Goal: Communication & Community: Answer question/provide support

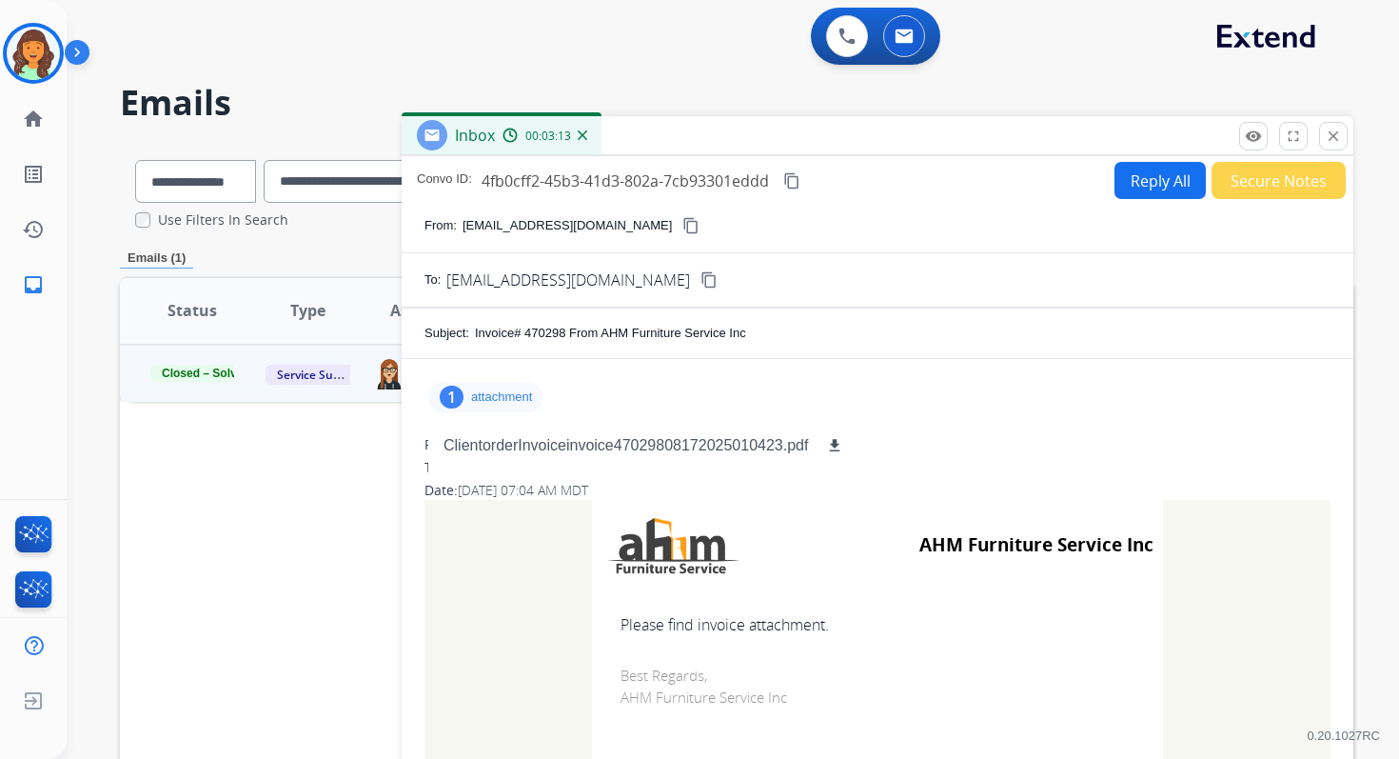
select select "**********"
click at [1328, 134] on mat-icon "close" at bounding box center [1333, 136] width 17 height 17
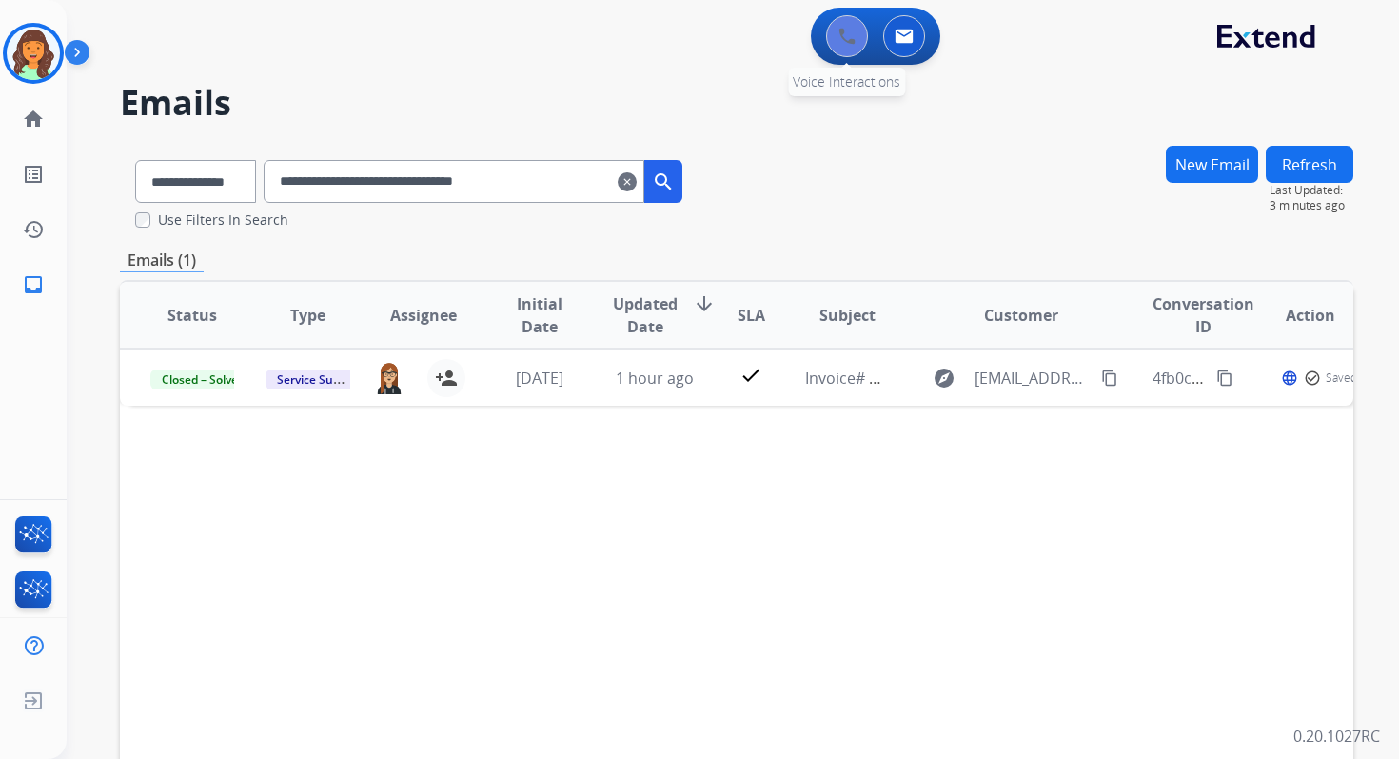
click at [853, 32] on img at bounding box center [847, 36] width 17 height 17
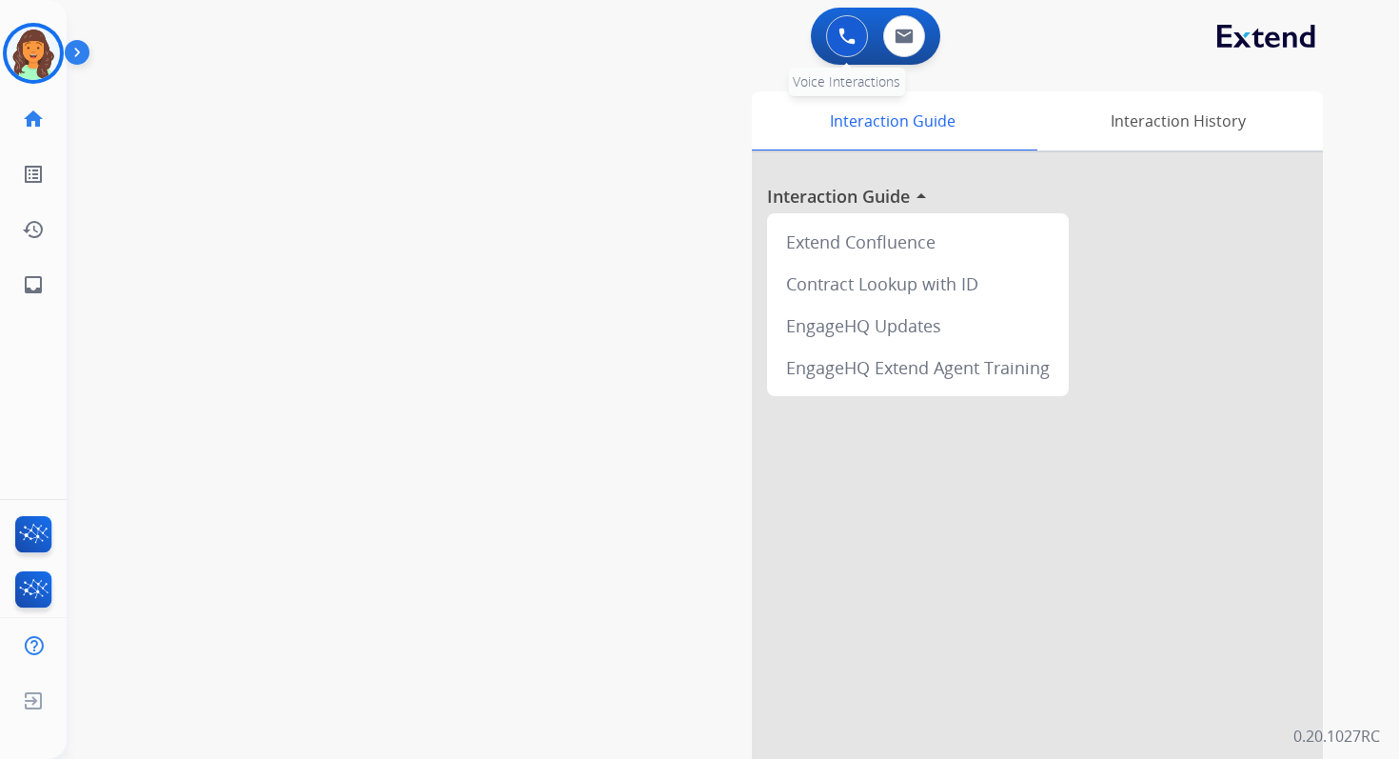
click at [852, 33] on img at bounding box center [847, 36] width 17 height 17
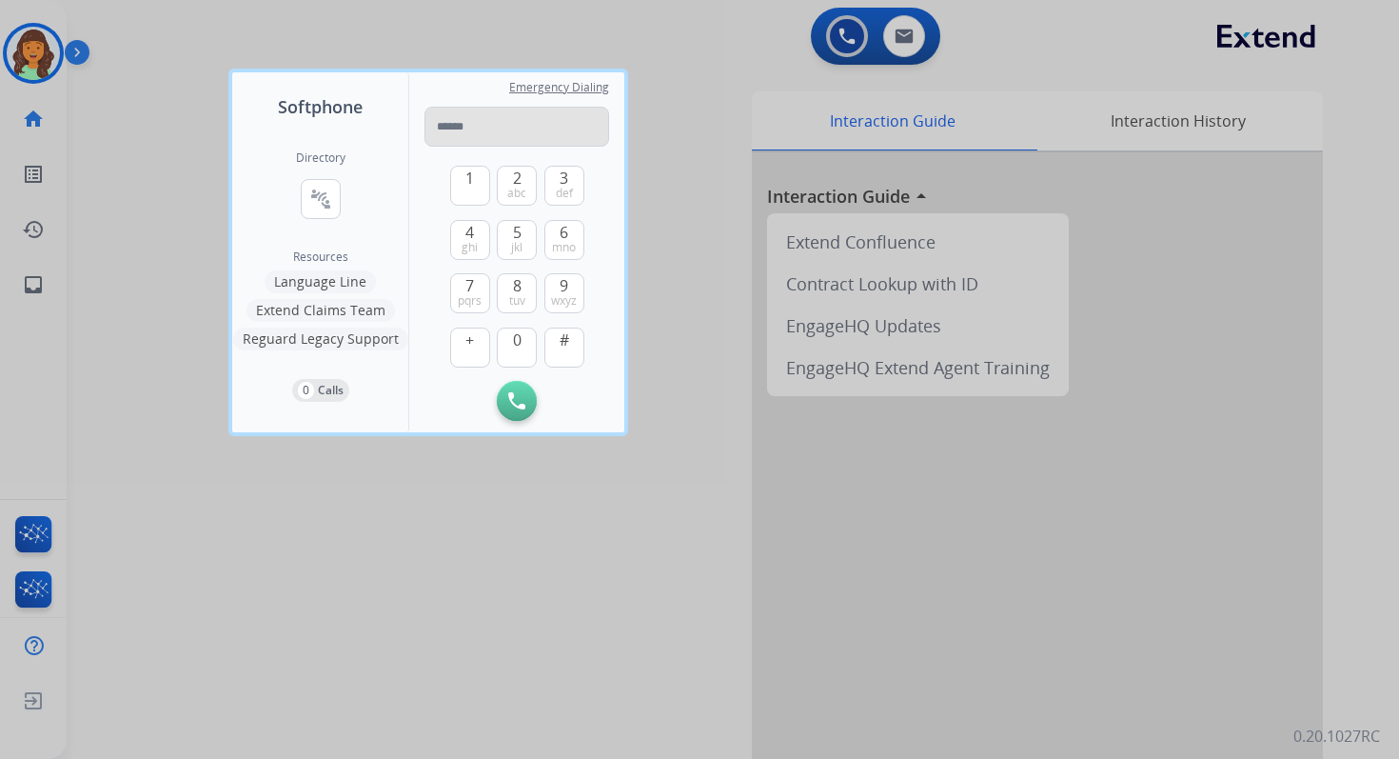
click at [472, 131] on input "tel" at bounding box center [517, 127] width 185 height 40
type input "**********"
click at [506, 393] on button "Initiate Call" at bounding box center [517, 401] width 40 height 40
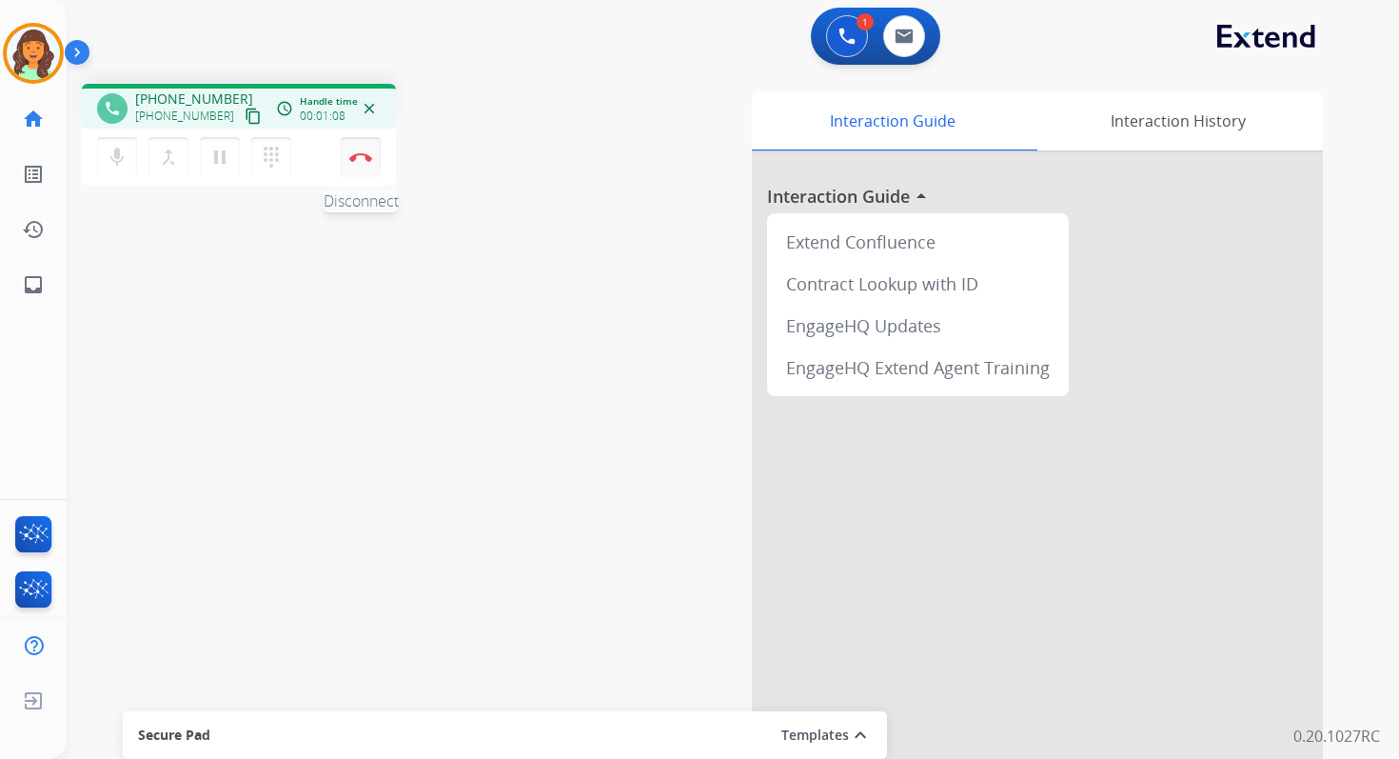
click at [367, 149] on button "Disconnect" at bounding box center [361, 157] width 40 height 40
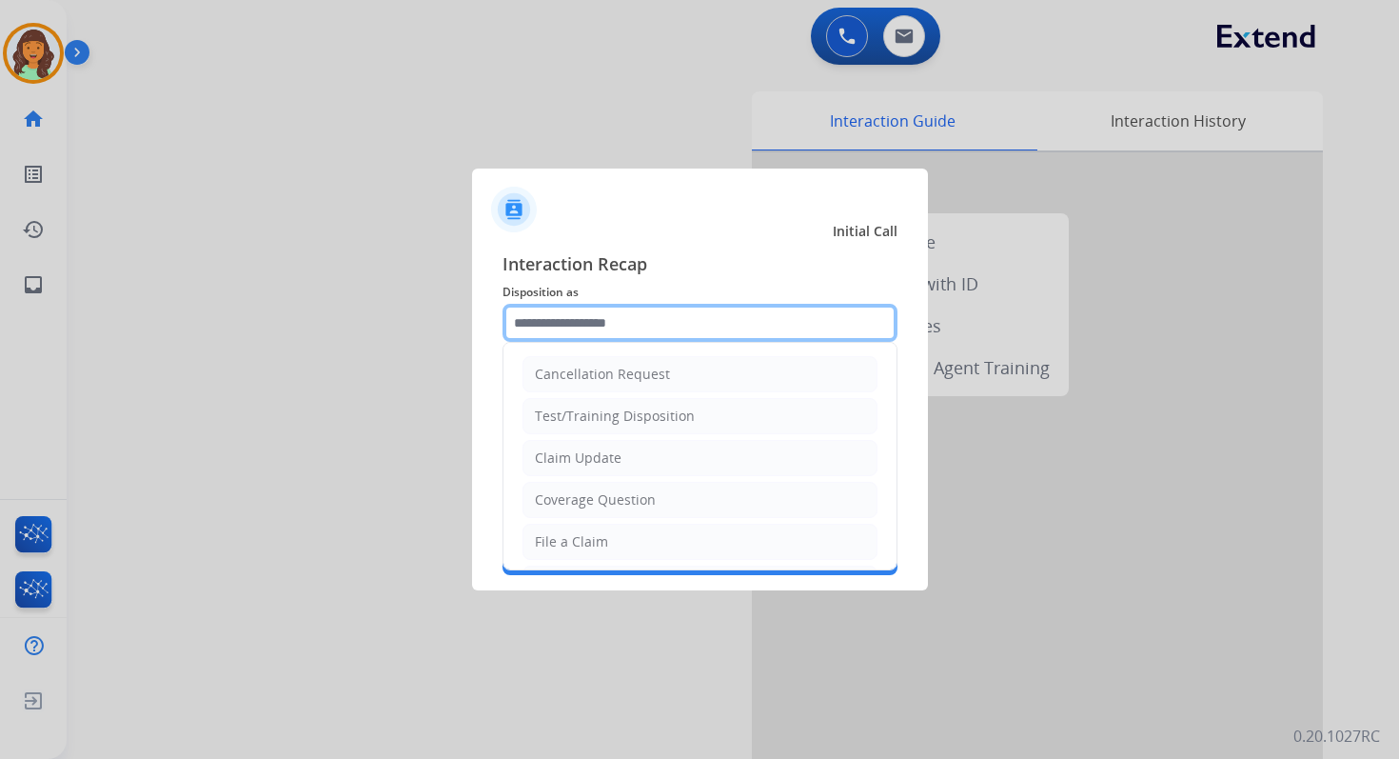
click at [573, 319] on input "text" at bounding box center [700, 323] width 395 height 38
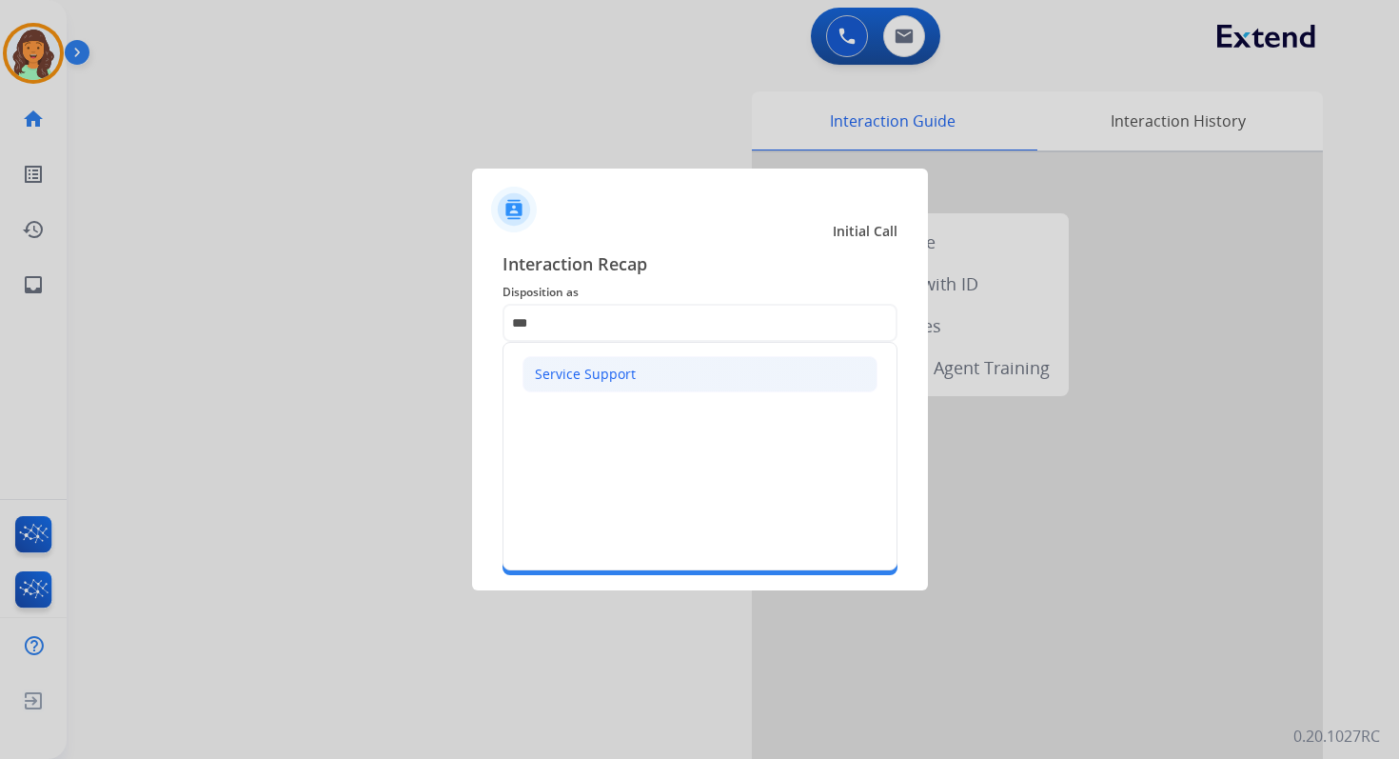
click at [599, 381] on div "Service Support" at bounding box center [585, 374] width 101 height 19
type input "**********"
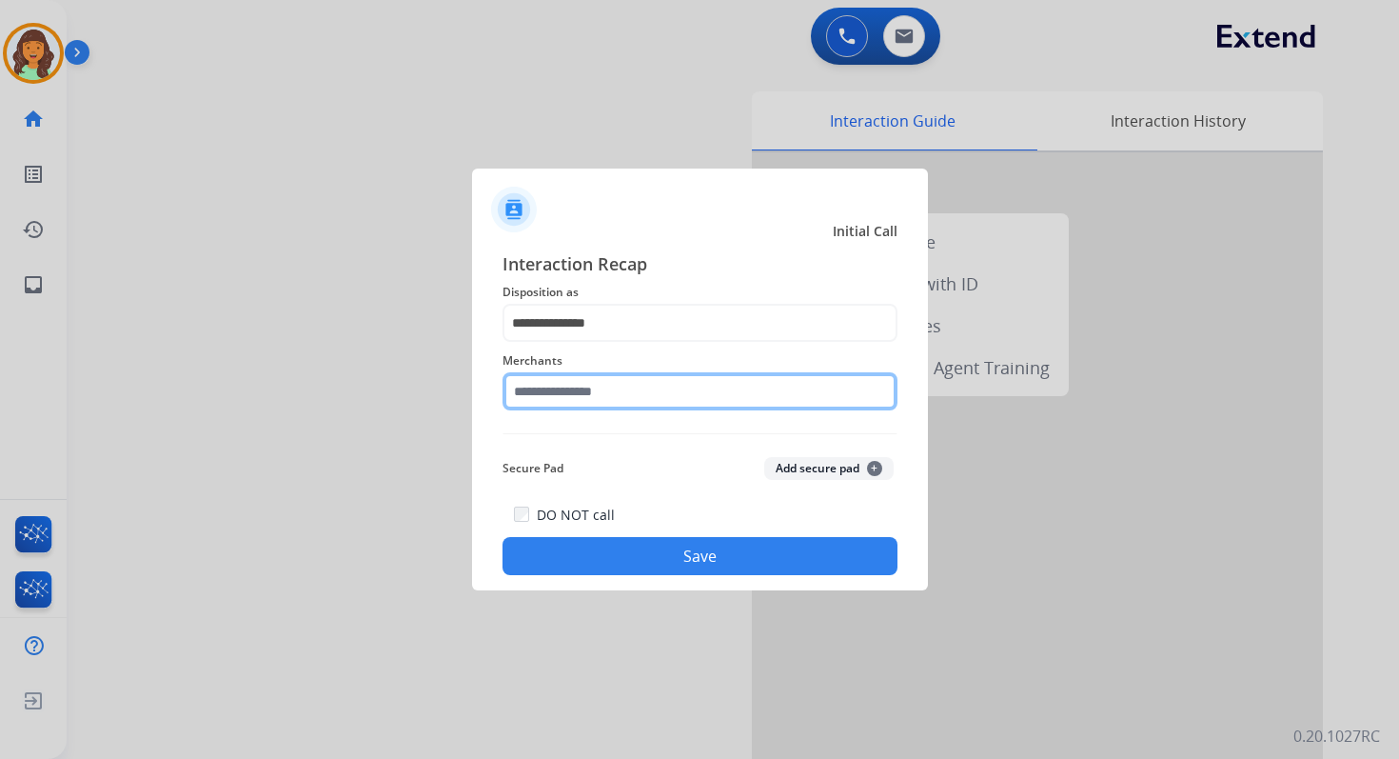
click at [599, 392] on input "text" at bounding box center [700, 391] width 395 height 38
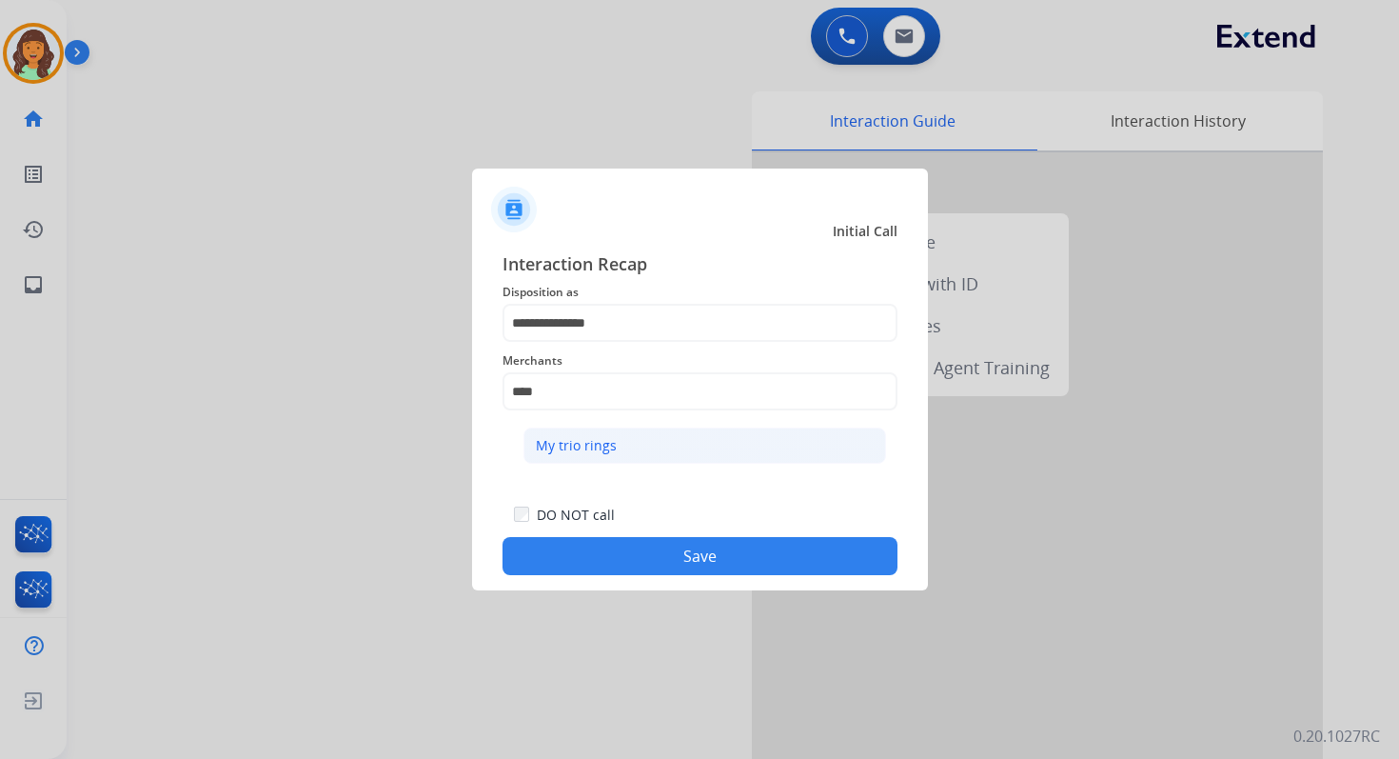
click at [626, 455] on li "My trio rings" at bounding box center [705, 445] width 363 height 36
type input "**********"
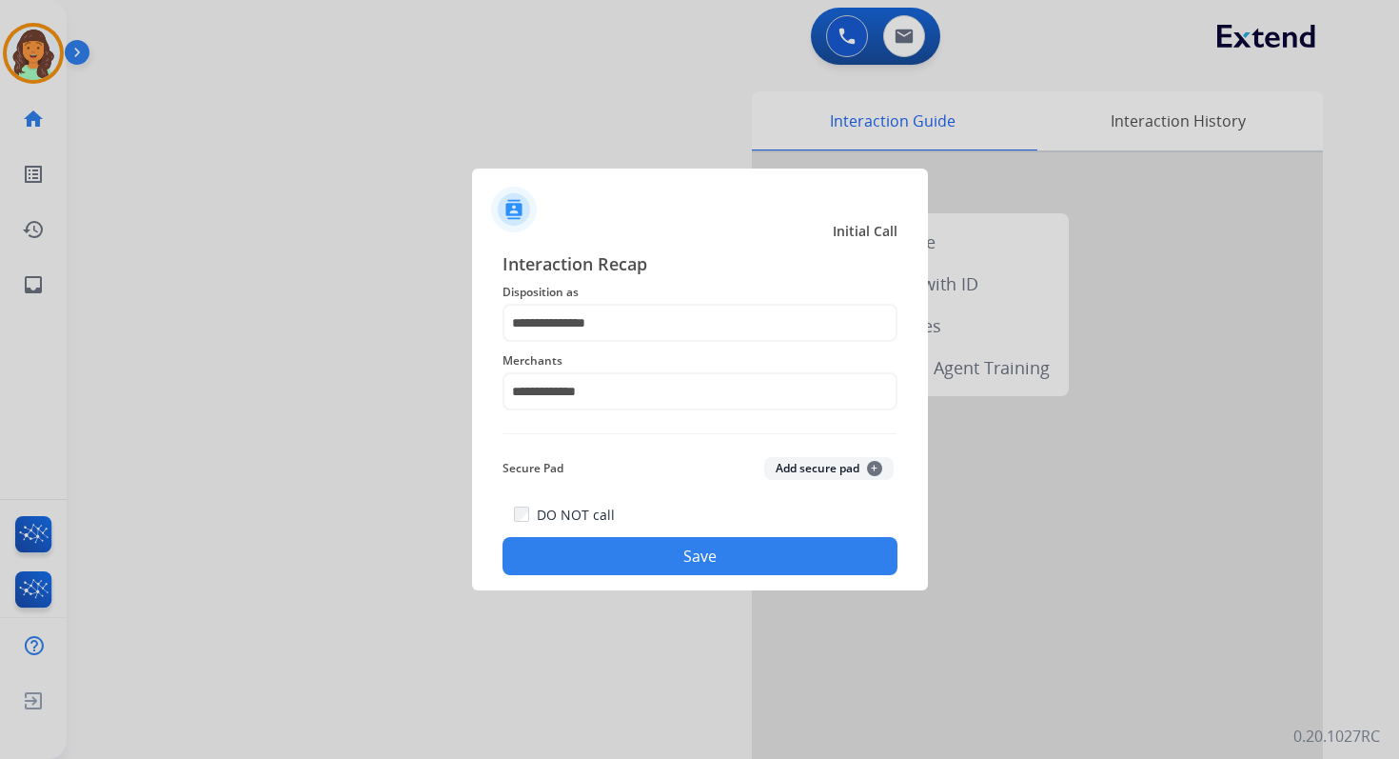
click at [705, 559] on button "Save" at bounding box center [700, 556] width 395 height 38
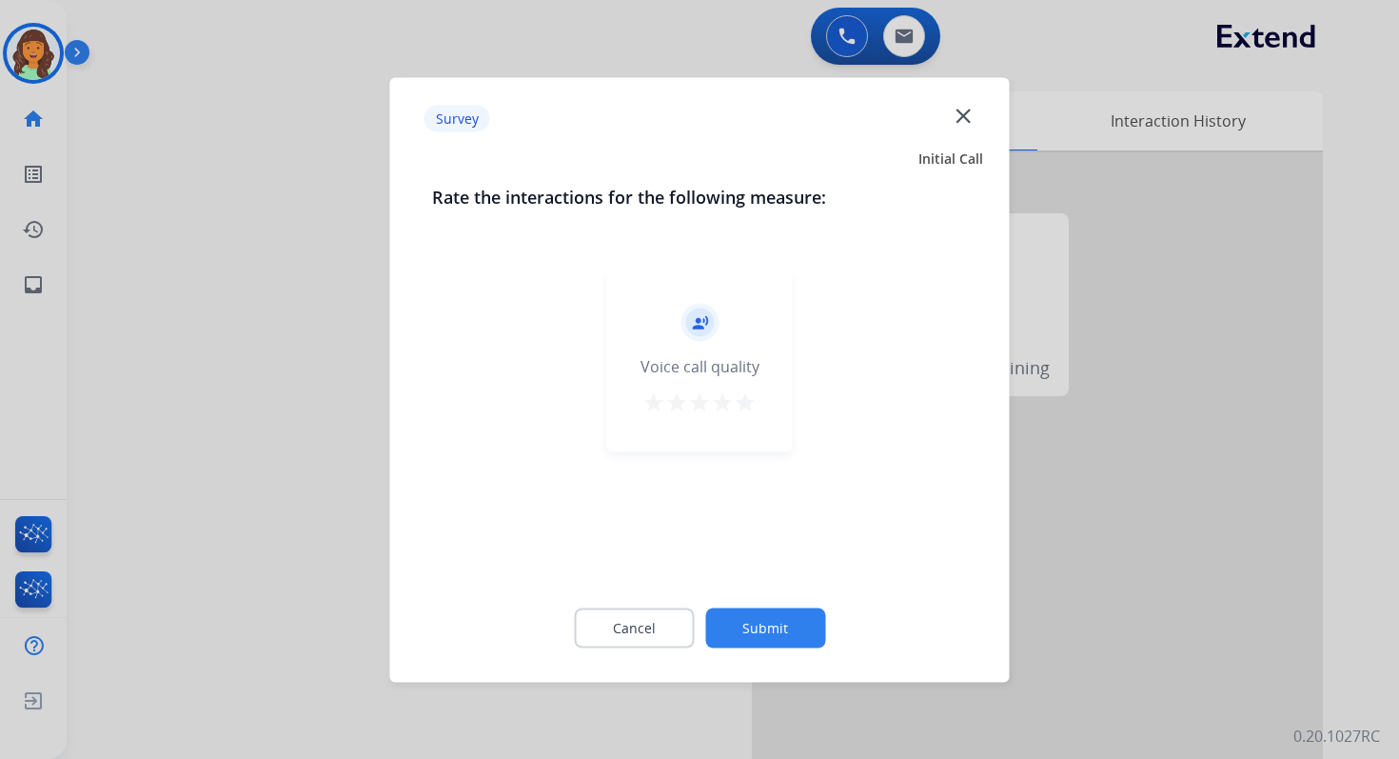
click at [971, 109] on mat-icon "close" at bounding box center [963, 115] width 25 height 25
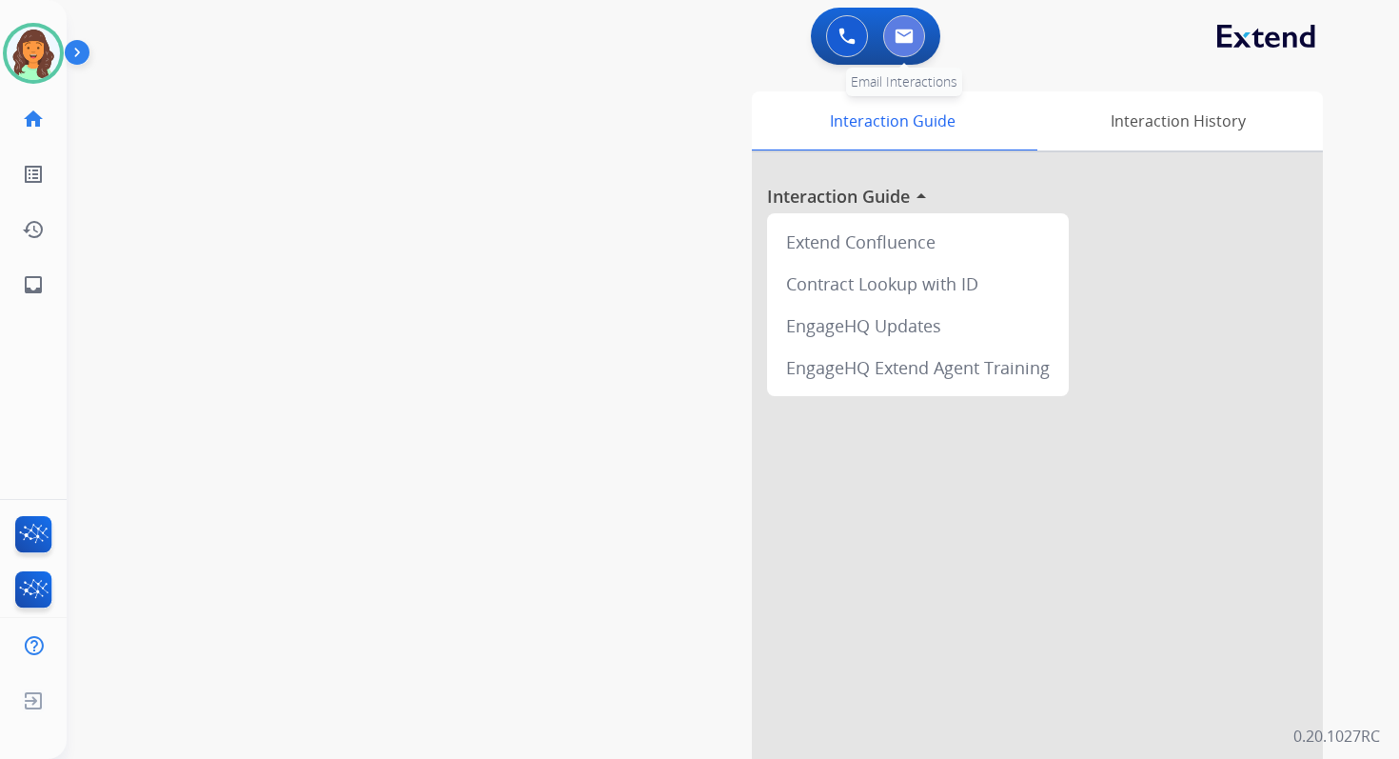
click at [917, 46] on button at bounding box center [904, 36] width 42 height 42
select select "**********"
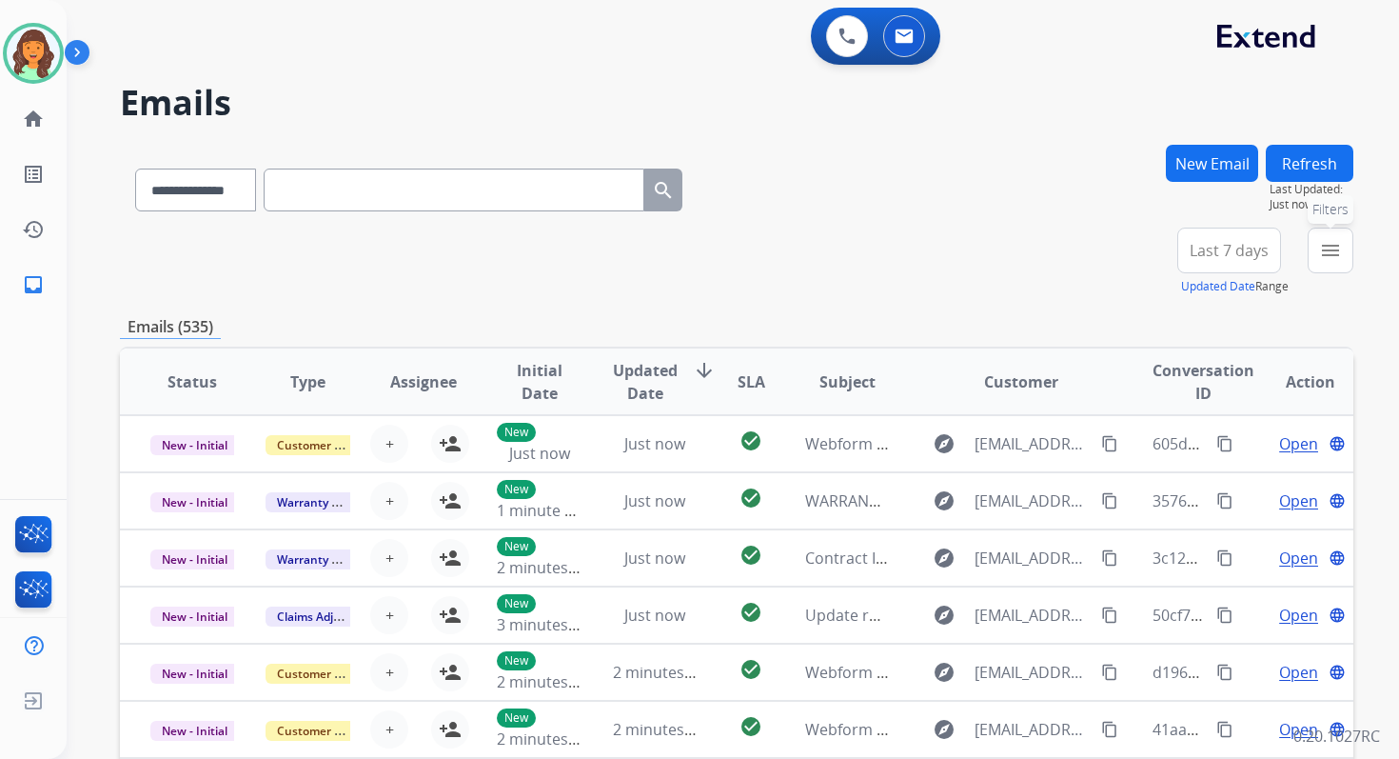
click at [1339, 256] on mat-icon "menu" at bounding box center [1330, 250] width 23 height 23
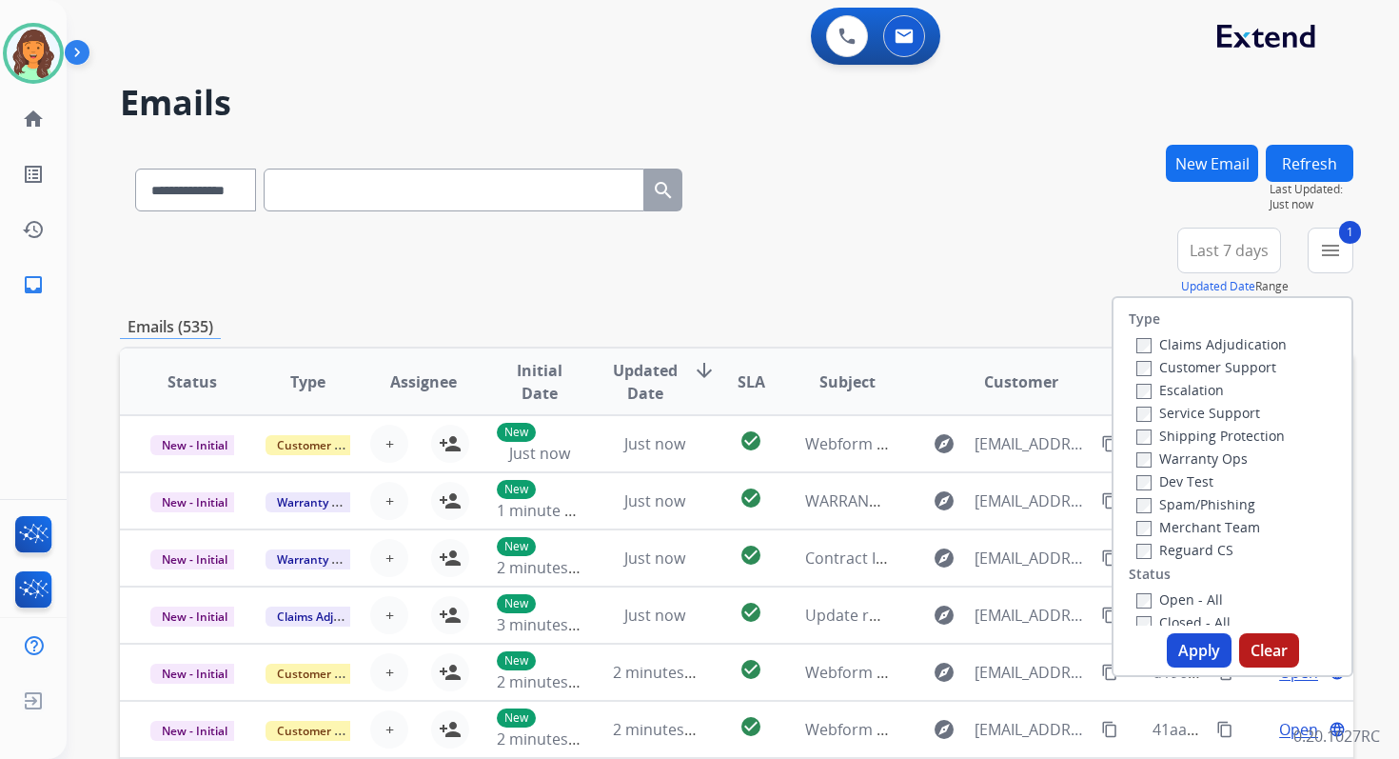
click at [1137, 608] on div "Open - All" at bounding box center [1237, 598] width 200 height 23
click at [1184, 640] on button "Apply" at bounding box center [1199, 650] width 65 height 34
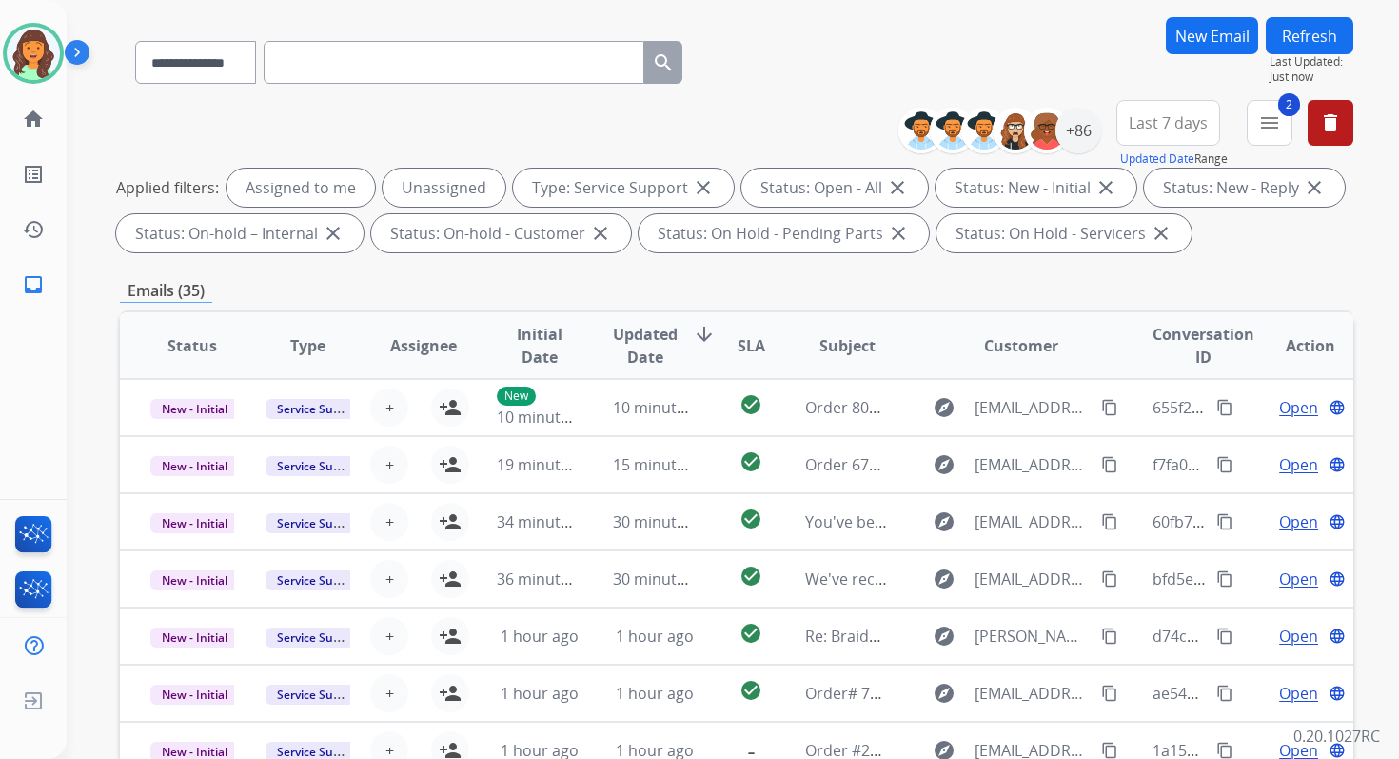
scroll to position [416, 0]
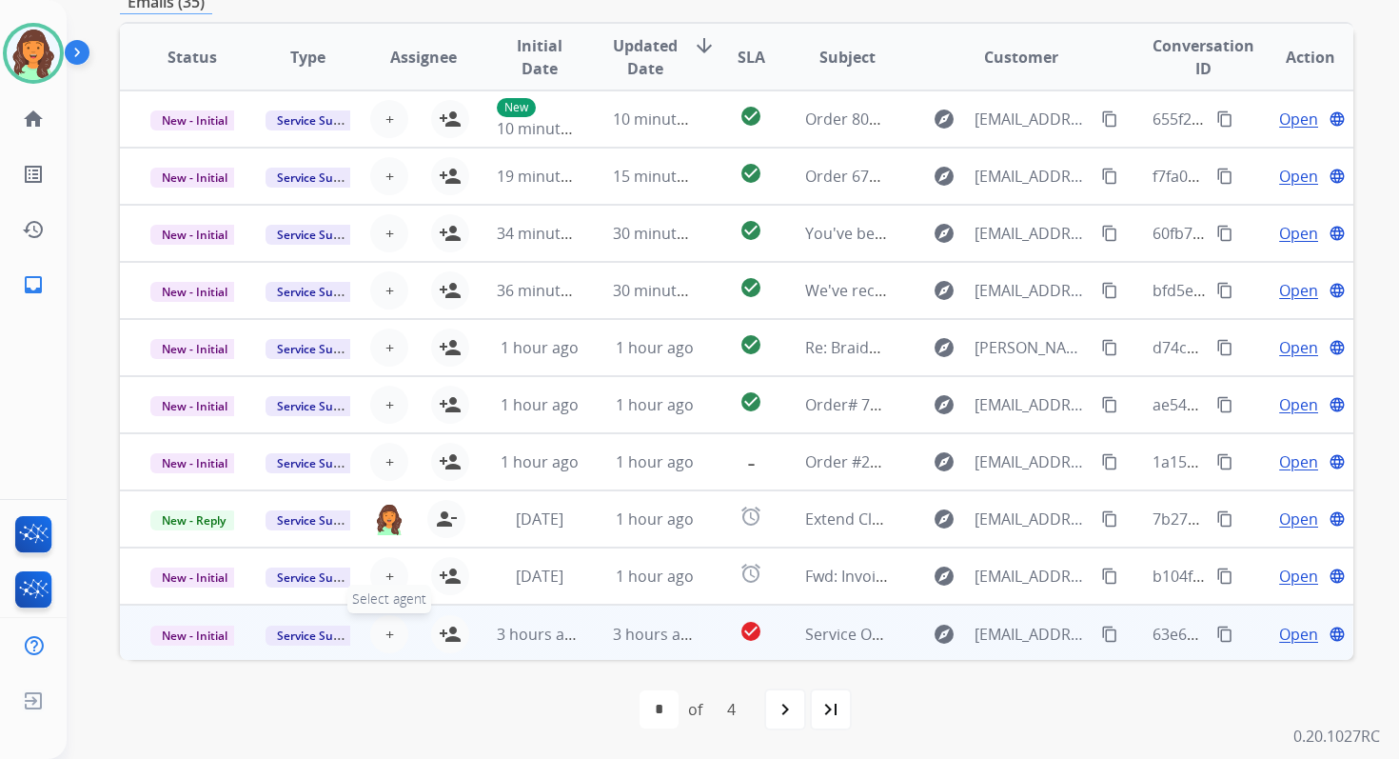
click at [392, 629] on button "+ Select agent" at bounding box center [389, 634] width 38 height 38
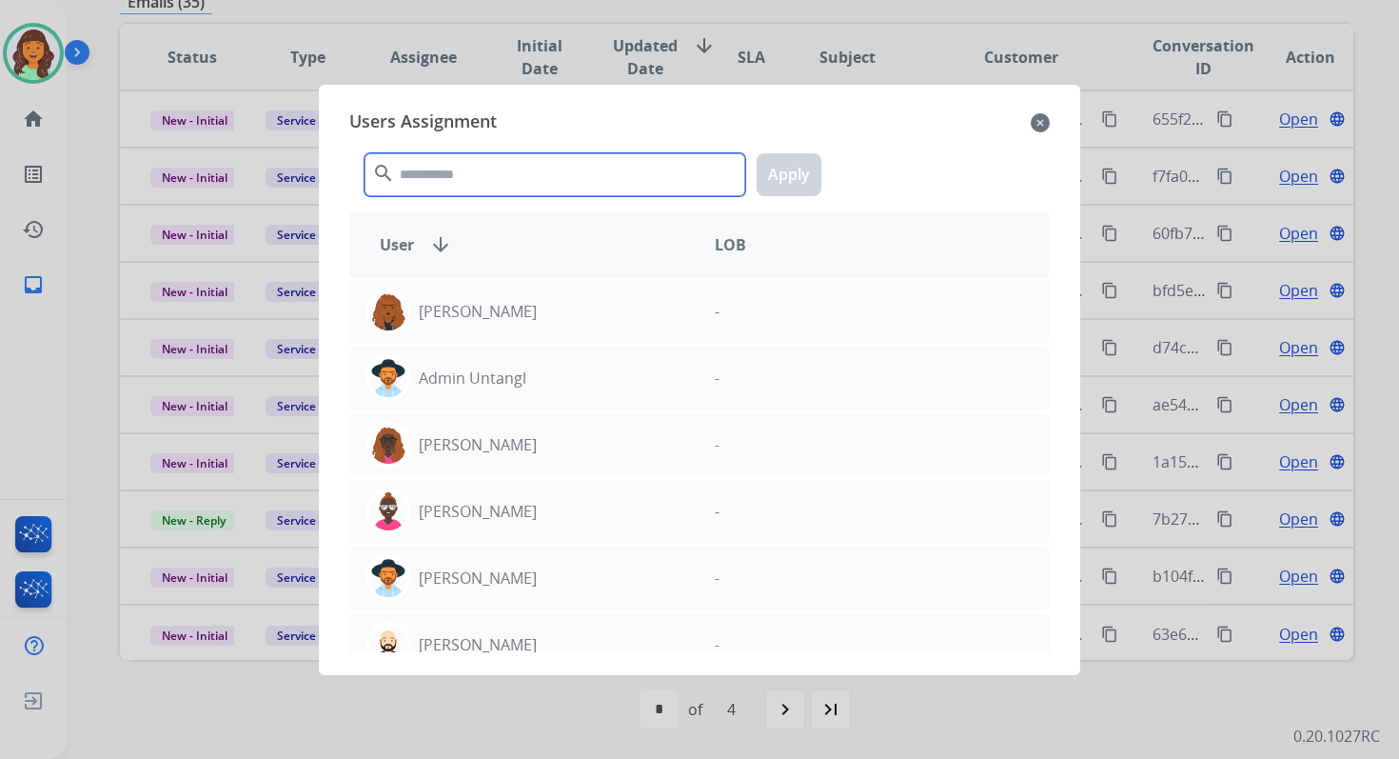
click at [488, 174] on input "text" at bounding box center [555, 174] width 381 height 43
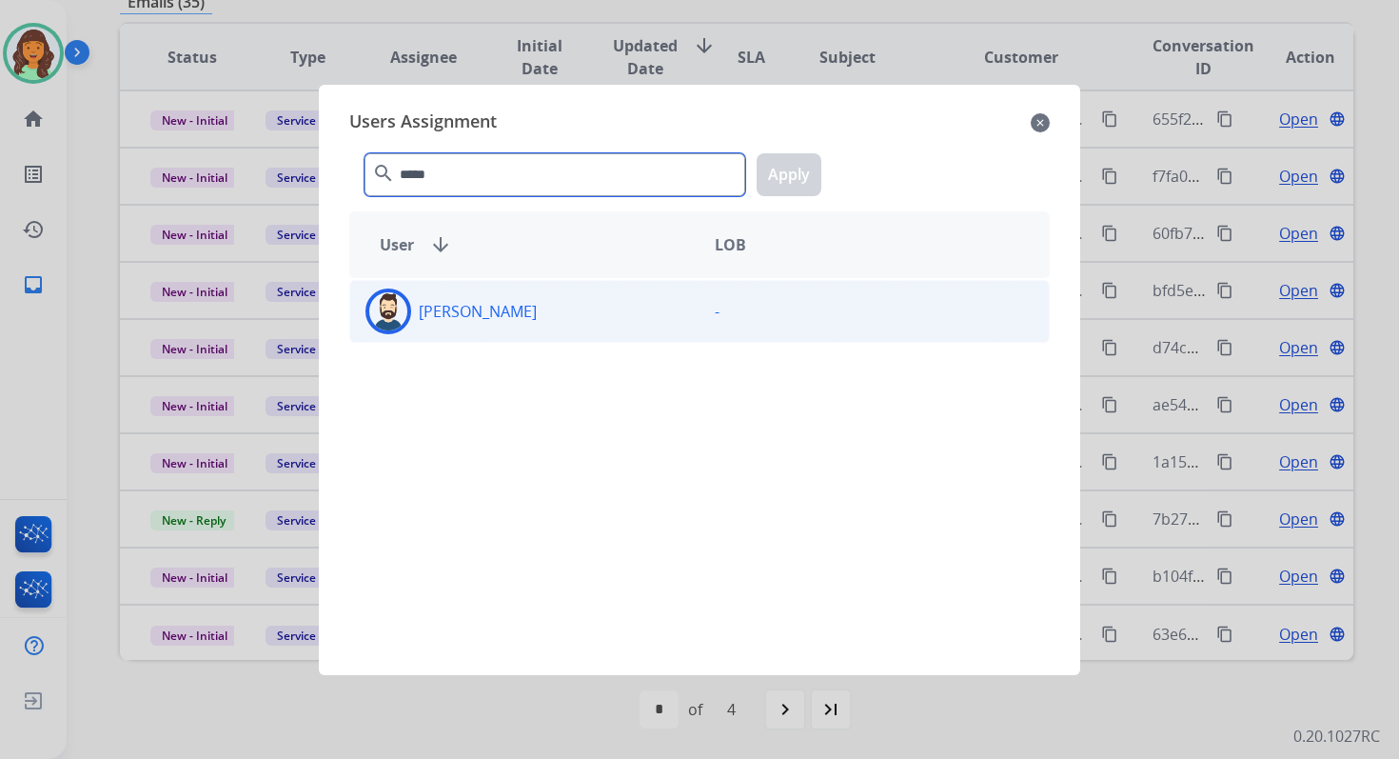
type input "*****"
click at [520, 337] on div "[PERSON_NAME] -" at bounding box center [699, 311] width 701 height 63
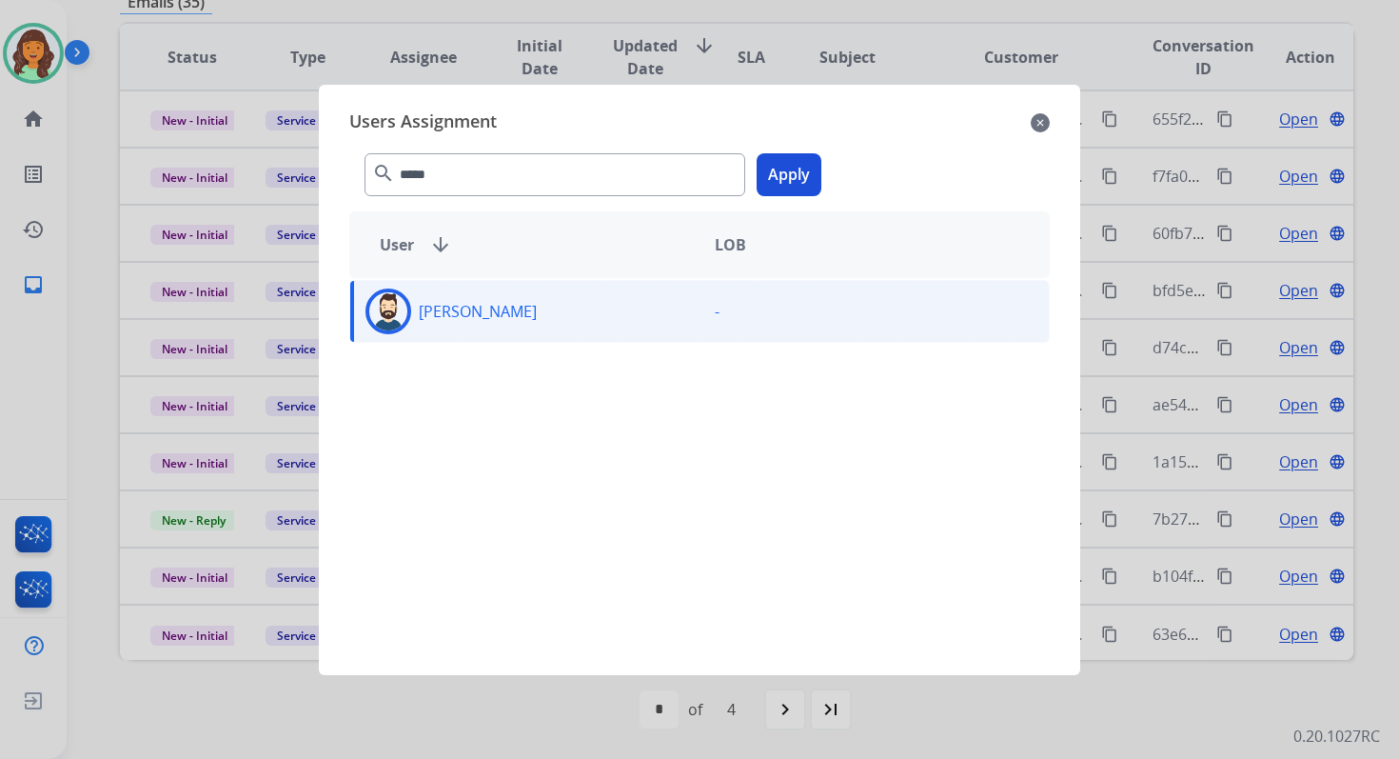
click at [776, 194] on div "***** search Apply" at bounding box center [699, 171] width 701 height 66
click at [798, 176] on button "Apply" at bounding box center [789, 174] width 65 height 43
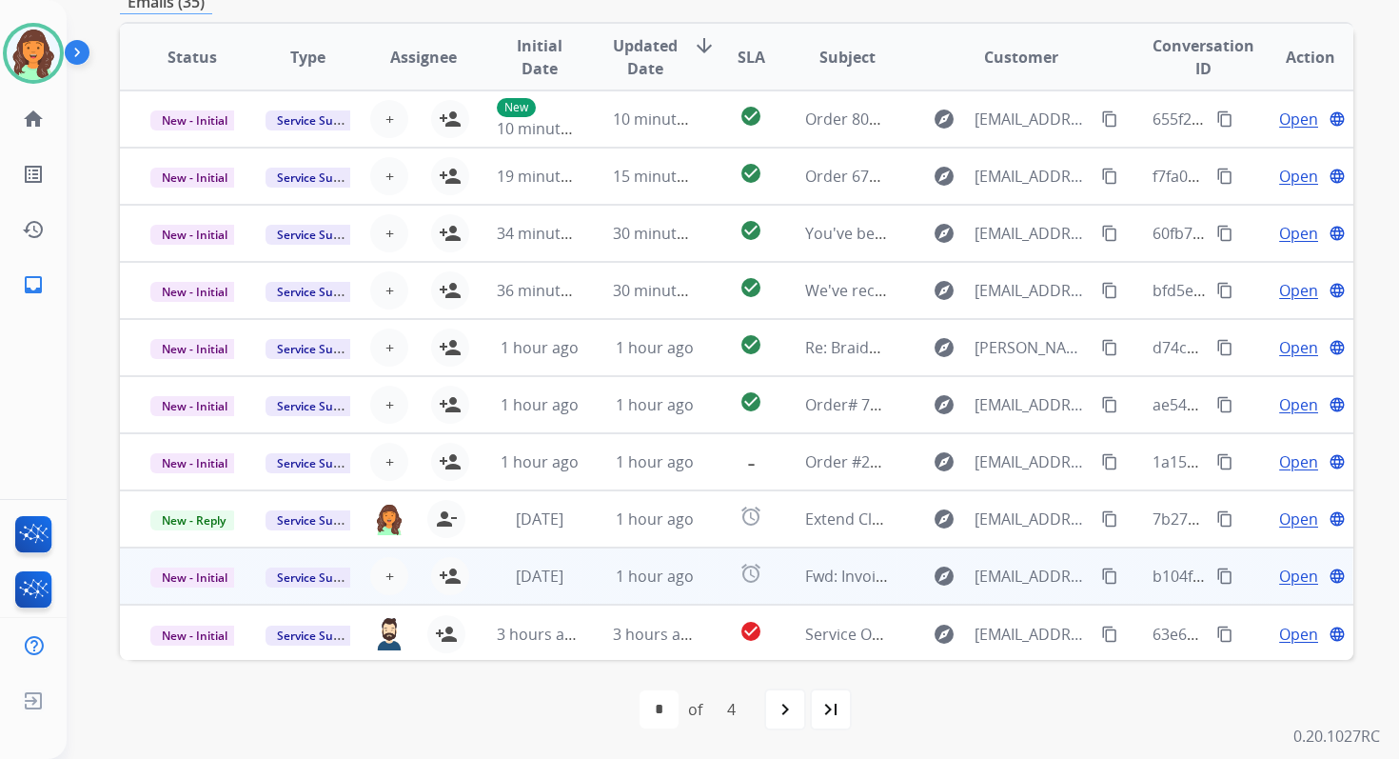
click at [662, 566] on span "1 hour ago" at bounding box center [655, 575] width 78 height 21
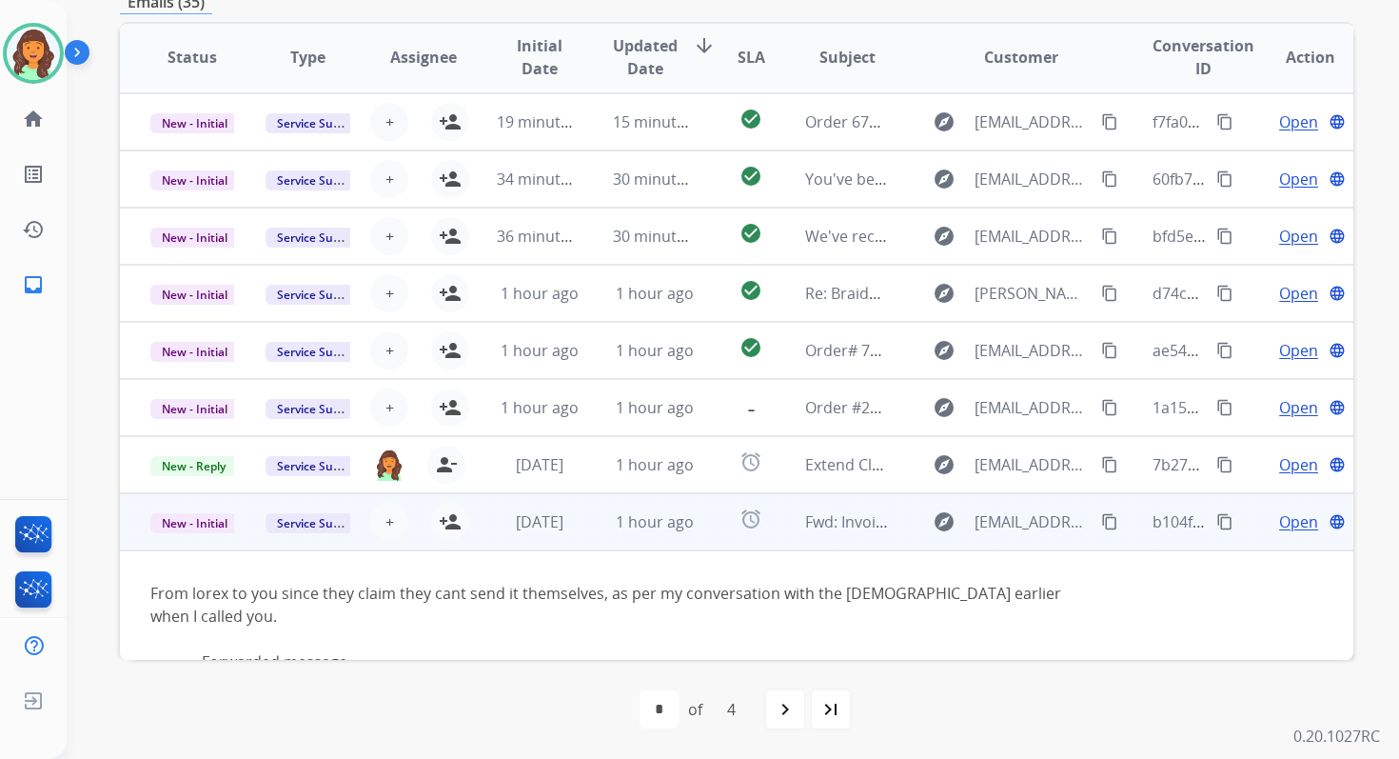
scroll to position [29, 0]
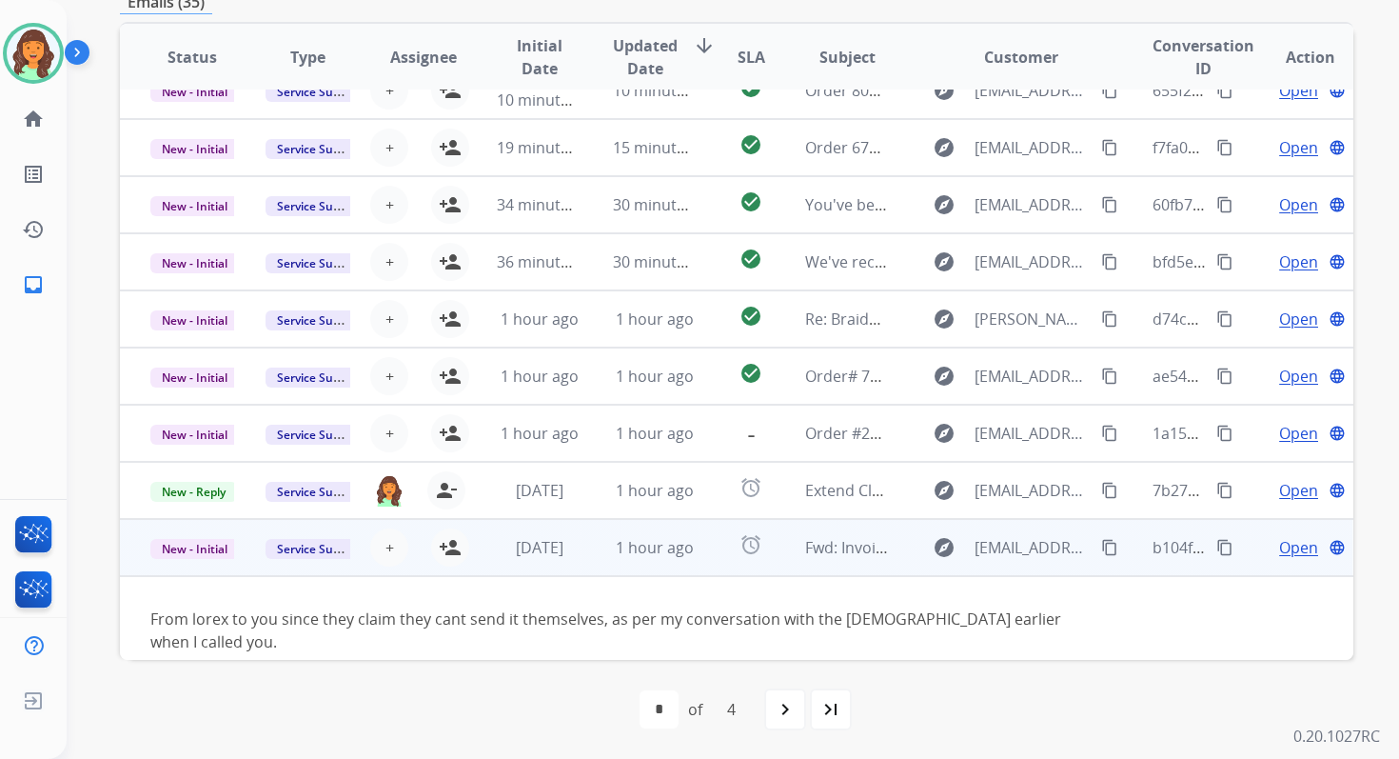
click at [1101, 554] on mat-icon "content_copy" at bounding box center [1109, 547] width 17 height 17
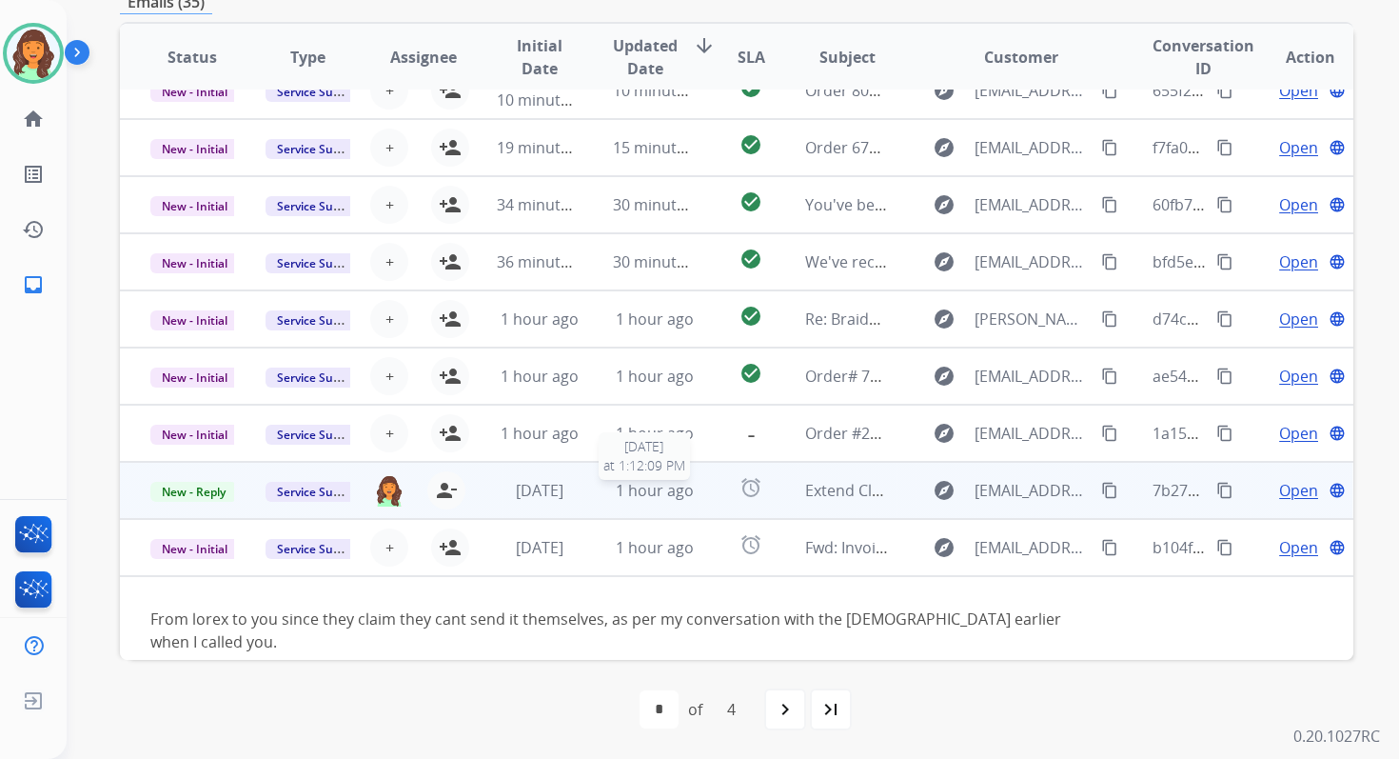
click at [680, 497] on span "1 hour ago" at bounding box center [655, 490] width 78 height 21
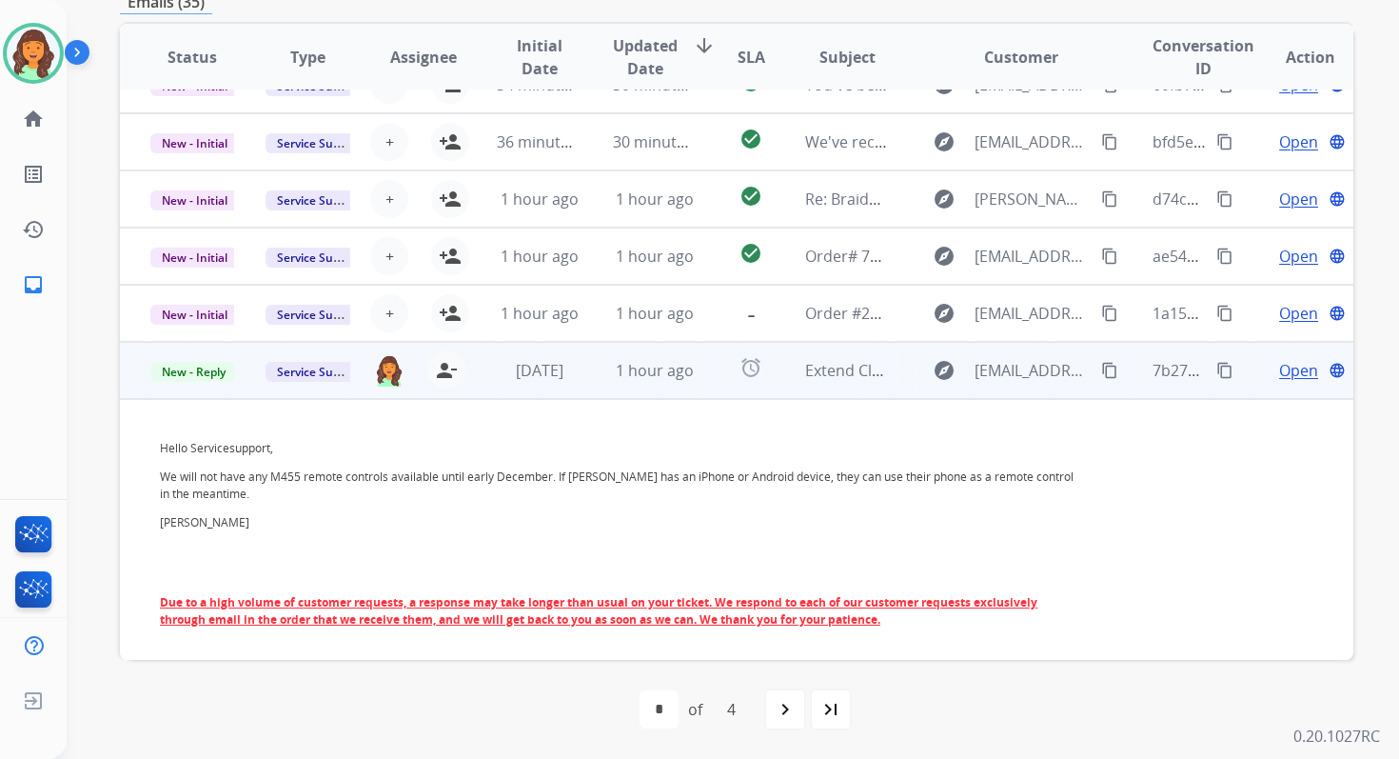
scroll to position [0, 0]
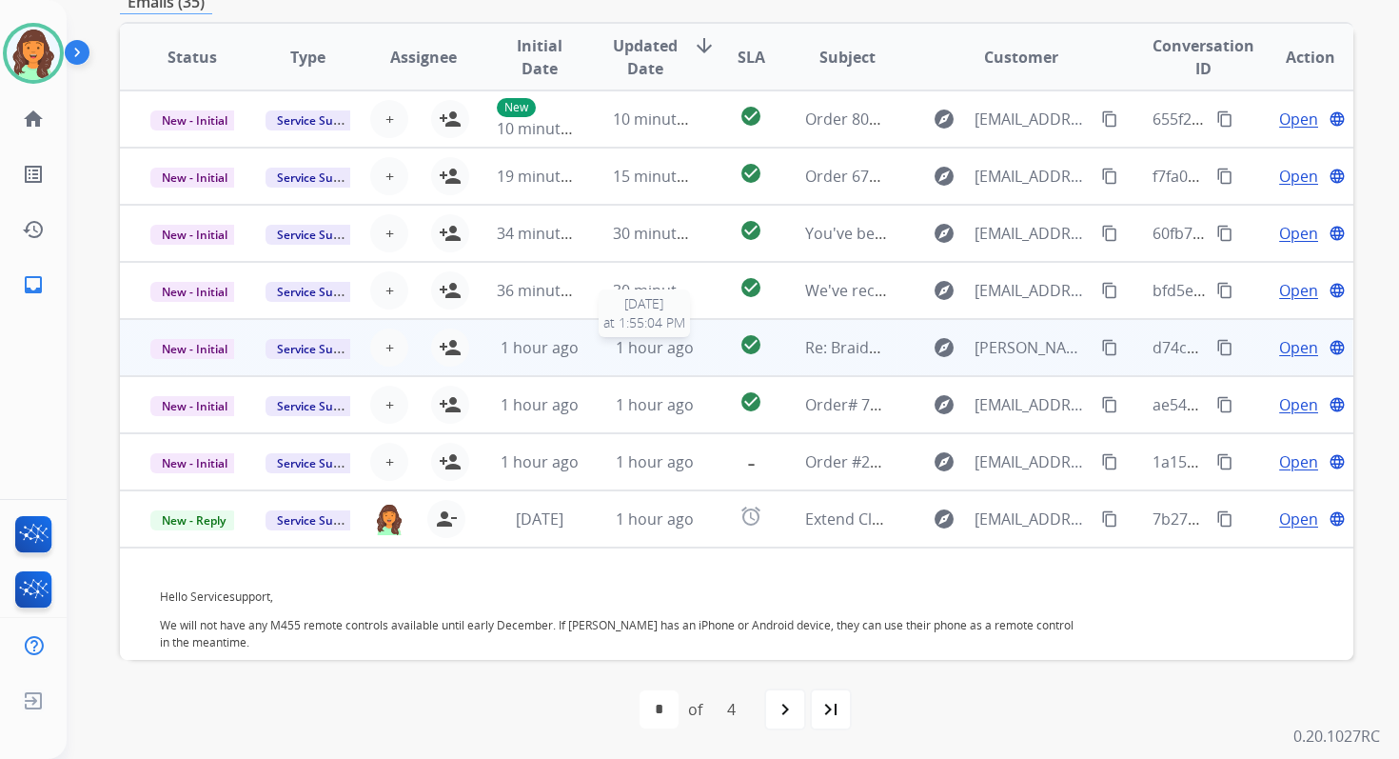
click at [627, 352] on span "1 hour ago" at bounding box center [655, 347] width 78 height 21
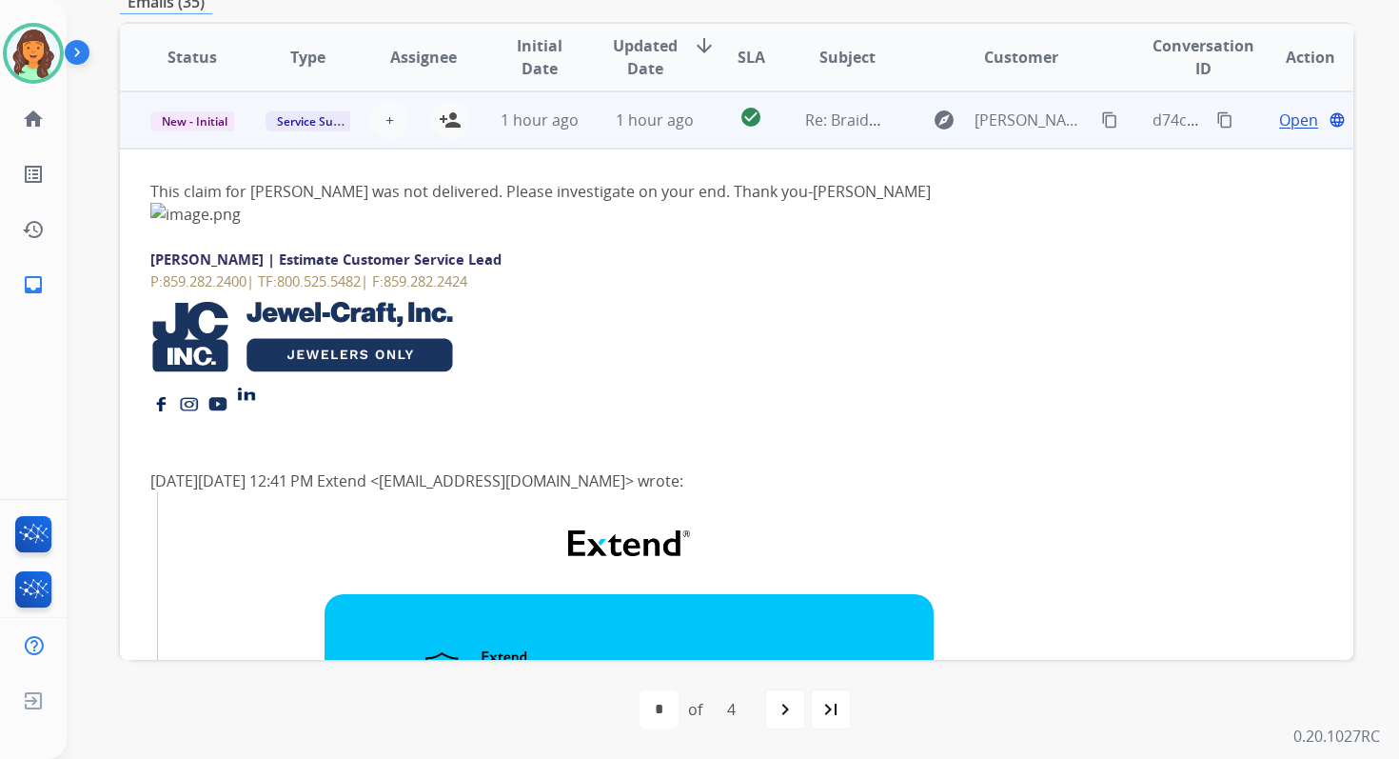
scroll to position [228, 0]
click at [386, 114] on span "+" at bounding box center [390, 119] width 9 height 23
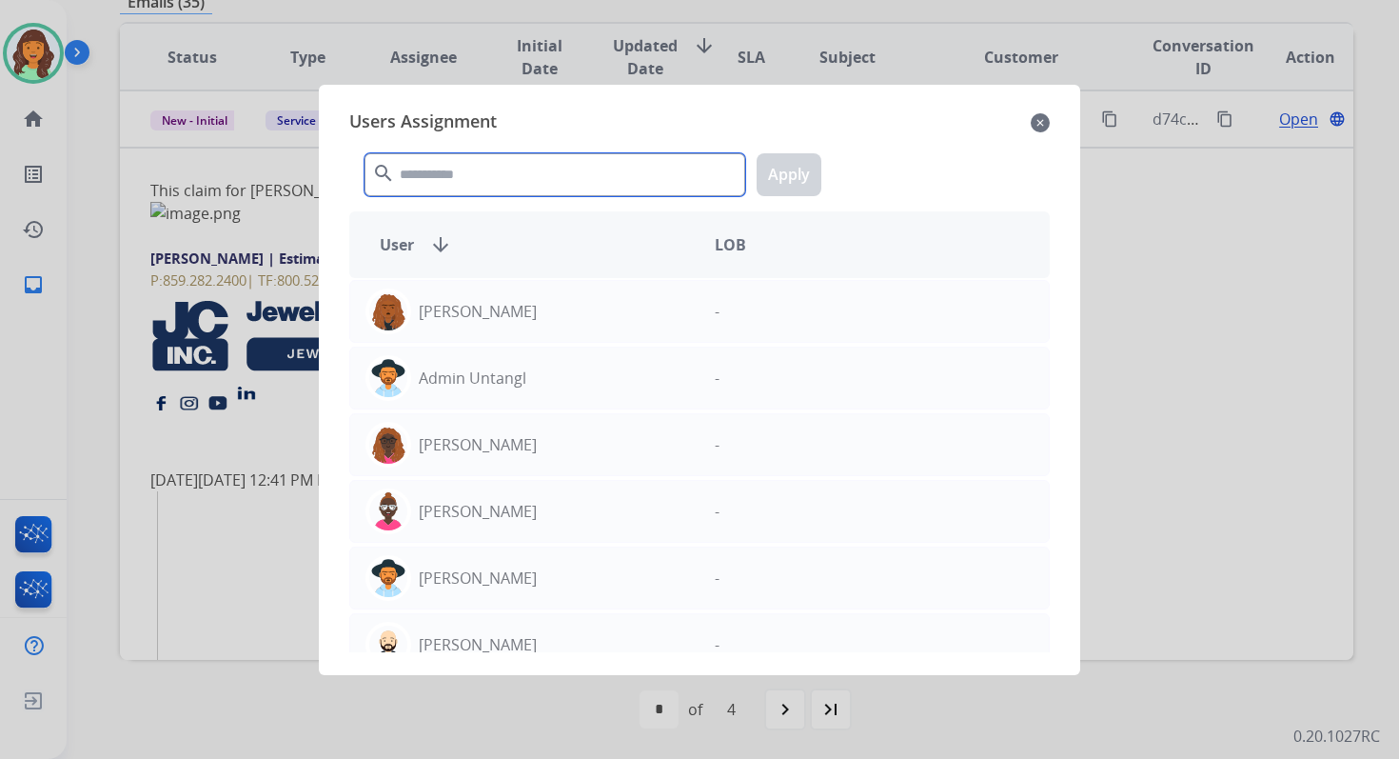
click at [448, 171] on input "text" at bounding box center [555, 174] width 381 height 43
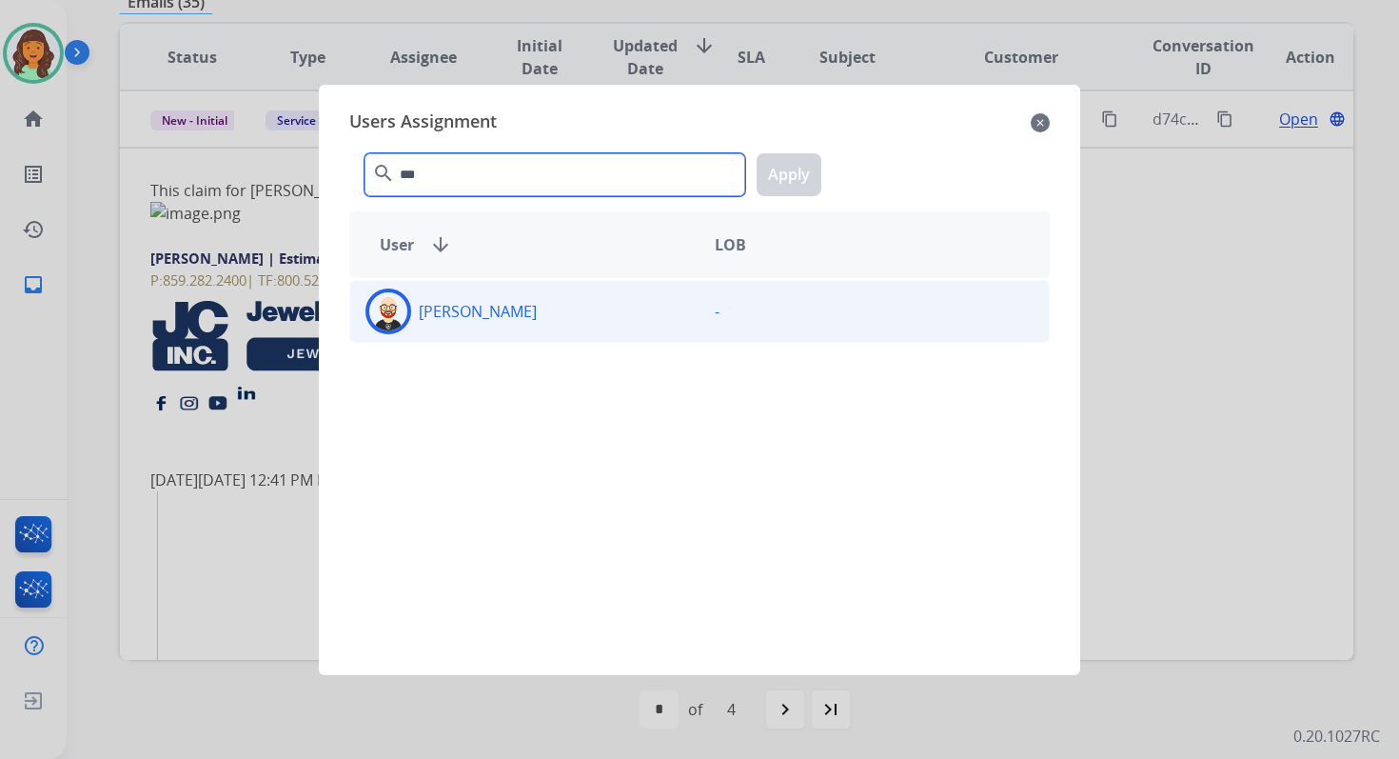
type input "***"
click at [503, 309] on div "[PERSON_NAME]" at bounding box center [524, 311] width 349 height 46
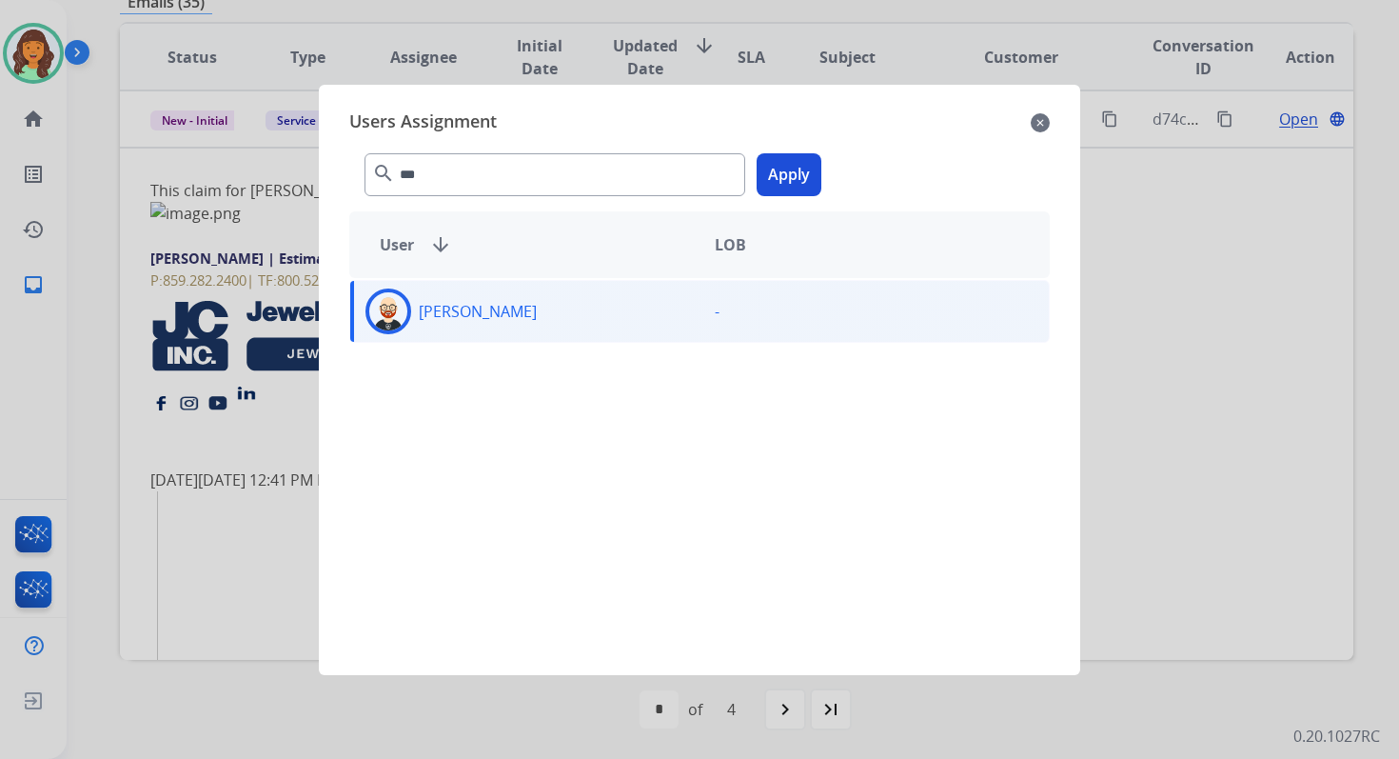
click at [796, 171] on button "Apply" at bounding box center [789, 174] width 65 height 43
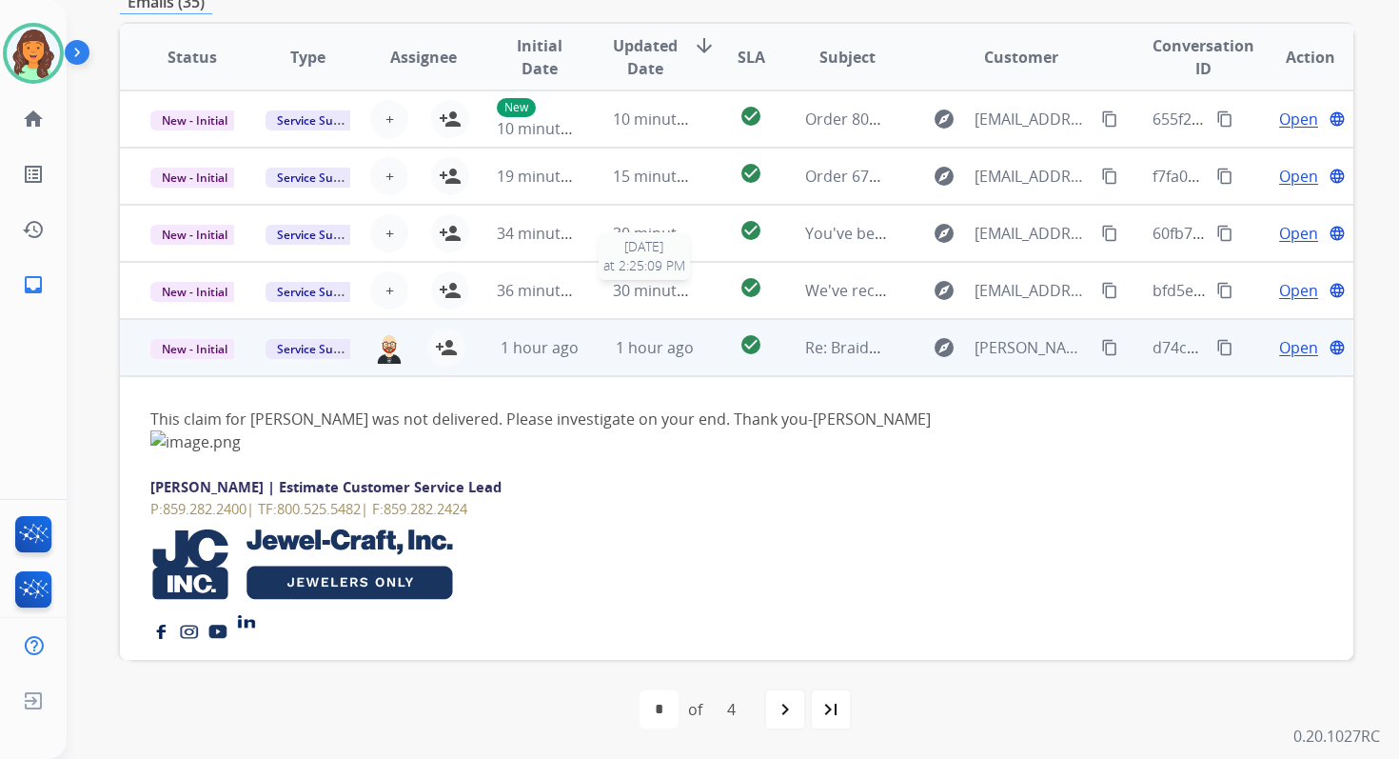
scroll to position [411, 0]
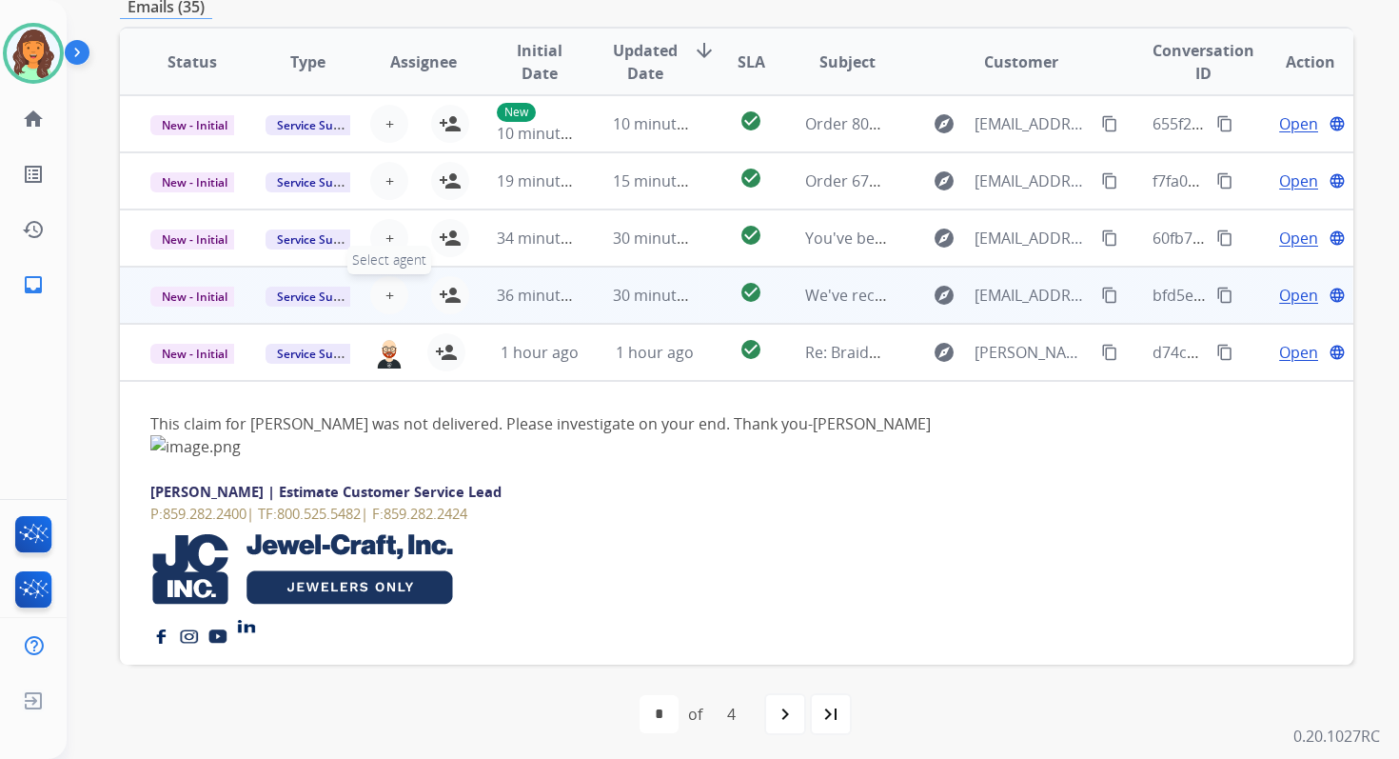
click at [388, 293] on span "+" at bounding box center [390, 295] width 9 height 23
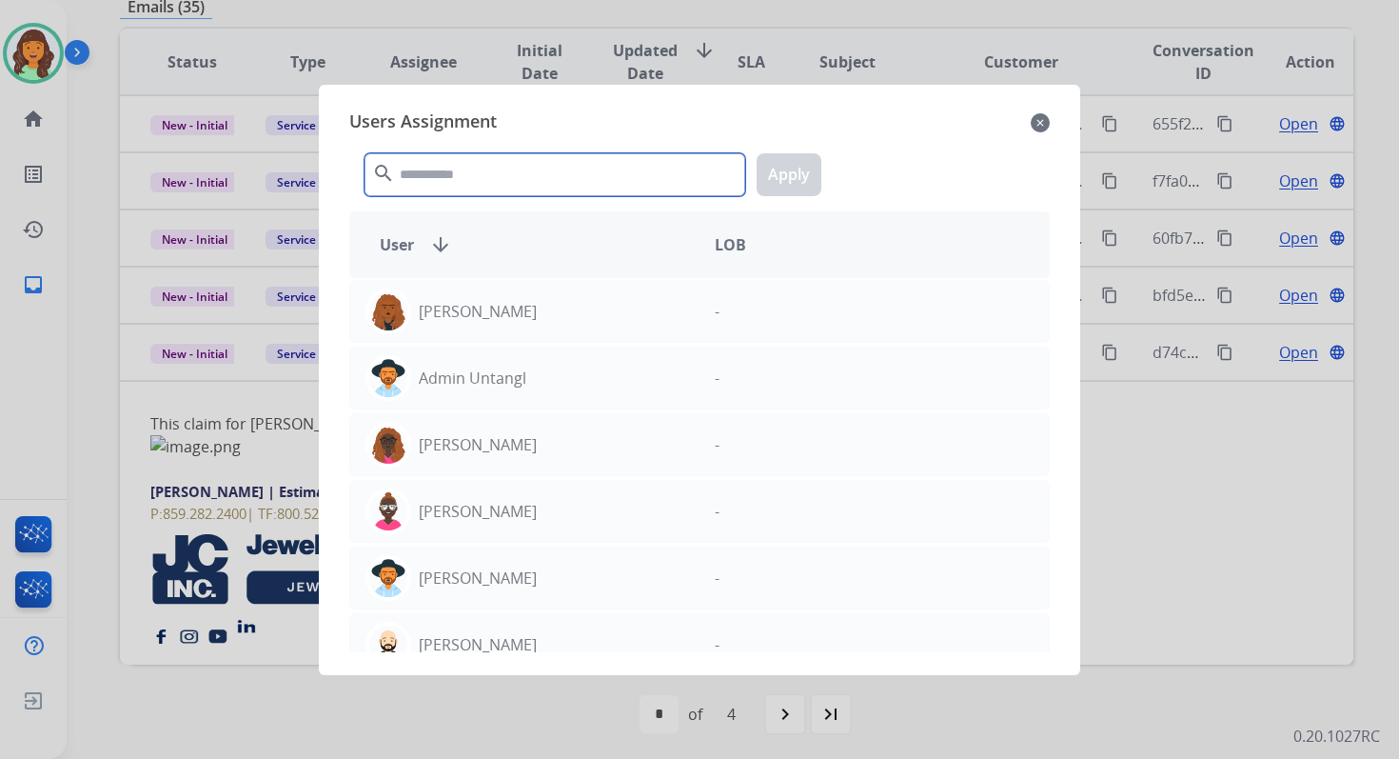
click at [481, 176] on input "text" at bounding box center [555, 174] width 381 height 43
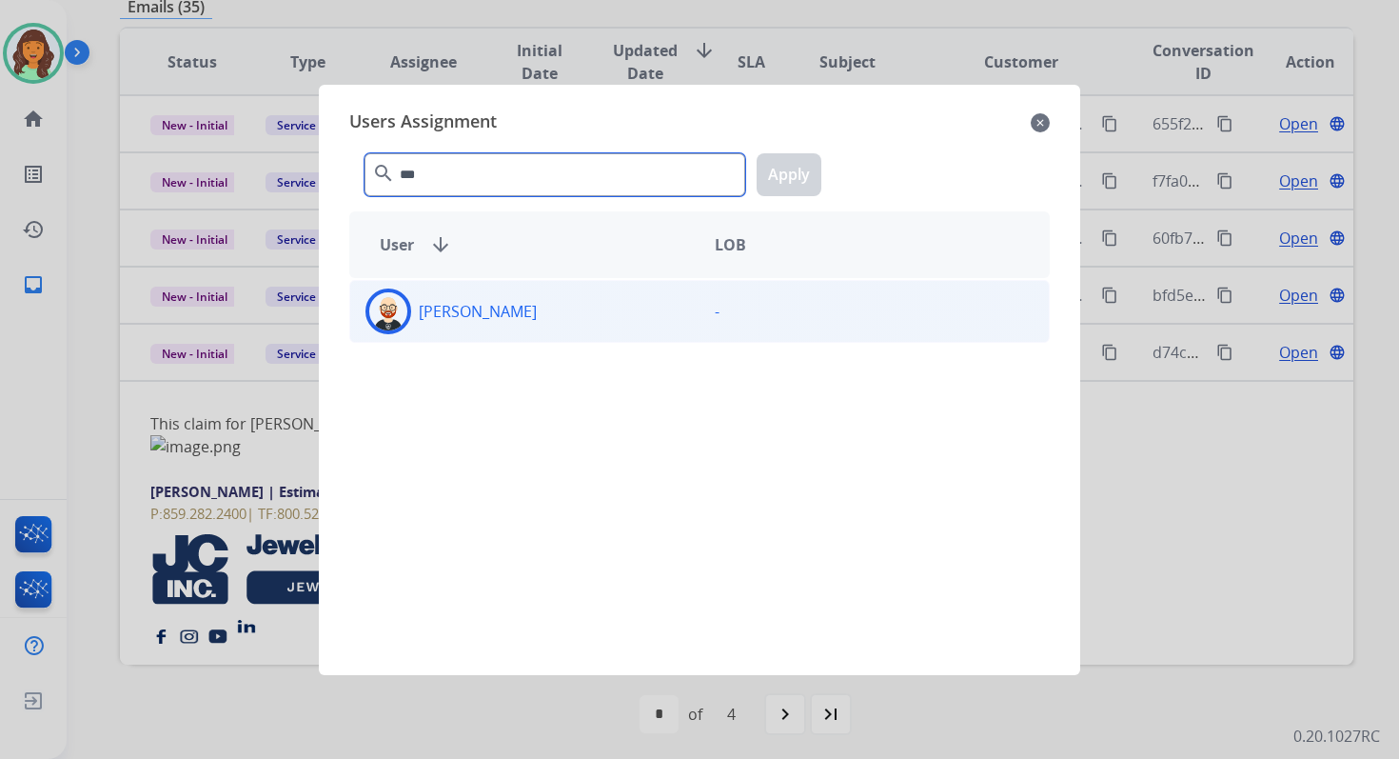
type input "***"
click at [528, 317] on div "[PERSON_NAME]" at bounding box center [524, 311] width 349 height 46
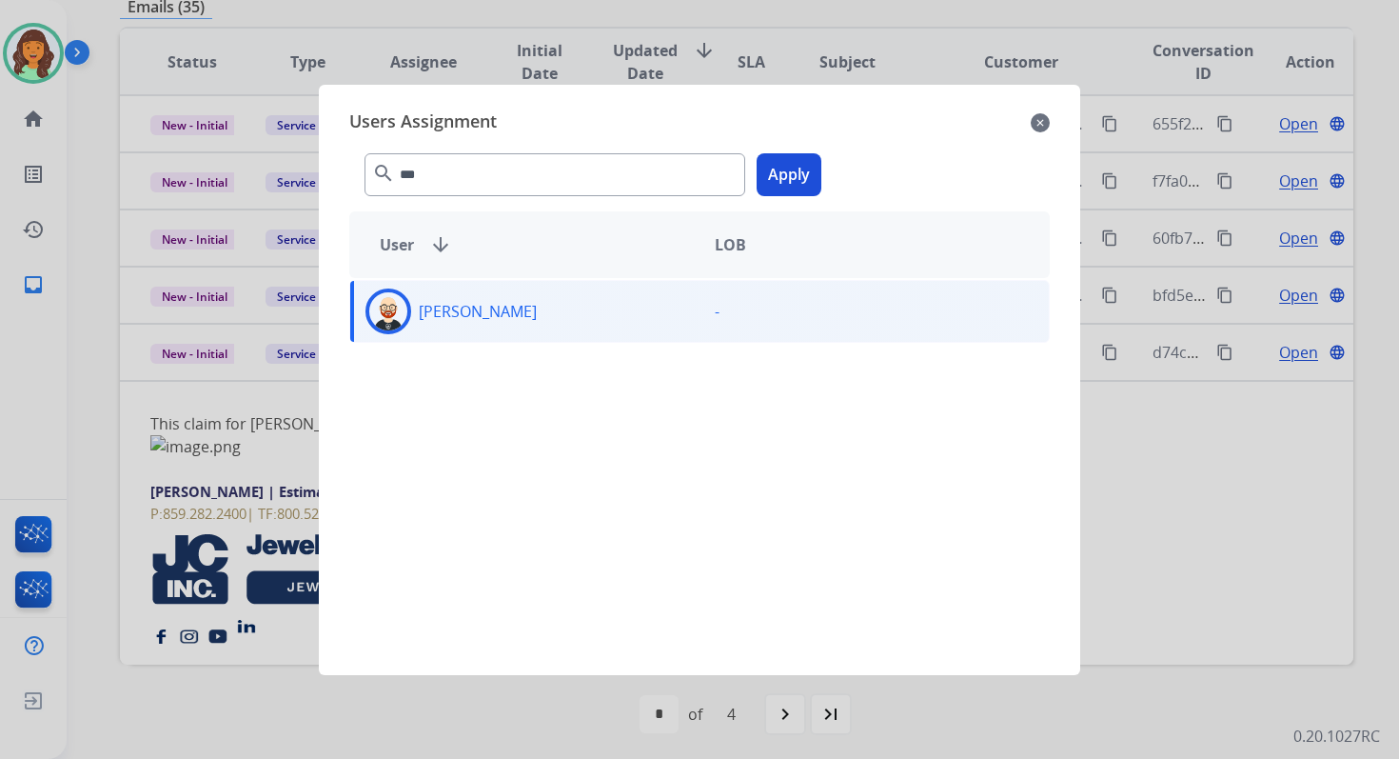
click at [803, 156] on button "Apply" at bounding box center [789, 174] width 65 height 43
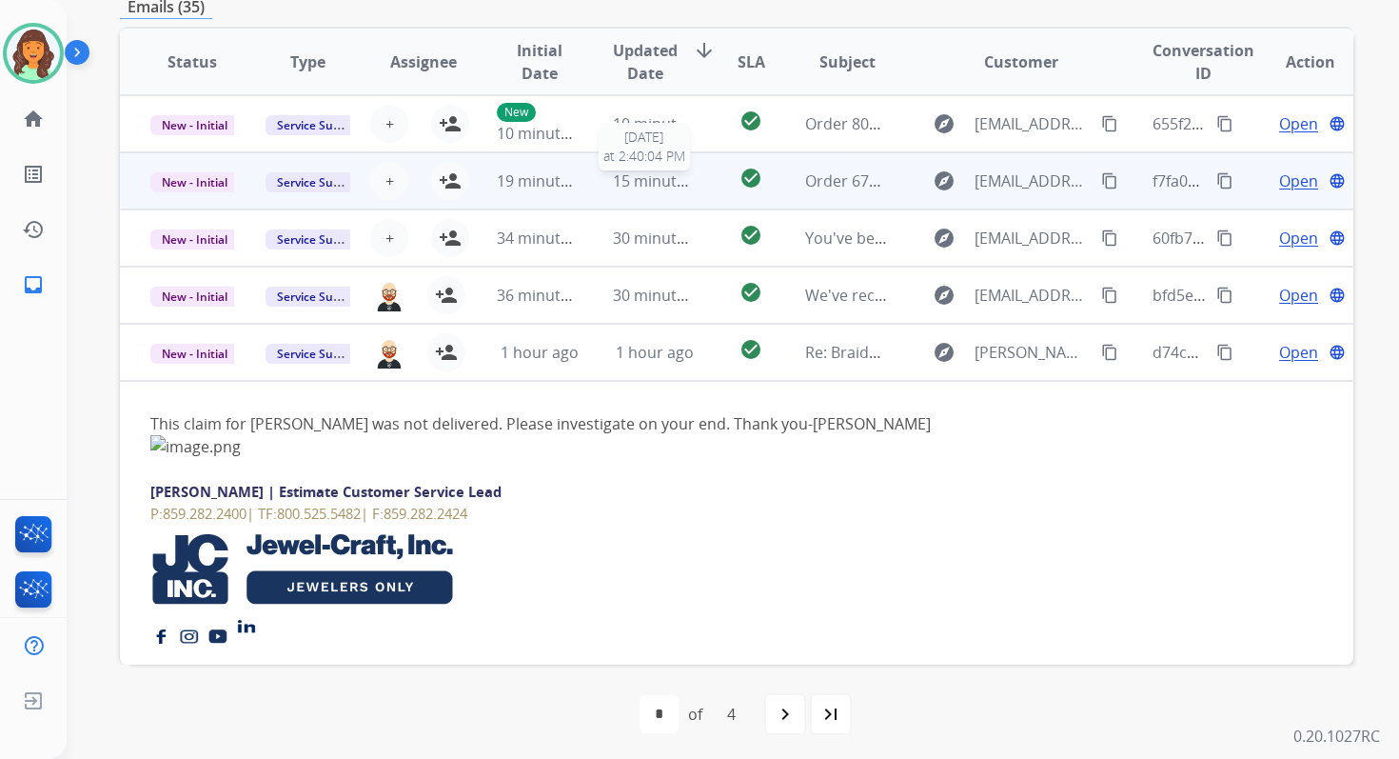
click at [619, 188] on span "15 minutes ago" at bounding box center [668, 180] width 110 height 21
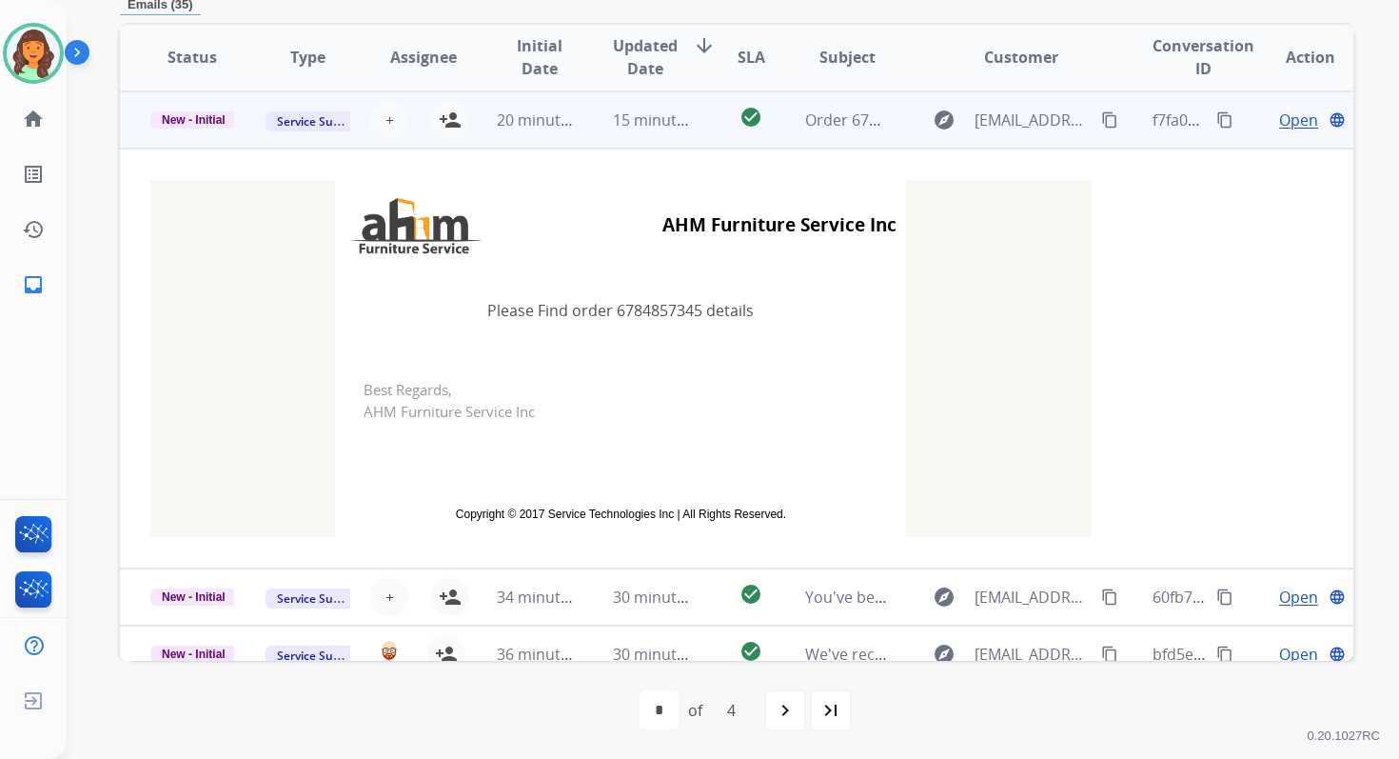
scroll to position [0, 0]
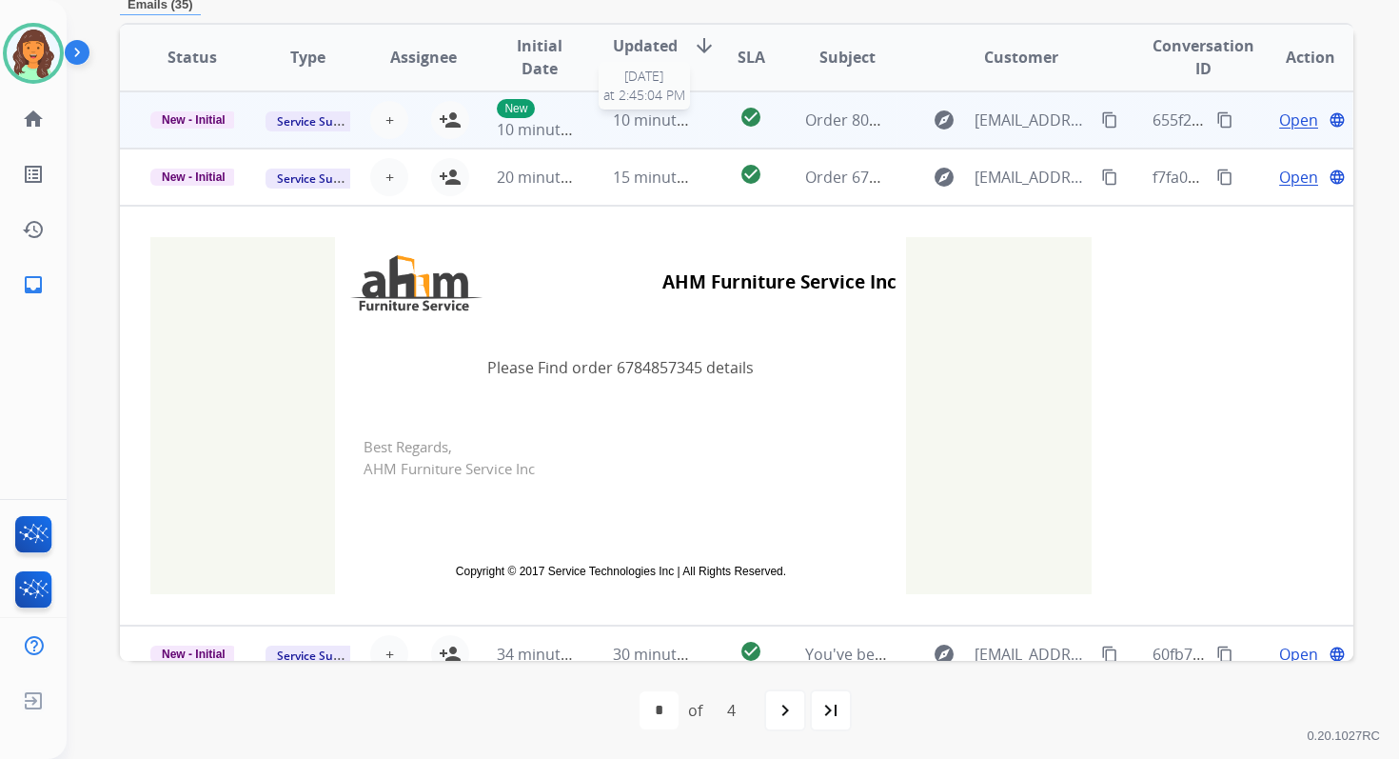
click at [637, 126] on span "10 minutes ago" at bounding box center [668, 119] width 110 height 21
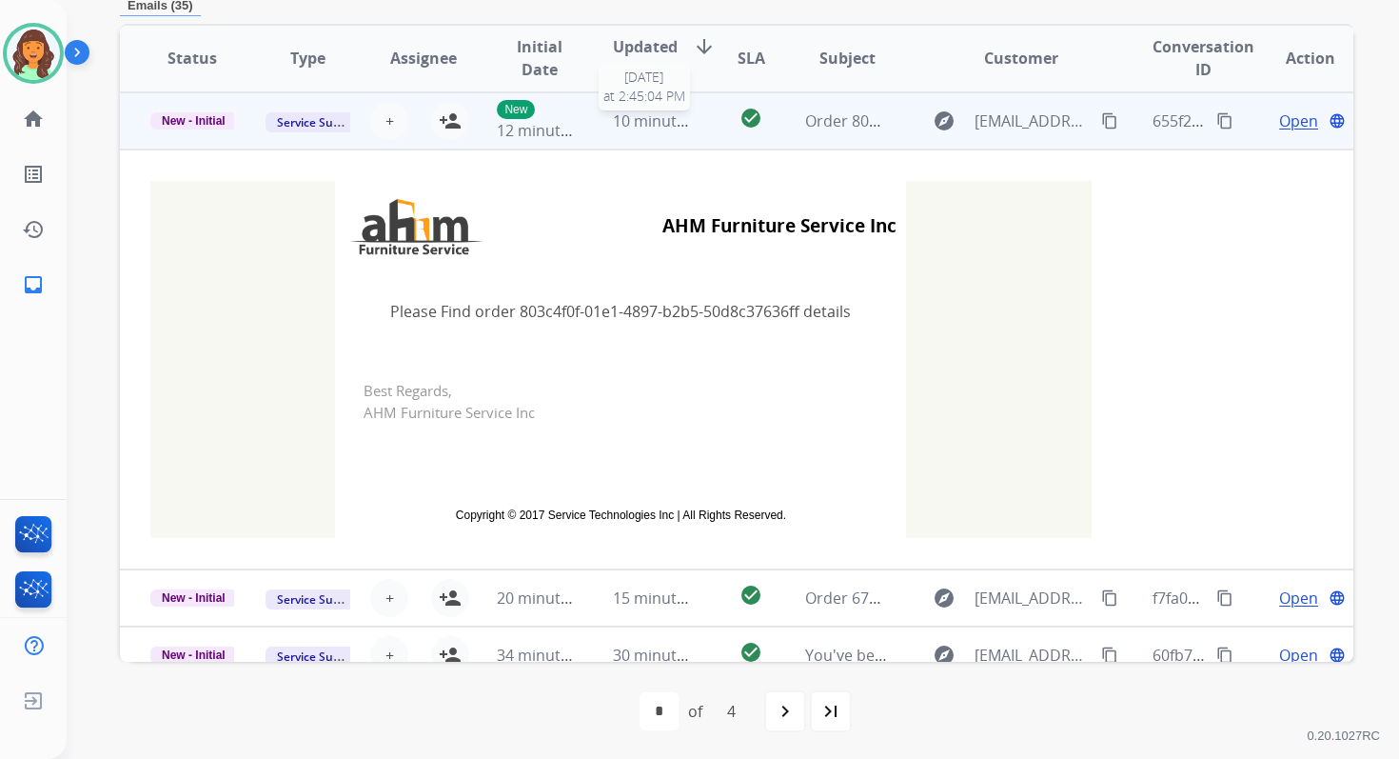
scroll to position [411, 0]
click at [657, 126] on span "10 minutes ago" at bounding box center [668, 119] width 110 height 21
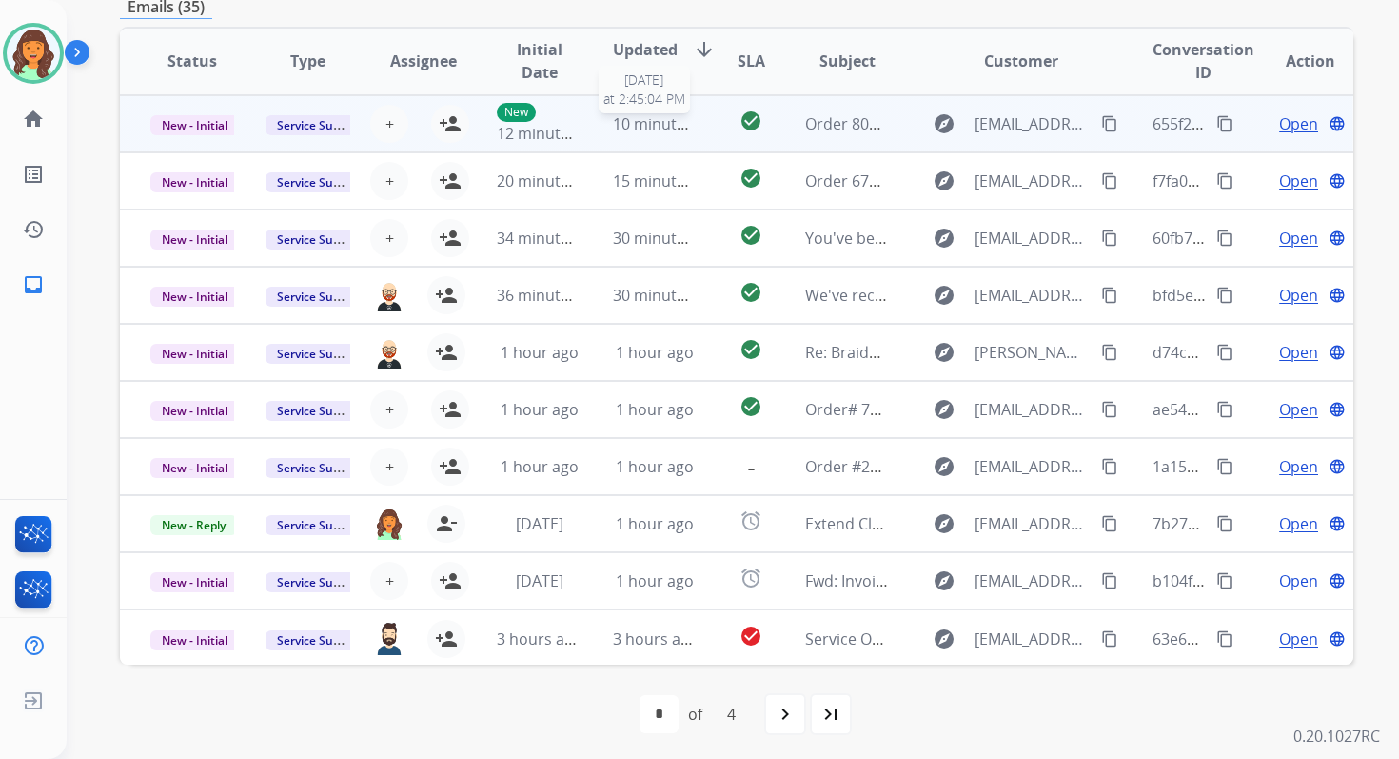
scroll to position [410, 0]
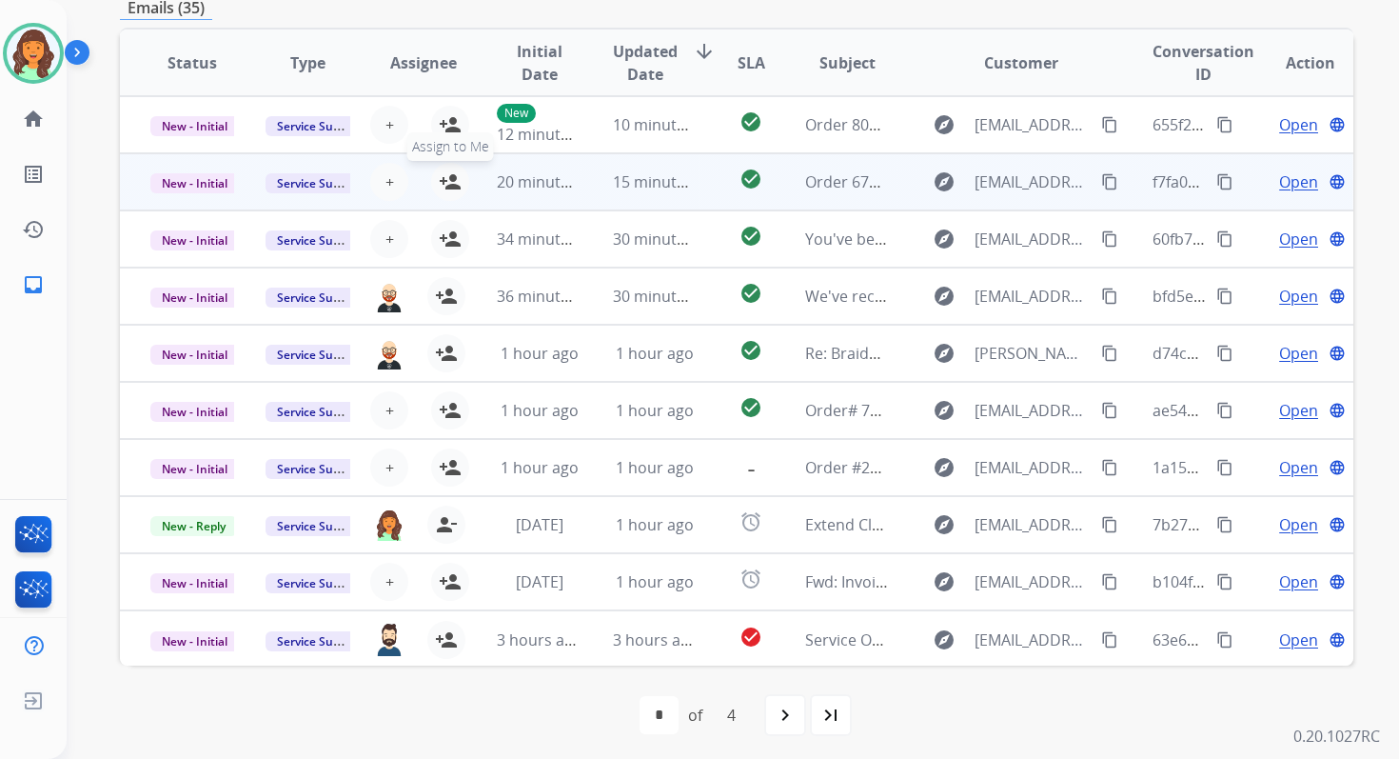
click at [447, 175] on mat-icon "person_add" at bounding box center [450, 181] width 23 height 23
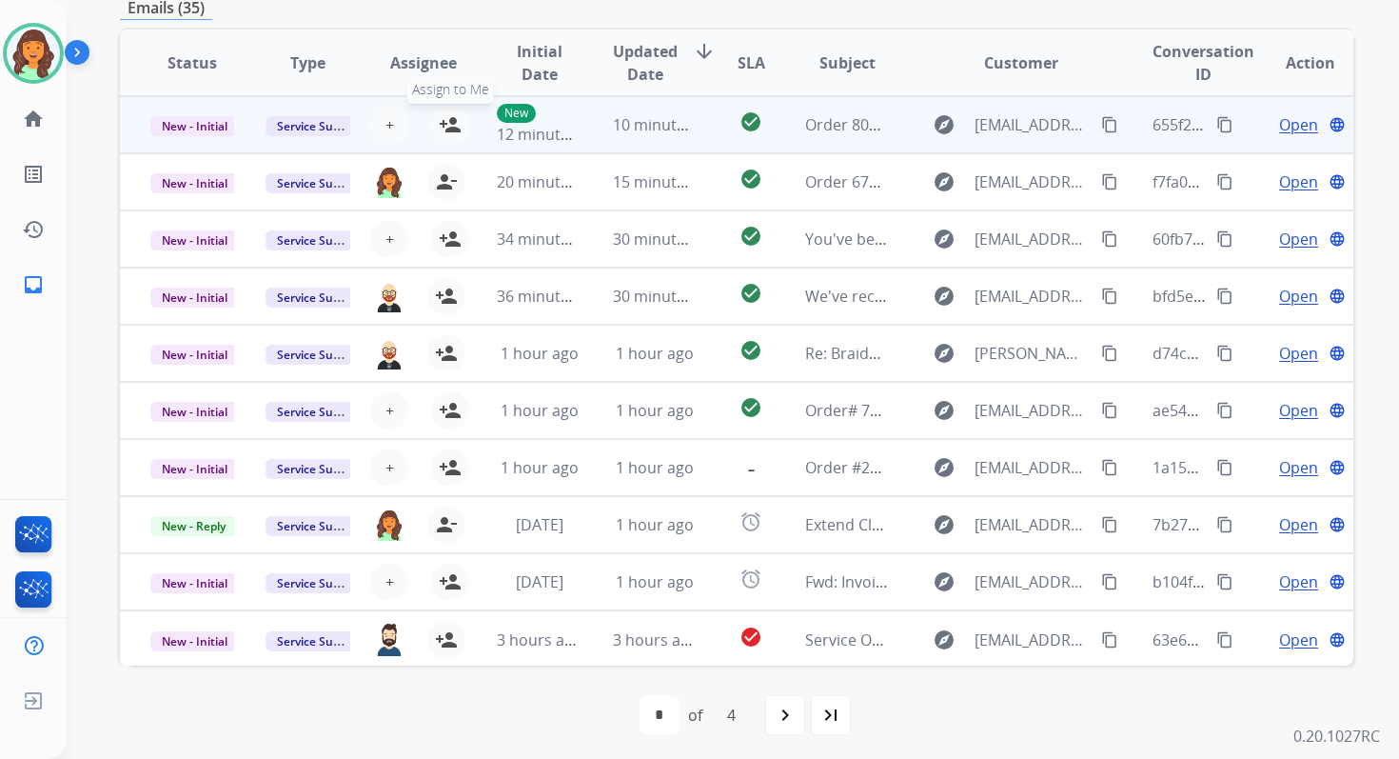
click at [445, 123] on mat-icon "person_add" at bounding box center [450, 124] width 23 height 23
click at [204, 121] on span "New - Initial" at bounding box center [194, 126] width 89 height 20
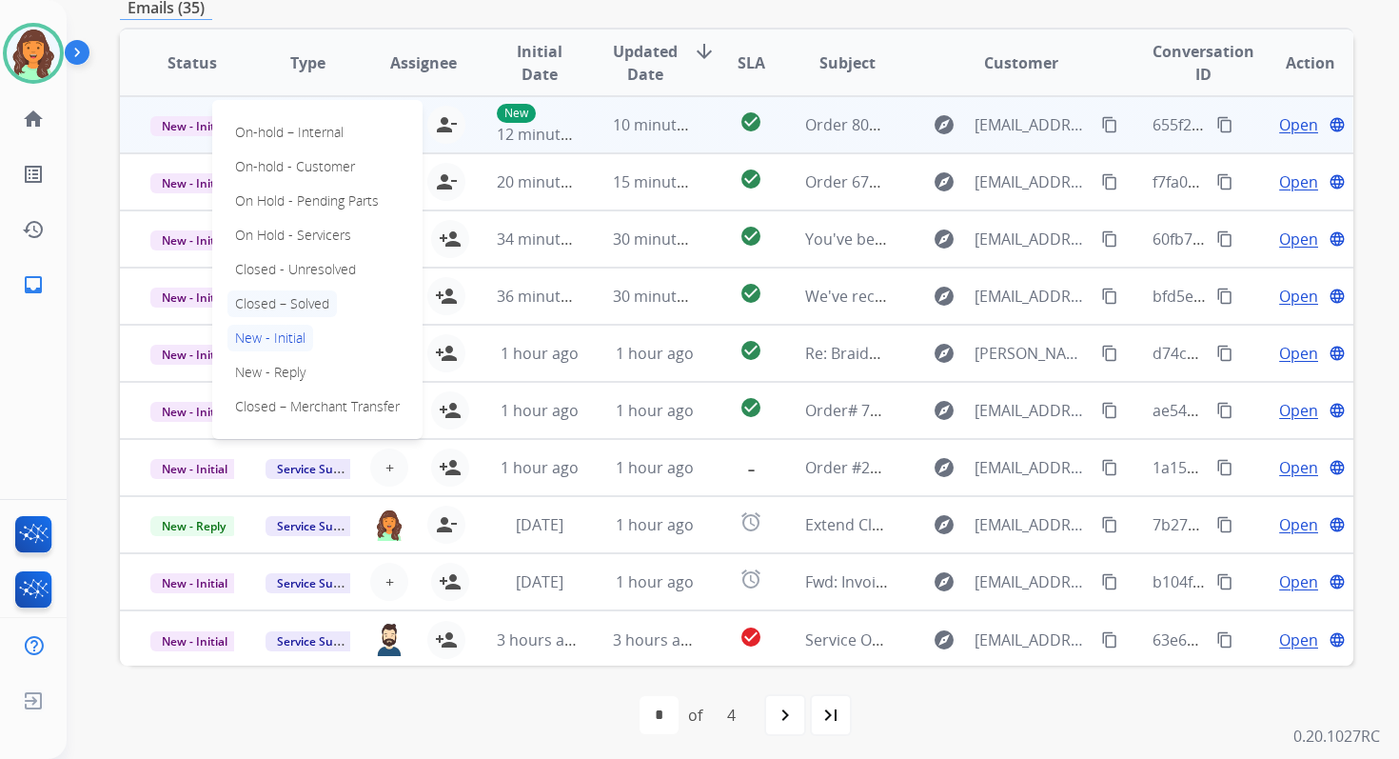
click at [262, 297] on p "Closed – Solved" at bounding box center [282, 303] width 109 height 27
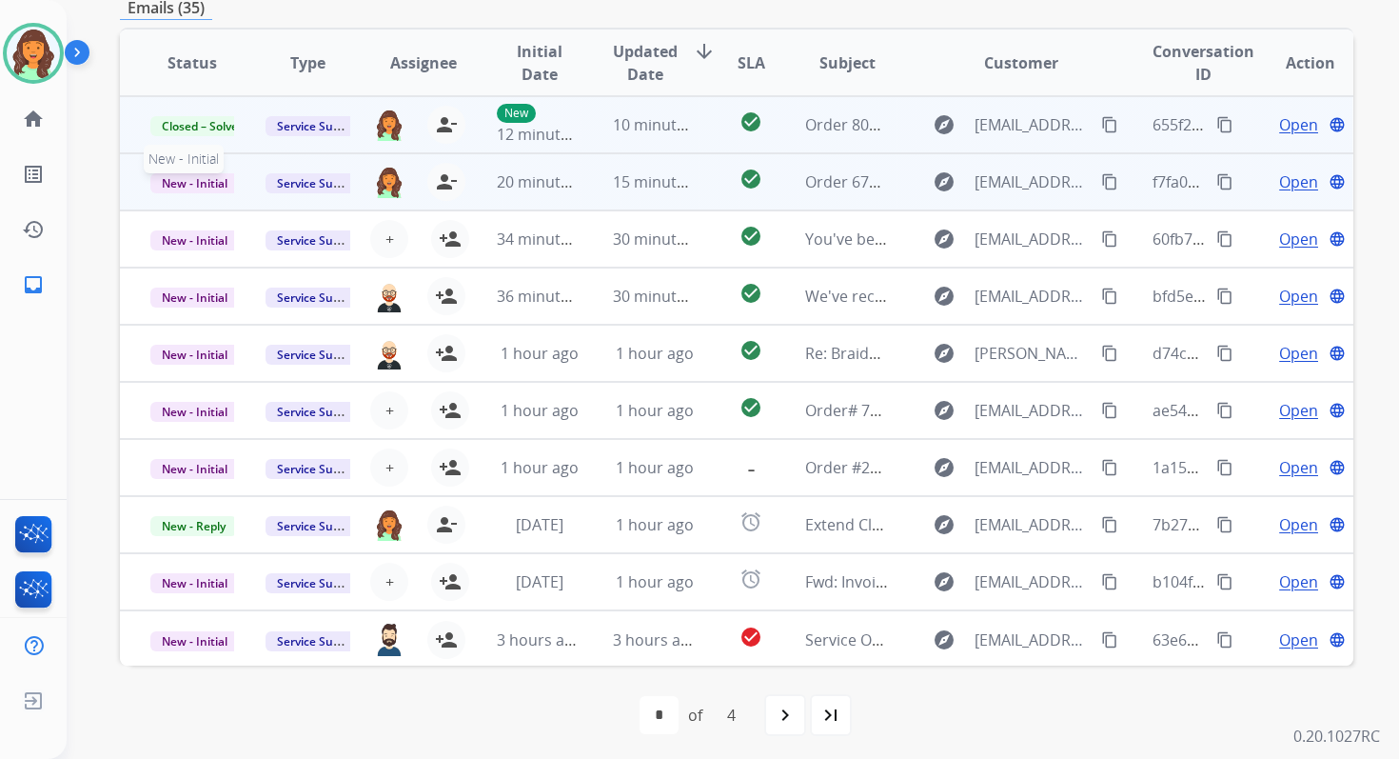
click at [213, 179] on span "New - Initial" at bounding box center [194, 183] width 89 height 20
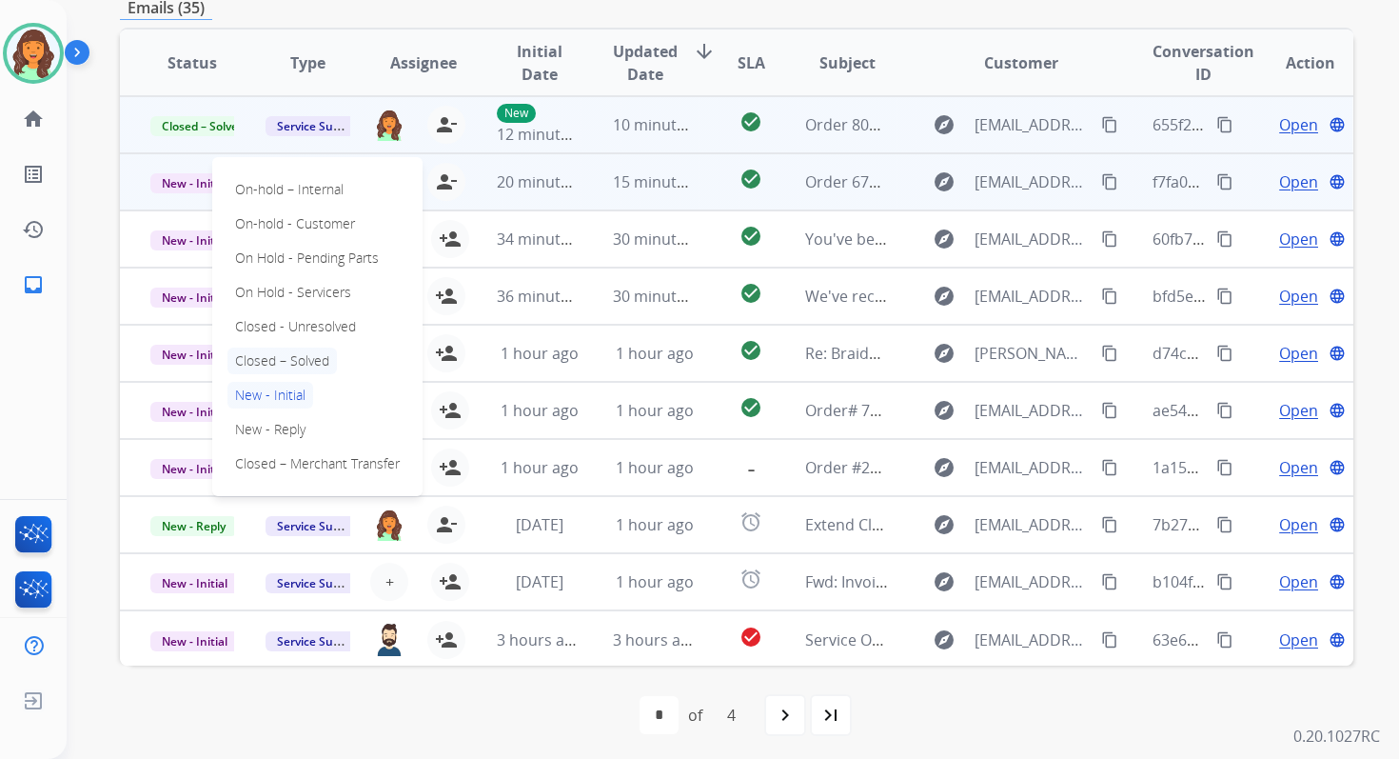
click at [264, 352] on p "Closed – Solved" at bounding box center [282, 360] width 109 height 27
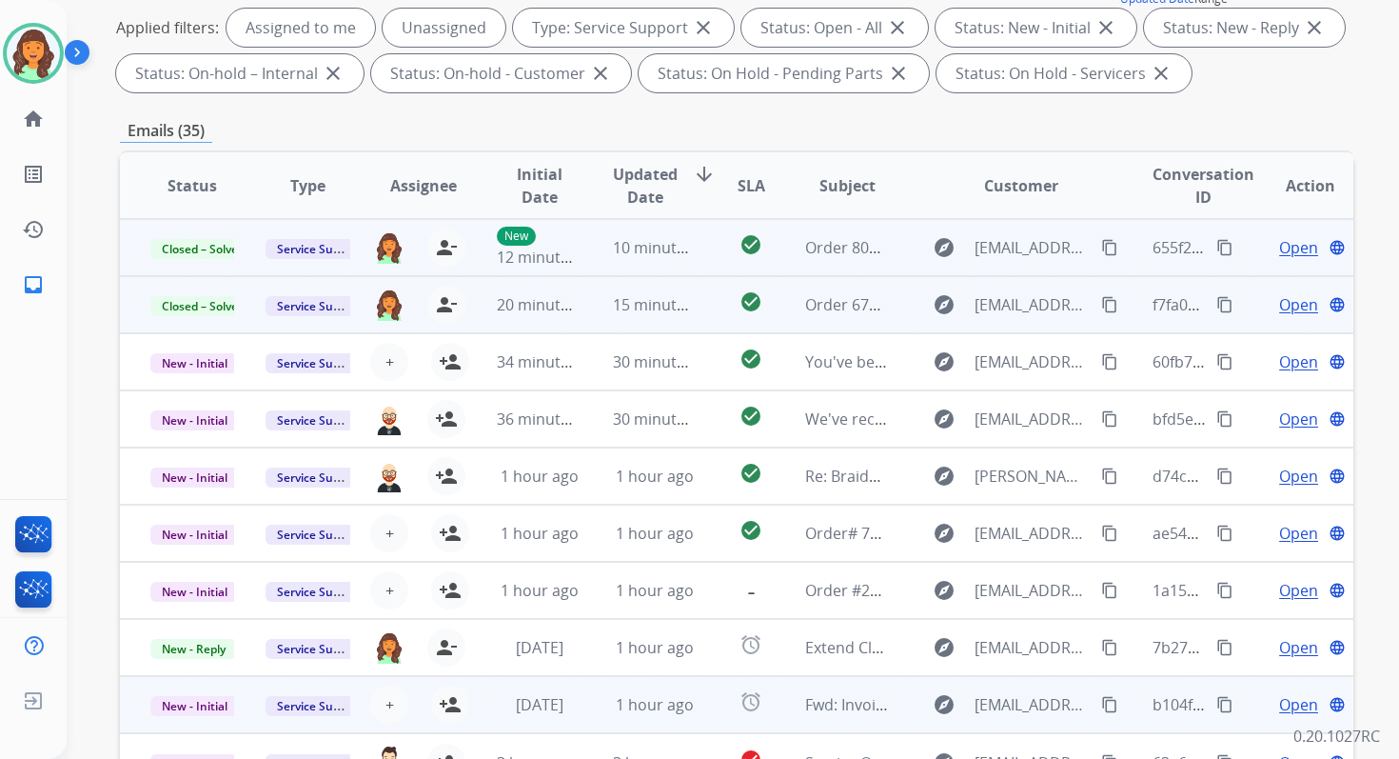
scroll to position [0, 0]
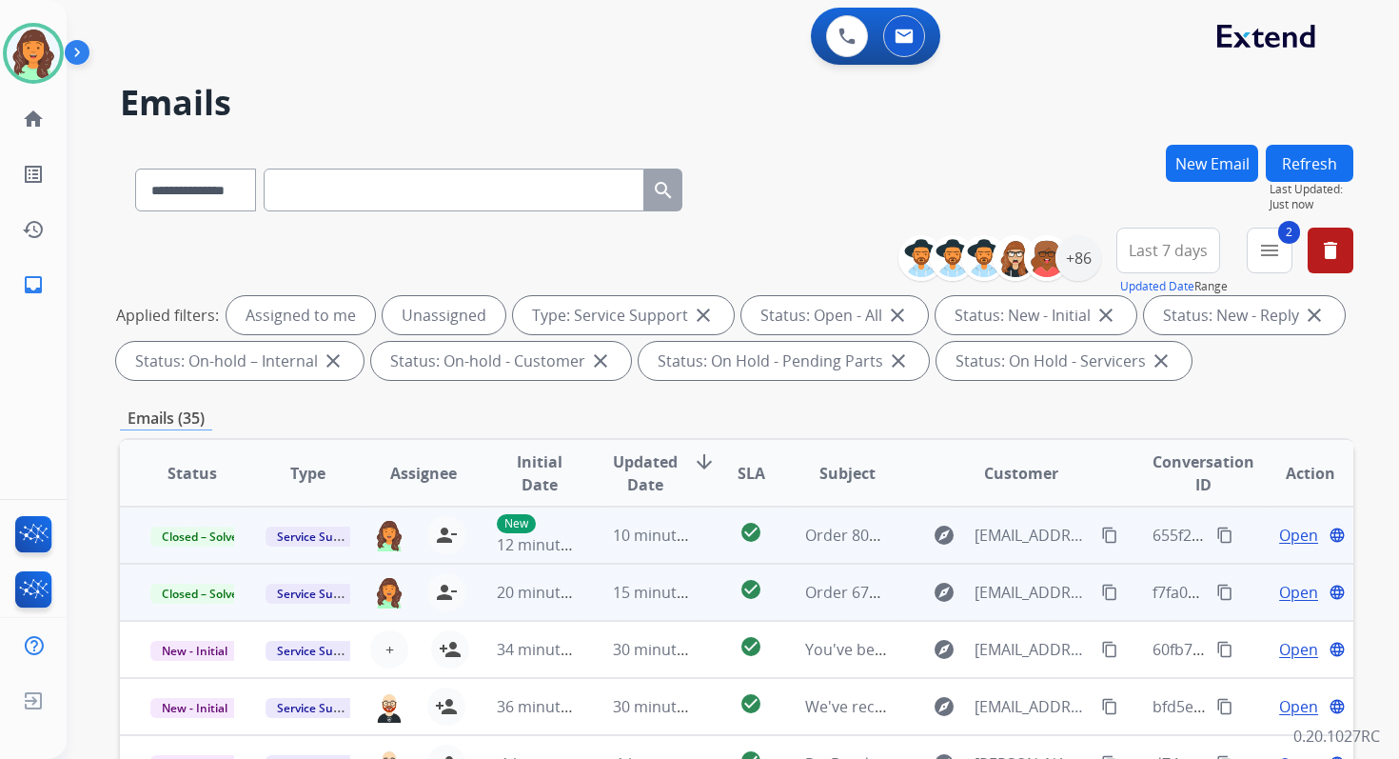
click at [1306, 149] on button "Refresh" at bounding box center [1310, 163] width 88 height 37
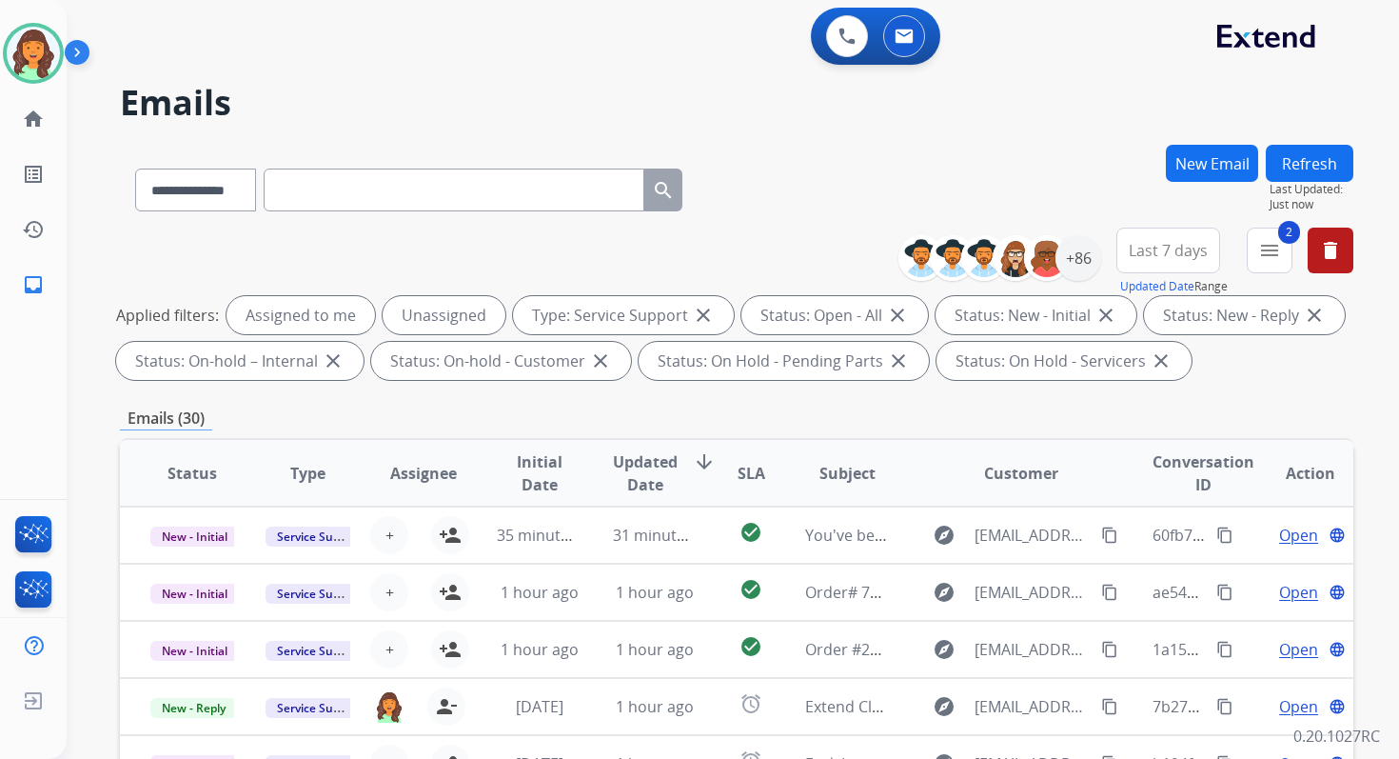
scroll to position [416, 0]
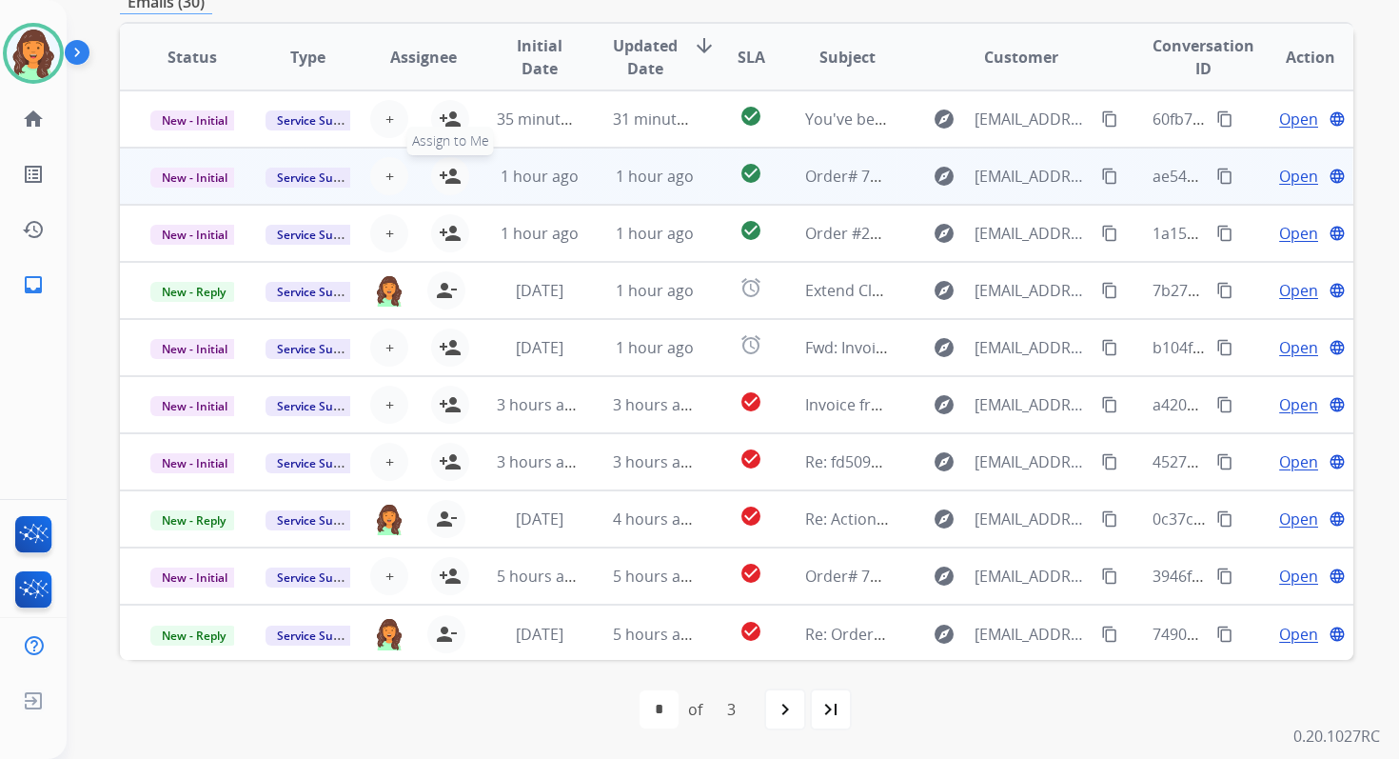
click at [451, 178] on mat-icon "person_add" at bounding box center [450, 176] width 23 height 23
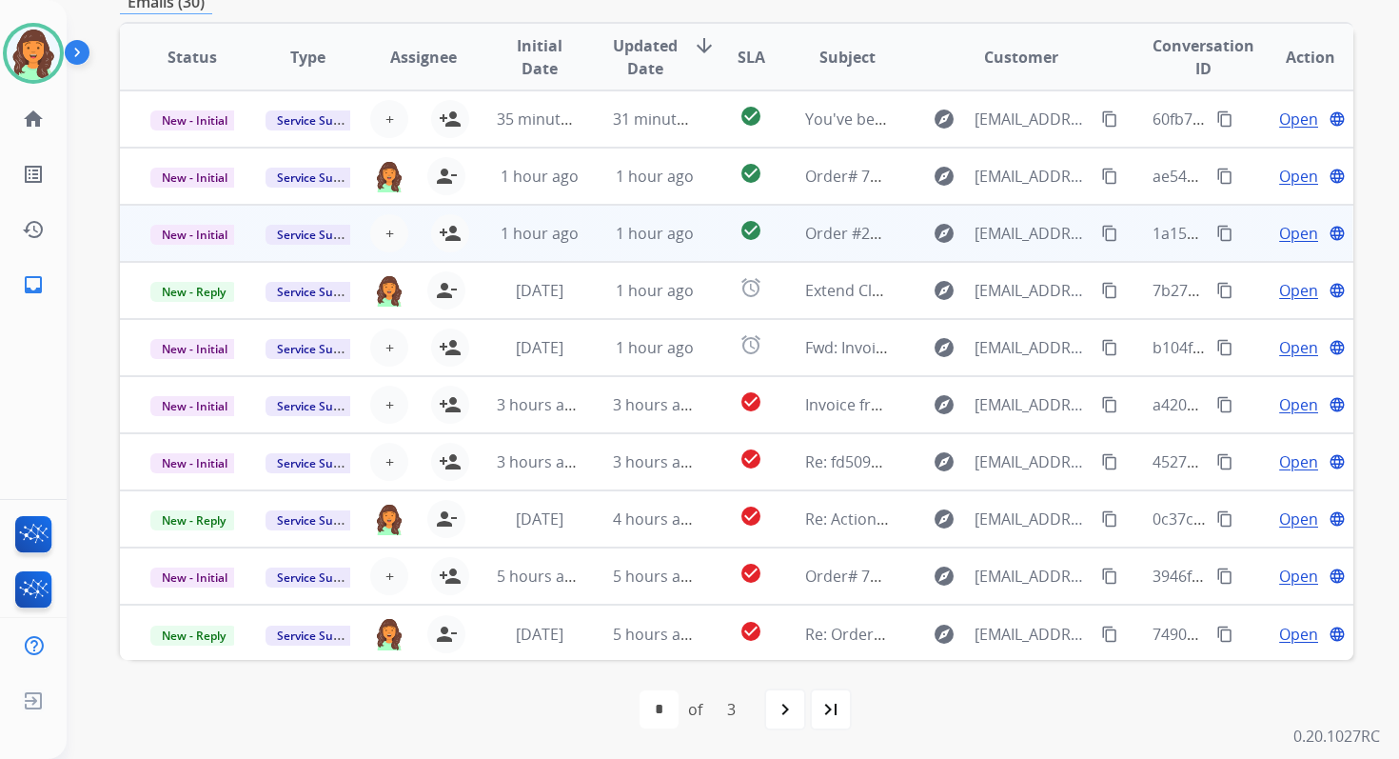
click at [633, 245] on td "1 hour ago" at bounding box center [640, 233] width 115 height 57
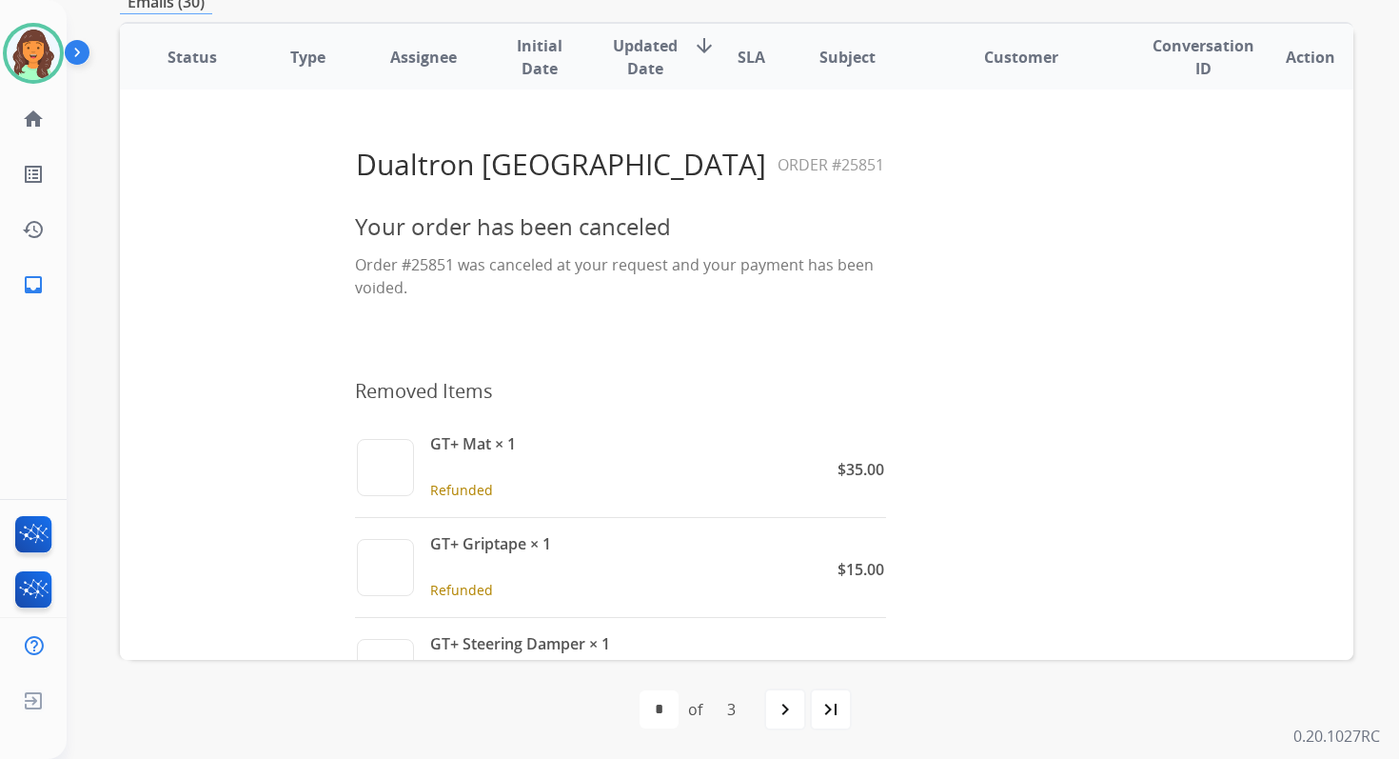
scroll to position [76, 0]
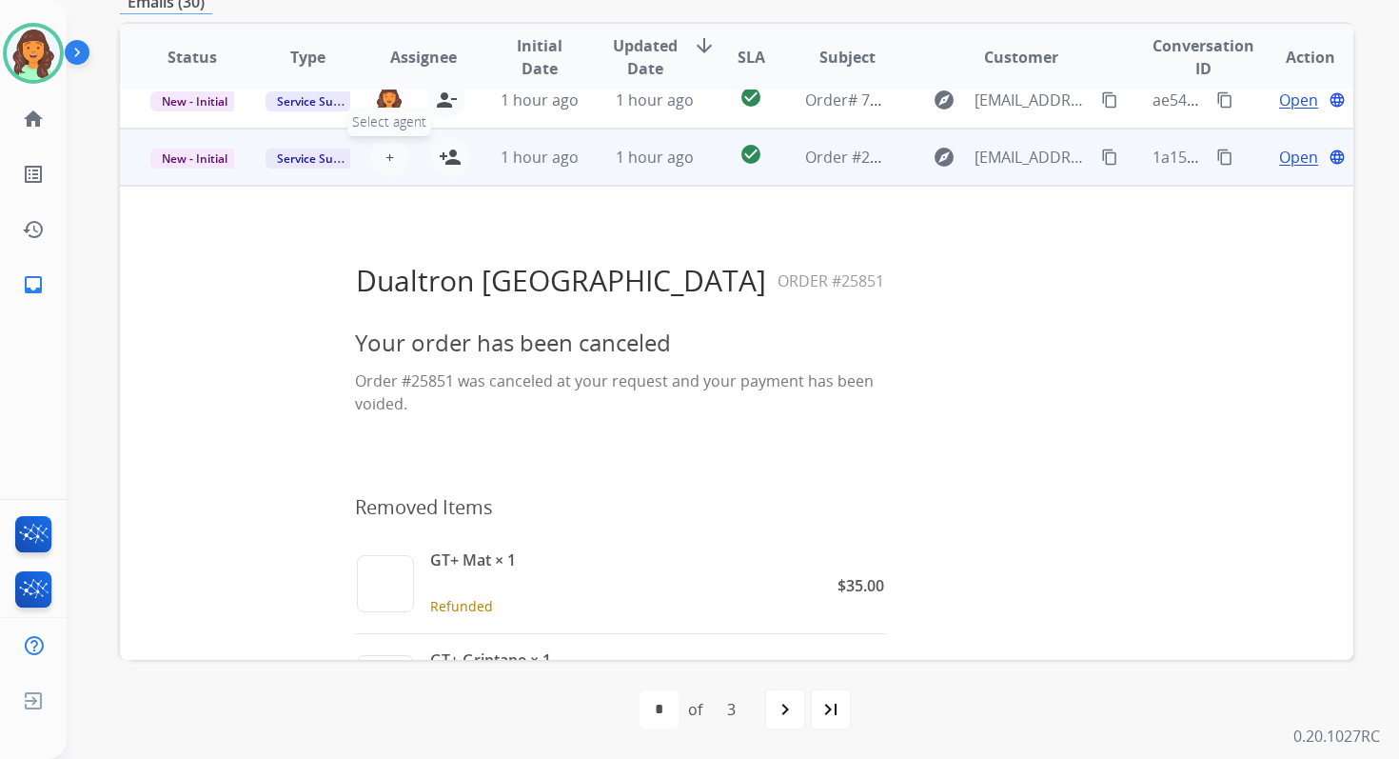
click at [386, 156] on span "+" at bounding box center [390, 157] width 9 height 23
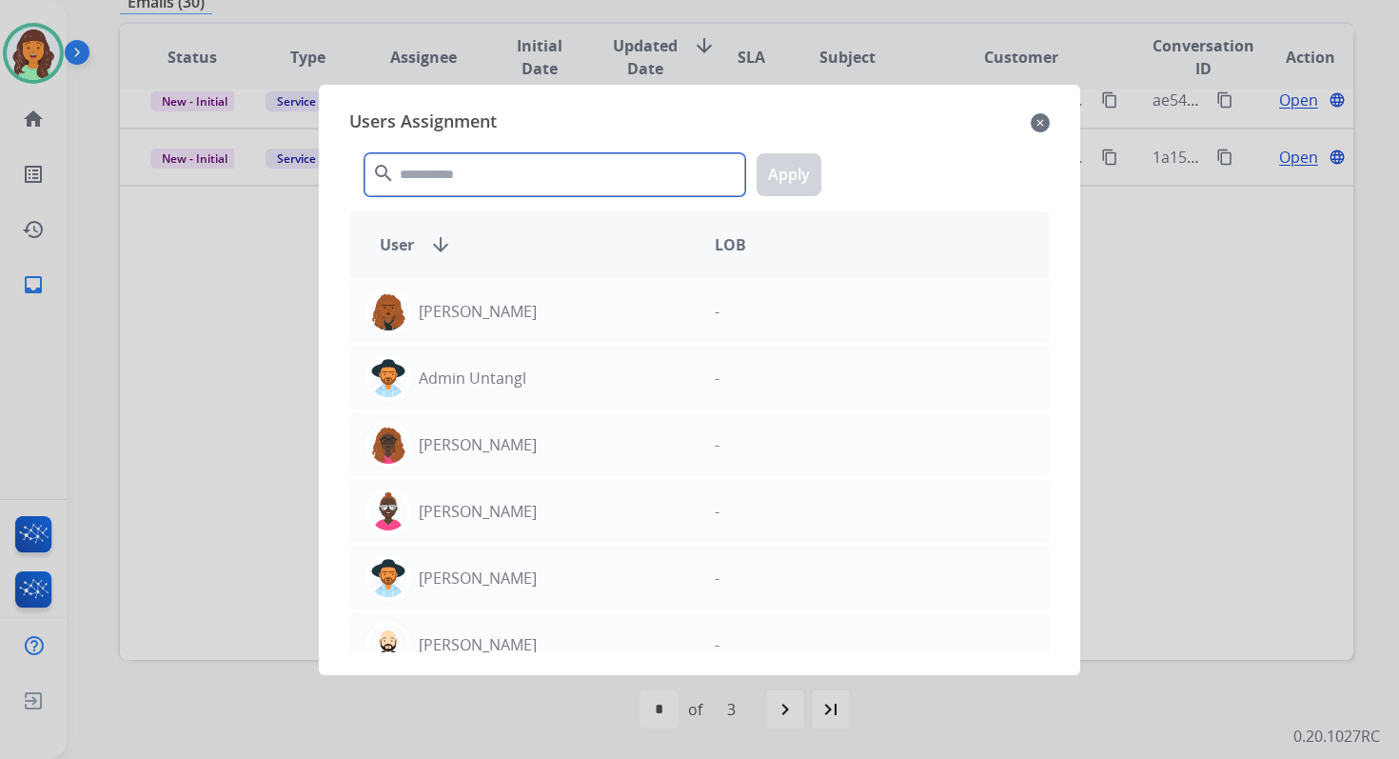
click at [468, 187] on input "text" at bounding box center [555, 174] width 381 height 43
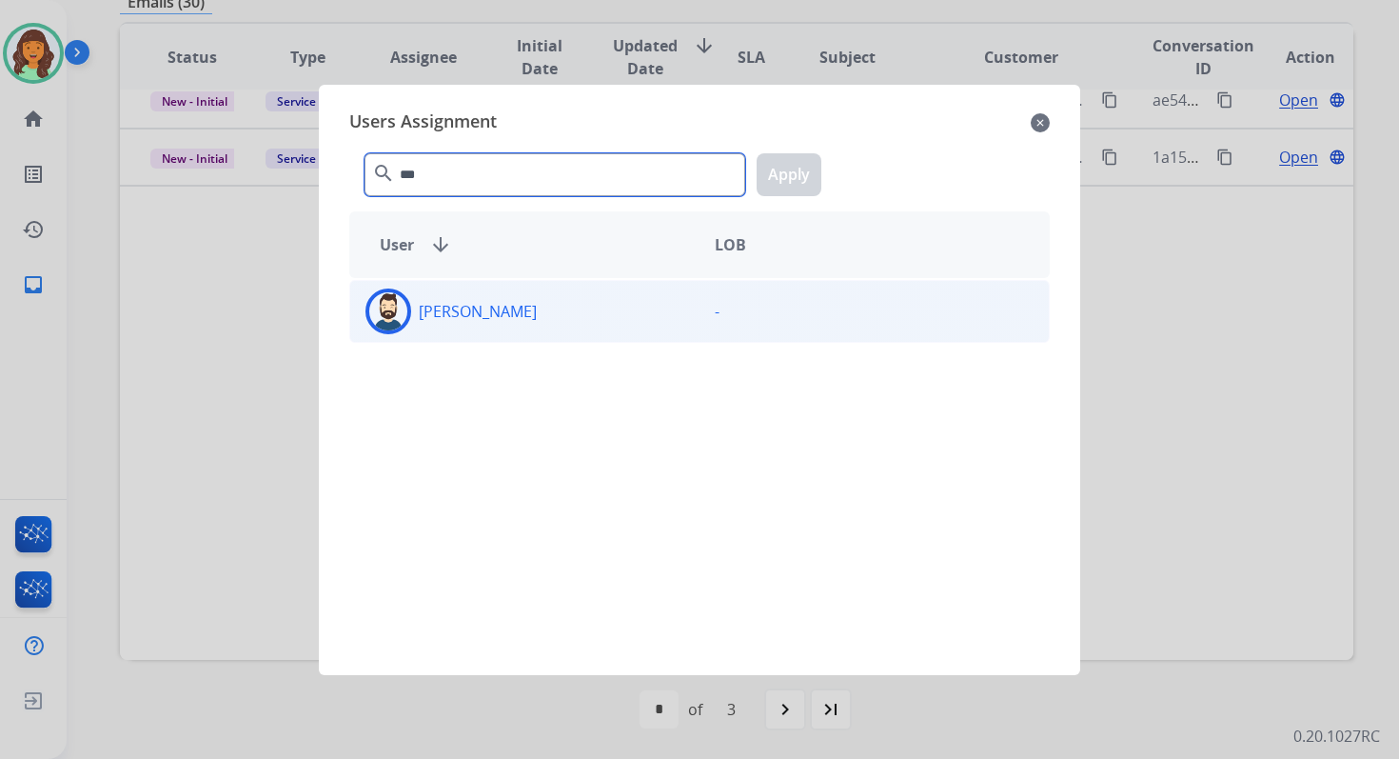
type input "***"
click at [507, 303] on div "[PERSON_NAME]" at bounding box center [524, 311] width 349 height 46
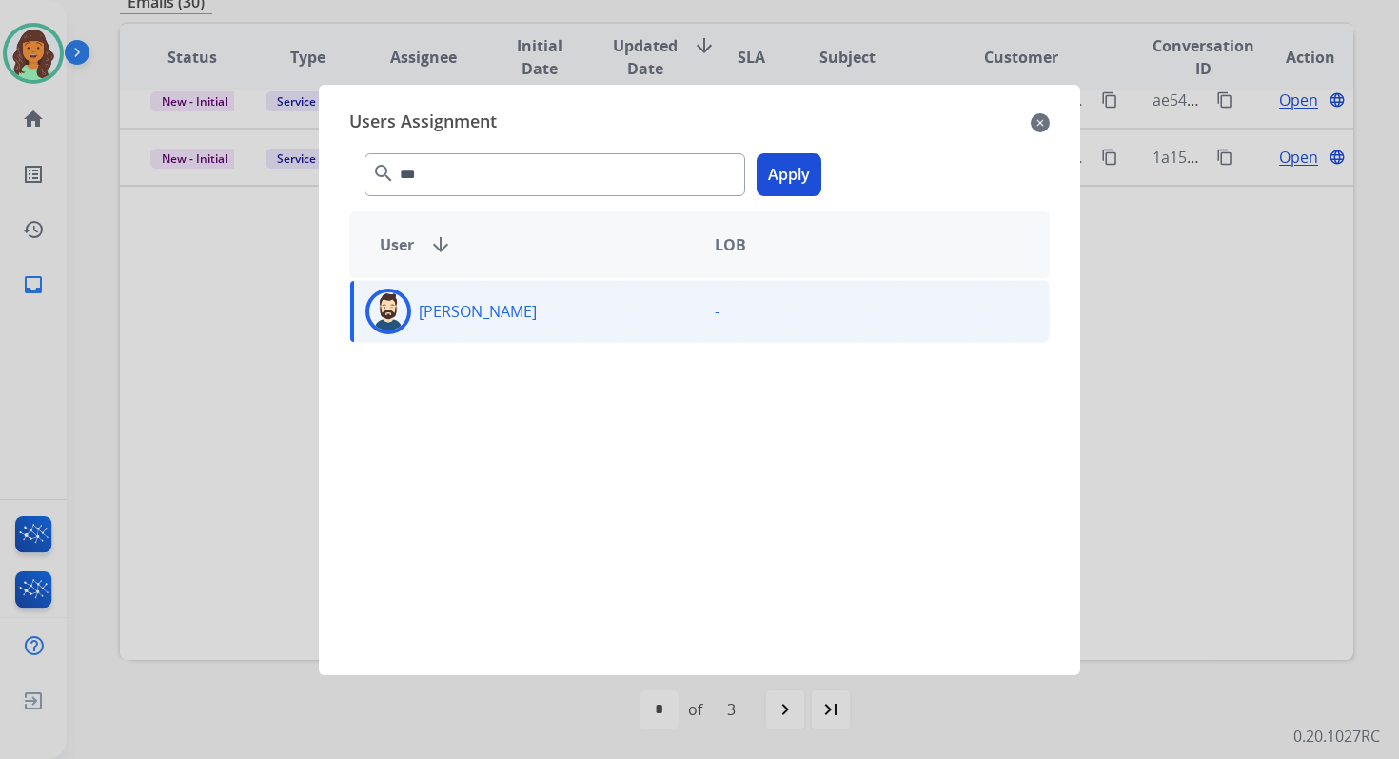
click at [793, 170] on button "Apply" at bounding box center [789, 174] width 65 height 43
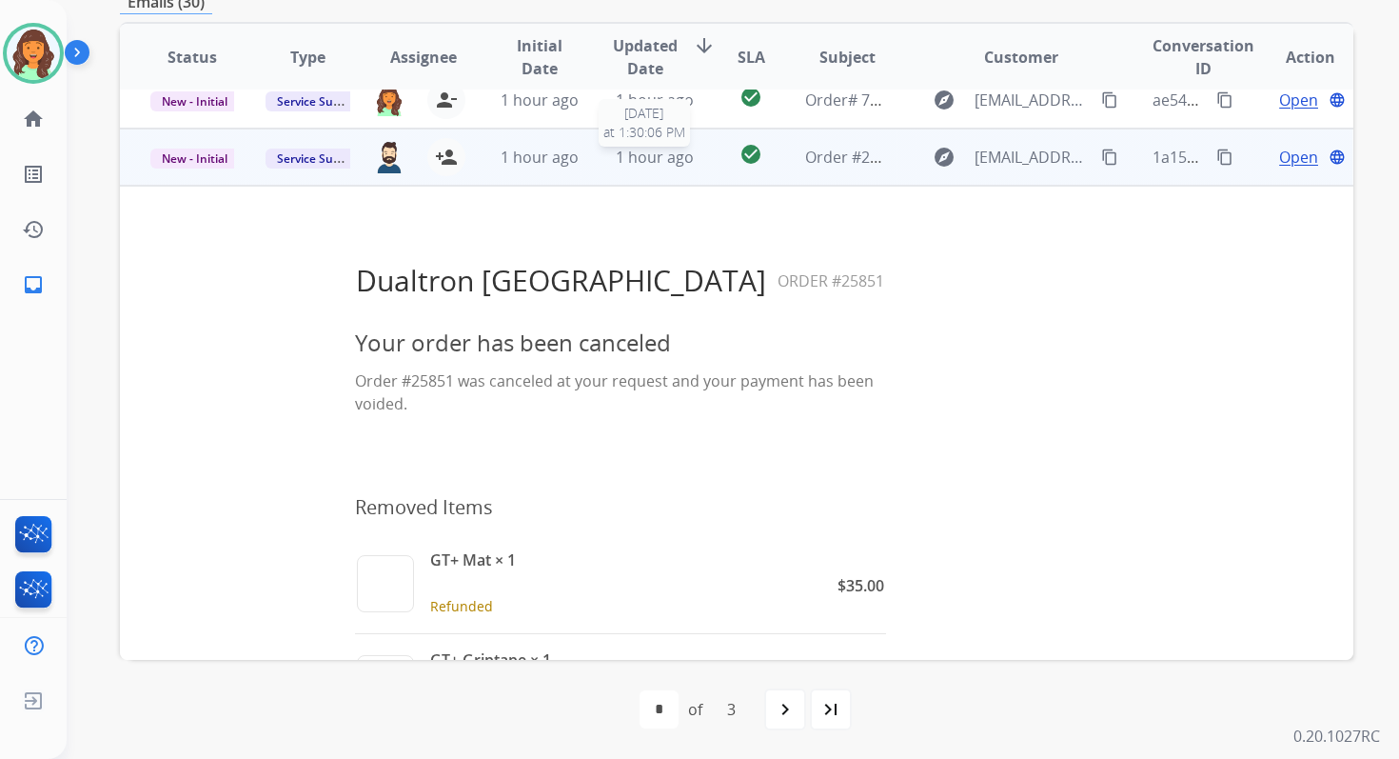
click at [616, 163] on span "1 hour ago" at bounding box center [655, 157] width 78 height 21
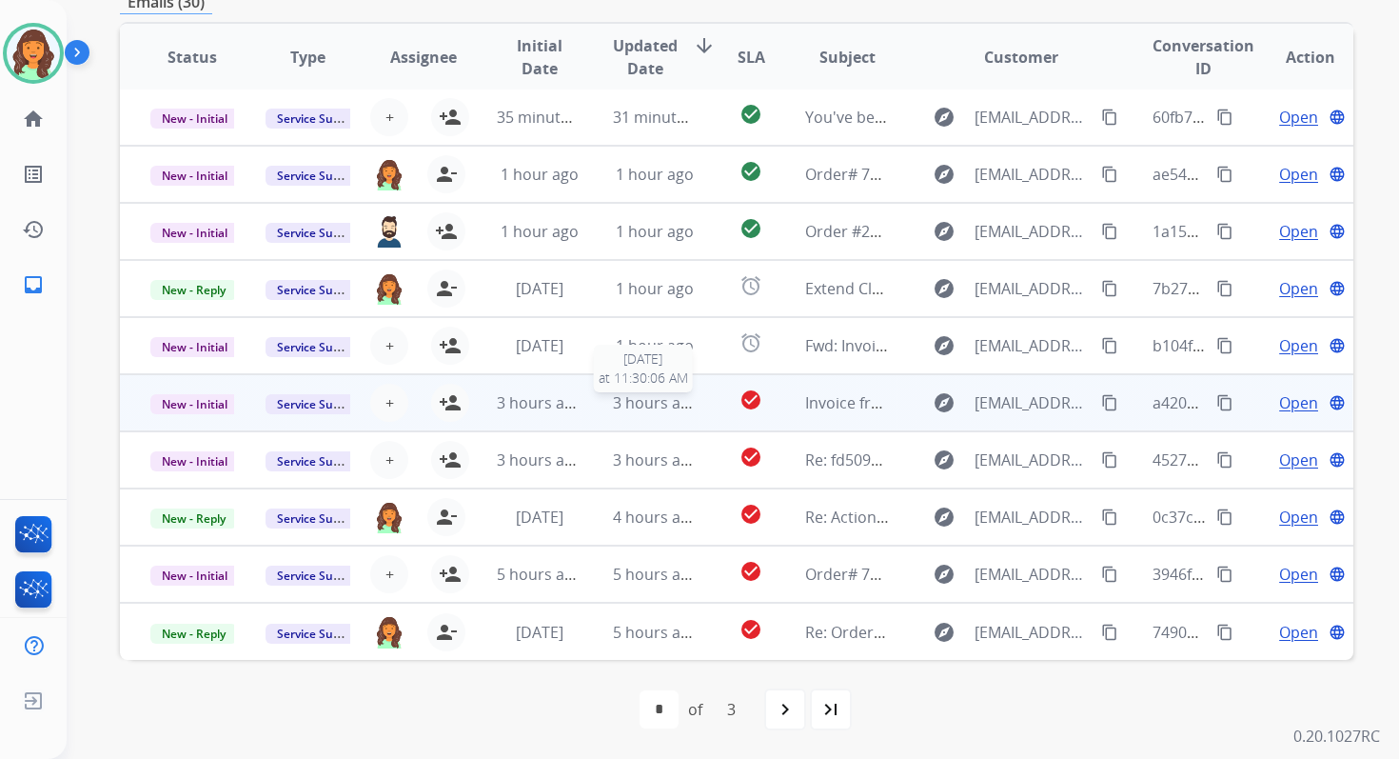
click at [673, 408] on span "3 hours ago" at bounding box center [656, 402] width 86 height 21
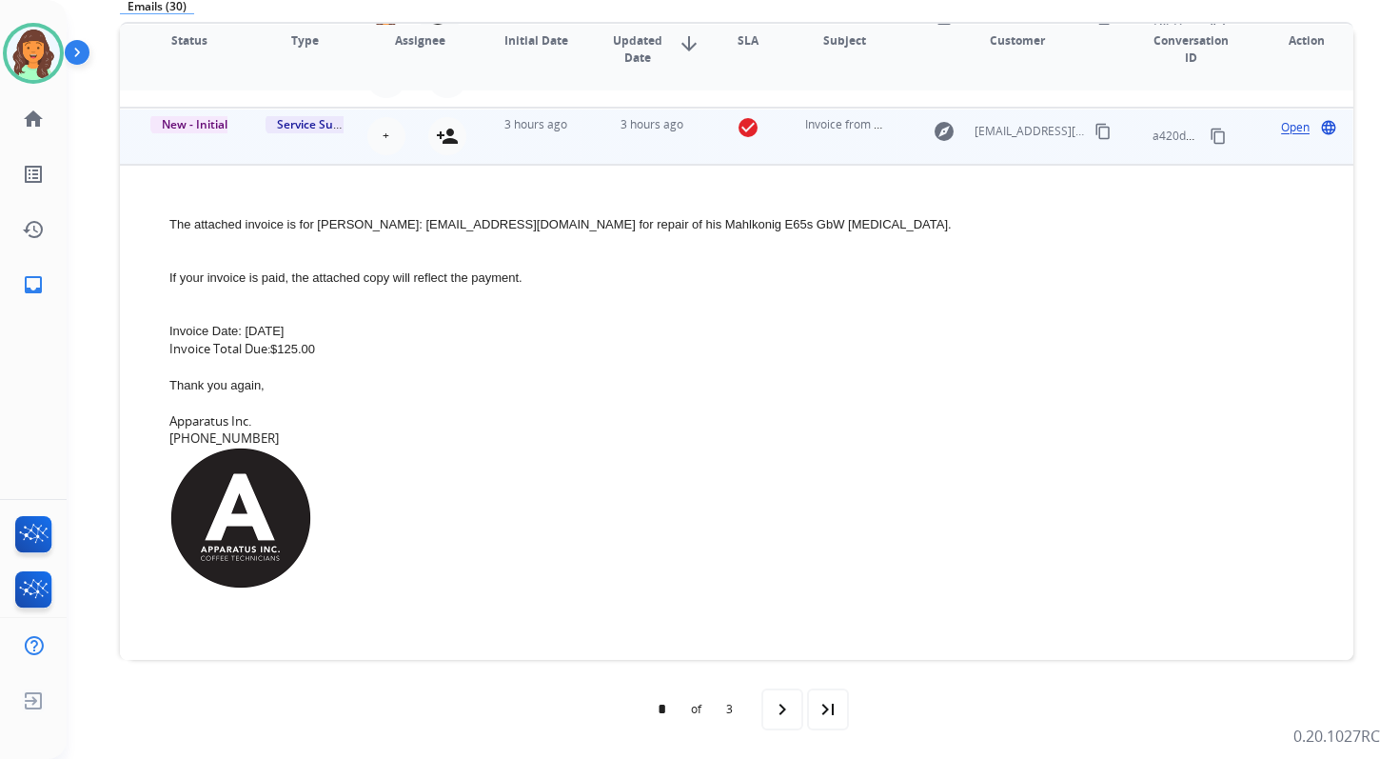
scroll to position [286, 0]
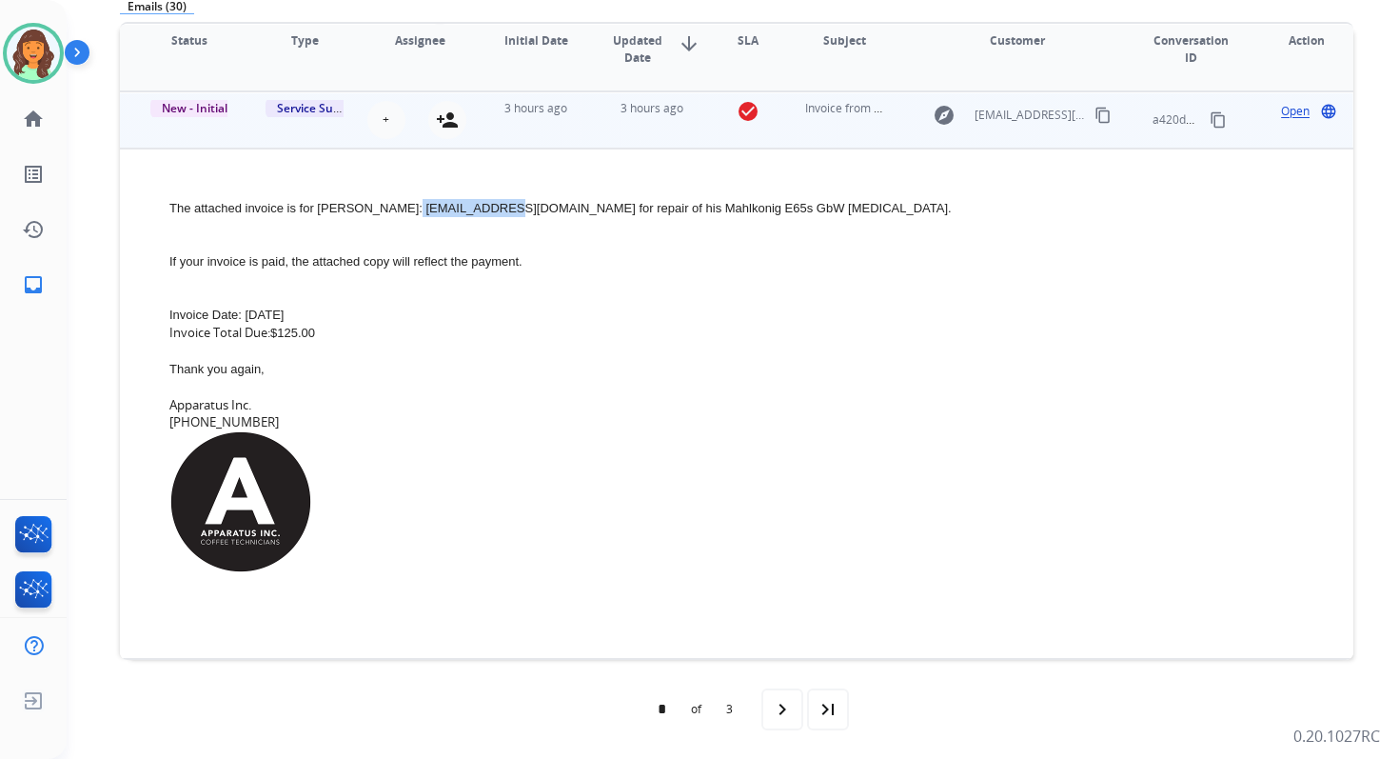
copy span "[EMAIL_ADDRESS][DOMAIN_NAME]"
drag, startPoint x: 392, startPoint y: 205, endPoint x: 488, endPoint y: 207, distance: 96.2
click at [488, 207] on span "The attached invoice is for [PERSON_NAME]: [EMAIL_ADDRESS][DOMAIN_NAME] for rep…" at bounding box center [560, 208] width 783 height 14
click at [1285, 109] on span "Open" at bounding box center [1295, 111] width 29 height 17
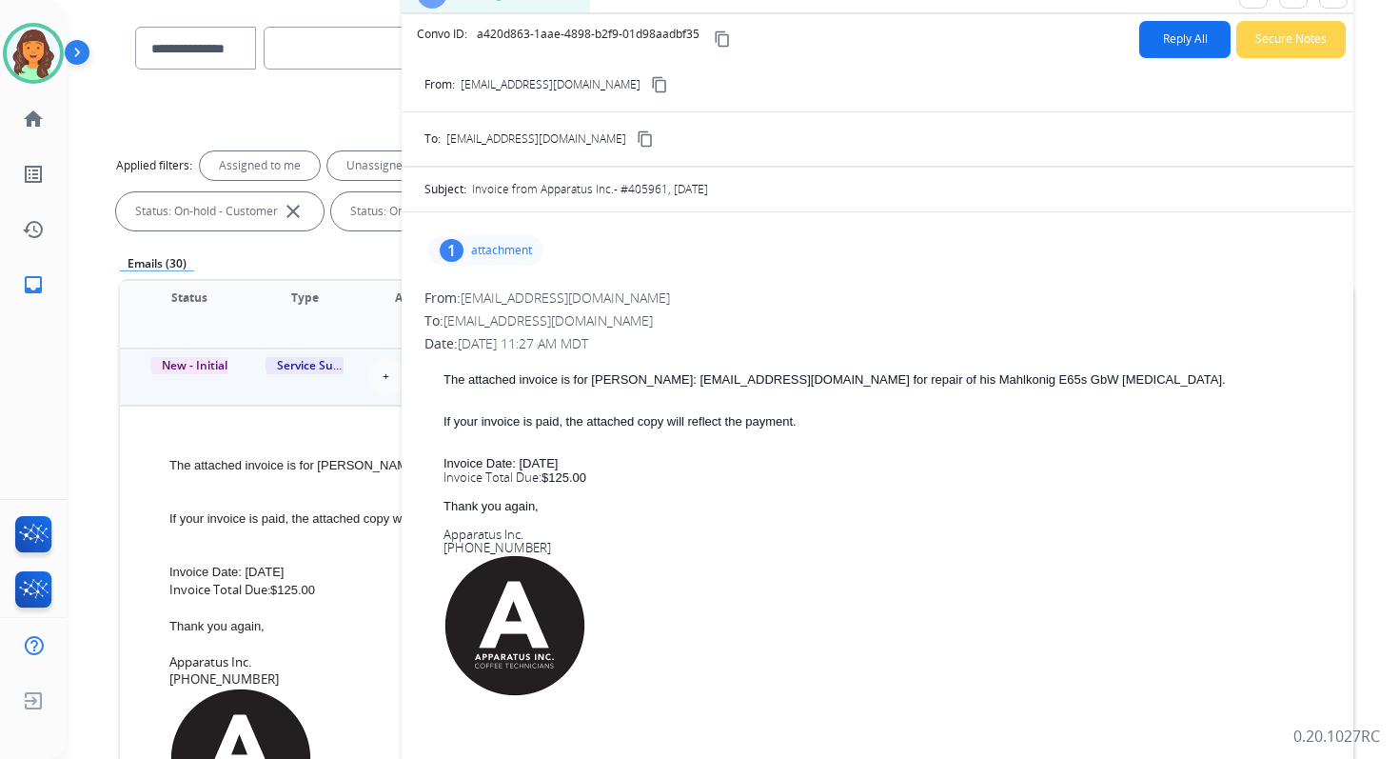
scroll to position [136, 0]
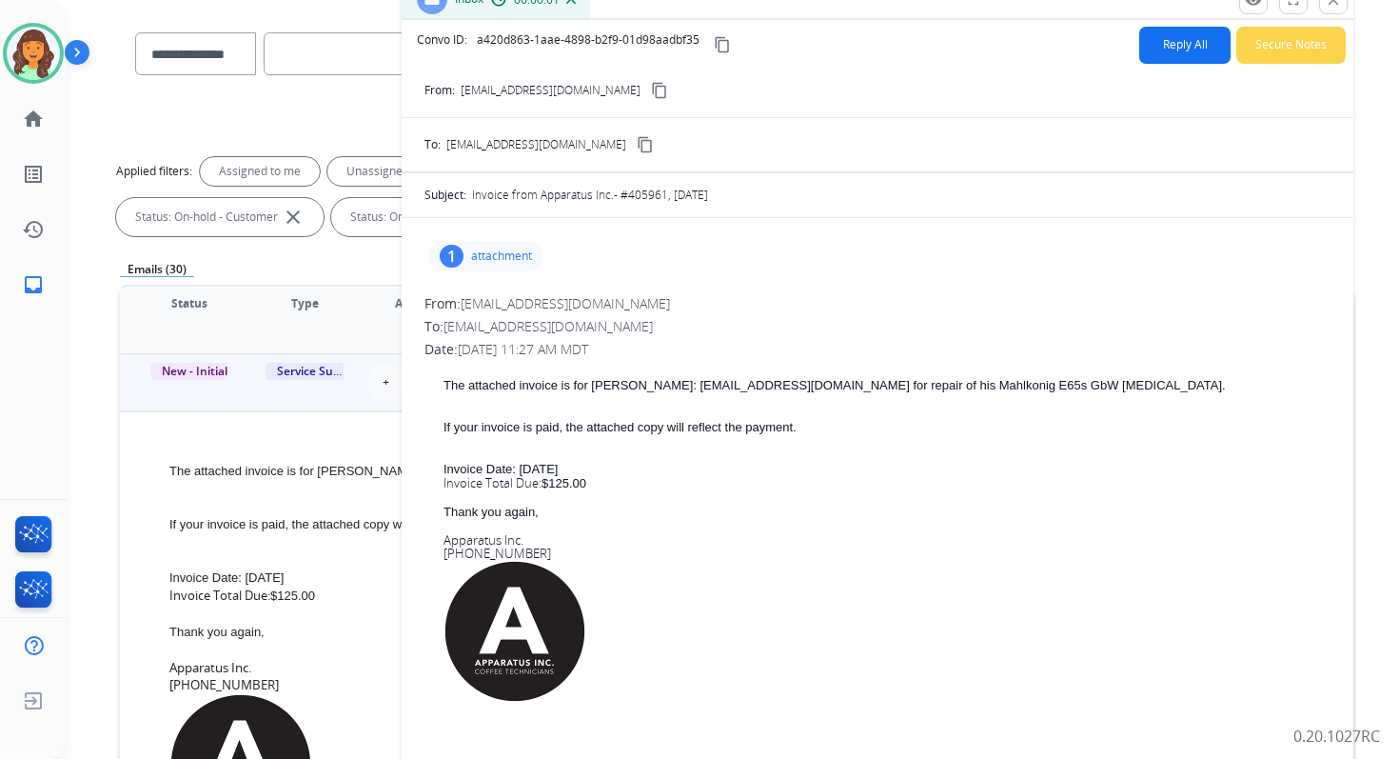
click at [480, 249] on p "attachment" at bounding box center [501, 255] width 61 height 15
click at [611, 302] on mat-icon "download" at bounding box center [606, 304] width 17 height 17
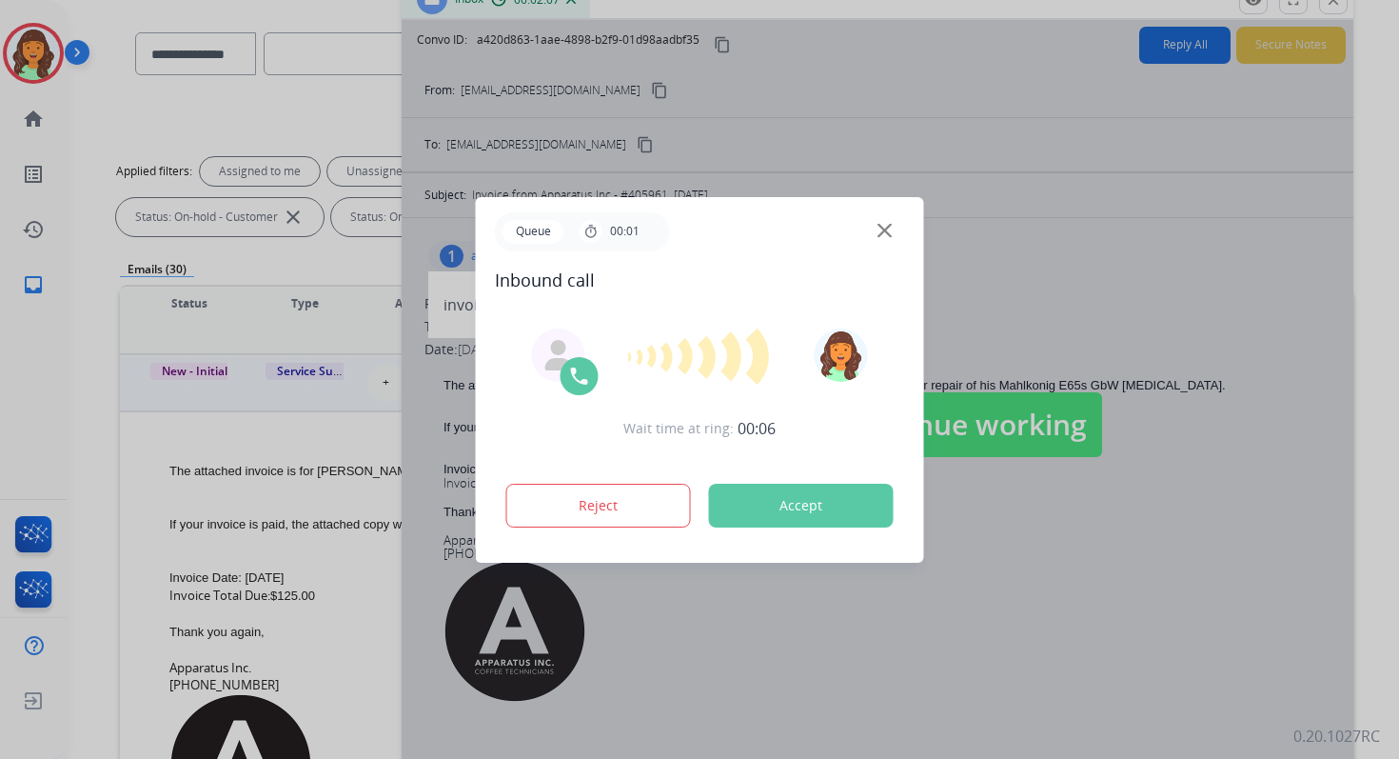
click at [797, 504] on button "Accept" at bounding box center [801, 506] width 185 height 44
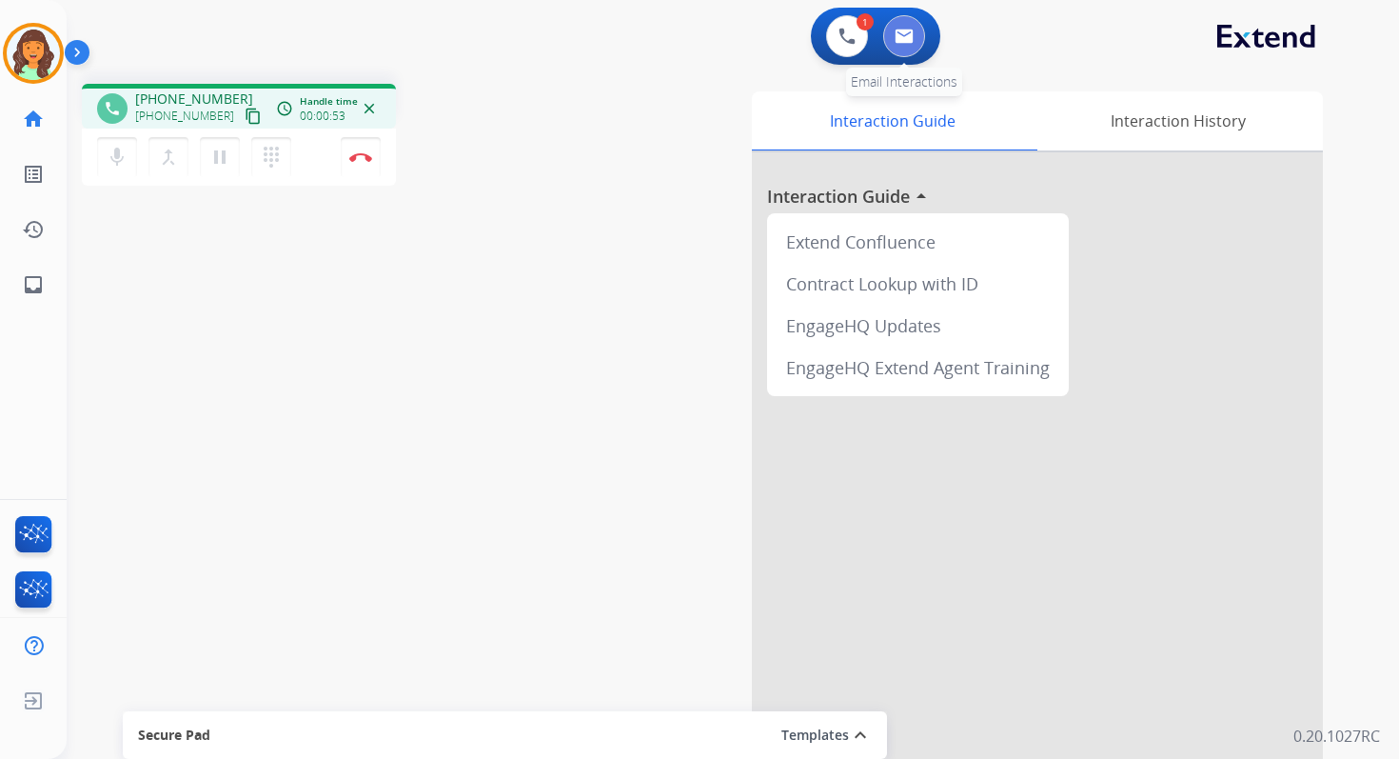
click at [900, 37] on img at bounding box center [904, 36] width 19 height 15
select select "**********"
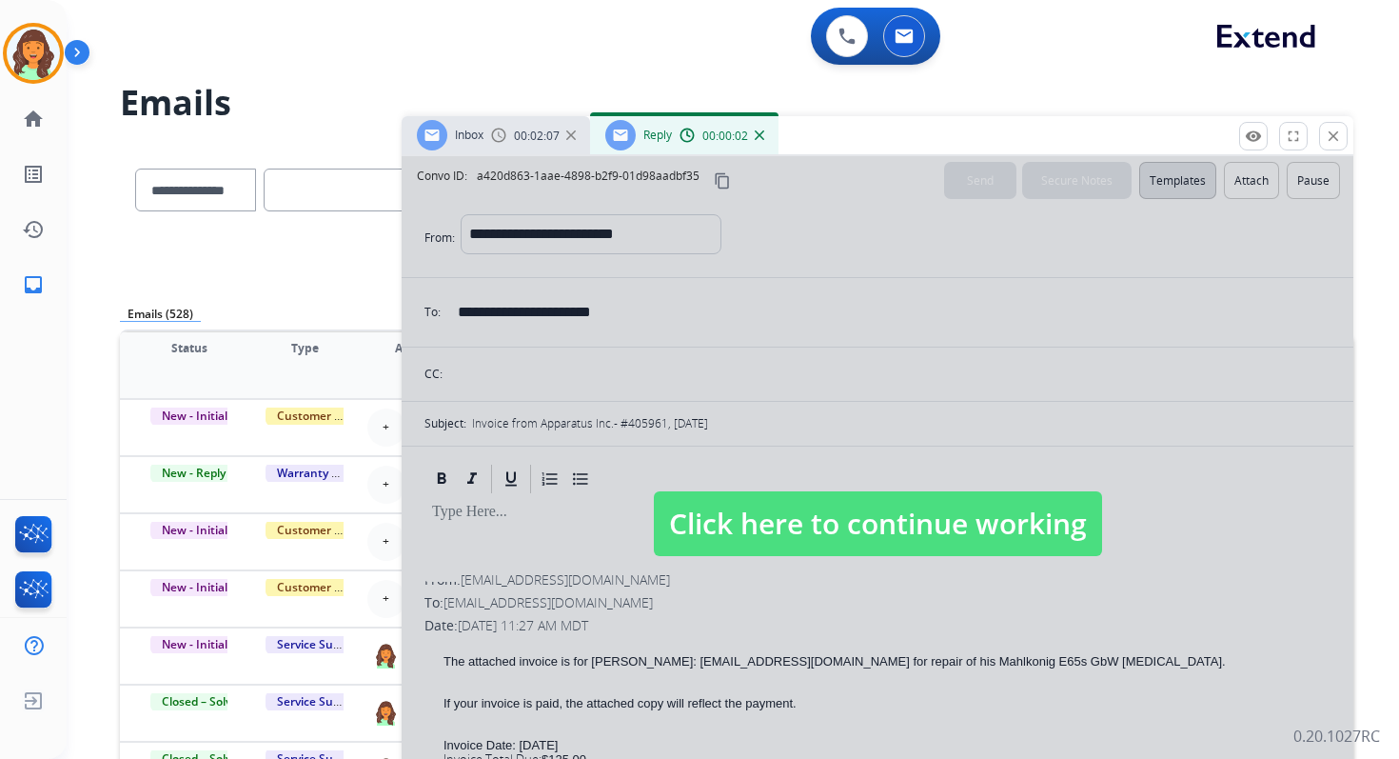
click at [836, 326] on div at bounding box center [878, 504] width 952 height 697
select select
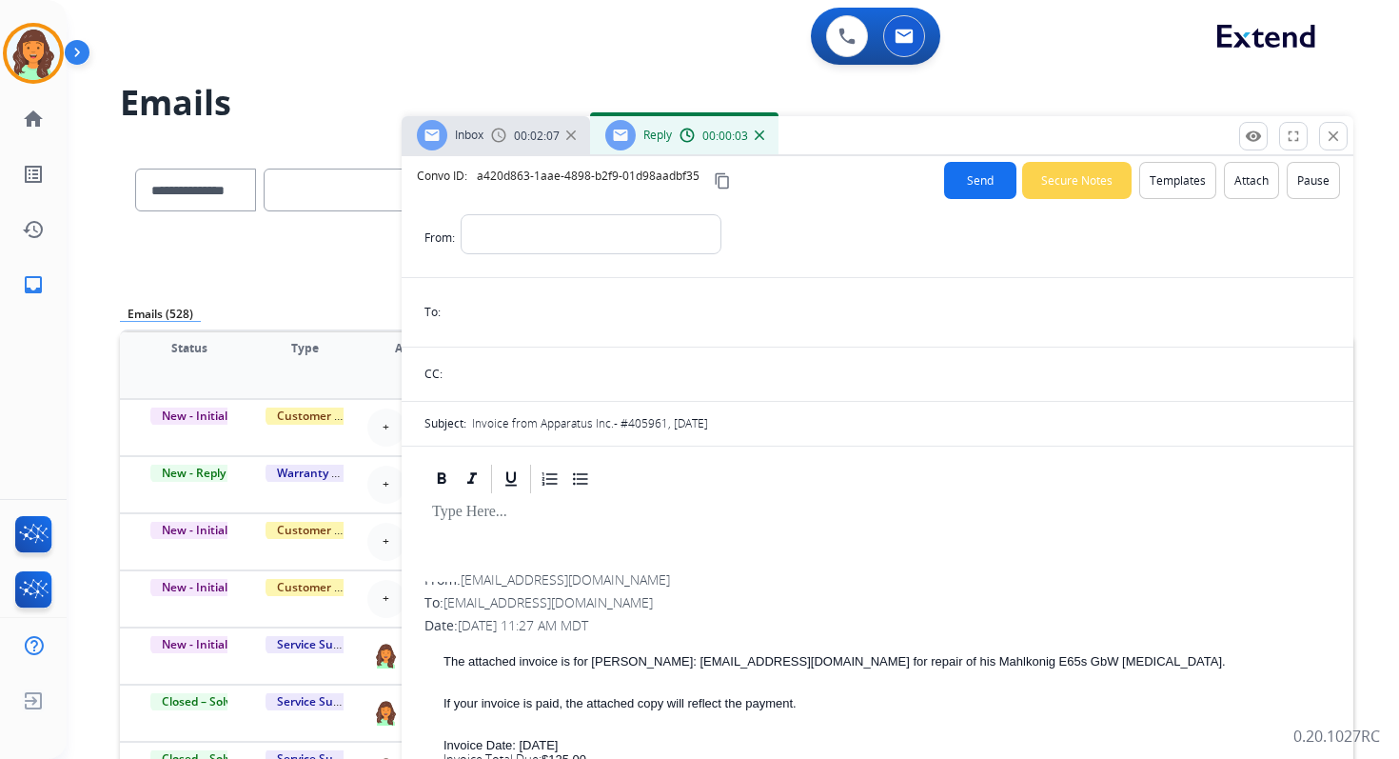
click at [721, 175] on mat-icon "content_copy" at bounding box center [722, 180] width 17 height 17
click at [1332, 130] on mat-icon "close" at bounding box center [1333, 136] width 17 height 17
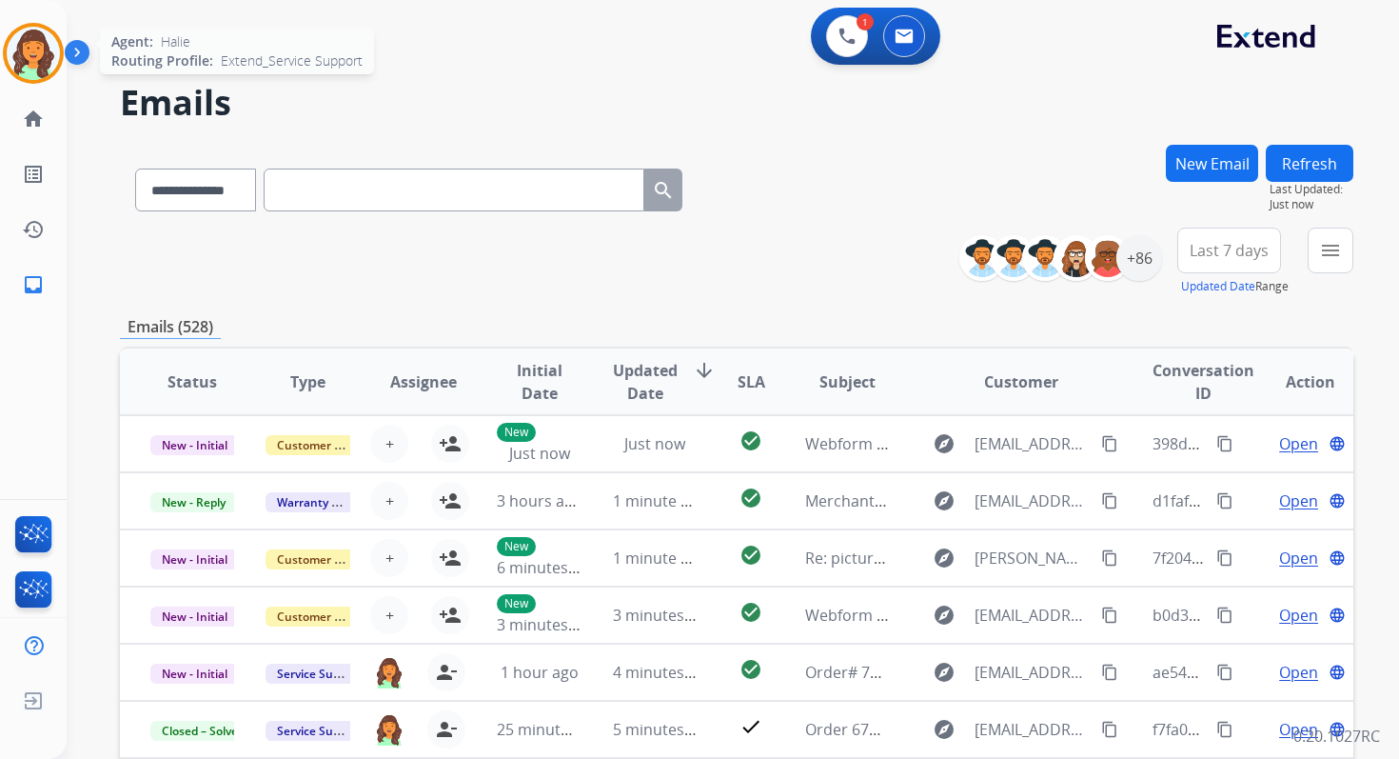
click at [40, 50] on img at bounding box center [33, 53] width 53 height 53
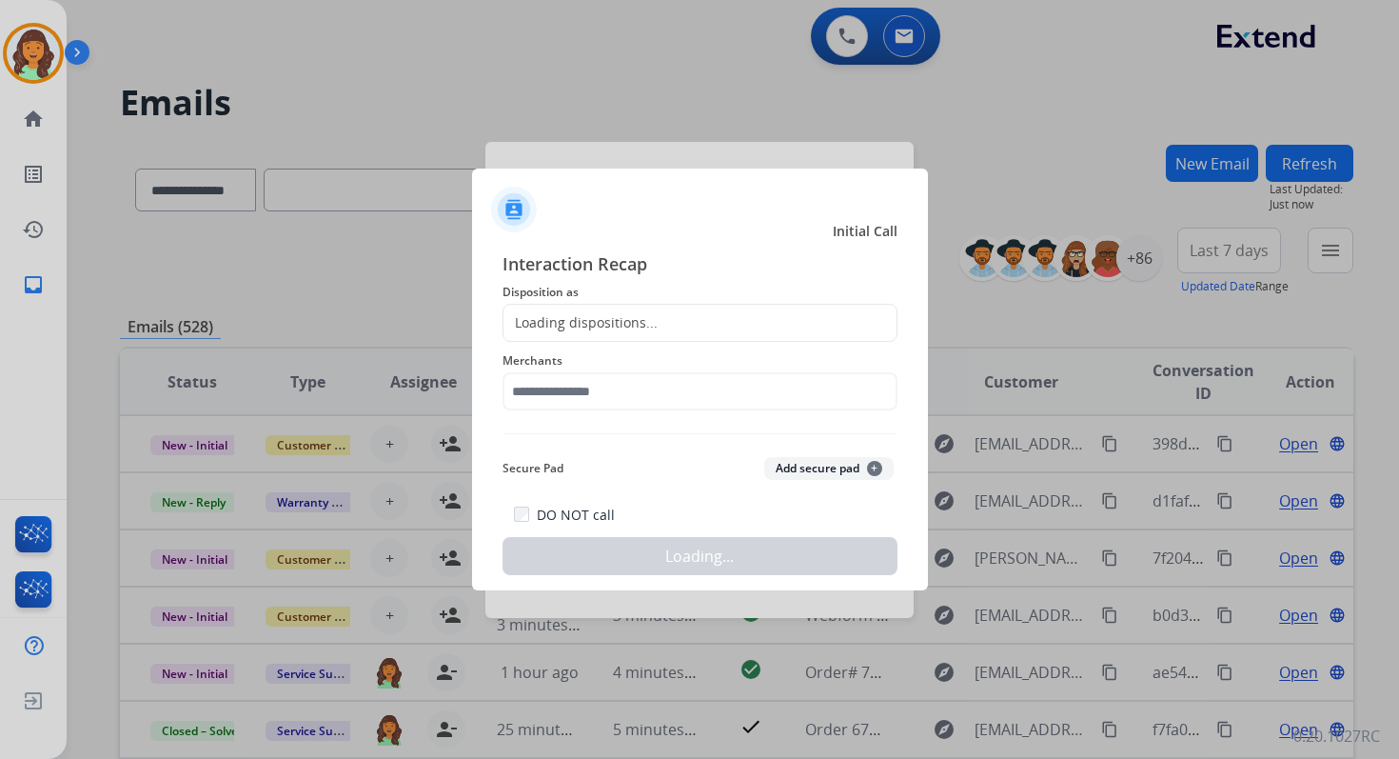
click at [843, 12] on div at bounding box center [699, 379] width 1399 height 759
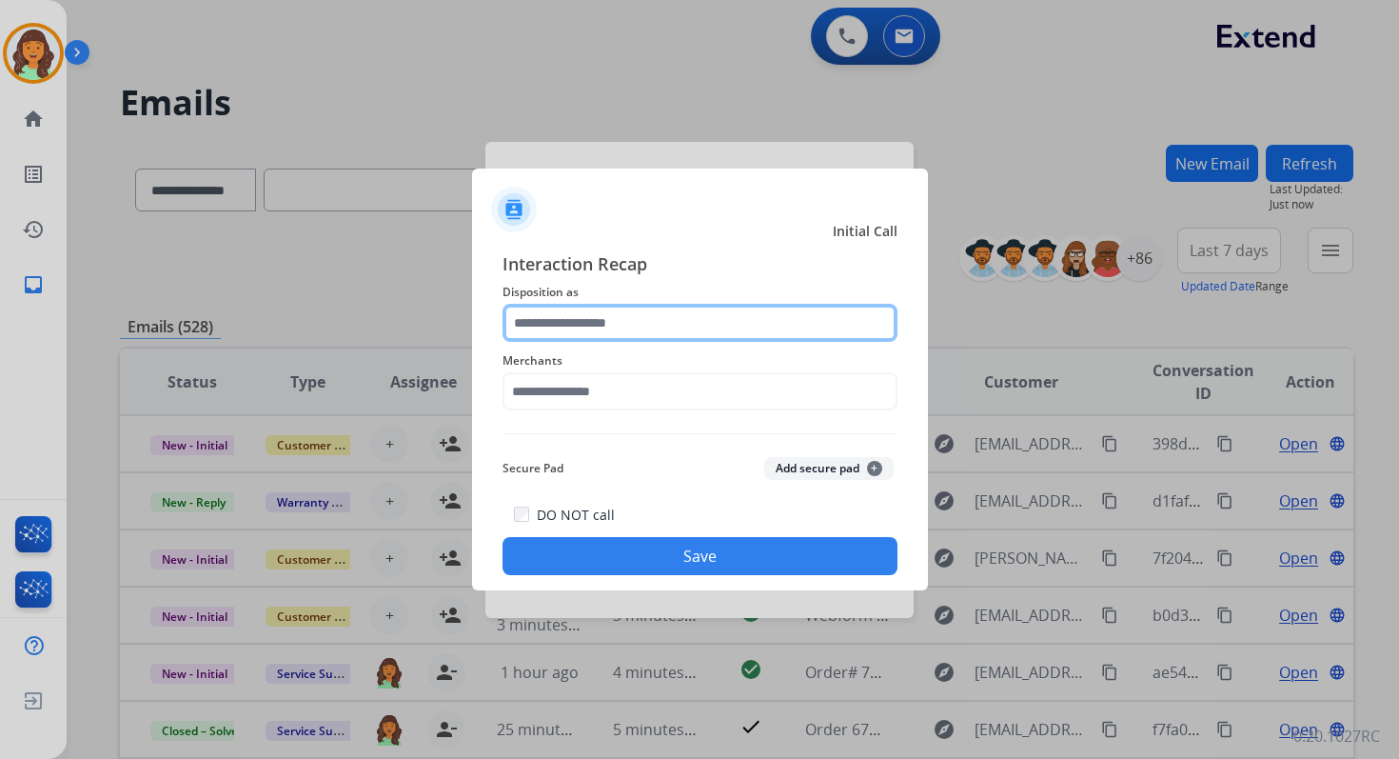
click at [578, 323] on input "text" at bounding box center [700, 323] width 395 height 38
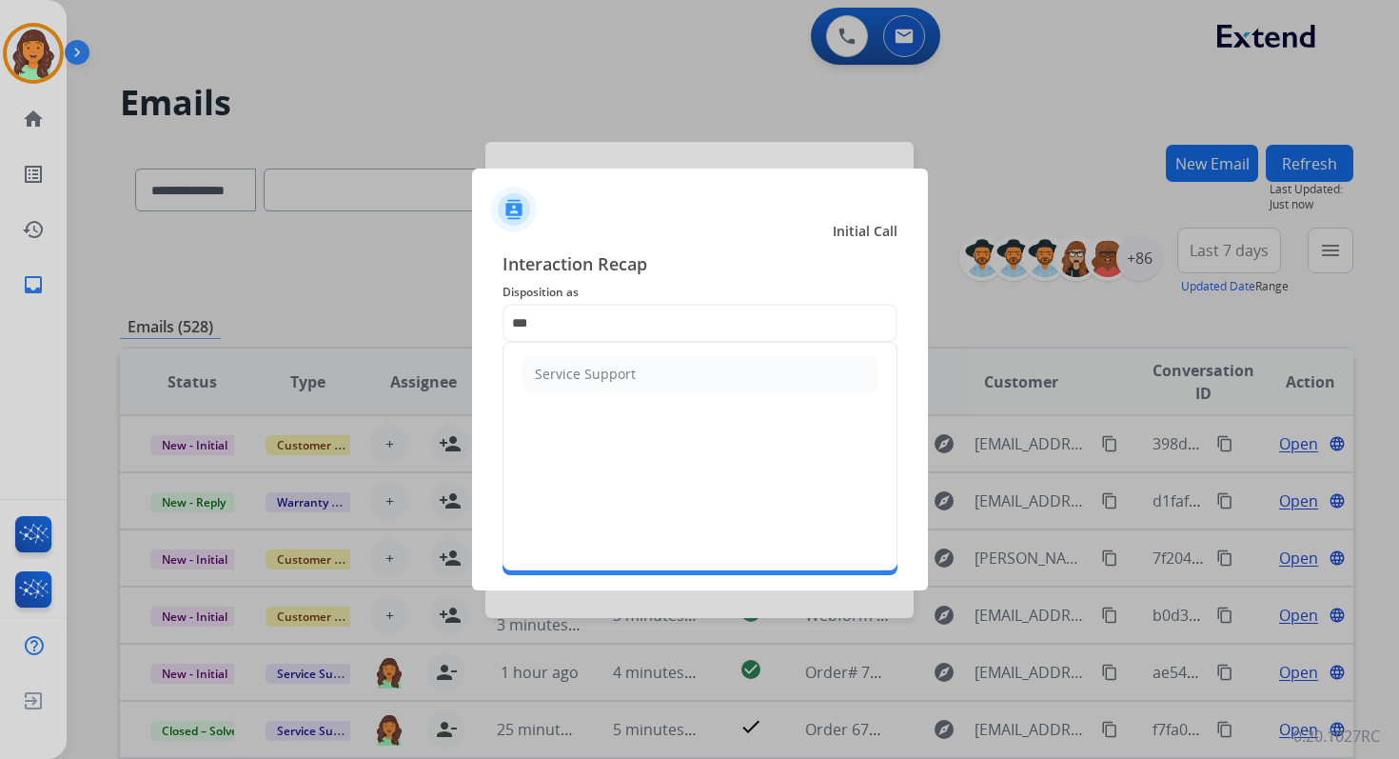
click at [576, 397] on ul "Service Support" at bounding box center [700, 374] width 393 height 63
click at [577, 386] on li "Service Support" at bounding box center [700, 374] width 355 height 36
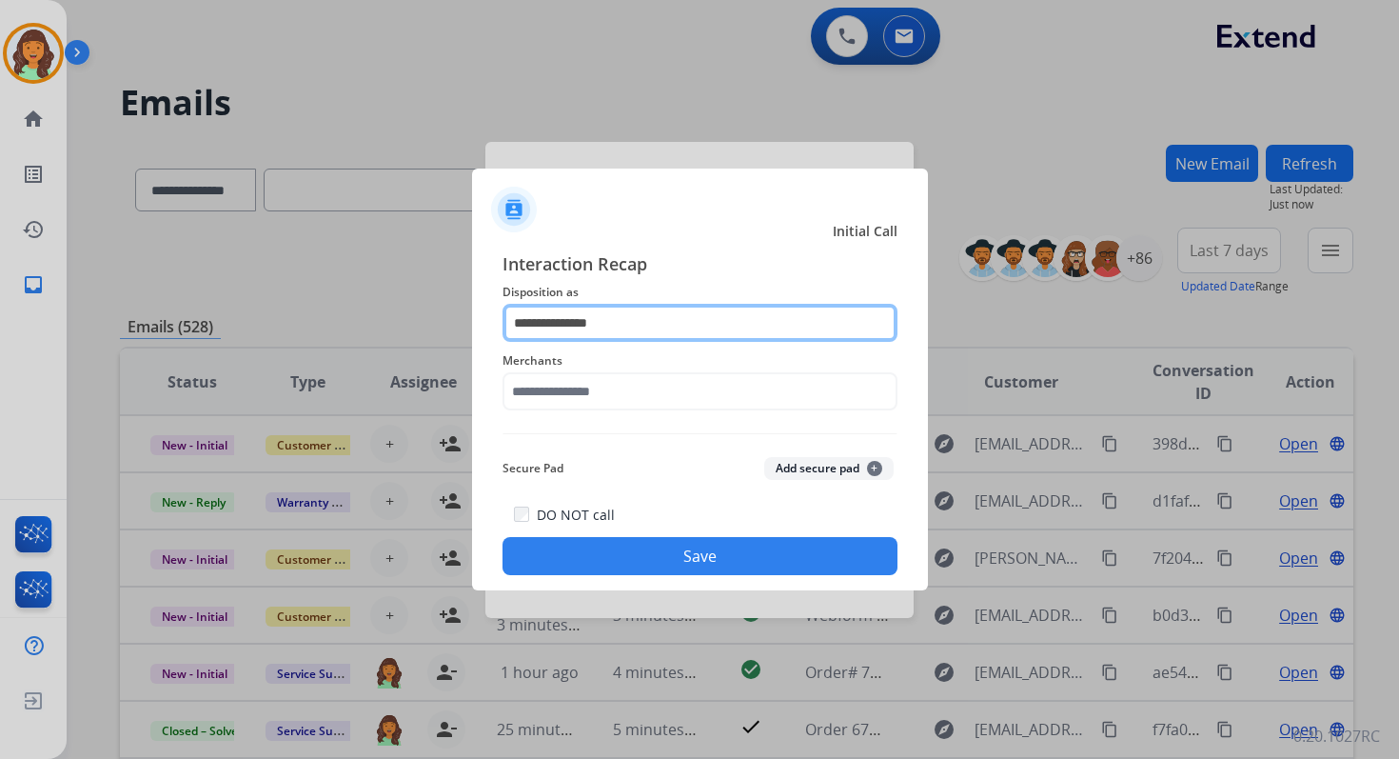
click at [573, 320] on input "**********" at bounding box center [700, 323] width 395 height 38
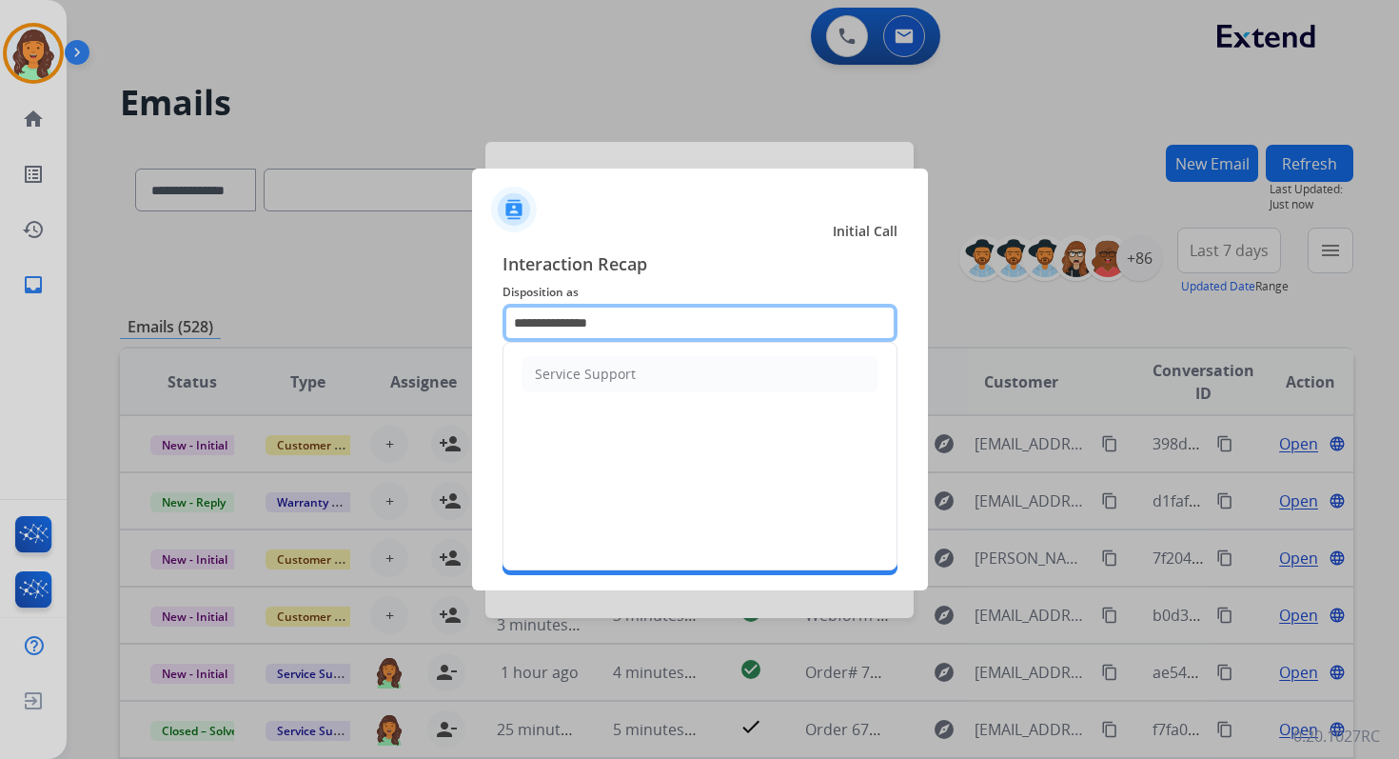
click at [573, 320] on input "**********" at bounding box center [700, 323] width 395 height 38
type input "*"
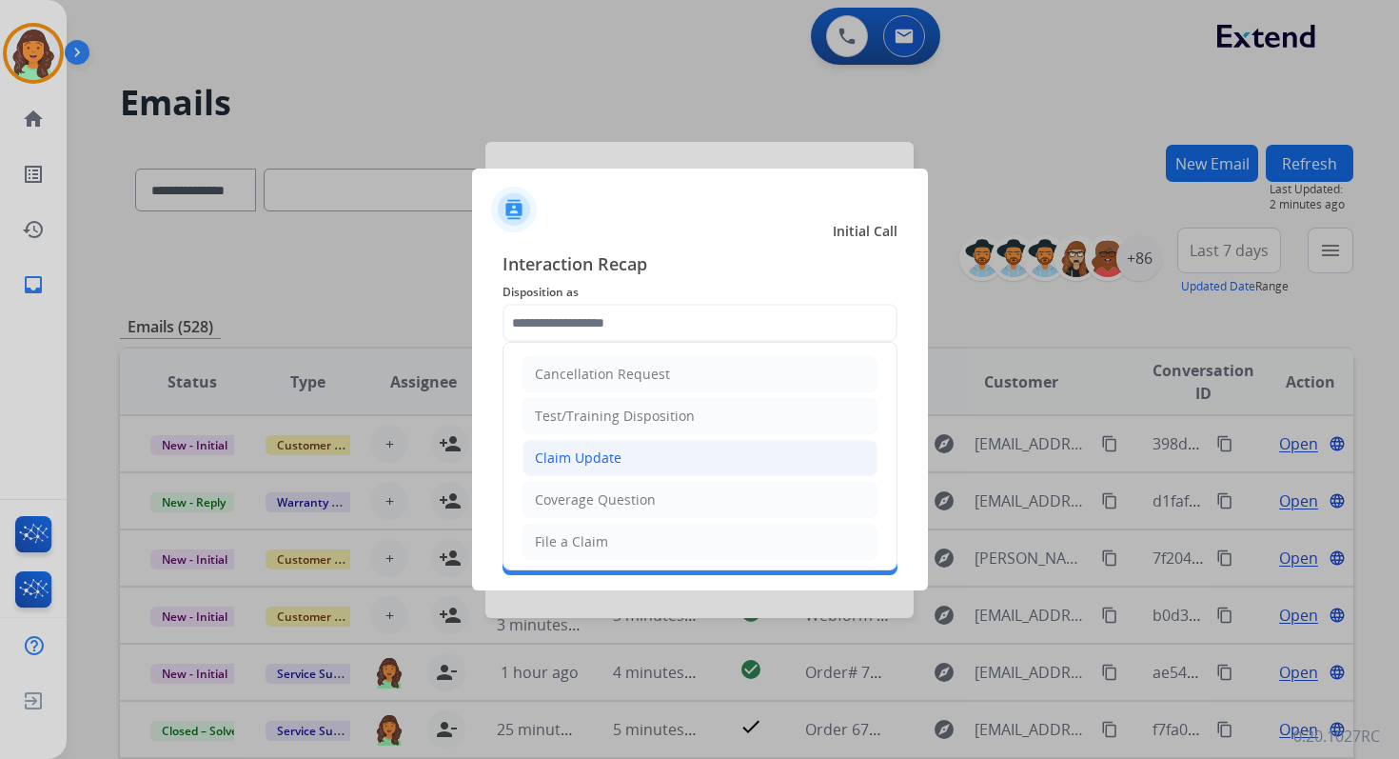
click at [616, 452] on div "Claim Update" at bounding box center [578, 457] width 87 height 19
type input "**********"
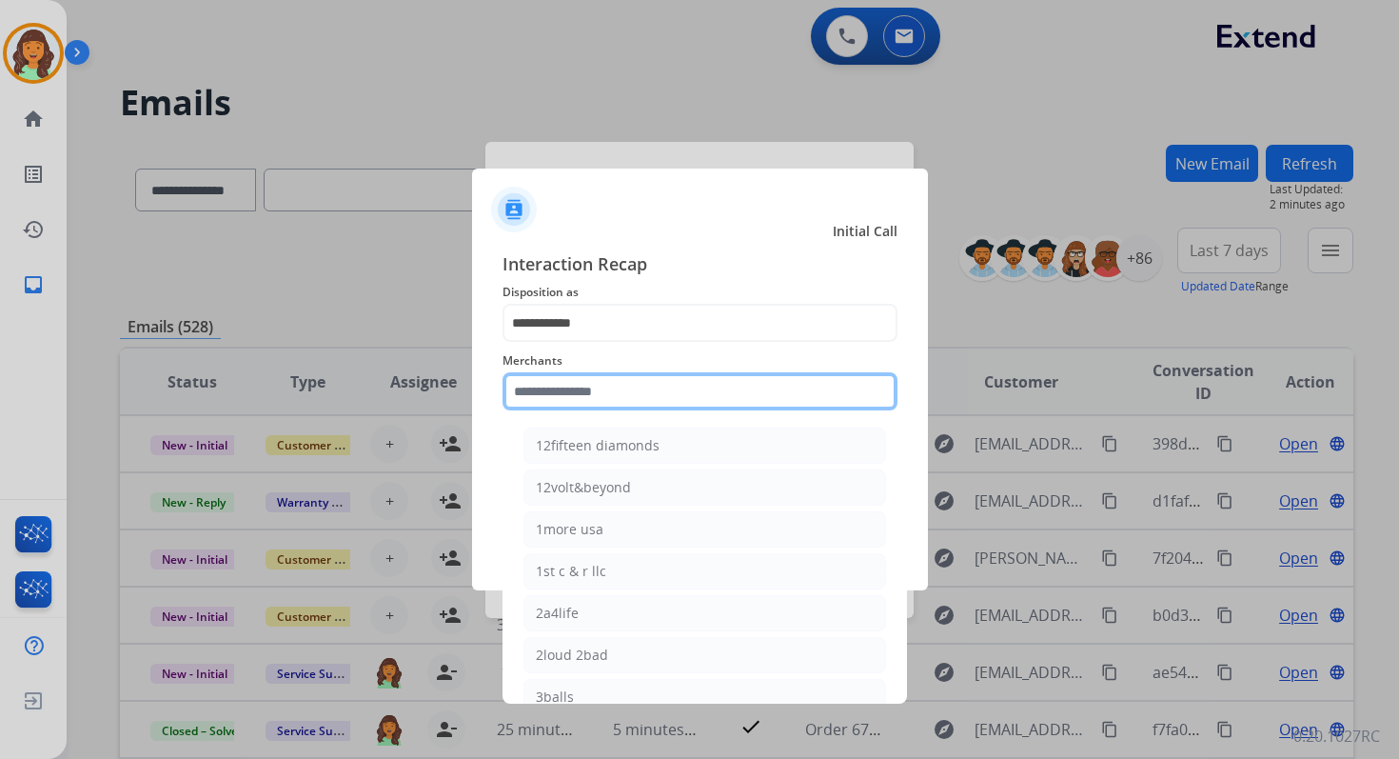
click at [601, 402] on input "text" at bounding box center [700, 391] width 395 height 38
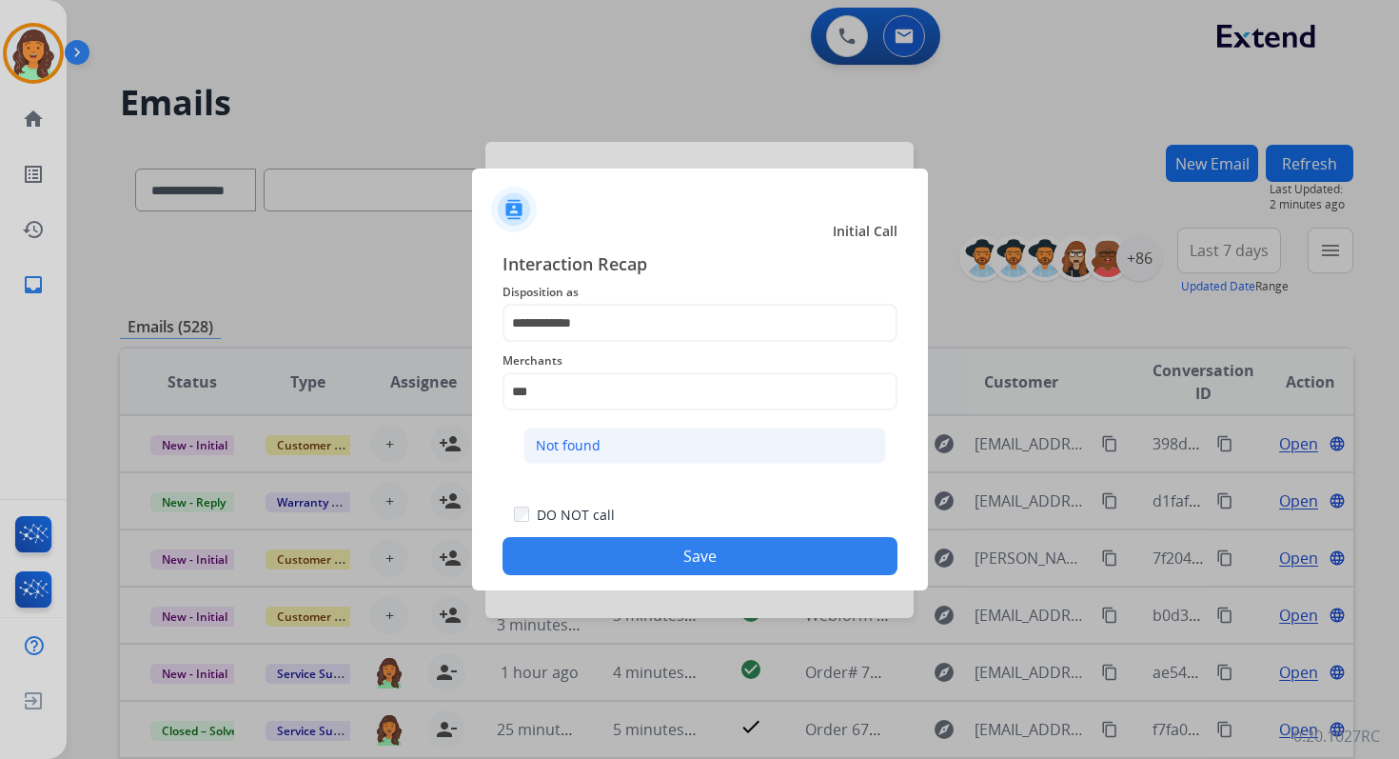
click at [612, 427] on li "Not found" at bounding box center [705, 445] width 363 height 36
type input "*********"
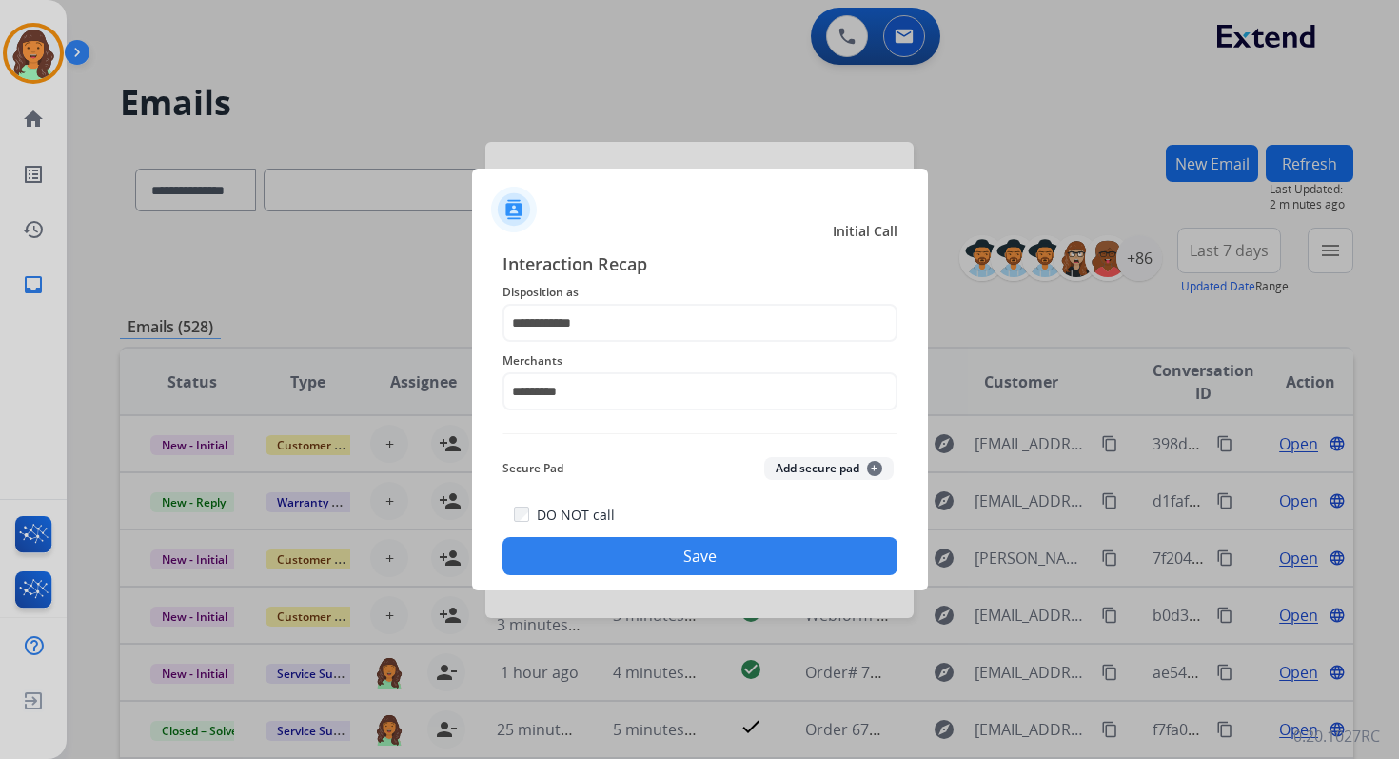
click at [711, 555] on button "Save" at bounding box center [700, 556] width 395 height 38
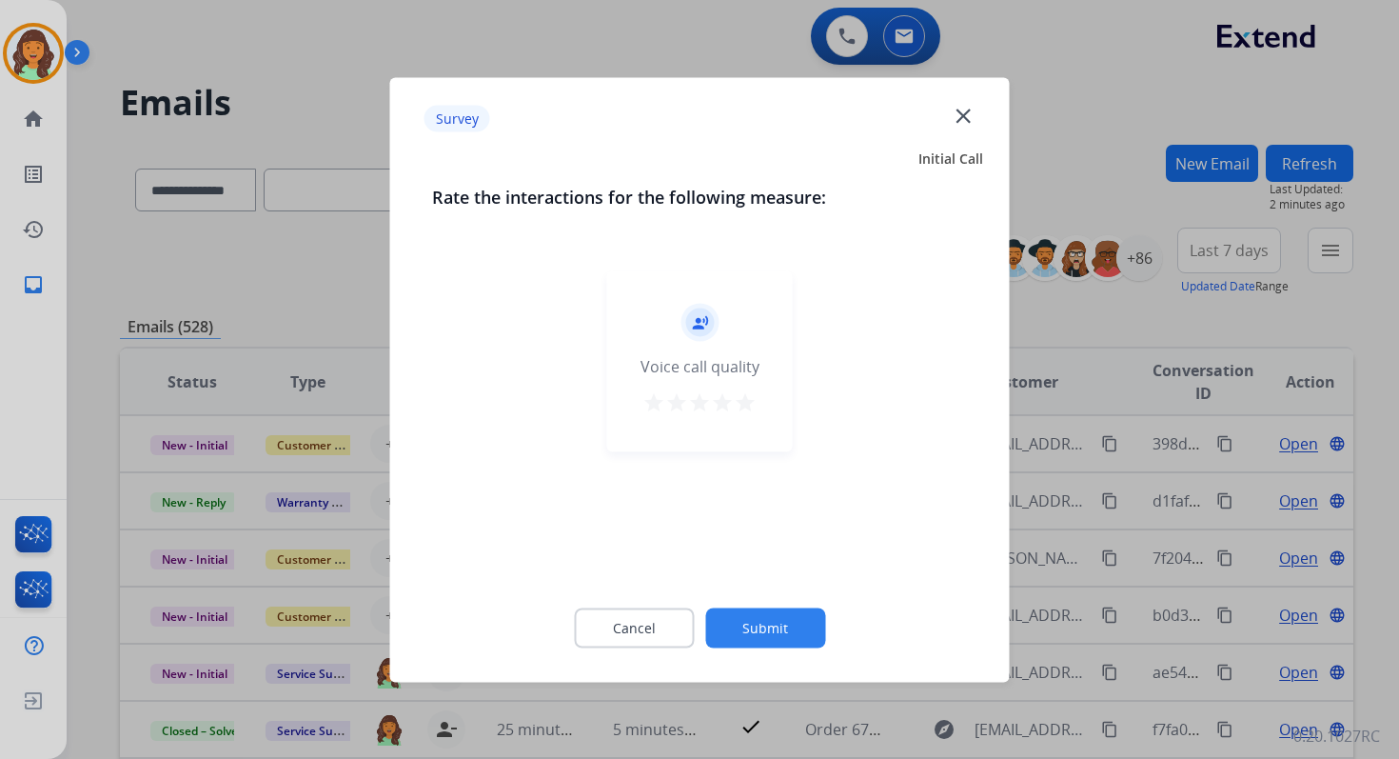
click at [765, 613] on button "Submit" at bounding box center [765, 627] width 120 height 40
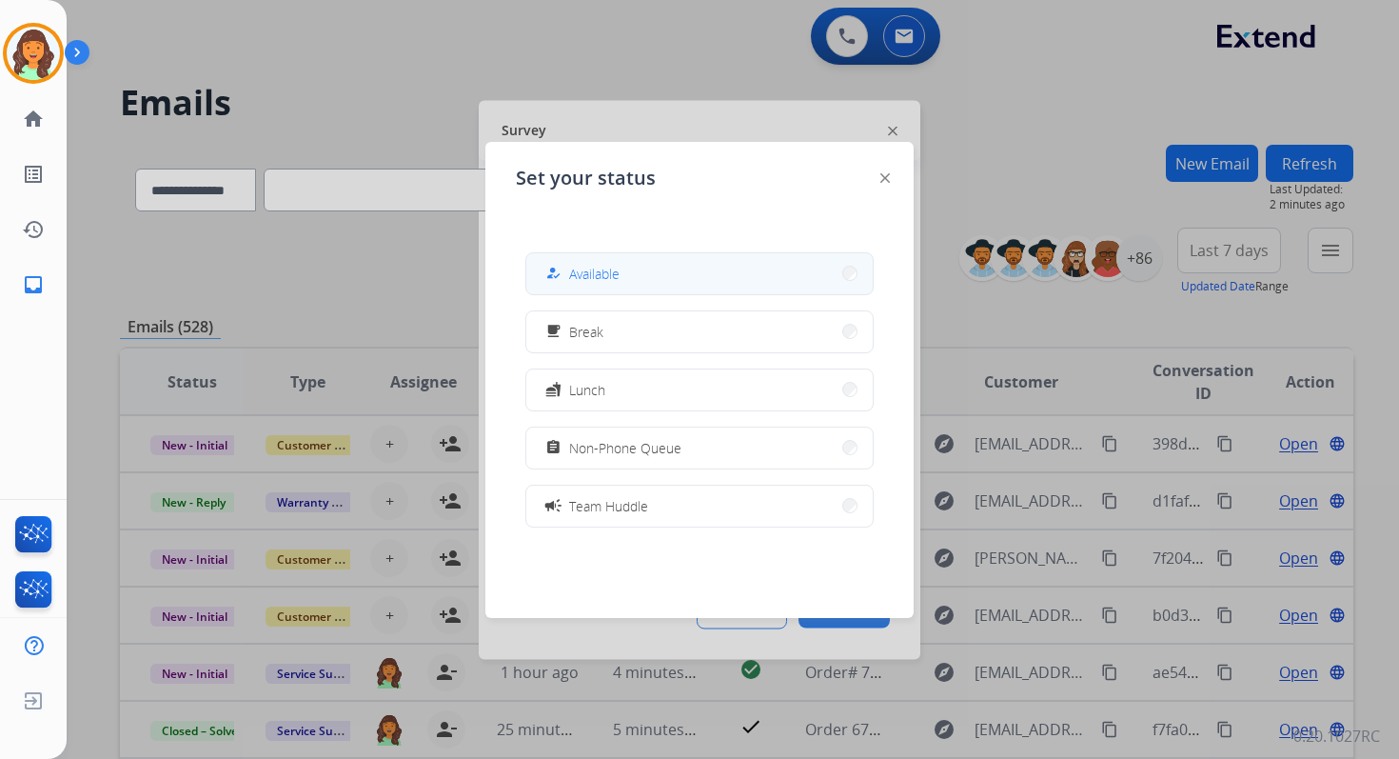
click at [625, 260] on button "how_to_reg Available" at bounding box center [699, 273] width 347 height 41
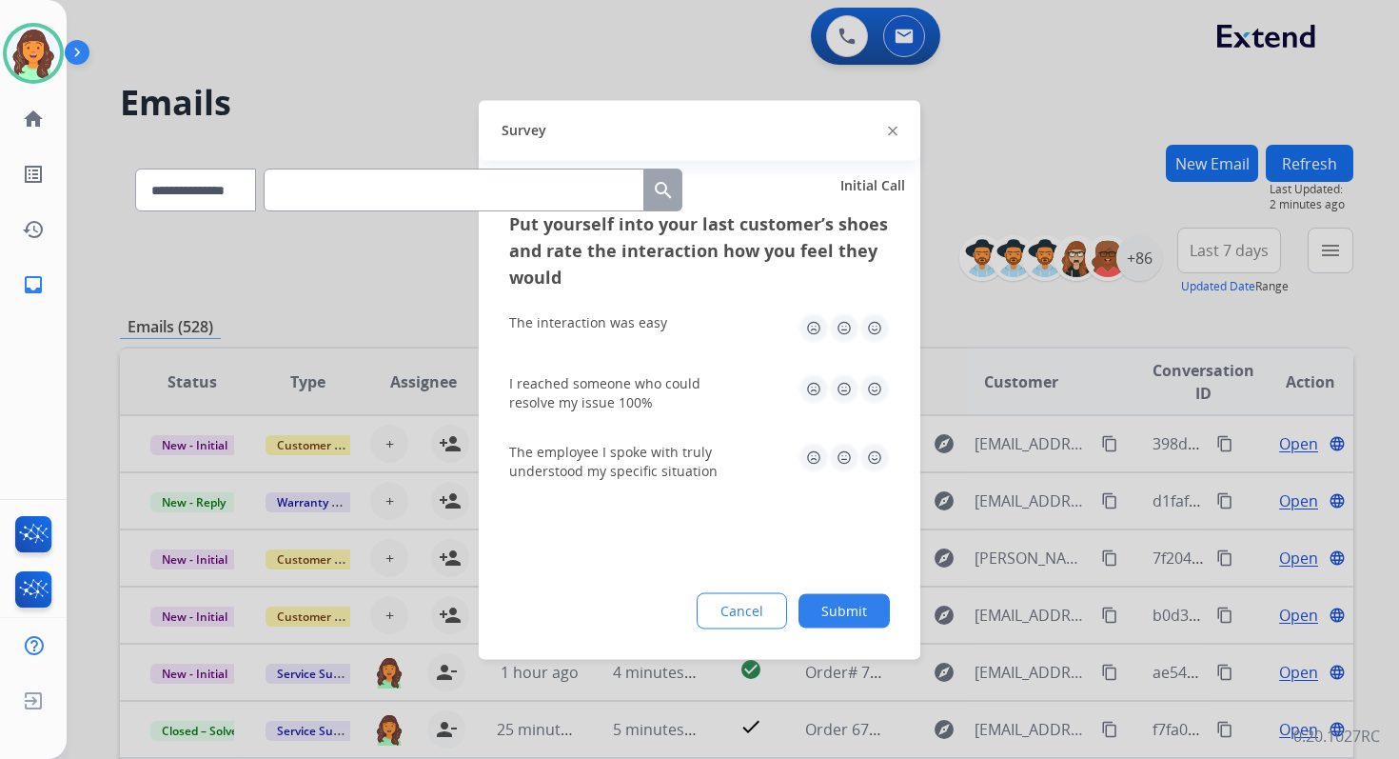
click at [843, 615] on button "Submit" at bounding box center [844, 610] width 91 height 34
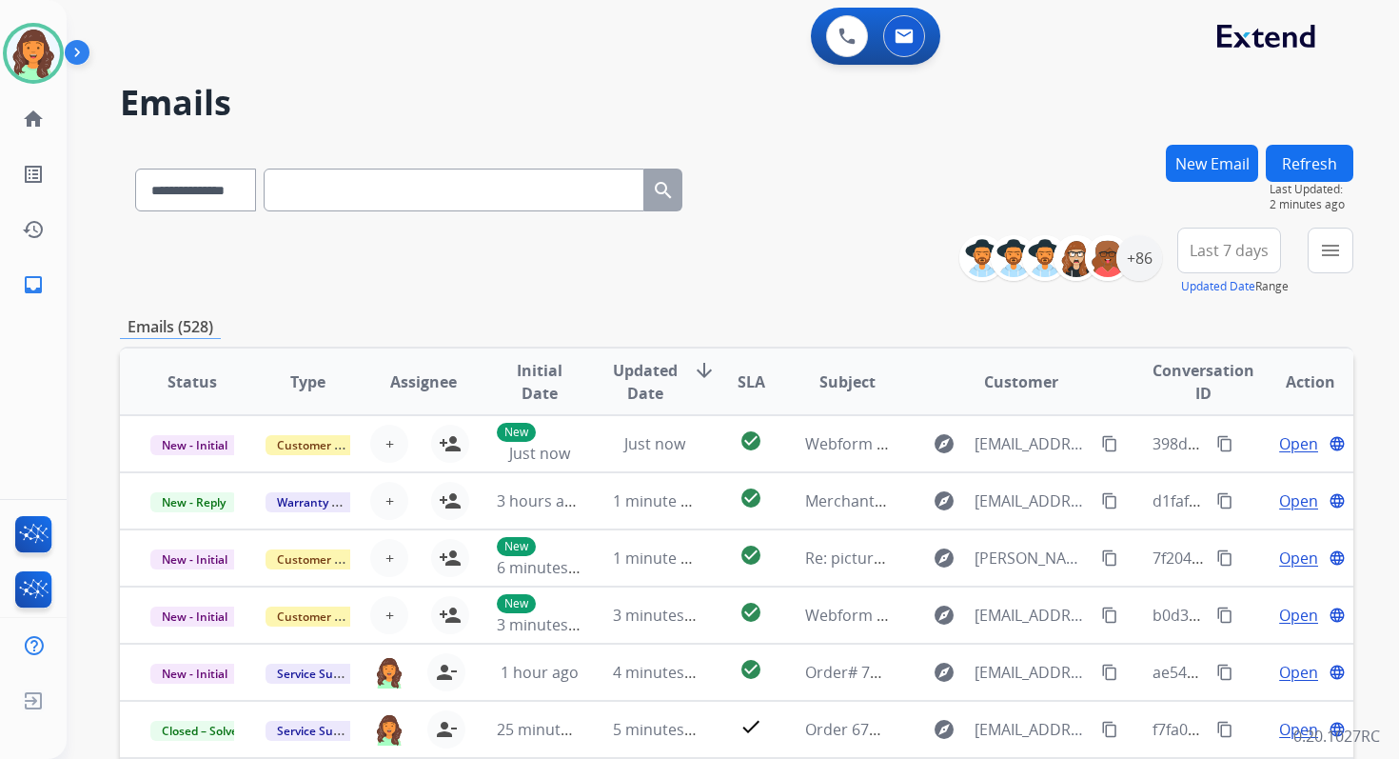
click at [825, 292] on div "**********" at bounding box center [737, 262] width 1234 height 69
click at [861, 30] on button at bounding box center [847, 36] width 42 height 42
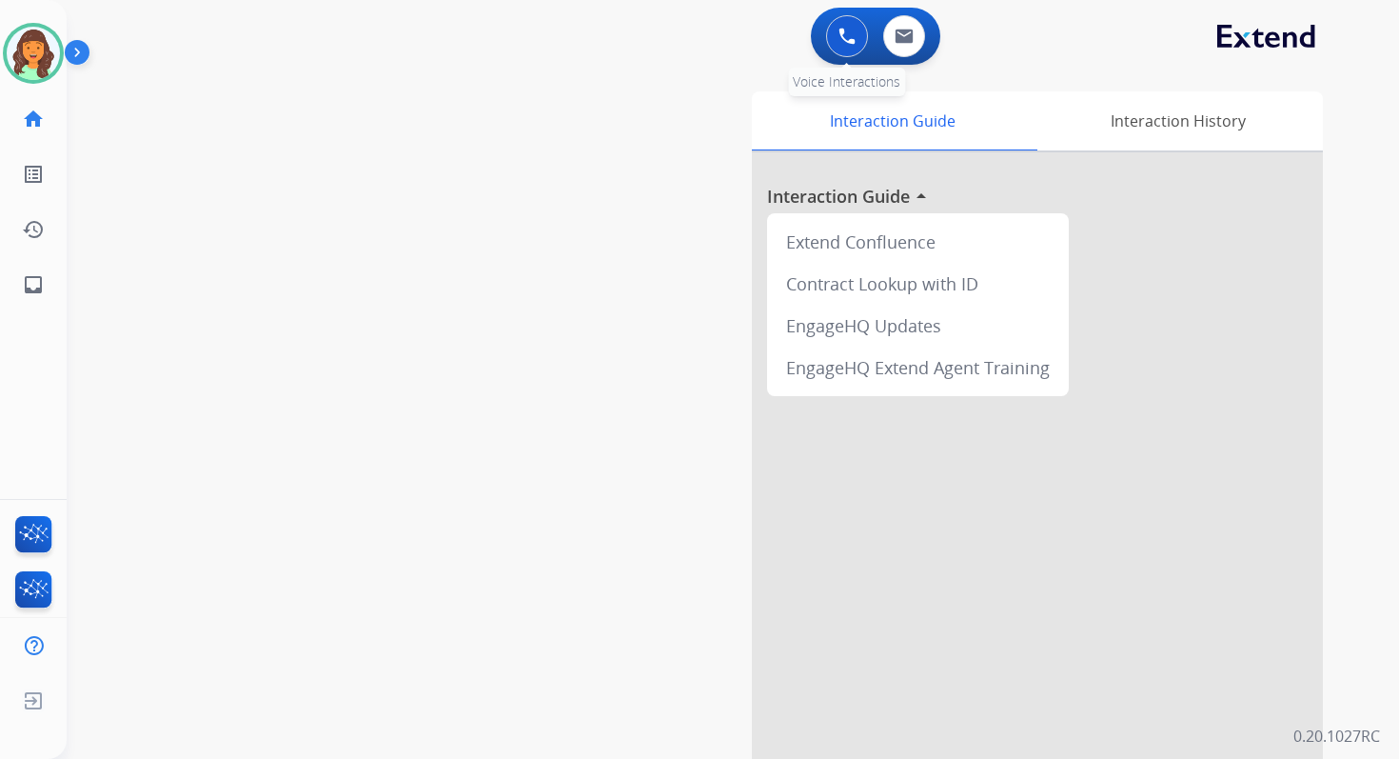
click at [851, 30] on img at bounding box center [847, 36] width 17 height 17
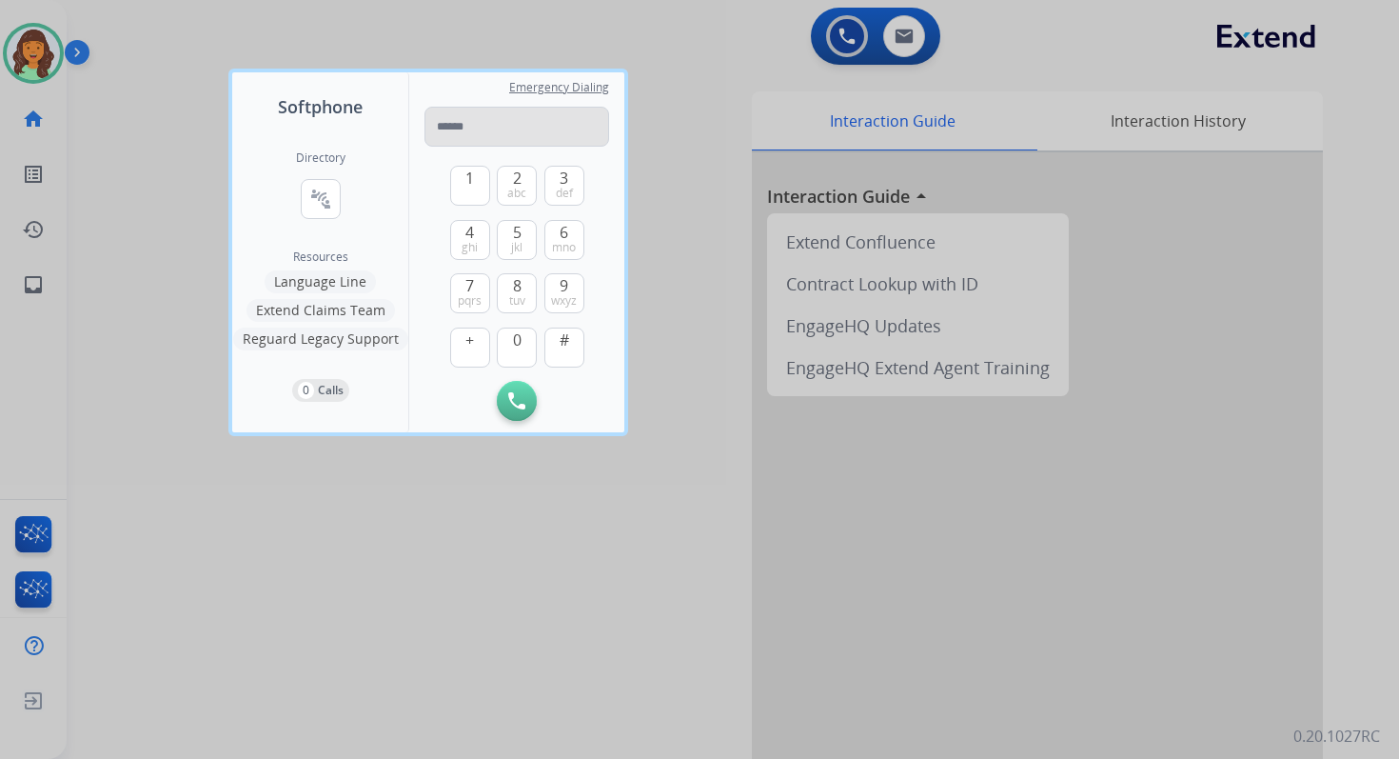
click at [471, 133] on input "tel" at bounding box center [517, 127] width 185 height 40
type input "**********"
click at [518, 404] on img at bounding box center [516, 400] width 17 height 17
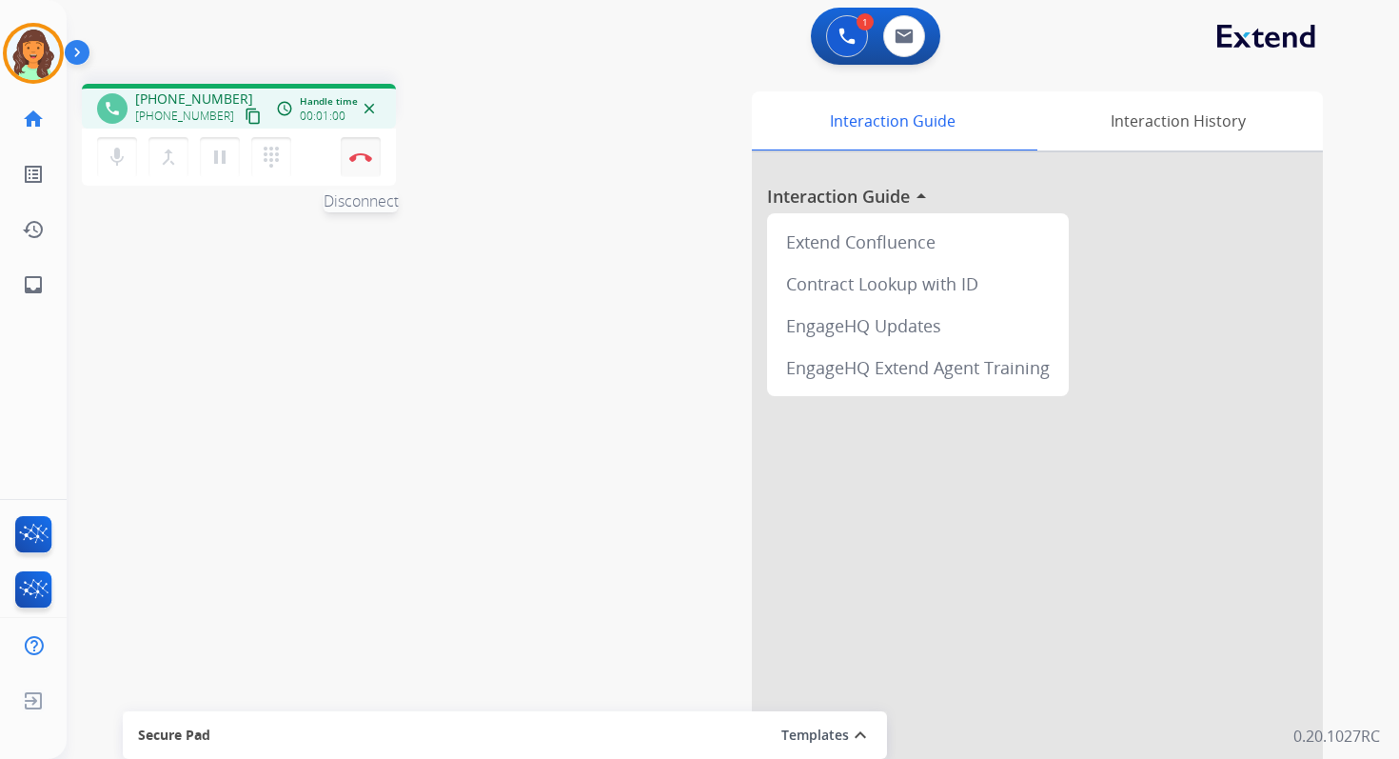
click at [363, 159] on img at bounding box center [360, 157] width 23 height 10
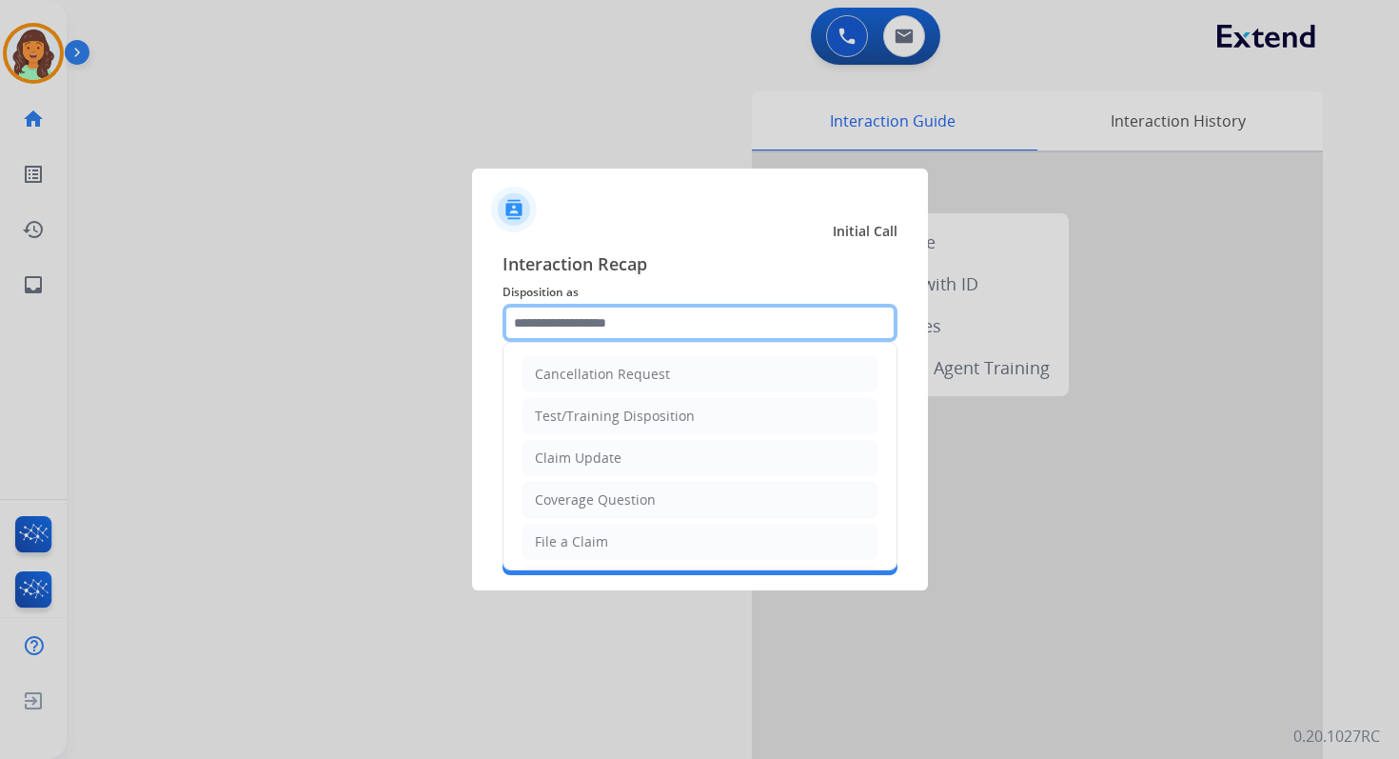
click at [597, 330] on input "text" at bounding box center [700, 323] width 395 height 38
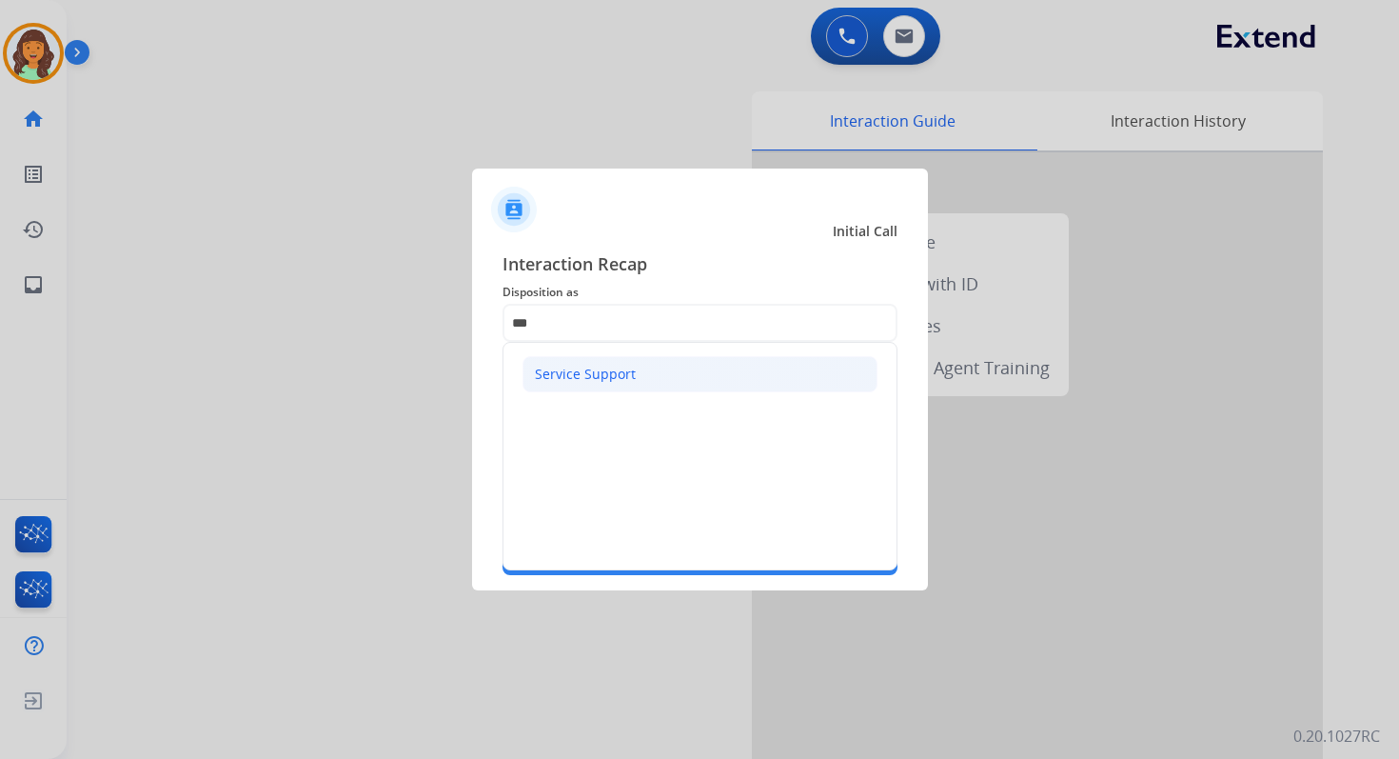
click at [606, 372] on div "Service Support" at bounding box center [585, 374] width 101 height 19
type input "**********"
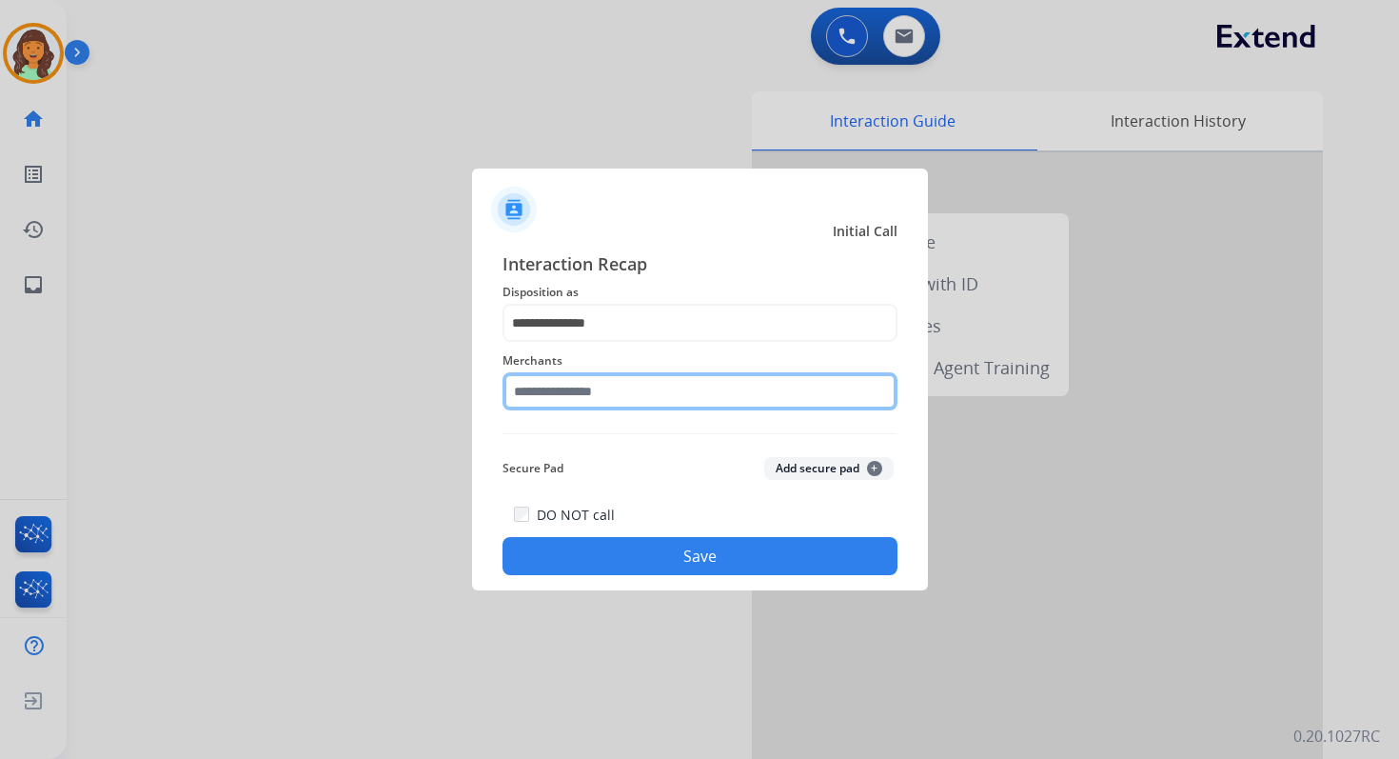
click at [608, 388] on input "text" at bounding box center [700, 391] width 395 height 38
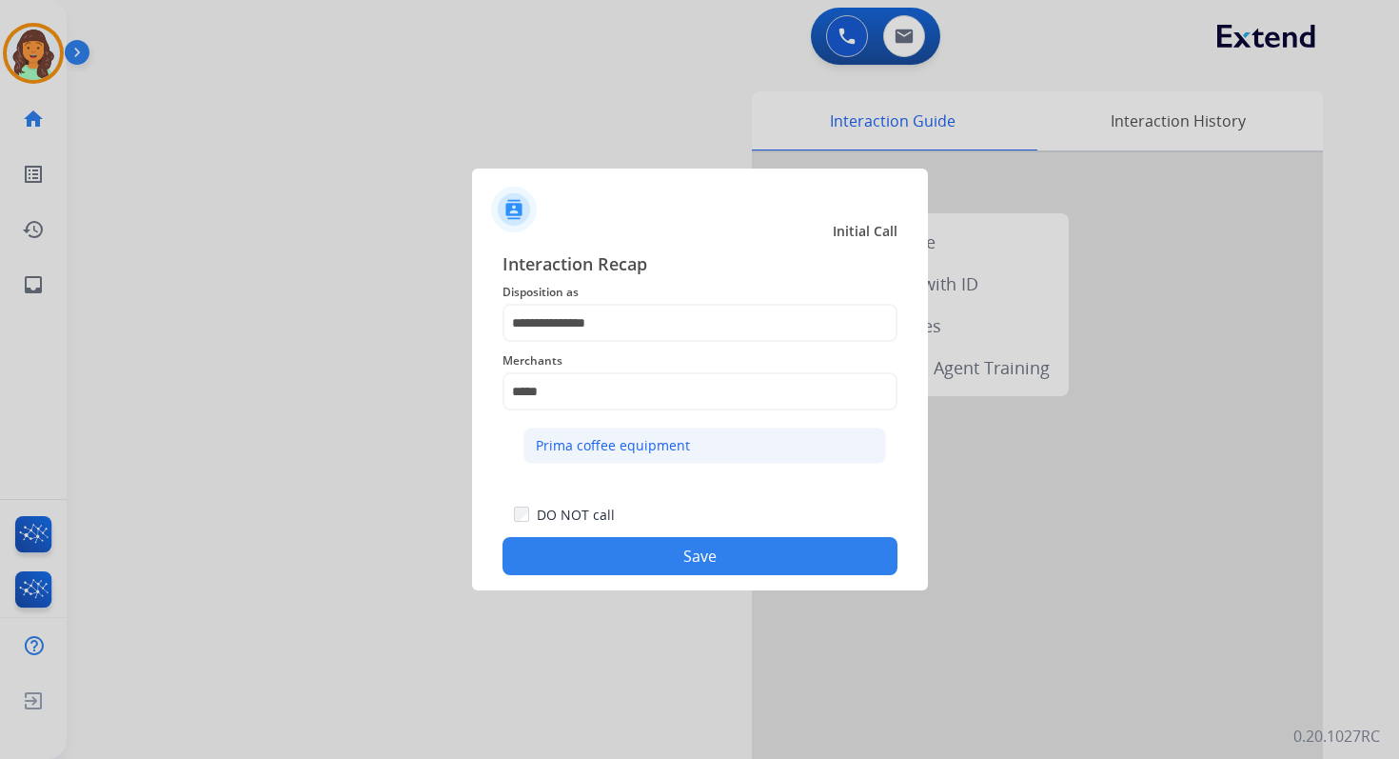
click at [605, 451] on div "Prima coffee equipment" at bounding box center [613, 445] width 154 height 19
type input "**********"
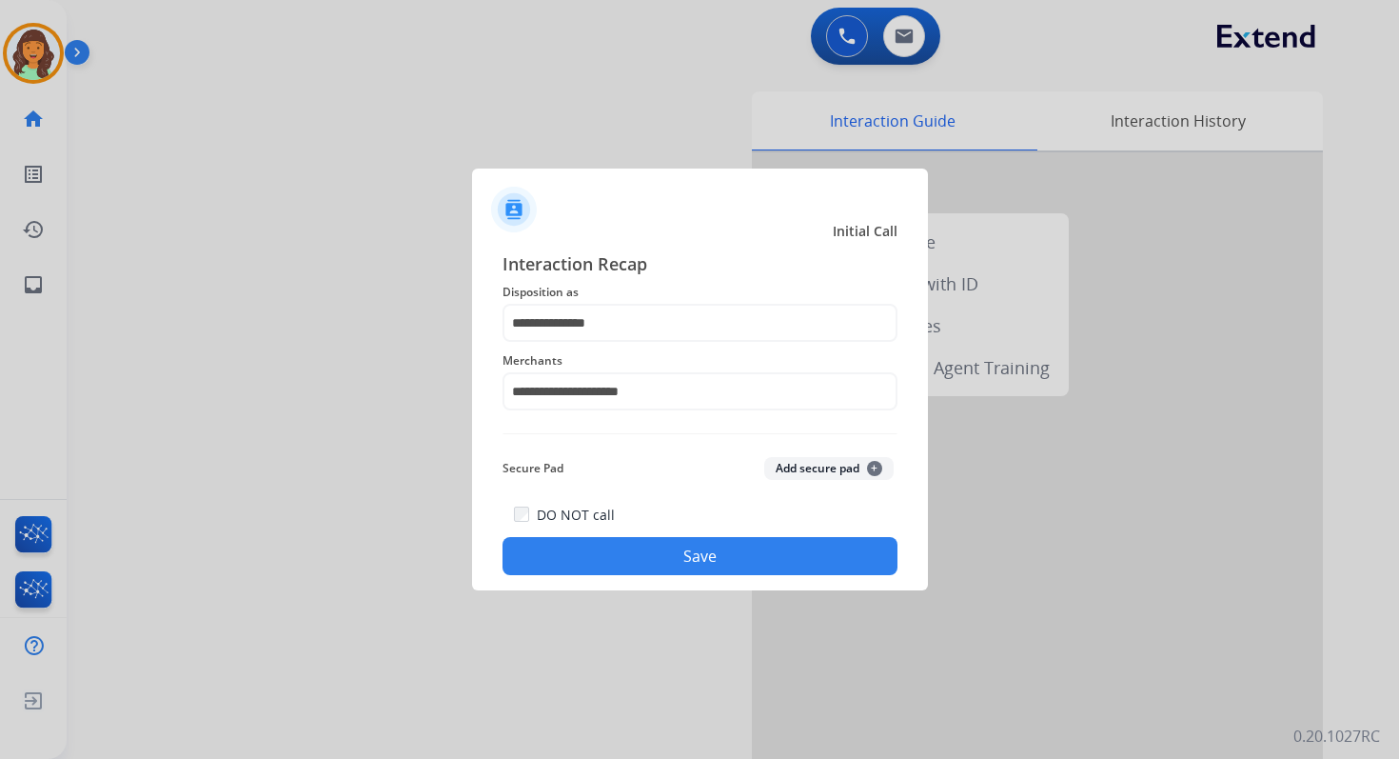
click at [699, 549] on button "Save" at bounding box center [700, 556] width 395 height 38
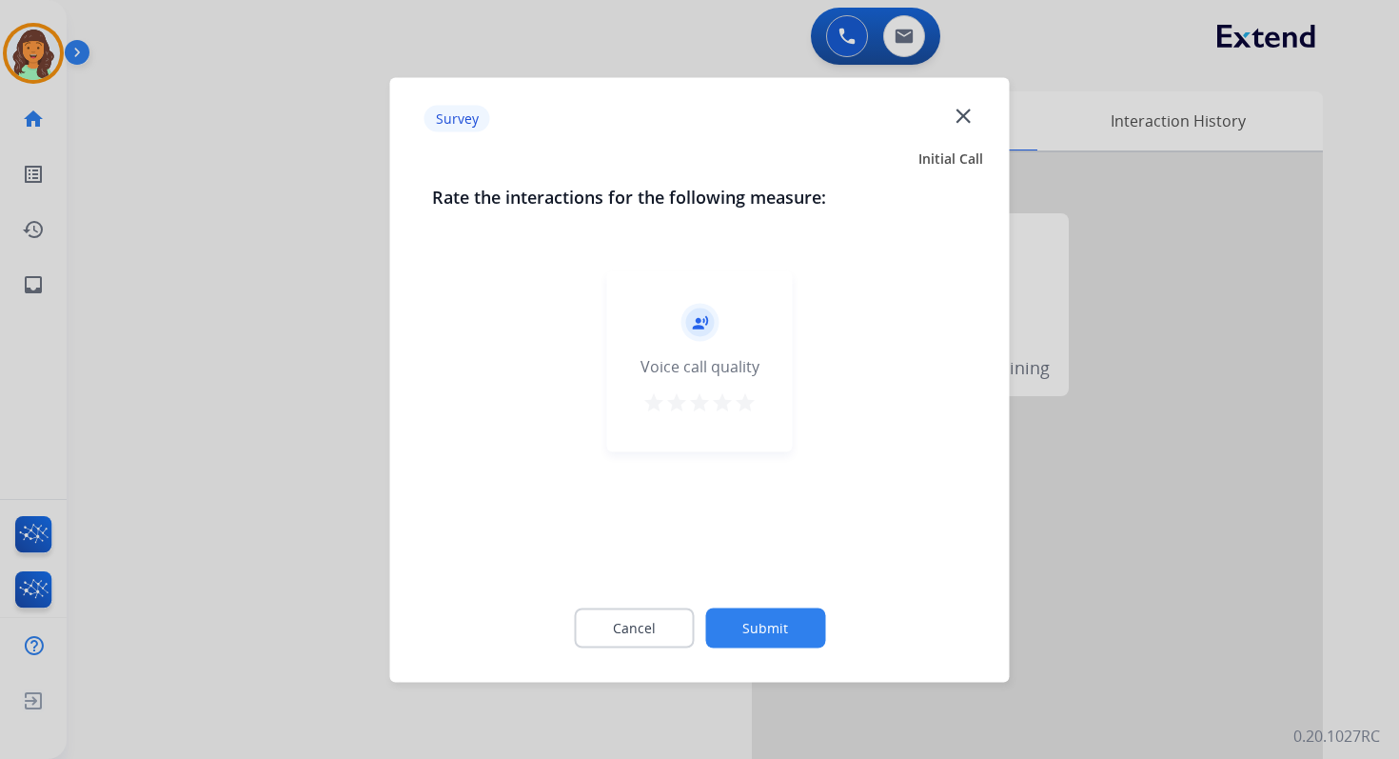
click at [758, 611] on button "Submit" at bounding box center [765, 627] width 120 height 40
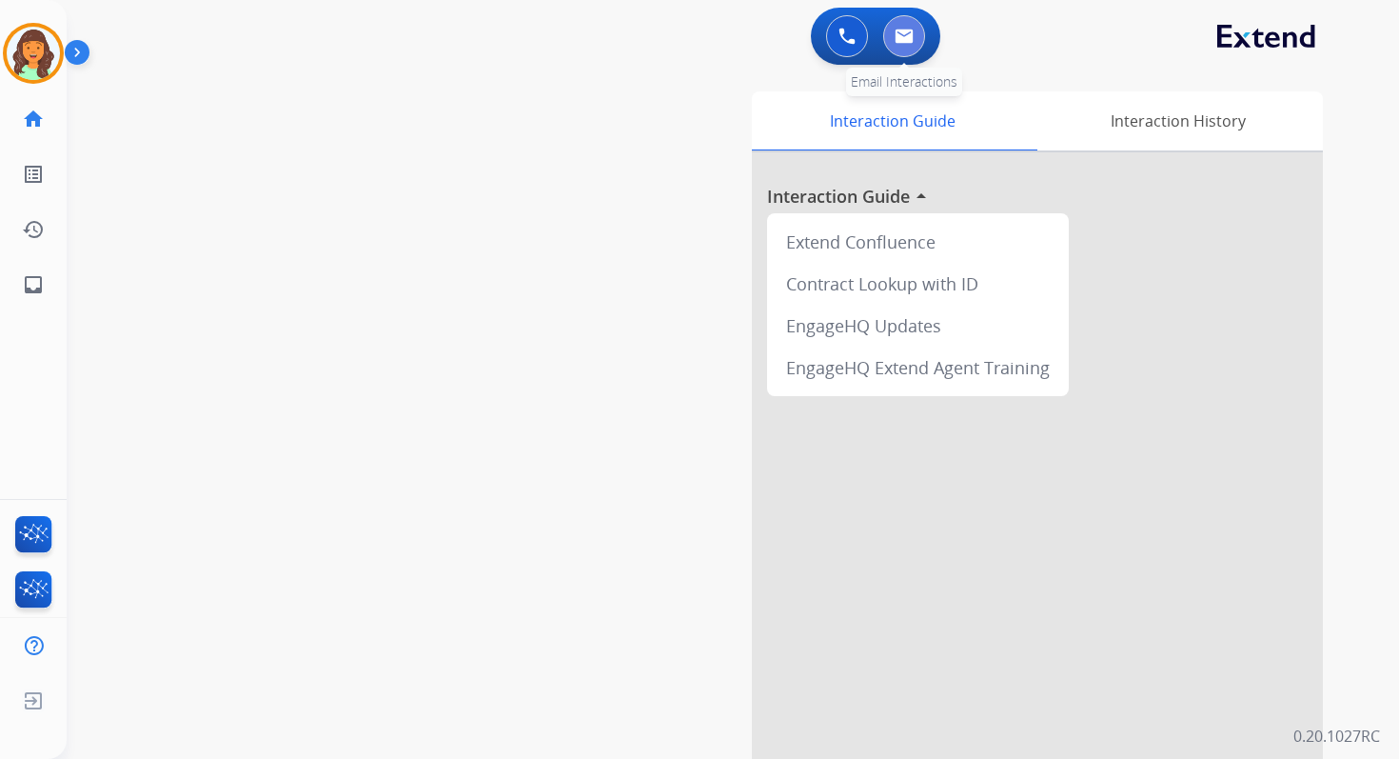
click at [905, 39] on img at bounding box center [904, 36] width 19 height 15
select select "**********"
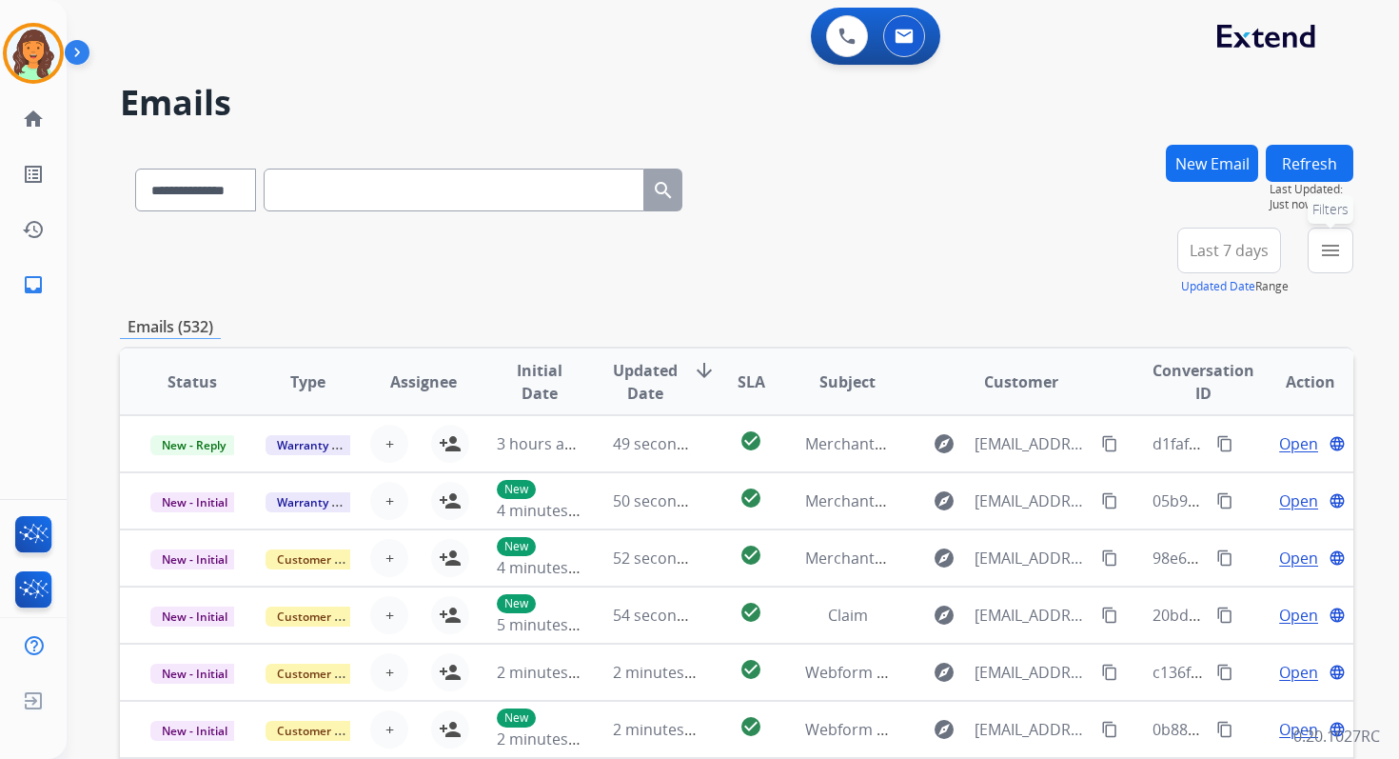
click at [1321, 251] on mat-icon "menu" at bounding box center [1330, 250] width 23 height 23
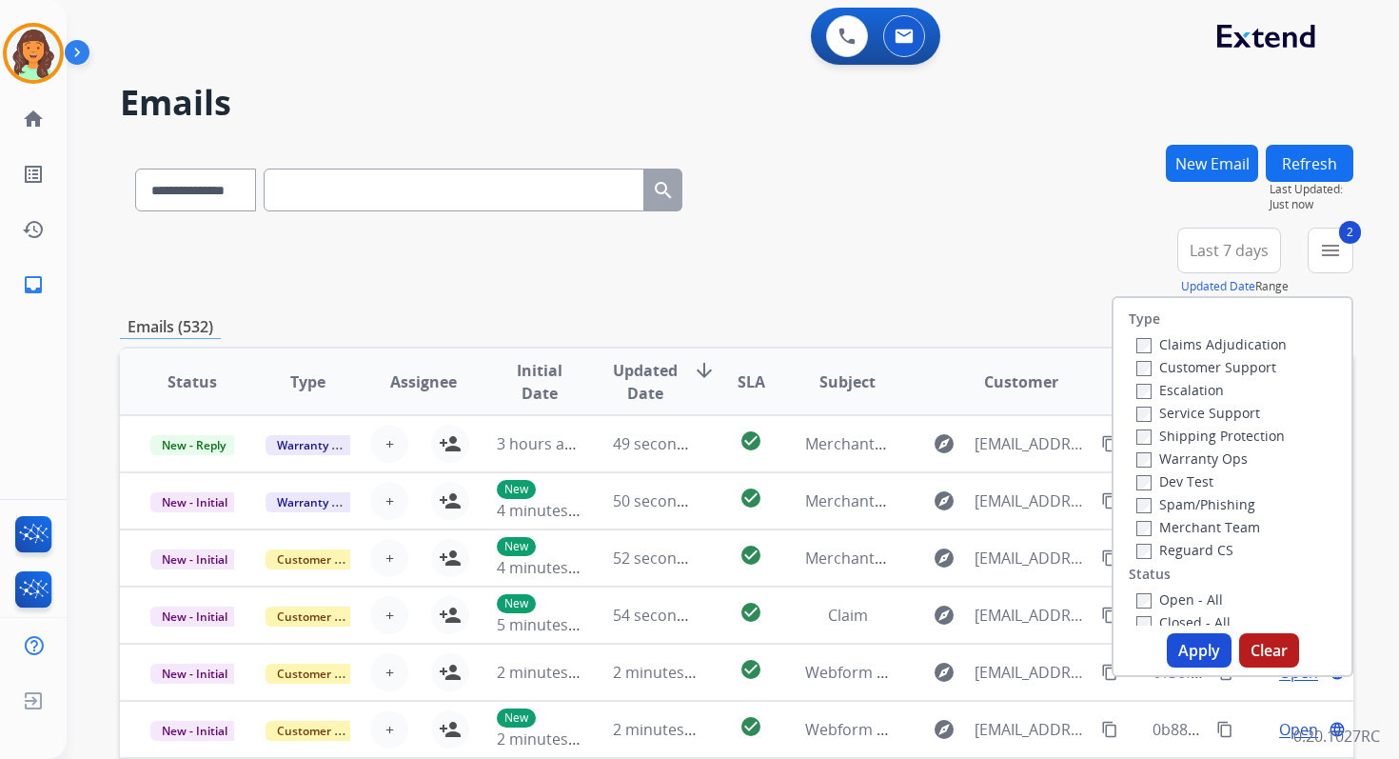
click at [1190, 645] on button "Apply" at bounding box center [1199, 650] width 65 height 34
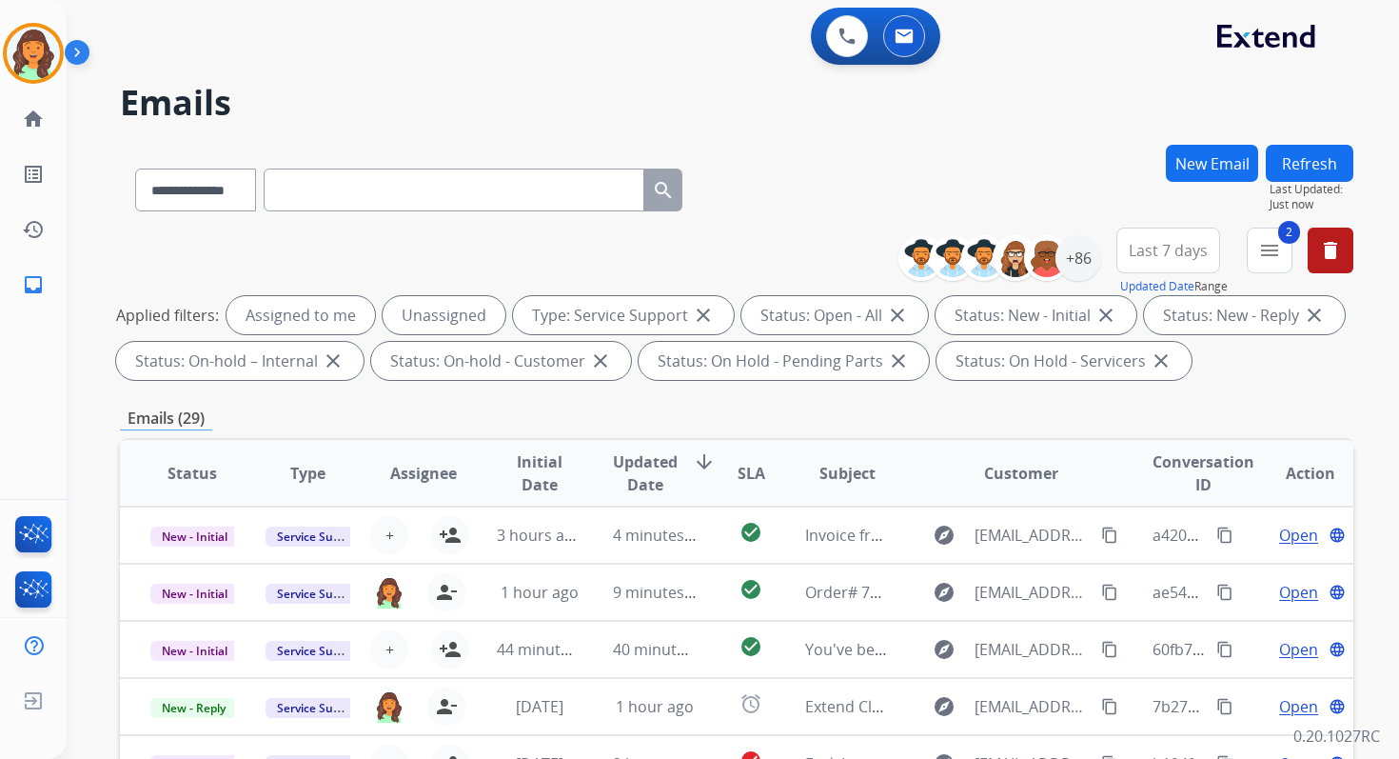
scroll to position [416, 0]
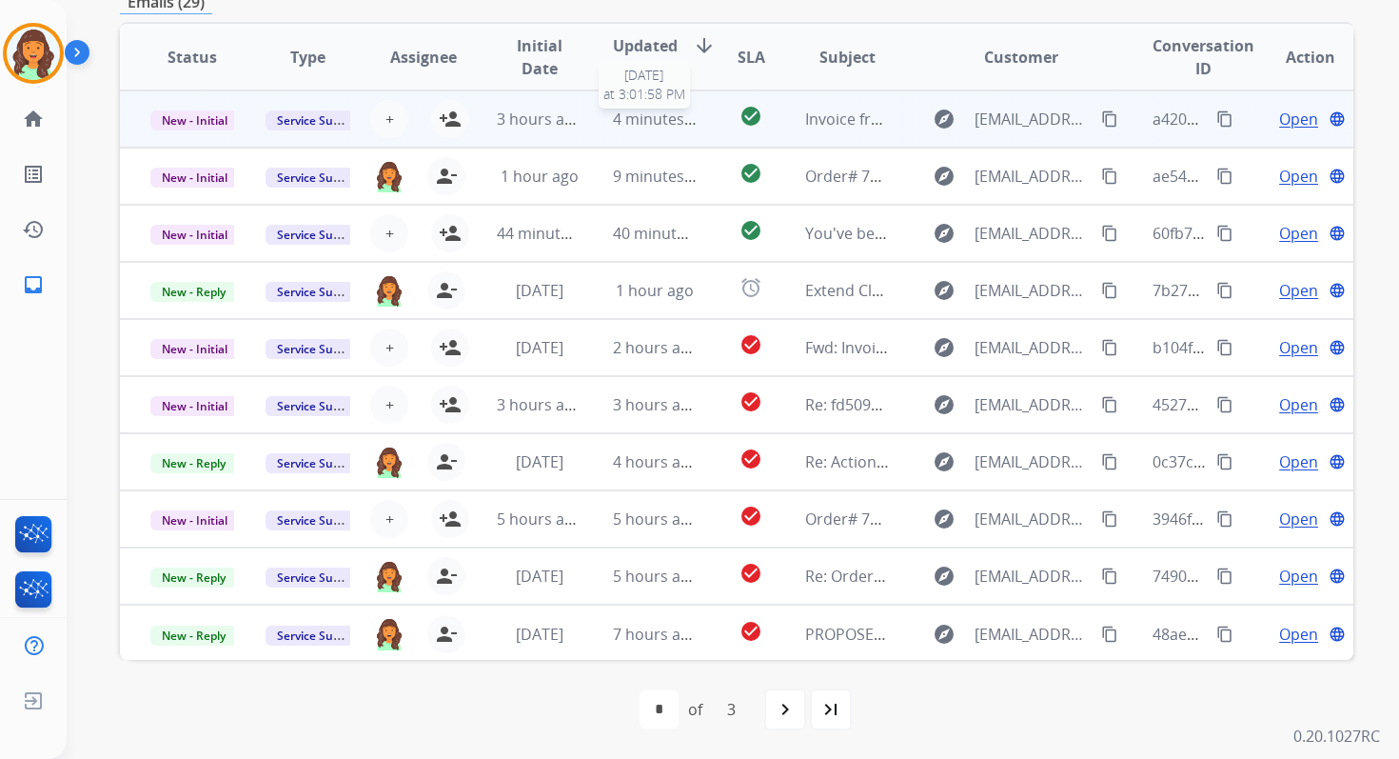
click at [678, 111] on span "4 minutes ago" at bounding box center [664, 119] width 102 height 21
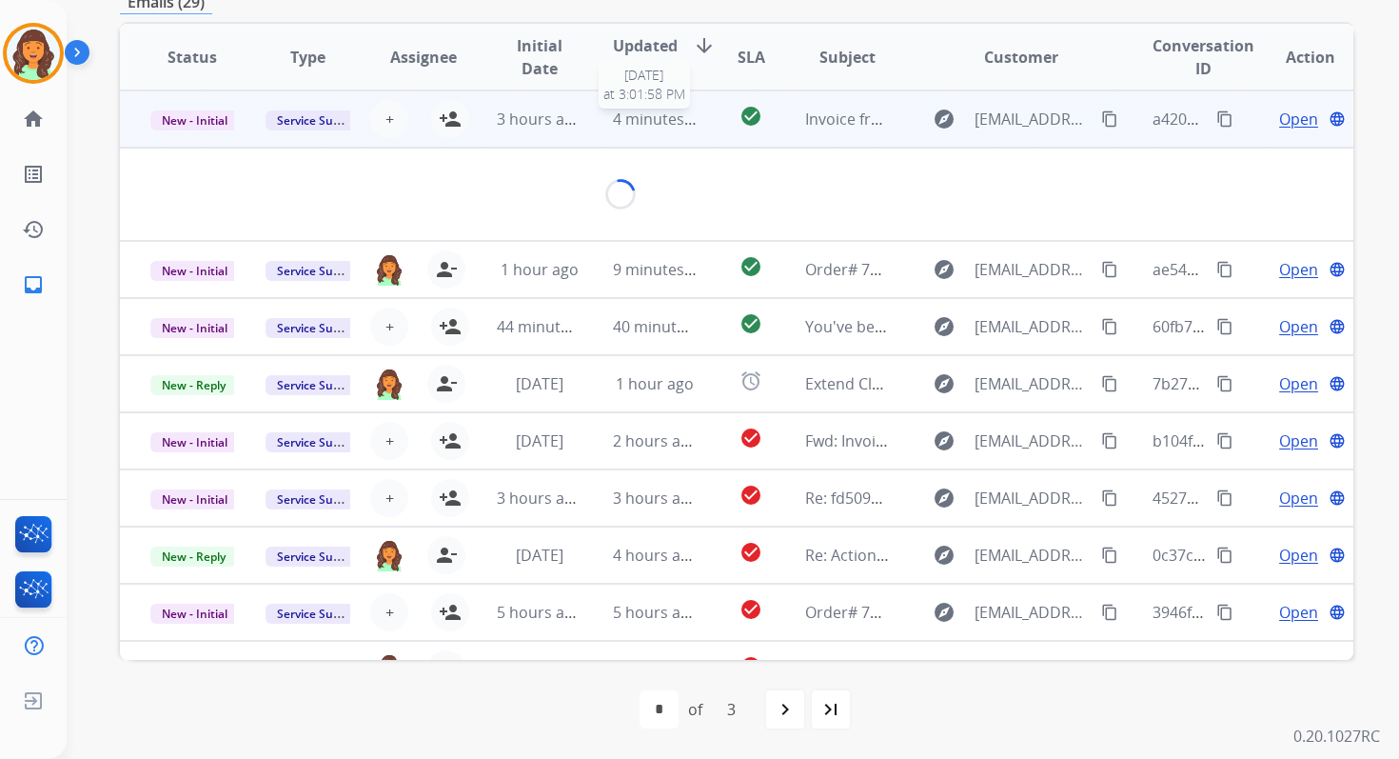
scroll to position [399, 0]
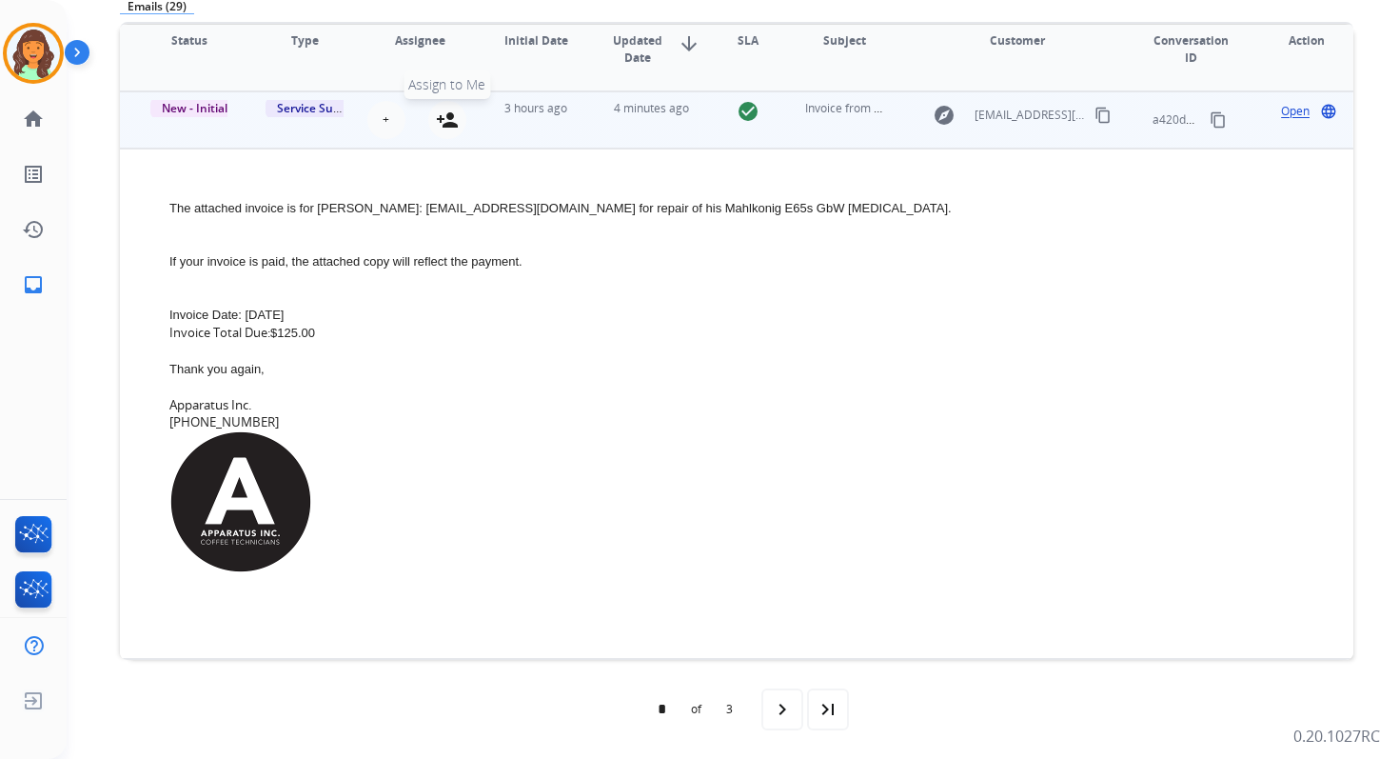
click at [450, 129] on mat-icon "person_add" at bounding box center [447, 120] width 23 height 23
click at [212, 107] on span "New - Initial" at bounding box center [194, 108] width 89 height 20
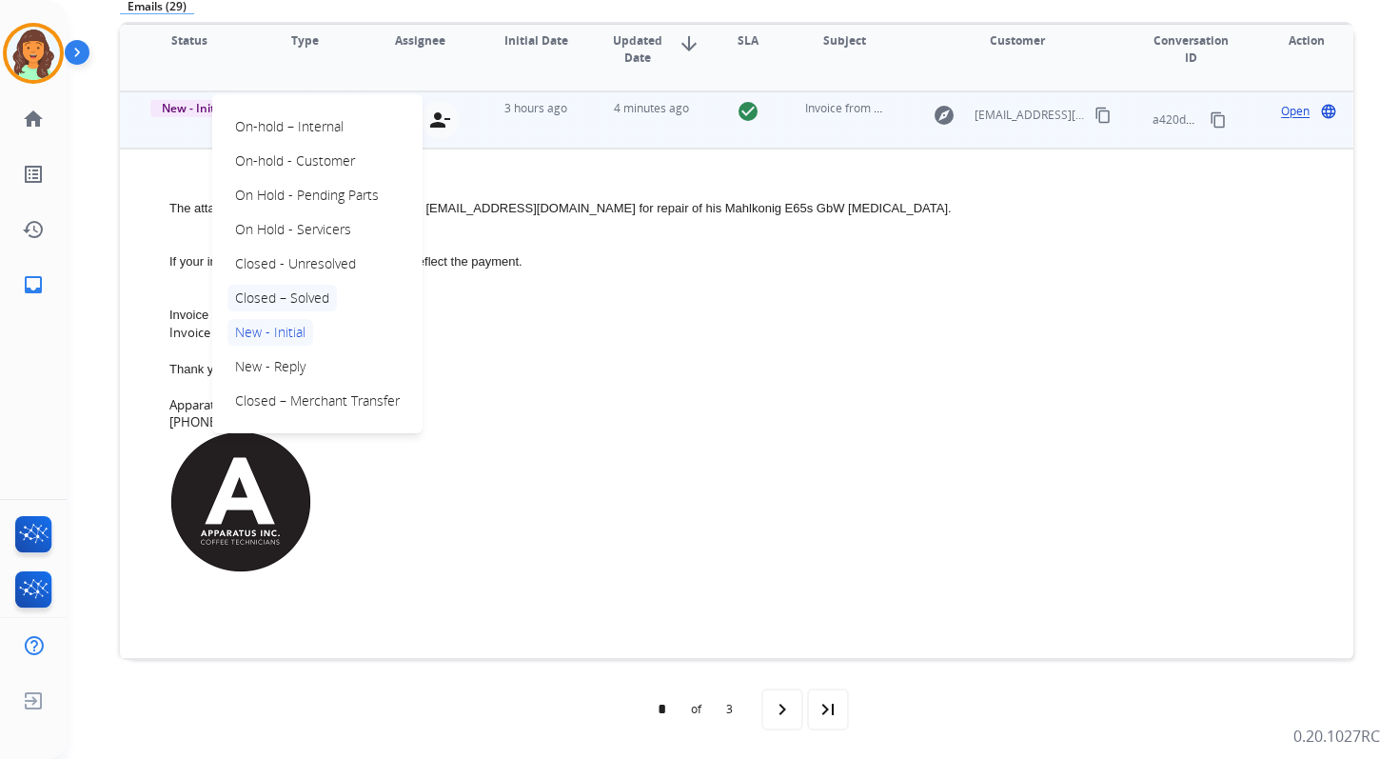
click at [274, 295] on p "Closed – Solved" at bounding box center [282, 298] width 109 height 27
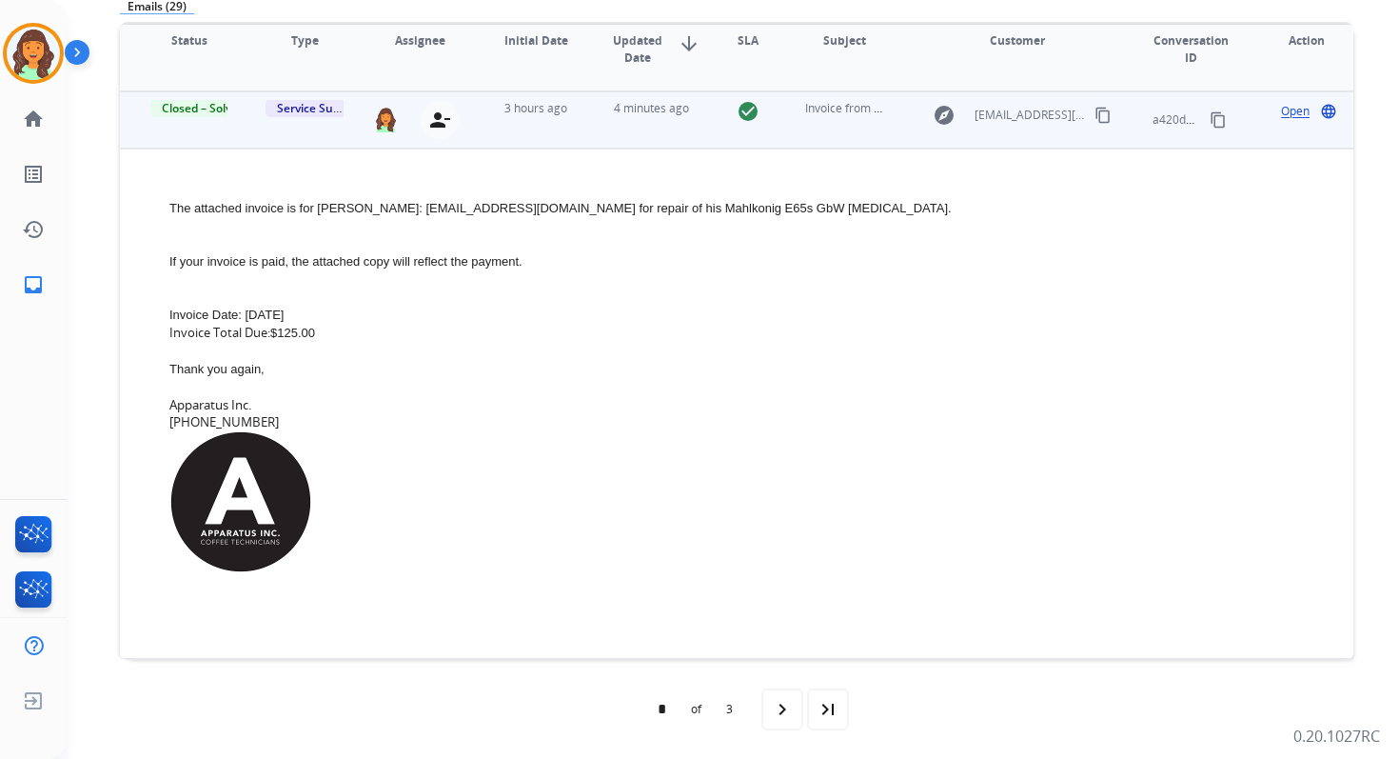
click at [1281, 114] on span "Open" at bounding box center [1295, 111] width 29 height 17
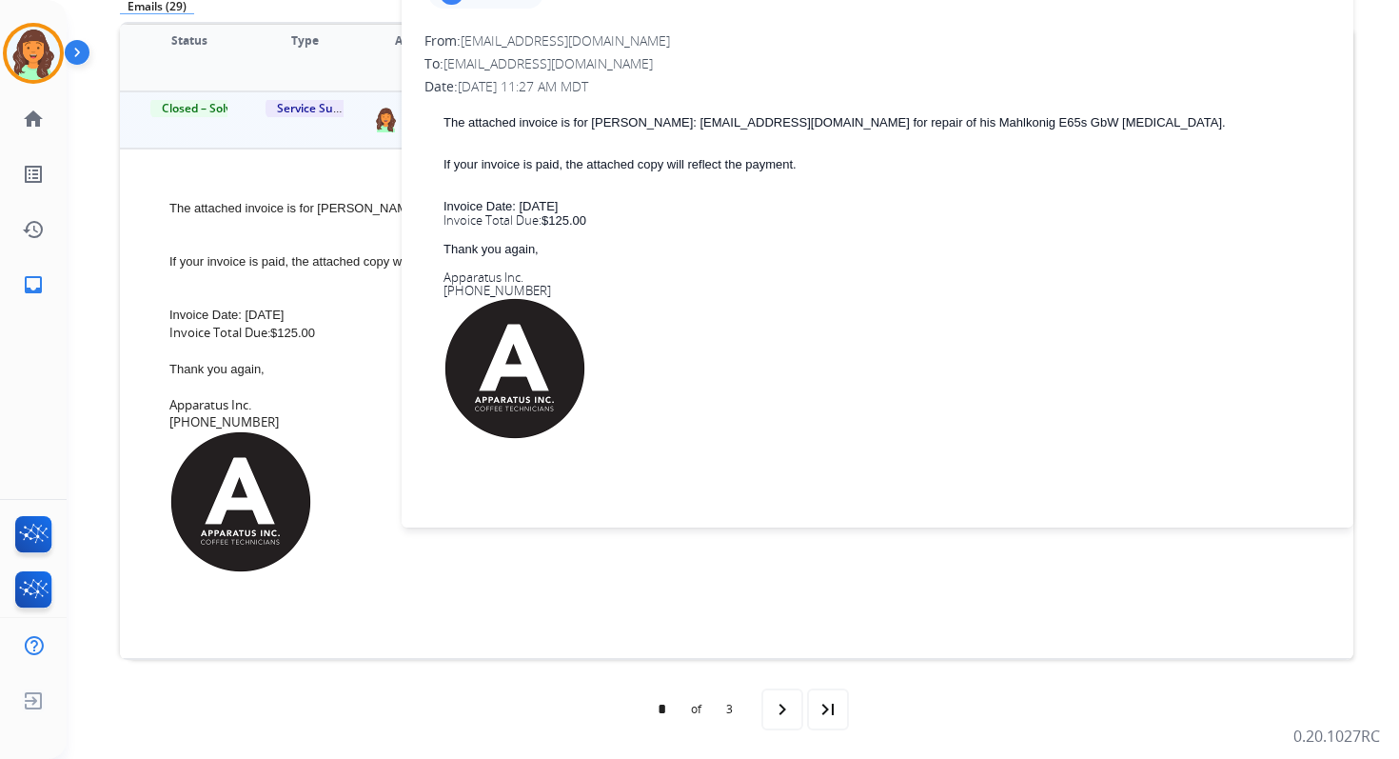
scroll to position [0, 0]
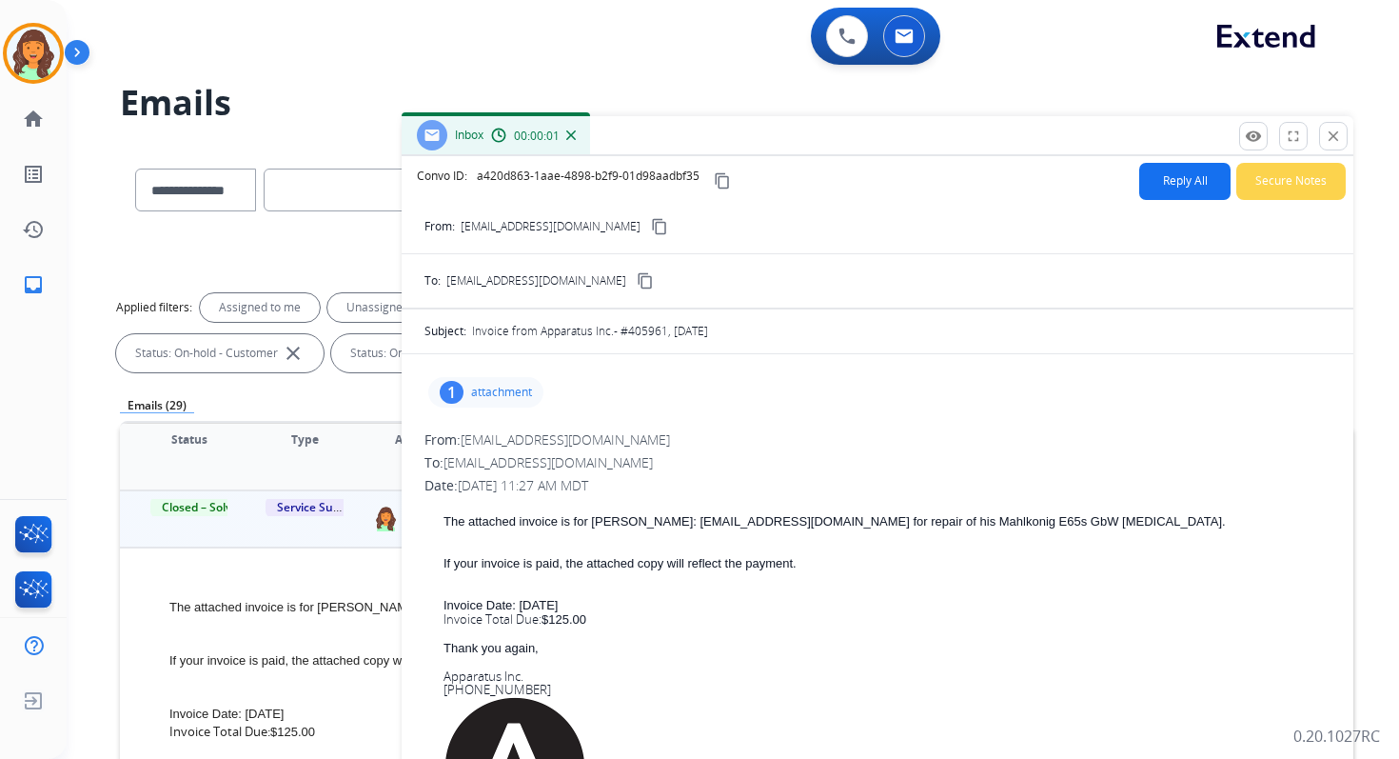
click at [1159, 191] on button "Reply All" at bounding box center [1185, 181] width 91 height 37
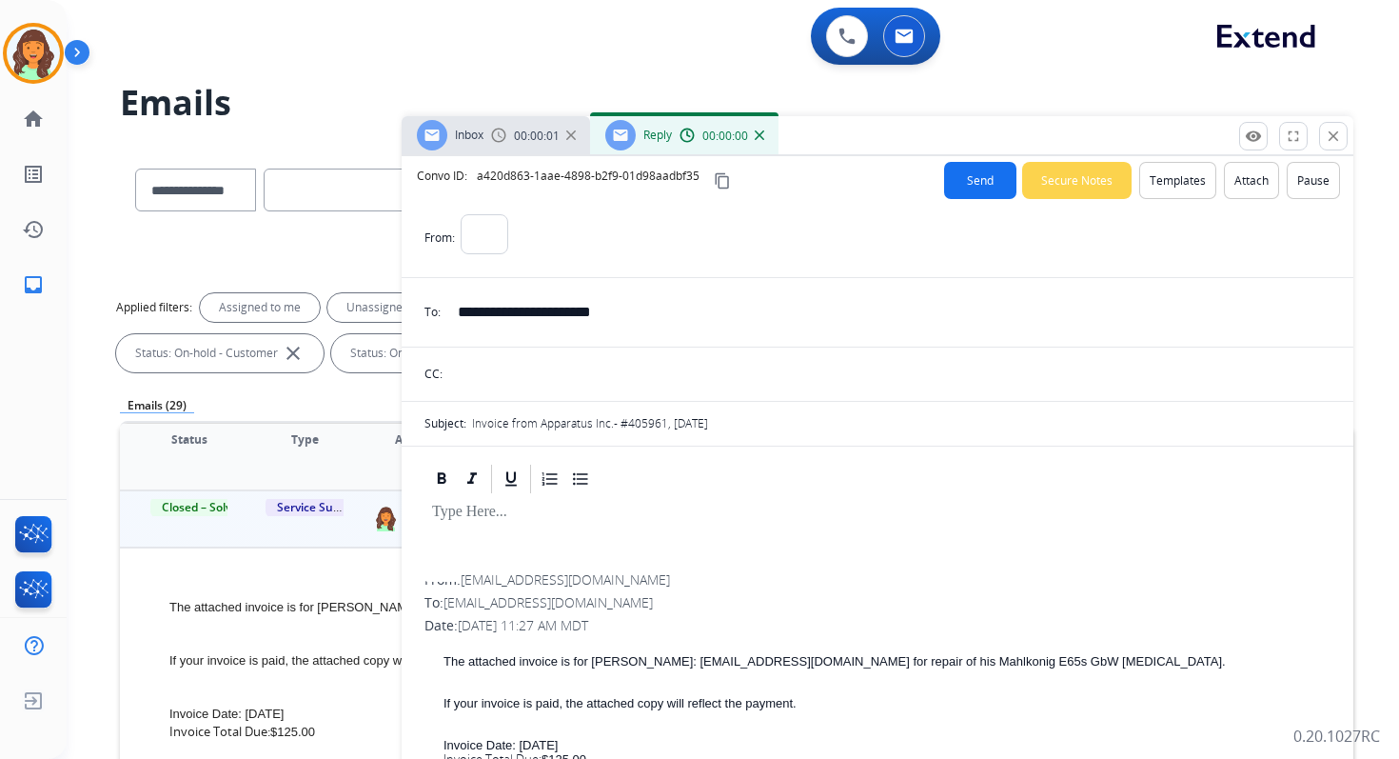
select select "**********"
click at [1159, 191] on button "Templates" at bounding box center [1178, 180] width 77 height 37
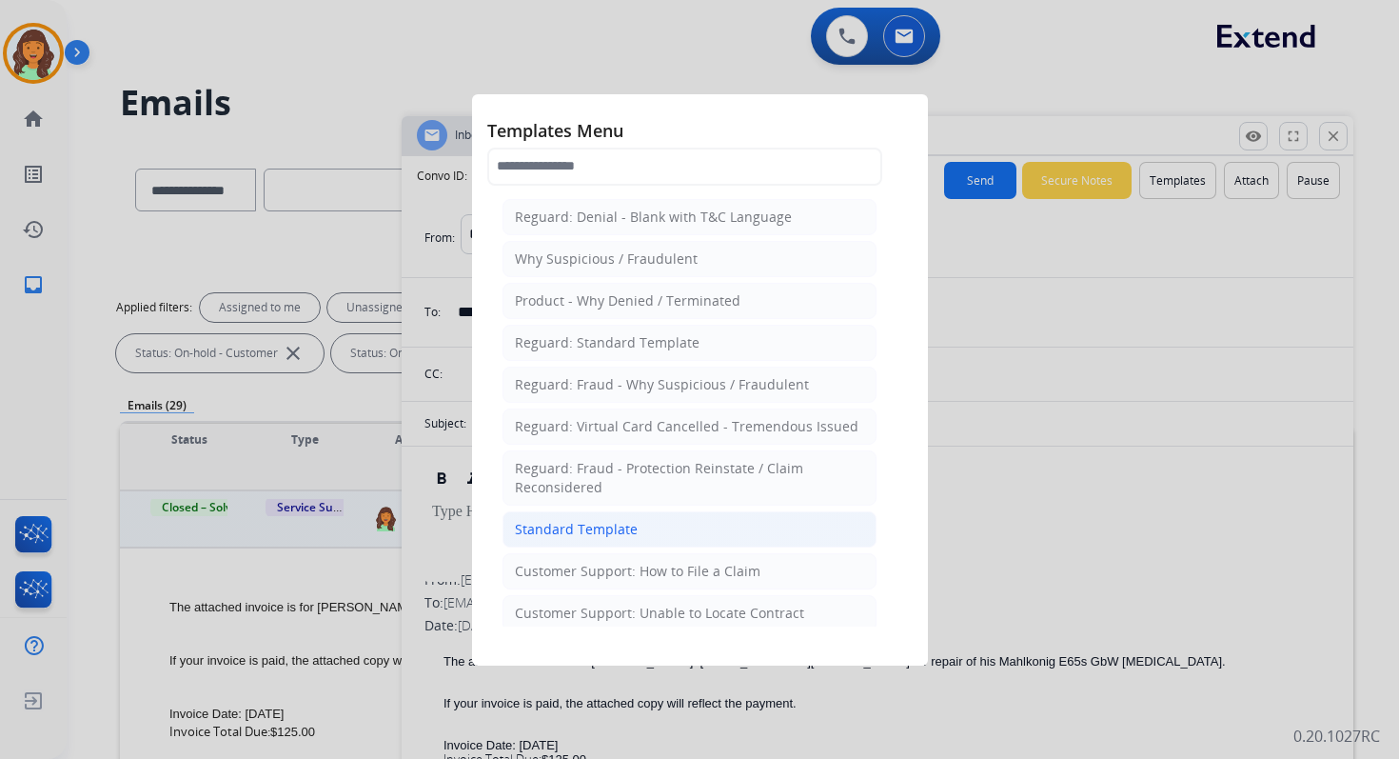
click at [637, 518] on li "Standard Template" at bounding box center [690, 529] width 374 height 36
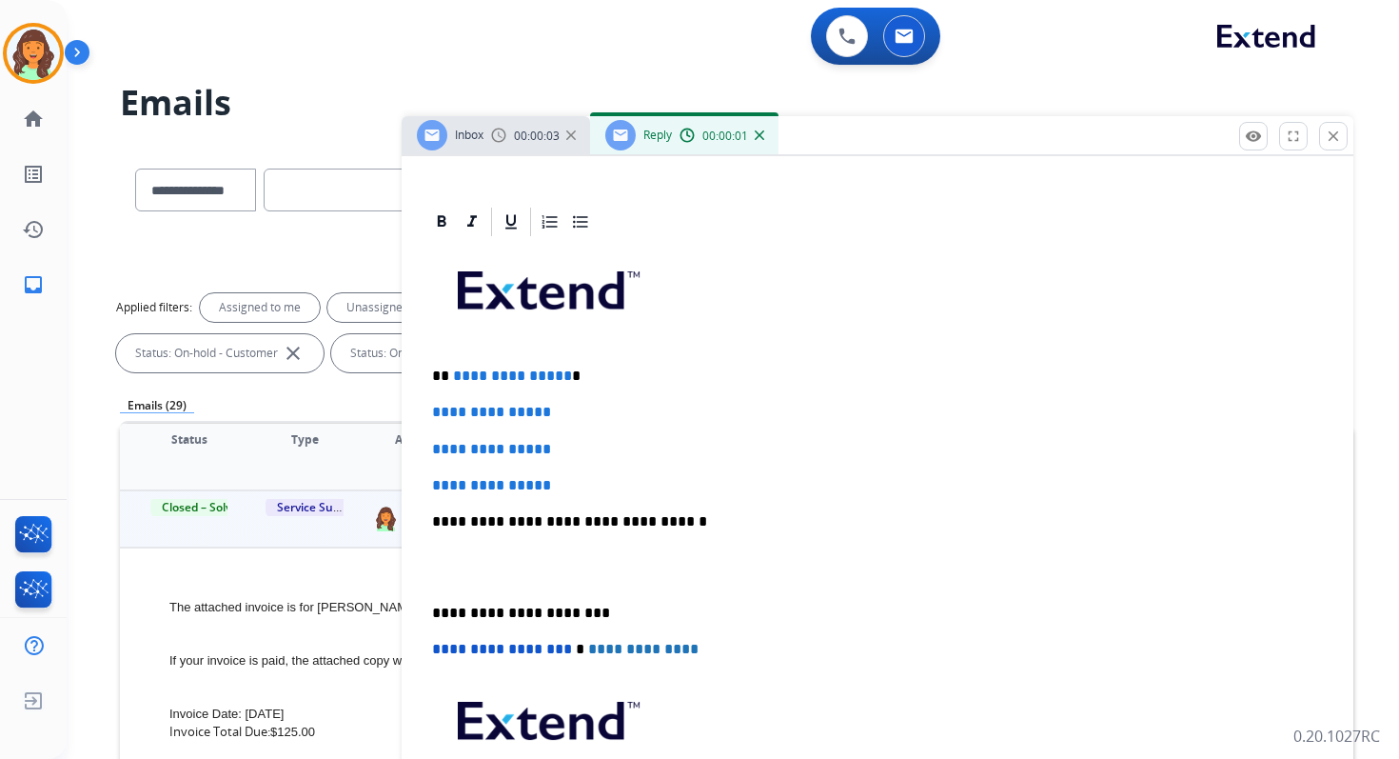
scroll to position [555, 0]
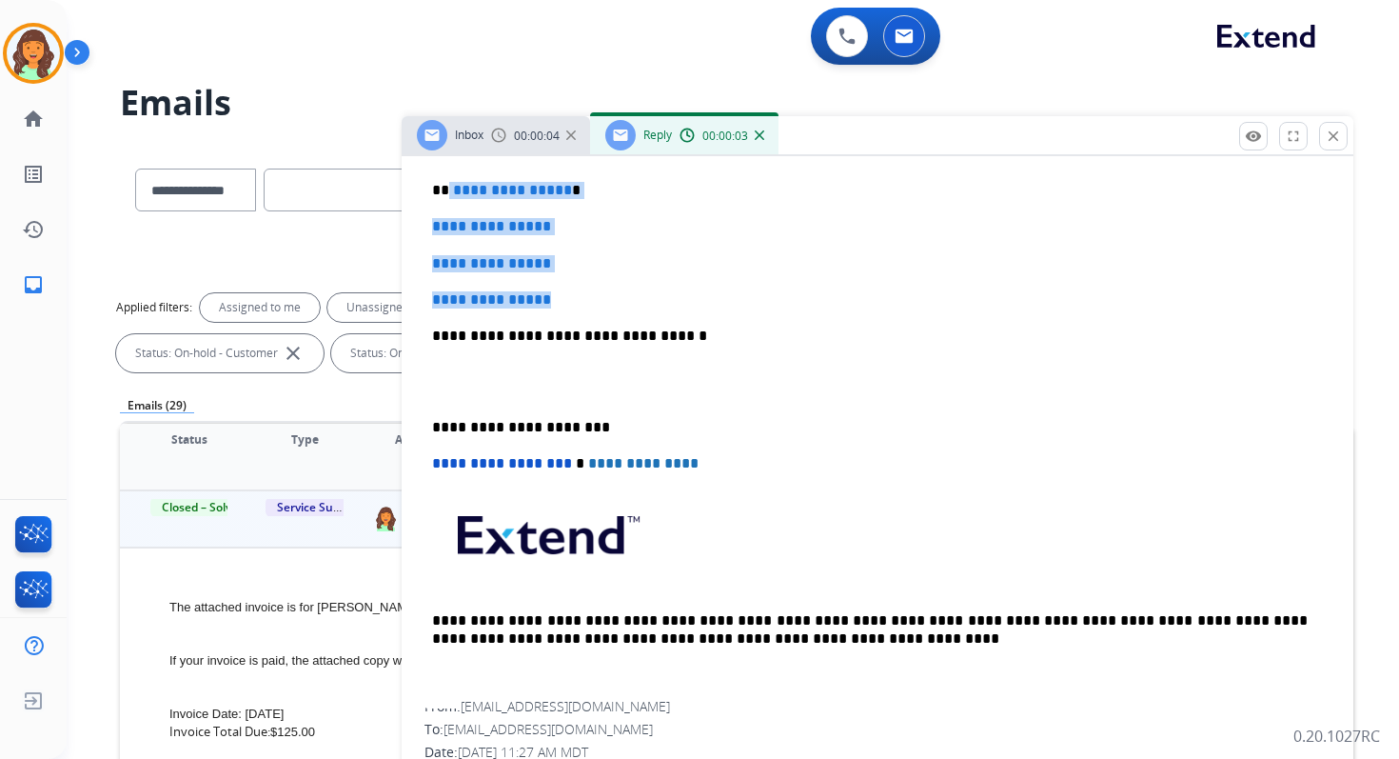
drag, startPoint x: 447, startPoint y: 191, endPoint x: 589, endPoint y: 307, distance: 182.7
click at [589, 307] on div "**********" at bounding box center [878, 380] width 906 height 655
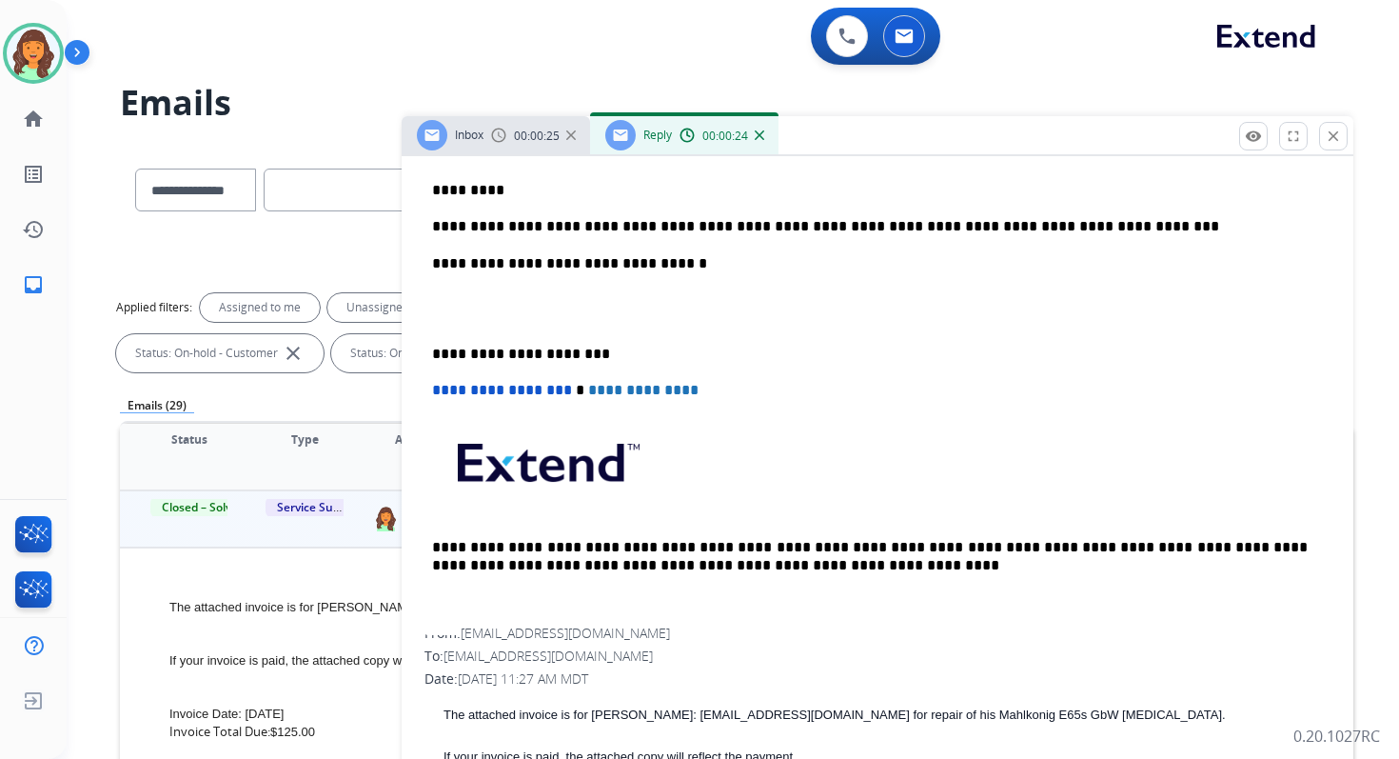
click at [641, 272] on div "**********" at bounding box center [878, 344] width 906 height 582
click at [638, 263] on p "**********" at bounding box center [870, 263] width 876 height 17
click at [506, 357] on p "**********" at bounding box center [870, 354] width 876 height 17
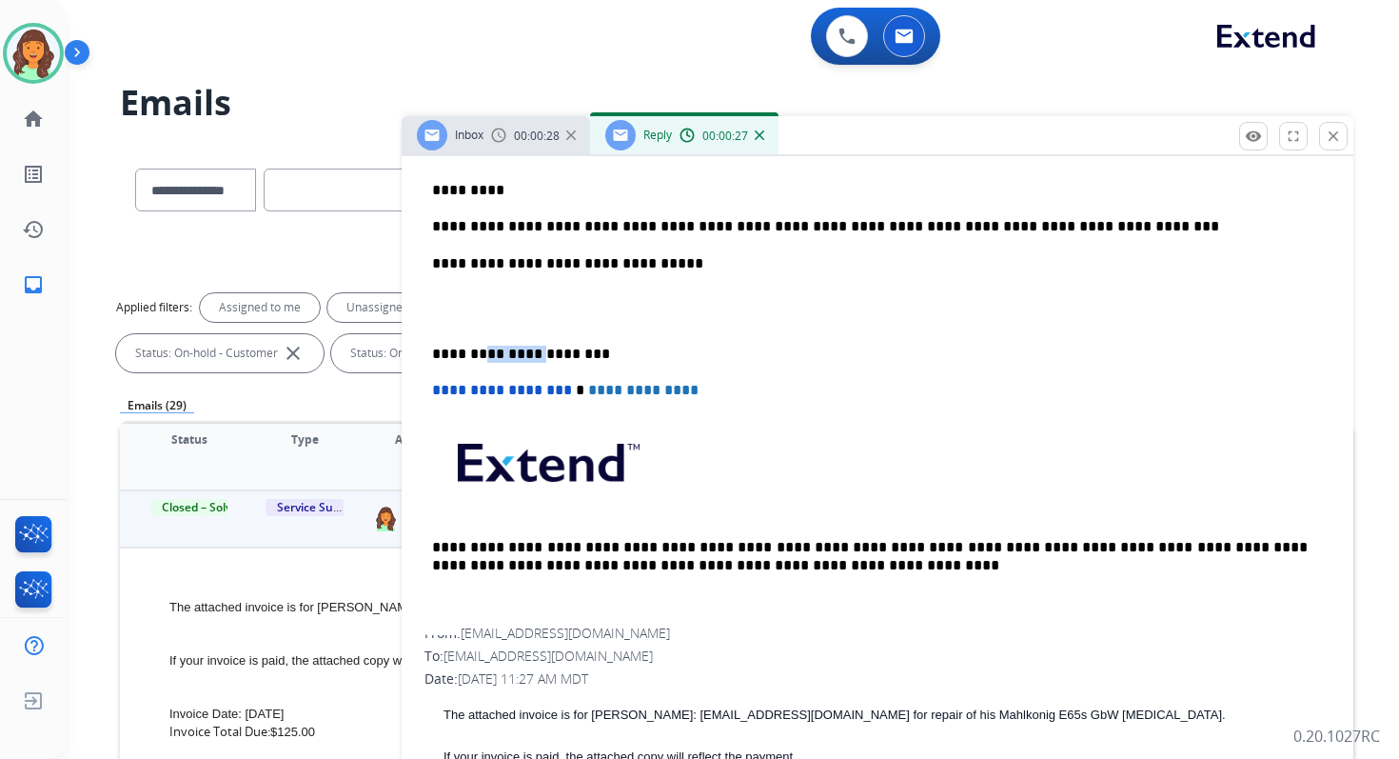
click at [506, 357] on p "**********" at bounding box center [870, 354] width 876 height 17
drag, startPoint x: 649, startPoint y: 265, endPoint x: 504, endPoint y: 262, distance: 145.7
click at [504, 262] on p "**********" at bounding box center [870, 263] width 876 height 17
click at [589, 268] on p "**********" at bounding box center [870, 263] width 876 height 17
click at [519, 352] on p "**********" at bounding box center [870, 354] width 876 height 17
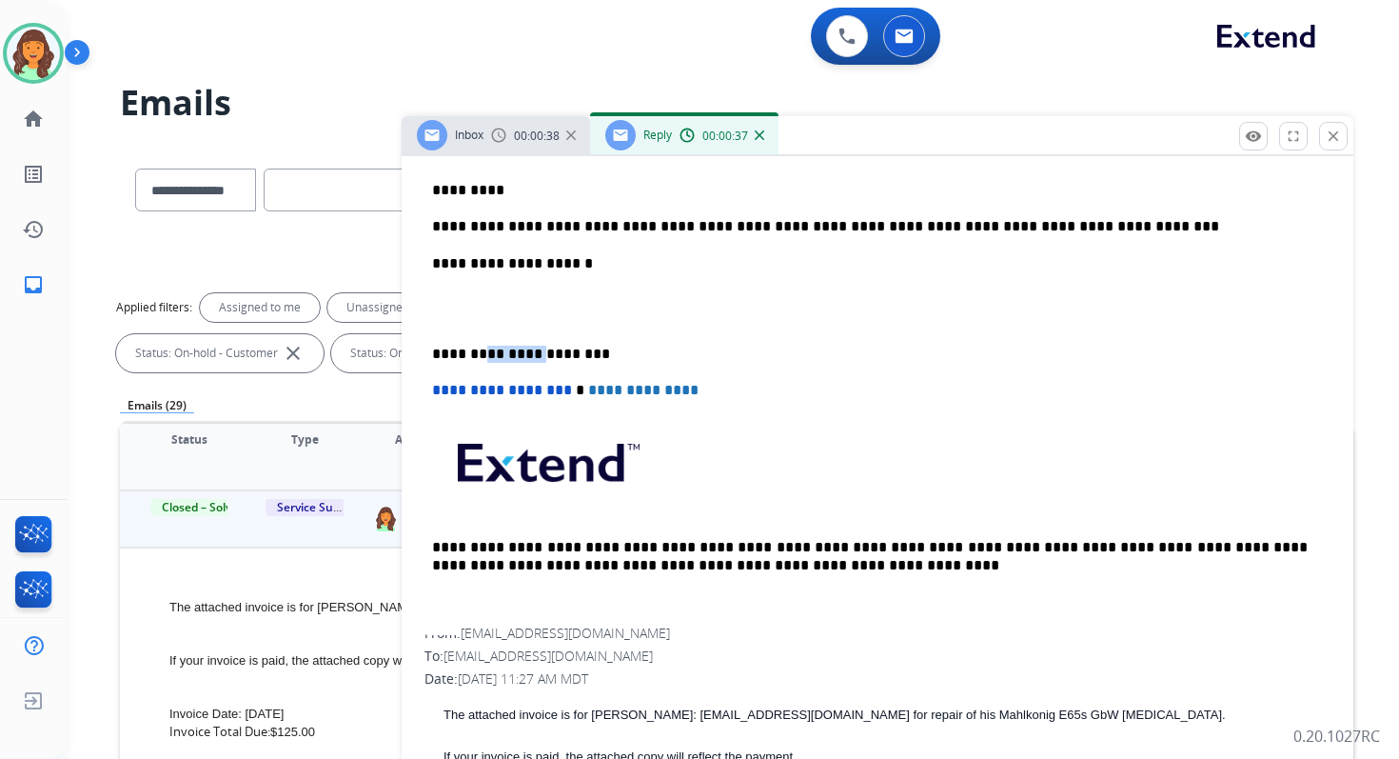
click at [519, 352] on p "**********" at bounding box center [870, 354] width 876 height 17
click at [437, 391] on span "**********" at bounding box center [502, 390] width 140 height 14
click at [474, 225] on p "**********" at bounding box center [870, 226] width 876 height 17
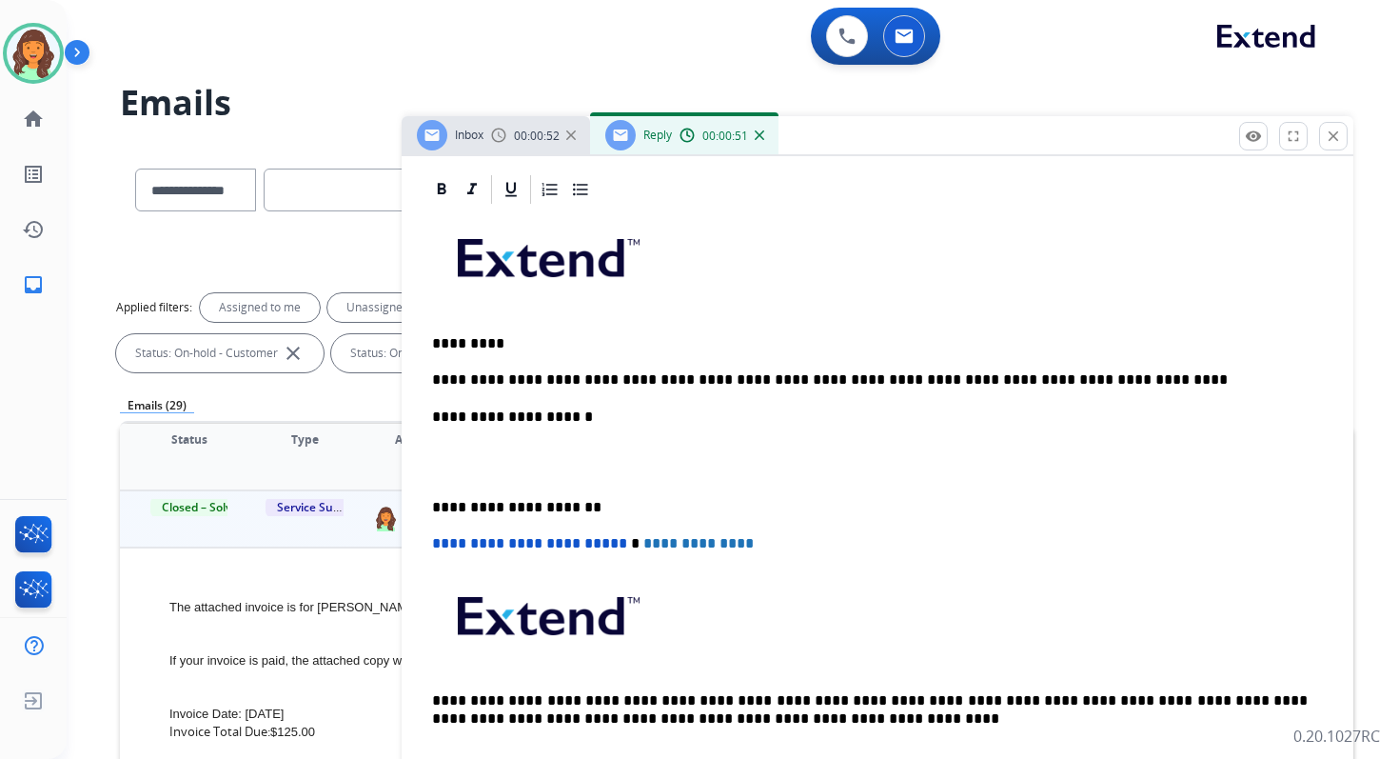
scroll to position [0, 0]
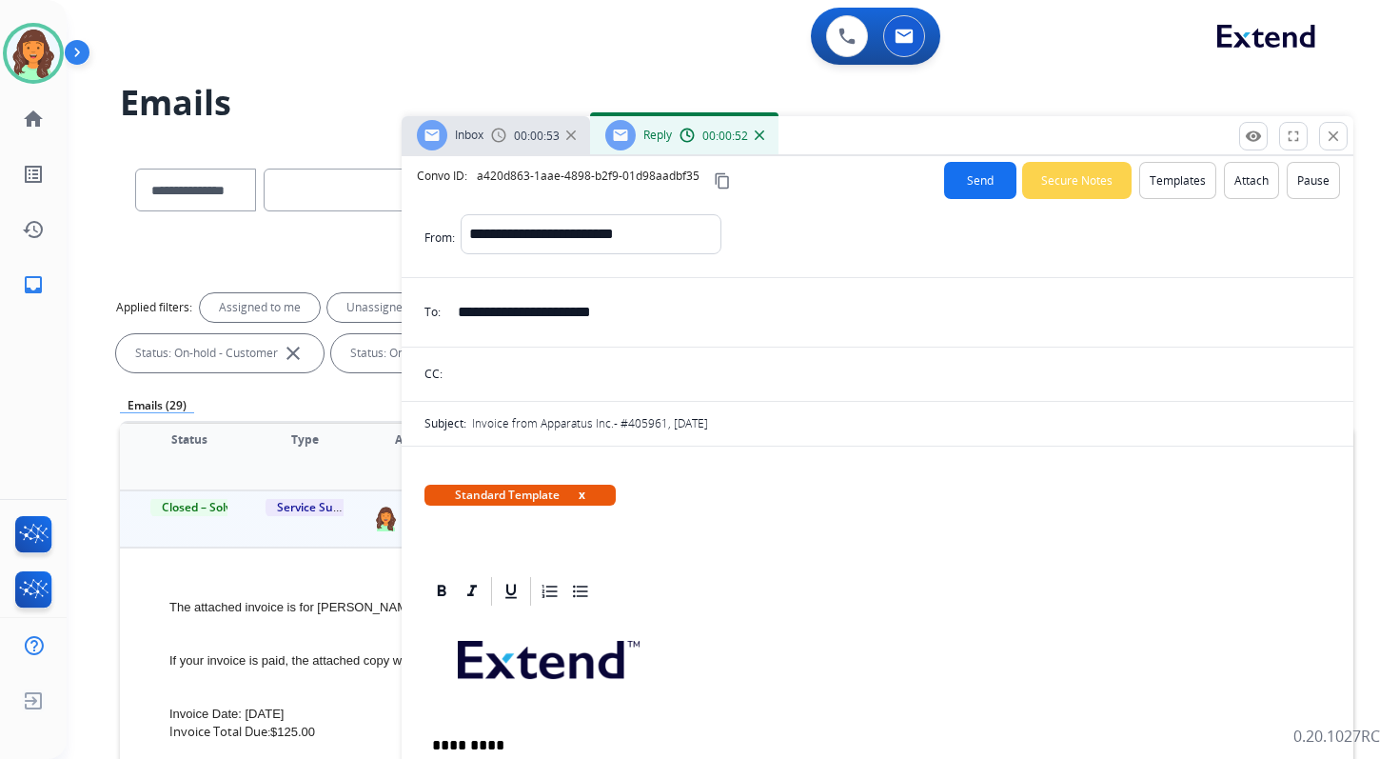
click at [944, 179] on button "Send" at bounding box center [980, 180] width 72 height 37
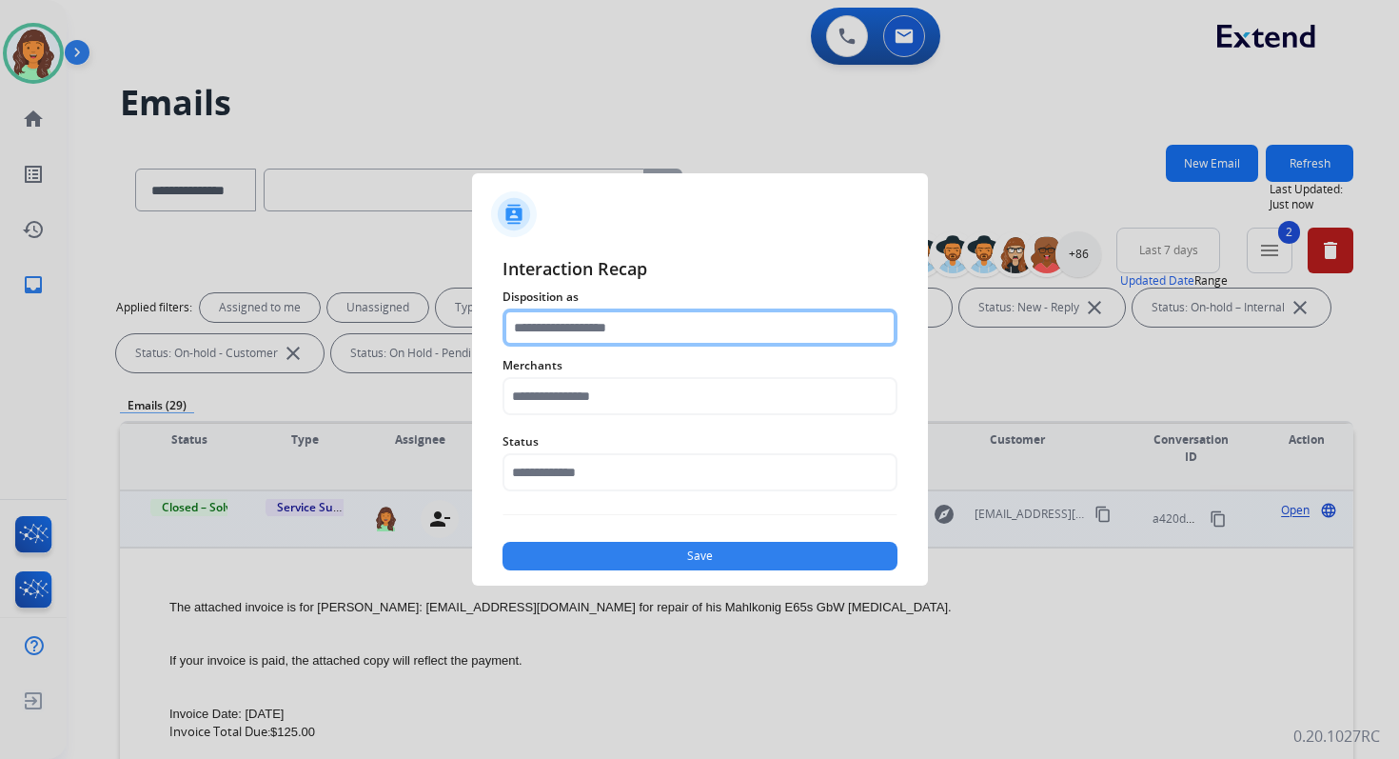
click at [548, 331] on input "text" at bounding box center [700, 327] width 395 height 38
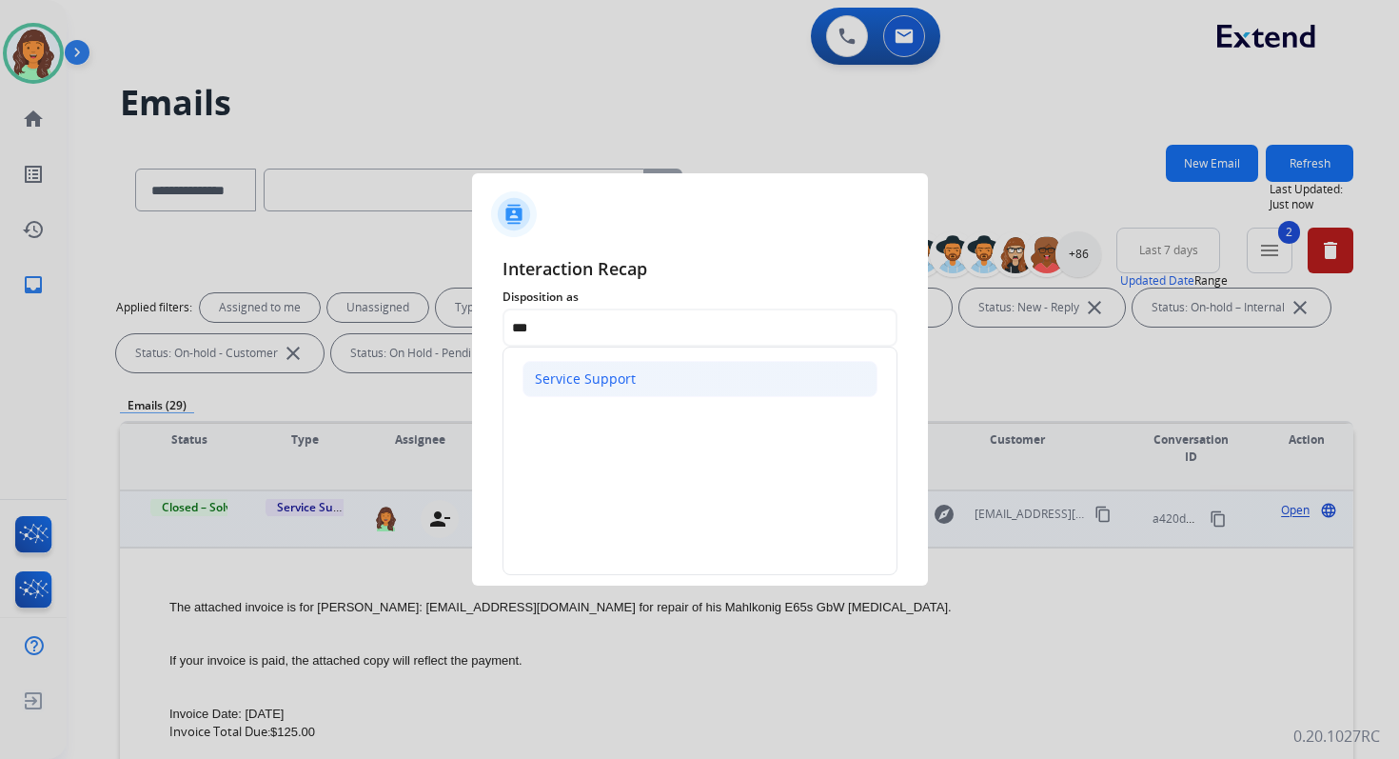
click at [560, 380] on div "Service Support" at bounding box center [585, 378] width 101 height 19
type input "**********"
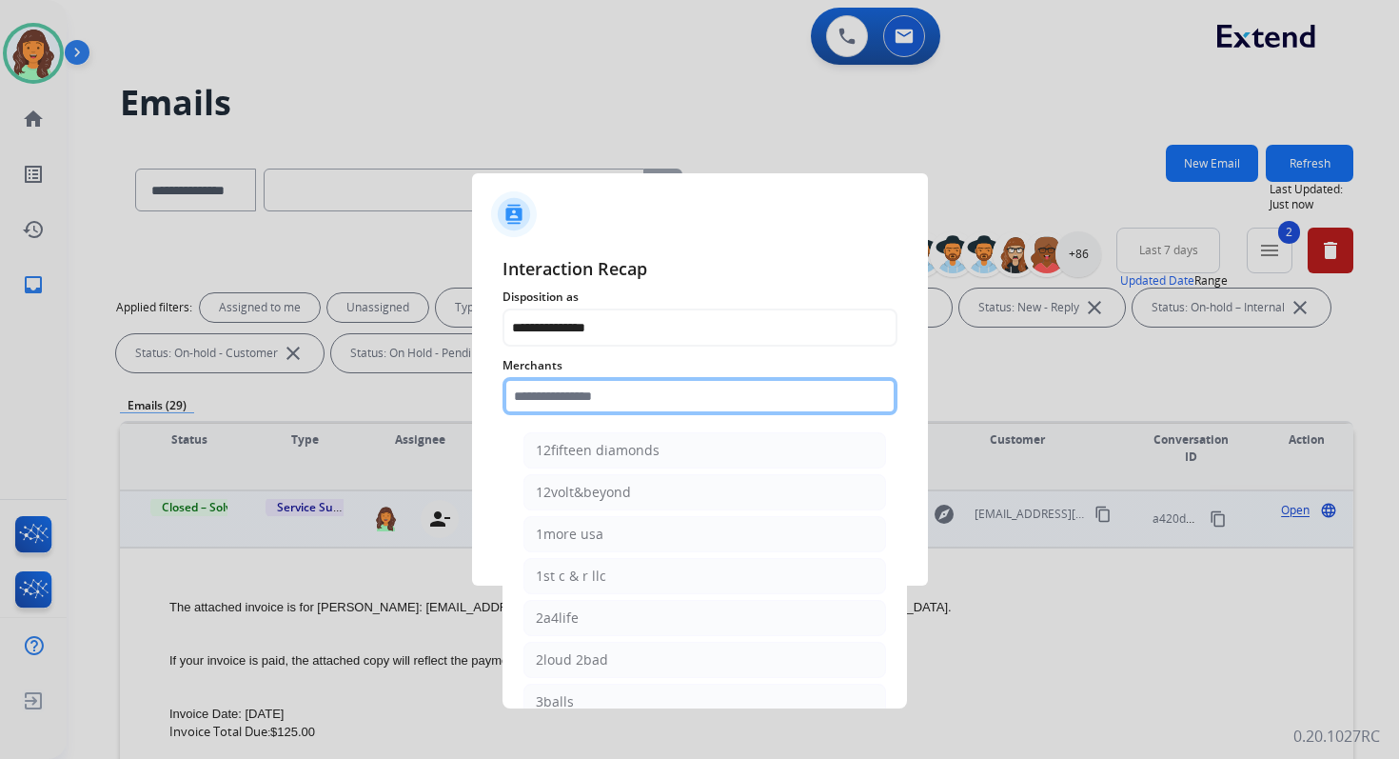
click at [566, 388] on input "text" at bounding box center [700, 396] width 395 height 38
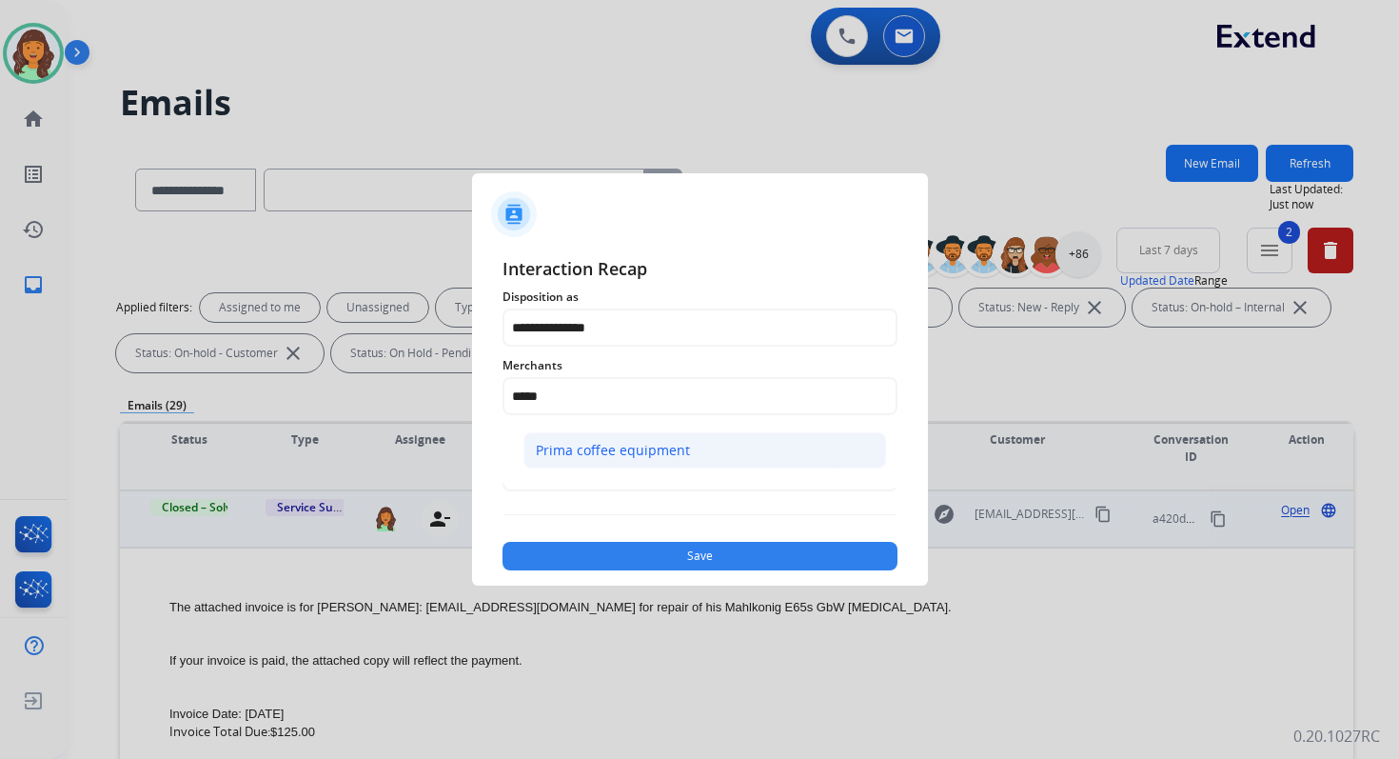
click at [593, 446] on div "Prima coffee equipment" at bounding box center [613, 450] width 154 height 19
type input "**********"
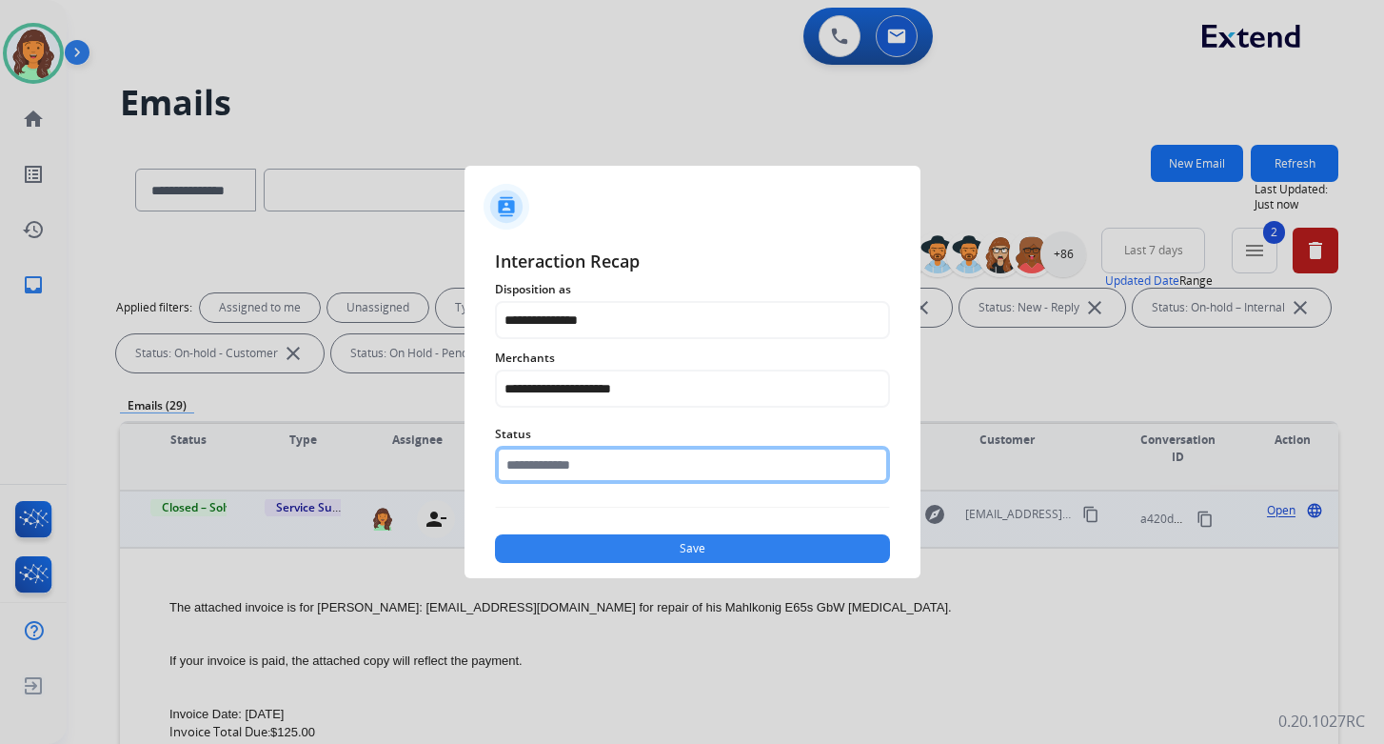
click at [593, 465] on input "text" at bounding box center [692, 465] width 395 height 38
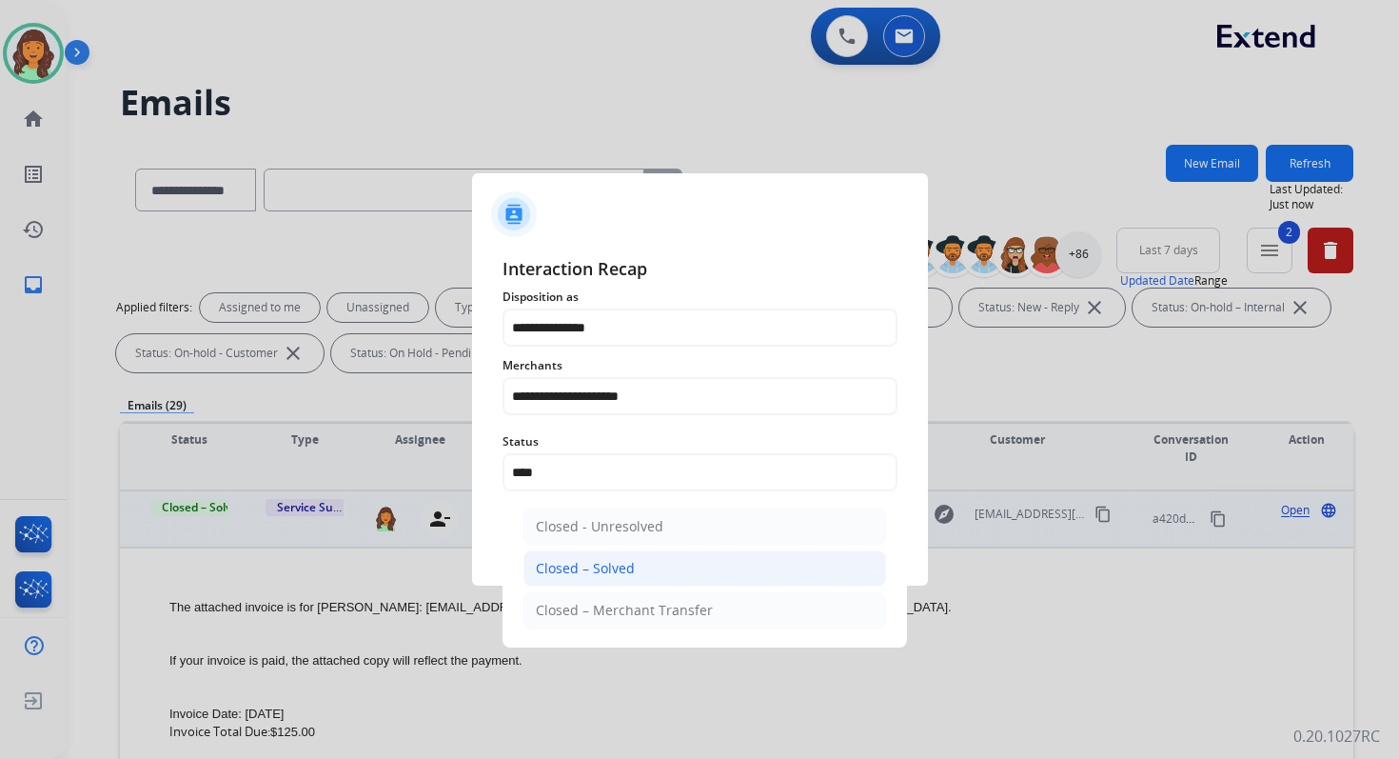
click at [629, 569] on div "Closed – Solved" at bounding box center [585, 568] width 99 height 19
type input "**********"
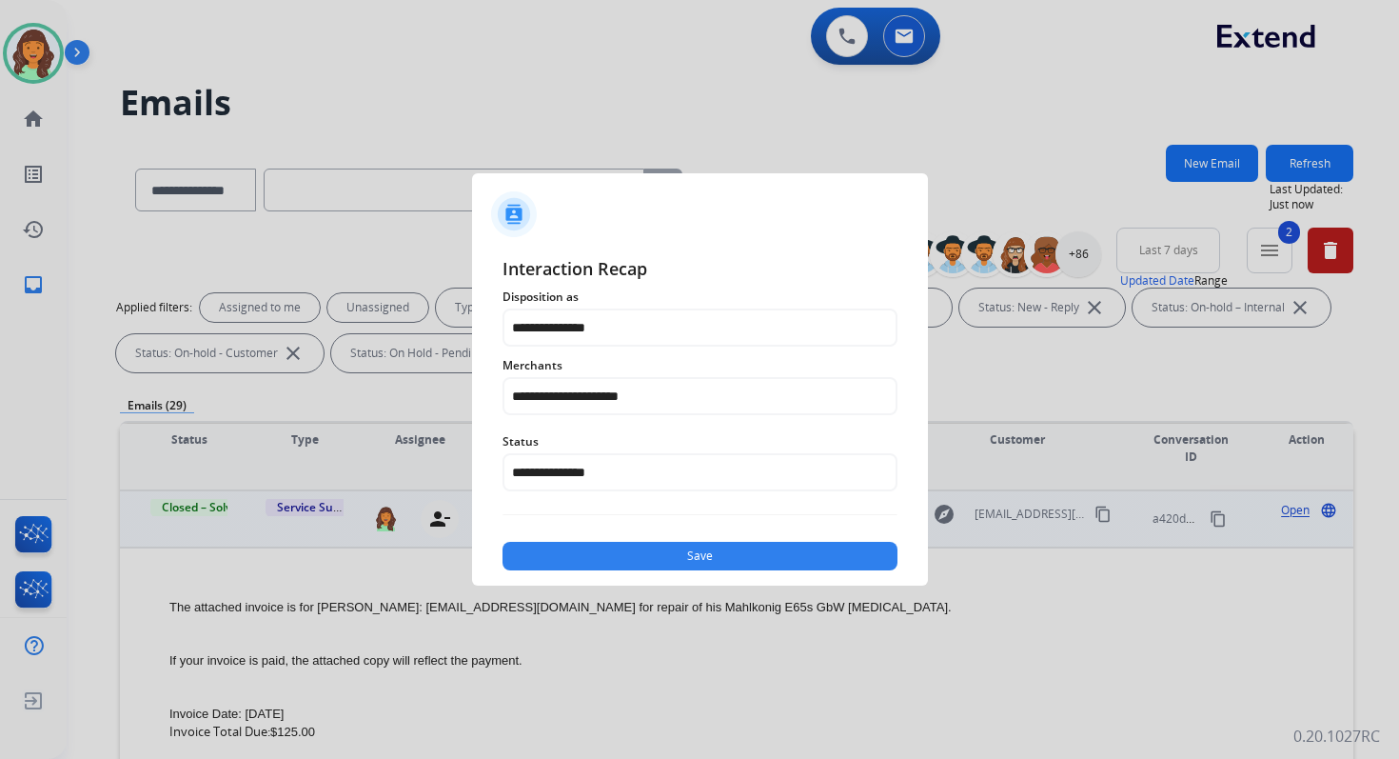
click at [684, 562] on button "Save" at bounding box center [700, 556] width 395 height 29
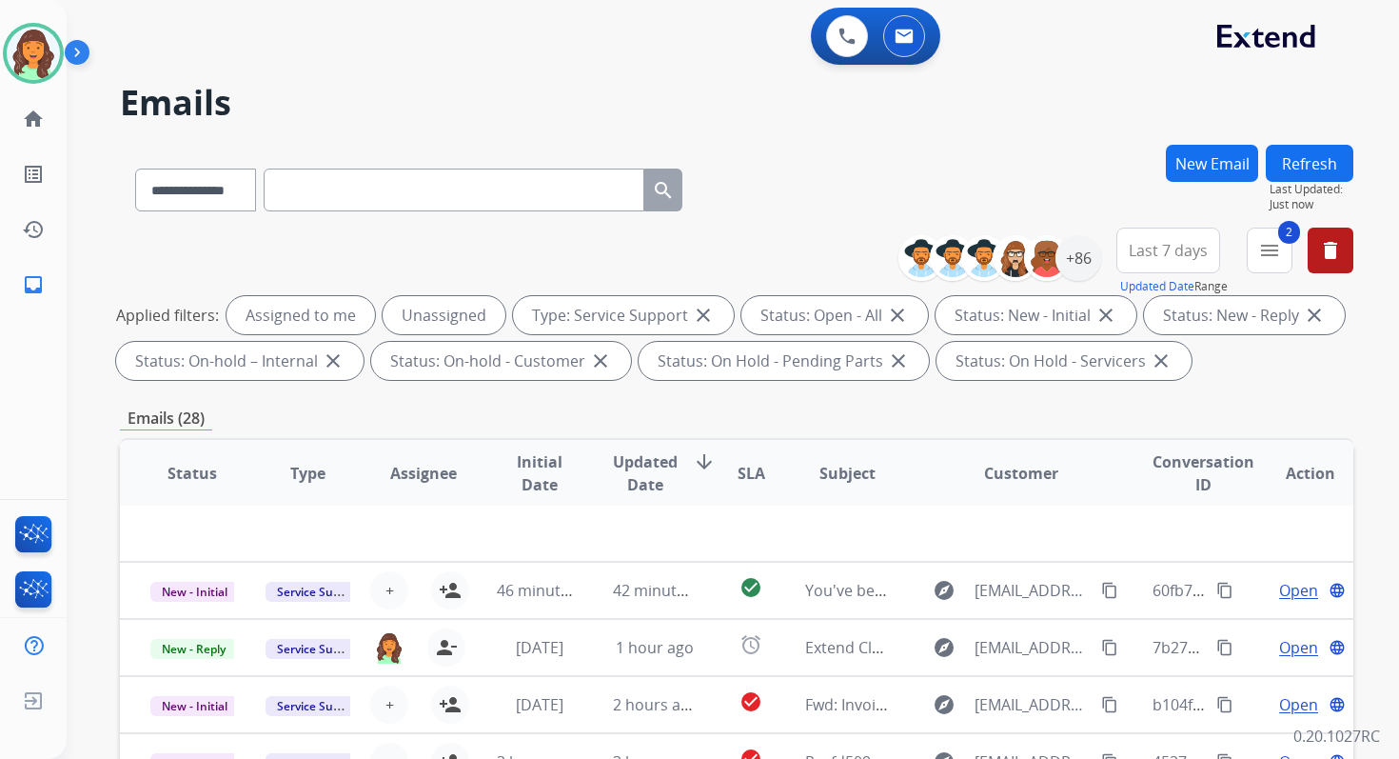
scroll to position [416, 0]
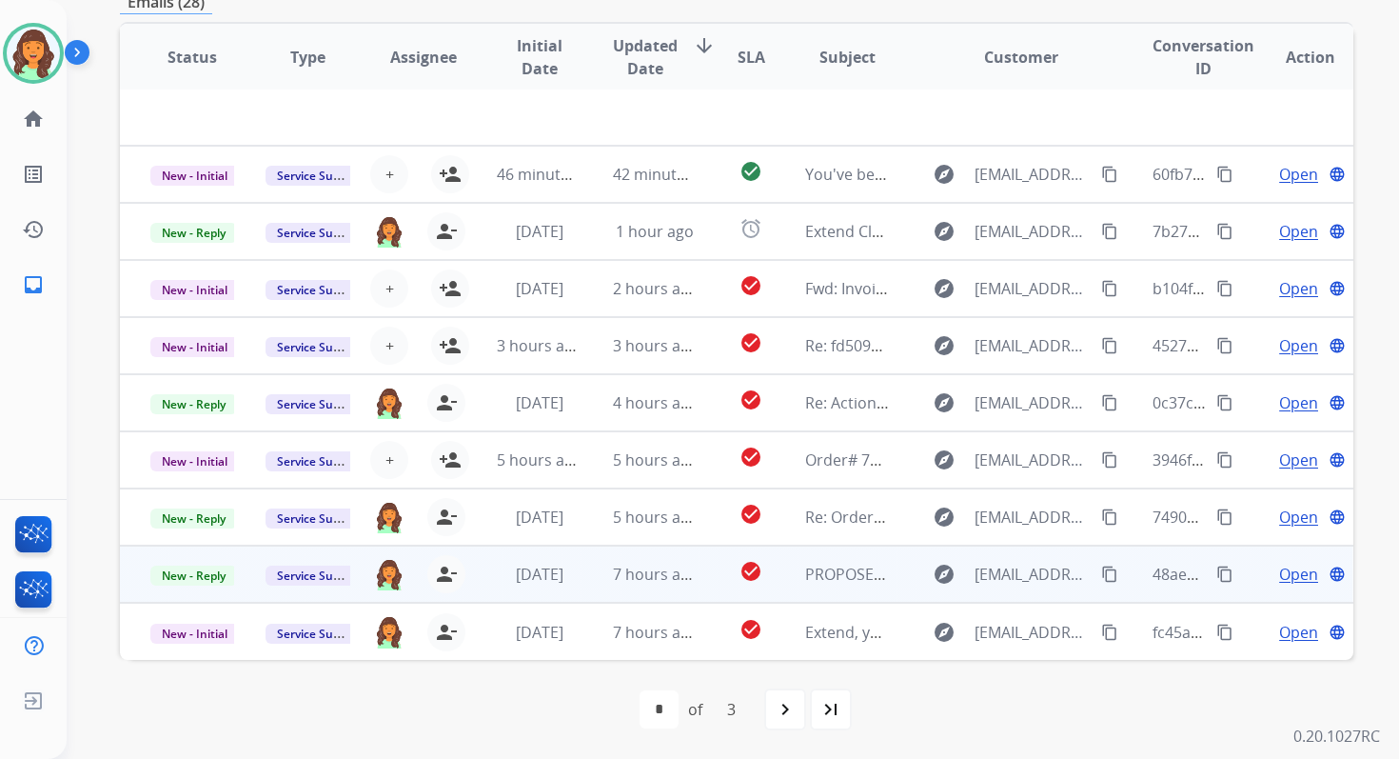
click at [627, 560] on td "7 hours ago" at bounding box center [640, 573] width 115 height 57
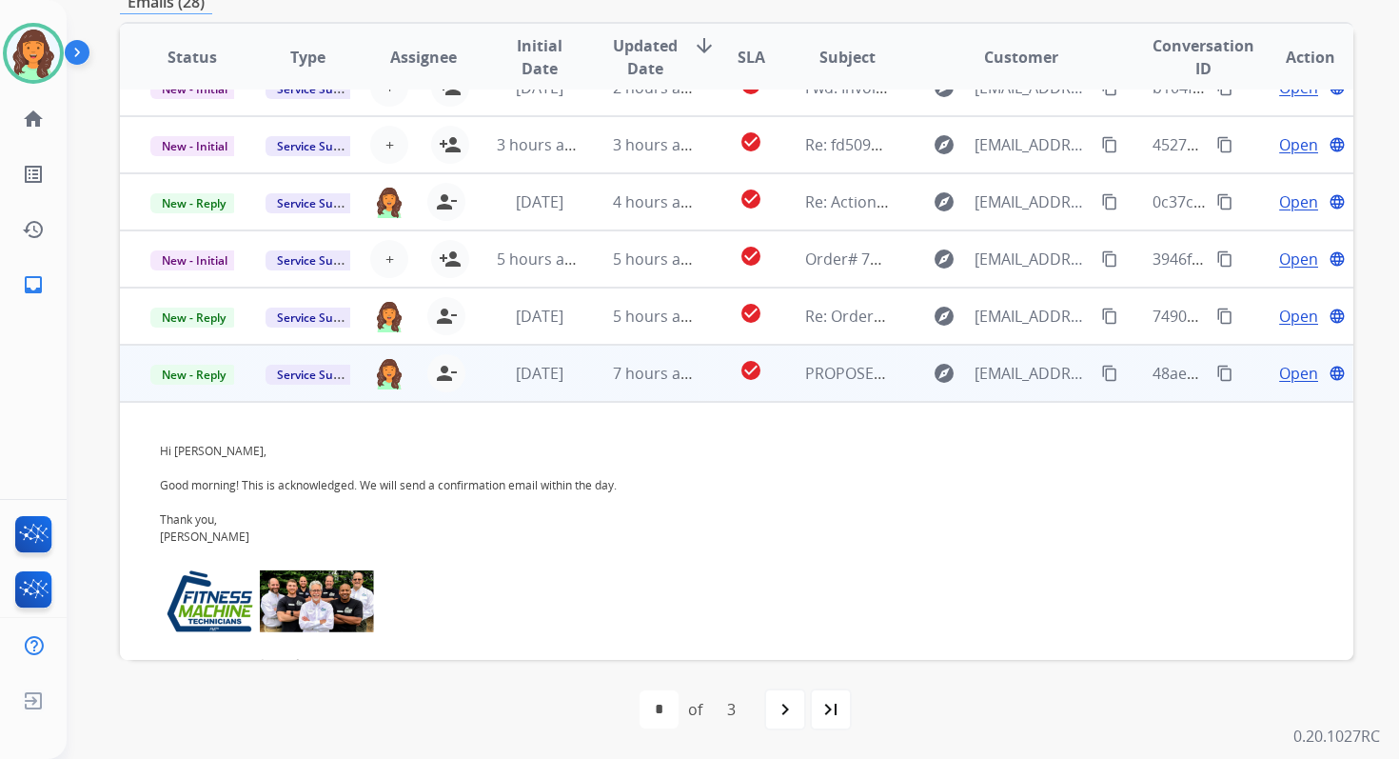
scroll to position [355, 0]
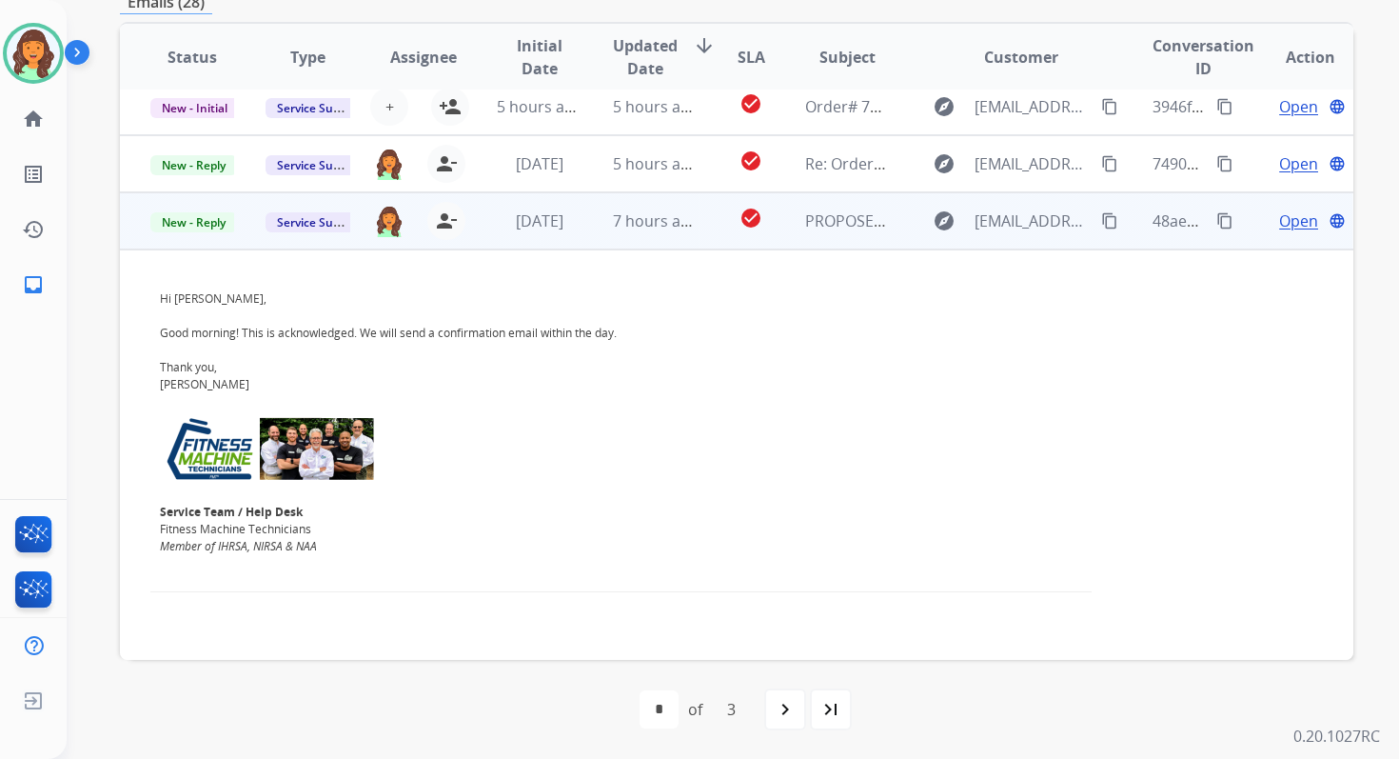
click at [1286, 214] on span "Open" at bounding box center [1298, 220] width 39 height 23
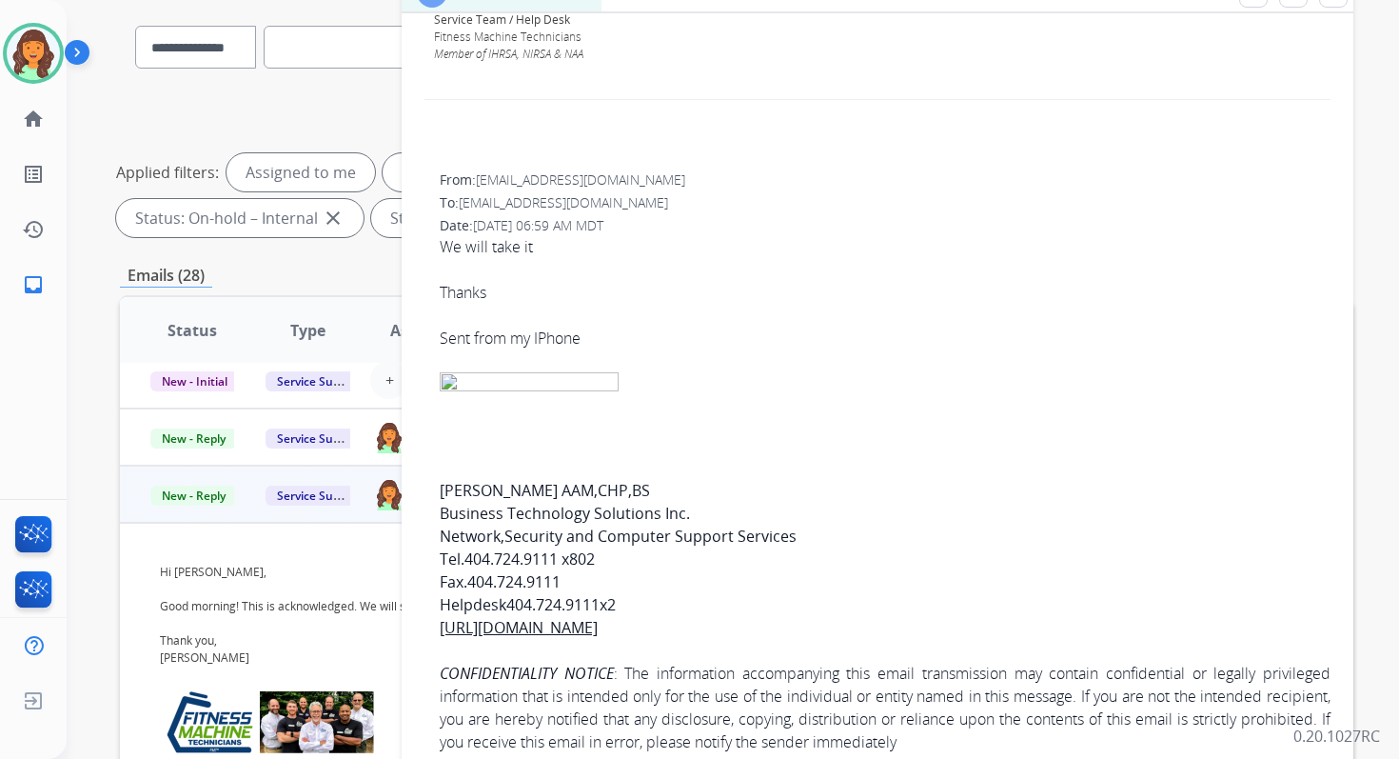
scroll to position [621, 0]
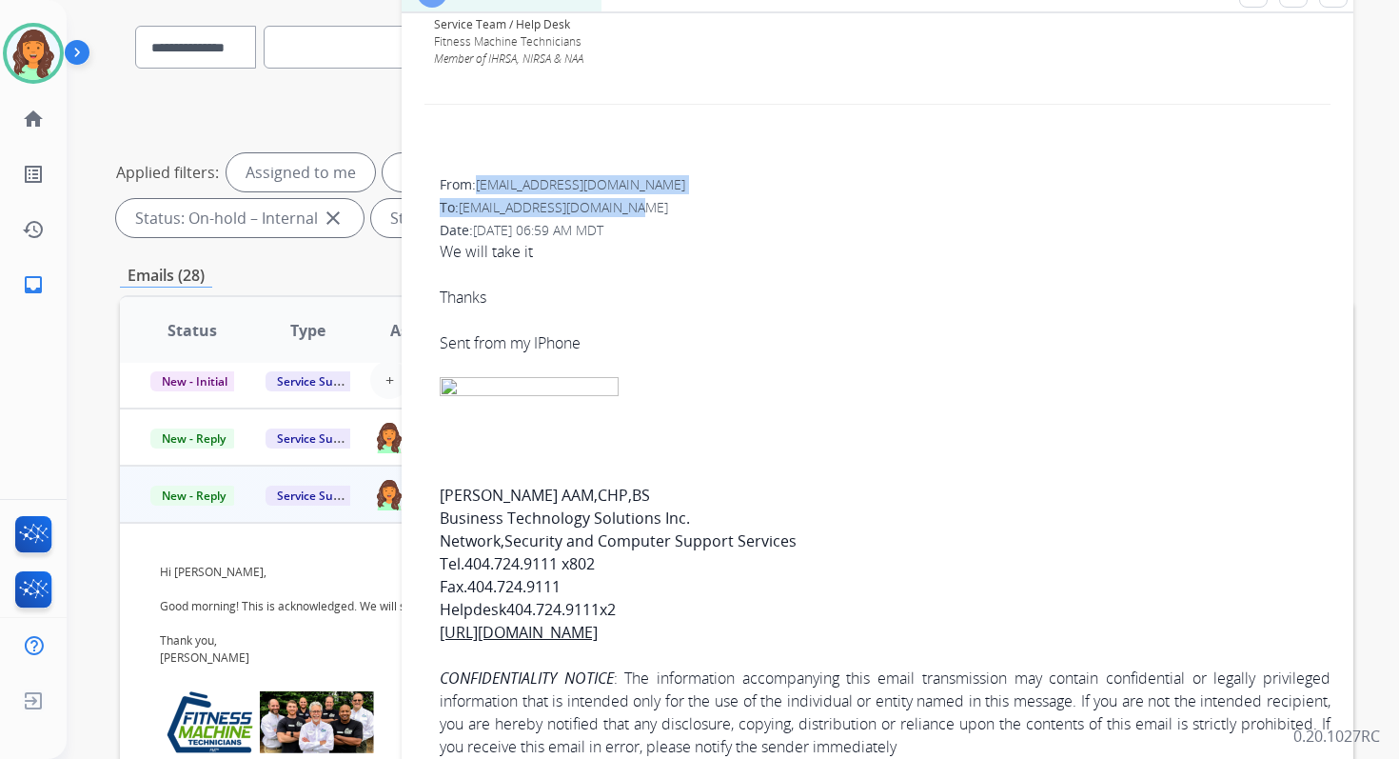
drag, startPoint x: 478, startPoint y: 184, endPoint x: 680, endPoint y: 204, distance: 202.8
click at [680, 204] on div "From: [EMAIL_ADDRESS][DOMAIN_NAME] To: [EMAIL_ADDRESS][DOMAIN_NAME] Date: [DATE…" at bounding box center [878, 466] width 906 height 583
copy div "[EMAIL_ADDRESS][DOMAIN_NAME] To: [EMAIL_ADDRESS][DOMAIN_NAME]"
click at [588, 193] on div "From: [EMAIL_ADDRESS][DOMAIN_NAME]" at bounding box center [885, 184] width 891 height 19
drag, startPoint x: 480, startPoint y: 185, endPoint x: 637, endPoint y: 186, distance: 157.1
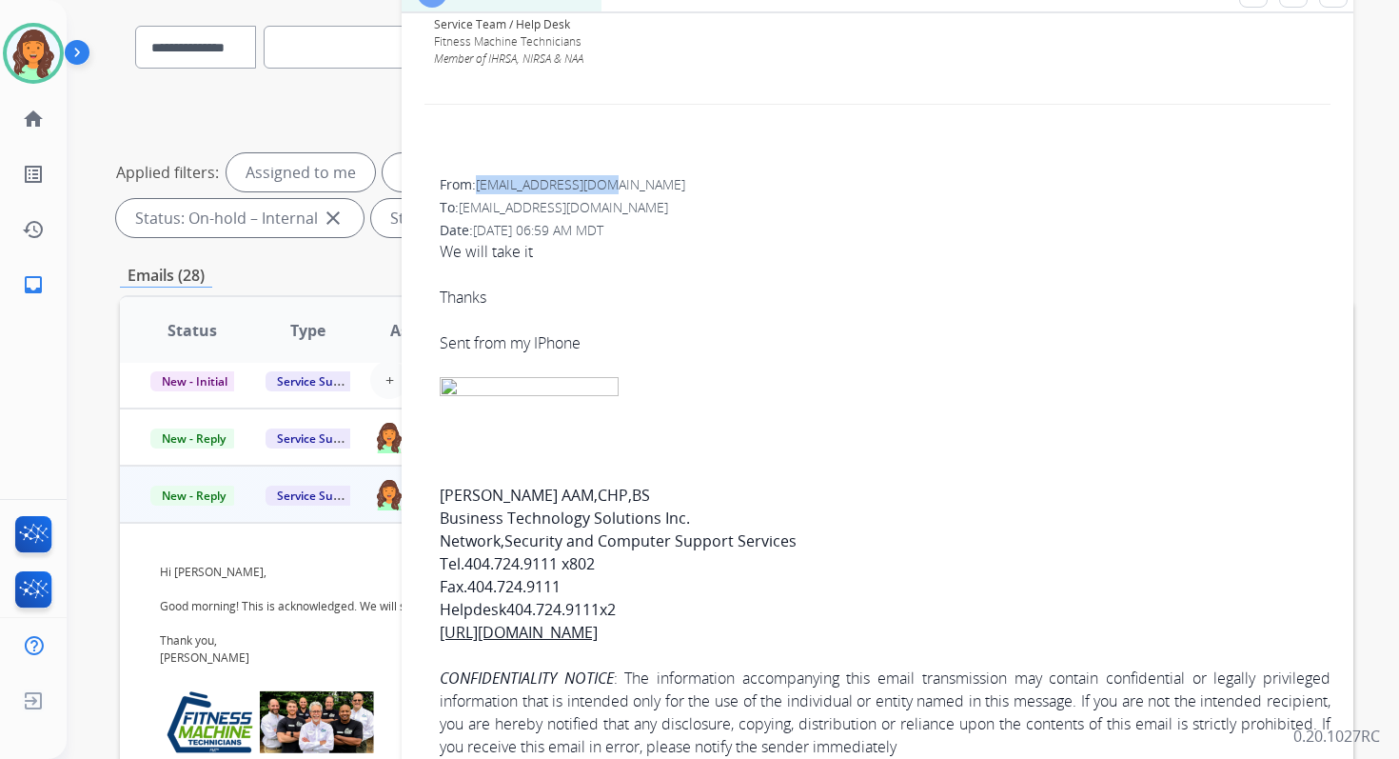
click at [637, 186] on div "From: [EMAIL_ADDRESS][DOMAIN_NAME]" at bounding box center [885, 184] width 891 height 19
copy span "[EMAIL_ADDRESS][DOMAIN_NAME]"
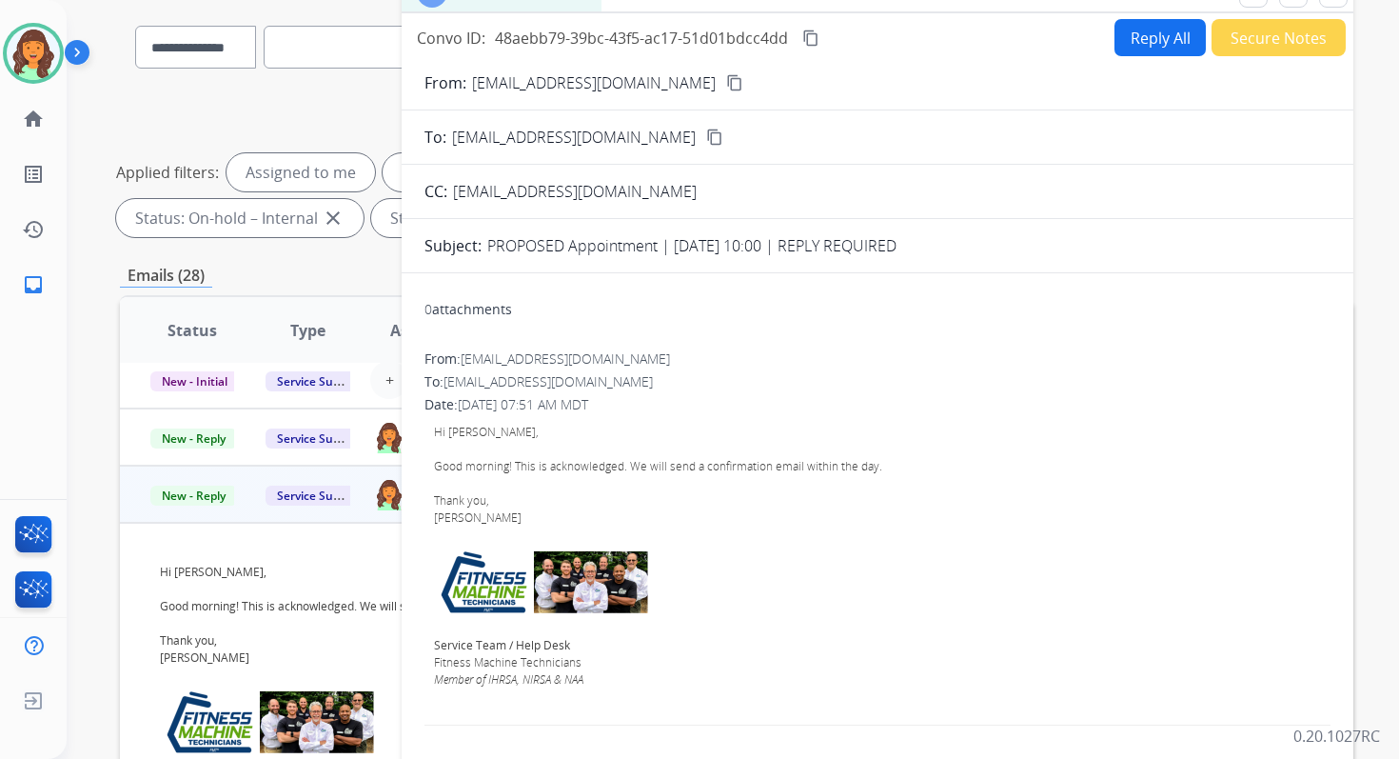
click at [813, 50] on div "Convo ID: 48aebb79-39bc-43f5-ac17-51d01bdcc4dd content_copy Reply All Secure No…" at bounding box center [878, 37] width 952 height 37
click at [813, 44] on mat-icon "content_copy" at bounding box center [811, 38] width 17 height 17
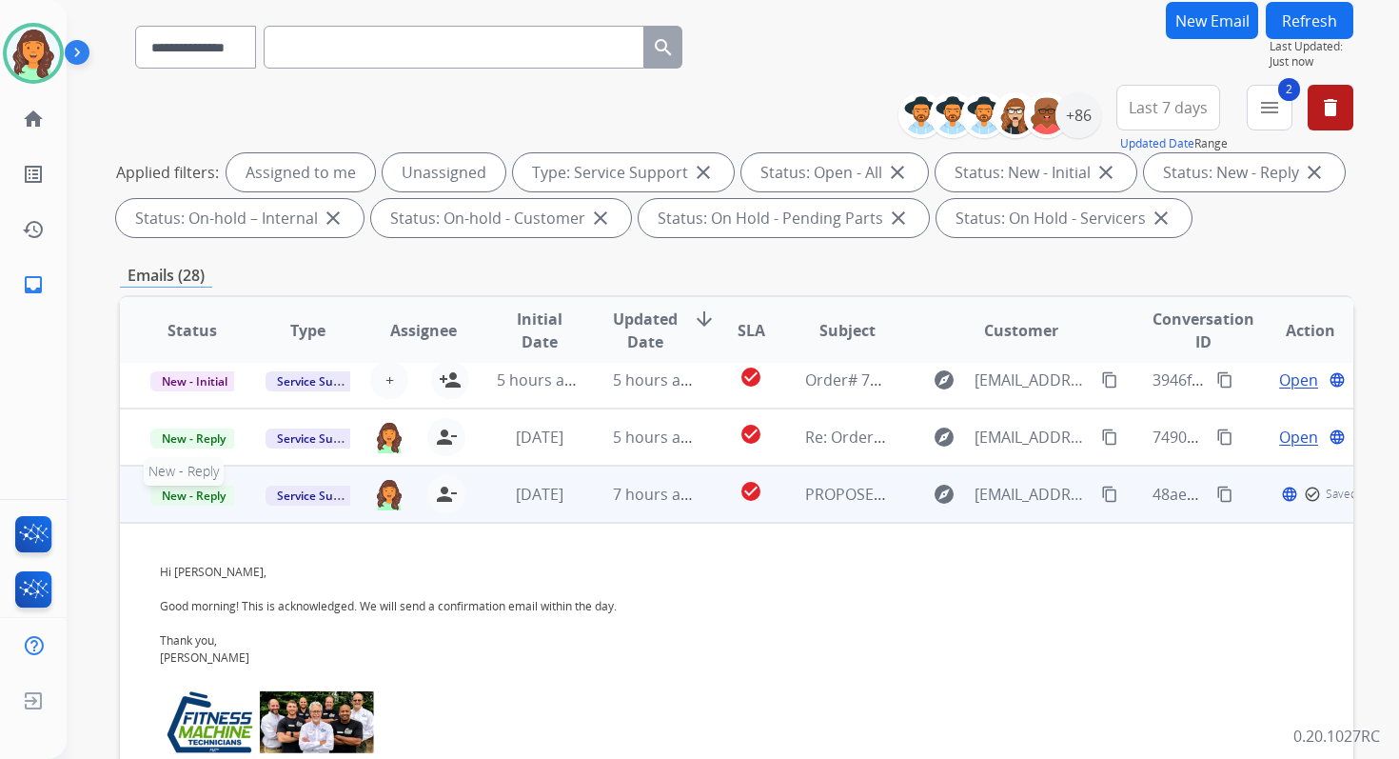
click at [219, 492] on span "New - Reply" at bounding box center [193, 496] width 87 height 20
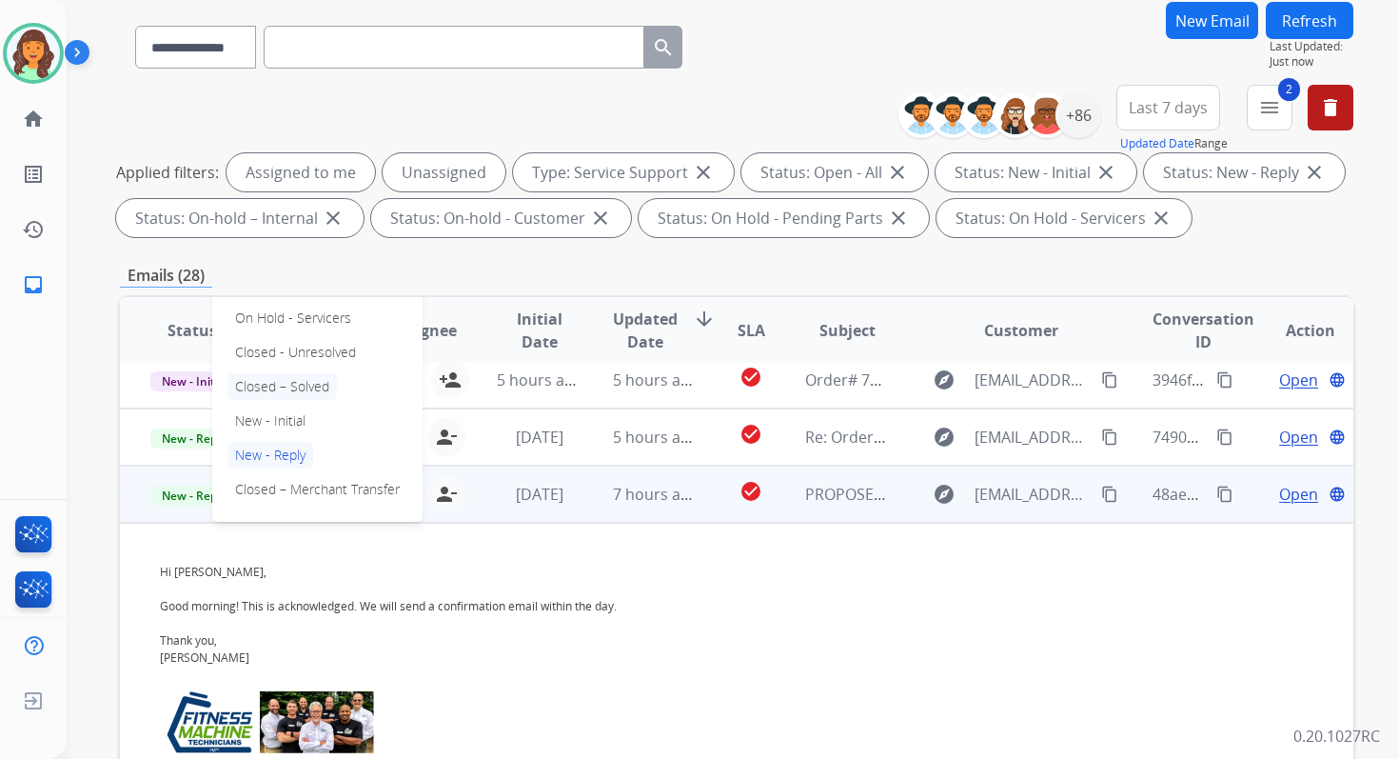
click at [285, 385] on p "Closed – Solved" at bounding box center [282, 386] width 109 height 27
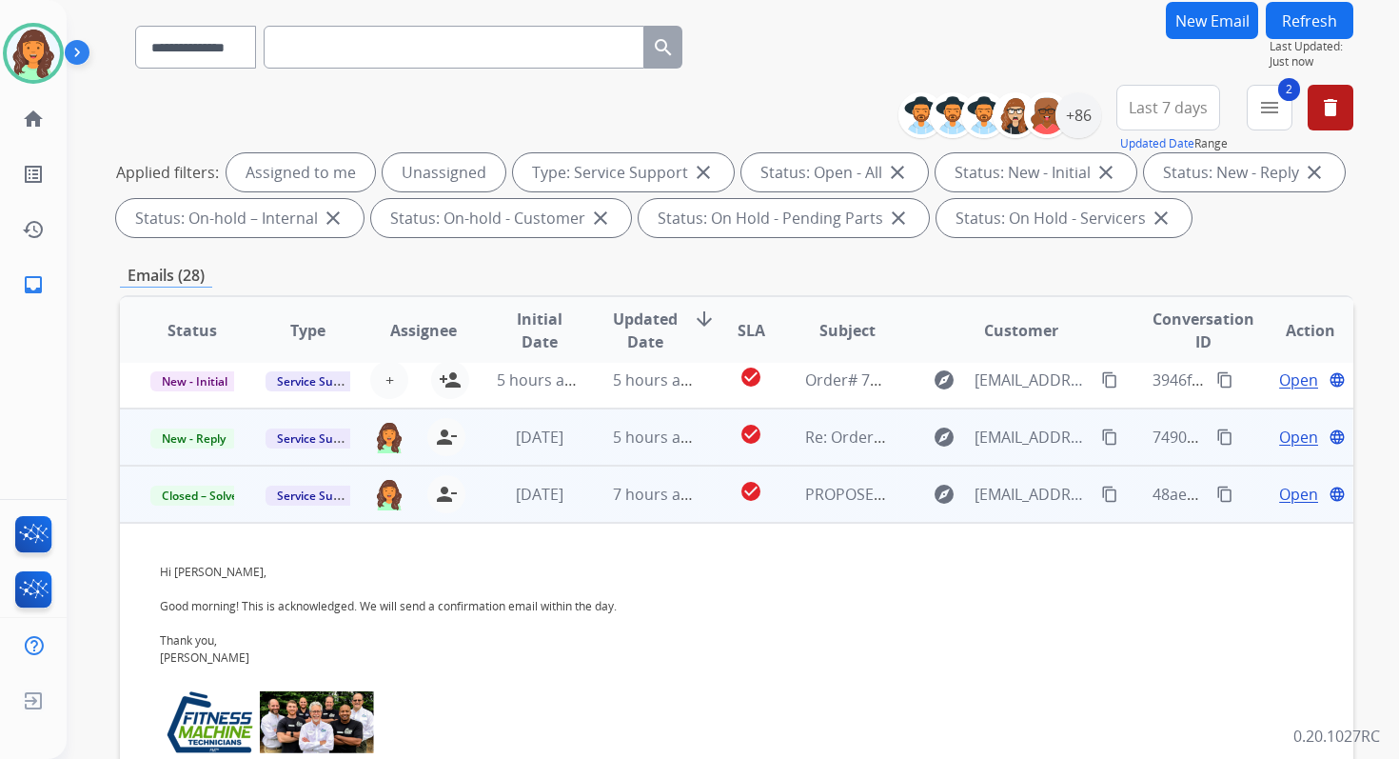
click at [593, 449] on td "5 hours ago" at bounding box center [640, 436] width 115 height 57
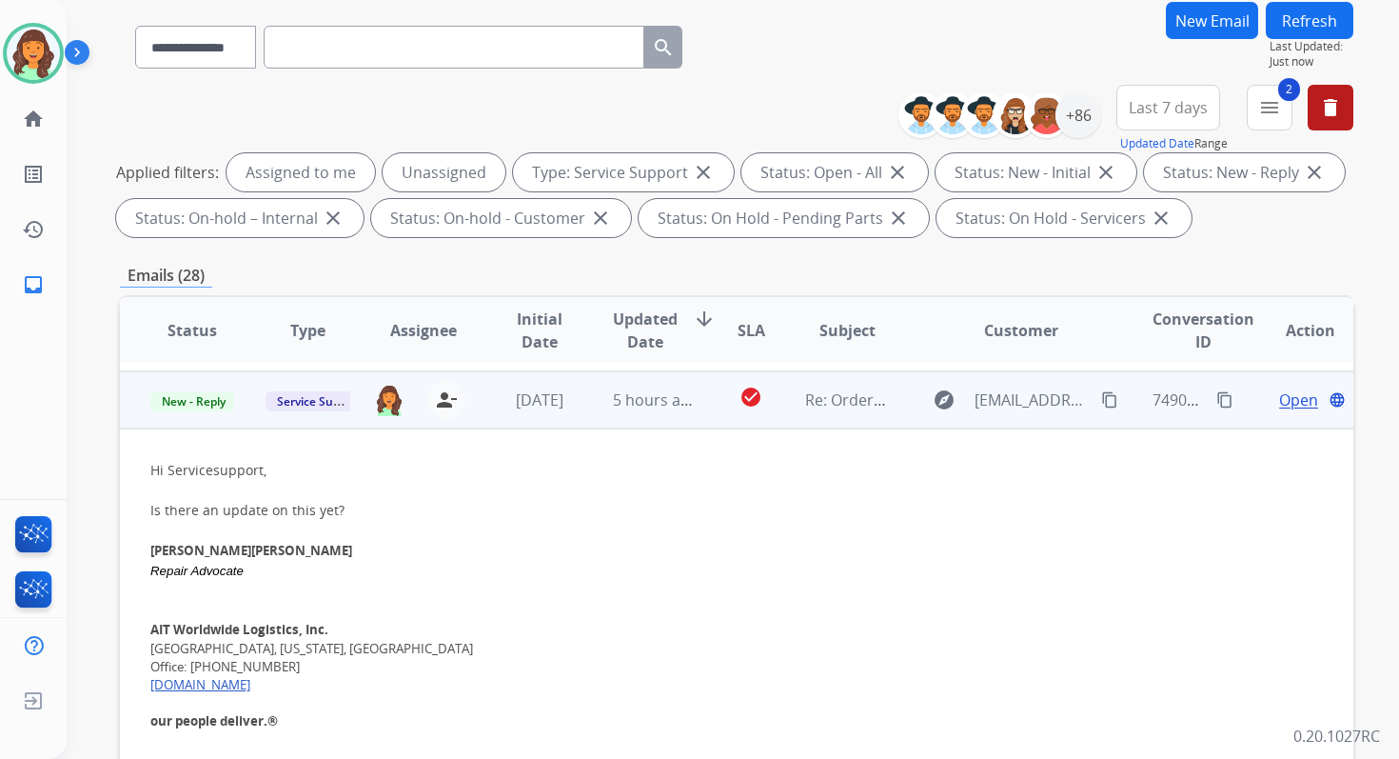
scroll to position [400, 0]
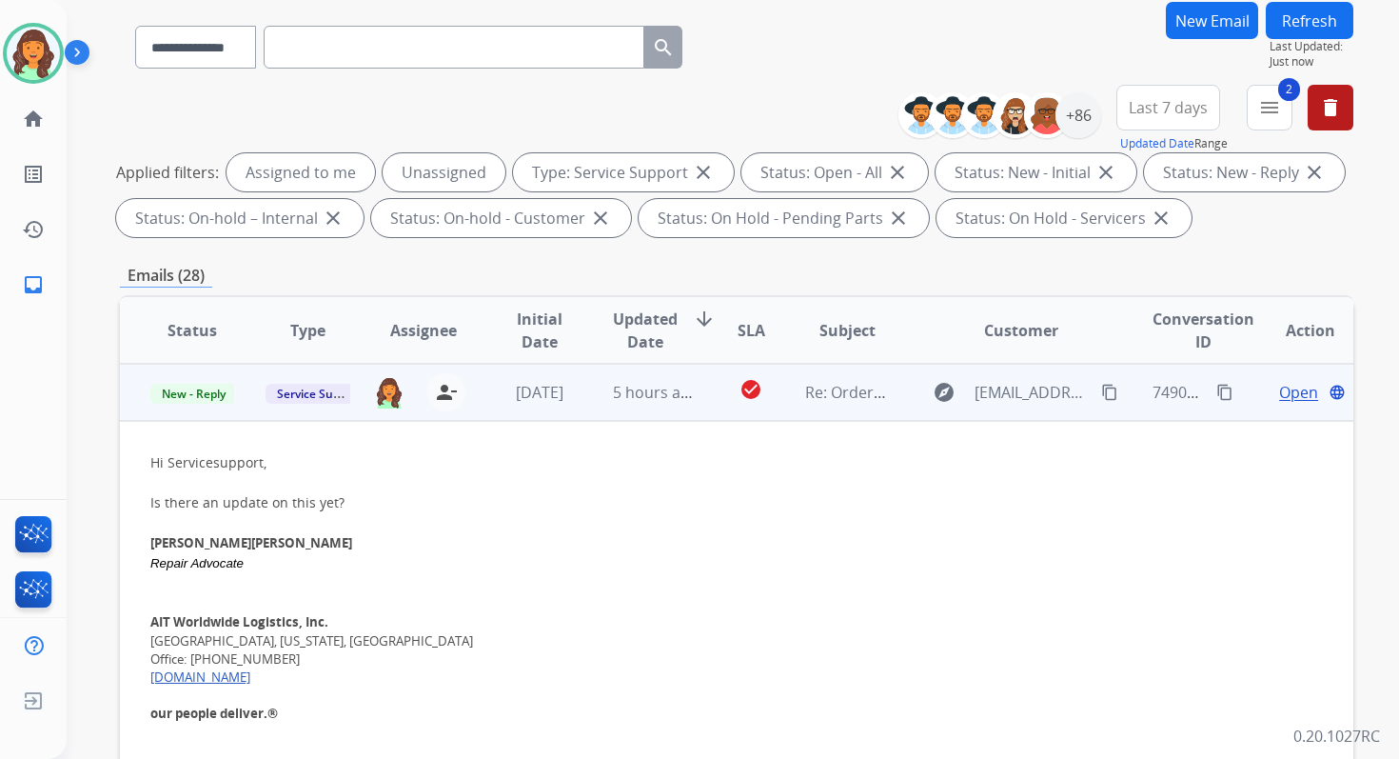
click at [1285, 387] on span "Open" at bounding box center [1298, 392] width 39 height 23
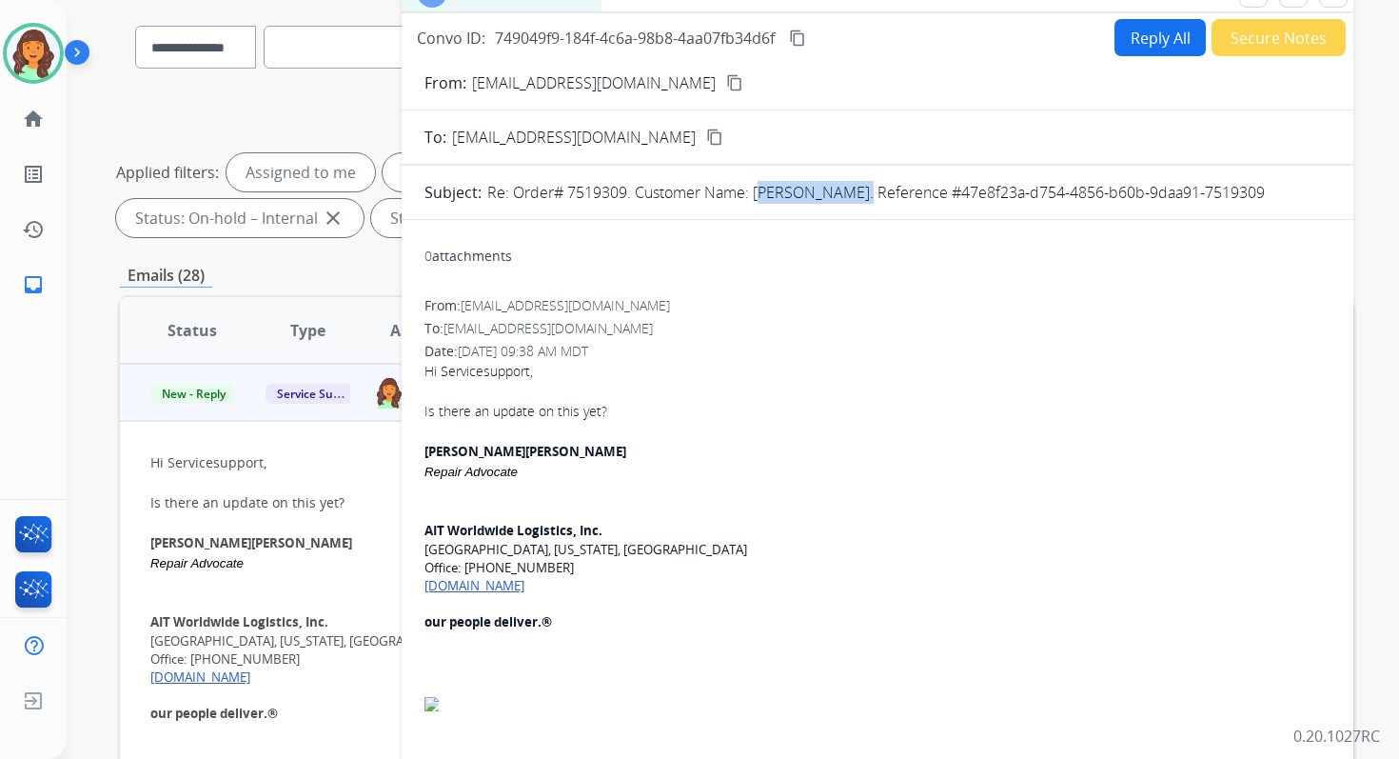
copy p "[PERSON_NAME]"
drag, startPoint x: 757, startPoint y: 191, endPoint x: 856, endPoint y: 196, distance: 99.1
click at [856, 196] on p "Re: Order# 7519309. Customer Name: [PERSON_NAME]. Reference #47e8f23a-d754-4856…" at bounding box center [876, 192] width 778 height 23
click at [1134, 40] on button "Reply All" at bounding box center [1160, 37] width 91 height 37
select select "**********"
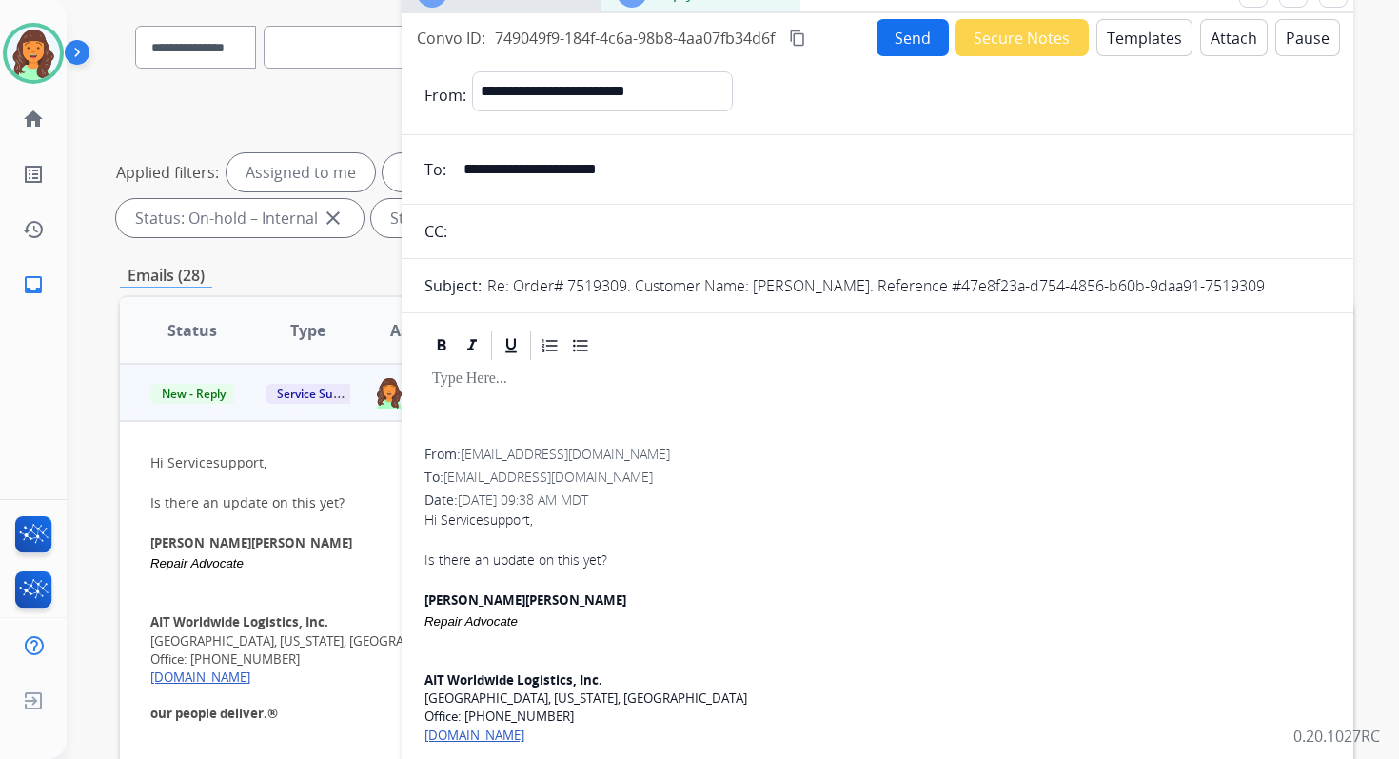
click at [1131, 47] on button "Templates" at bounding box center [1145, 37] width 96 height 37
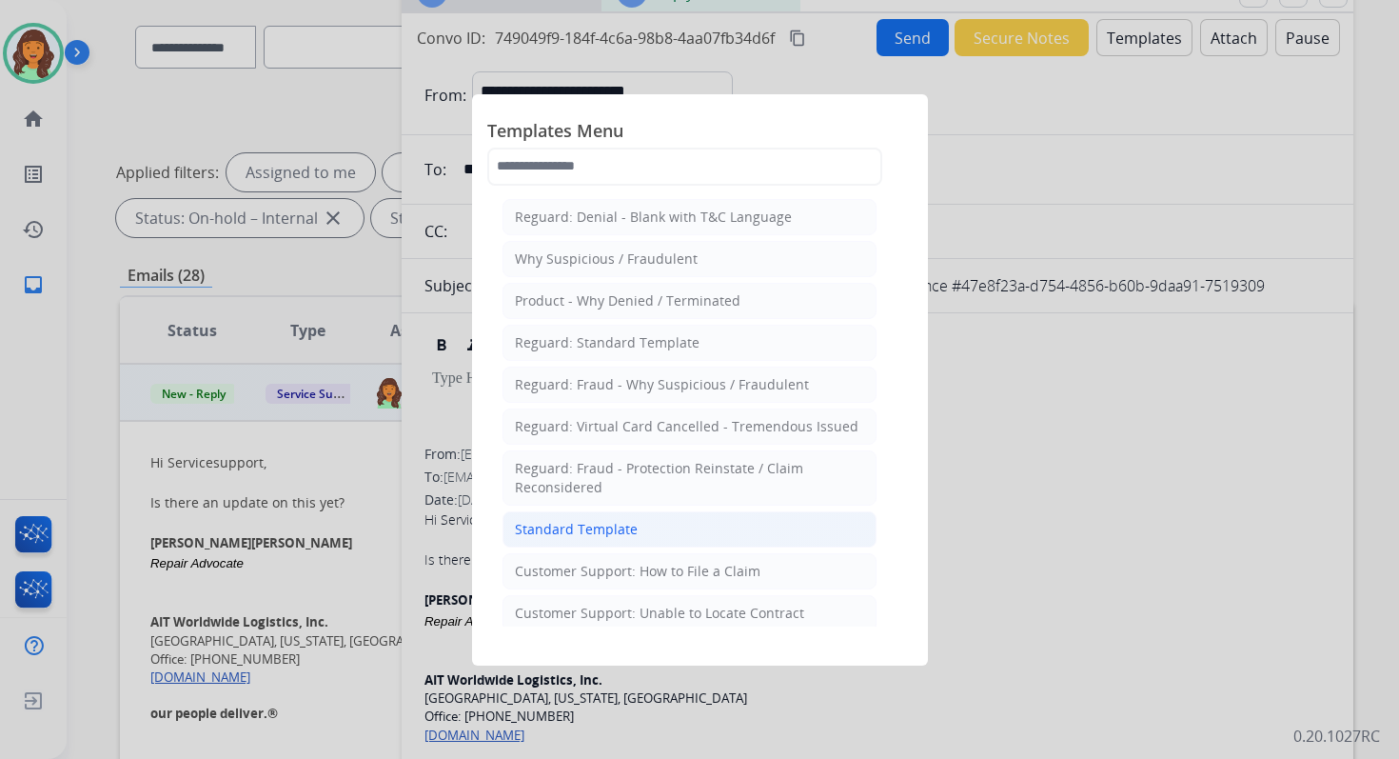
click at [629, 520] on div "Standard Template" at bounding box center [576, 529] width 123 height 19
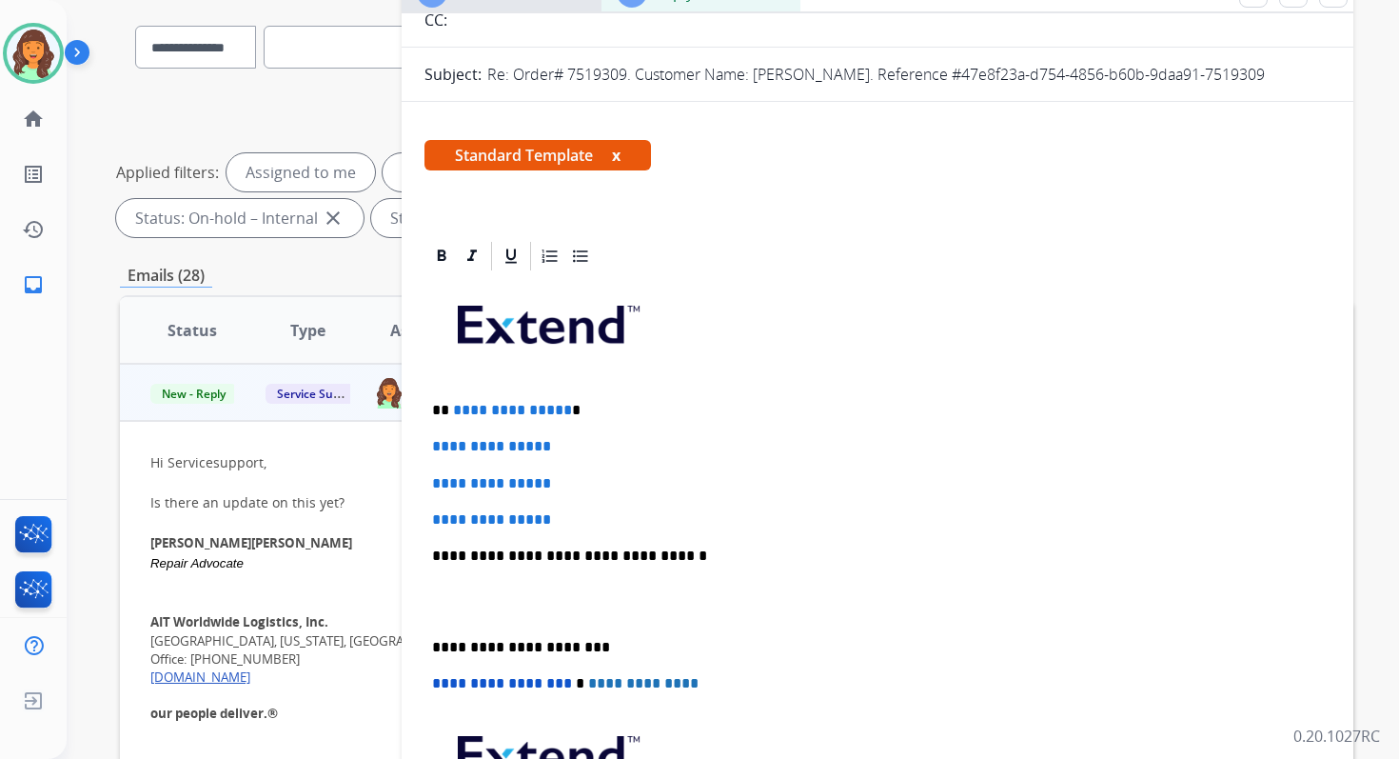
scroll to position [232, 0]
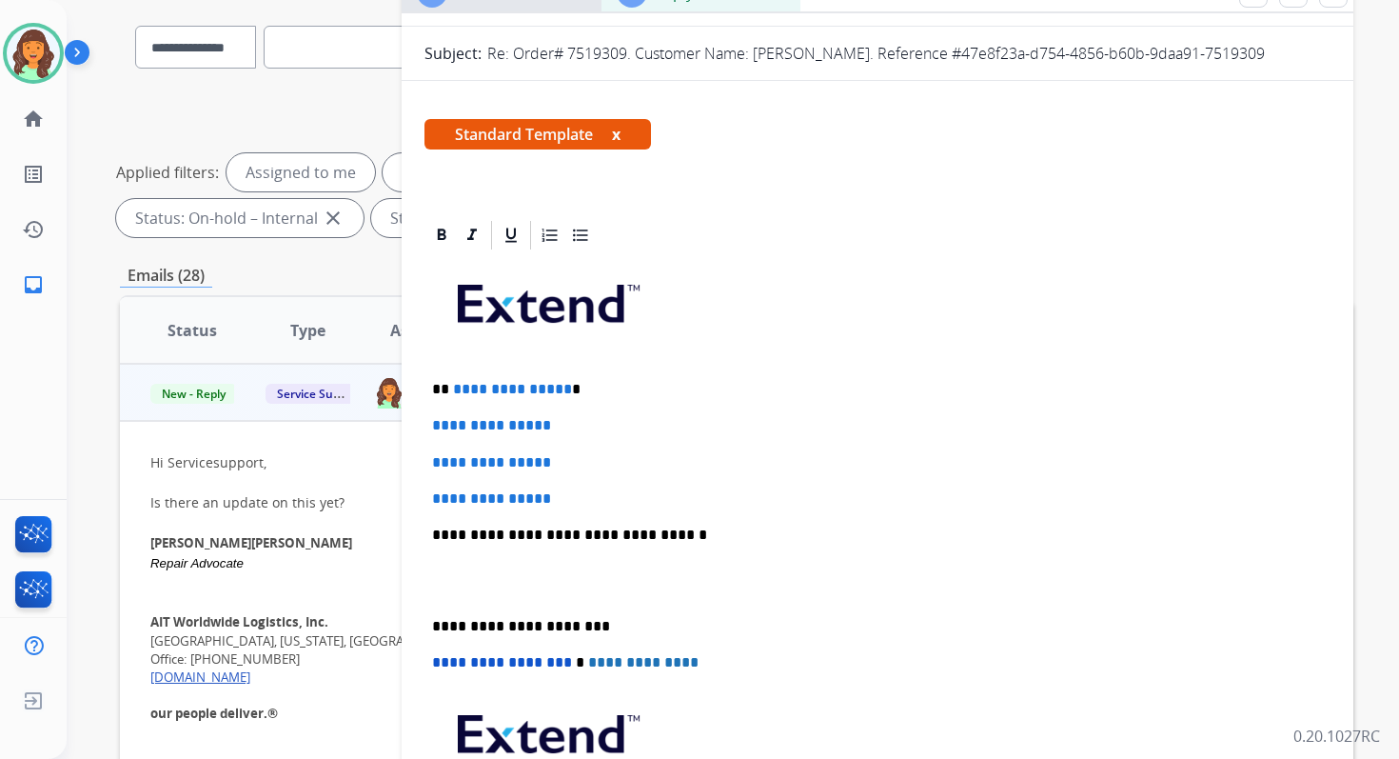
drag, startPoint x: 449, startPoint y: 391, endPoint x: 582, endPoint y: 516, distance: 181.8
click at [582, 516] on div "**********" at bounding box center [878, 579] width 906 height 655
drag, startPoint x: 447, startPoint y: 390, endPoint x: 595, endPoint y: 503, distance: 185.5
click at [595, 503] on div "**********" at bounding box center [878, 579] width 906 height 655
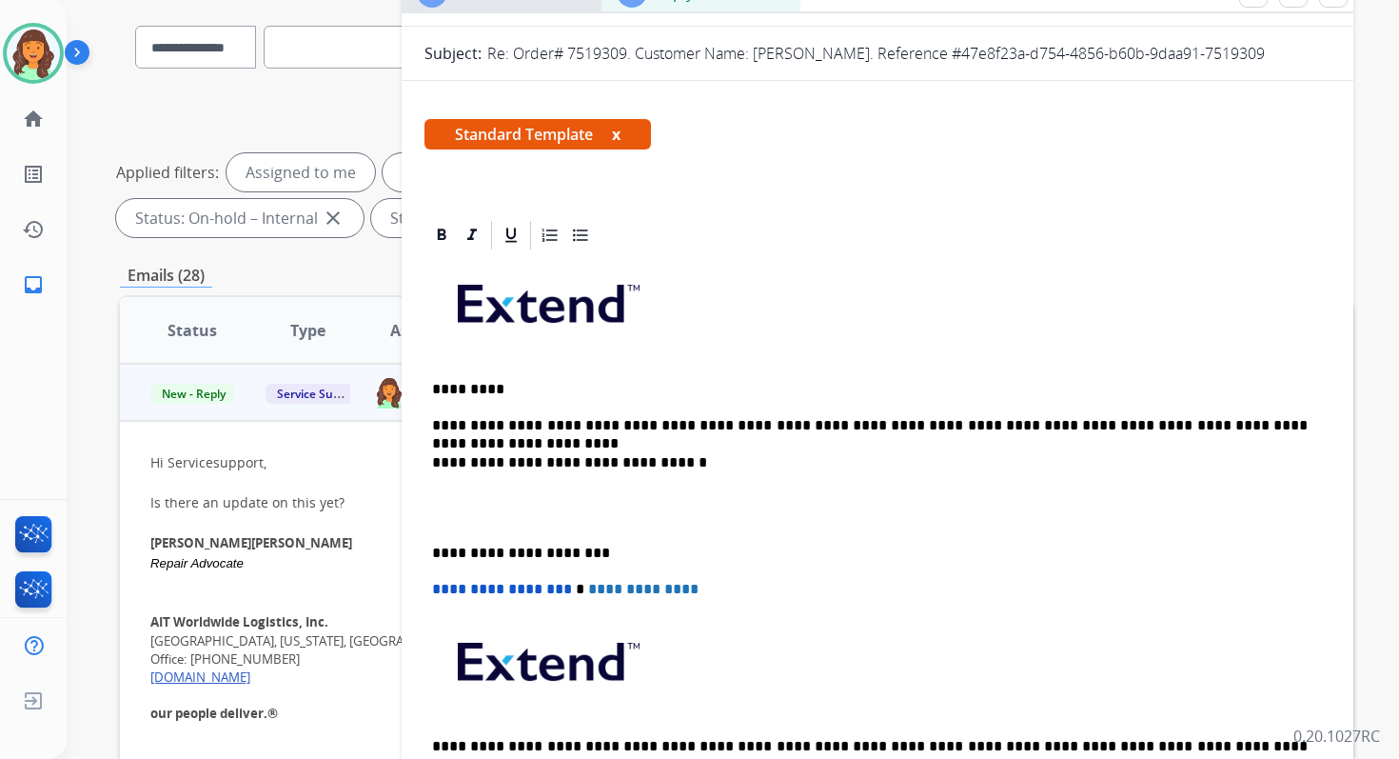
click at [630, 456] on p "**********" at bounding box center [870, 462] width 876 height 17
click at [506, 553] on p "**********" at bounding box center [870, 553] width 876 height 17
click at [435, 588] on span "**********" at bounding box center [502, 589] width 140 height 14
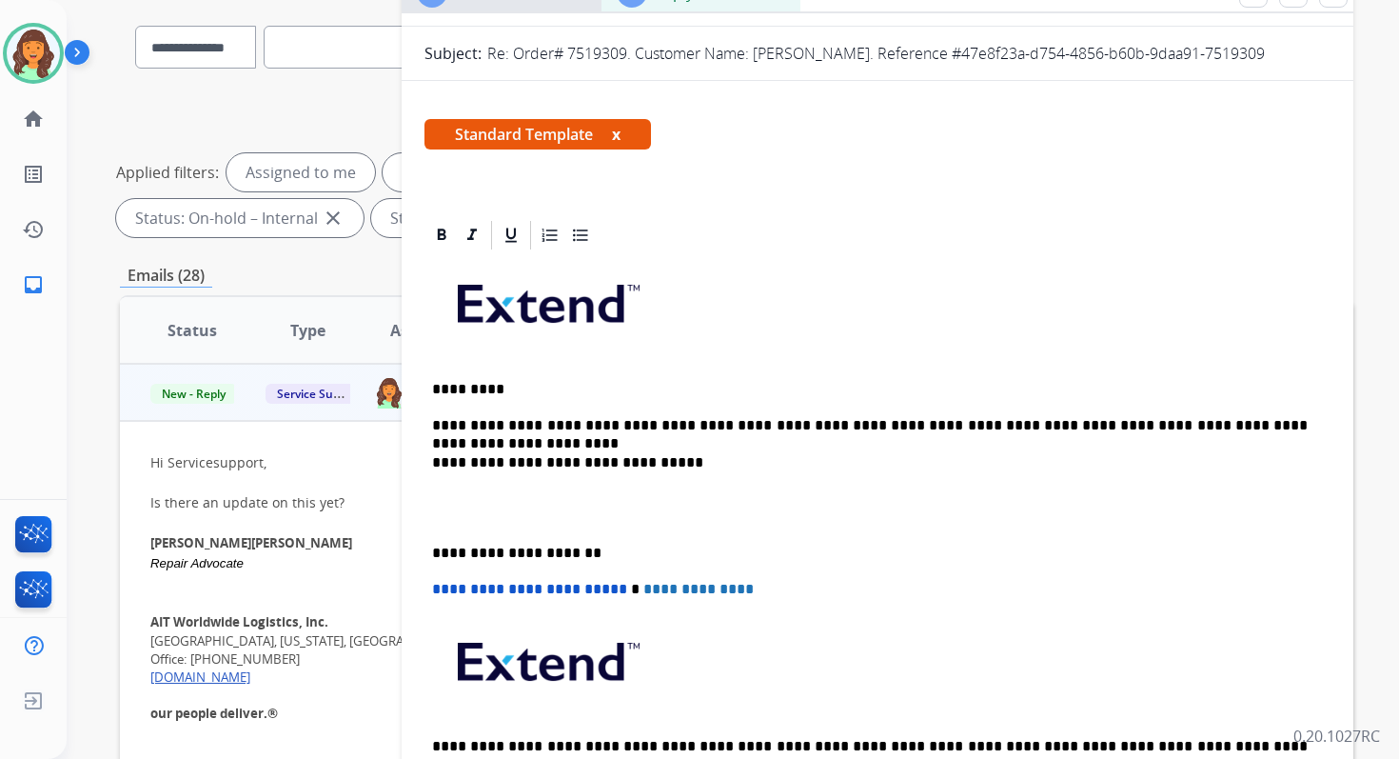
scroll to position [0, 0]
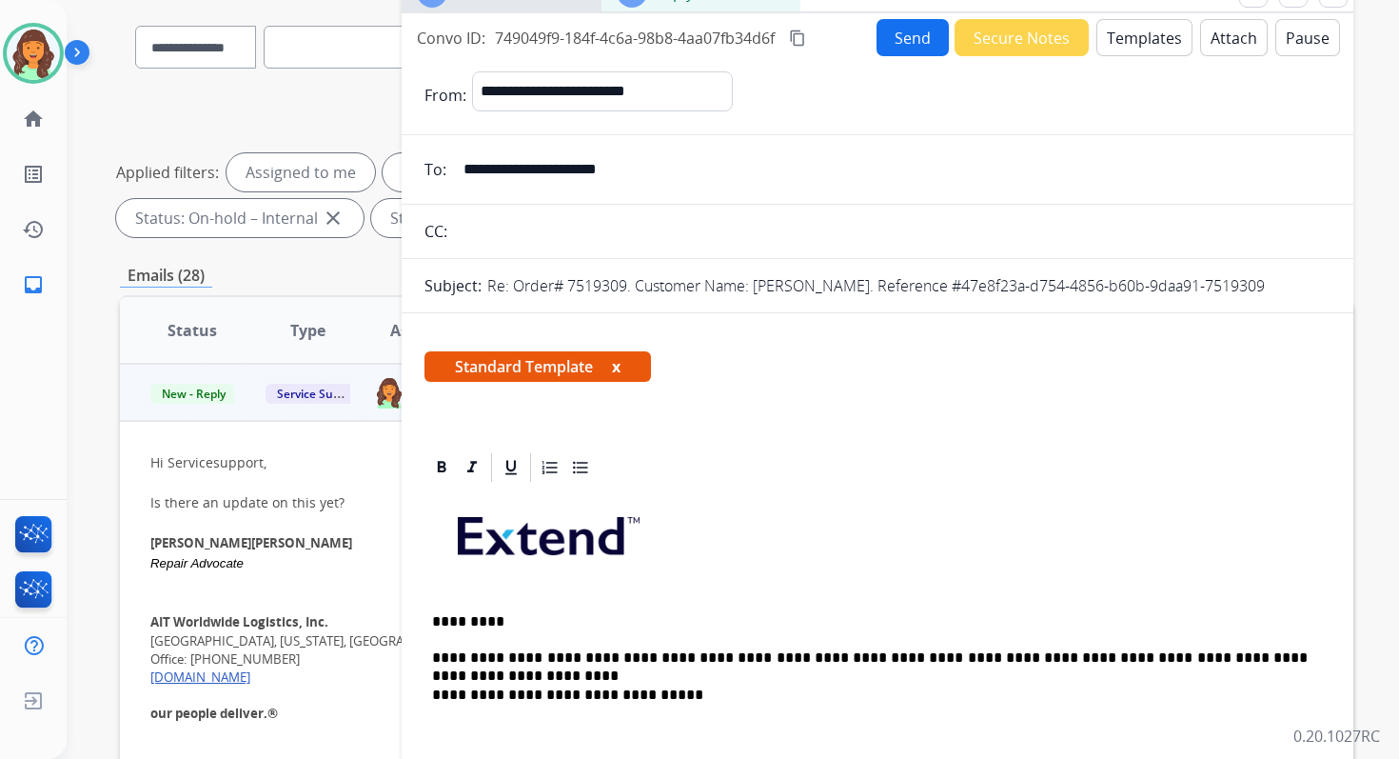
click at [879, 34] on button "Send" at bounding box center [913, 37] width 72 height 37
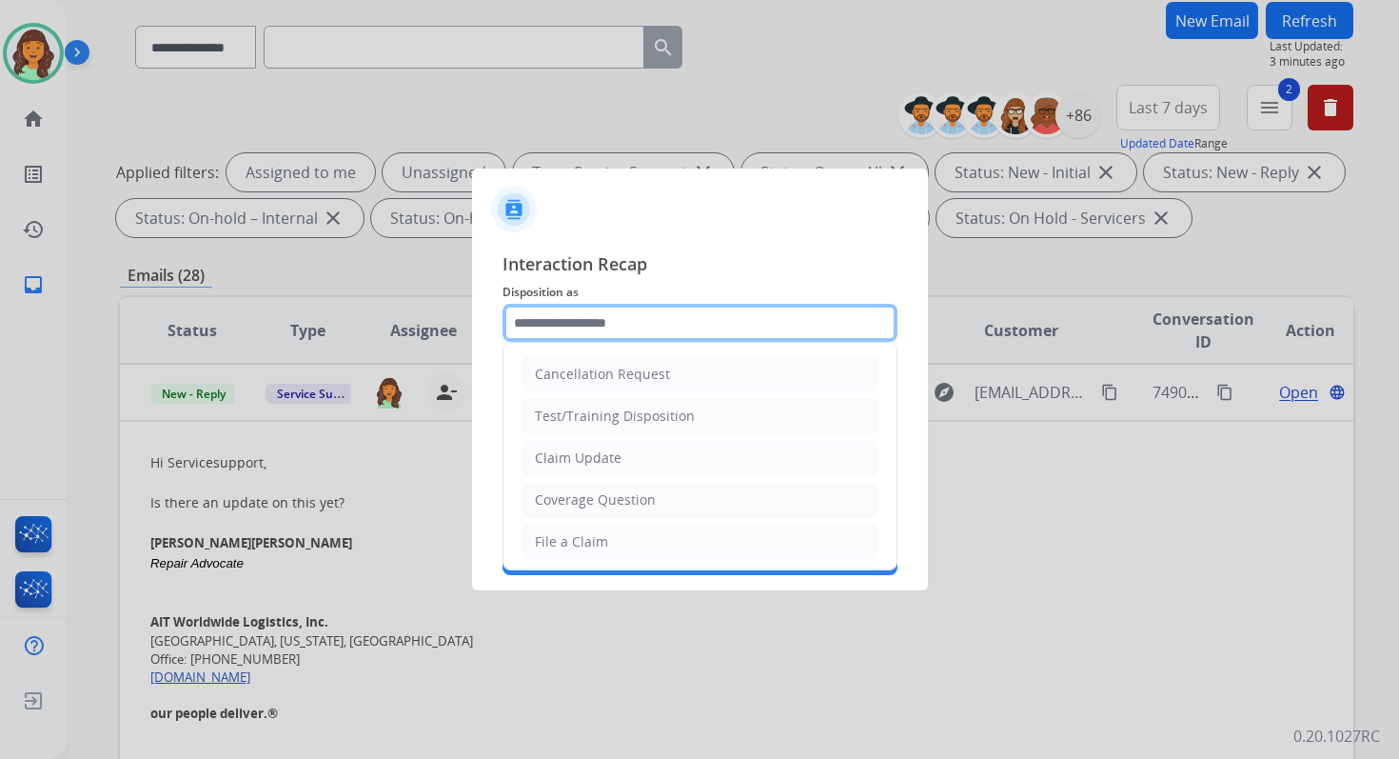
click at [596, 327] on input "text" at bounding box center [700, 323] width 395 height 38
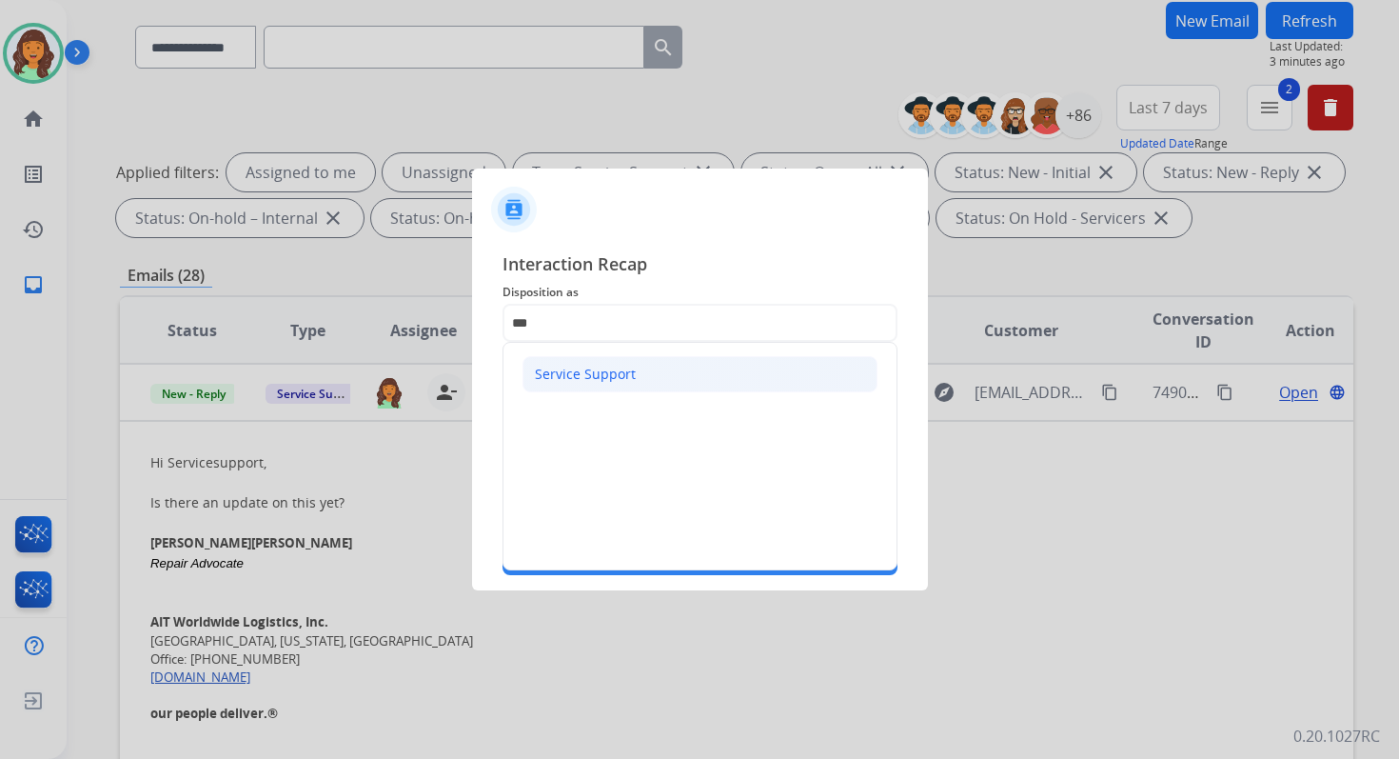
click at [597, 376] on div "Service Support" at bounding box center [585, 374] width 101 height 19
type input "**********"
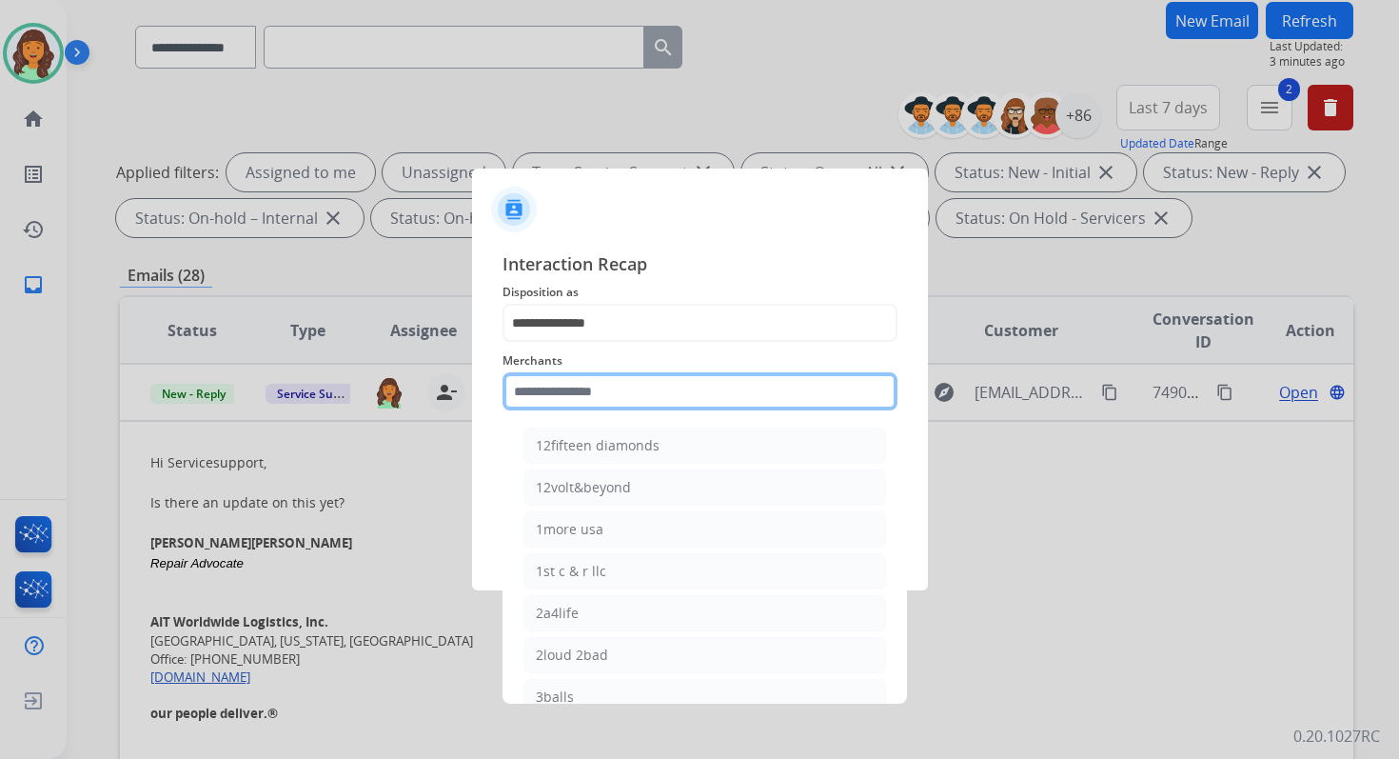
click at [597, 384] on input "text" at bounding box center [700, 391] width 395 height 38
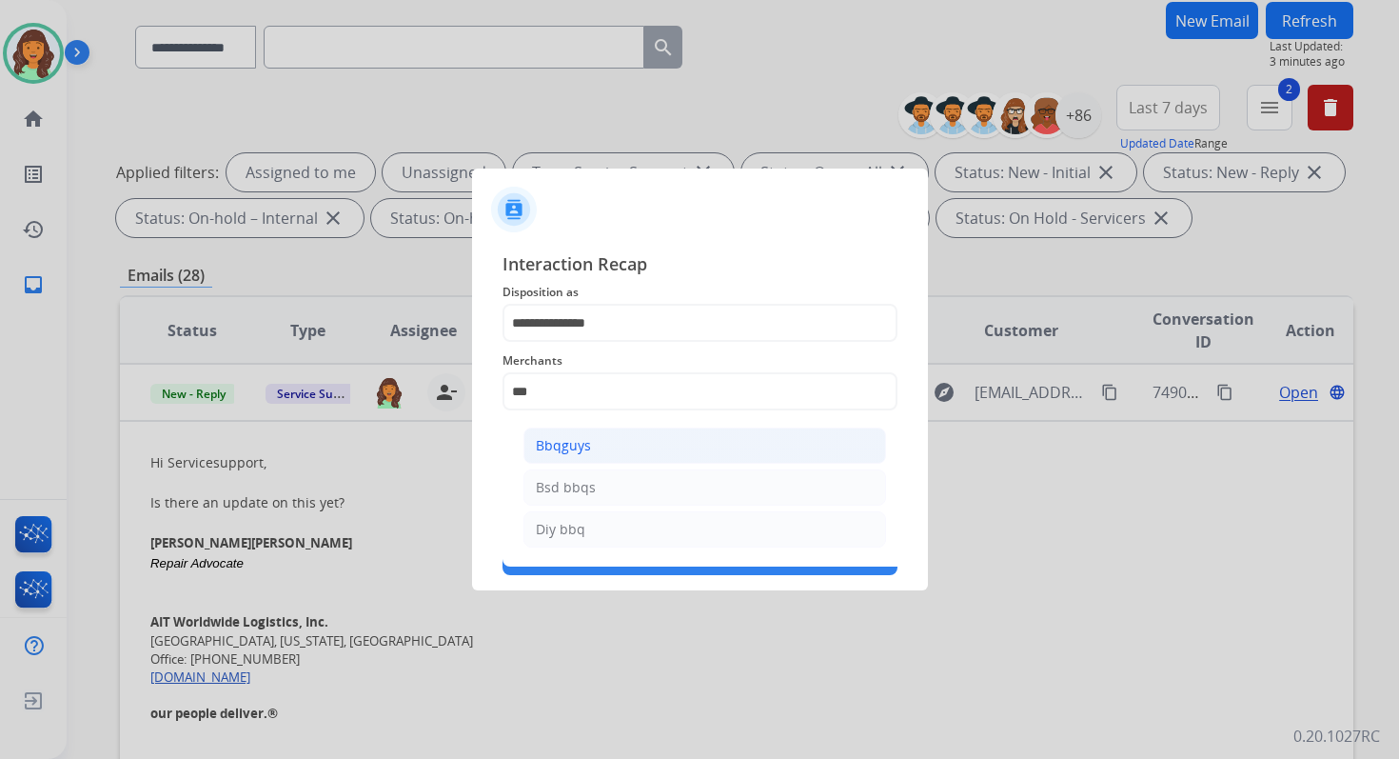
click at [627, 448] on li "Bbqguys" at bounding box center [705, 445] width 363 height 36
type input "*******"
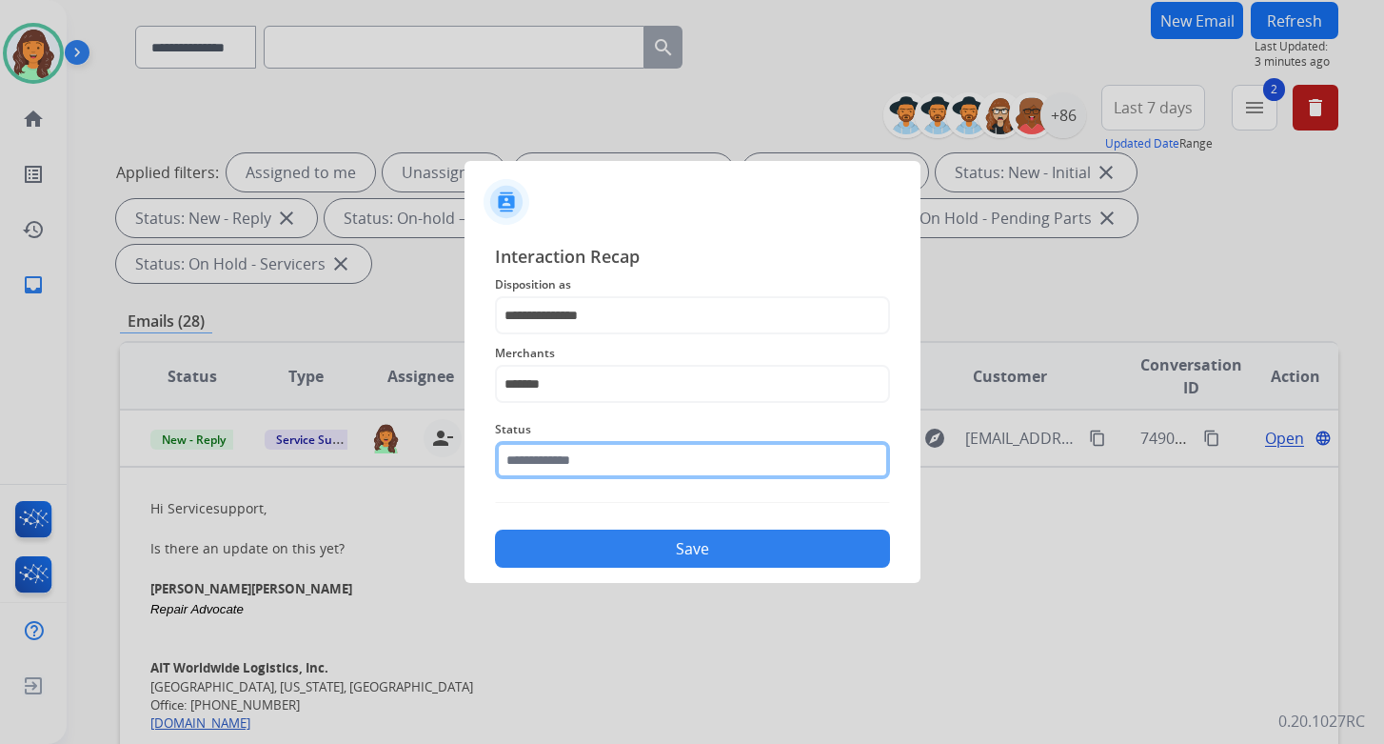
click at [627, 459] on input "text" at bounding box center [692, 460] width 395 height 38
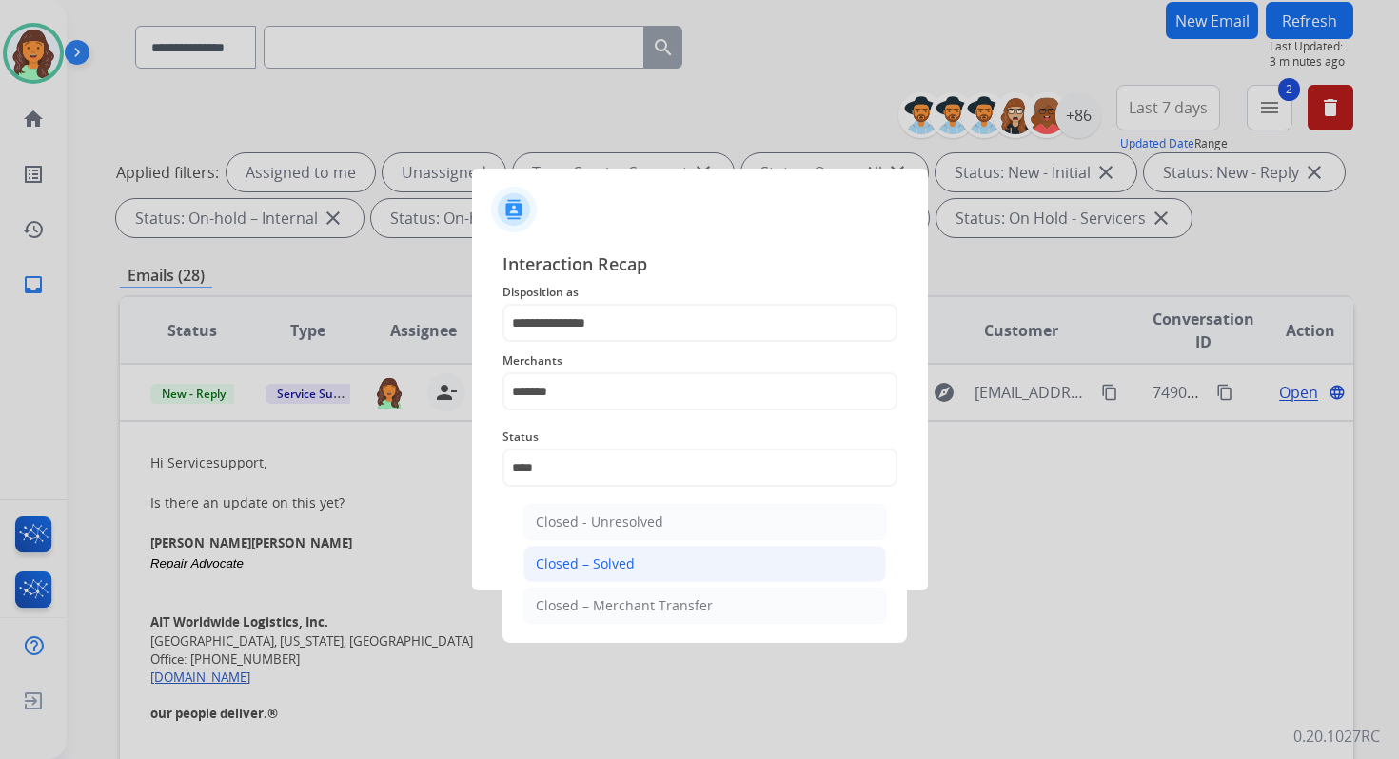
click at [634, 558] on li "Closed – Solved" at bounding box center [705, 563] width 363 height 36
type input "**********"
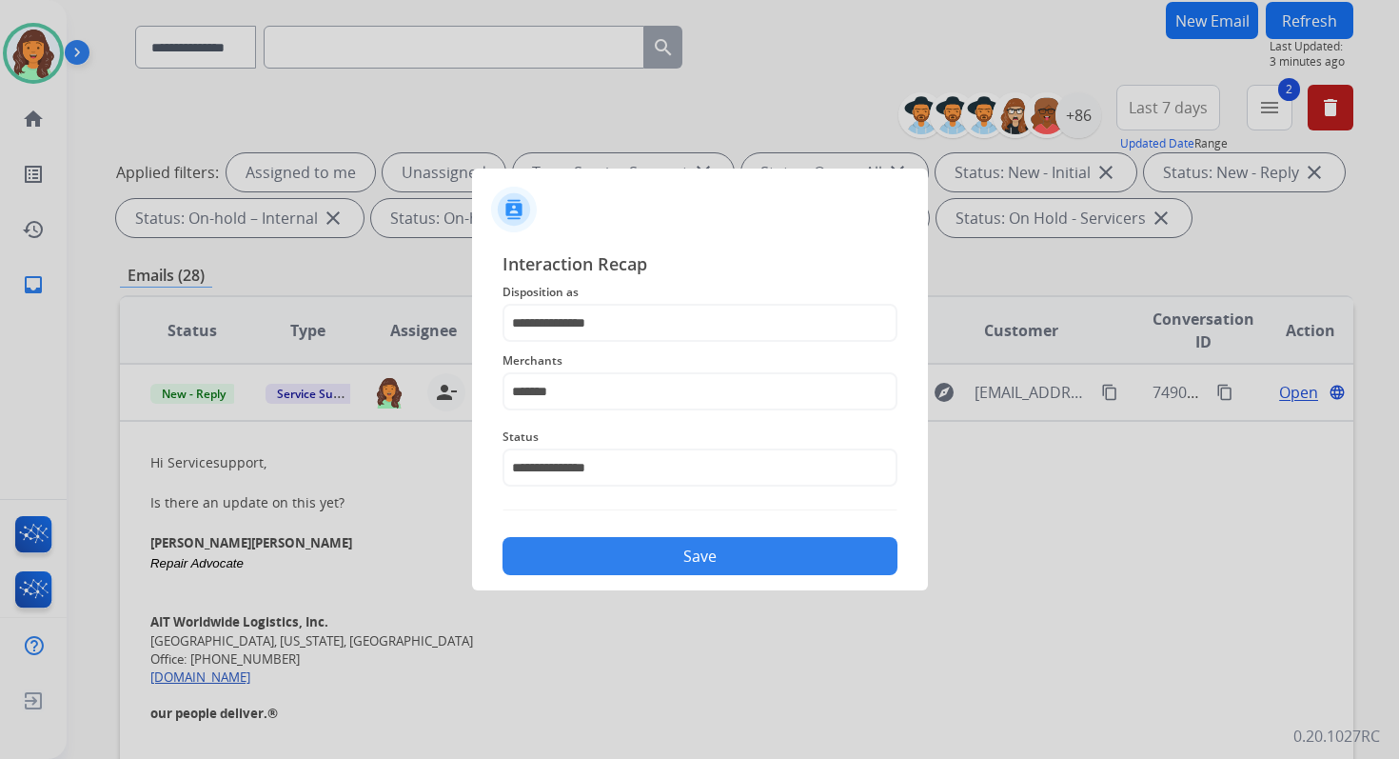
click at [634, 558] on button "Save" at bounding box center [700, 556] width 395 height 38
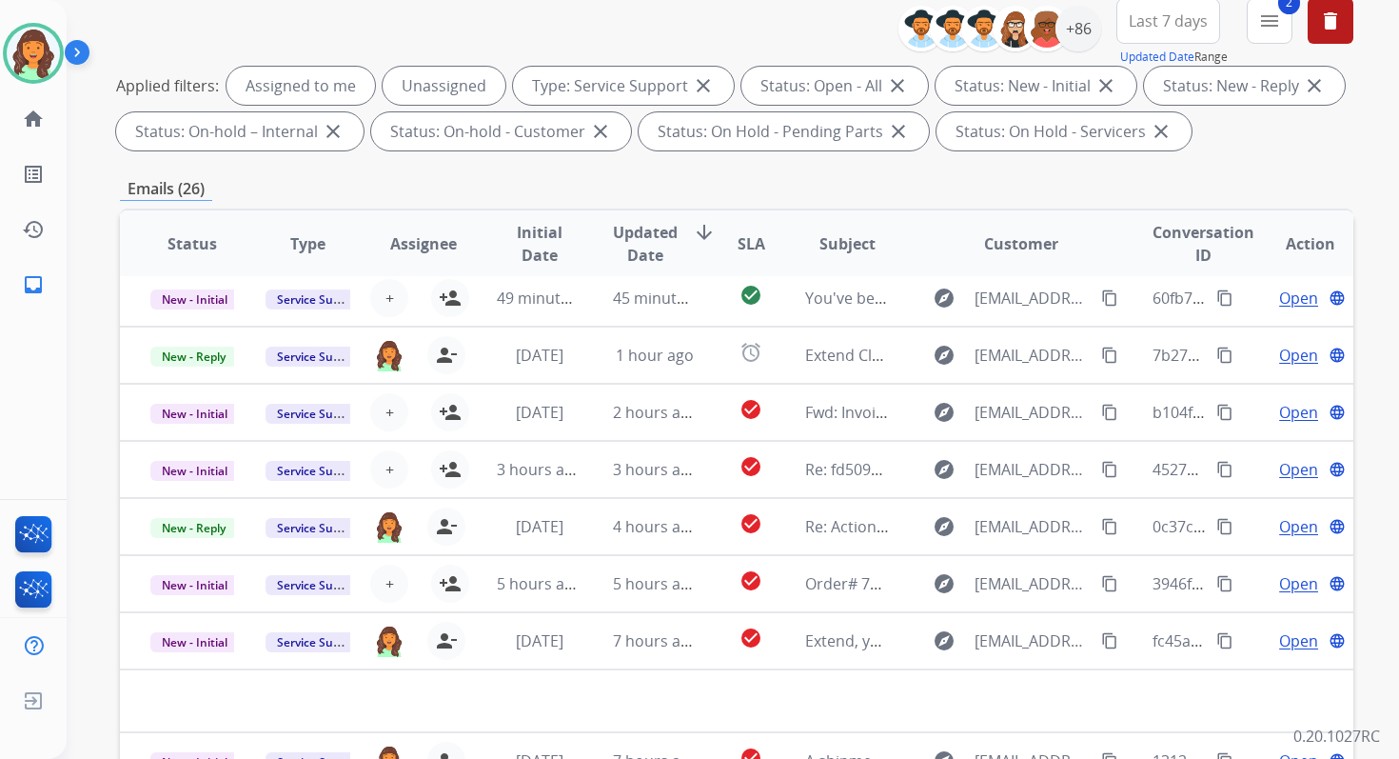
scroll to position [416, 0]
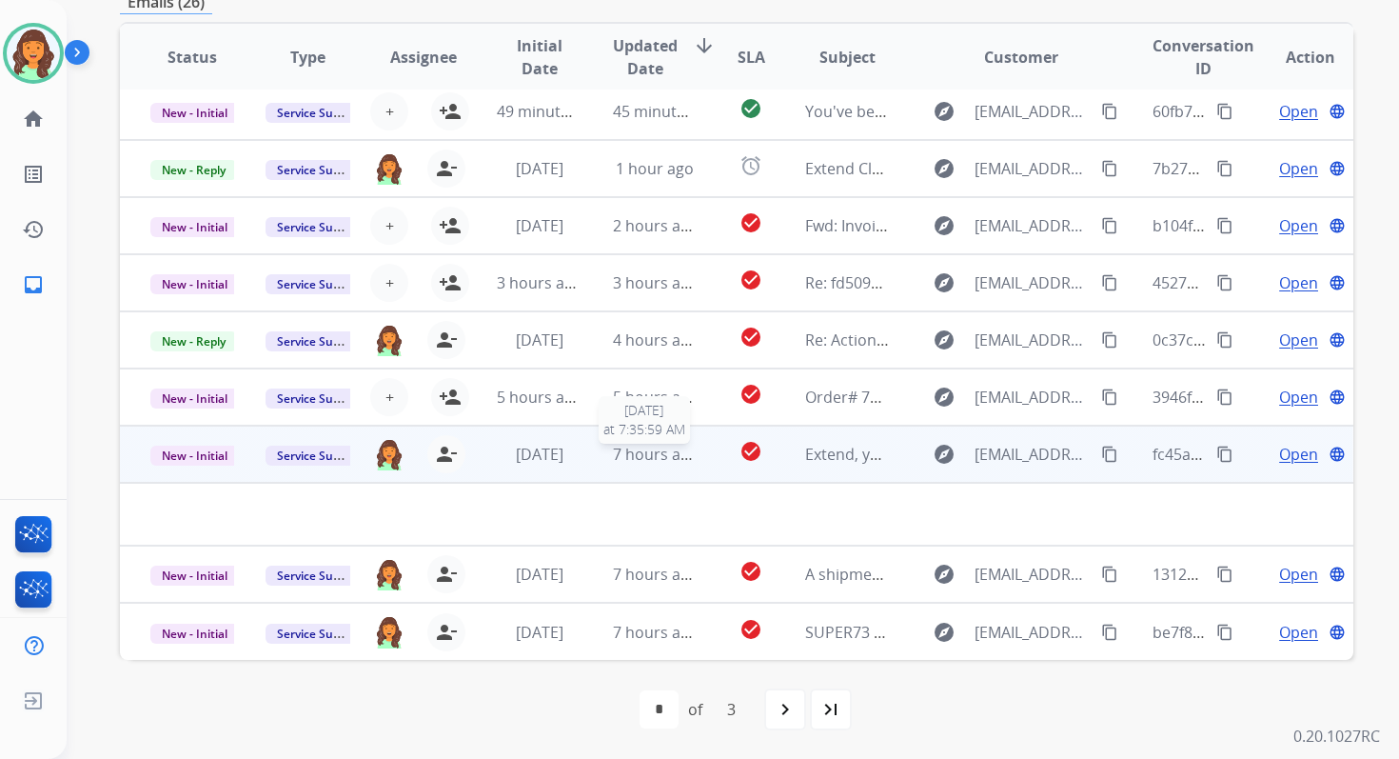
click at [625, 454] on span "7 hours ago" at bounding box center [656, 454] width 86 height 21
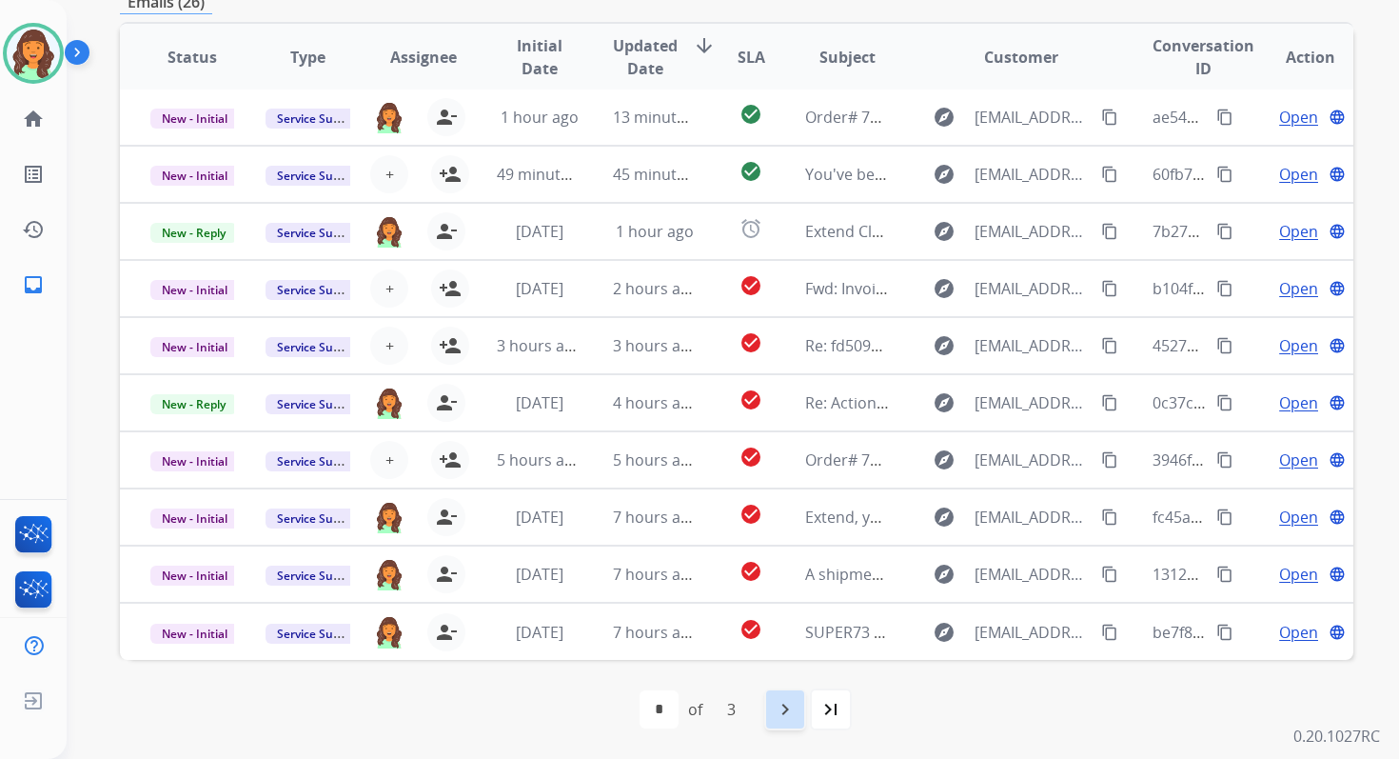
click at [786, 706] on mat-icon "navigate_next" at bounding box center [785, 709] width 23 height 23
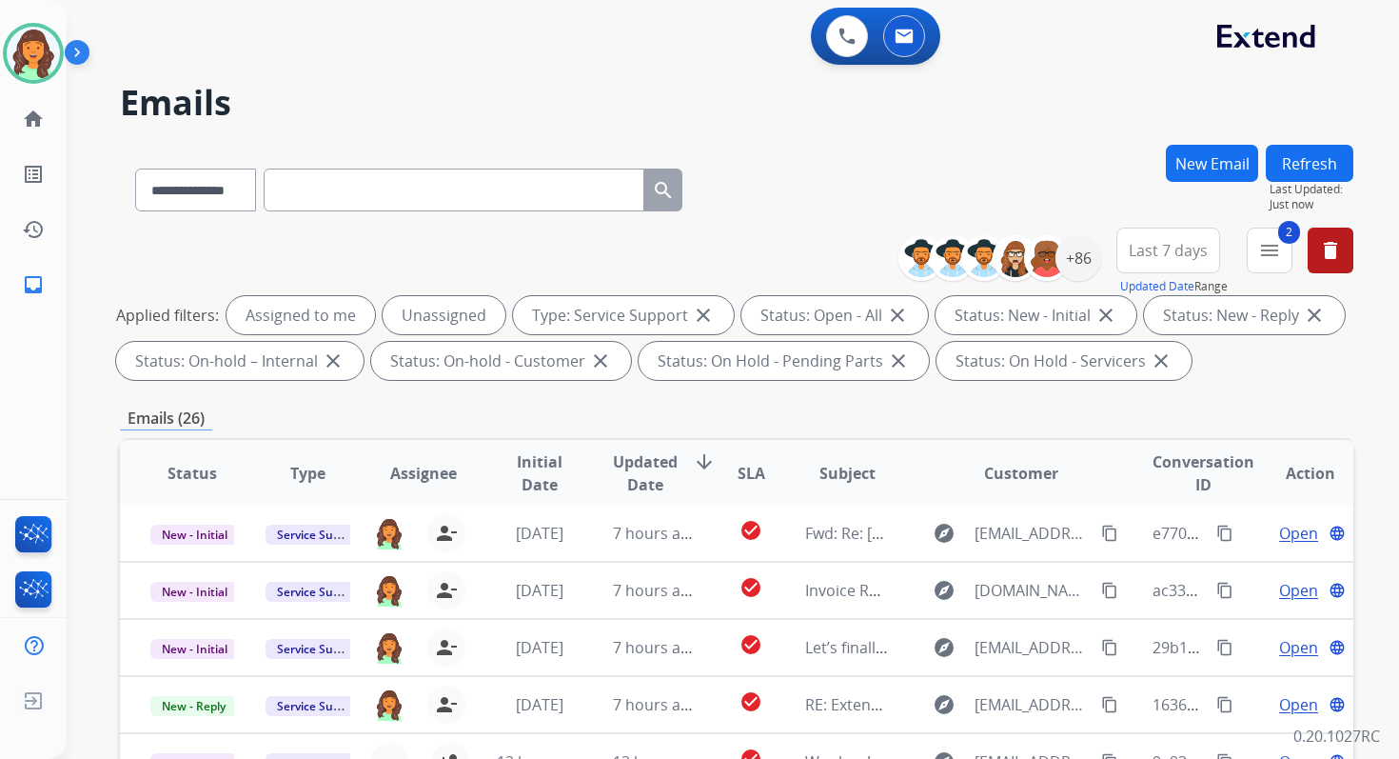
scroll to position [416, 0]
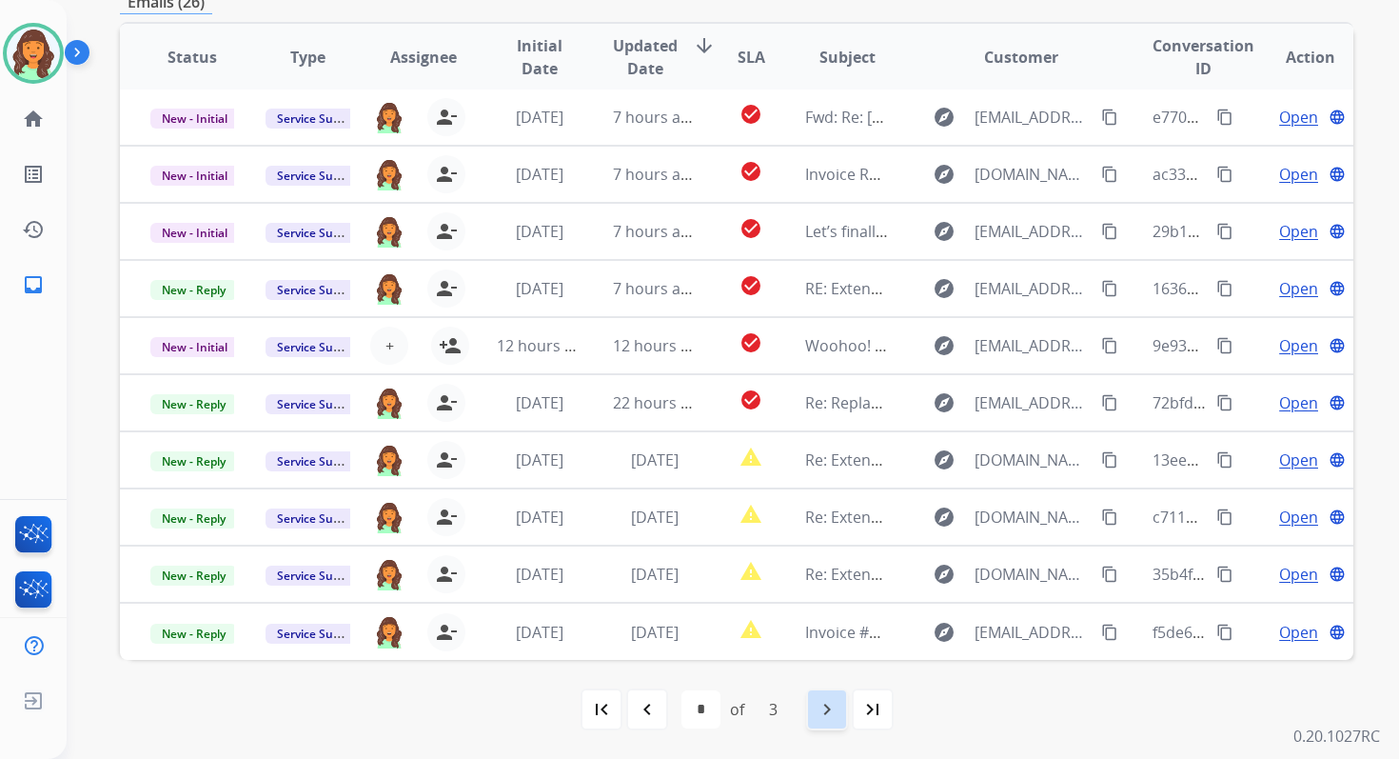
click at [822, 702] on mat-icon "navigate_next" at bounding box center [827, 709] width 23 height 23
select select "*"
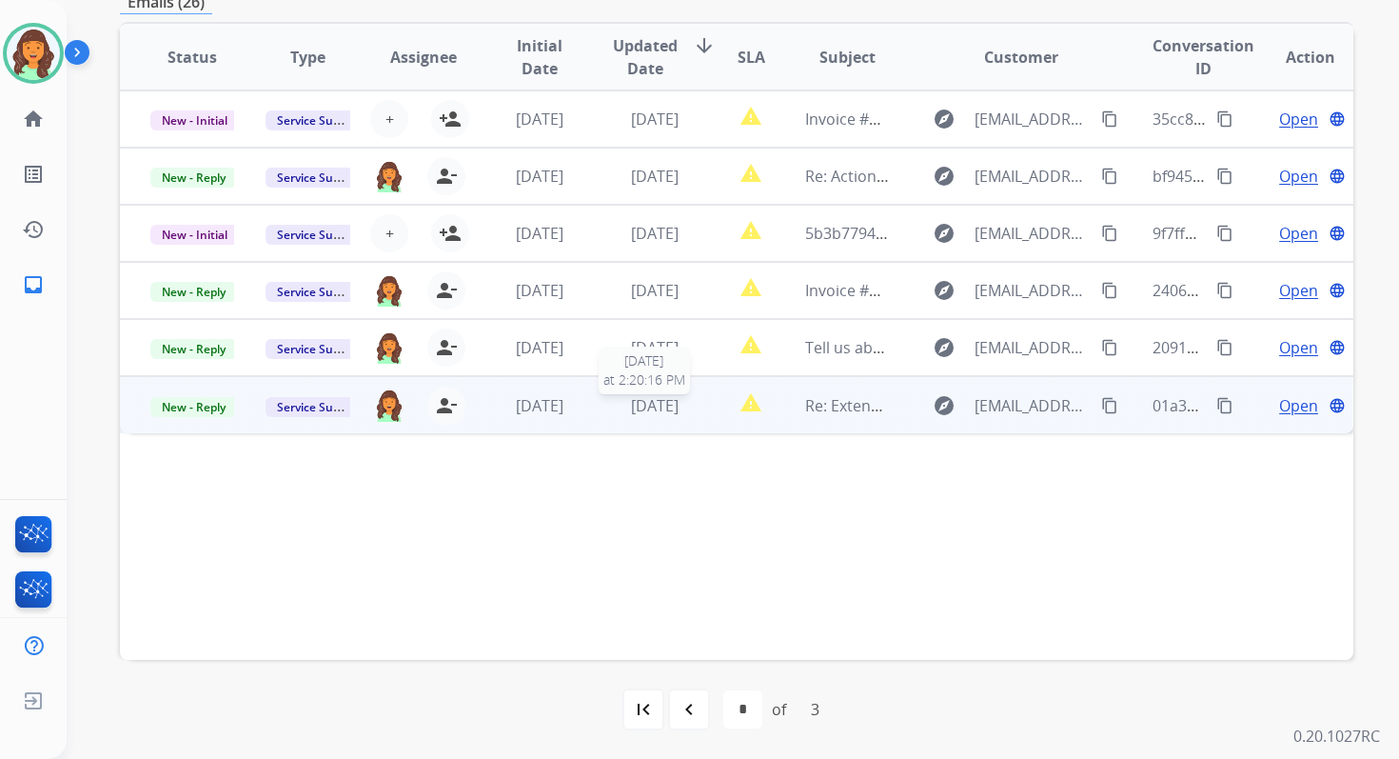
click at [631, 407] on span "[DATE]" at bounding box center [655, 405] width 48 height 21
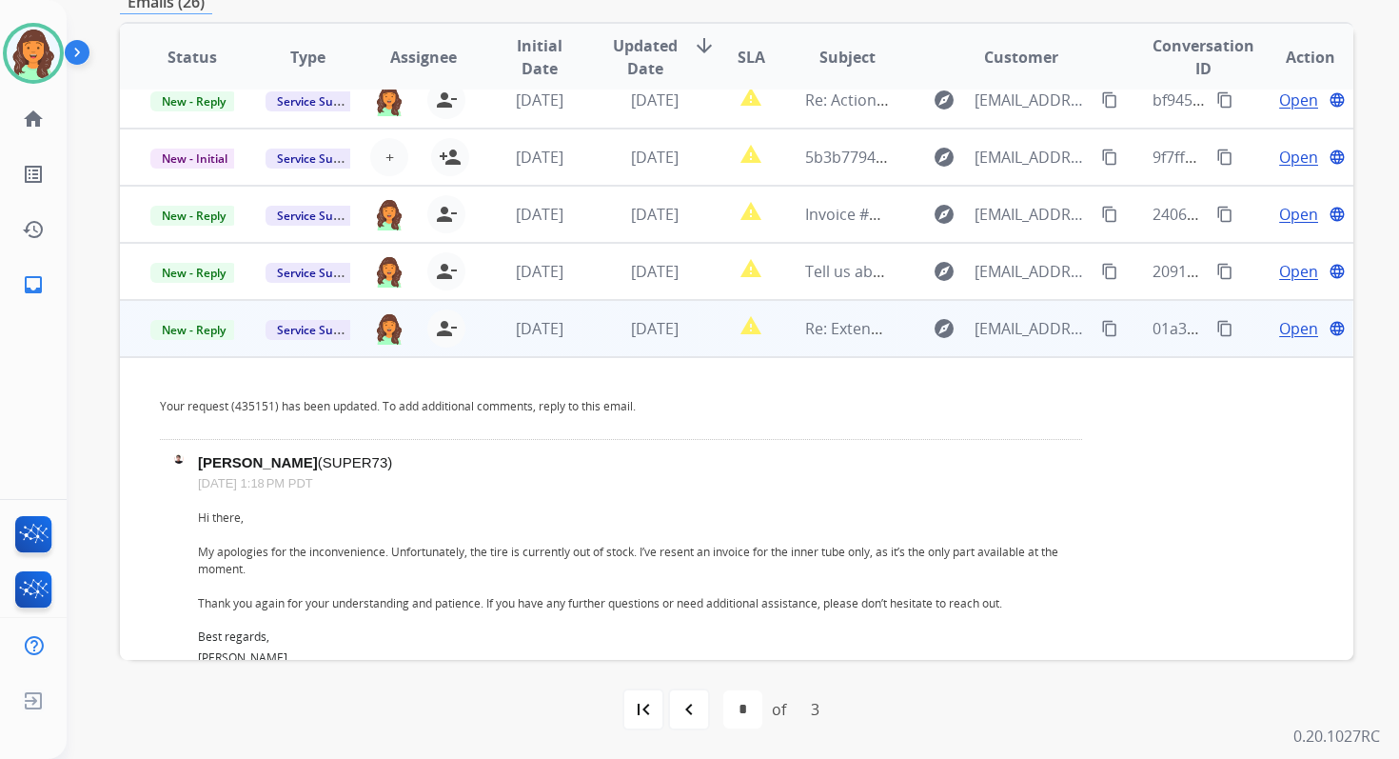
scroll to position [71, 0]
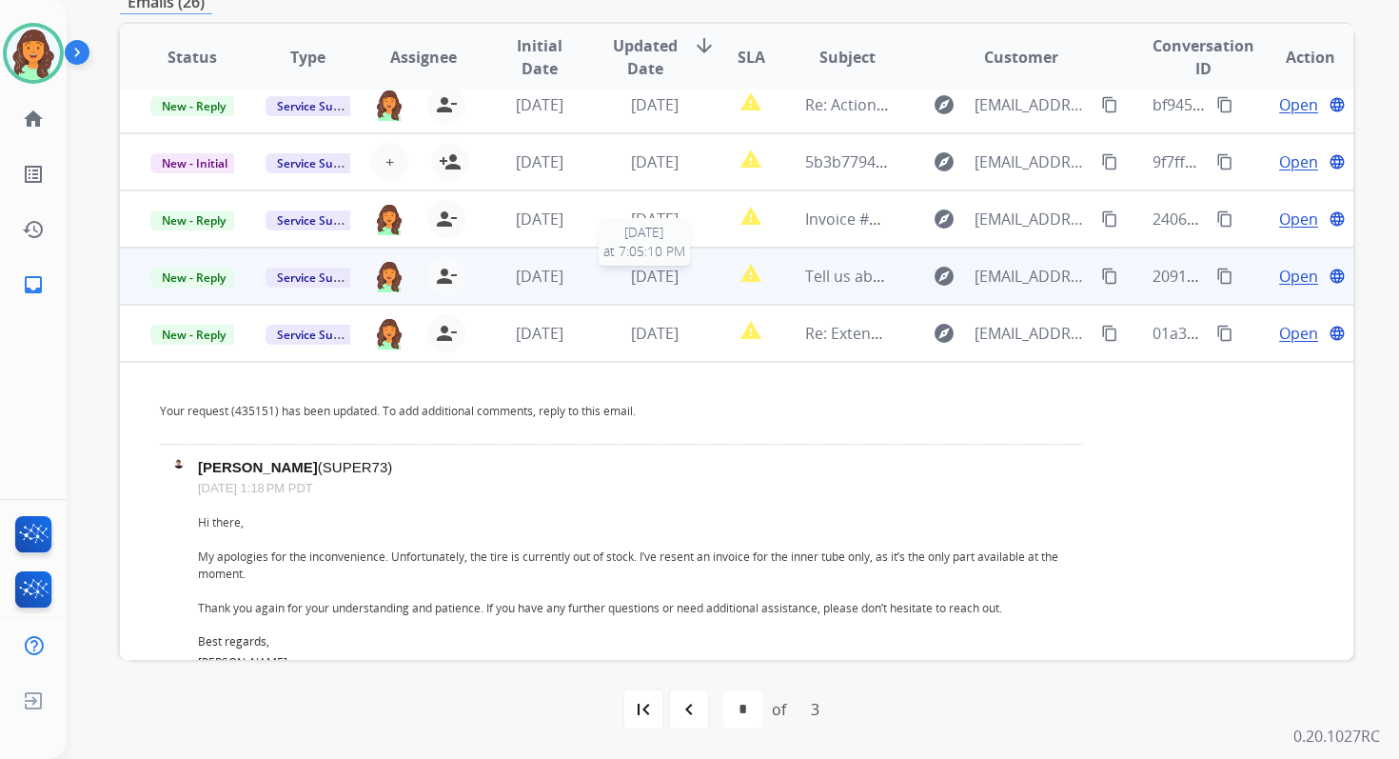
click at [649, 275] on span "[DATE]" at bounding box center [655, 276] width 48 height 21
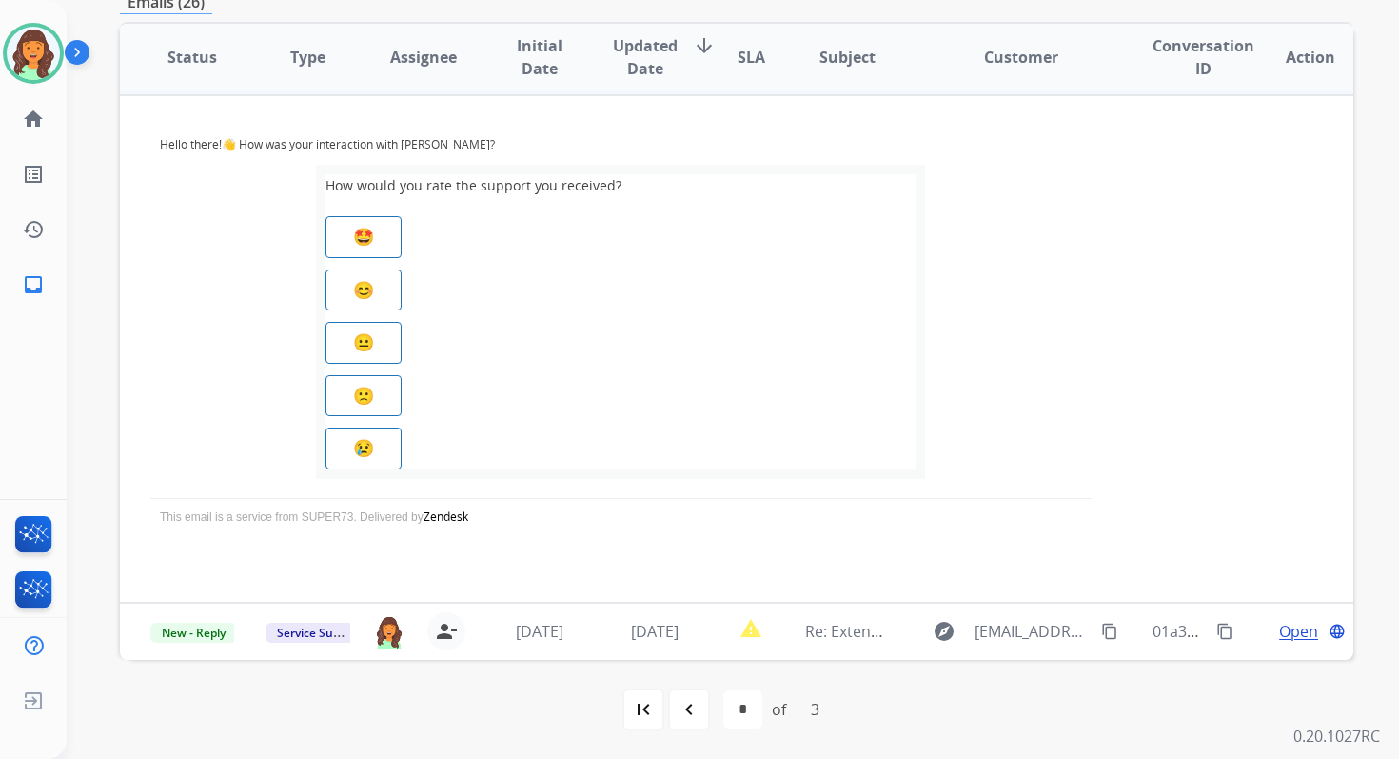
scroll to position [0, 0]
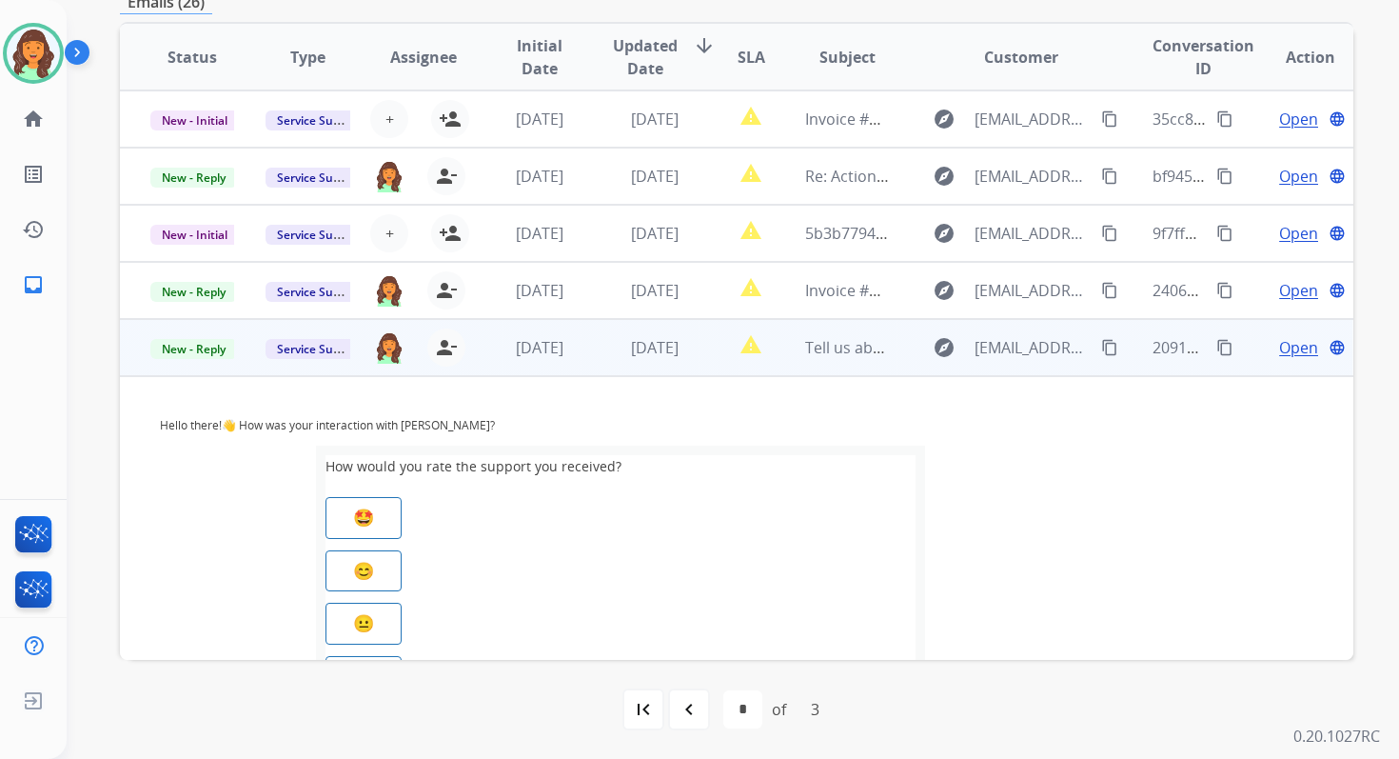
click at [1290, 343] on span "Open" at bounding box center [1298, 347] width 39 height 23
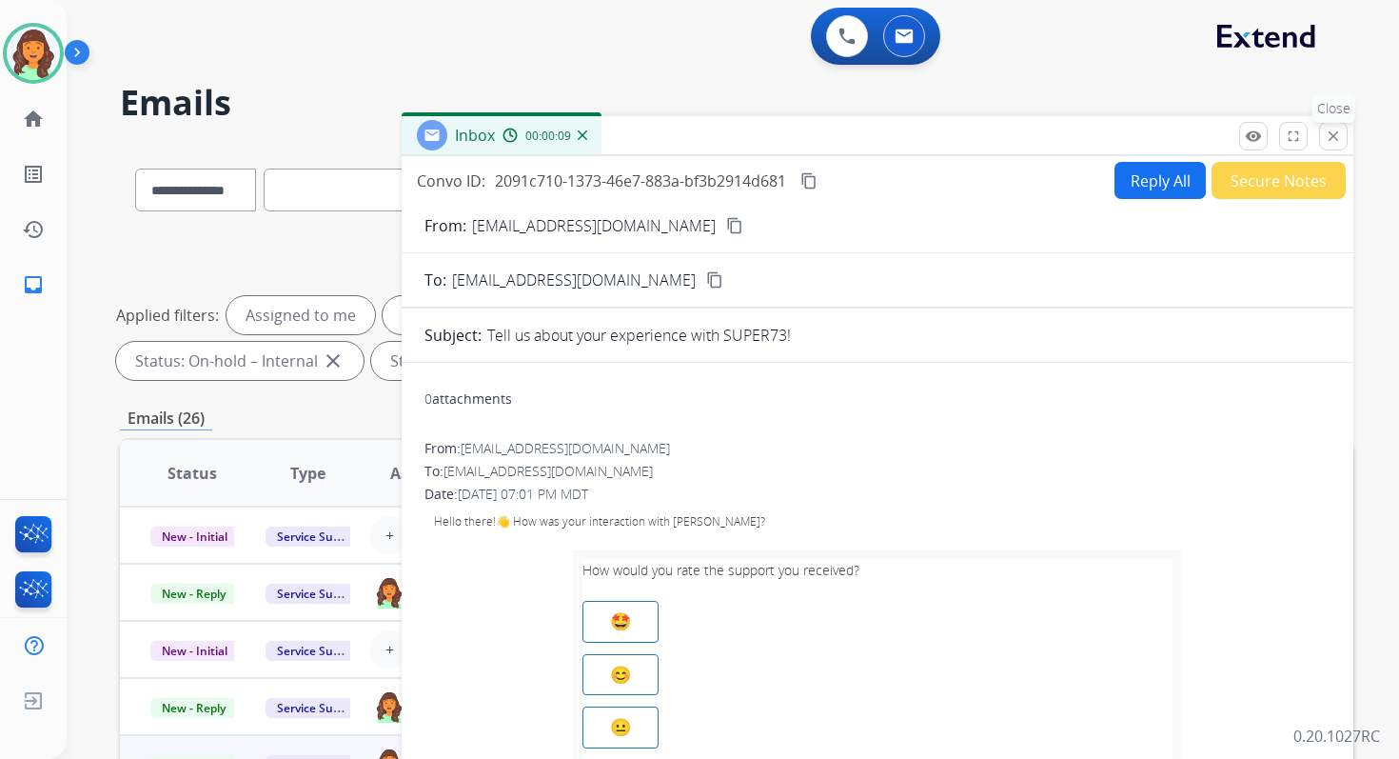
click at [1330, 140] on mat-icon "close" at bounding box center [1333, 136] width 17 height 17
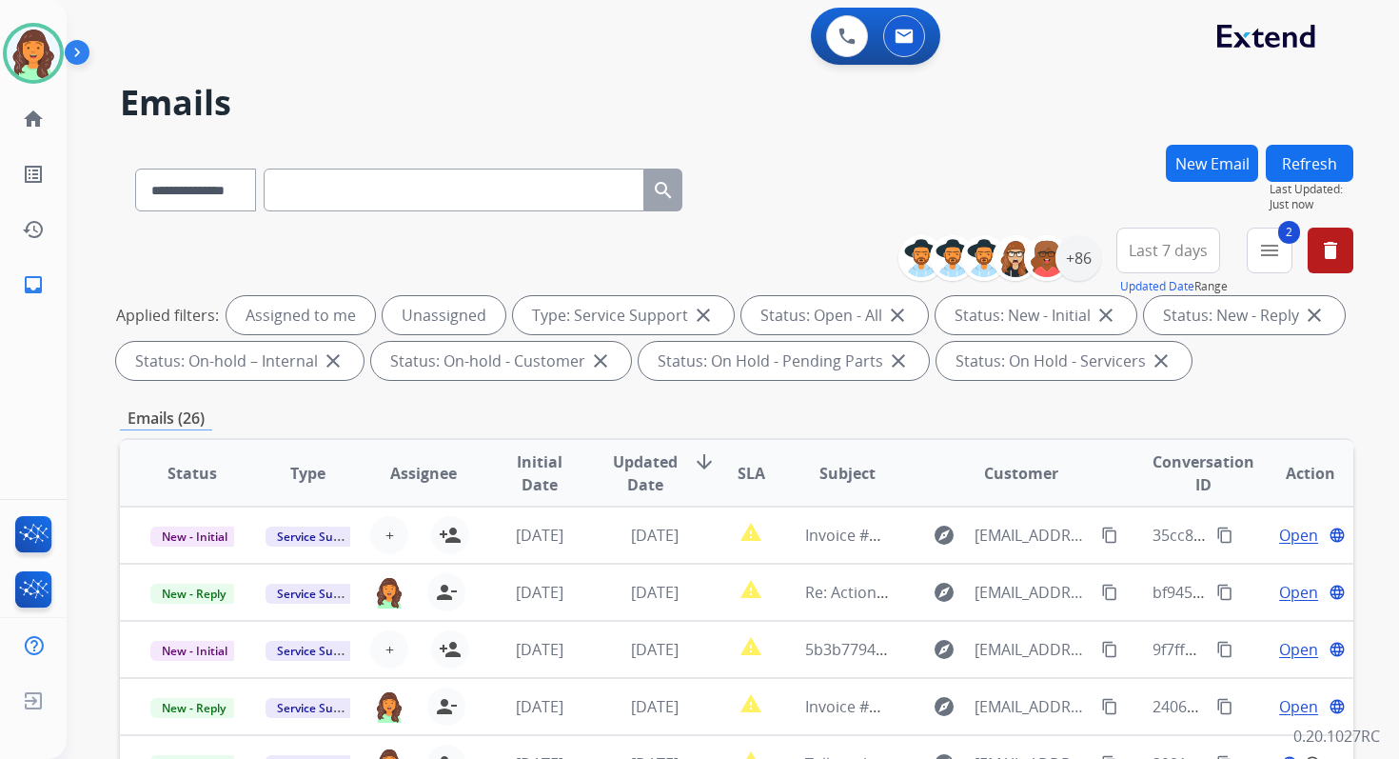
scroll to position [416, 0]
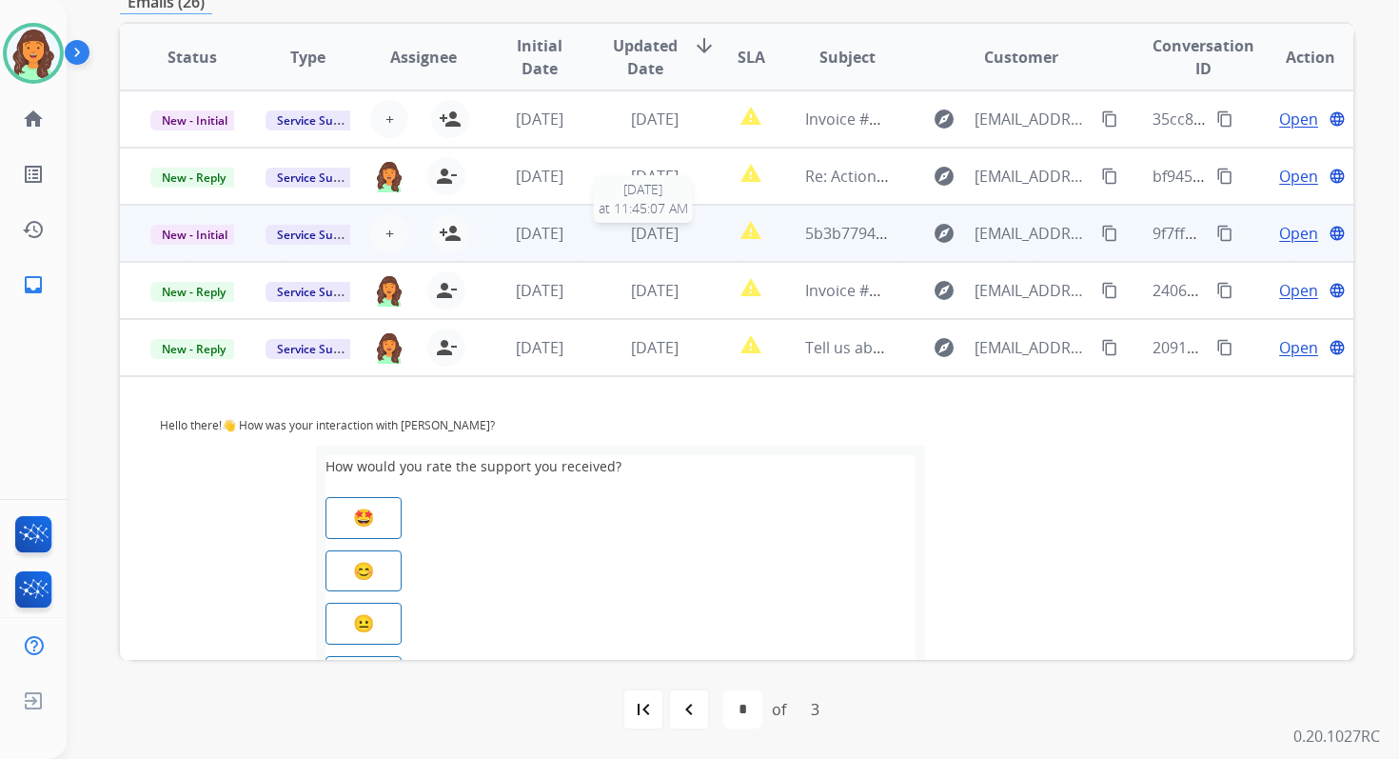
click at [639, 236] on span "[DATE]" at bounding box center [655, 233] width 48 height 21
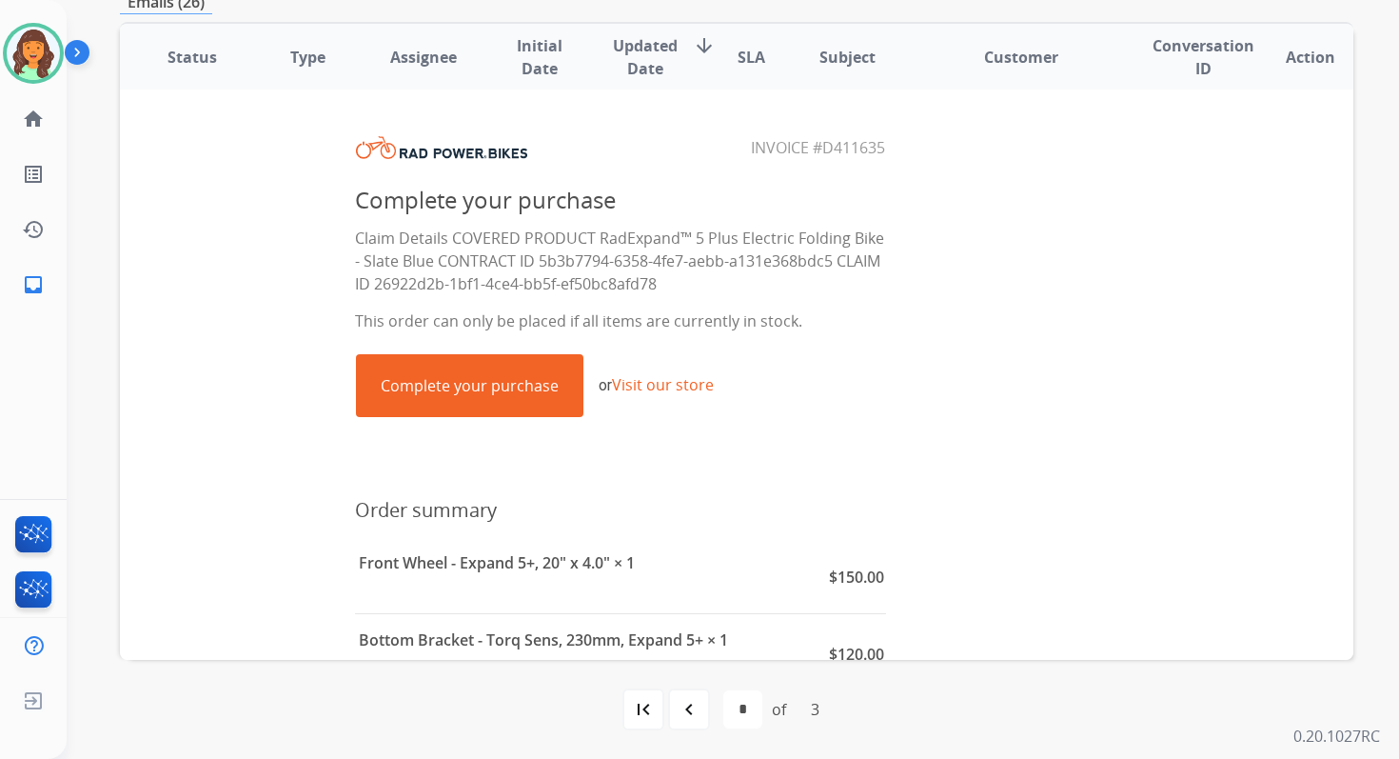
scroll to position [209, 0]
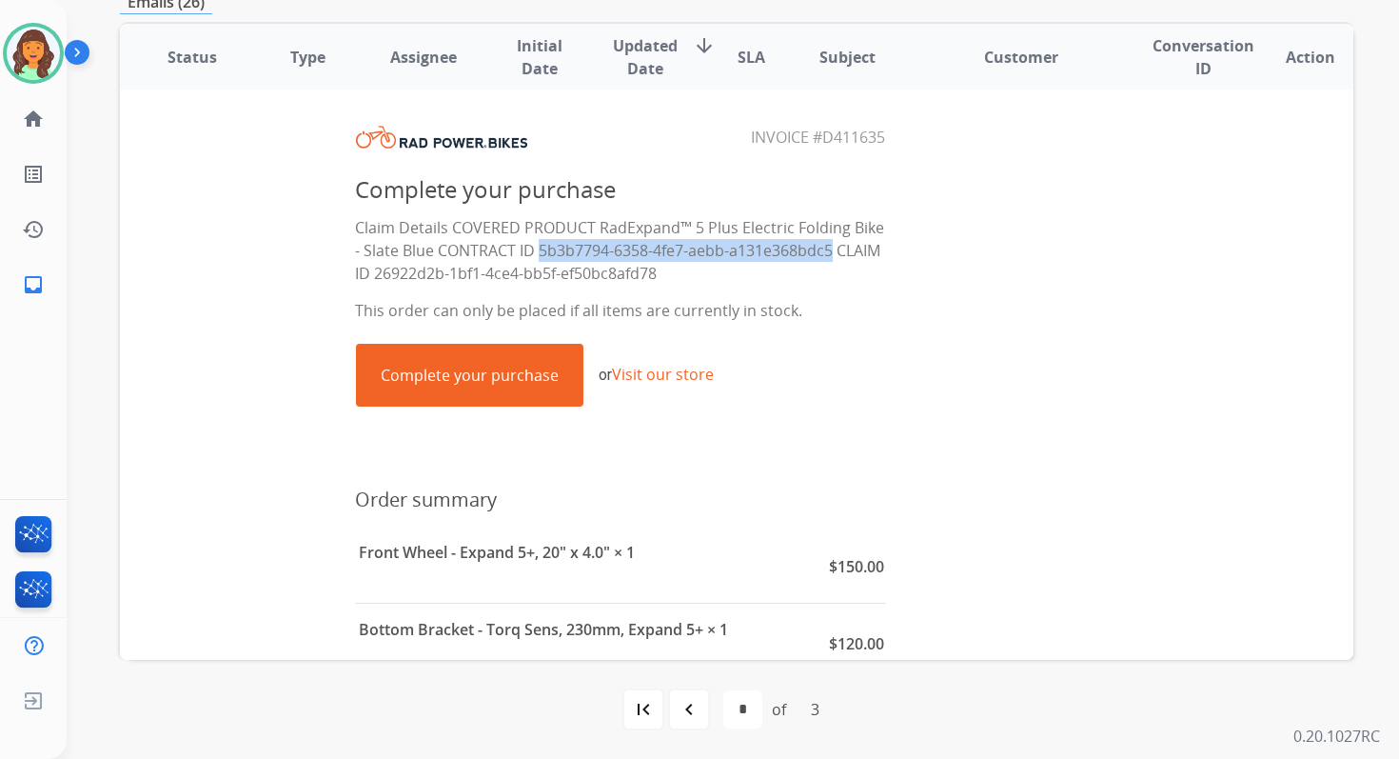
drag, startPoint x: 536, startPoint y: 247, endPoint x: 831, endPoint y: 249, distance: 295.1
click at [831, 249] on p "Claim Details COVERED PRODUCT RadExpand™ 5 Plus Electric Folding Bike - Slate B…" at bounding box center [620, 250] width 531 height 69
copy p "5b3b7794-6358-4fe7-aebb-a131e368bdc5"
click at [491, 384] on link "Complete your purchase" at bounding box center [470, 375] width 226 height 61
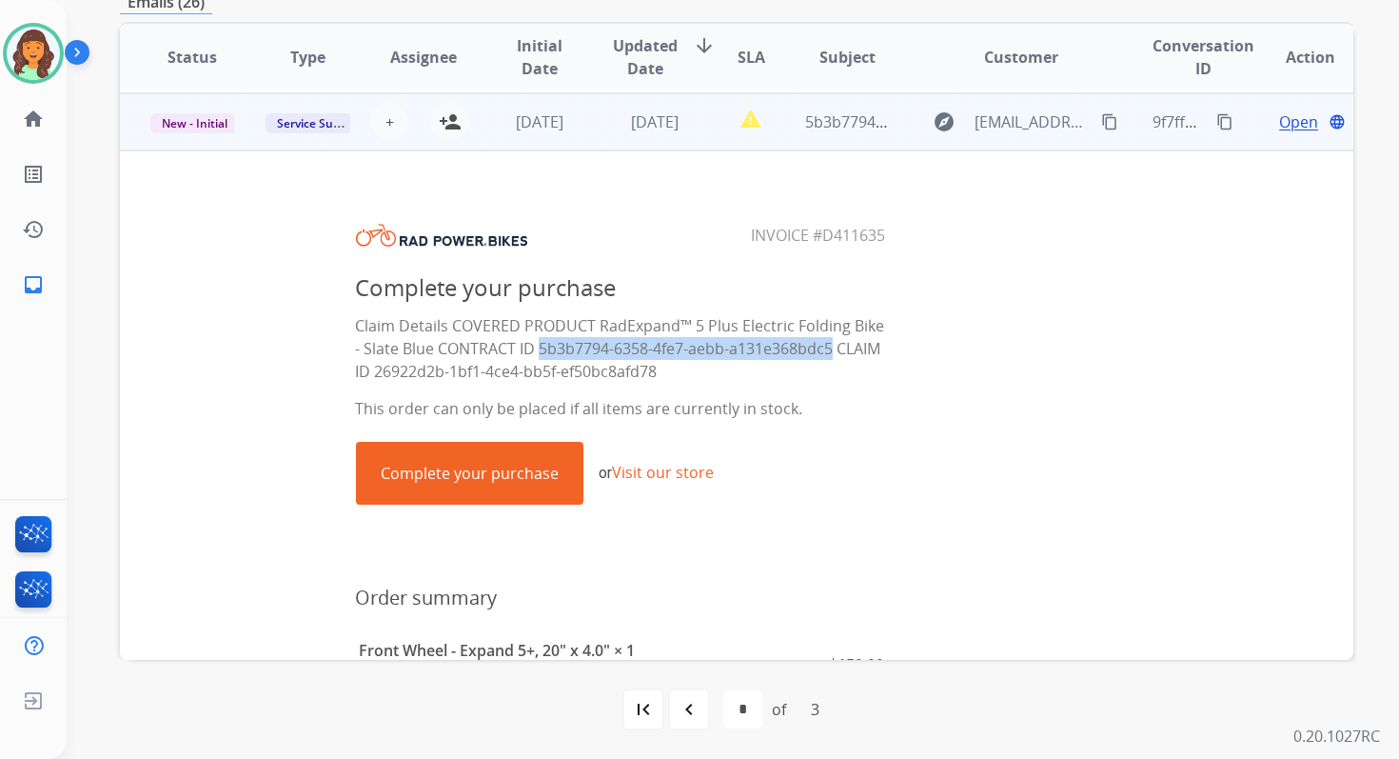
scroll to position [0, 0]
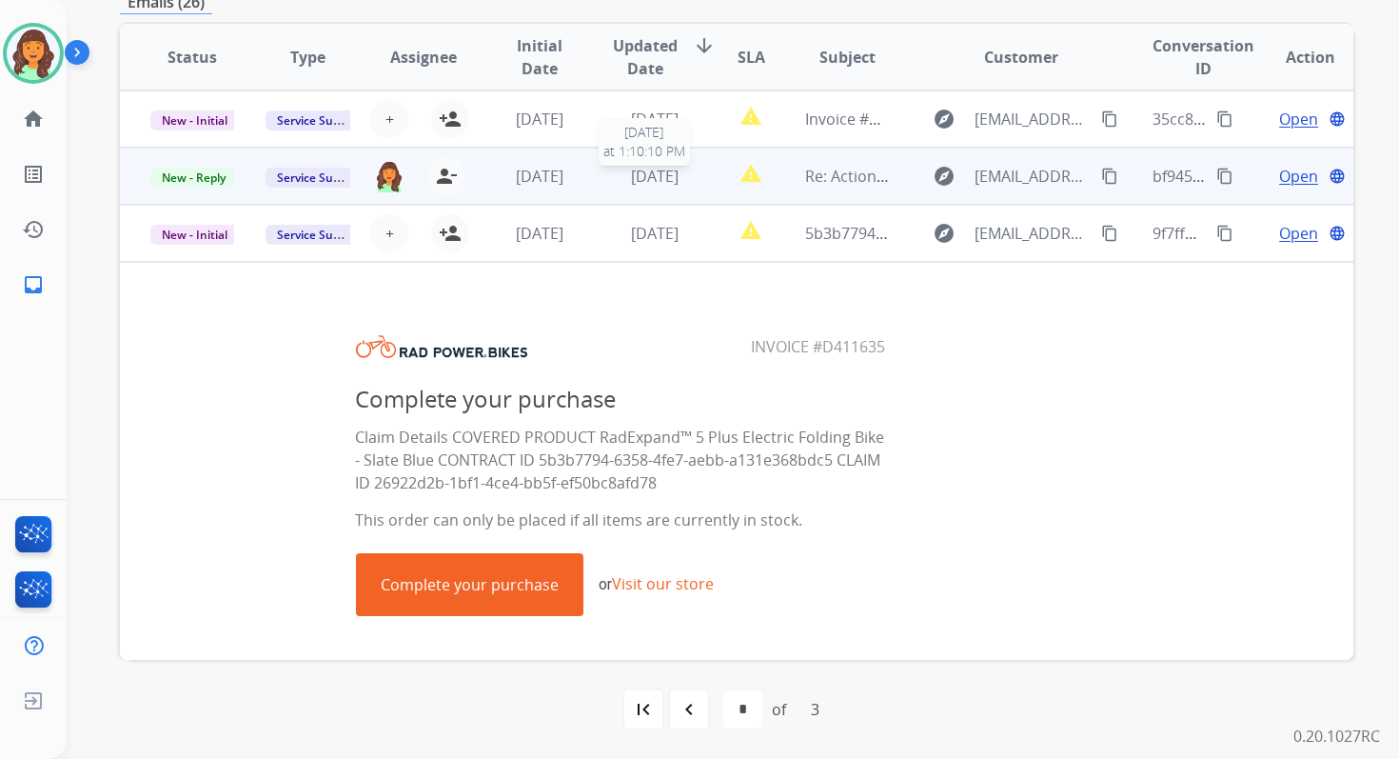
click at [679, 176] on span "[DATE]" at bounding box center [655, 176] width 48 height 21
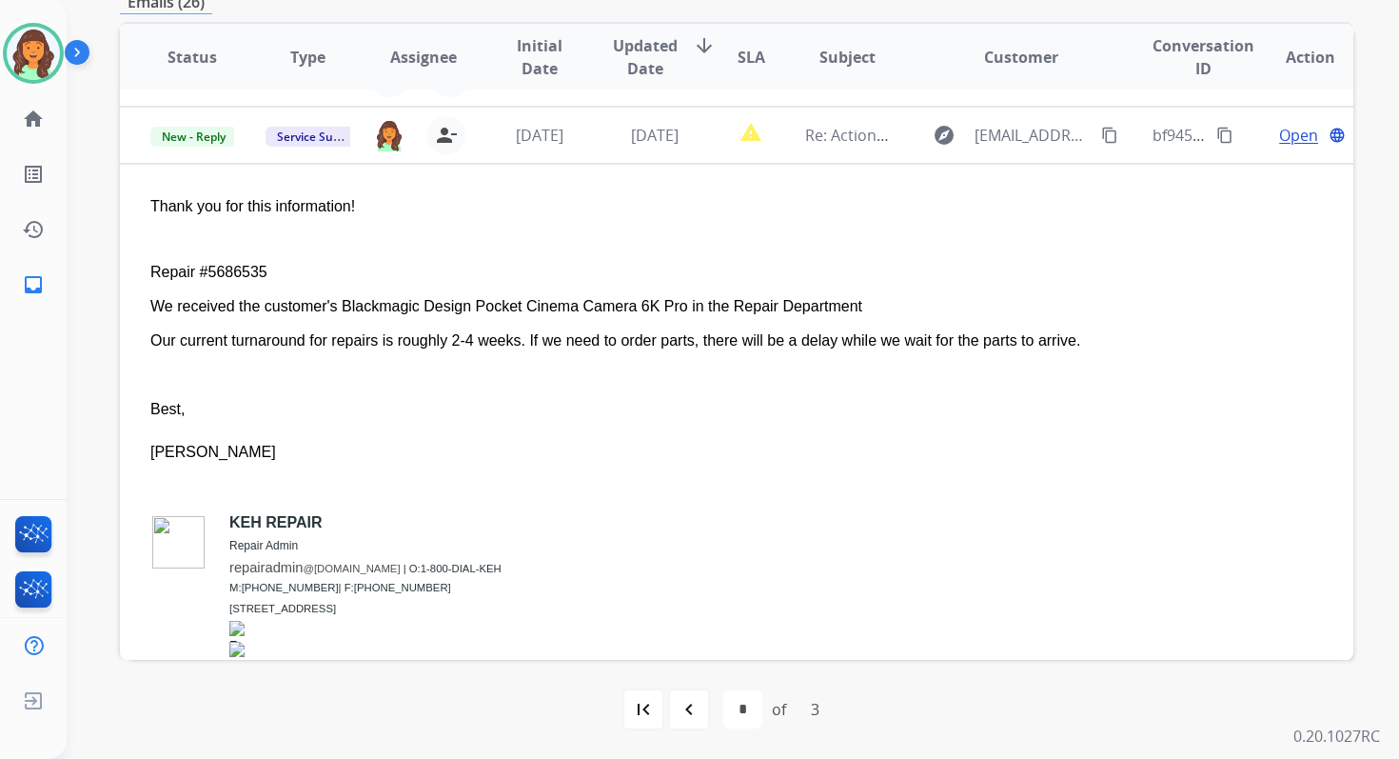
scroll to position [57, 0]
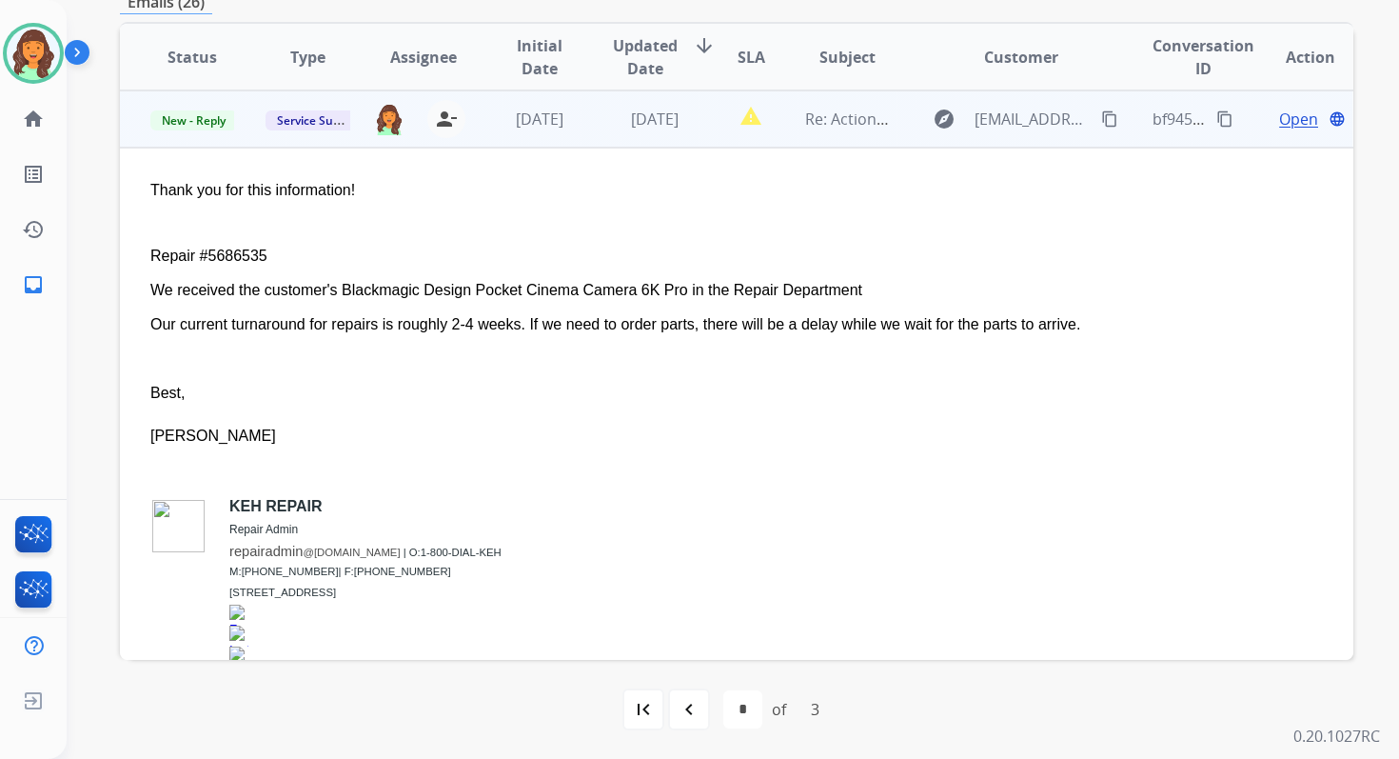
click at [1299, 115] on span "Open" at bounding box center [1298, 119] width 39 height 23
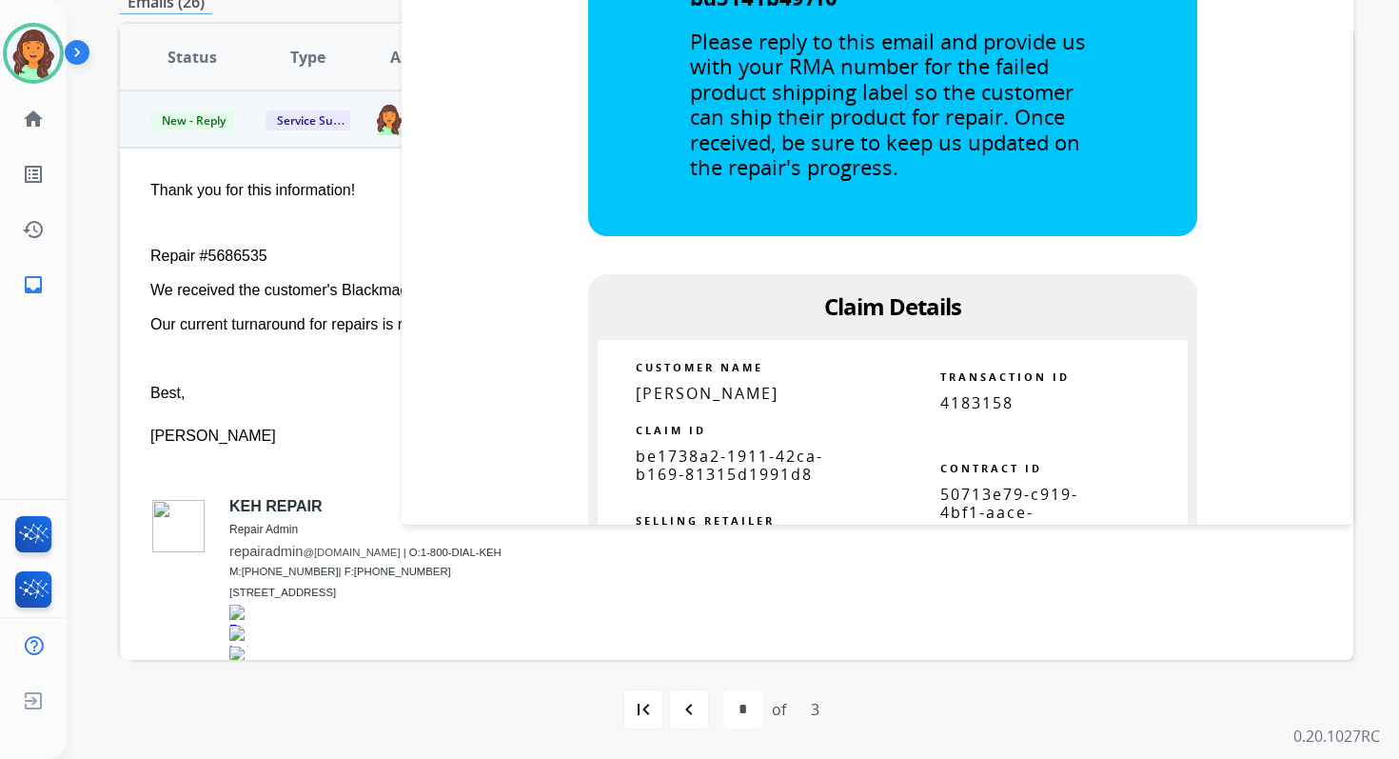
scroll to position [2616, 0]
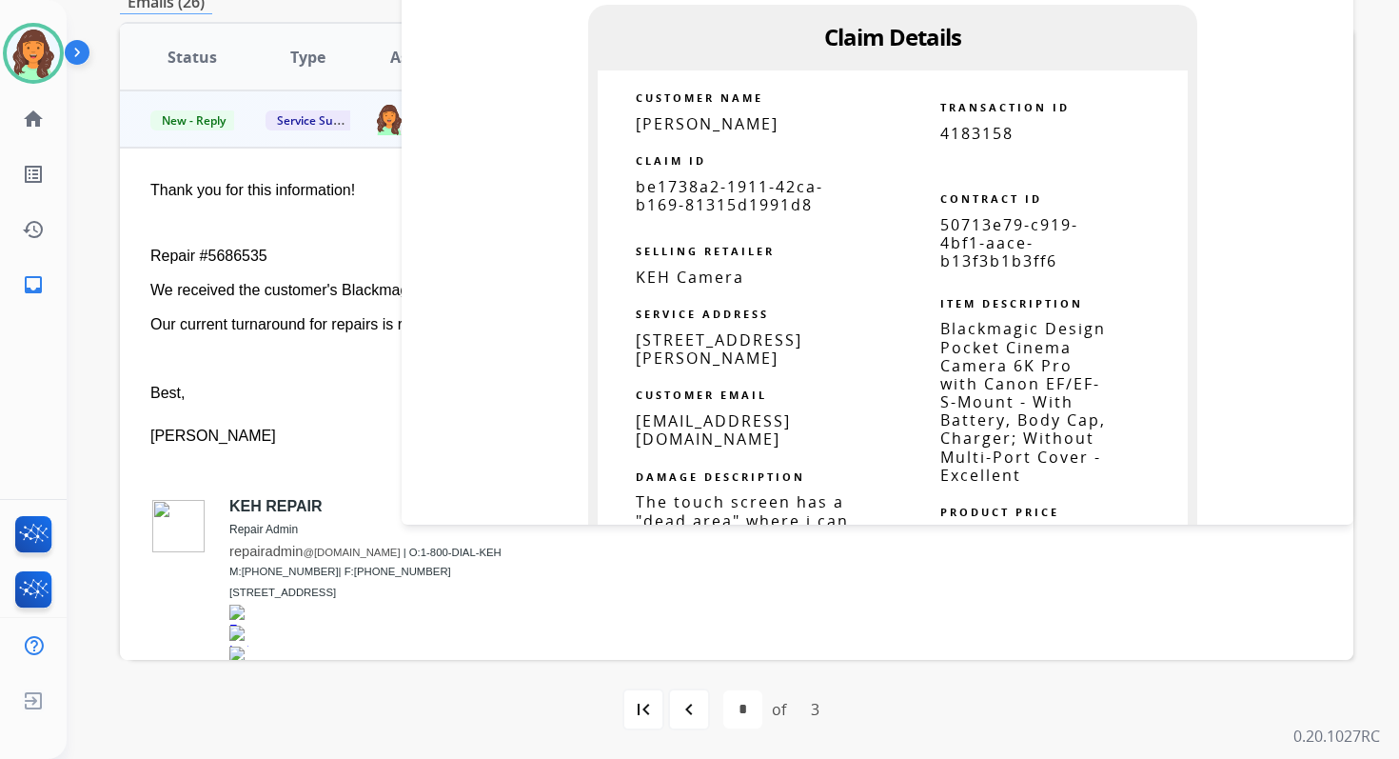
click at [966, 235] on span "50713e79-c919-4bf1-aace-b13f3b1b3ff6" at bounding box center [1010, 242] width 138 height 57
copy table "50713e79-c919-4bf1-aace-b13f3b1b3ff6"
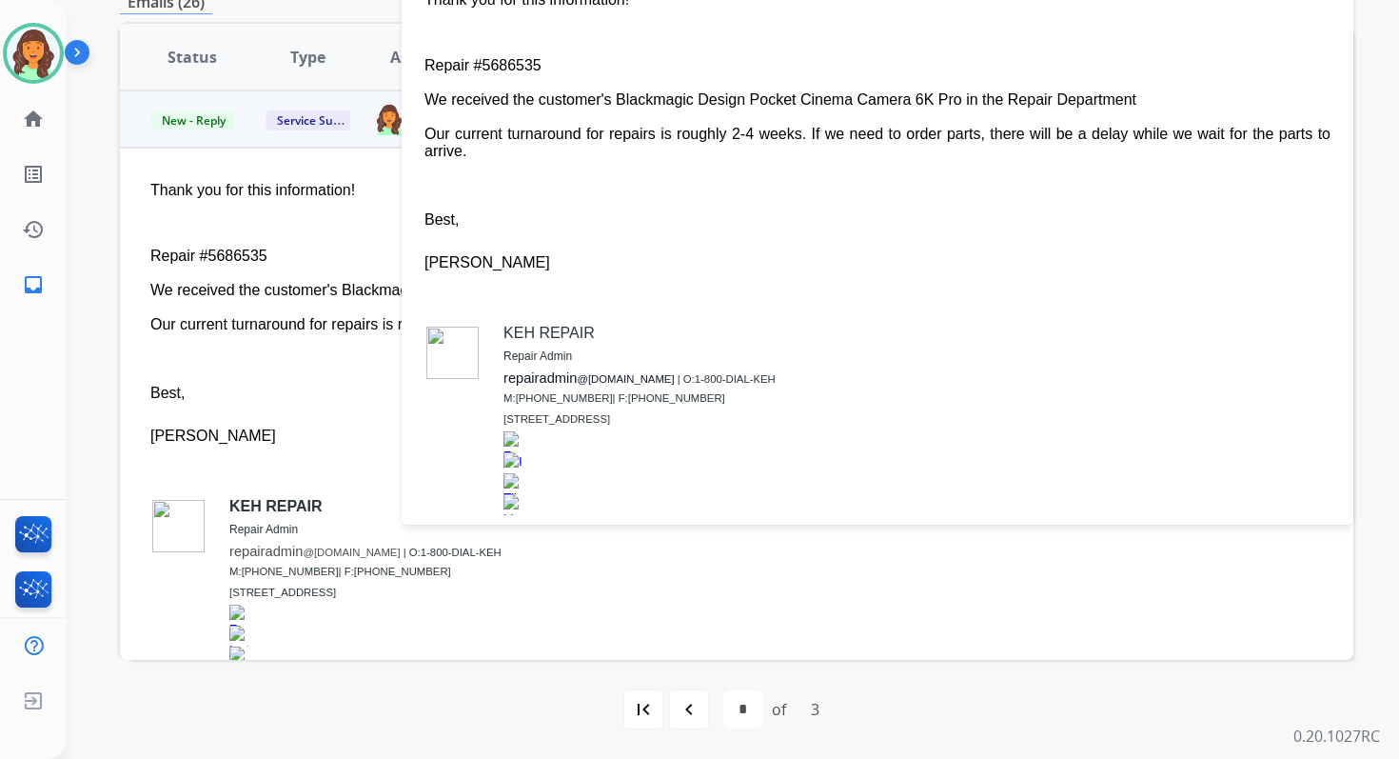
scroll to position [0, 0]
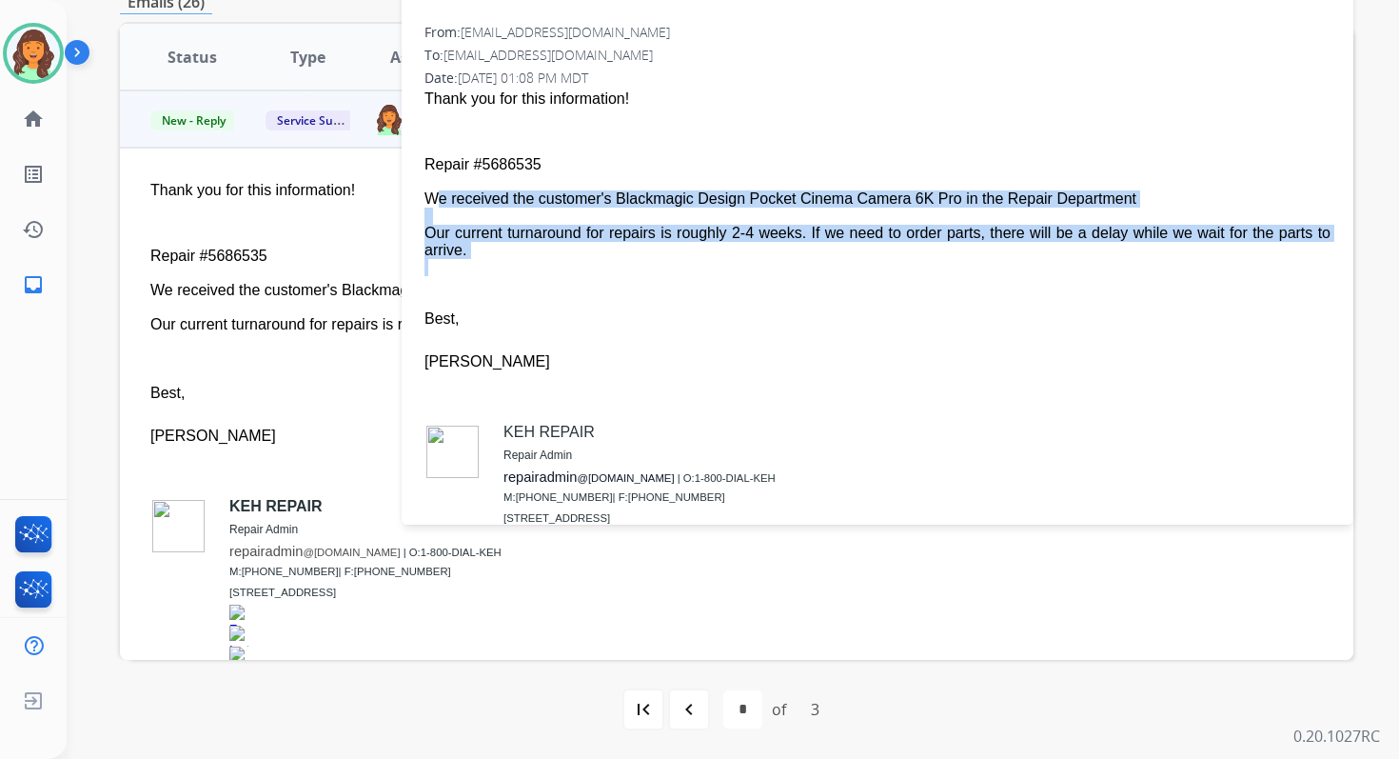
drag, startPoint x: 424, startPoint y: 199, endPoint x: 526, endPoint y: 270, distance: 125.2
click at [526, 270] on span "Thank you for this information! Repair #5686535 We received the customer's Blac…" at bounding box center [878, 363] width 906 height 551
copy span "We received the customer's Blackmagic Design Pocket Cinema Camera 6K Pro in the…"
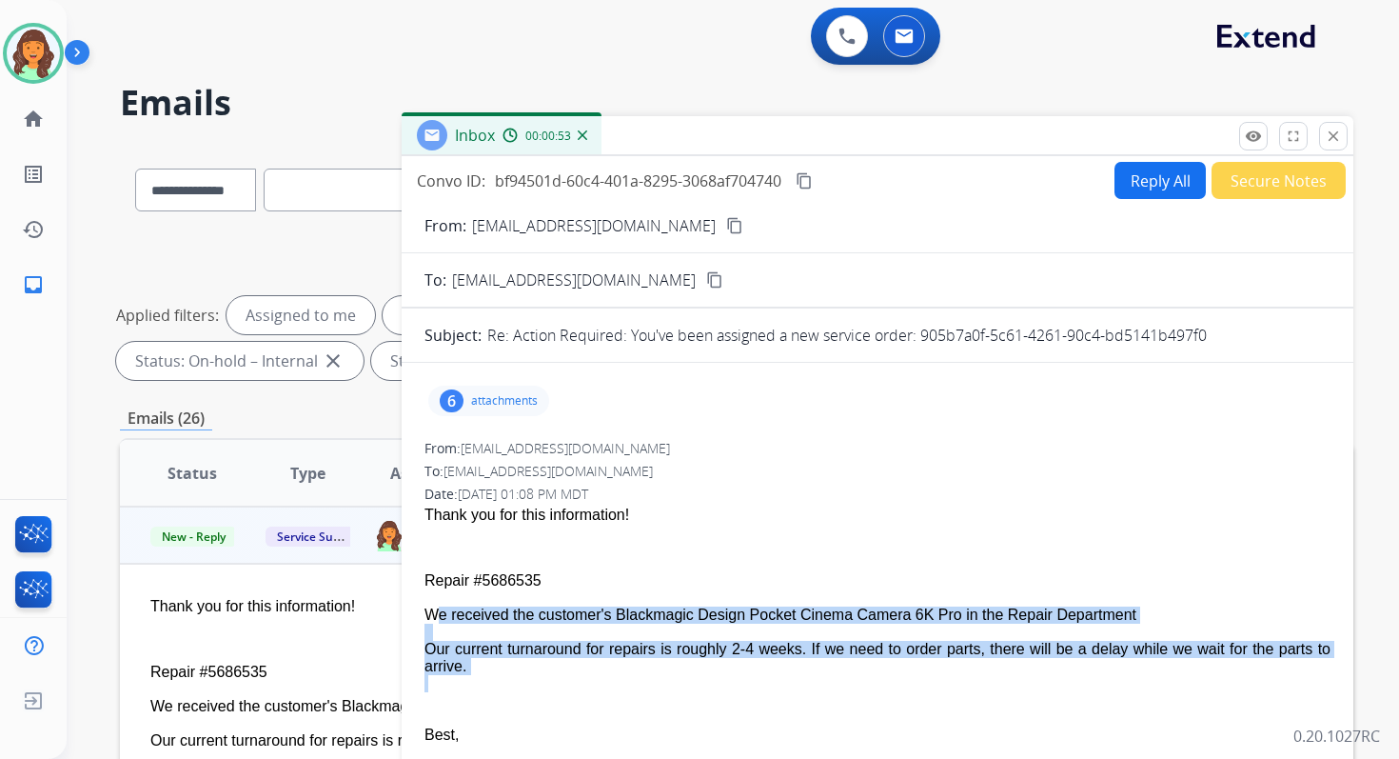
click at [808, 180] on mat-icon "content_copy" at bounding box center [804, 180] width 17 height 17
click at [1331, 131] on mat-icon "close" at bounding box center [1333, 136] width 17 height 17
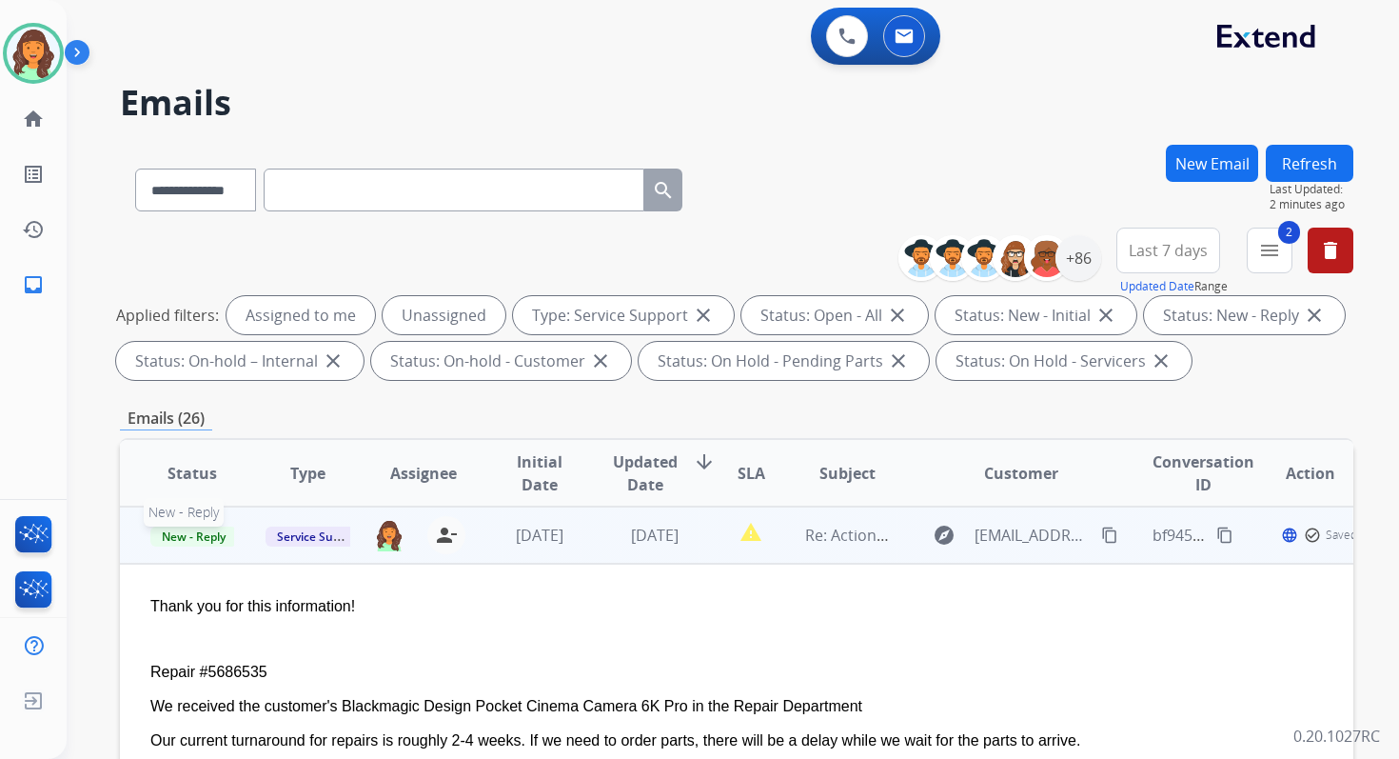
click at [208, 536] on span "New - Reply" at bounding box center [193, 536] width 87 height 20
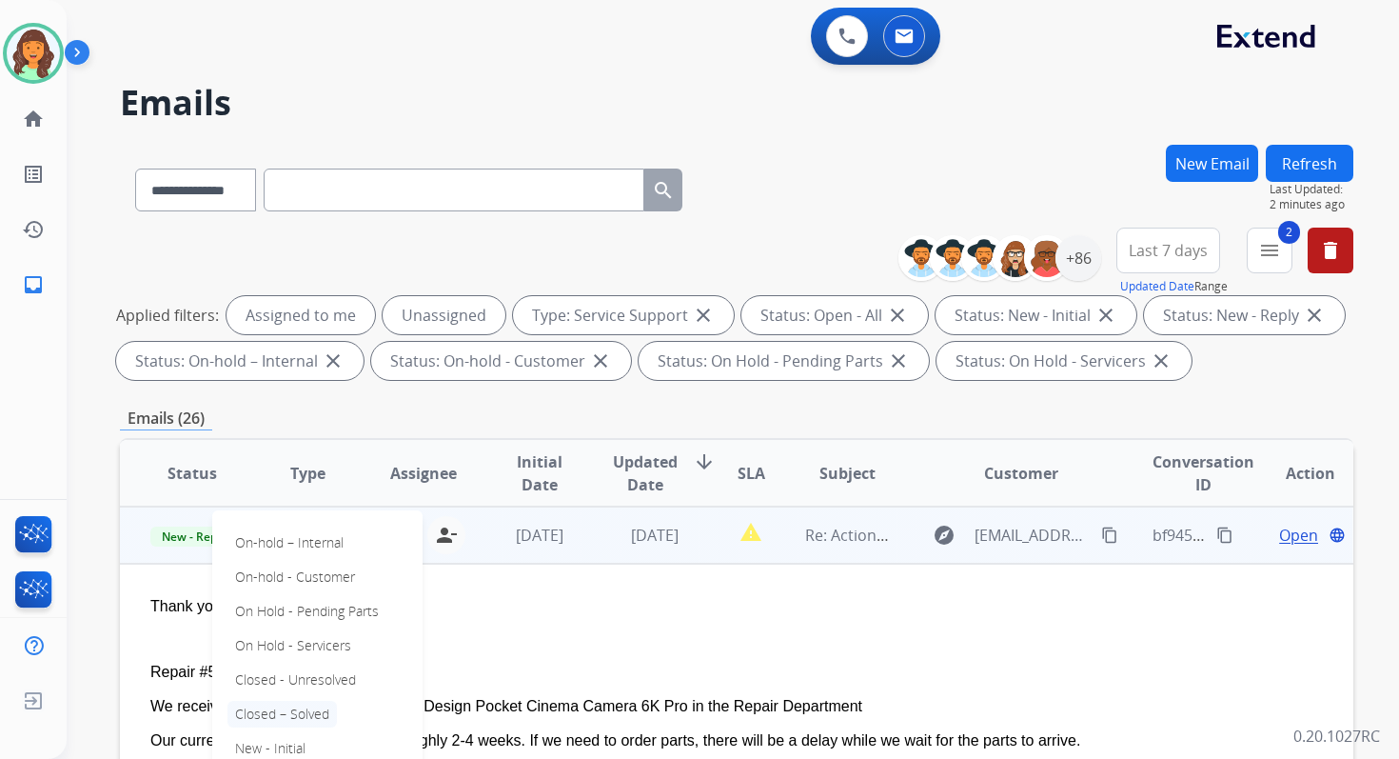
click at [290, 708] on p "Closed – Solved" at bounding box center [282, 714] width 109 height 27
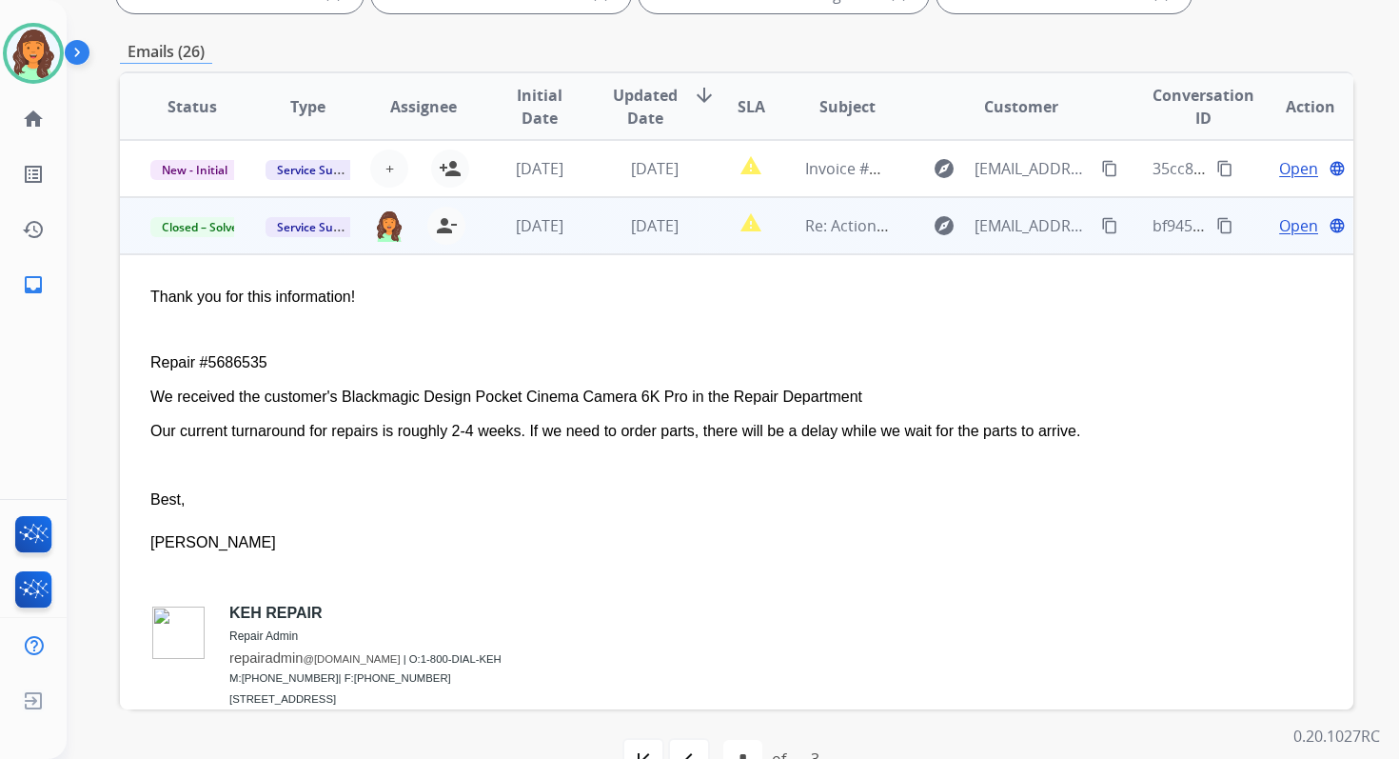
scroll to position [348, 0]
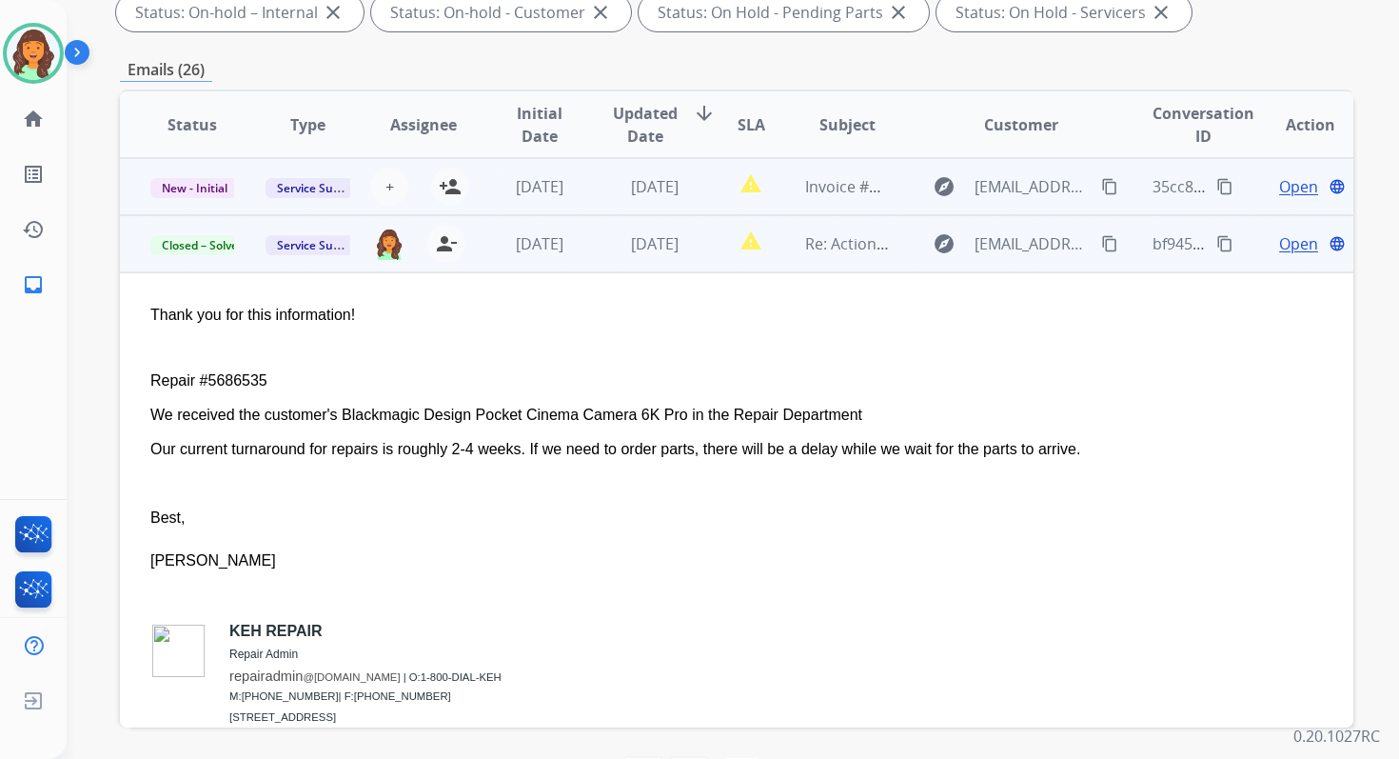
click at [635, 193] on span "[DATE]" at bounding box center [655, 186] width 48 height 21
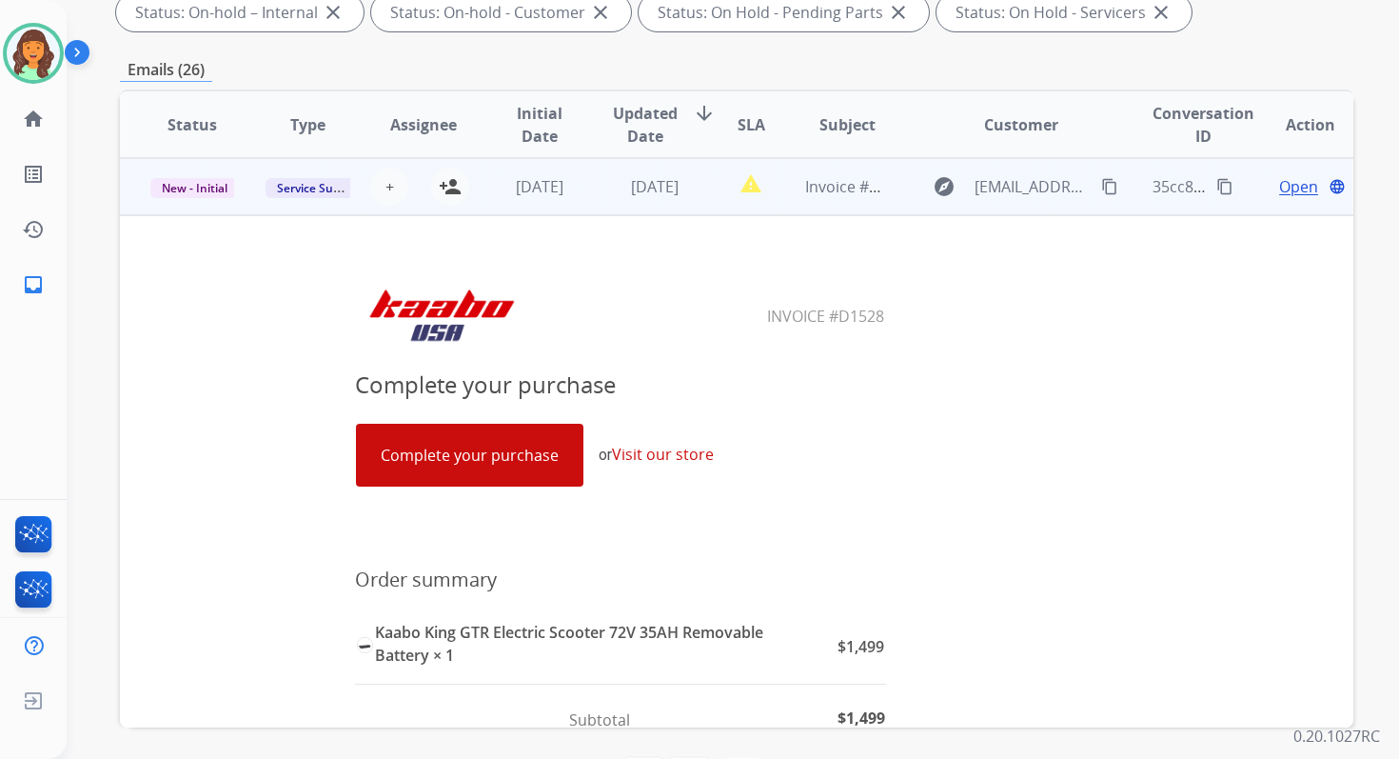
click at [515, 467] on link "Complete your purchase" at bounding box center [470, 455] width 226 height 61
click at [391, 185] on button "+ Select agent" at bounding box center [389, 187] width 38 height 38
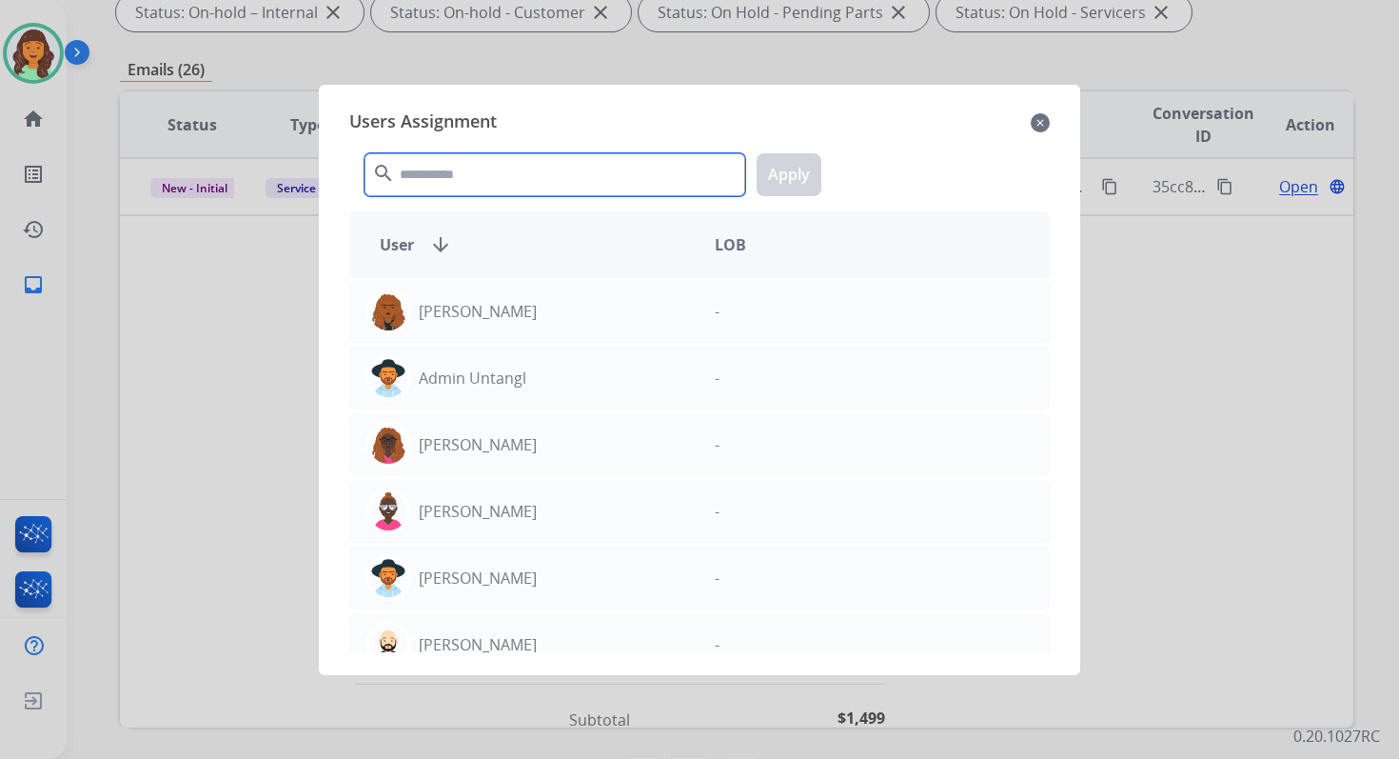
click at [484, 175] on input "text" at bounding box center [555, 174] width 381 height 43
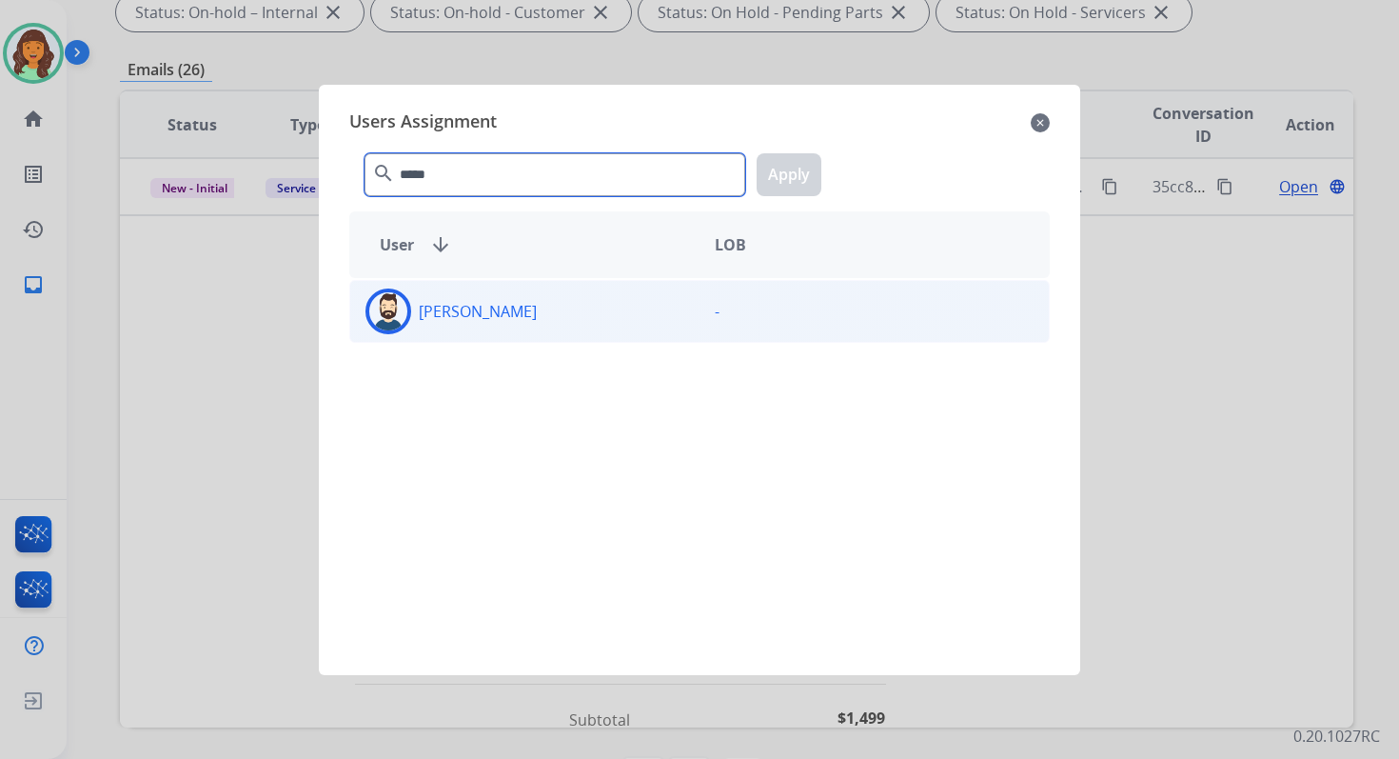
type input "*****"
click at [517, 311] on div "[PERSON_NAME]" at bounding box center [524, 311] width 349 height 46
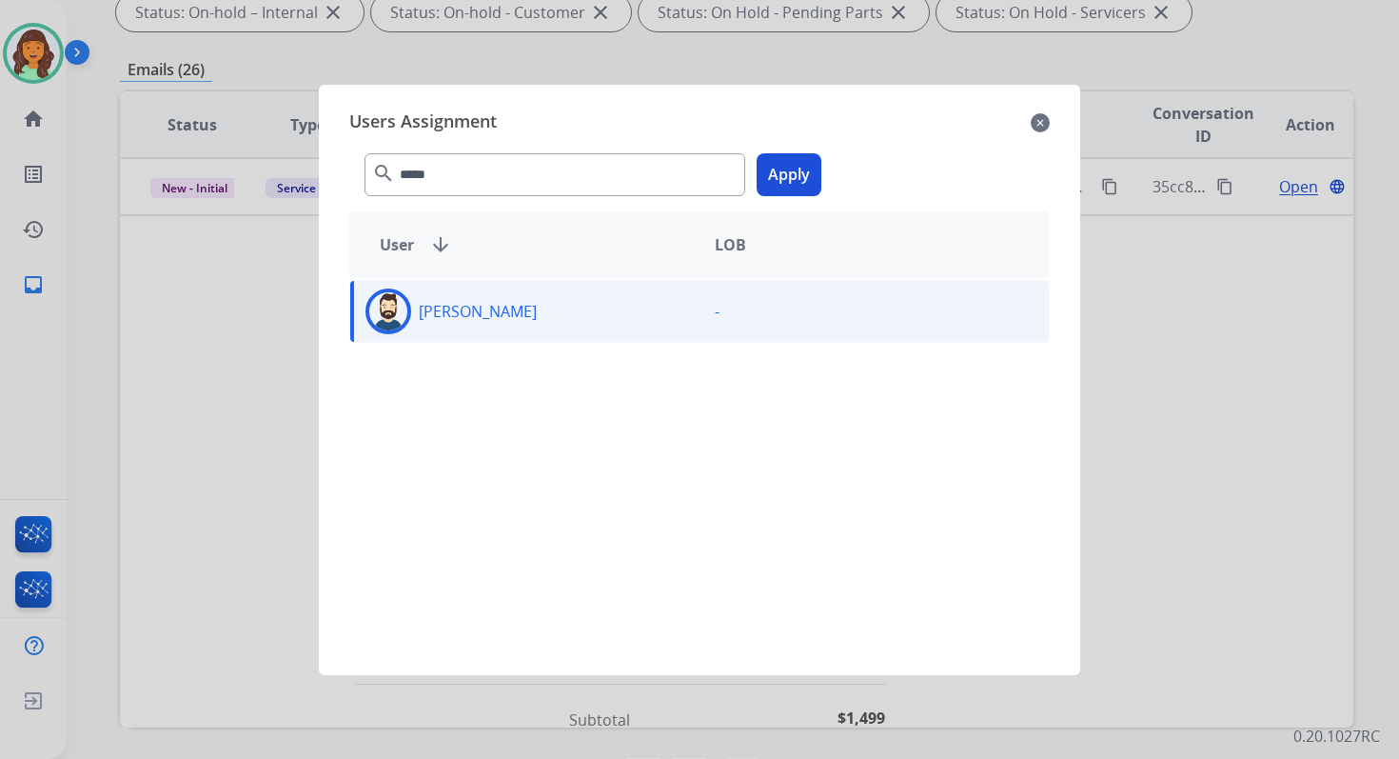
click at [799, 161] on button "Apply" at bounding box center [789, 174] width 65 height 43
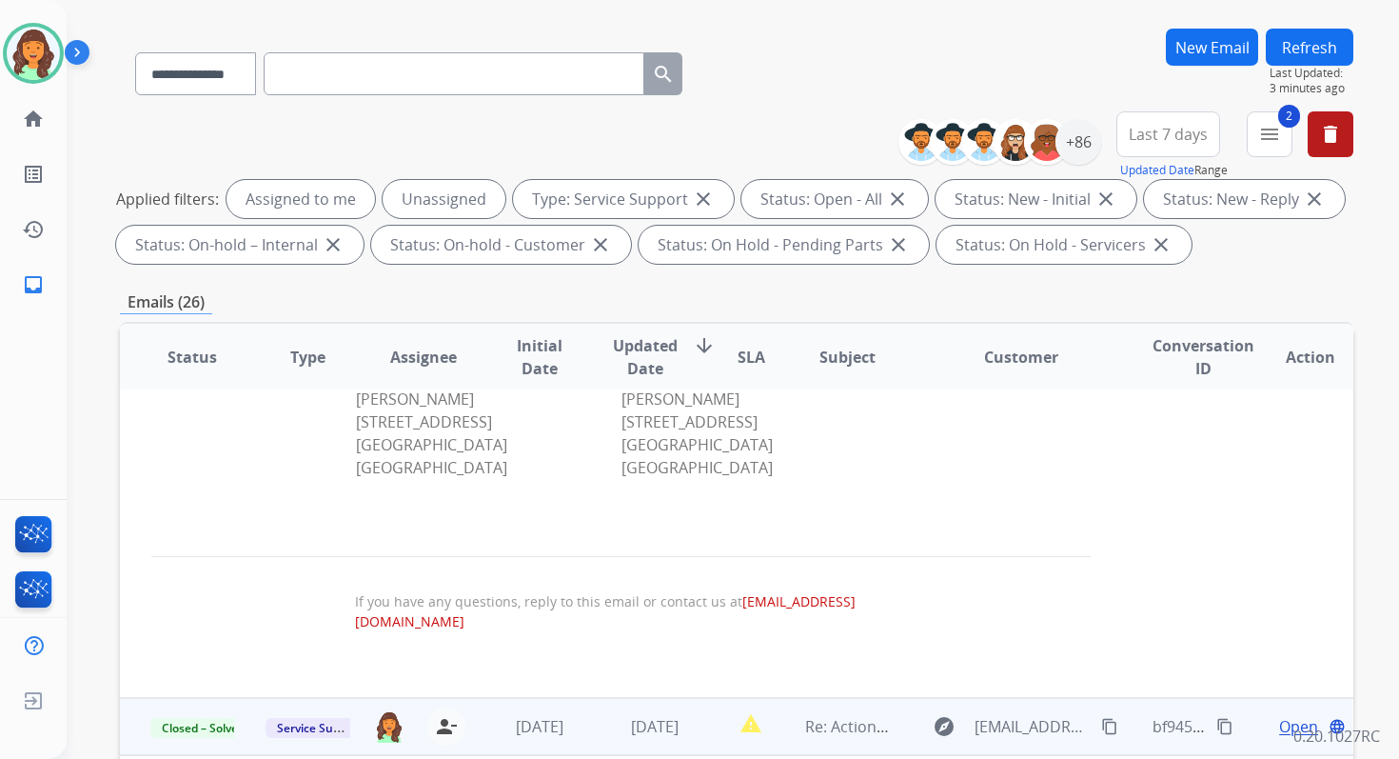
scroll to position [416, 0]
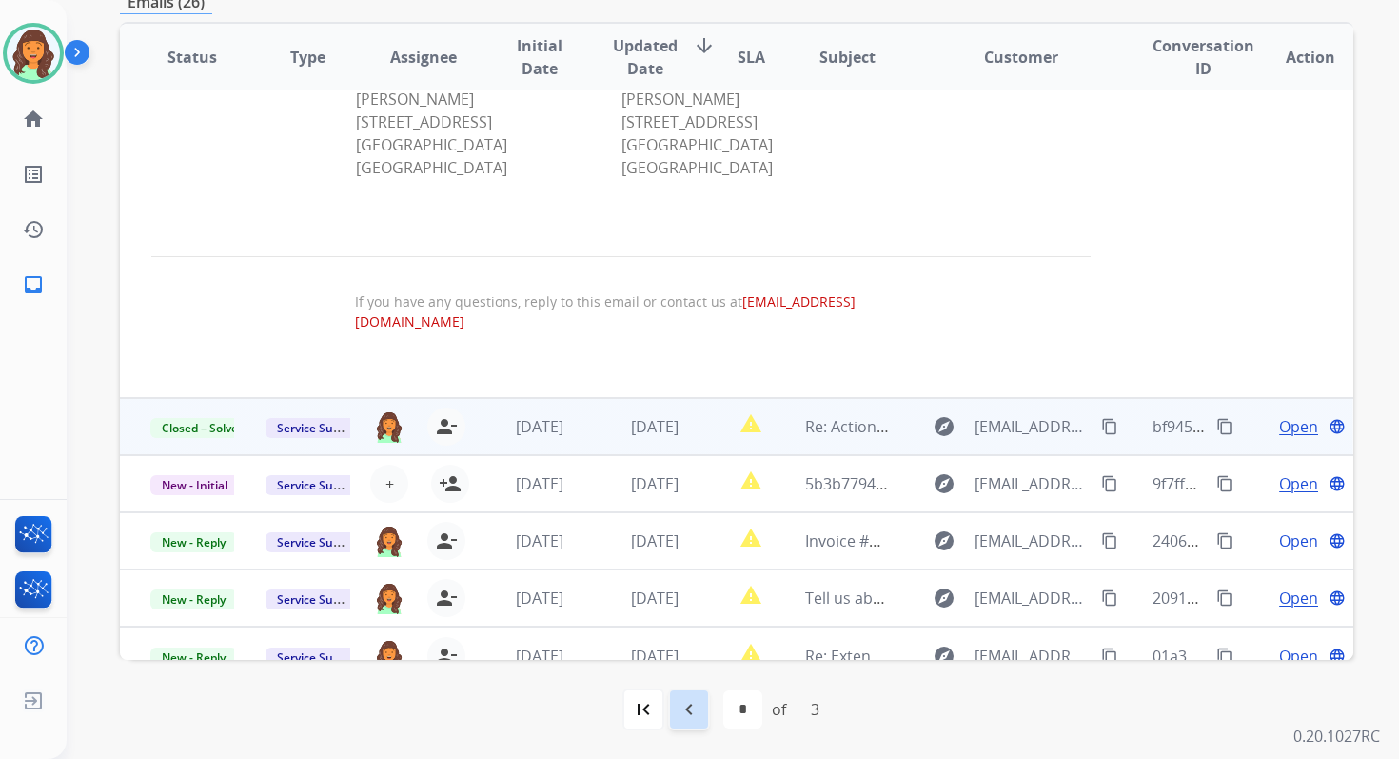
click at [689, 704] on mat-icon "navigate_before" at bounding box center [689, 709] width 23 height 23
select select "*"
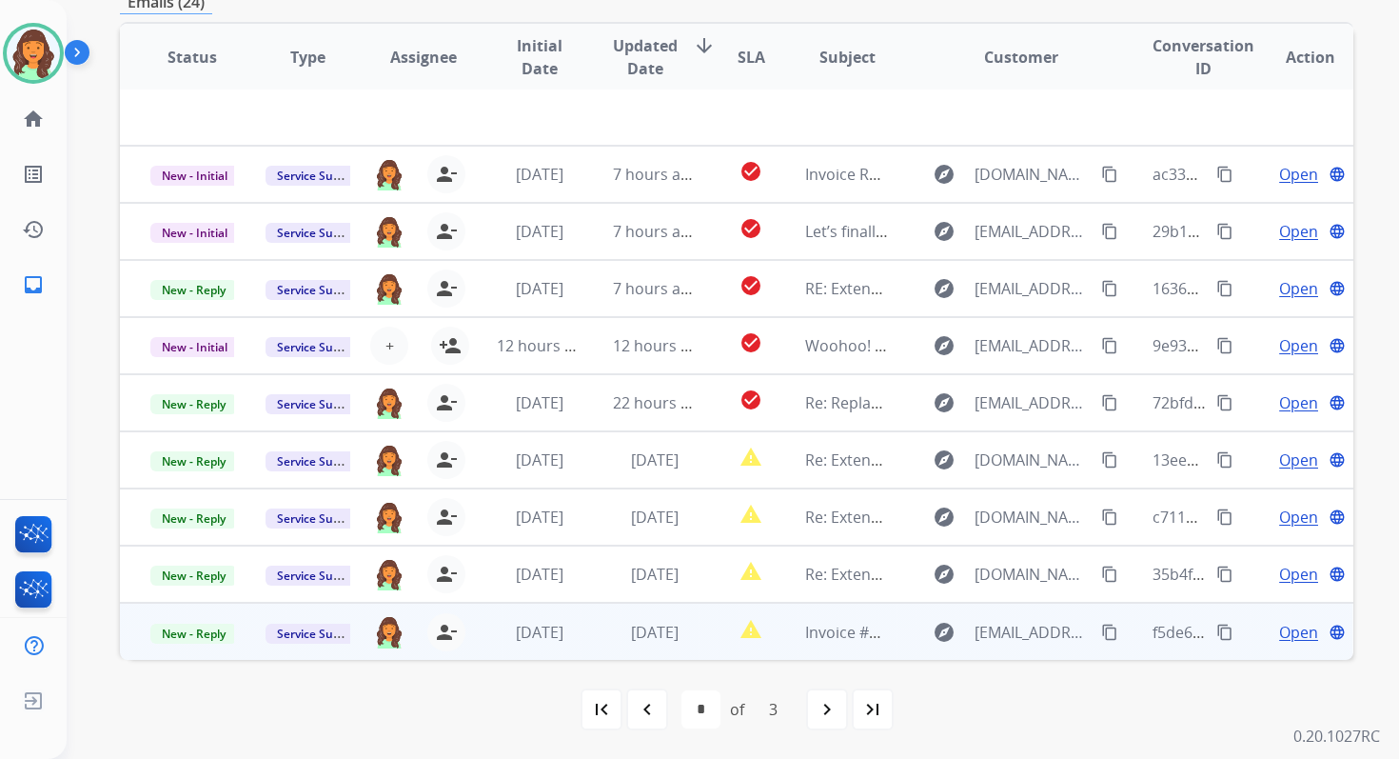
click at [596, 631] on td "[DATE]" at bounding box center [640, 631] width 115 height 57
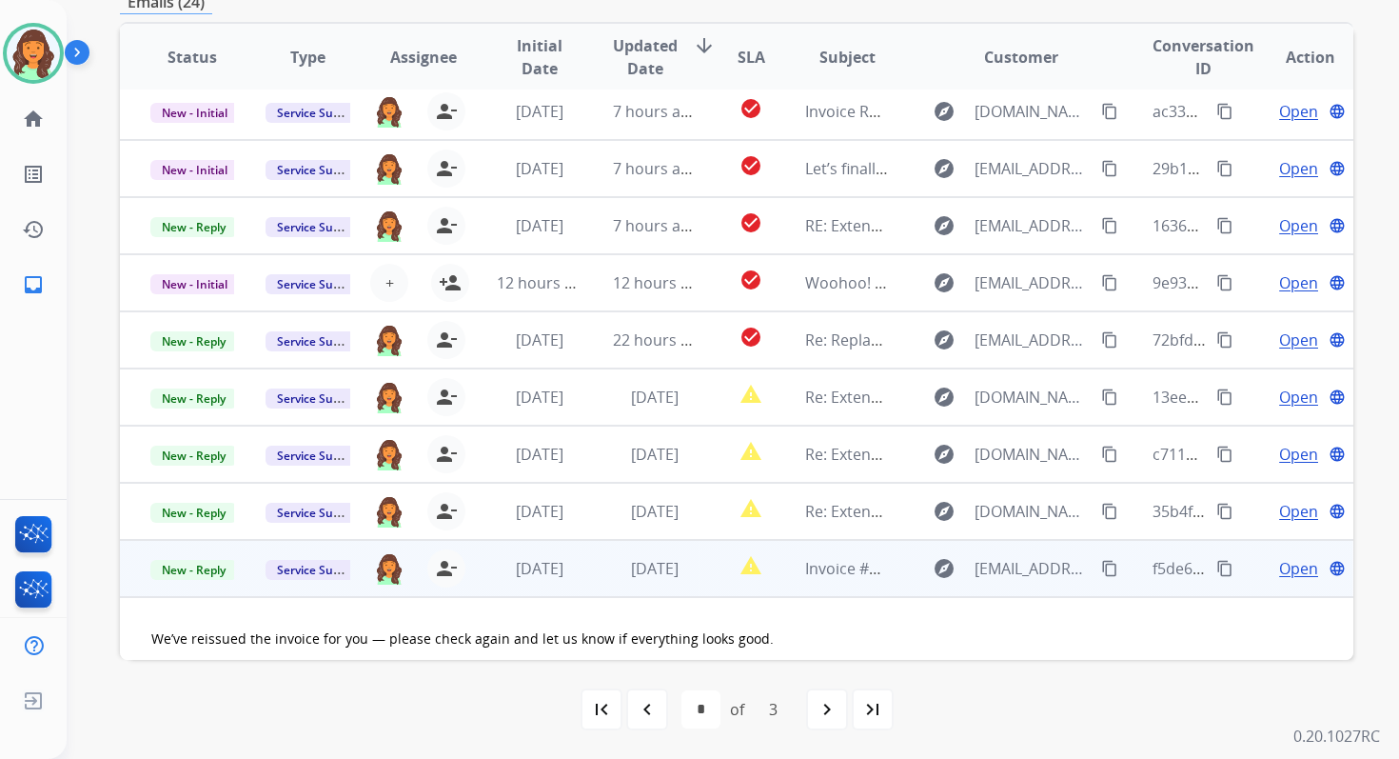
scroll to position [84, 0]
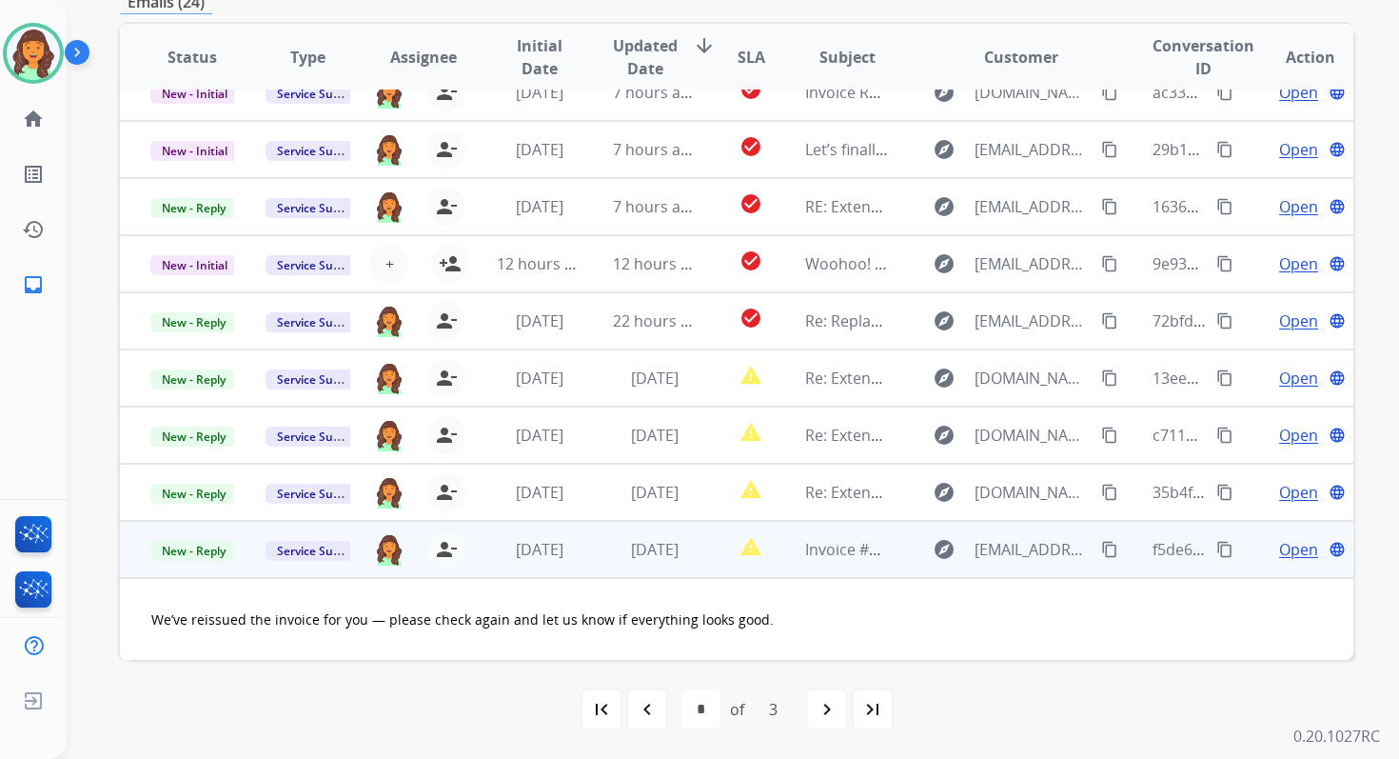
click at [1290, 545] on span "Open" at bounding box center [1298, 549] width 39 height 23
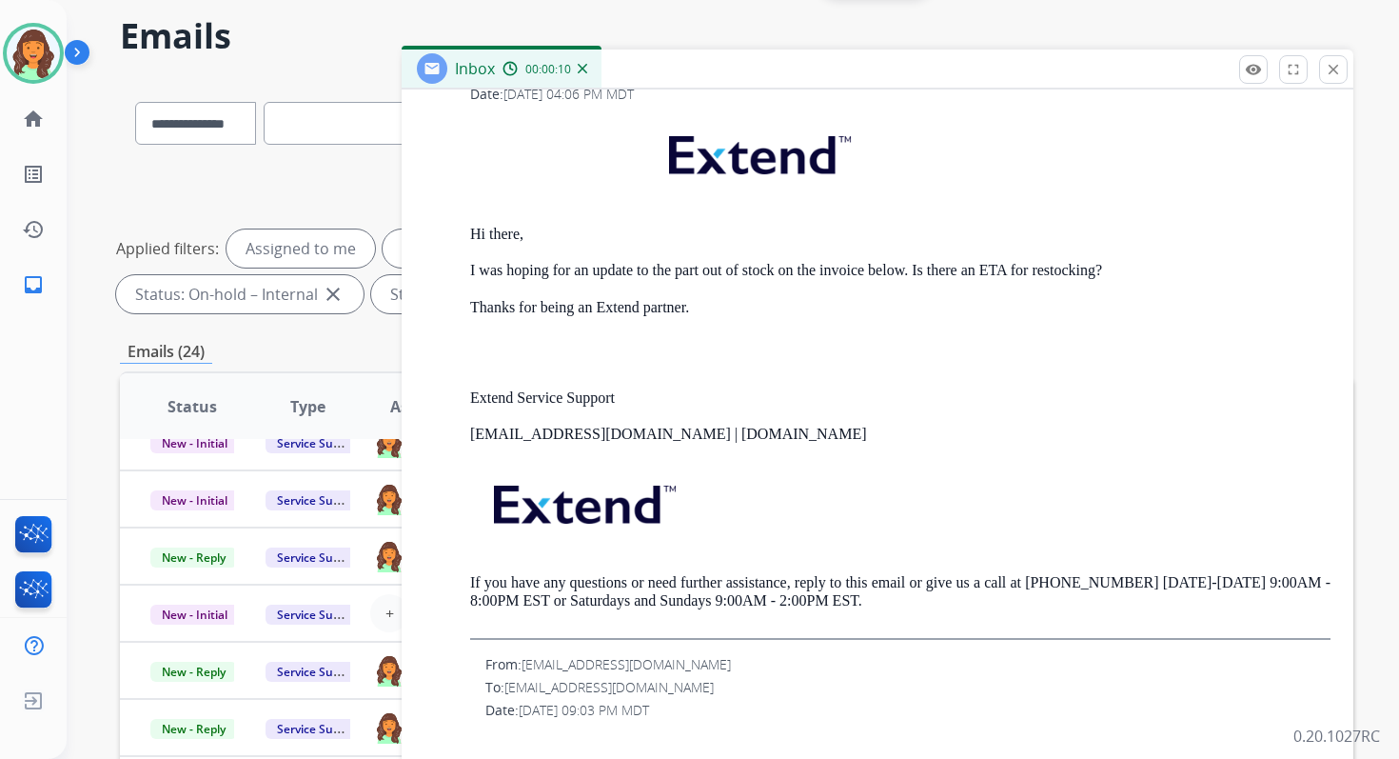
scroll to position [0, 0]
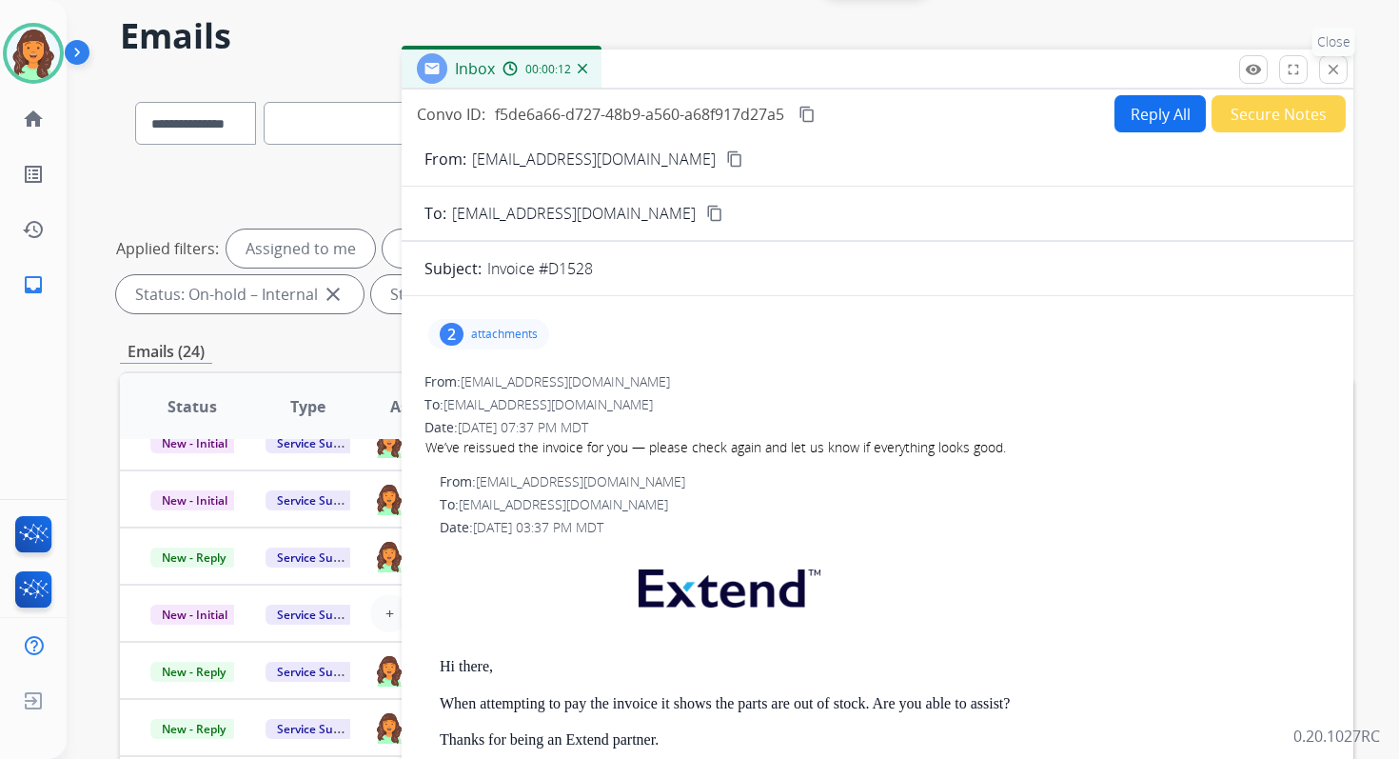
click at [1337, 65] on mat-icon "close" at bounding box center [1333, 69] width 17 height 17
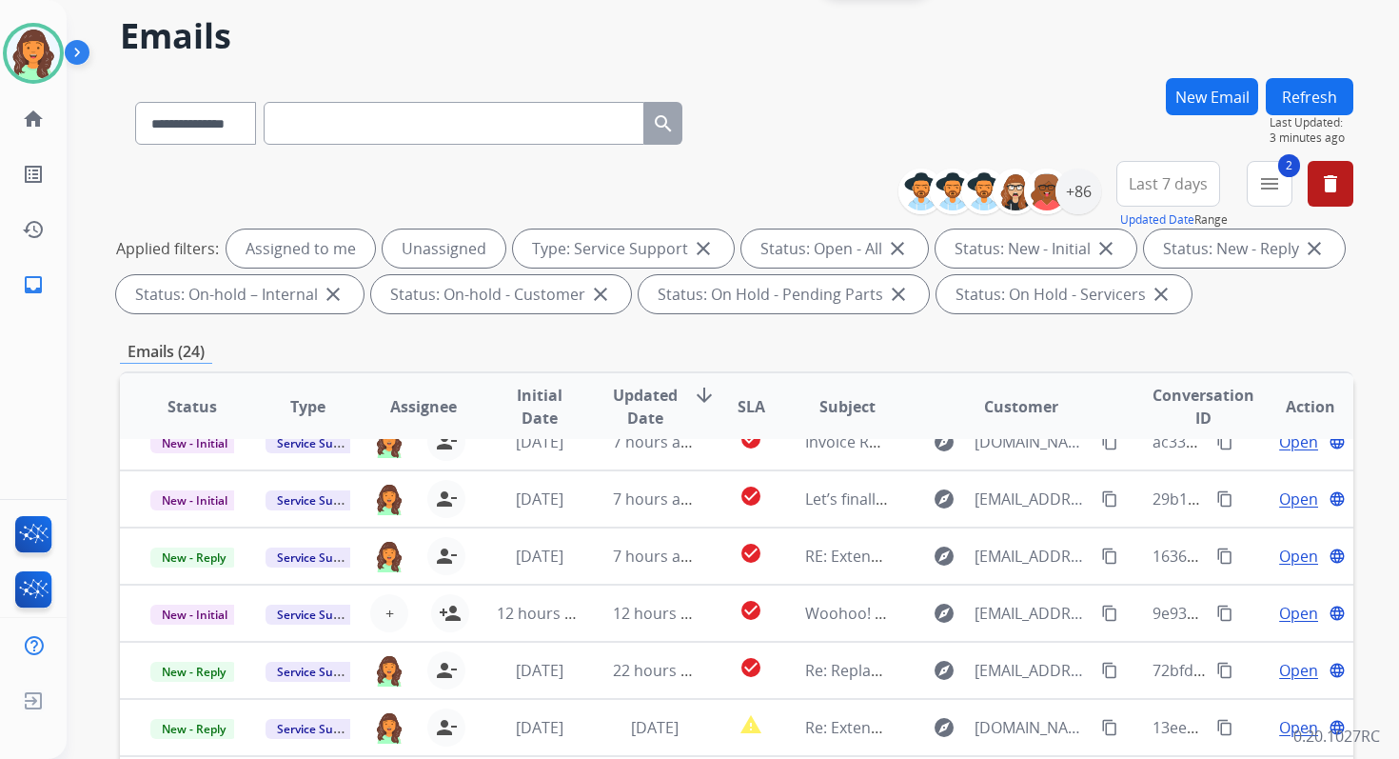
scroll to position [416, 0]
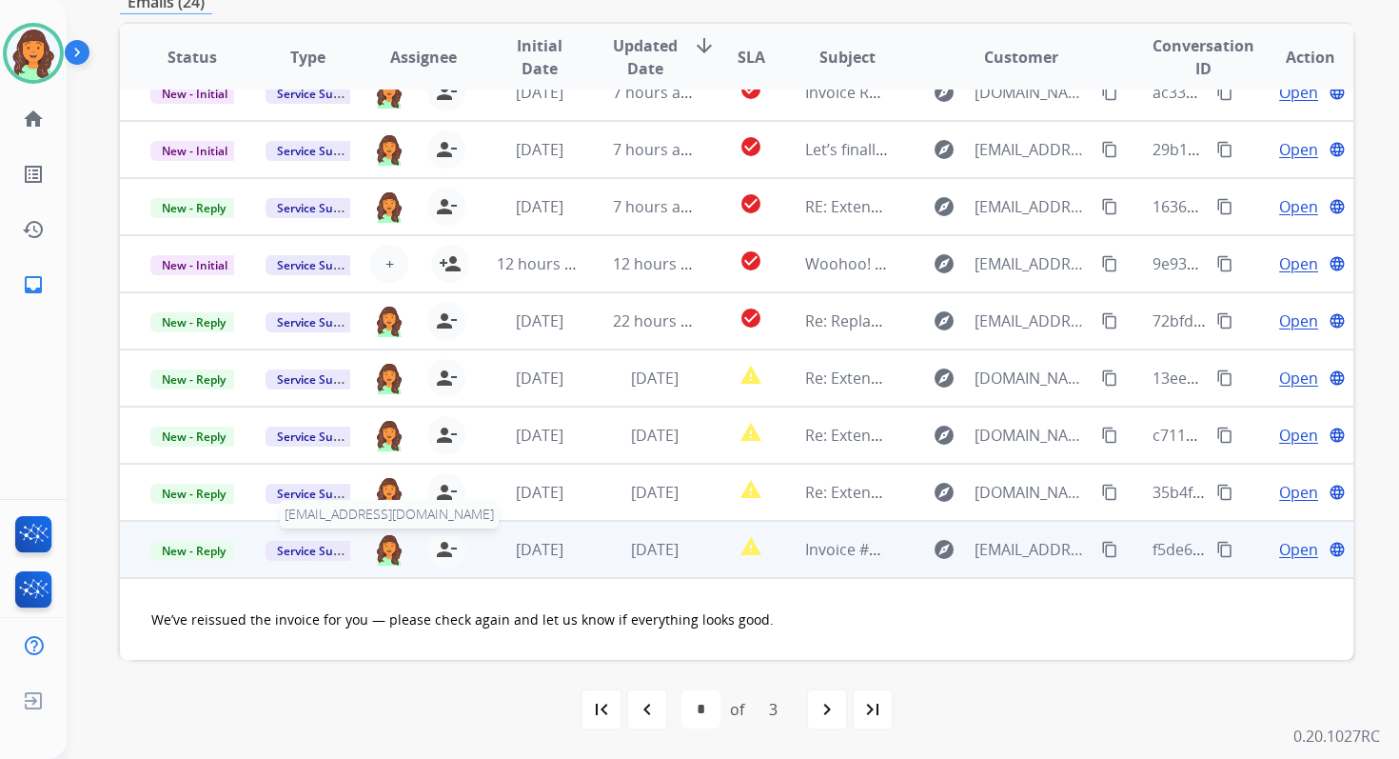
click at [387, 552] on img at bounding box center [389, 549] width 30 height 32
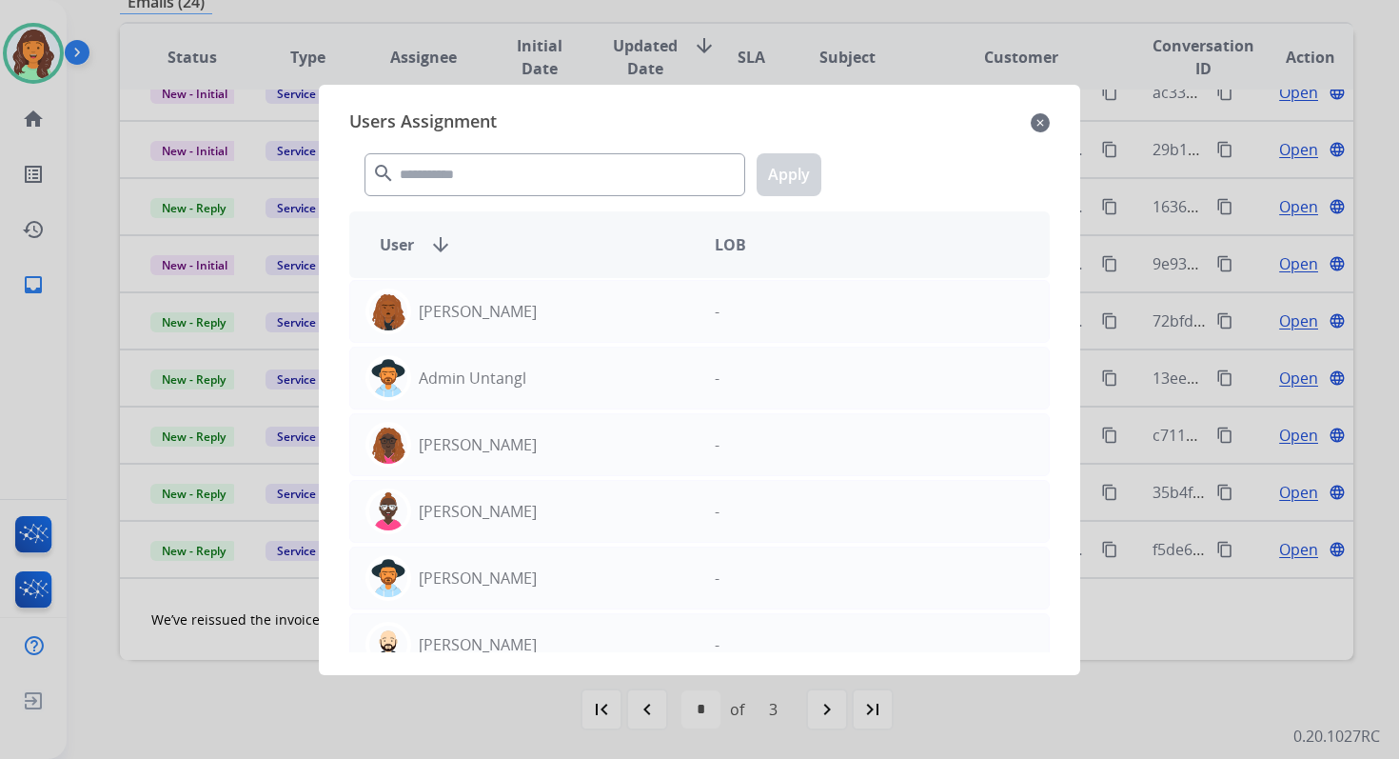
click at [503, 196] on div "search Apply" at bounding box center [699, 171] width 701 height 66
click at [501, 184] on input "text" at bounding box center [555, 174] width 381 height 43
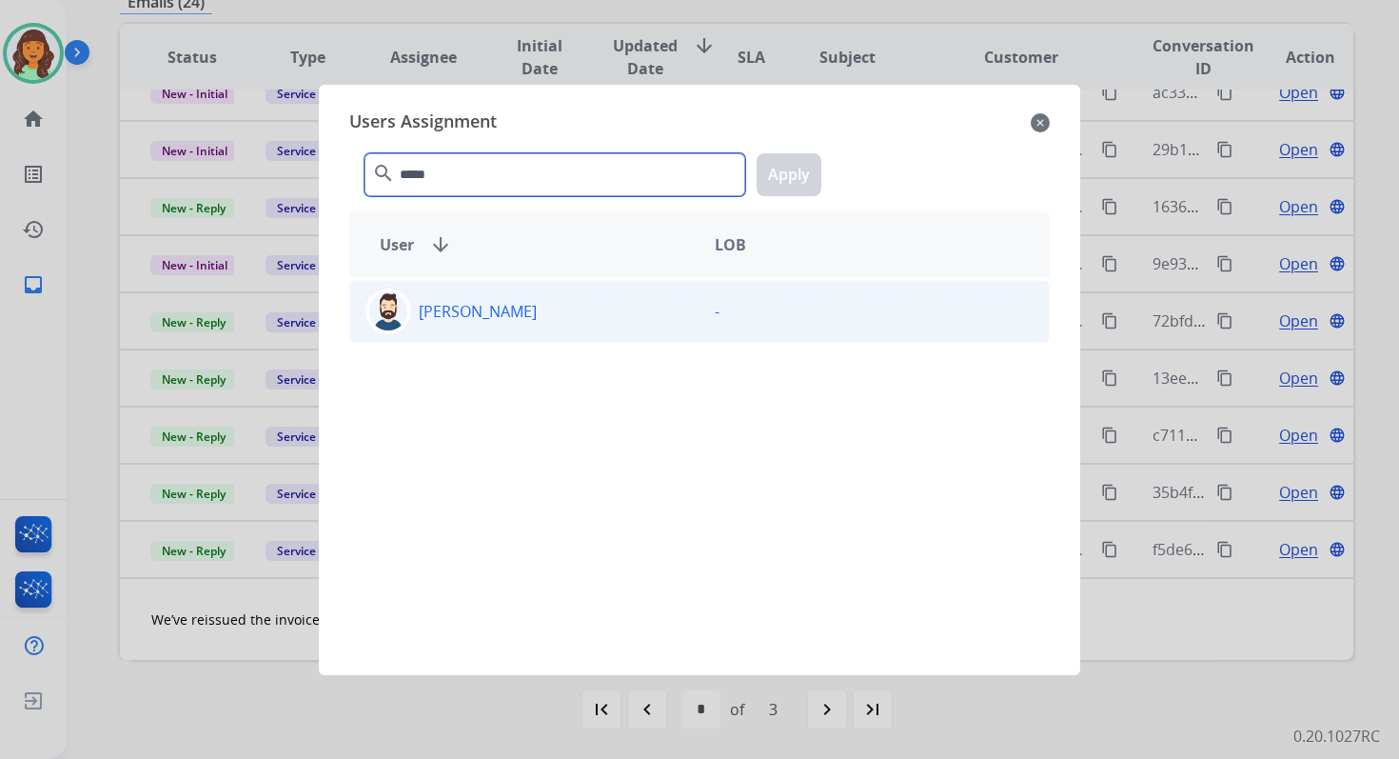
type input "*****"
click at [525, 307] on div "[PERSON_NAME]" at bounding box center [524, 311] width 349 height 46
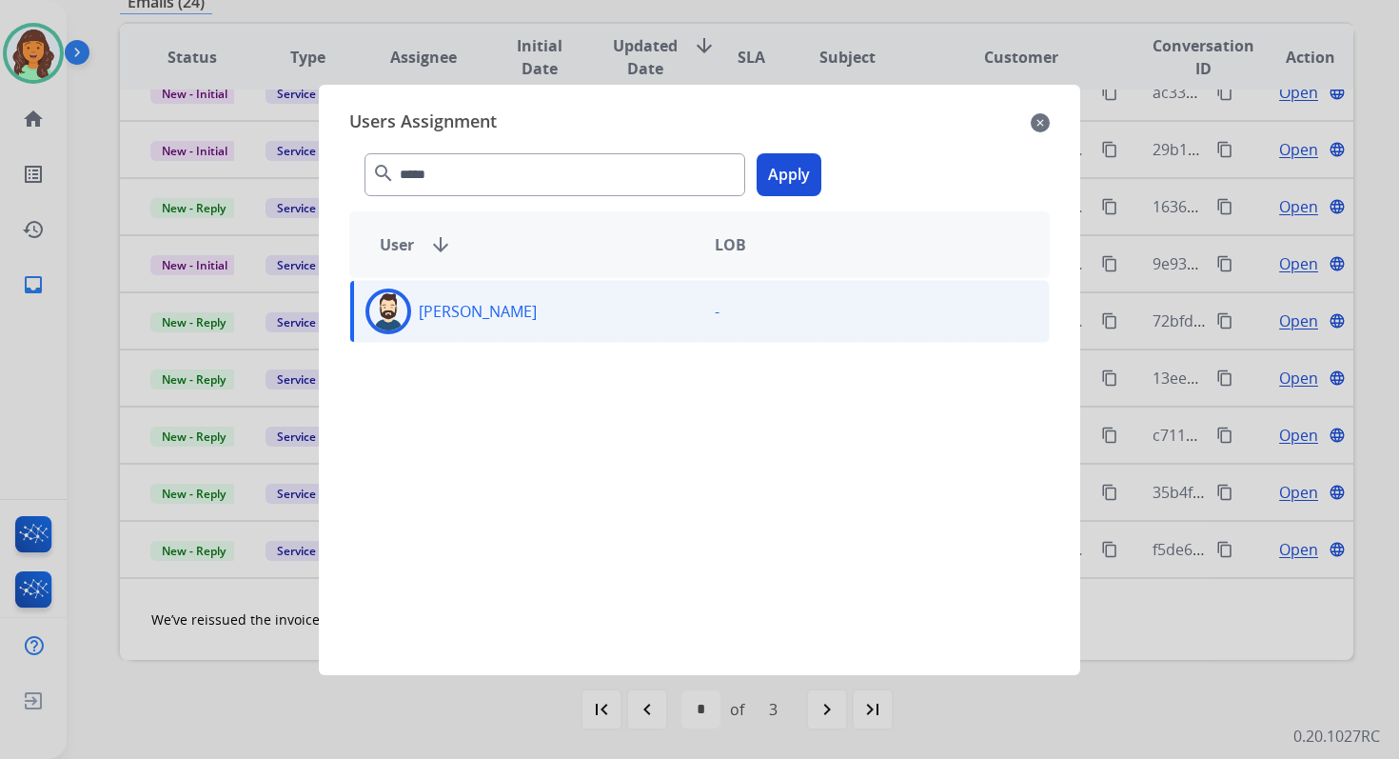
click at [770, 178] on button "Apply" at bounding box center [789, 174] width 65 height 43
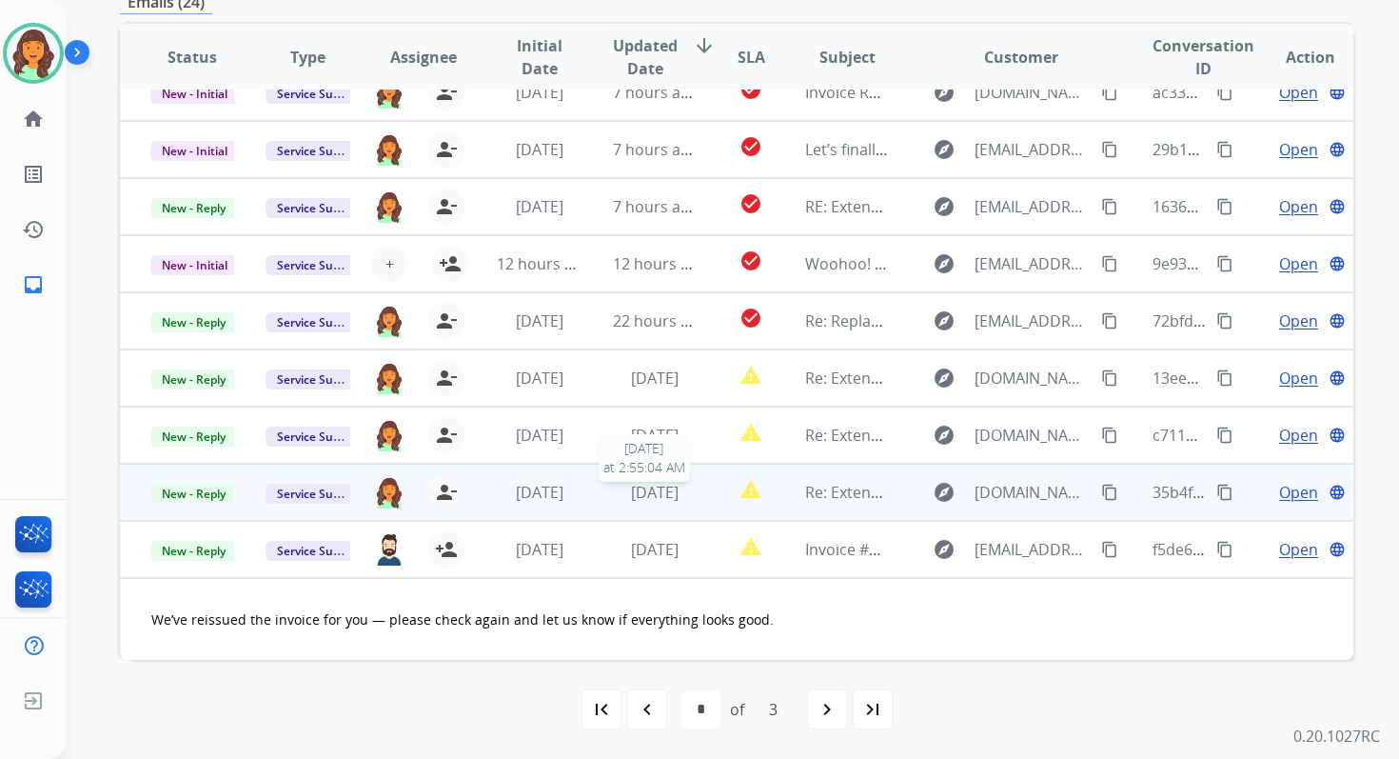
click at [661, 486] on span "[DATE]" at bounding box center [655, 492] width 48 height 21
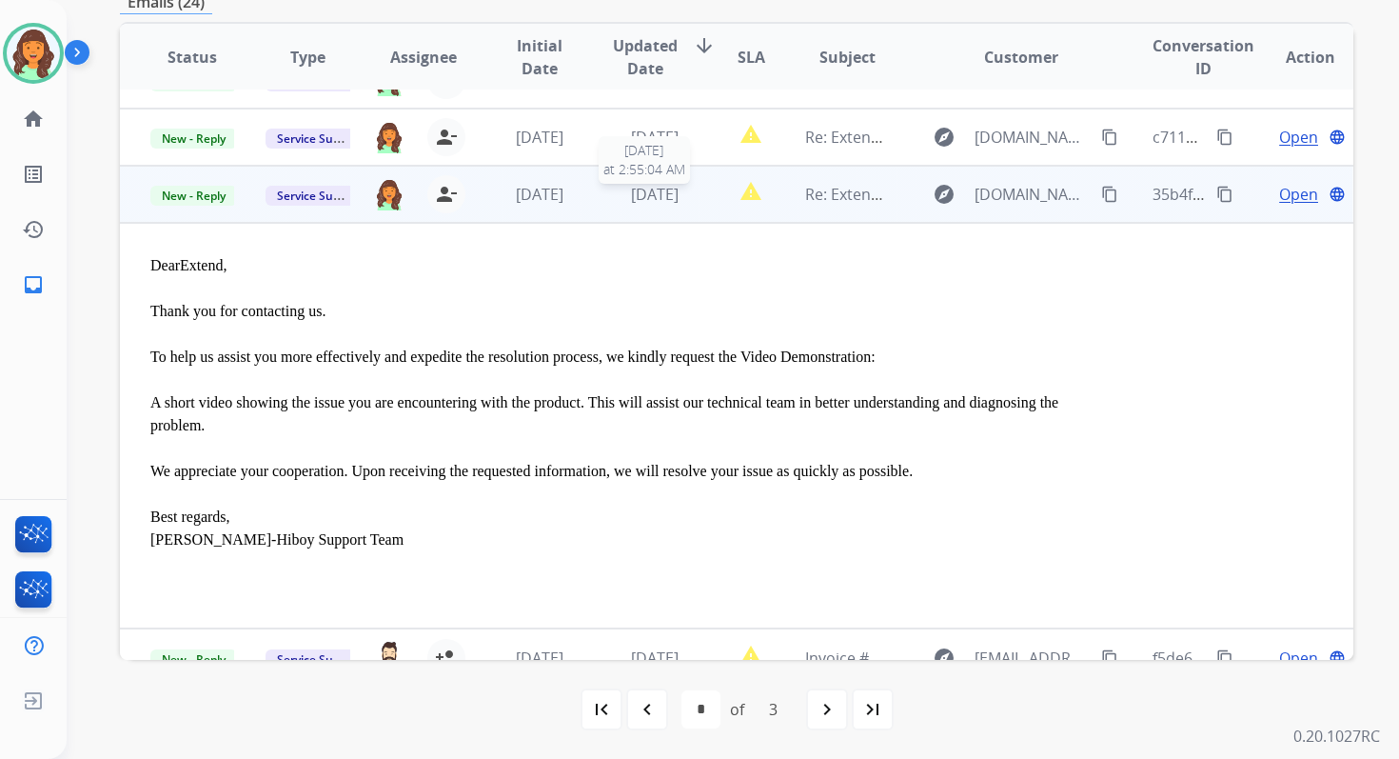
scroll to position [407, 0]
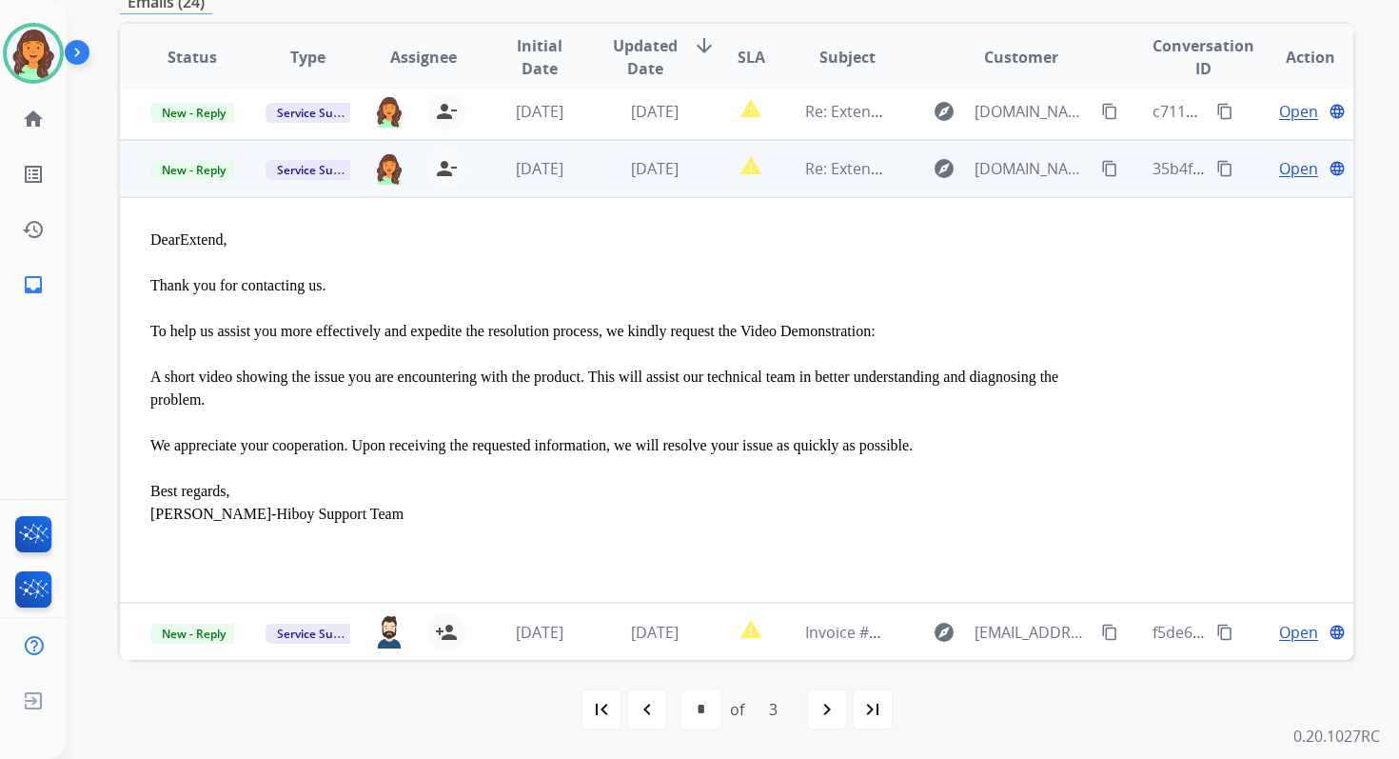
click at [1284, 180] on td "Open language" at bounding box center [1296, 168] width 116 height 57
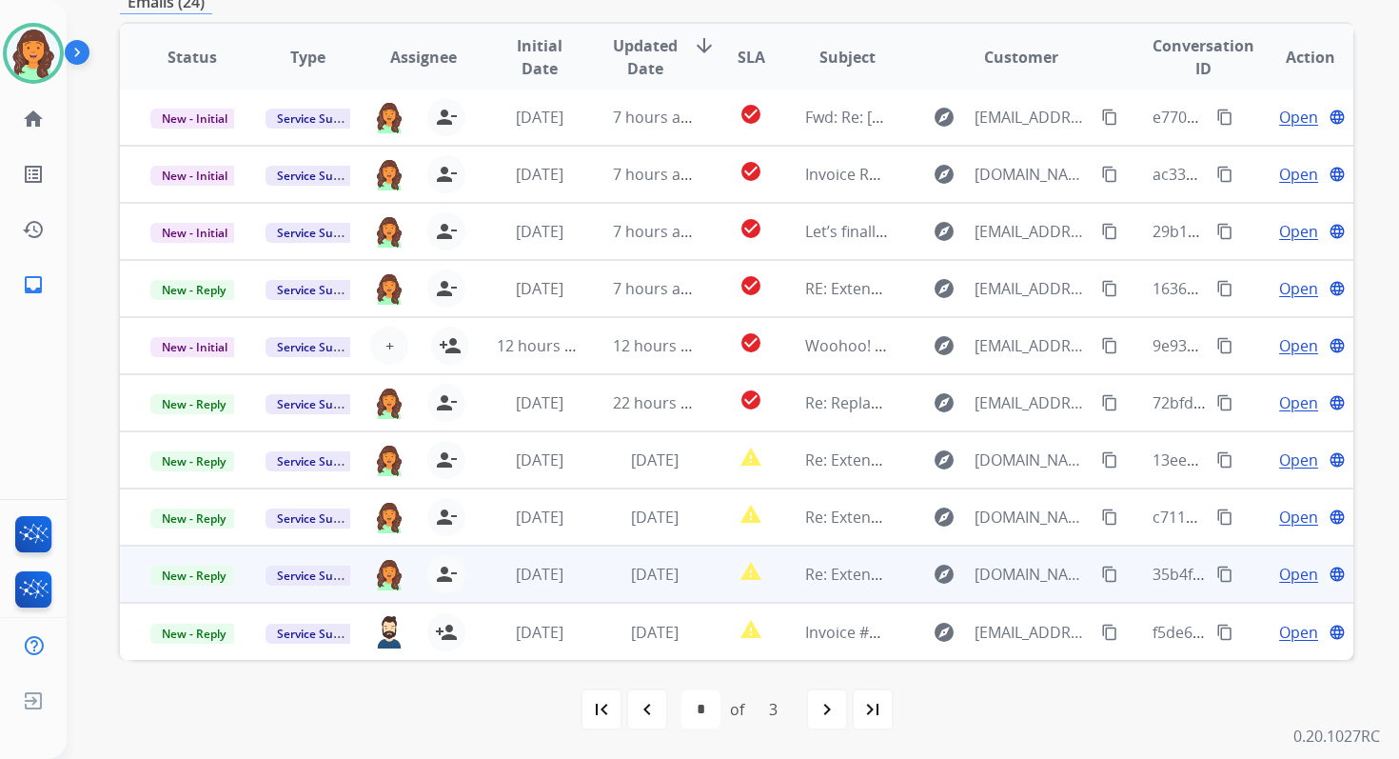
click at [1286, 577] on span "Open" at bounding box center [1298, 574] width 39 height 23
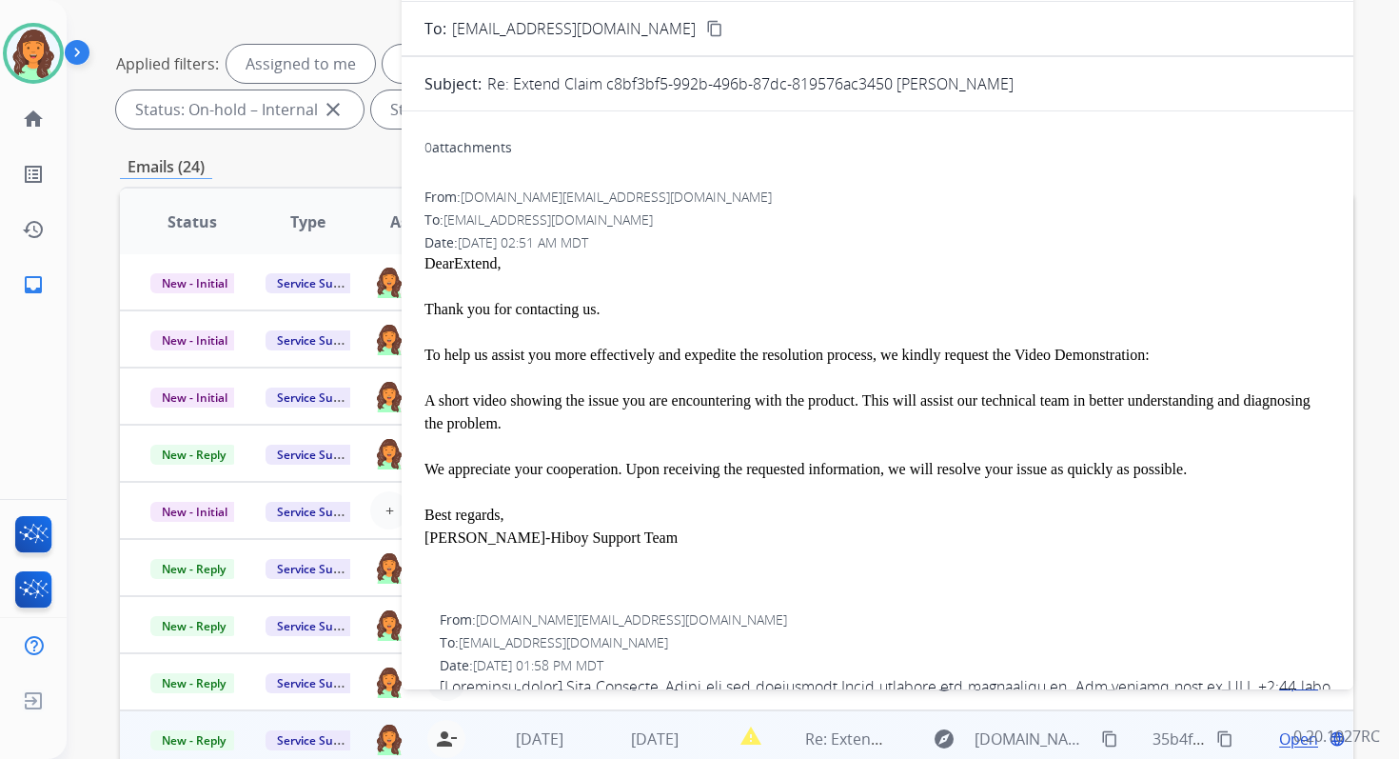
scroll to position [125, 0]
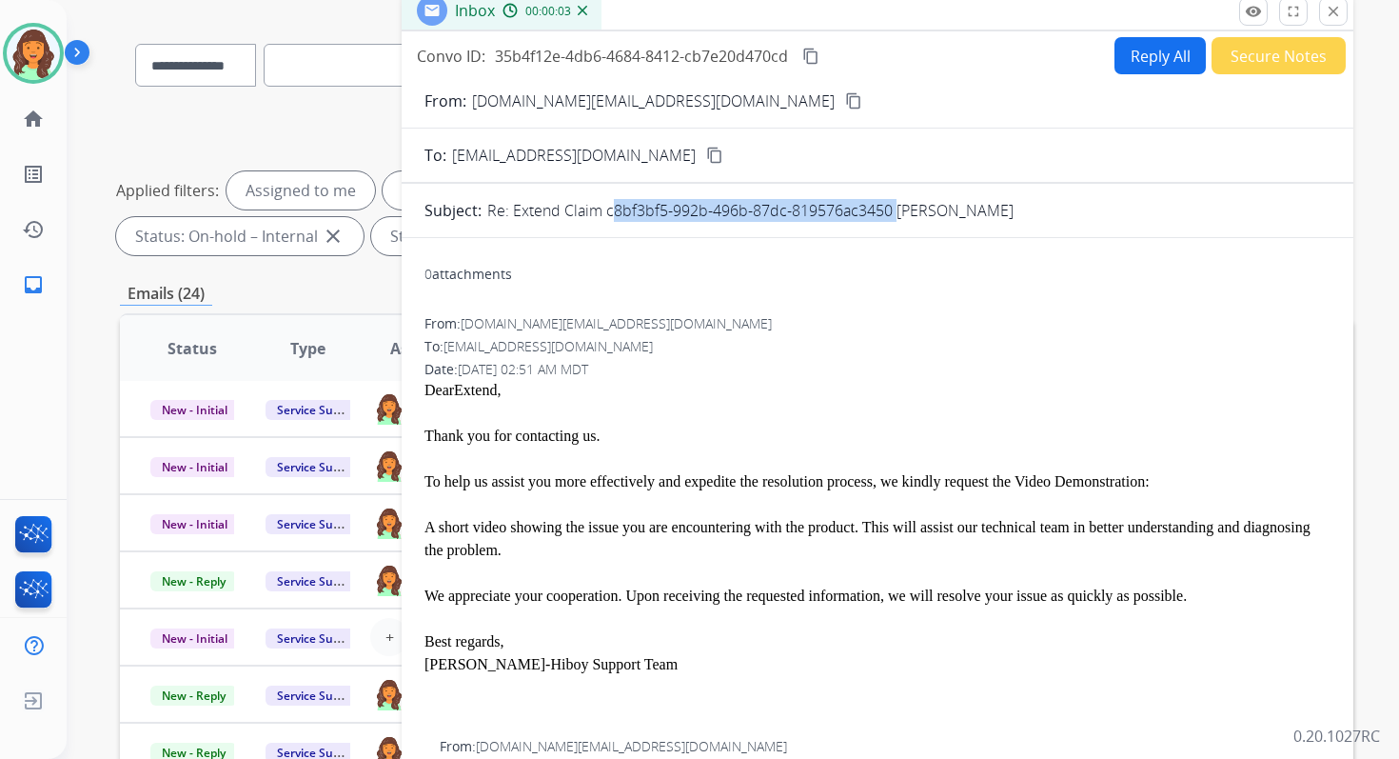
drag, startPoint x: 605, startPoint y: 208, endPoint x: 892, endPoint y: 215, distance: 287.6
click at [892, 215] on p "Re: Extend Claim c8bf3bf5-992b-496b-87dc-819576ac3450 [PERSON_NAME]" at bounding box center [750, 210] width 526 height 23
copy p "c8bf3bf5-992b-496b-87dc-819576ac3450"
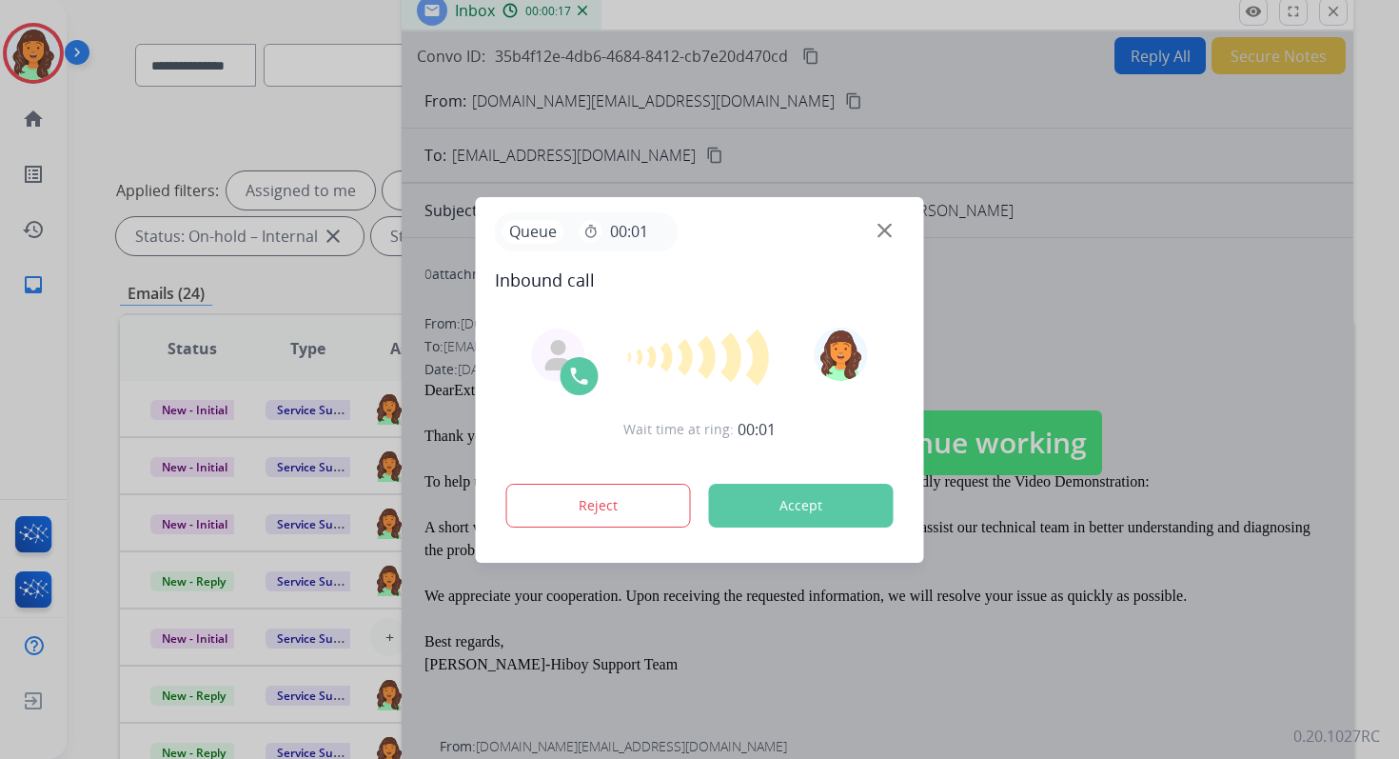
click at [813, 502] on button "Accept" at bounding box center [801, 506] width 185 height 44
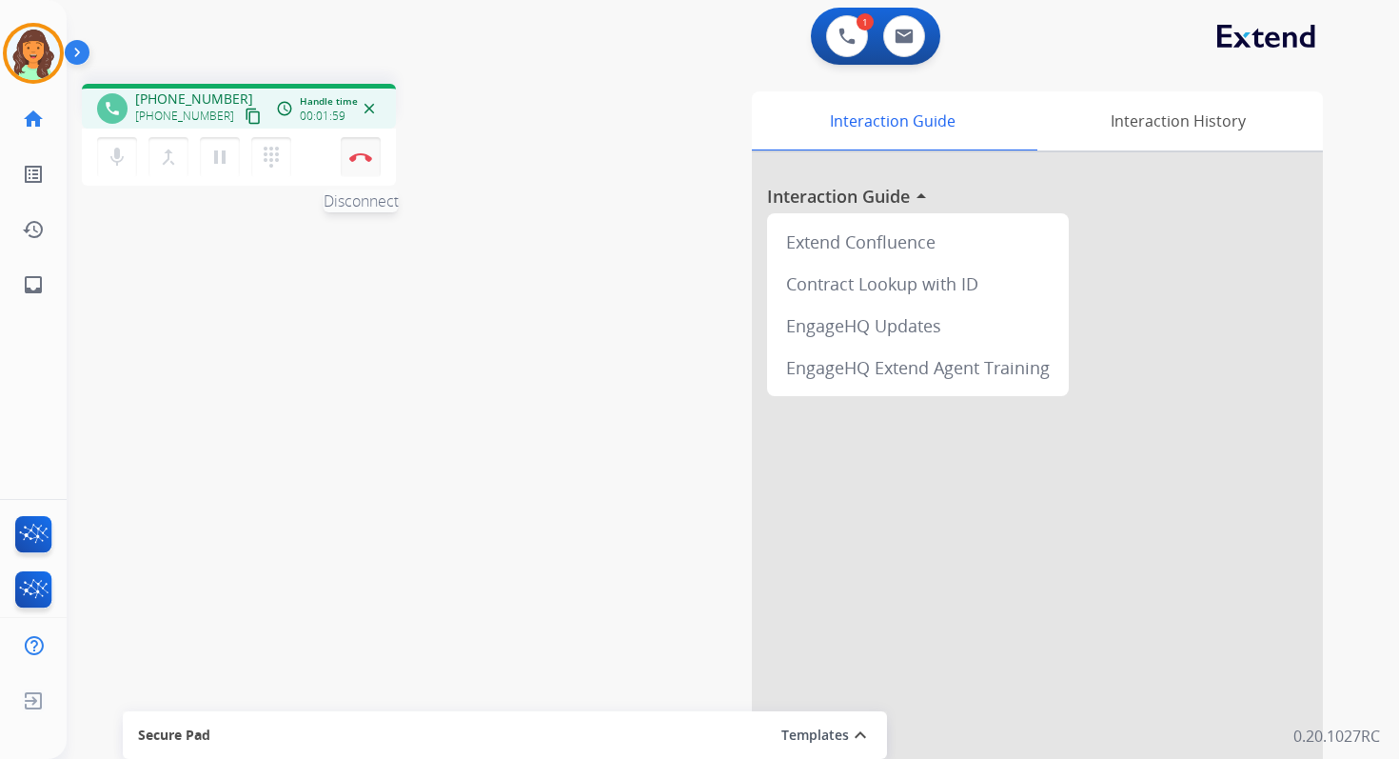
click at [359, 152] on img at bounding box center [360, 157] width 23 height 10
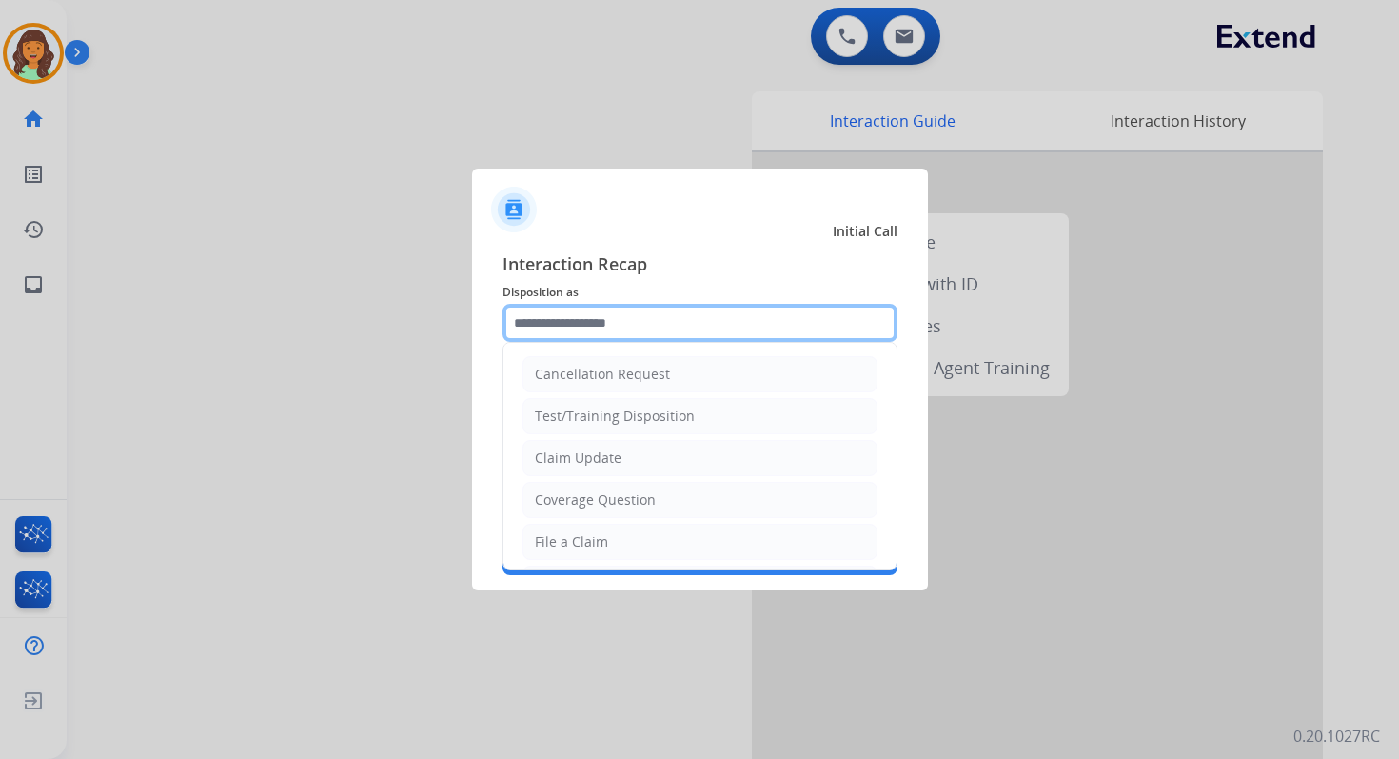
click at [633, 324] on input "text" at bounding box center [700, 323] width 395 height 38
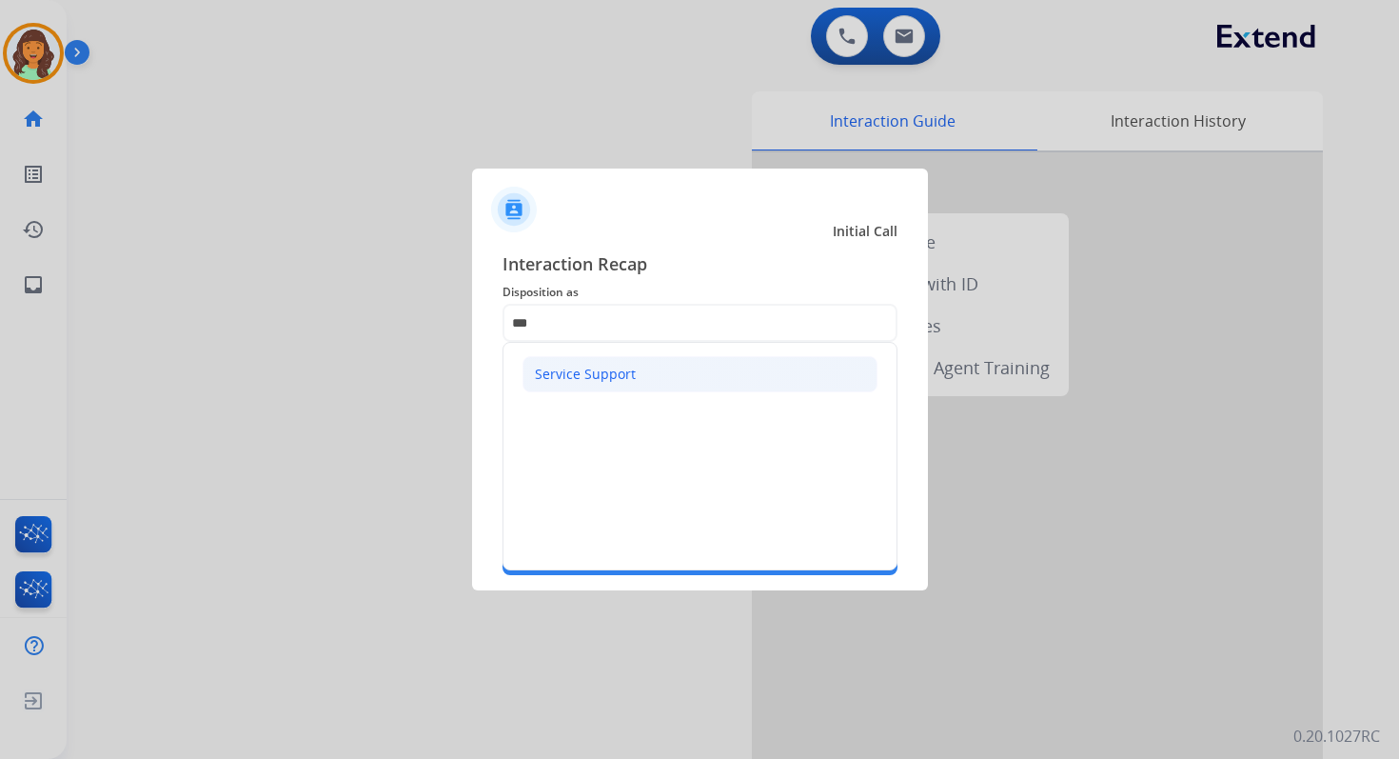
click at [643, 376] on li "Service Support" at bounding box center [700, 374] width 355 height 36
type input "**********"
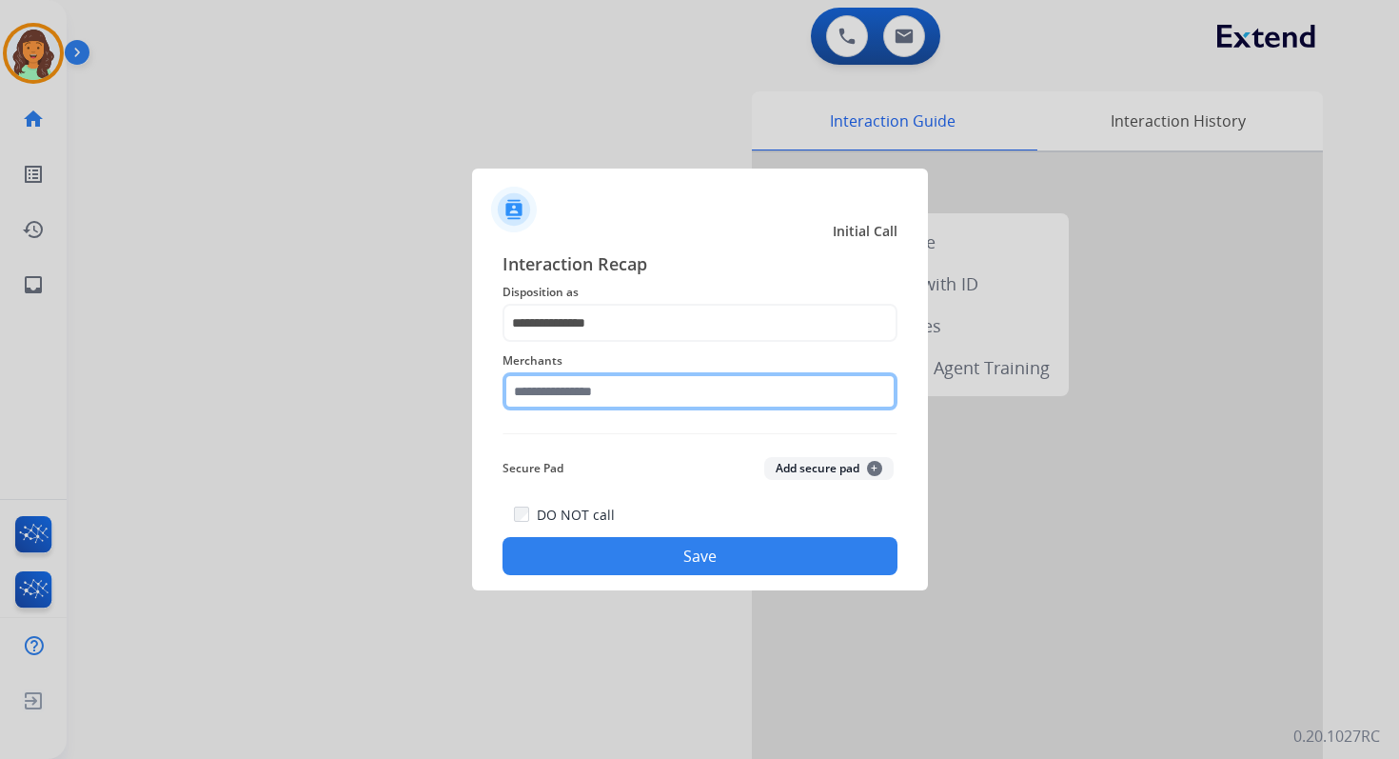
click at [603, 383] on input "text" at bounding box center [700, 391] width 395 height 38
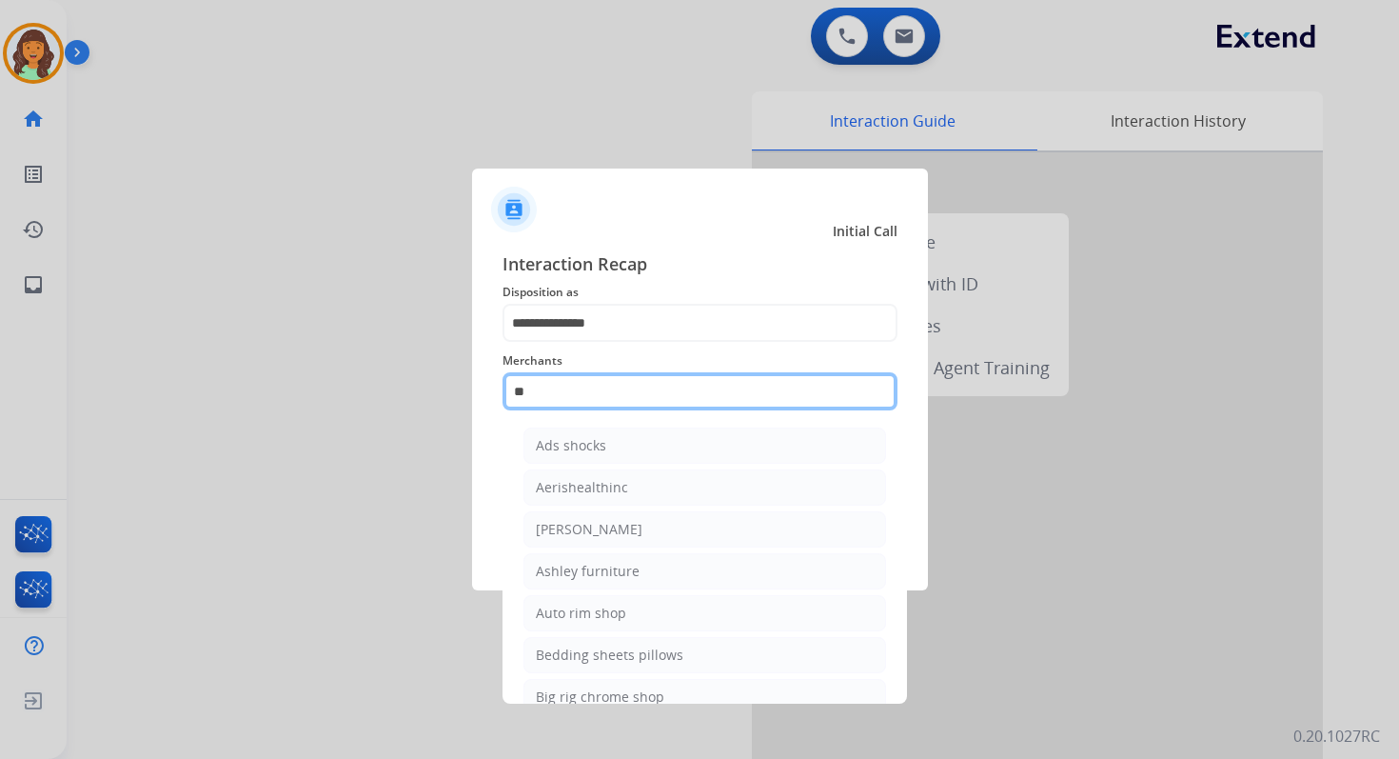
type input "*"
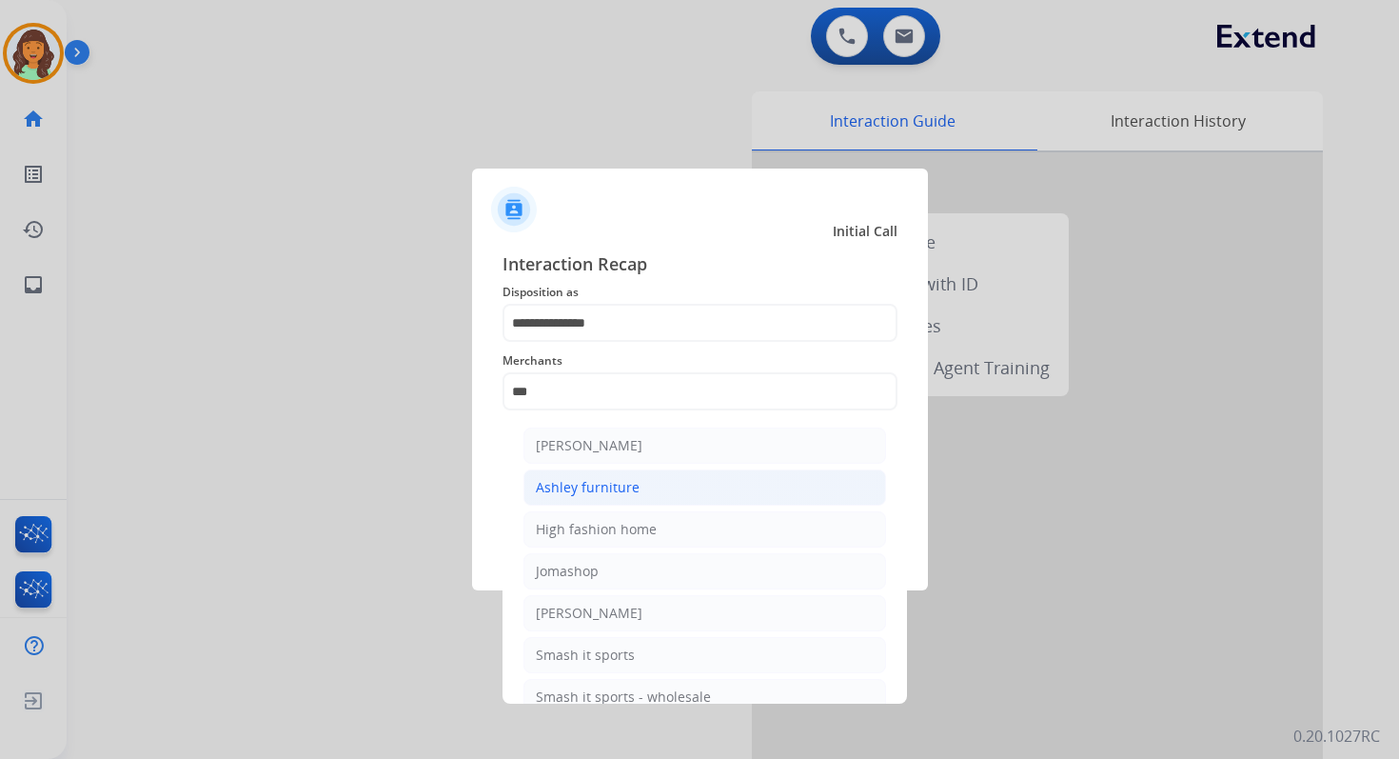
click at [623, 488] on div "Ashley furniture" at bounding box center [588, 487] width 104 height 19
type input "**********"
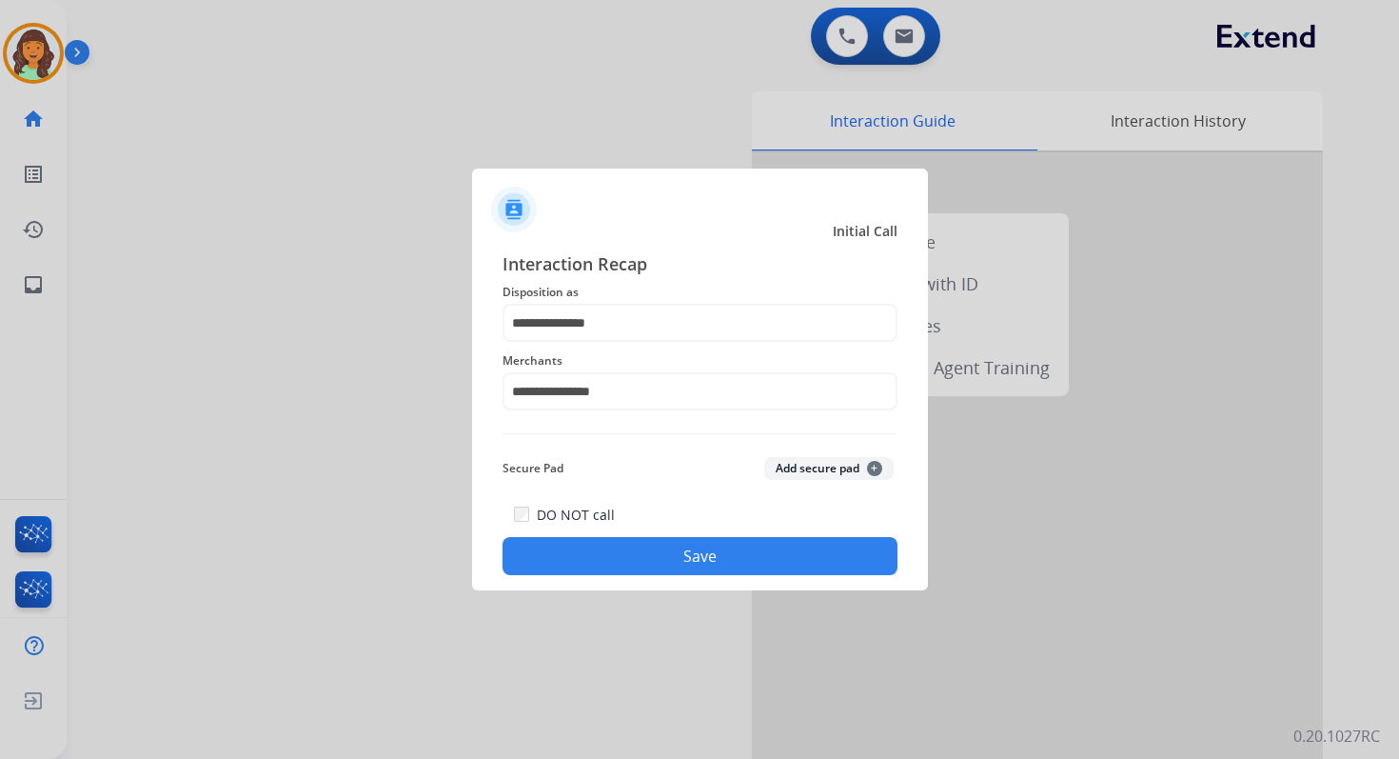
click at [718, 559] on button "Save" at bounding box center [700, 556] width 395 height 38
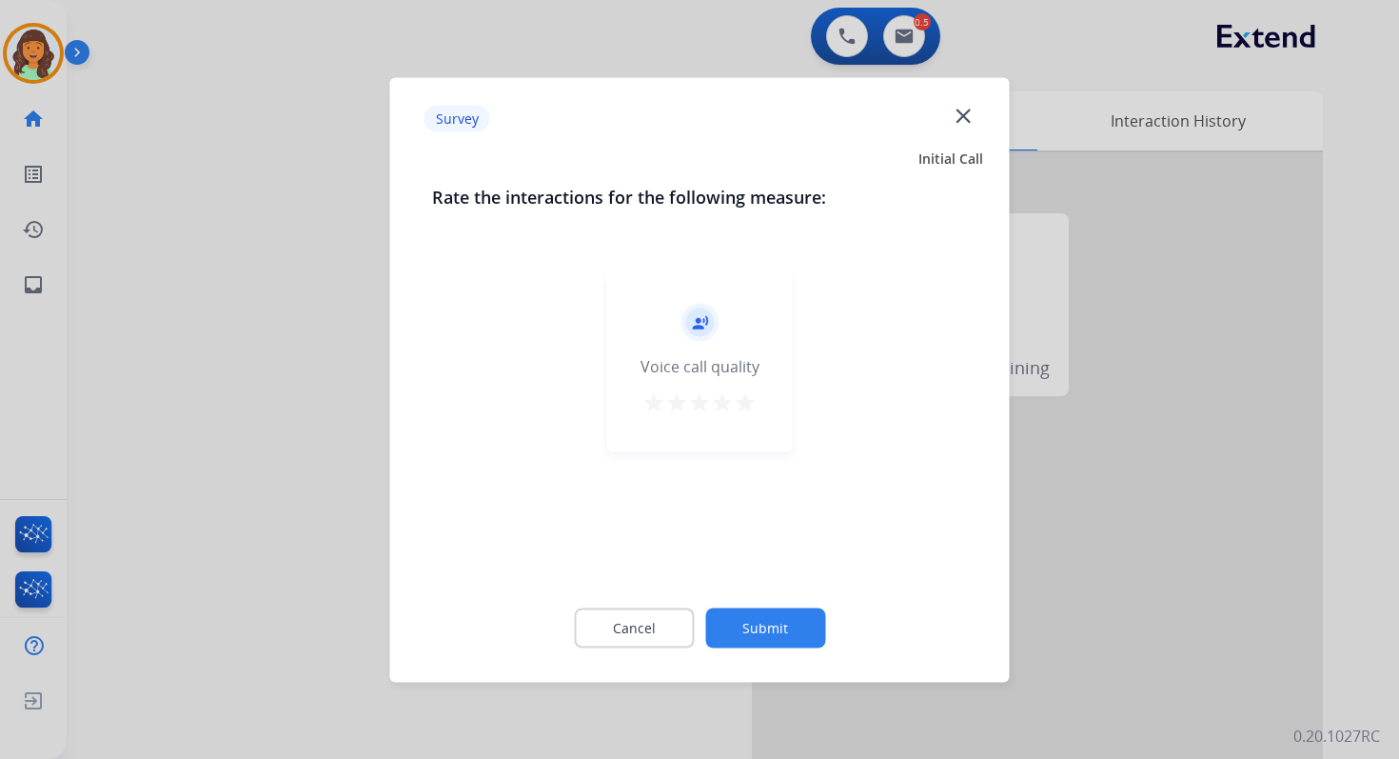
click at [954, 113] on mat-icon "close" at bounding box center [963, 115] width 25 height 25
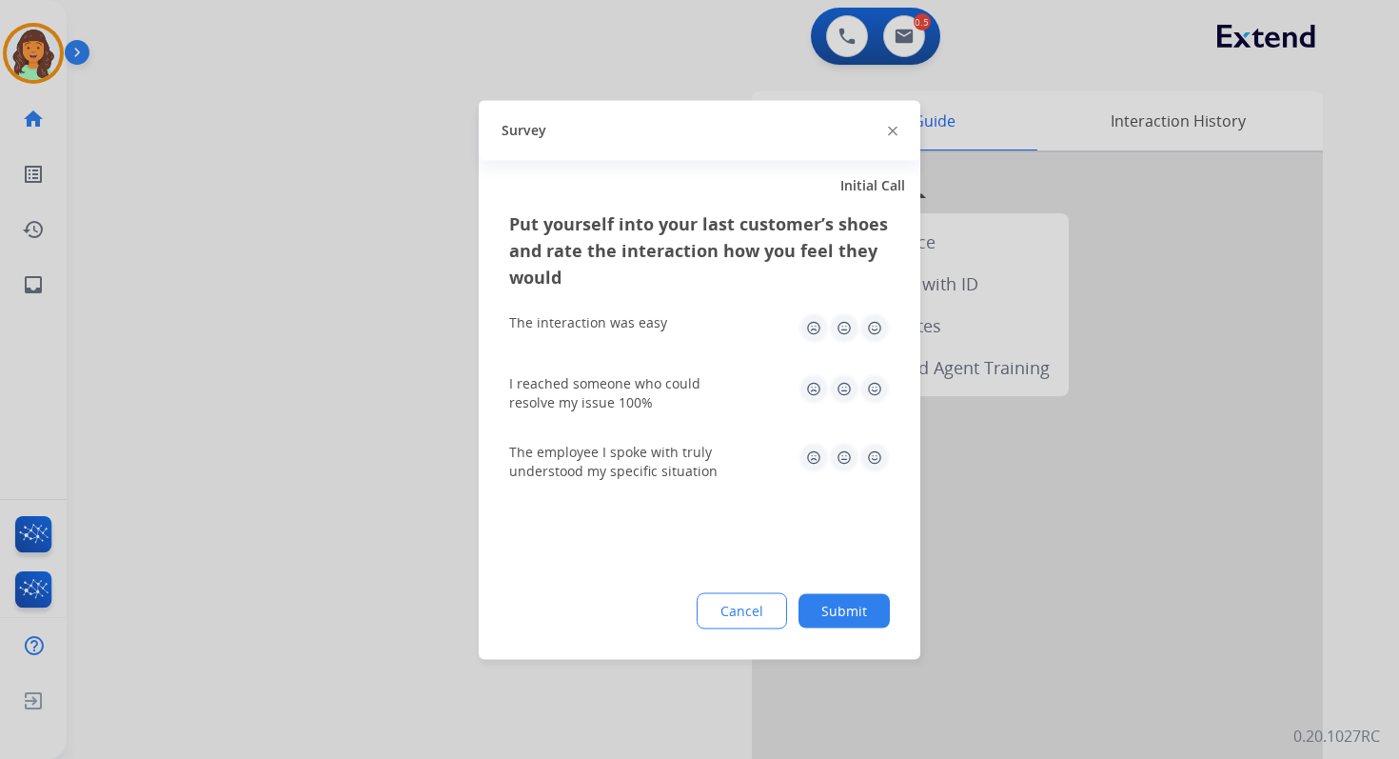
click at [886, 129] on div "Survey" at bounding box center [700, 130] width 442 height 60
click at [893, 129] on img at bounding box center [893, 132] width 10 height 10
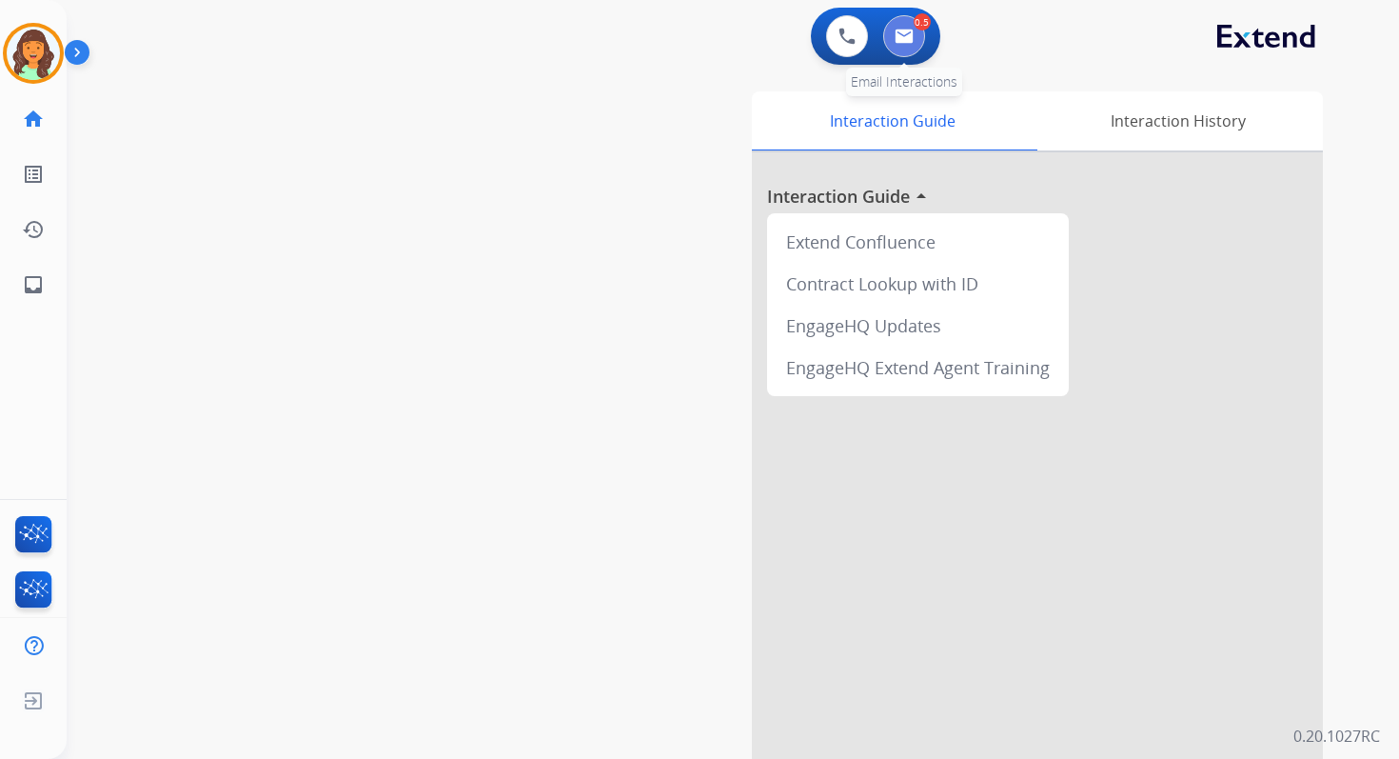
click at [899, 45] on button at bounding box center [904, 36] width 42 height 42
select select "**********"
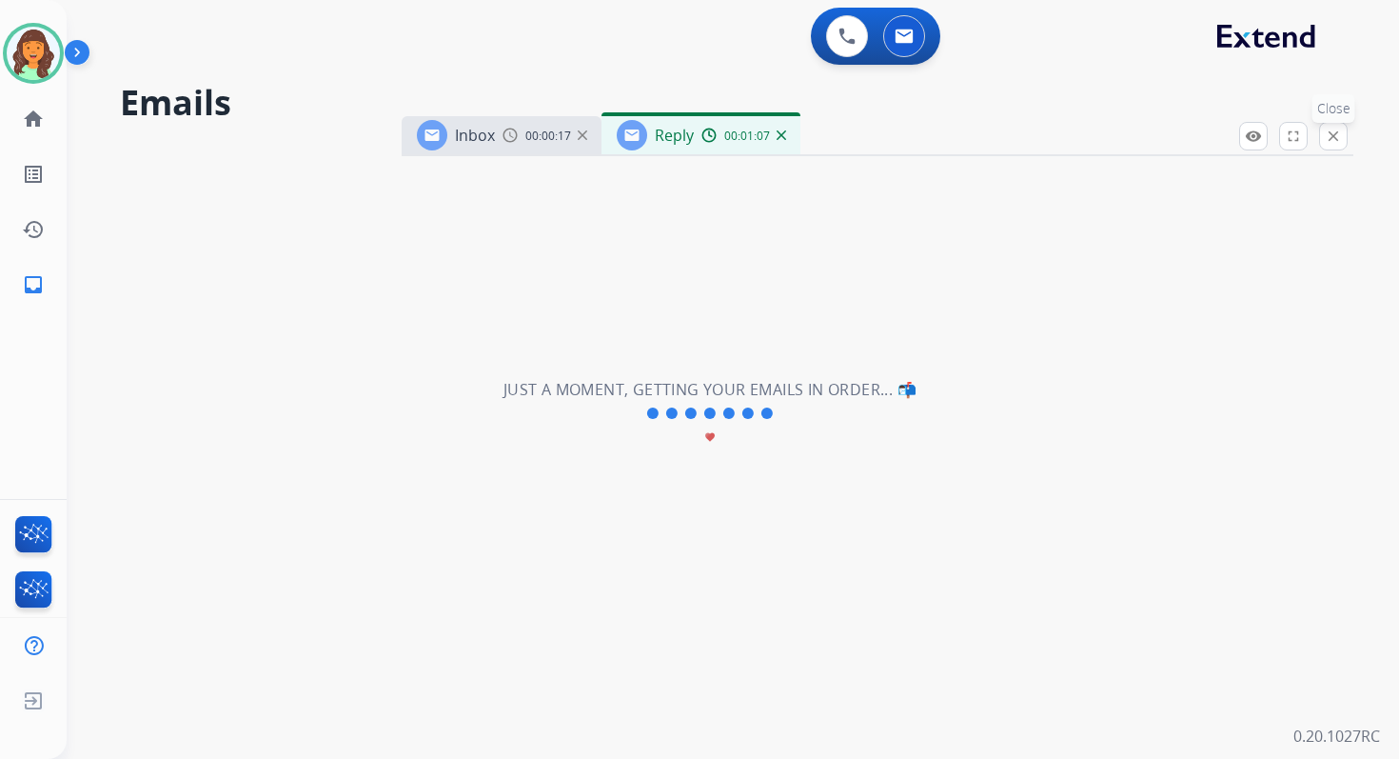
click at [1343, 137] on button "close Close" at bounding box center [1333, 136] width 29 height 29
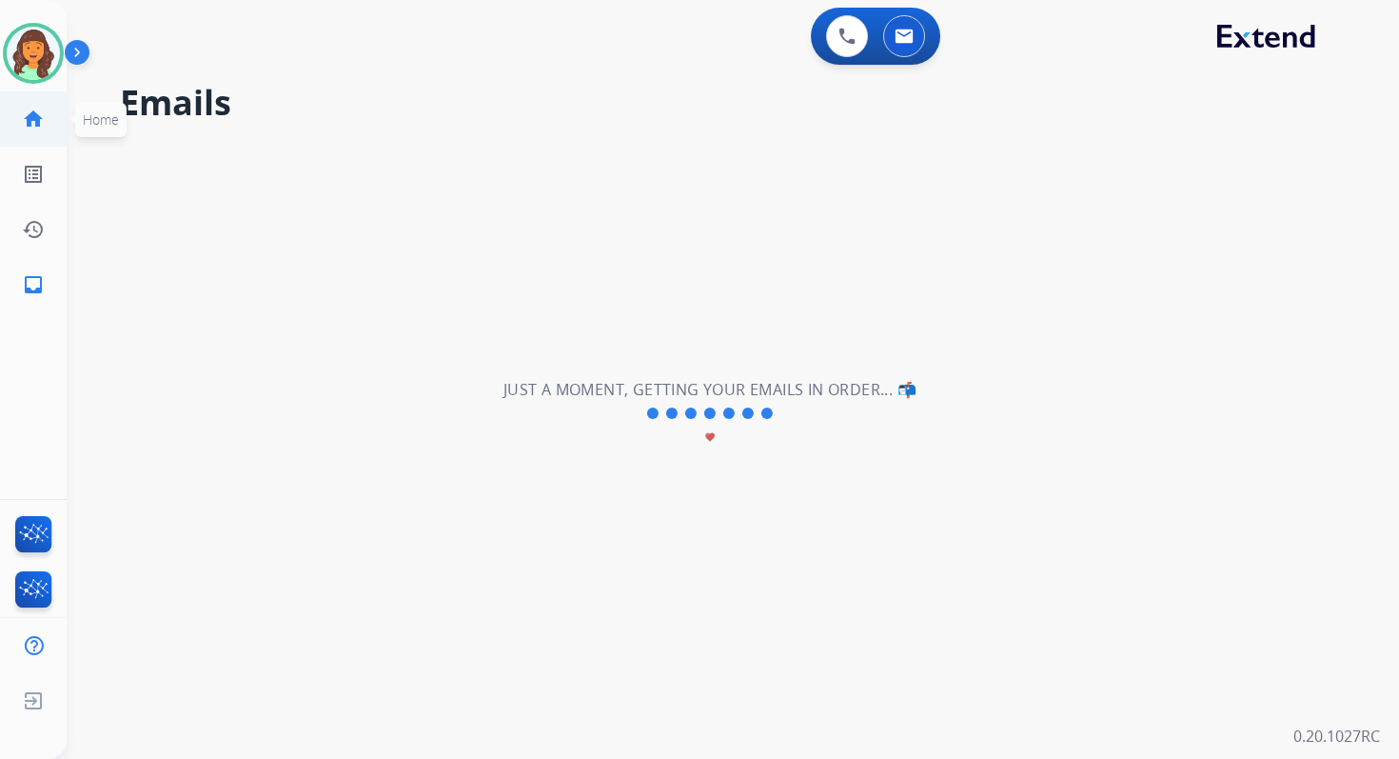
click at [37, 116] on mat-icon "home" at bounding box center [33, 119] width 23 height 23
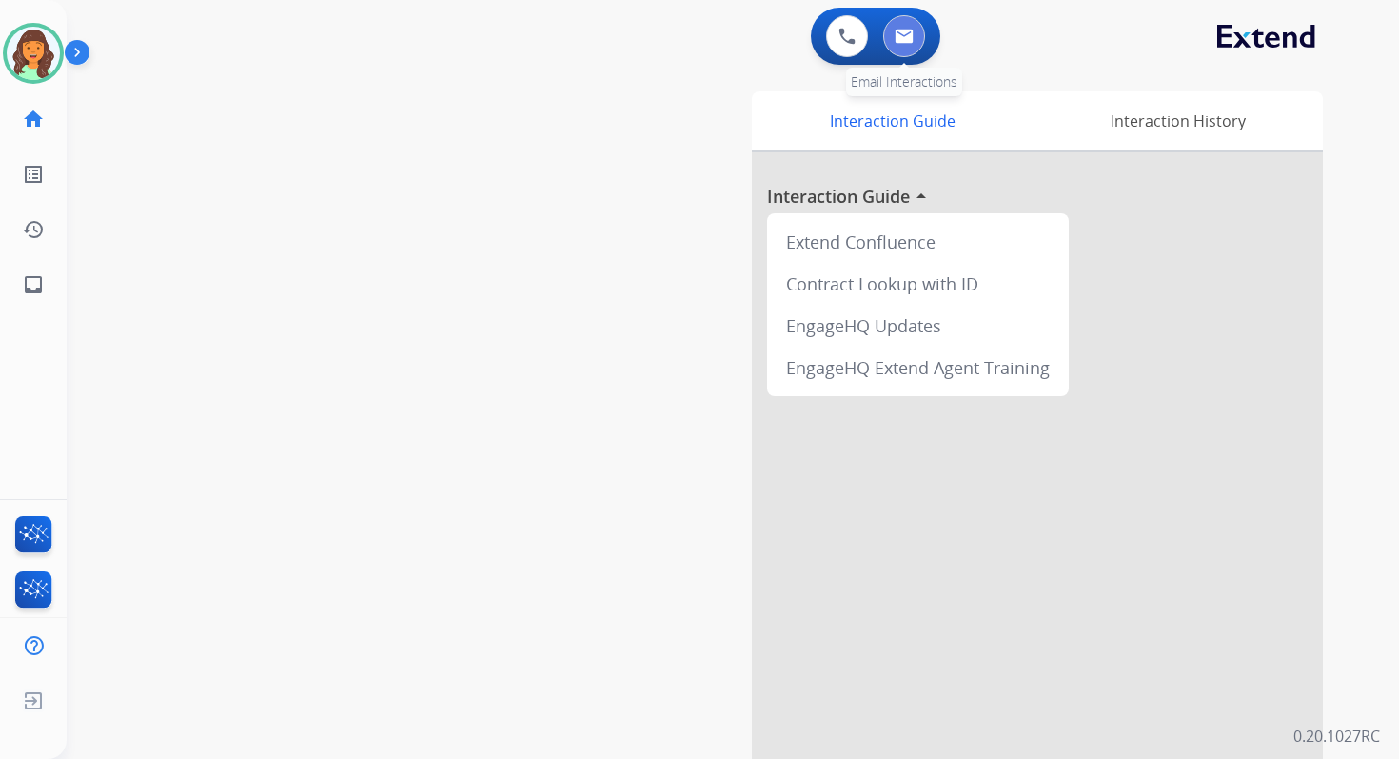
click at [896, 34] on img at bounding box center [904, 36] width 19 height 15
select select "**********"
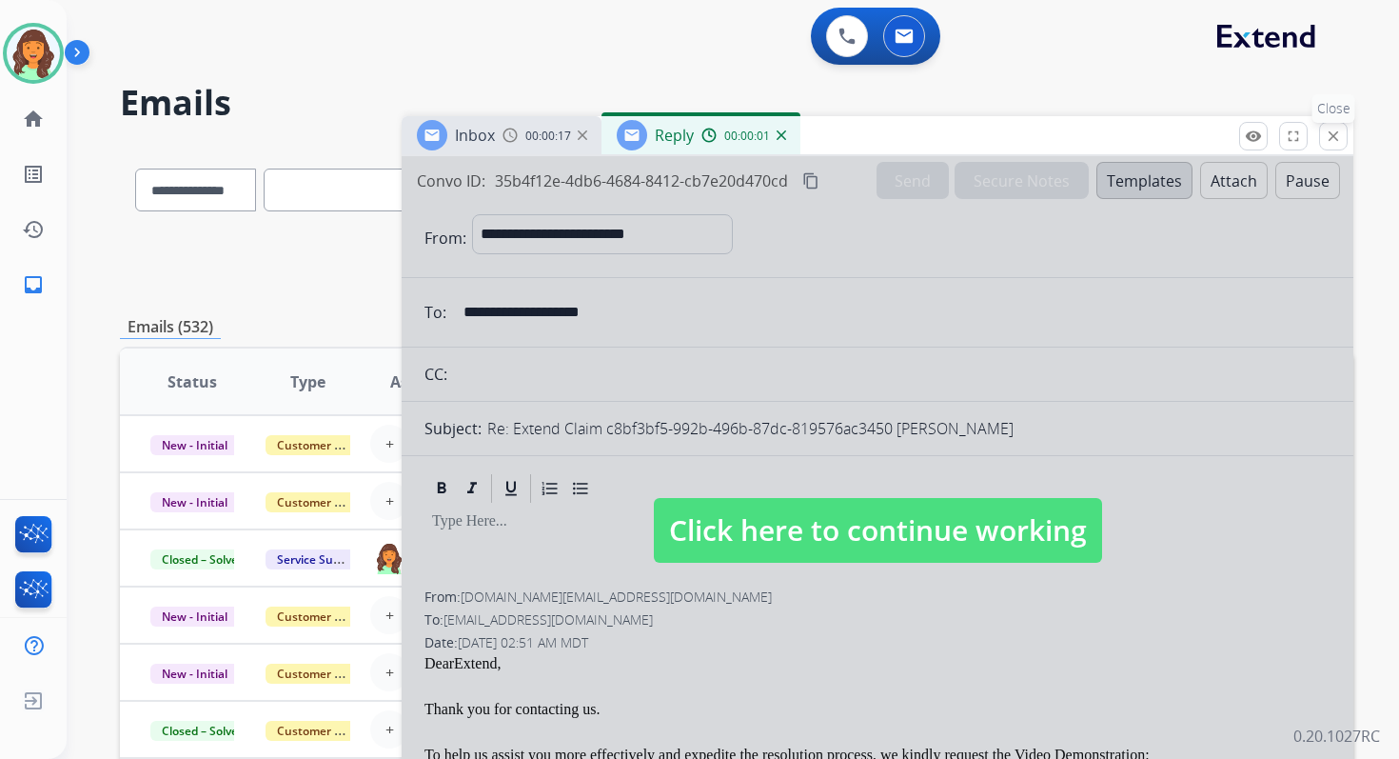
click at [1334, 133] on mat-icon "close" at bounding box center [1333, 136] width 17 height 17
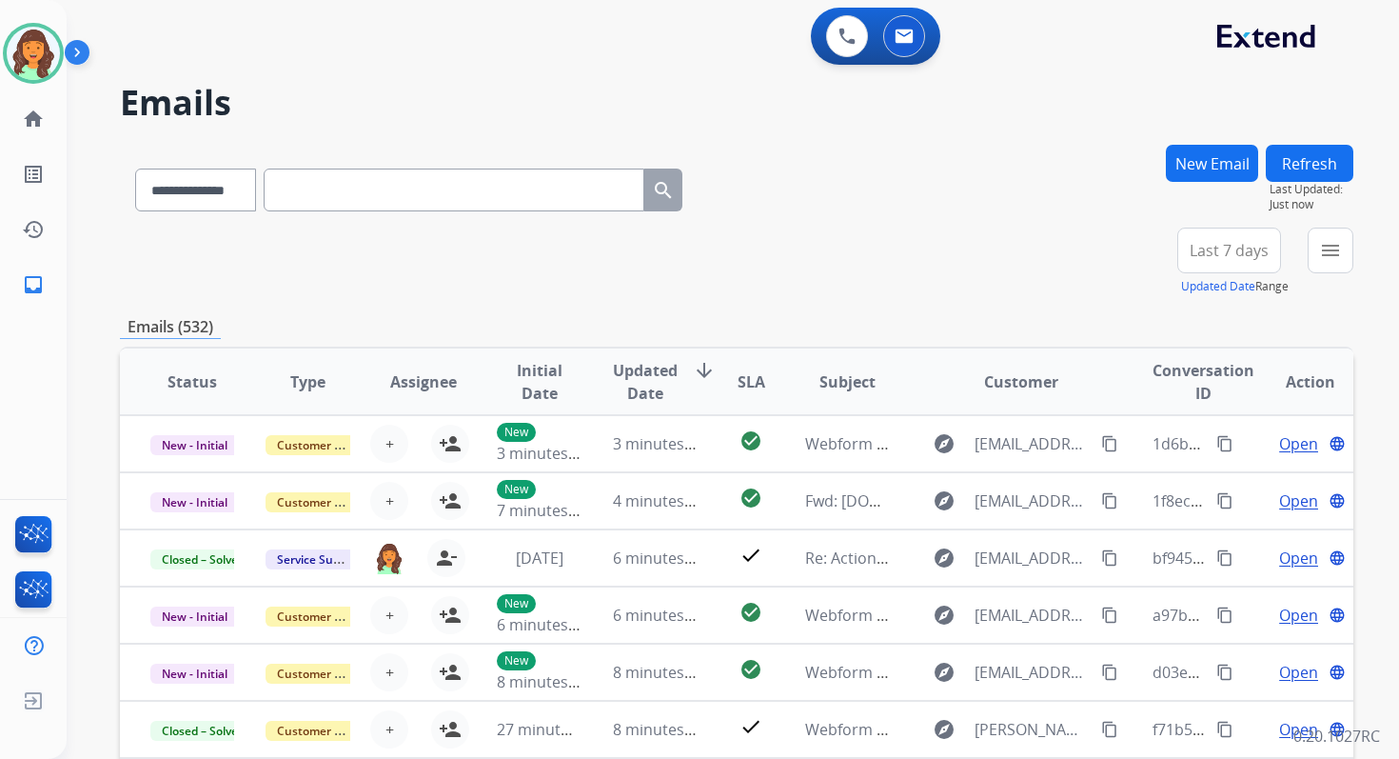
scroll to position [2, 0]
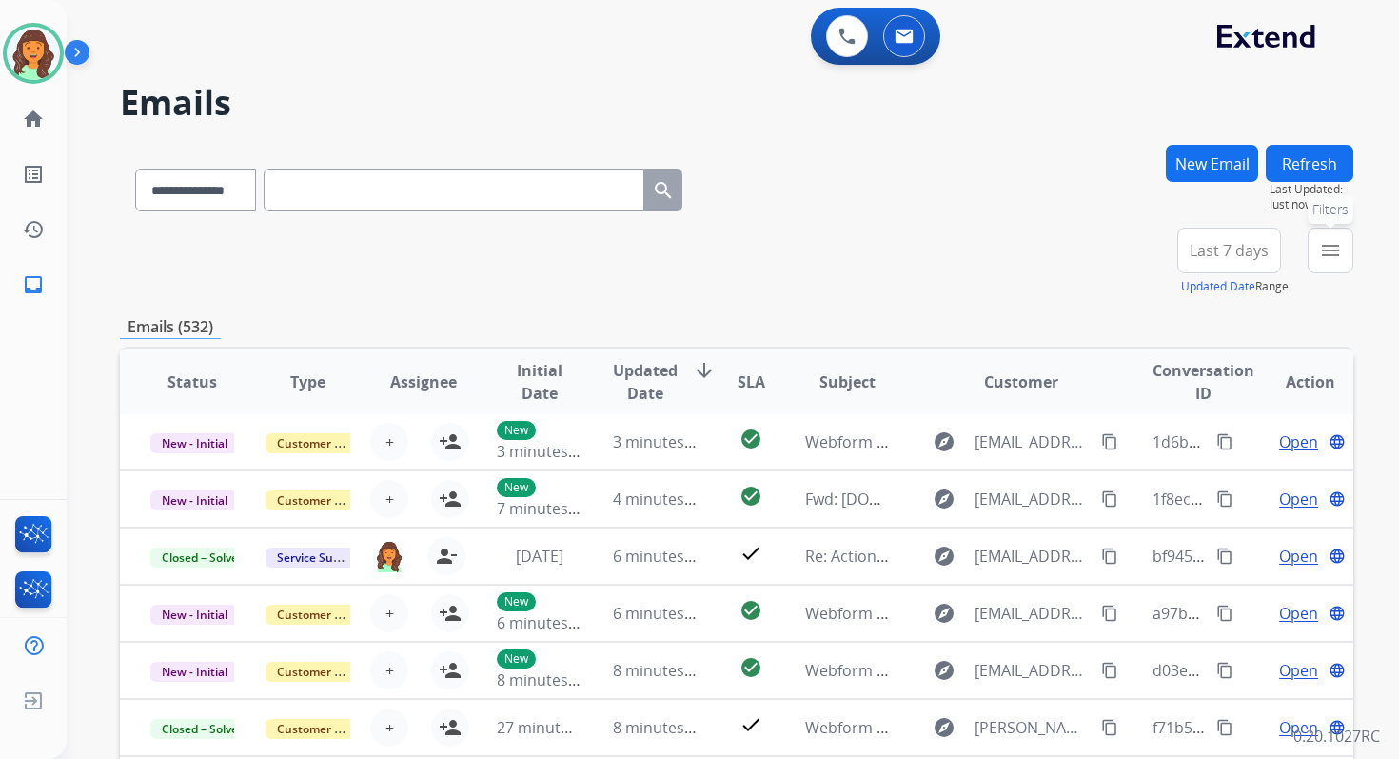
click at [1338, 245] on mat-icon "menu" at bounding box center [1330, 250] width 23 height 23
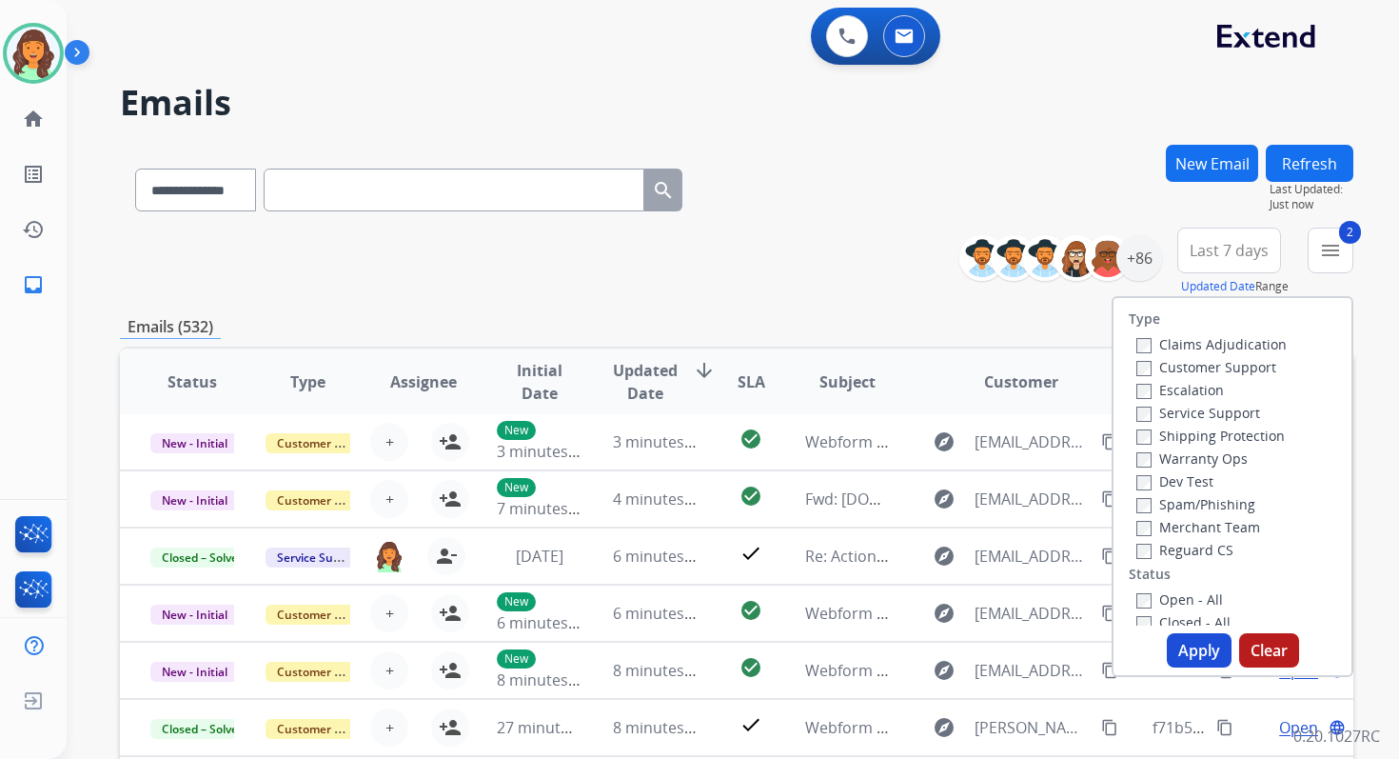
click at [1192, 644] on button "Apply" at bounding box center [1199, 650] width 65 height 34
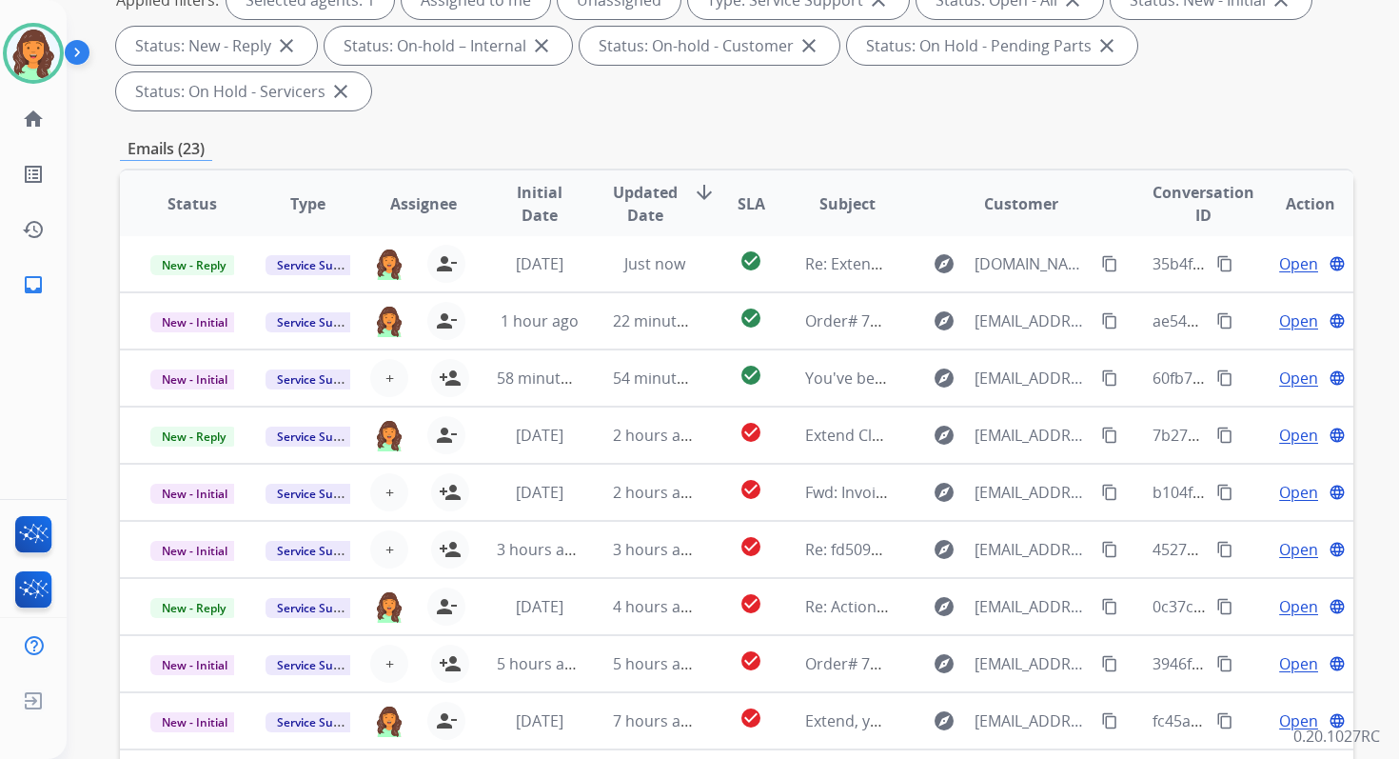
scroll to position [462, 0]
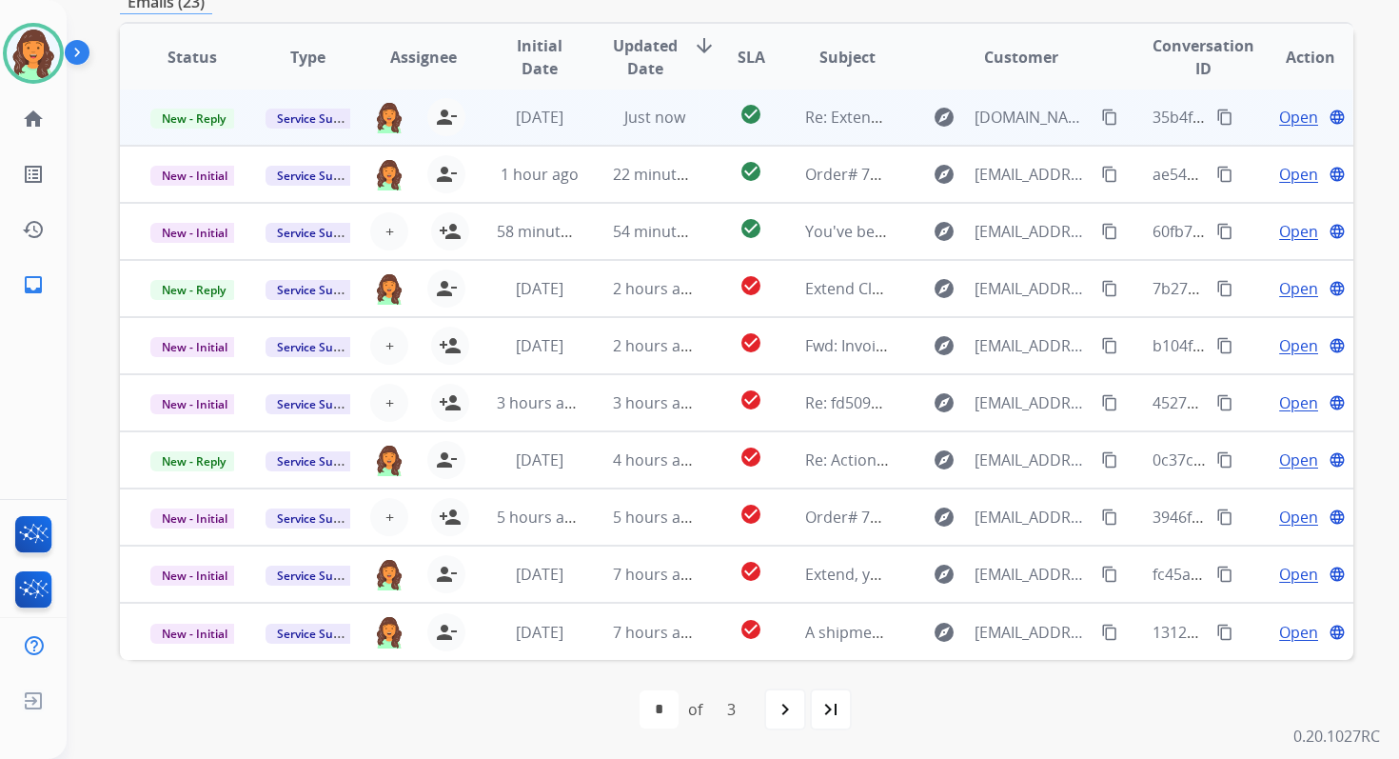
click at [651, 123] on span "Just now" at bounding box center [655, 117] width 61 height 21
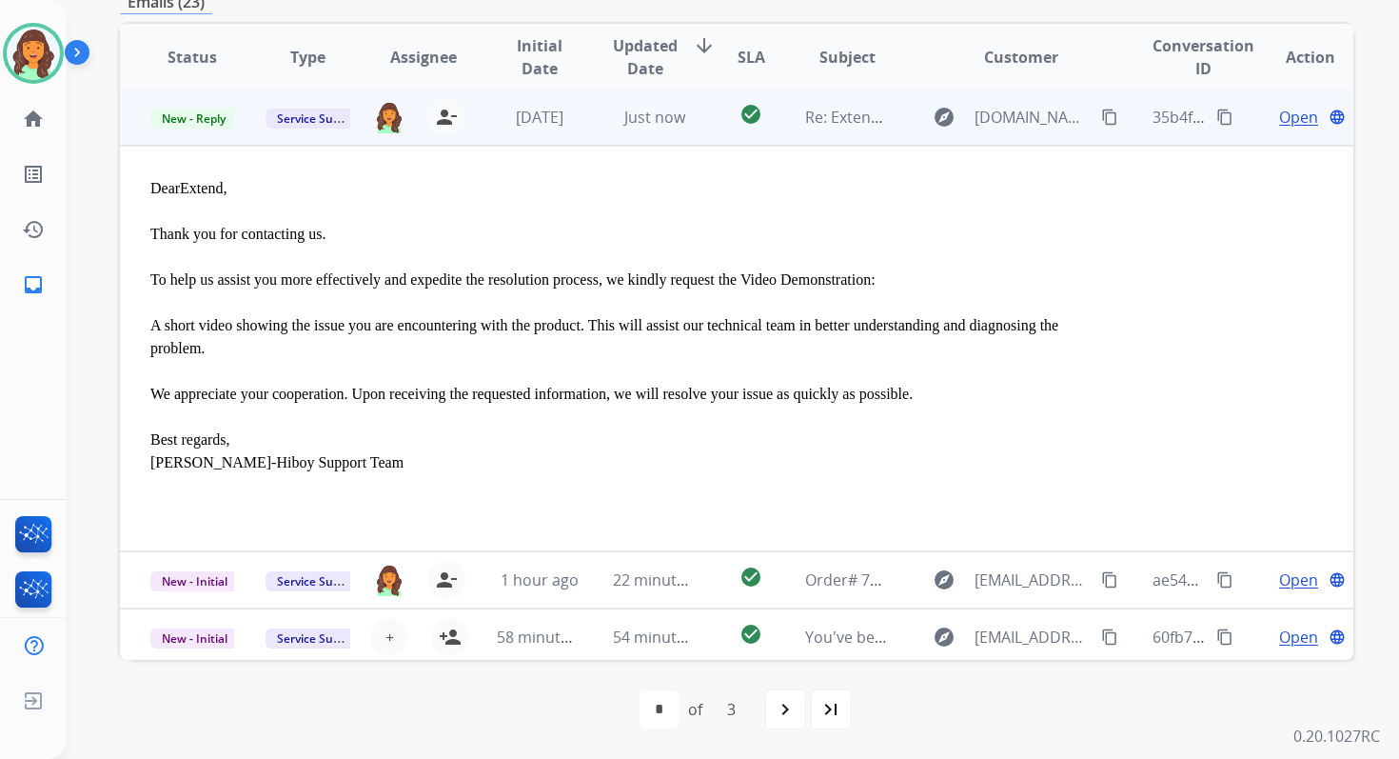
scroll to position [0, 0]
click at [214, 118] on span "New - Reply" at bounding box center [193, 120] width 87 height 20
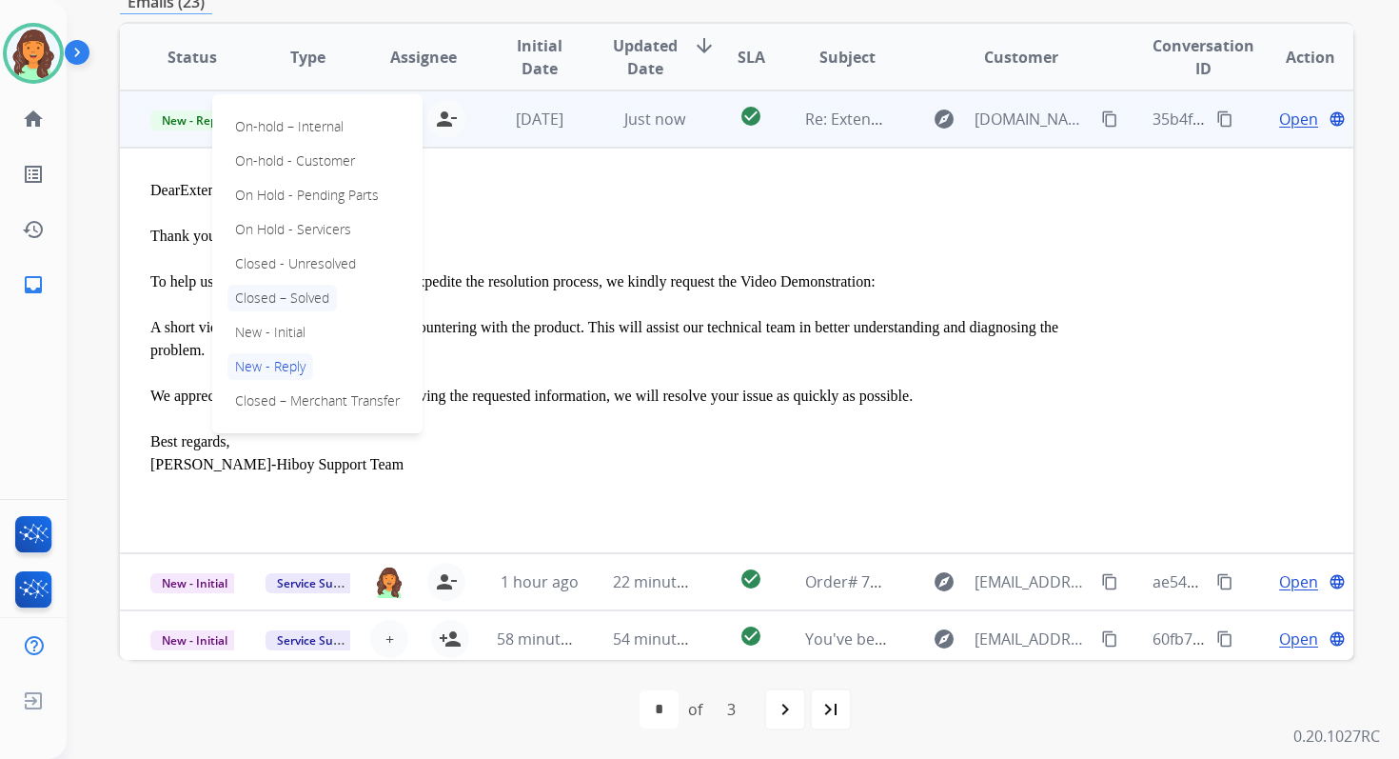
click at [277, 294] on p "Closed – Solved" at bounding box center [282, 298] width 109 height 27
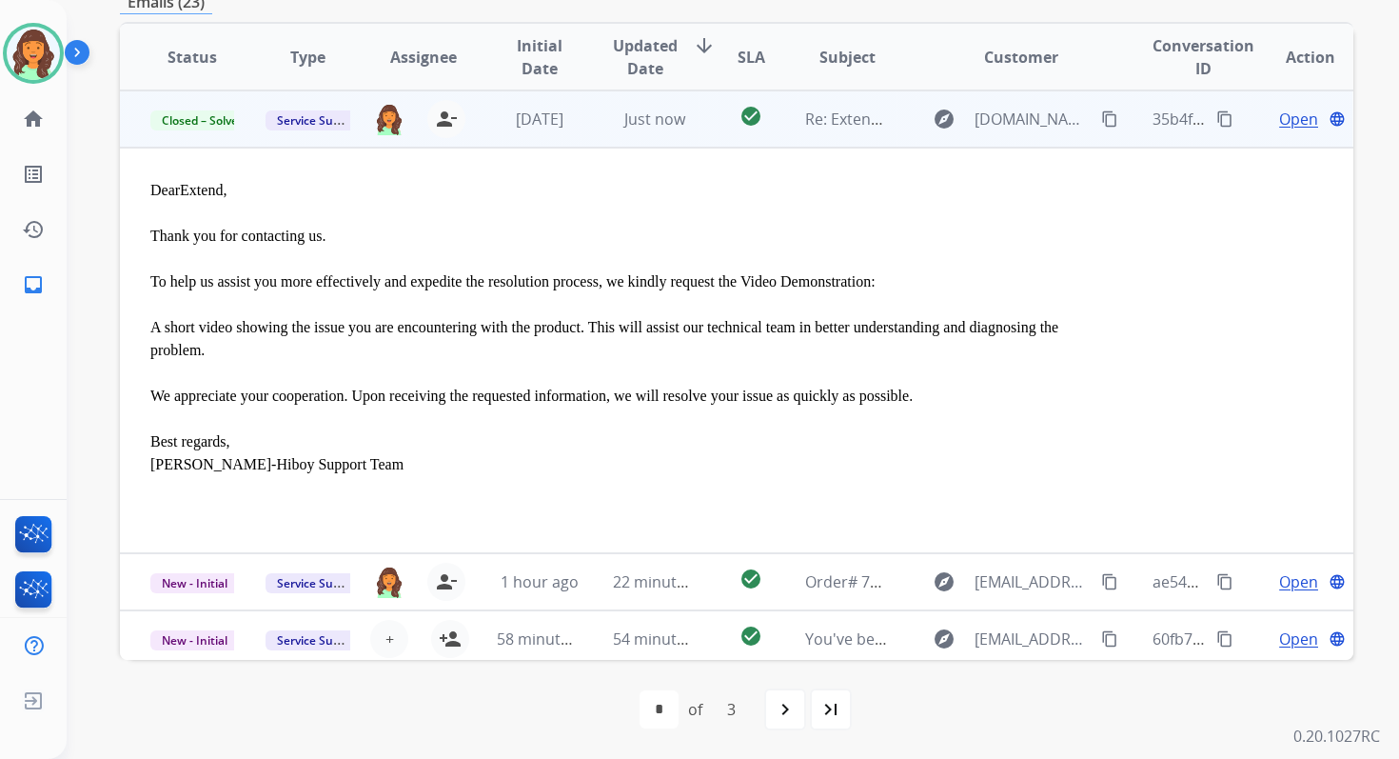
click at [668, 104] on td "Just now" at bounding box center [640, 118] width 115 height 57
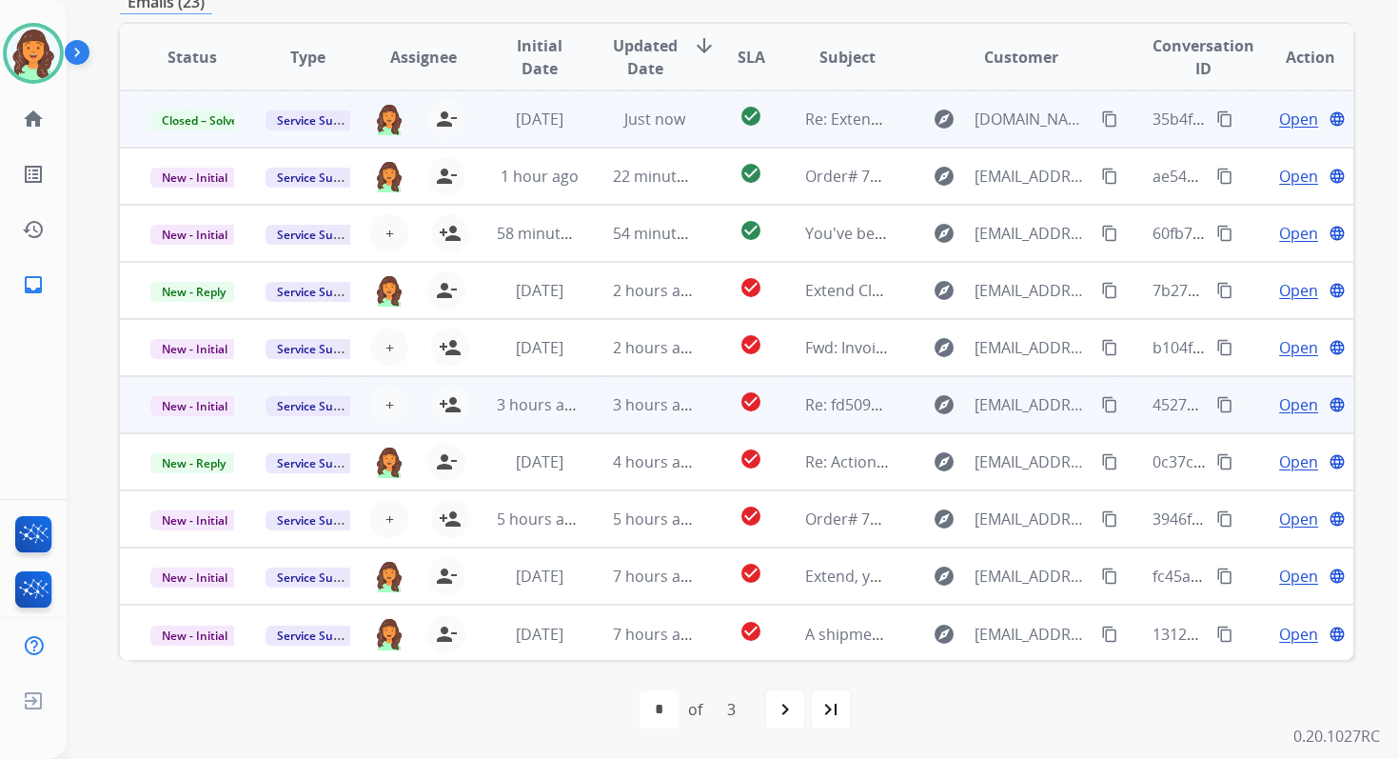
click at [698, 381] on td "check_circle" at bounding box center [736, 404] width 77 height 57
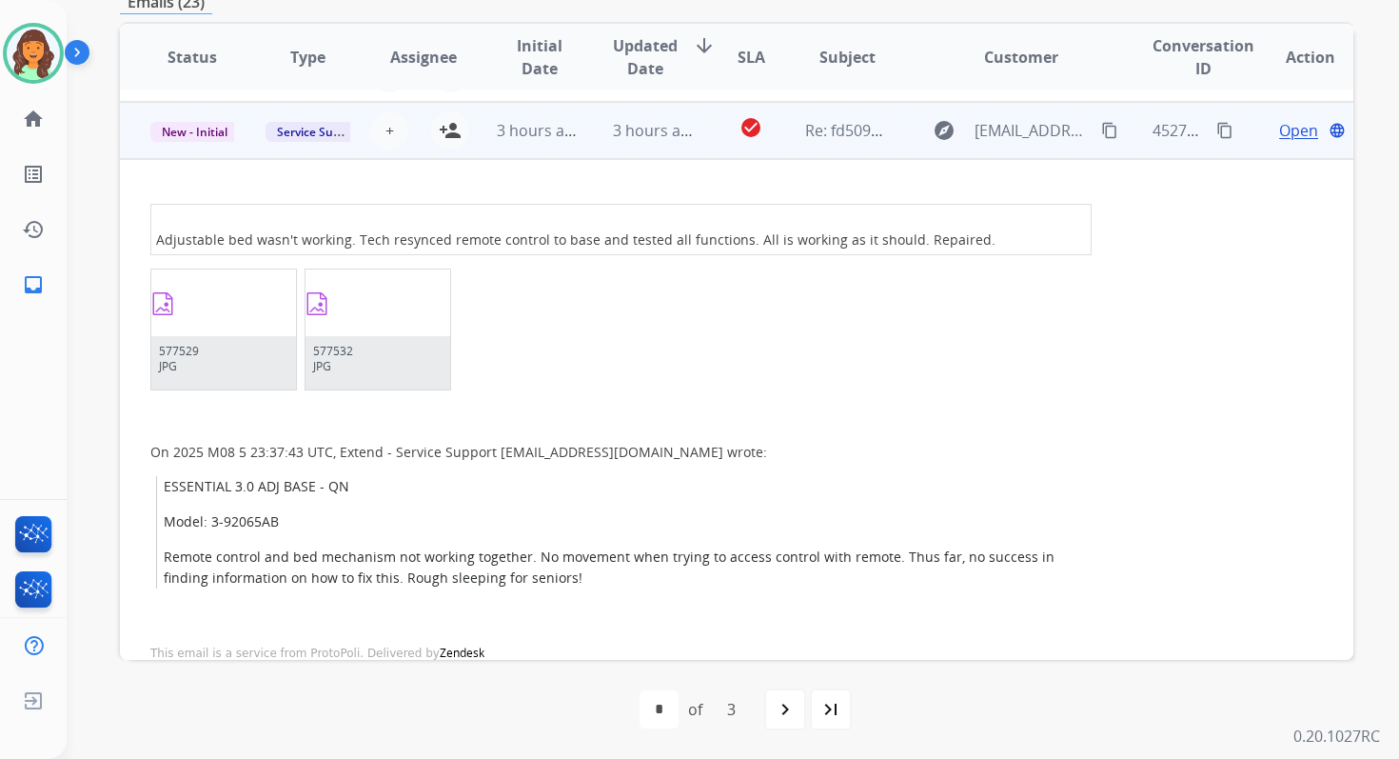
scroll to position [286, 0]
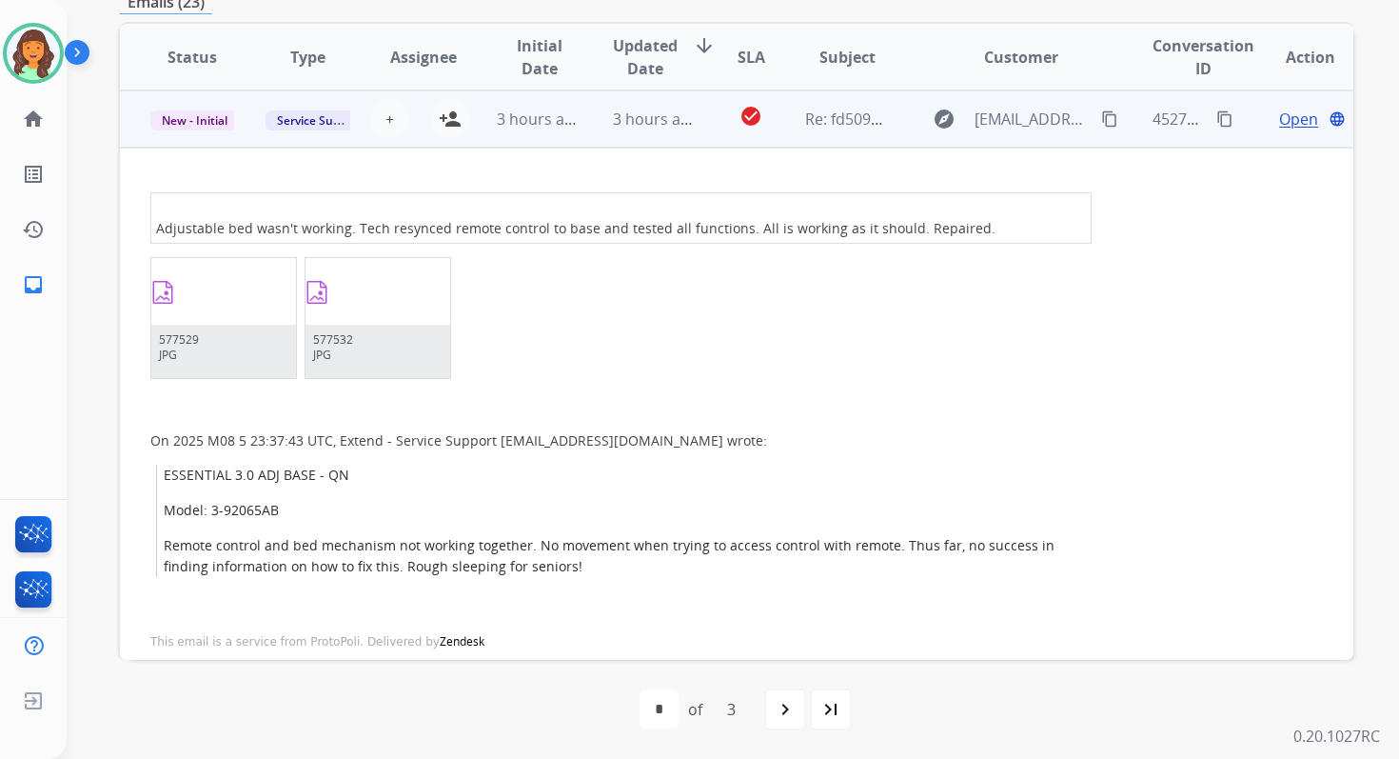
click at [1279, 120] on span "Open" at bounding box center [1298, 119] width 39 height 23
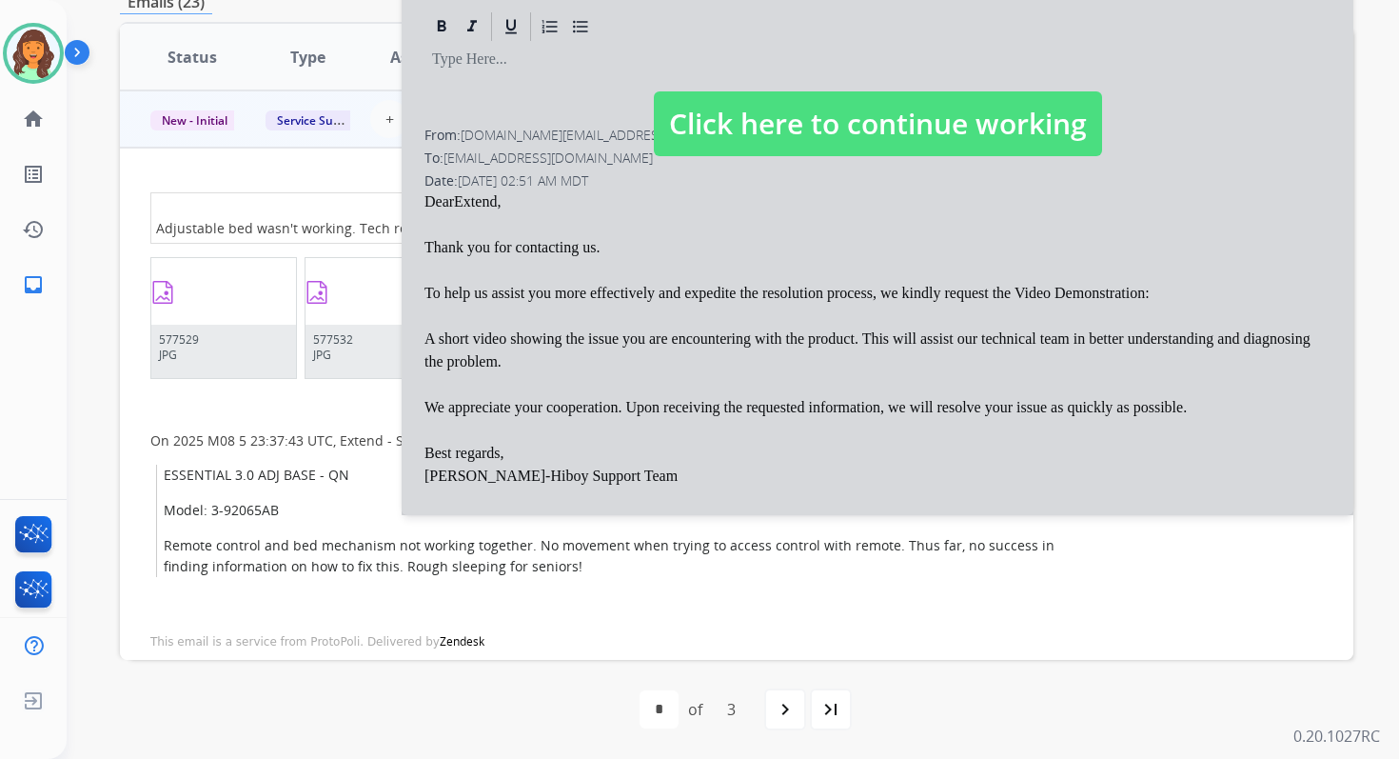
select select "**********"
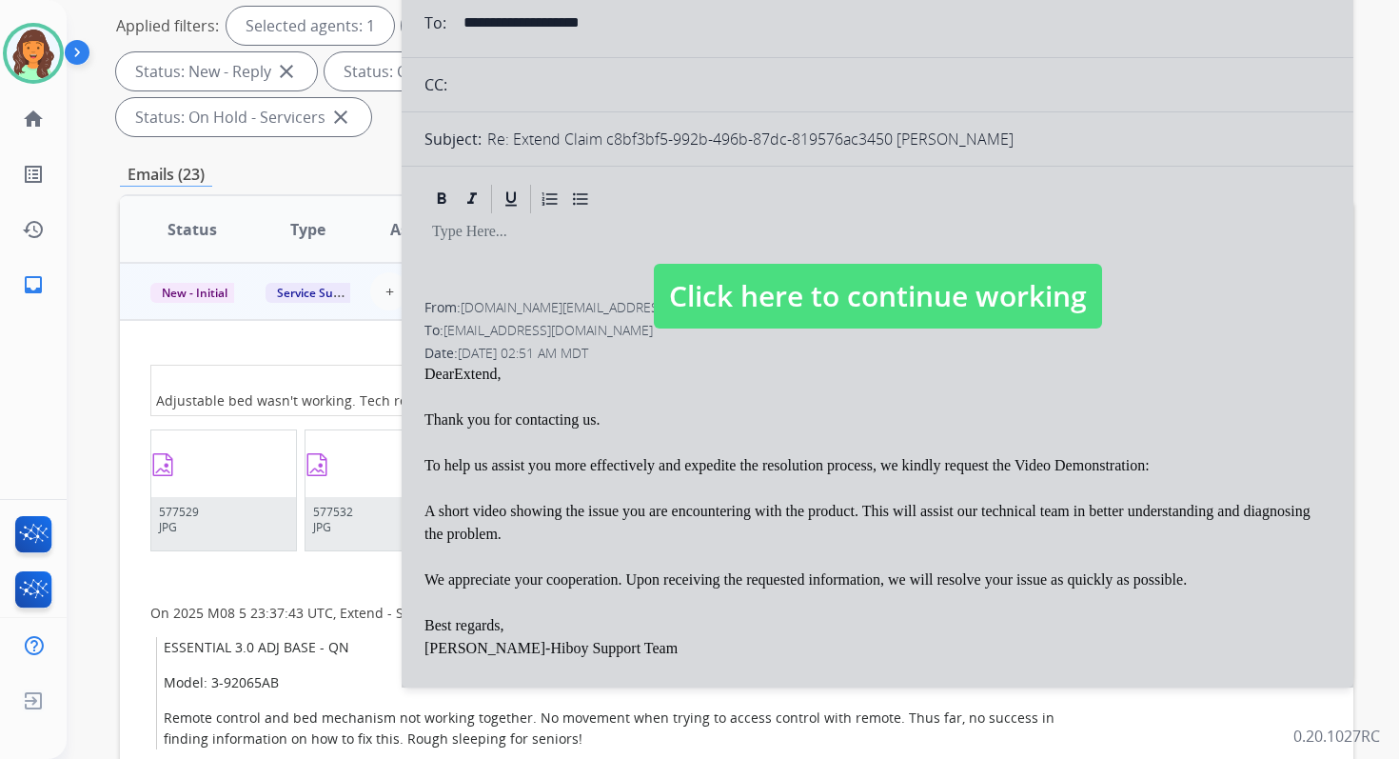
scroll to position [288, 0]
click at [929, 294] on span "Click here to continue working" at bounding box center [878, 297] width 448 height 65
select select
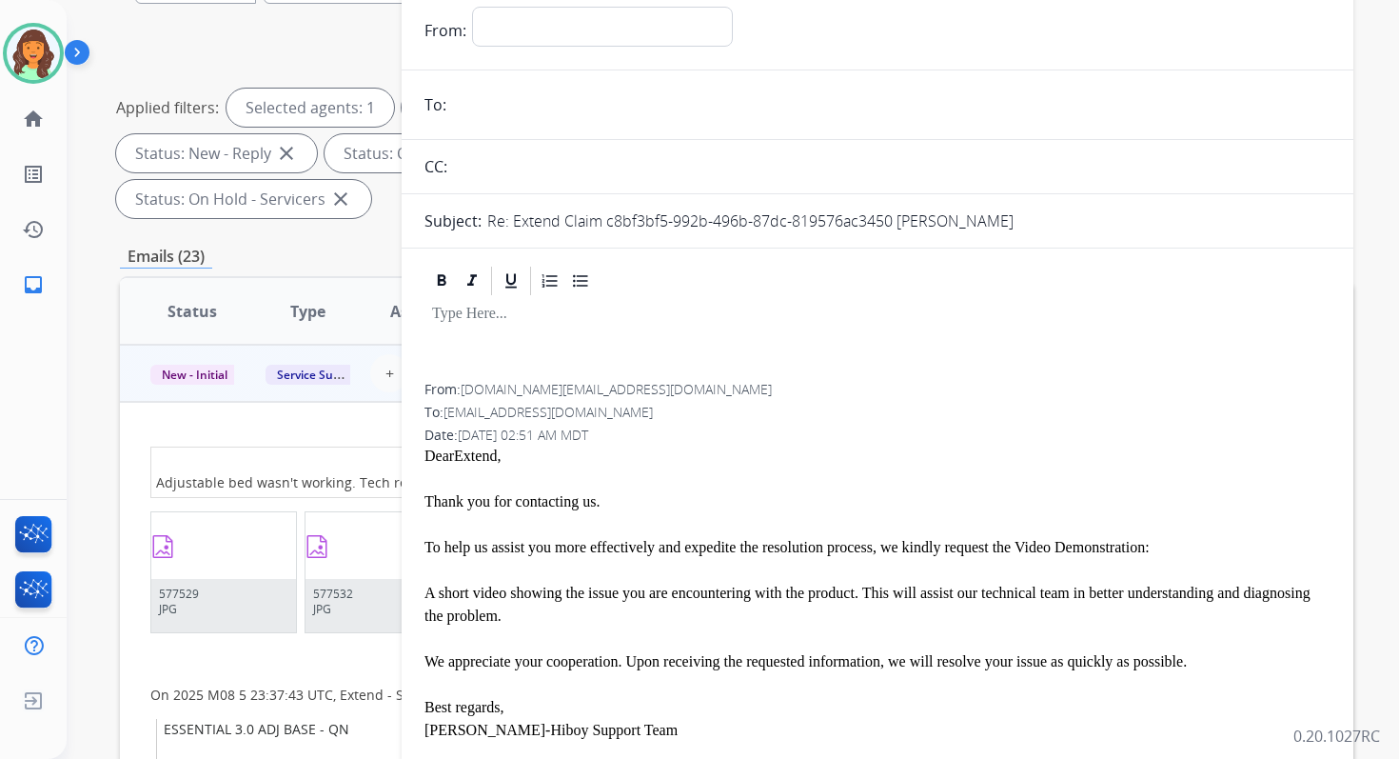
scroll to position [94, 0]
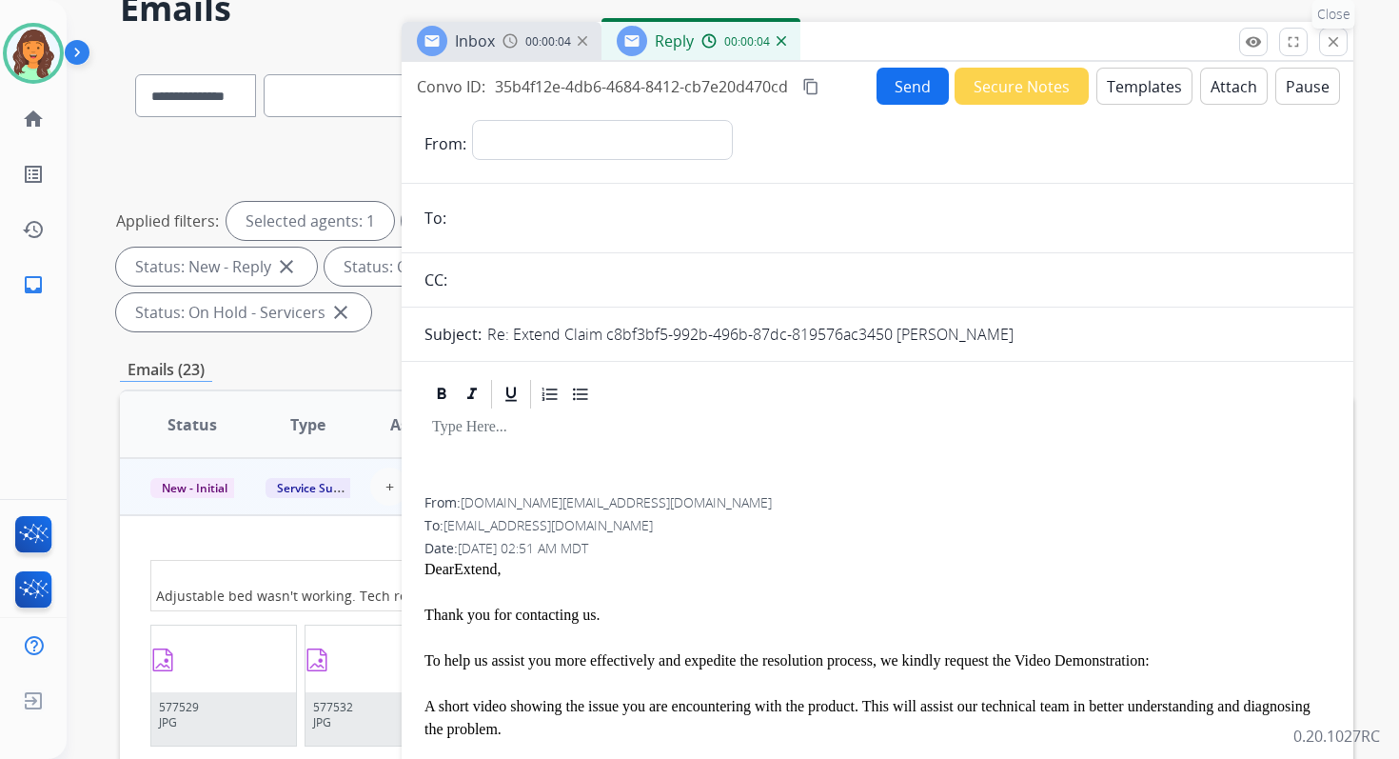
click at [1339, 43] on mat-icon "close" at bounding box center [1333, 41] width 17 height 17
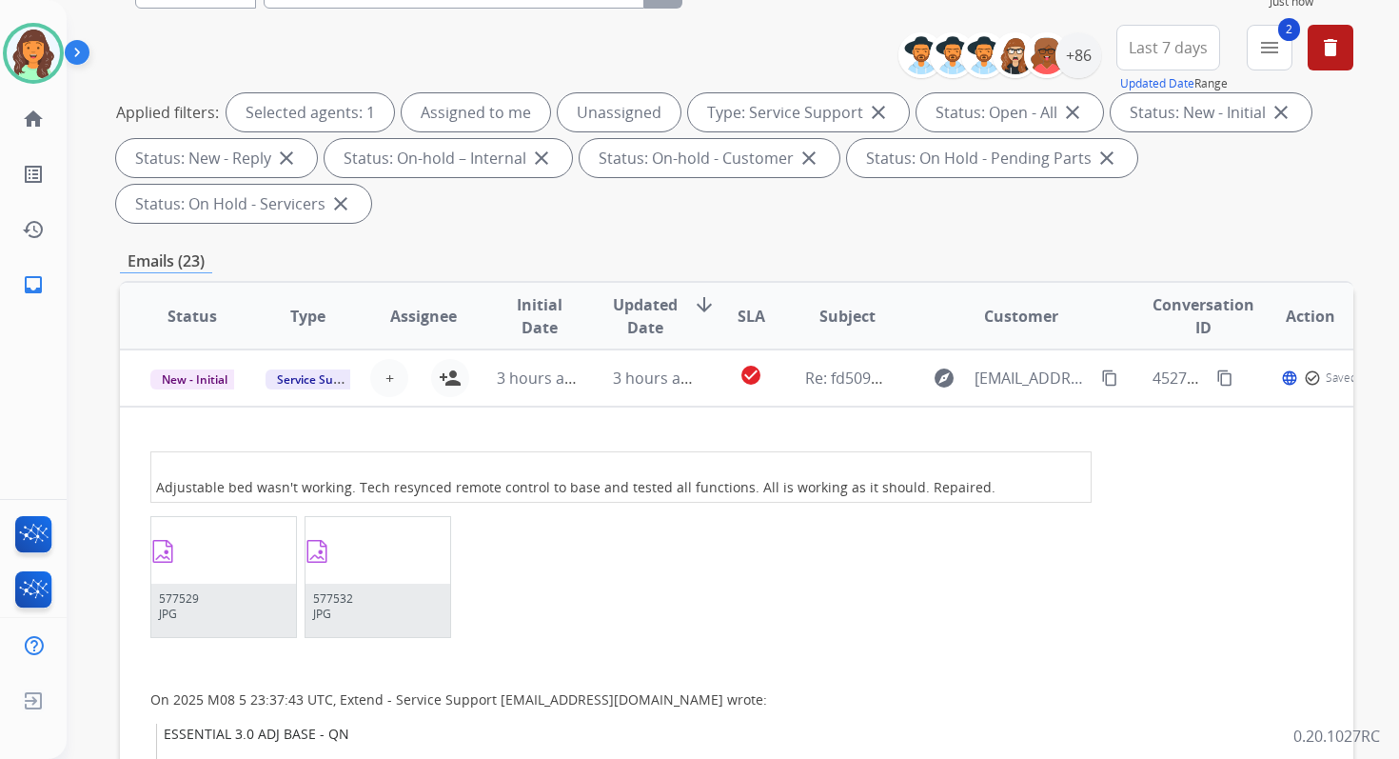
scroll to position [415, 0]
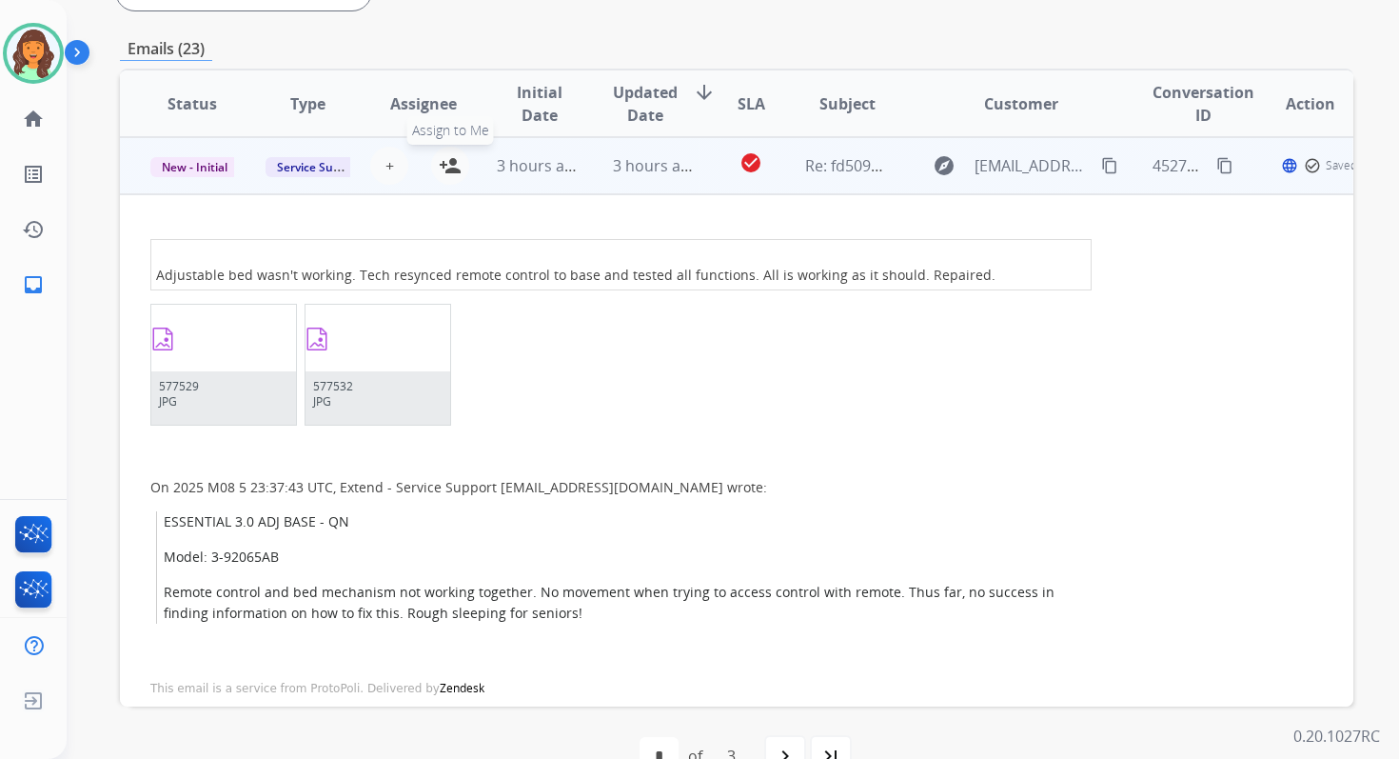
click at [454, 164] on mat-icon "person_add" at bounding box center [450, 165] width 23 height 23
click at [1279, 166] on span "Open" at bounding box center [1298, 165] width 39 height 23
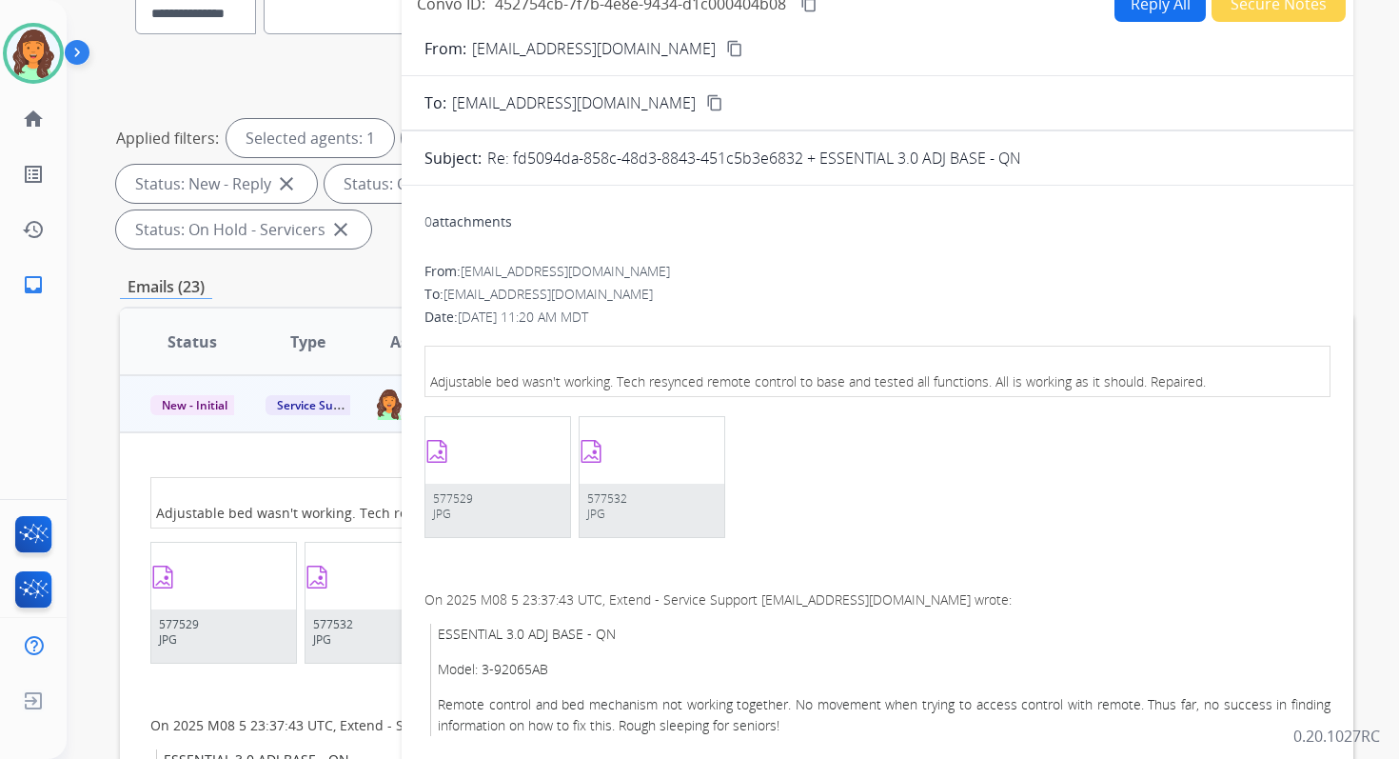
scroll to position [95, 0]
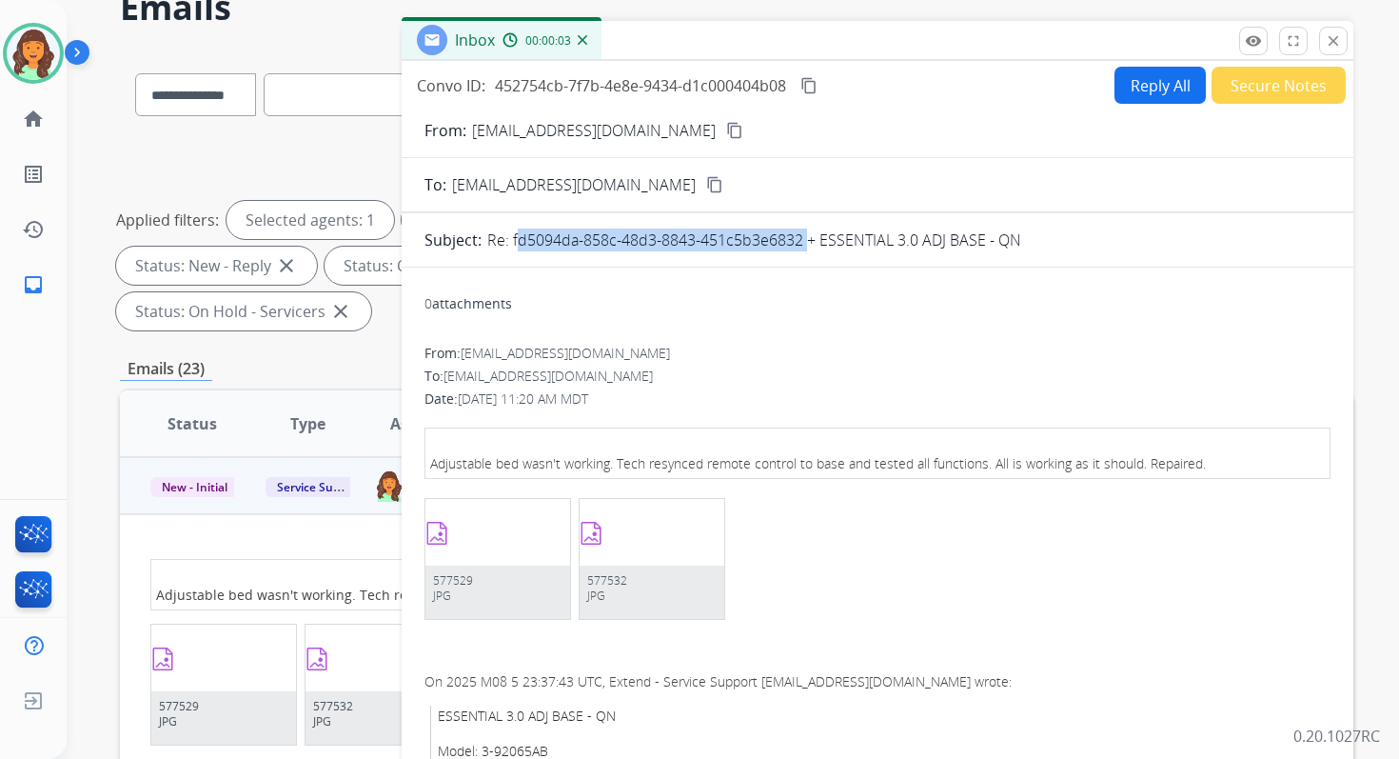
copy p "fd5094da-858c-48d3-8843-451c5b3e6832"
drag, startPoint x: 512, startPoint y: 241, endPoint x: 801, endPoint y: 242, distance: 288.5
click at [801, 242] on p "Re: fd5094da-858c-48d3-8843-451c5b3e6832 + ESSENTIAL 3.0 ADJ BASE - QN" at bounding box center [754, 239] width 534 height 23
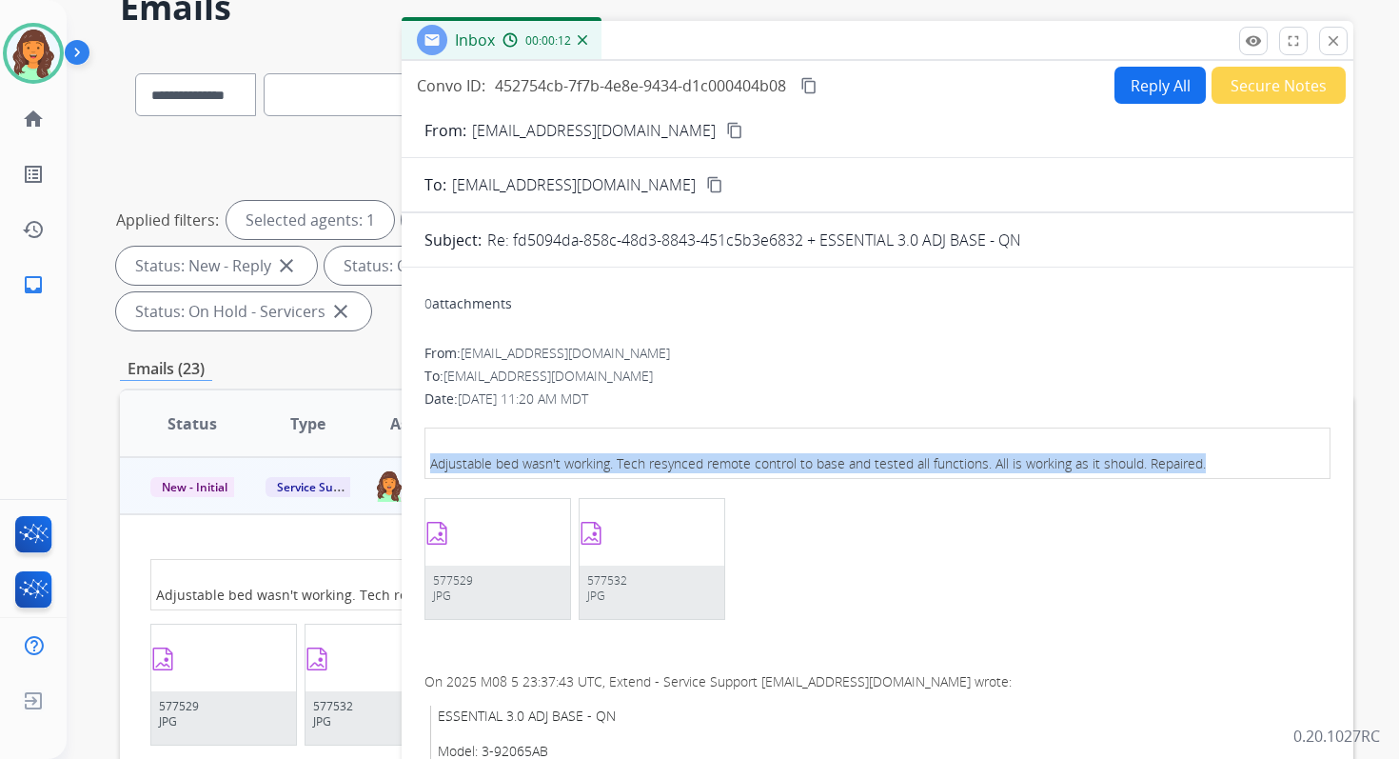
drag, startPoint x: 430, startPoint y: 463, endPoint x: 1247, endPoint y: 467, distance: 816.8
click at [1247, 467] on td "Adjustable bed wasn't working. Tech resynced remote control to base and tested …" at bounding box center [878, 453] width 905 height 50
copy td "Adjustable bed wasn't working. Tech resynced remote control to base and tested …"
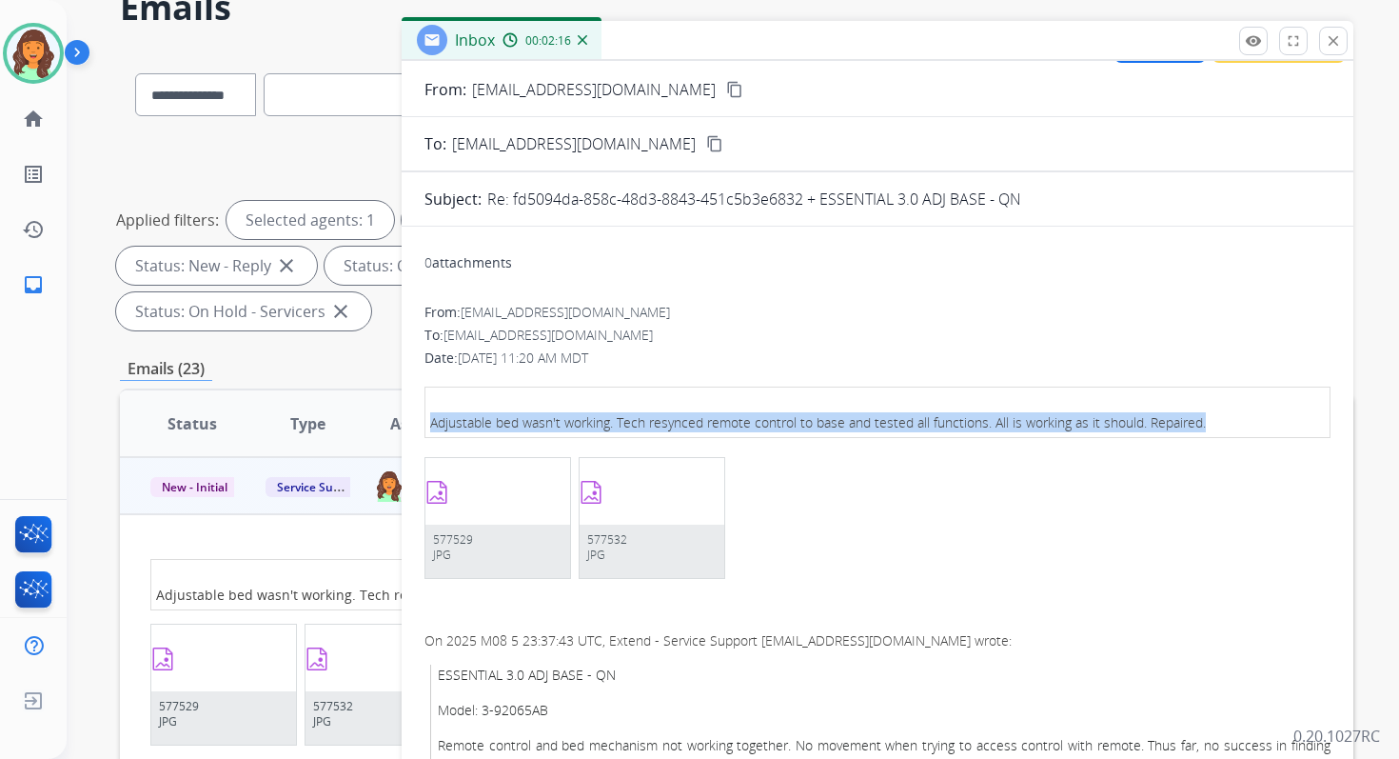
scroll to position [4, 0]
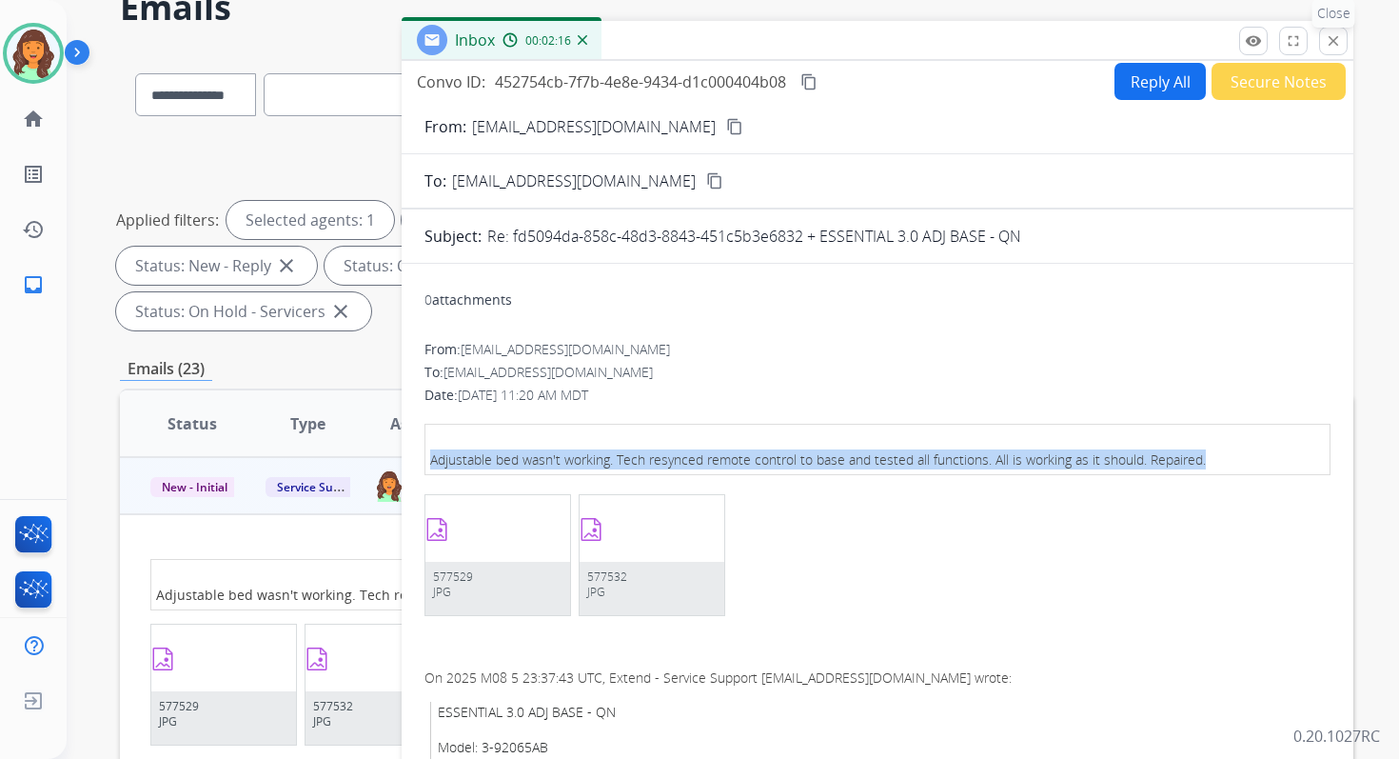
click at [1332, 36] on mat-icon "close" at bounding box center [1333, 40] width 17 height 17
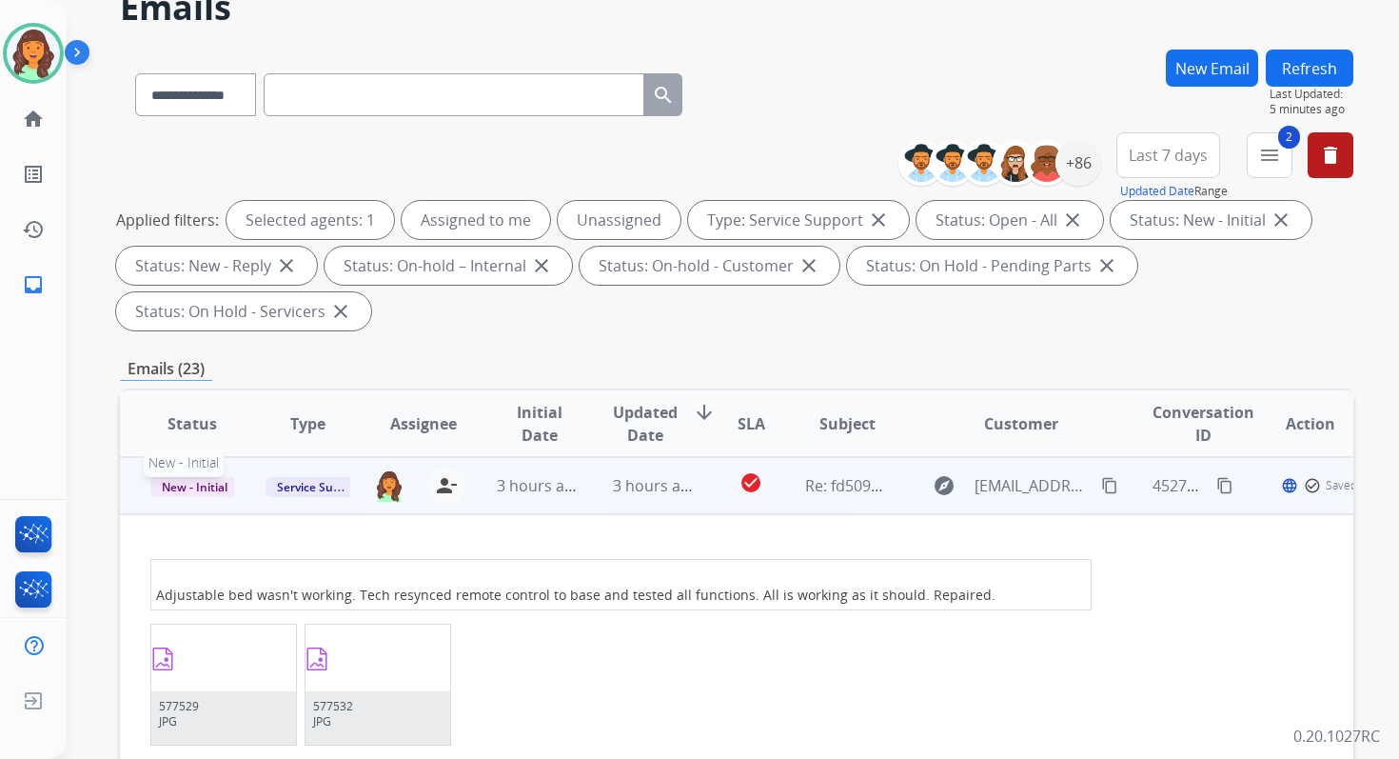
click at [204, 484] on span "New - Initial" at bounding box center [194, 487] width 89 height 20
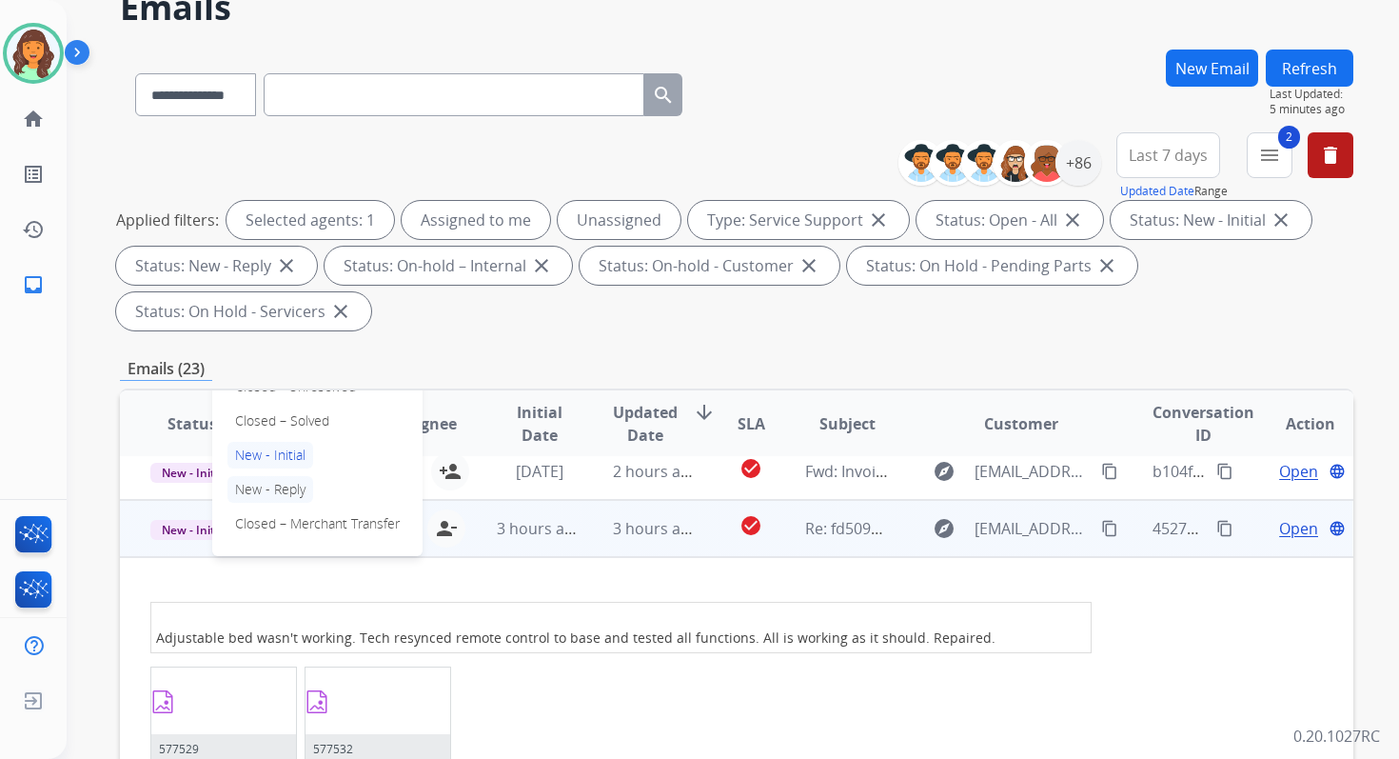
scroll to position [240, 0]
click at [282, 421] on p "Closed – Solved" at bounding box center [282, 423] width 109 height 27
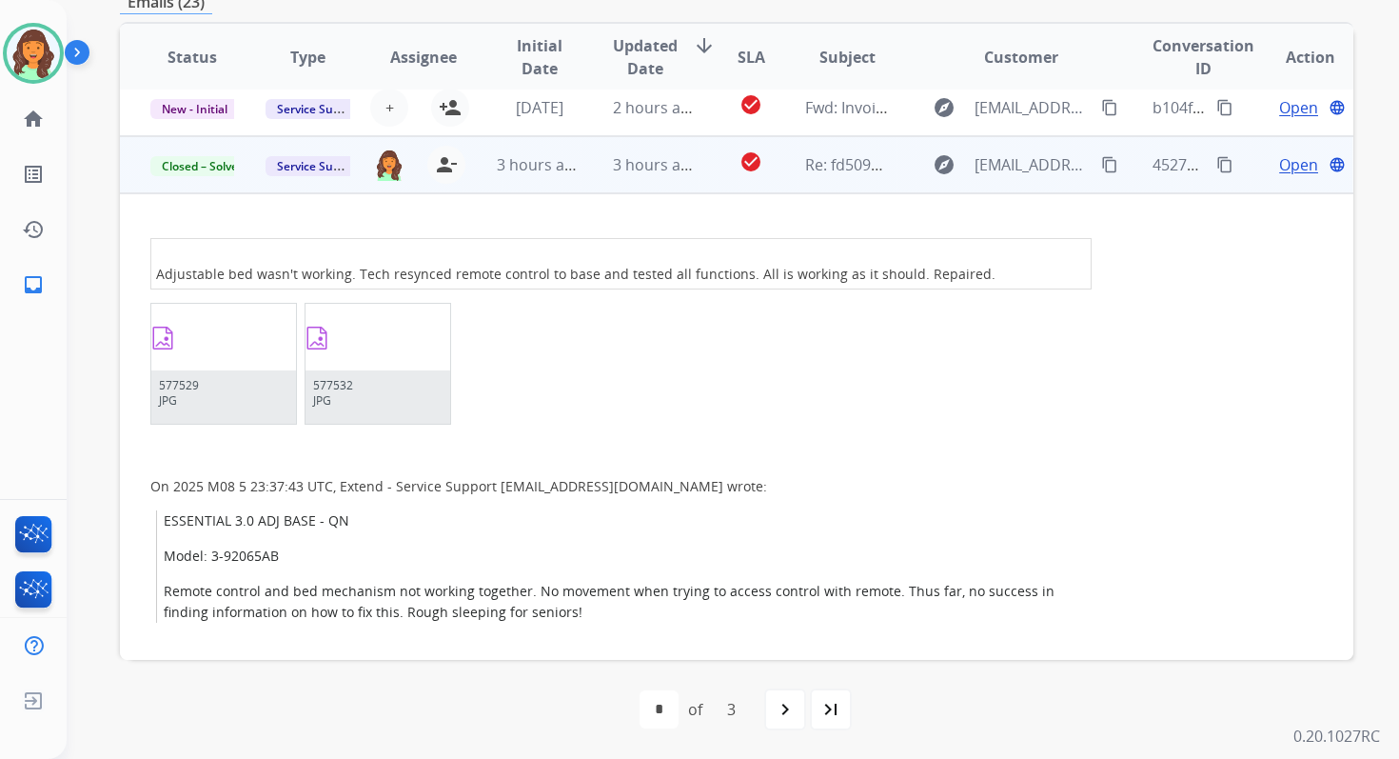
scroll to position [0, 0]
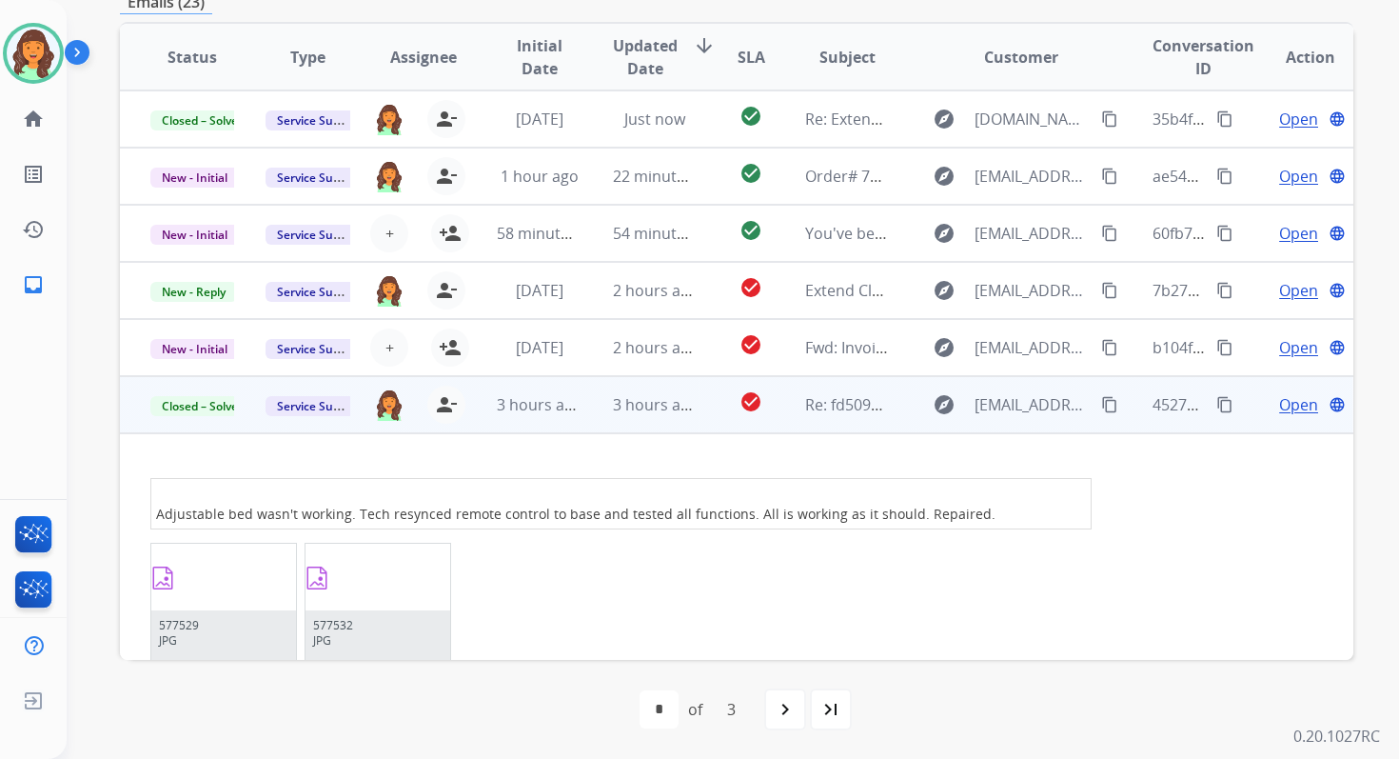
click at [671, 390] on td "3 hours ago" at bounding box center [640, 404] width 115 height 57
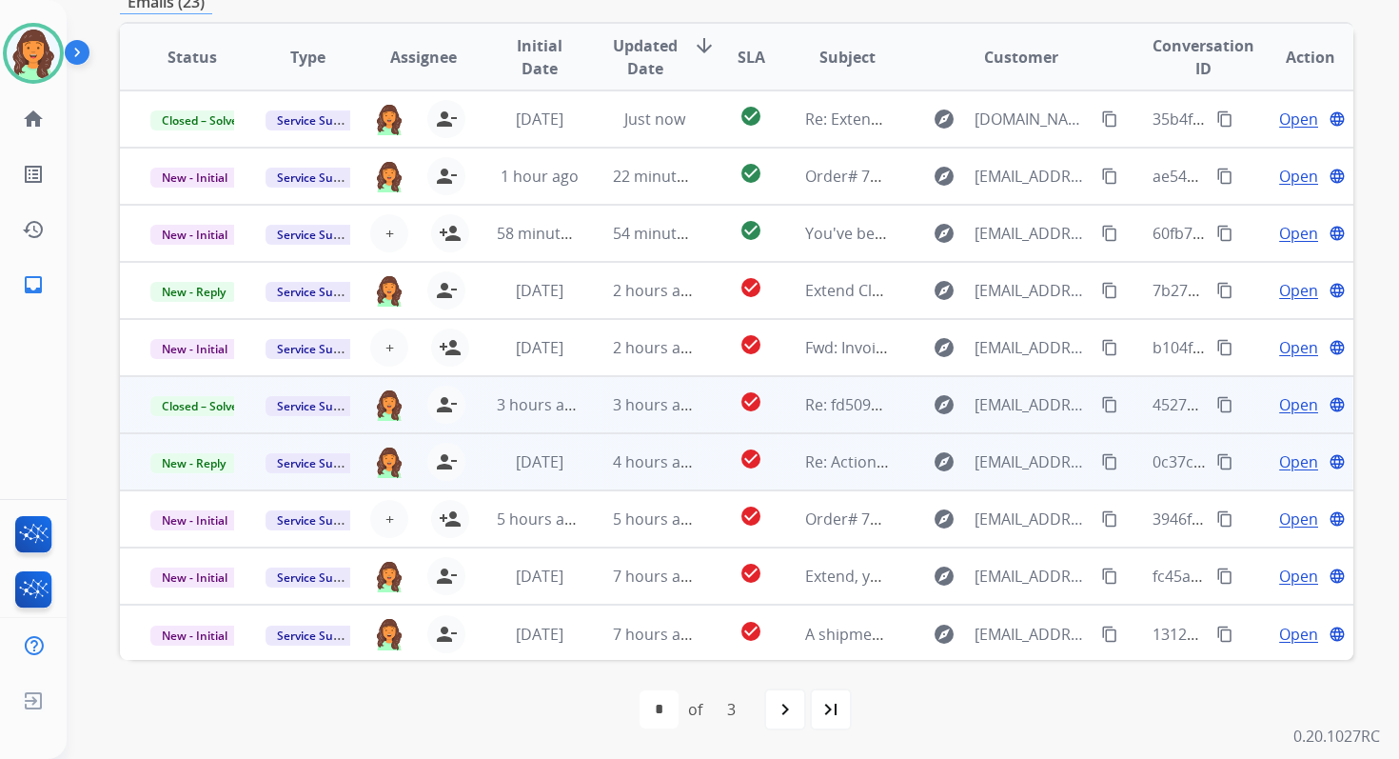
click at [589, 467] on td "4 hours ago" at bounding box center [640, 461] width 115 height 57
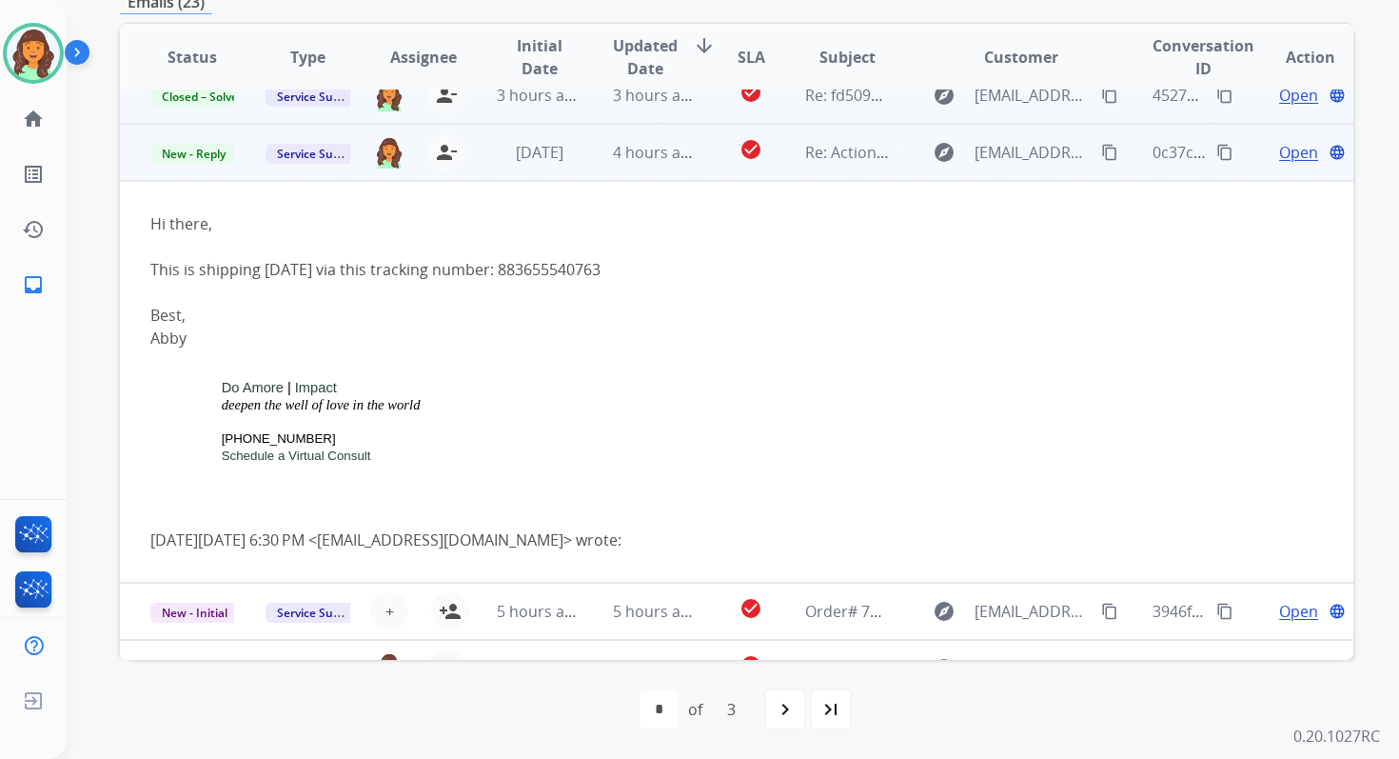
scroll to position [343, 0]
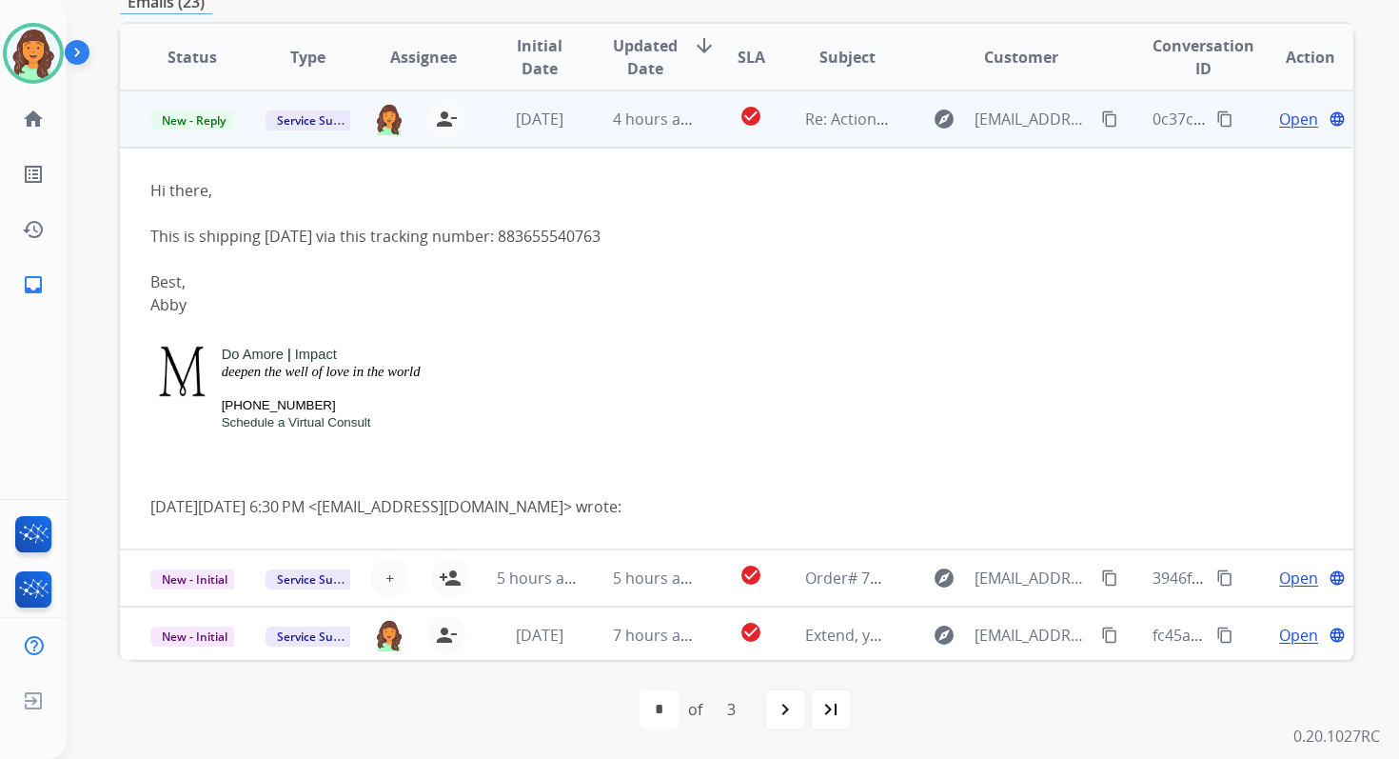
click at [1290, 117] on span "Open" at bounding box center [1298, 119] width 39 height 23
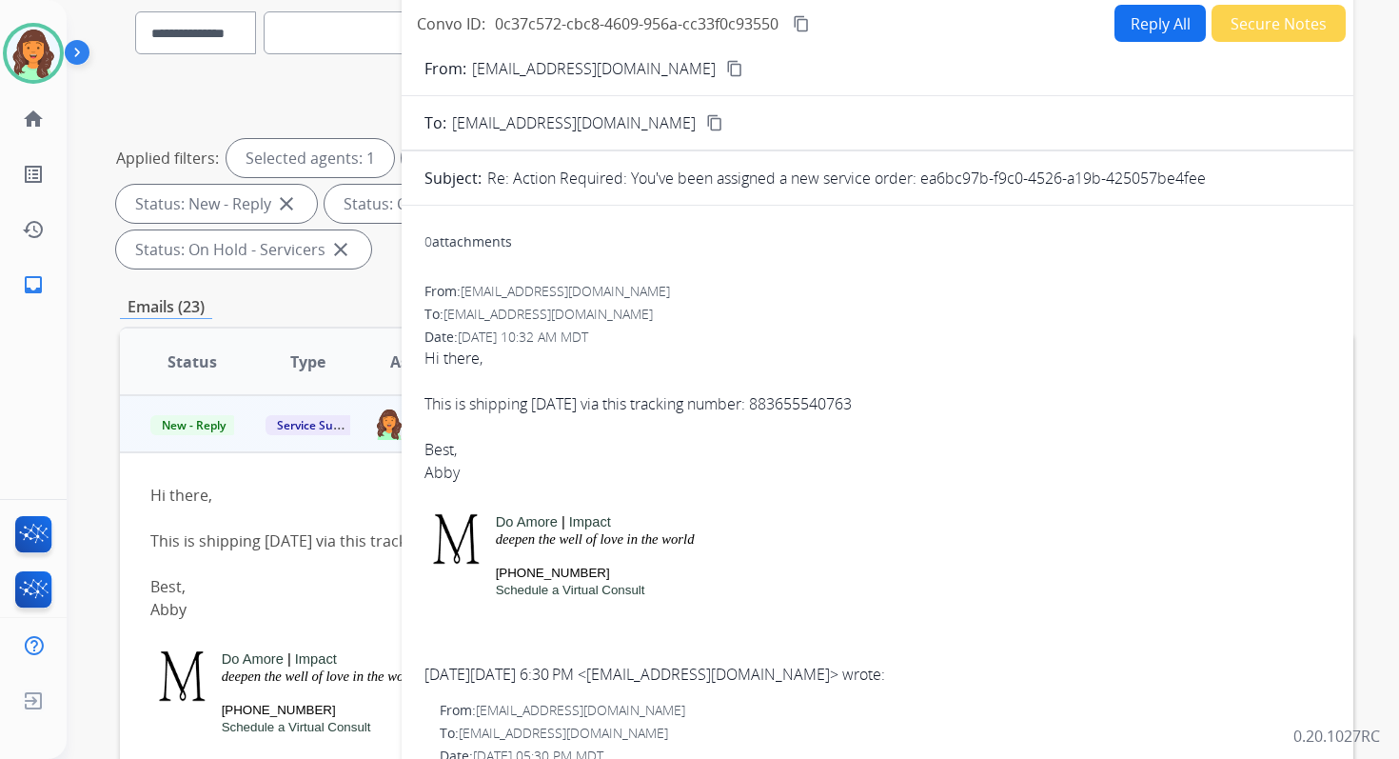
scroll to position [137, 0]
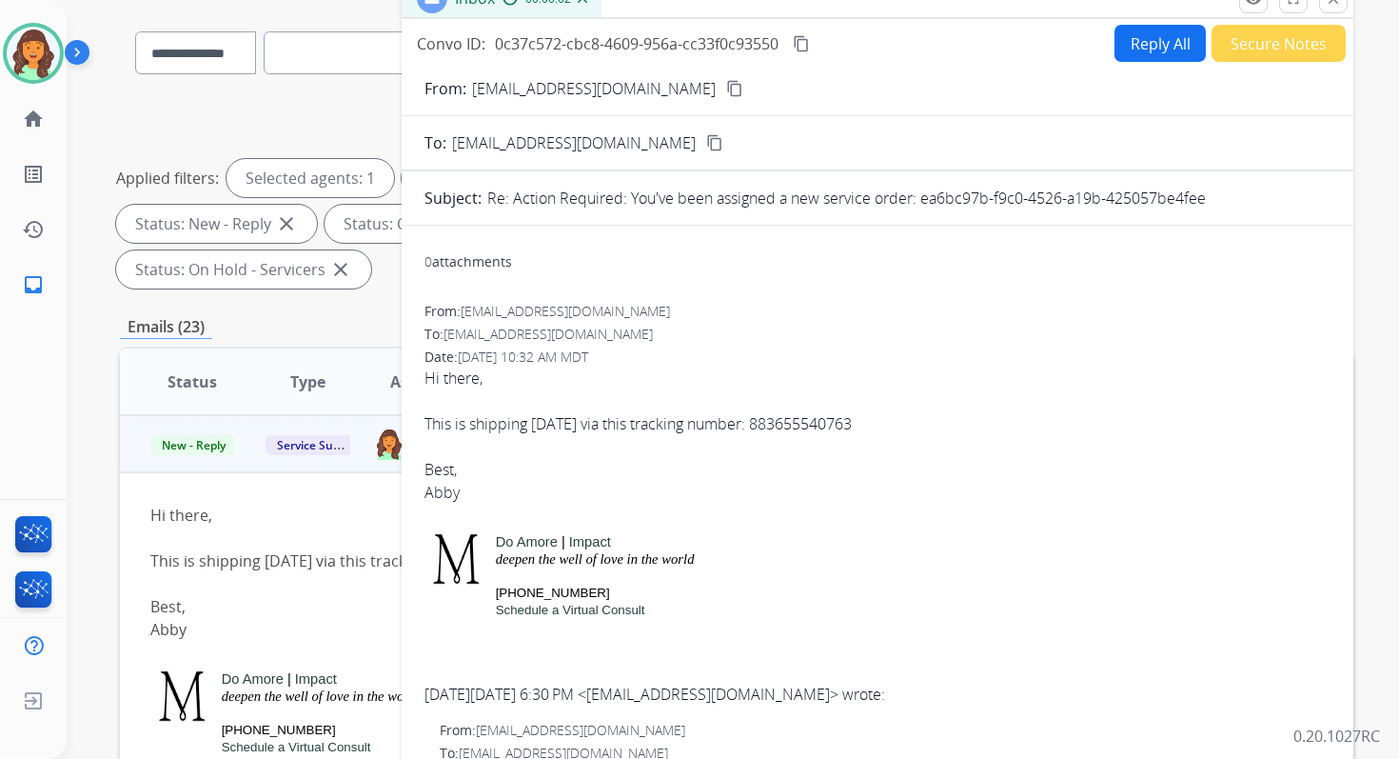
drag, startPoint x: 922, startPoint y: 199, endPoint x: 1220, endPoint y: 208, distance: 297.1
click at [1220, 208] on div "Re: Action Required: You've been assigned a new service order: ea6bc97b-f9c0-45…" at bounding box center [908, 198] width 843 height 23
click at [614, 426] on div "This is shipping [DATE] via this tracking number: 883655540763" at bounding box center [878, 423] width 906 height 23
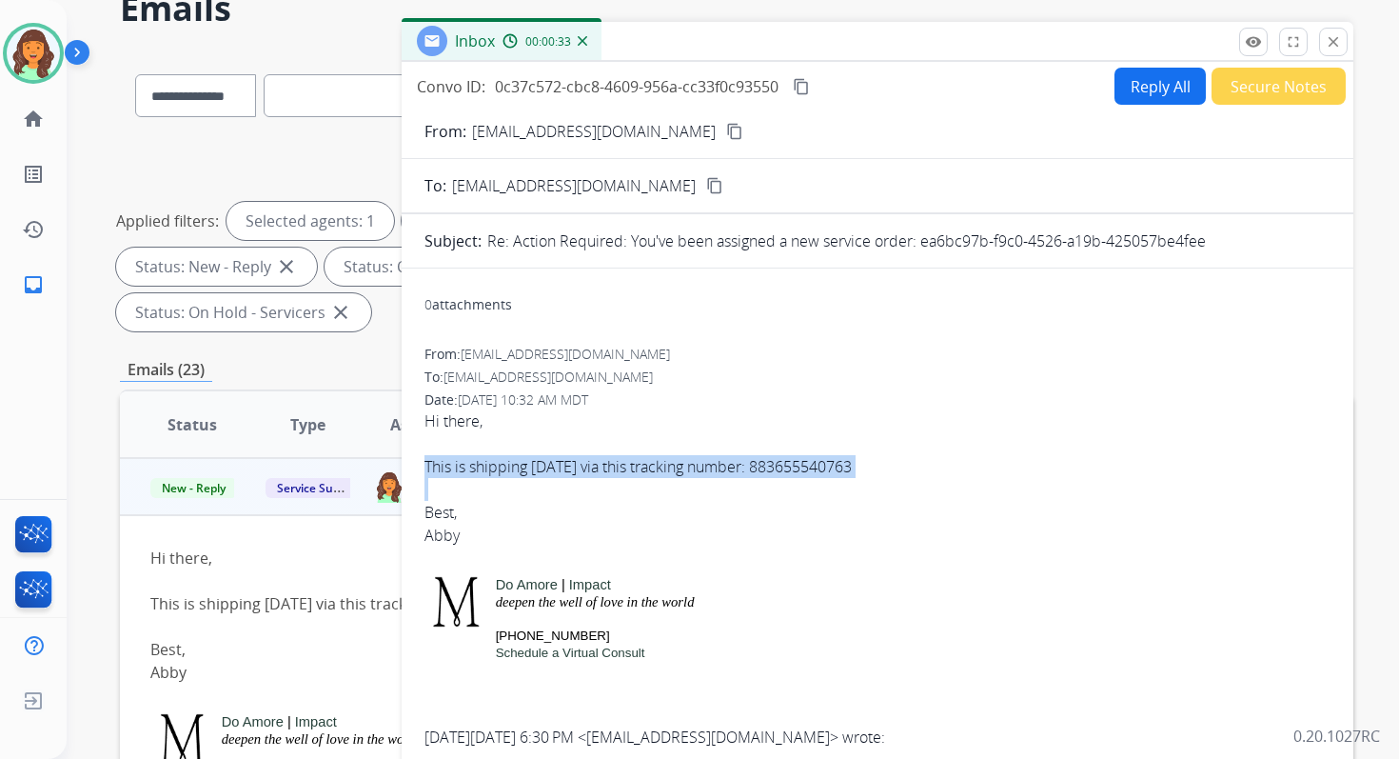
scroll to position [0, 0]
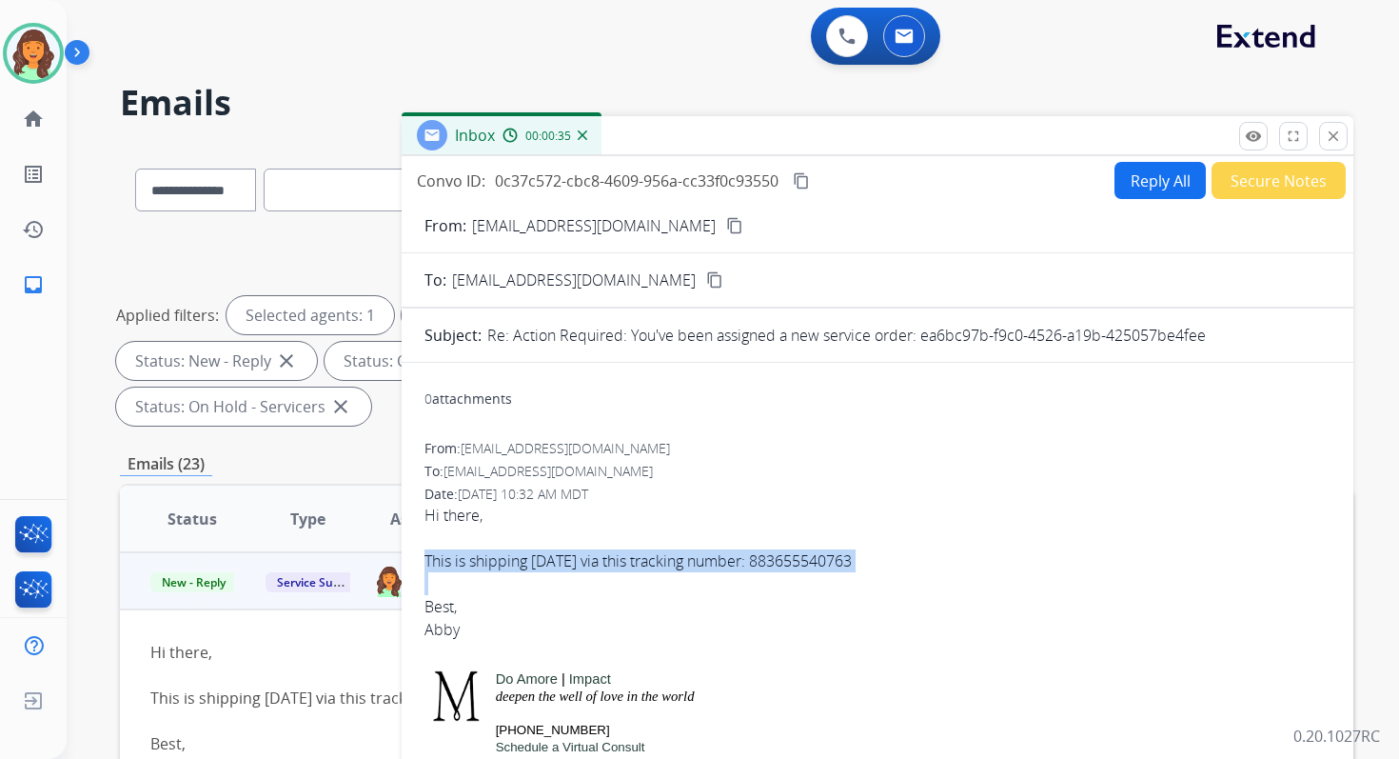
click at [802, 175] on mat-icon "content_copy" at bounding box center [801, 180] width 17 height 17
click at [1339, 134] on mat-icon "close" at bounding box center [1333, 136] width 17 height 17
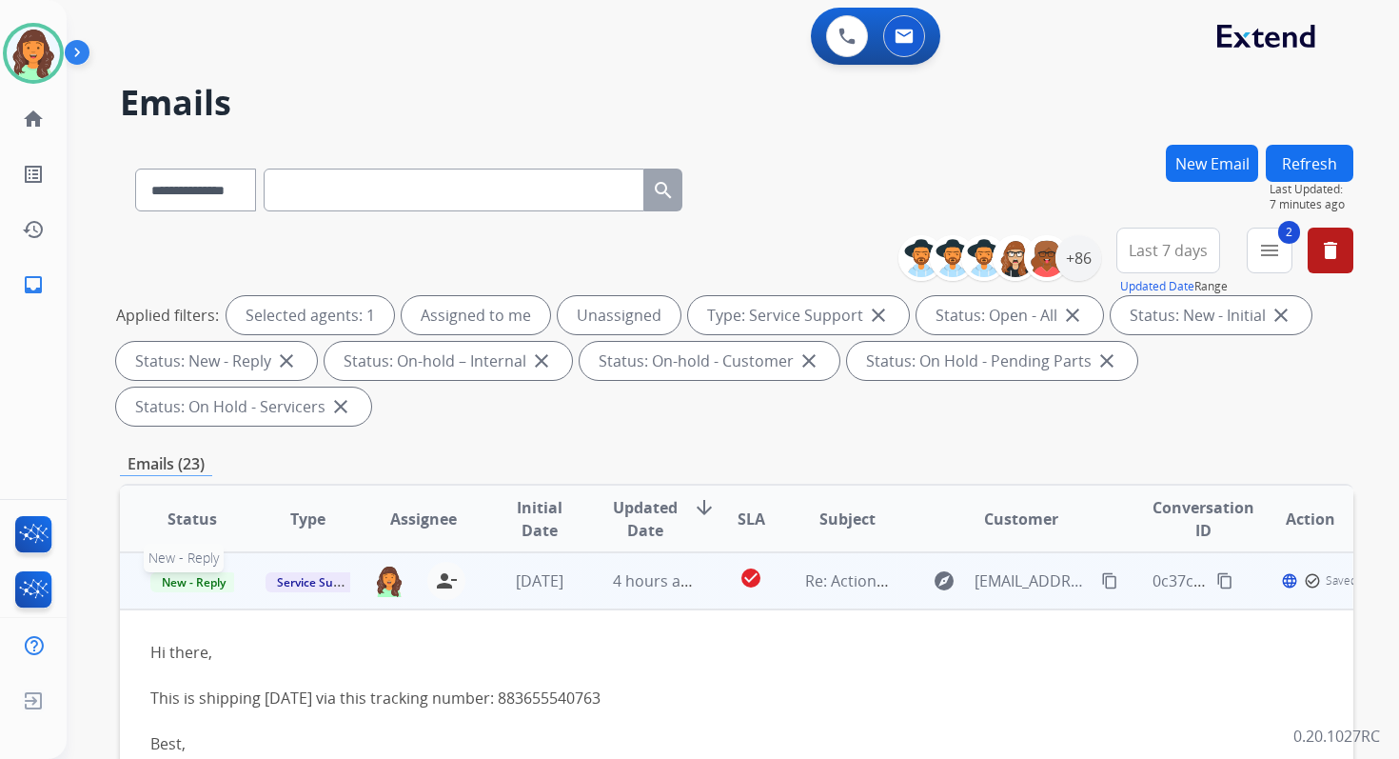
click at [188, 582] on span "New - Reply" at bounding box center [193, 582] width 87 height 20
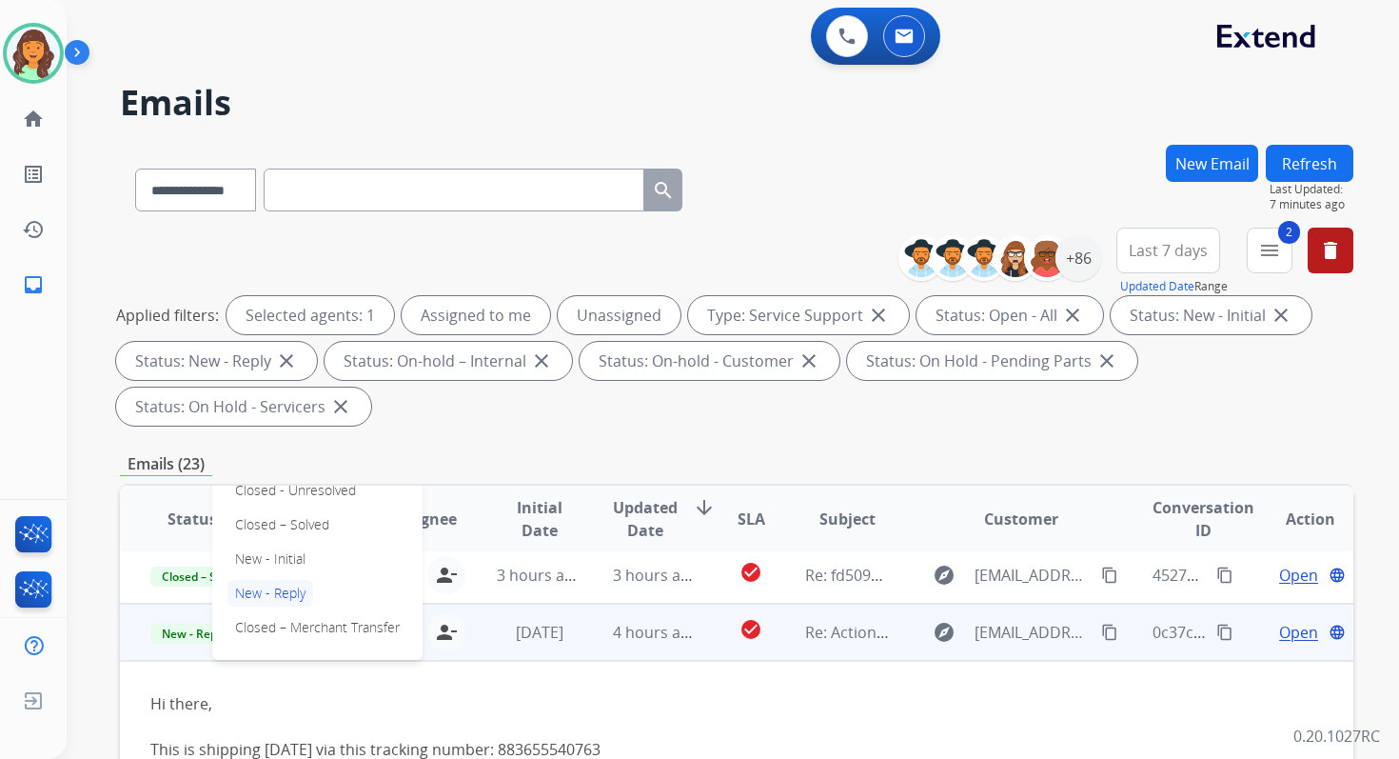
scroll to position [279, 0]
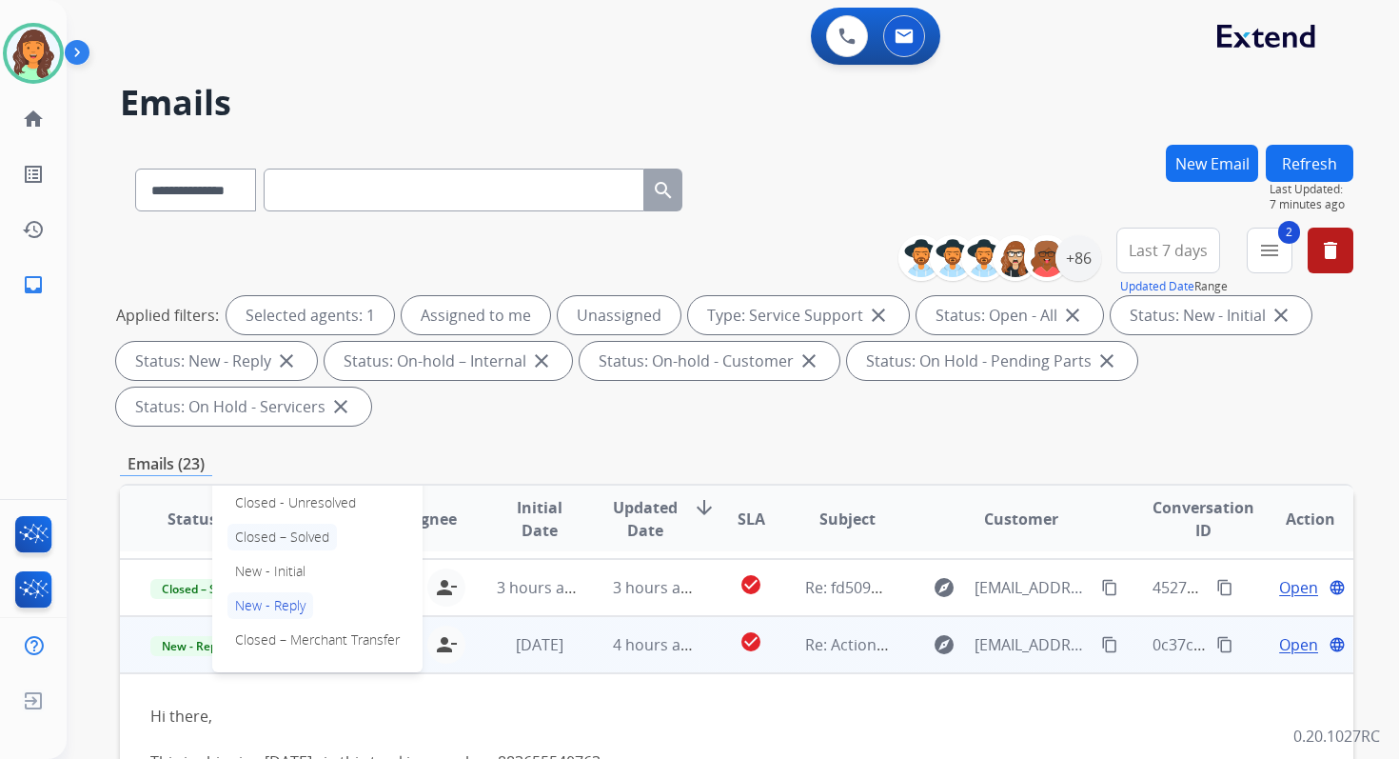
click at [279, 531] on p "Closed – Solved" at bounding box center [282, 537] width 109 height 27
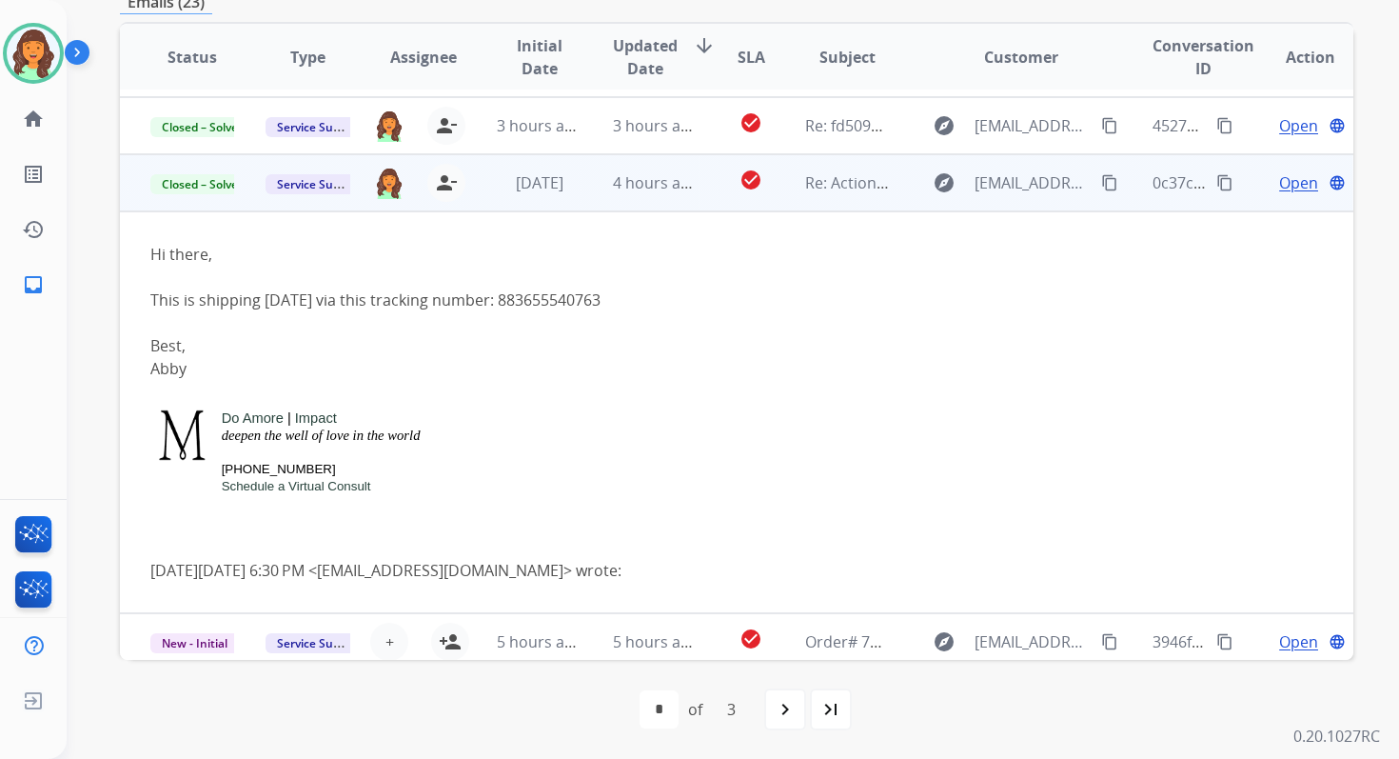
scroll to position [404, 0]
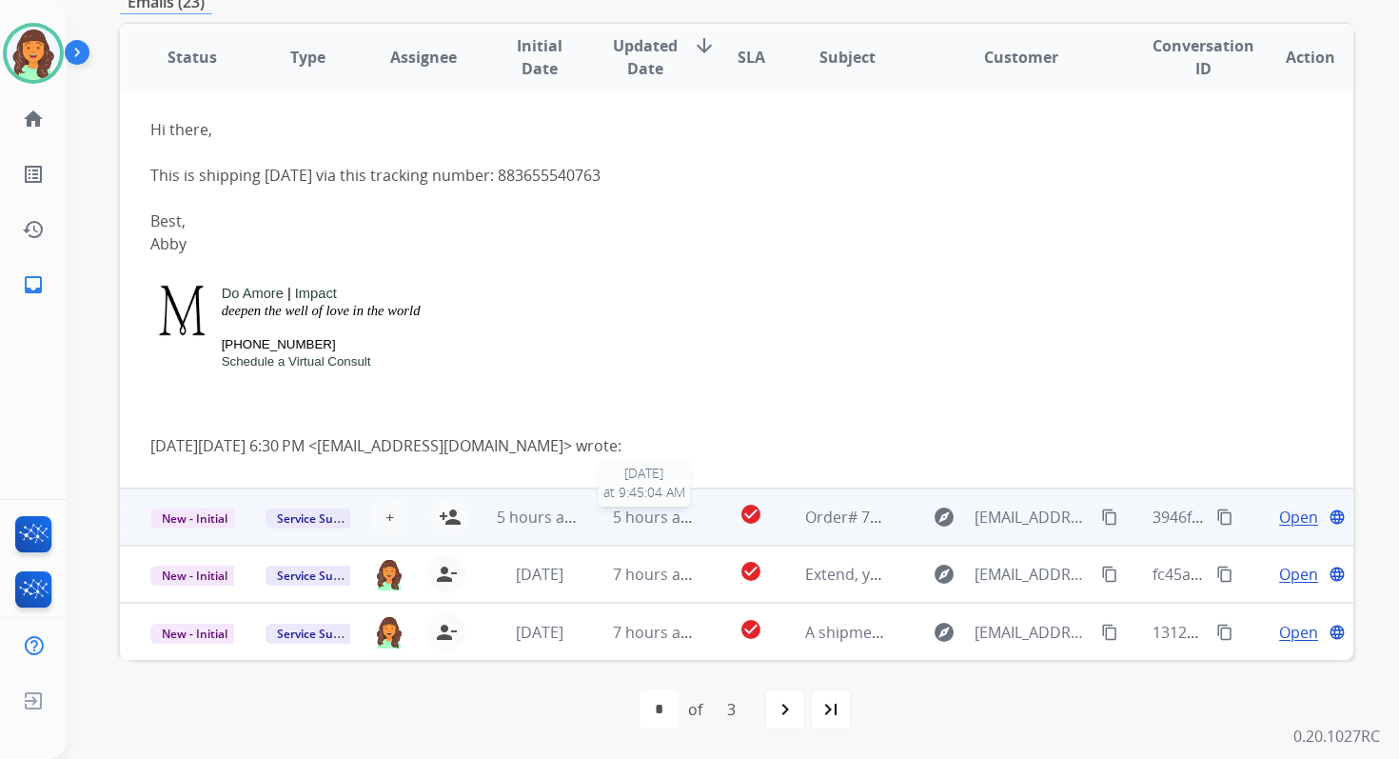
click at [661, 525] on span "5 hours ago" at bounding box center [656, 516] width 86 height 21
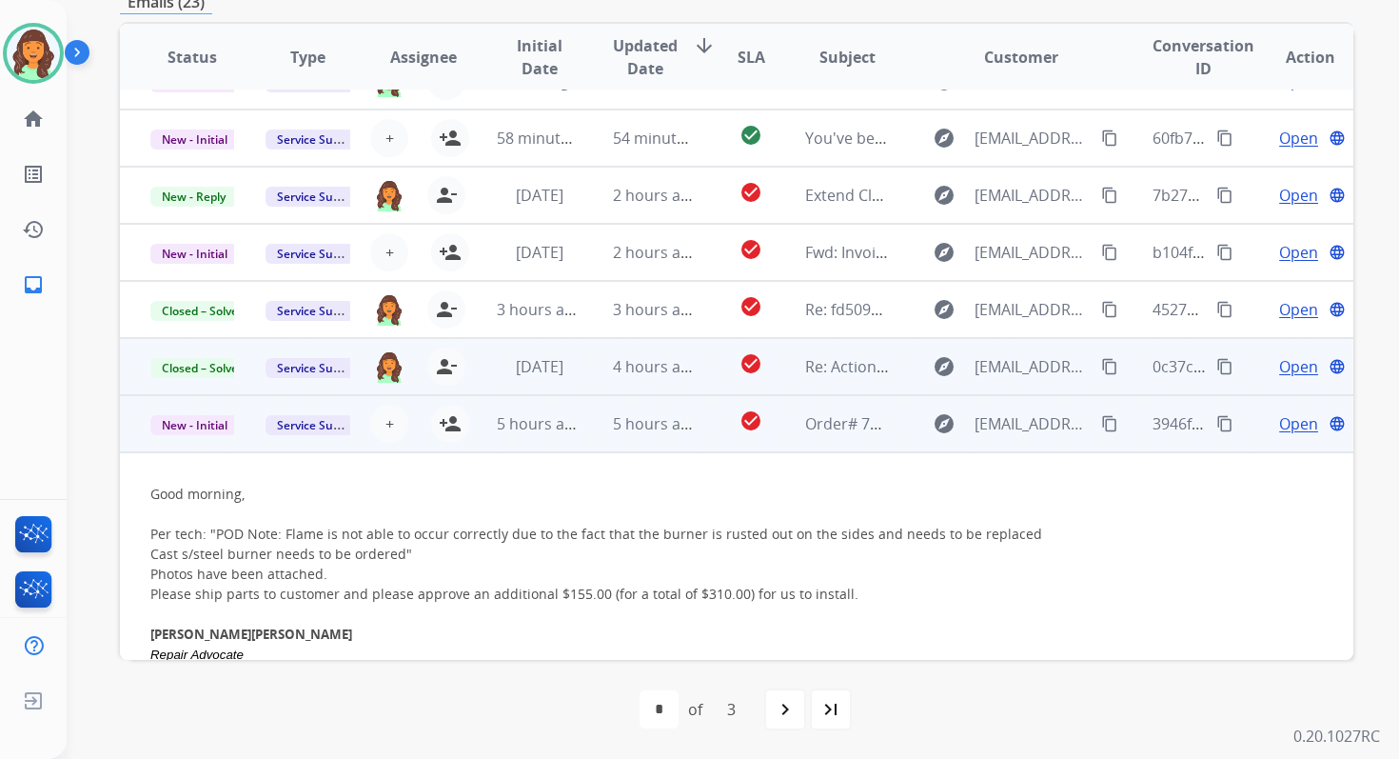
scroll to position [400, 0]
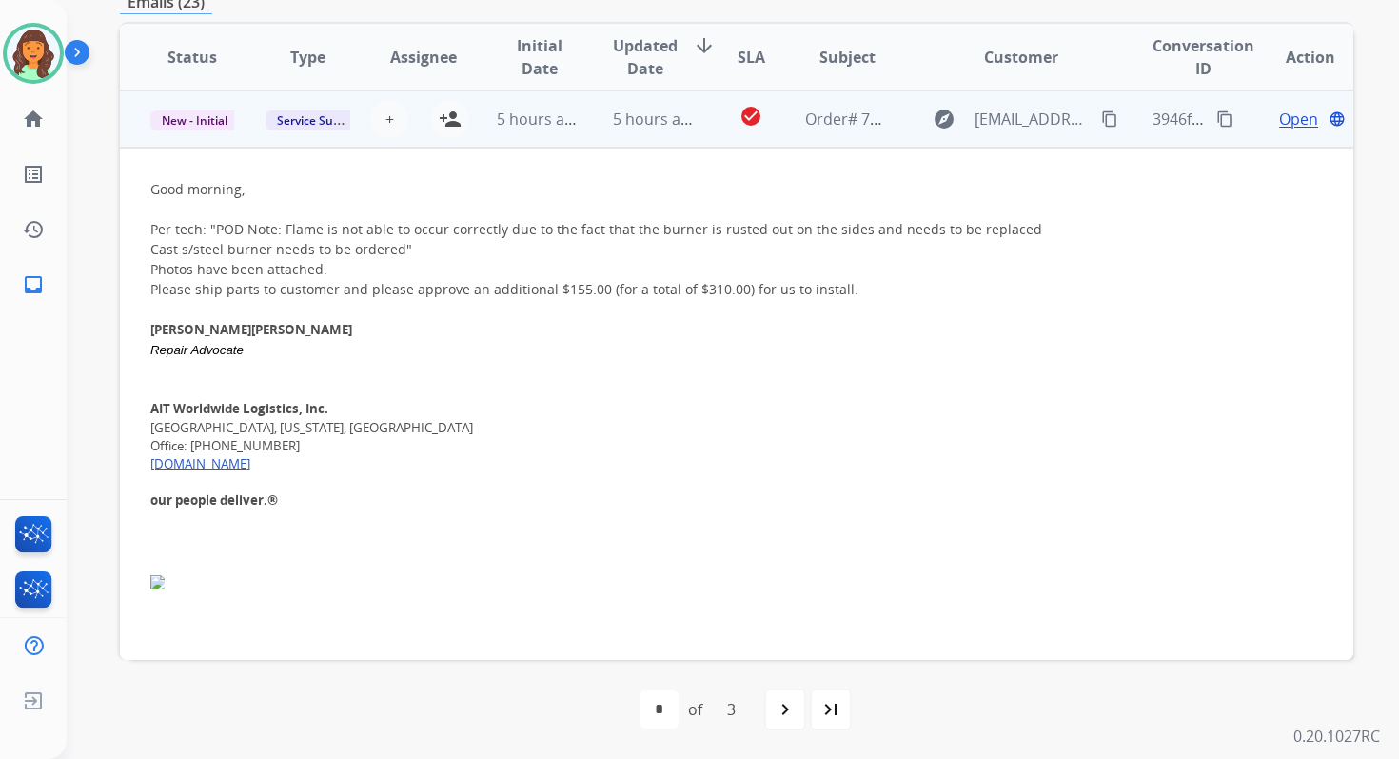
click at [624, 128] on span "5 hours ago" at bounding box center [656, 119] width 86 height 21
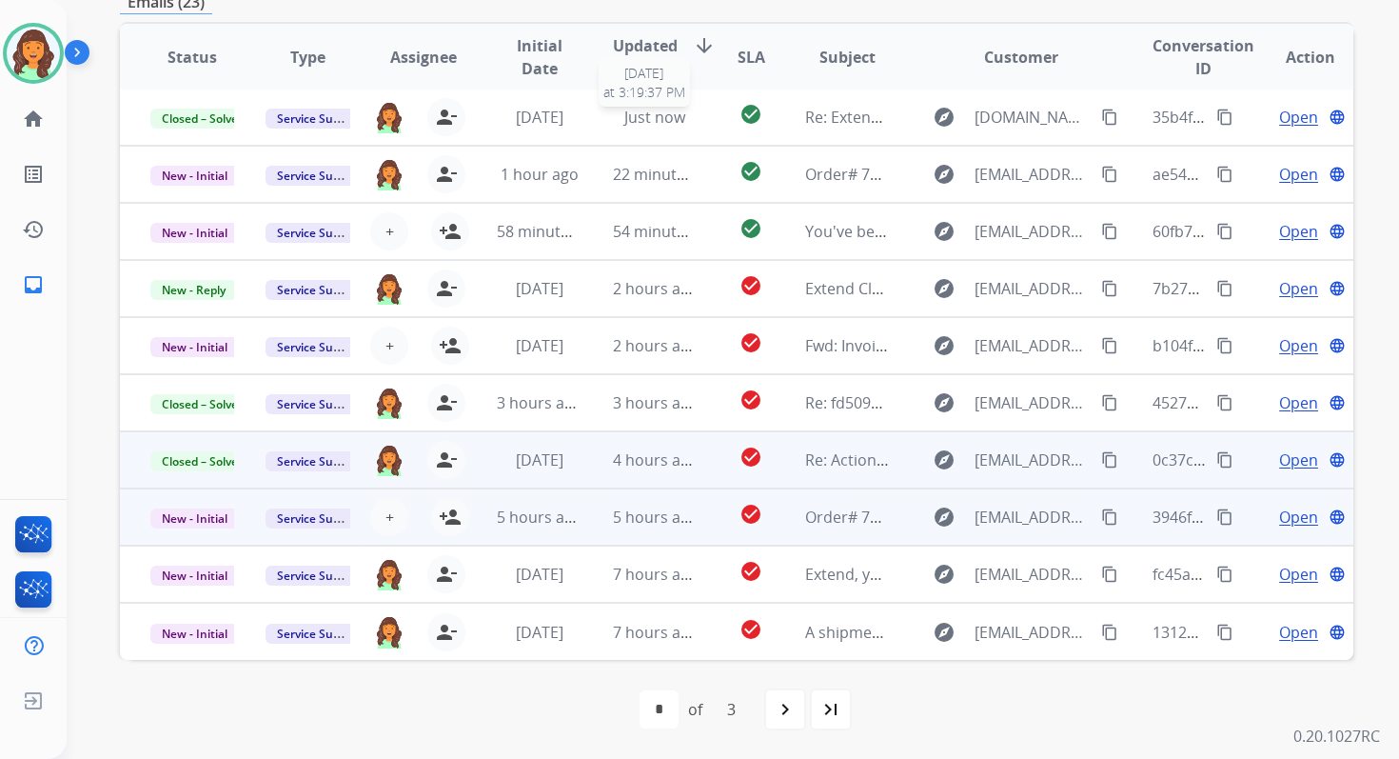
scroll to position [2, 0]
click at [444, 515] on mat-icon "person_add" at bounding box center [450, 517] width 23 height 23
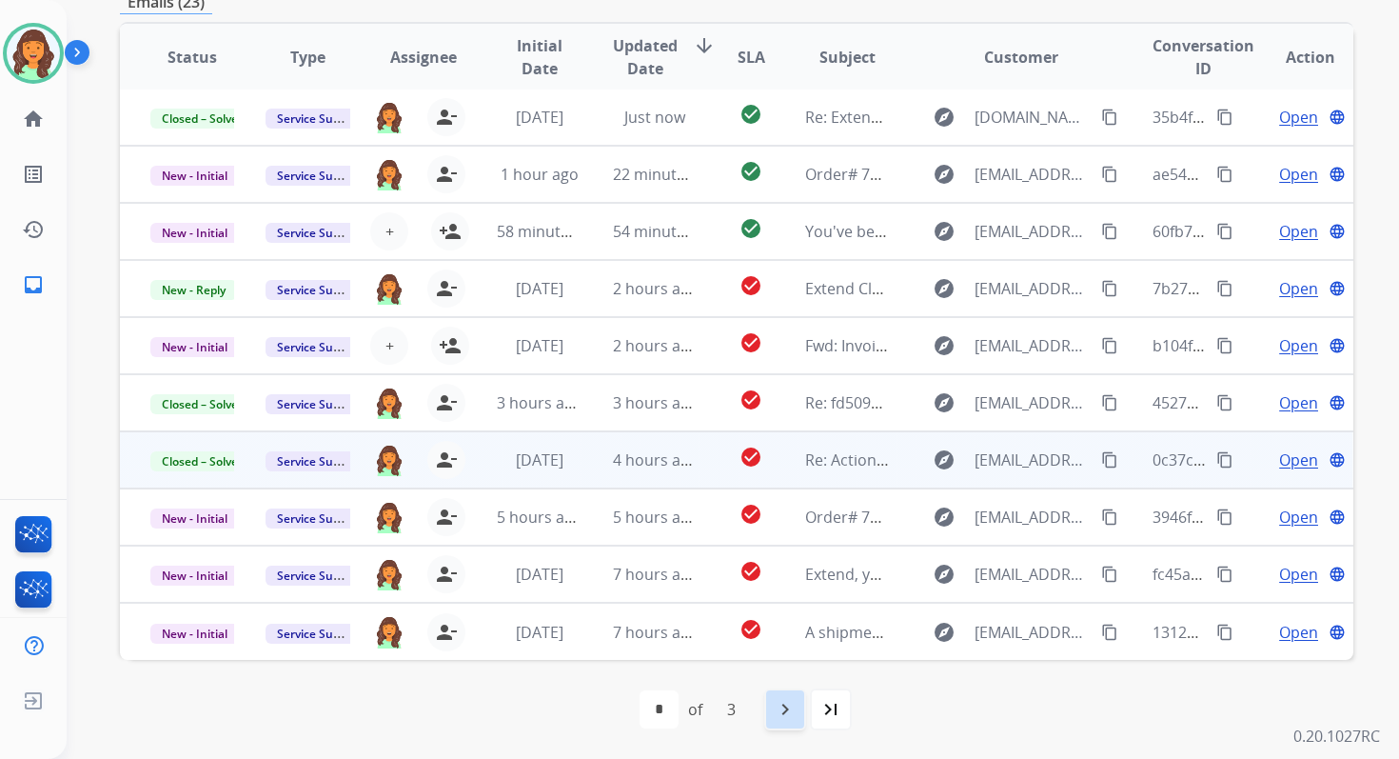
click at [788, 708] on mat-icon "navigate_next" at bounding box center [785, 709] width 23 height 23
select select "*"
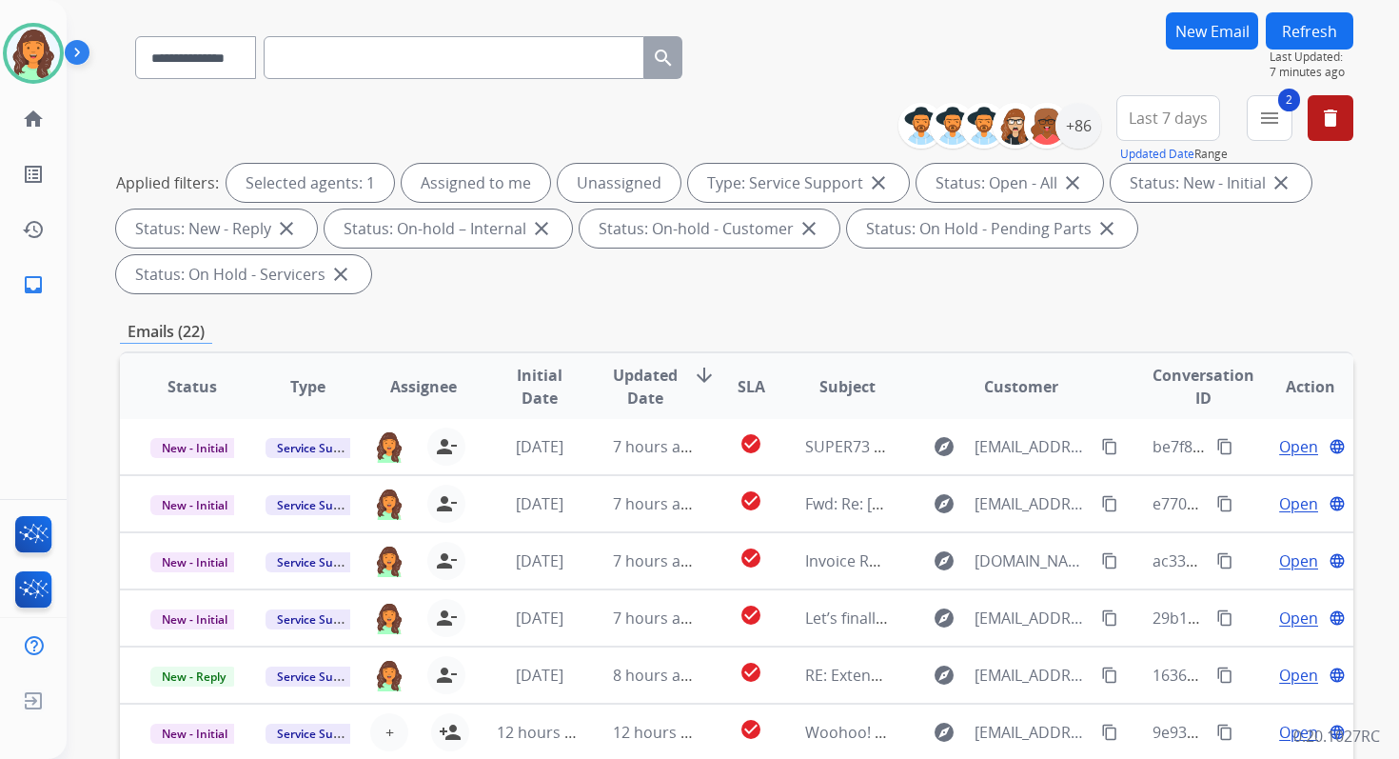
scroll to position [462, 0]
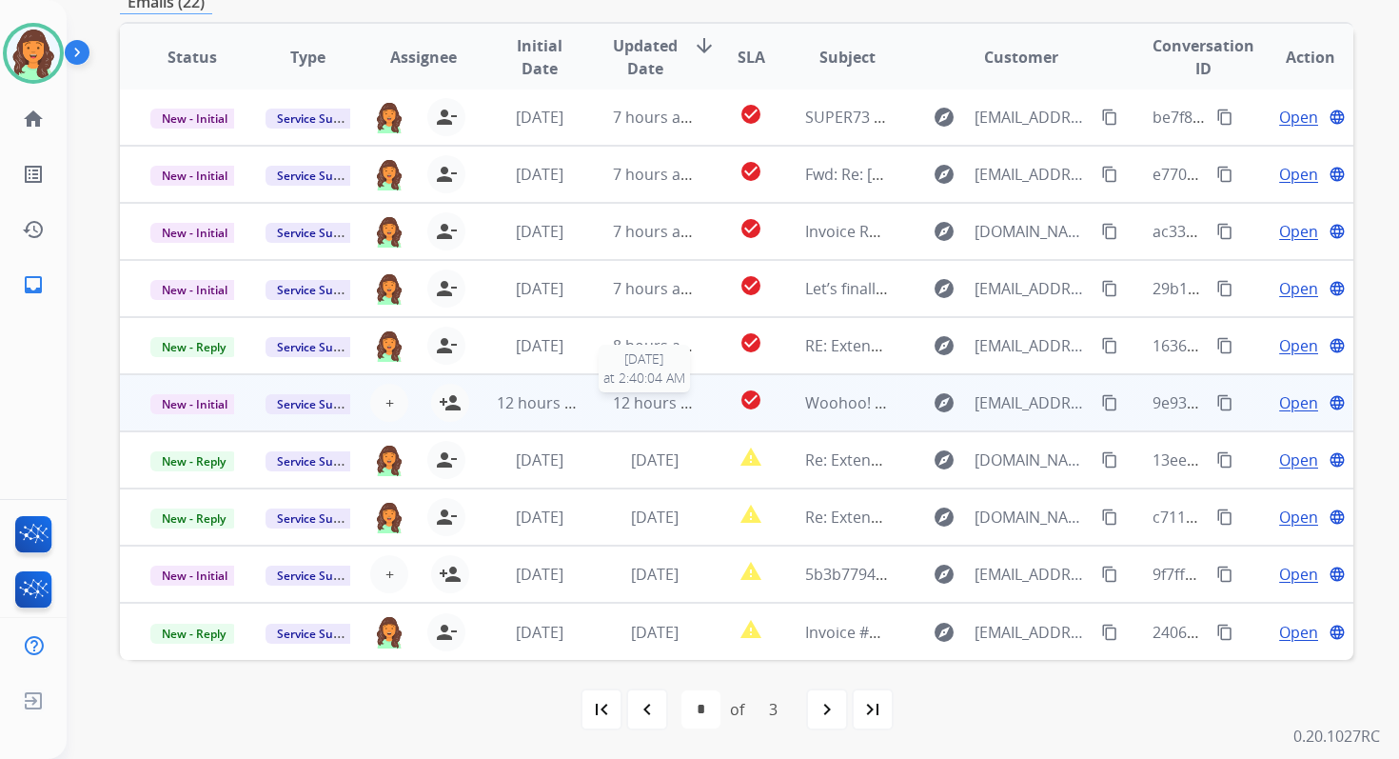
click at [655, 399] on span "12 hours ago" at bounding box center [660, 402] width 94 height 21
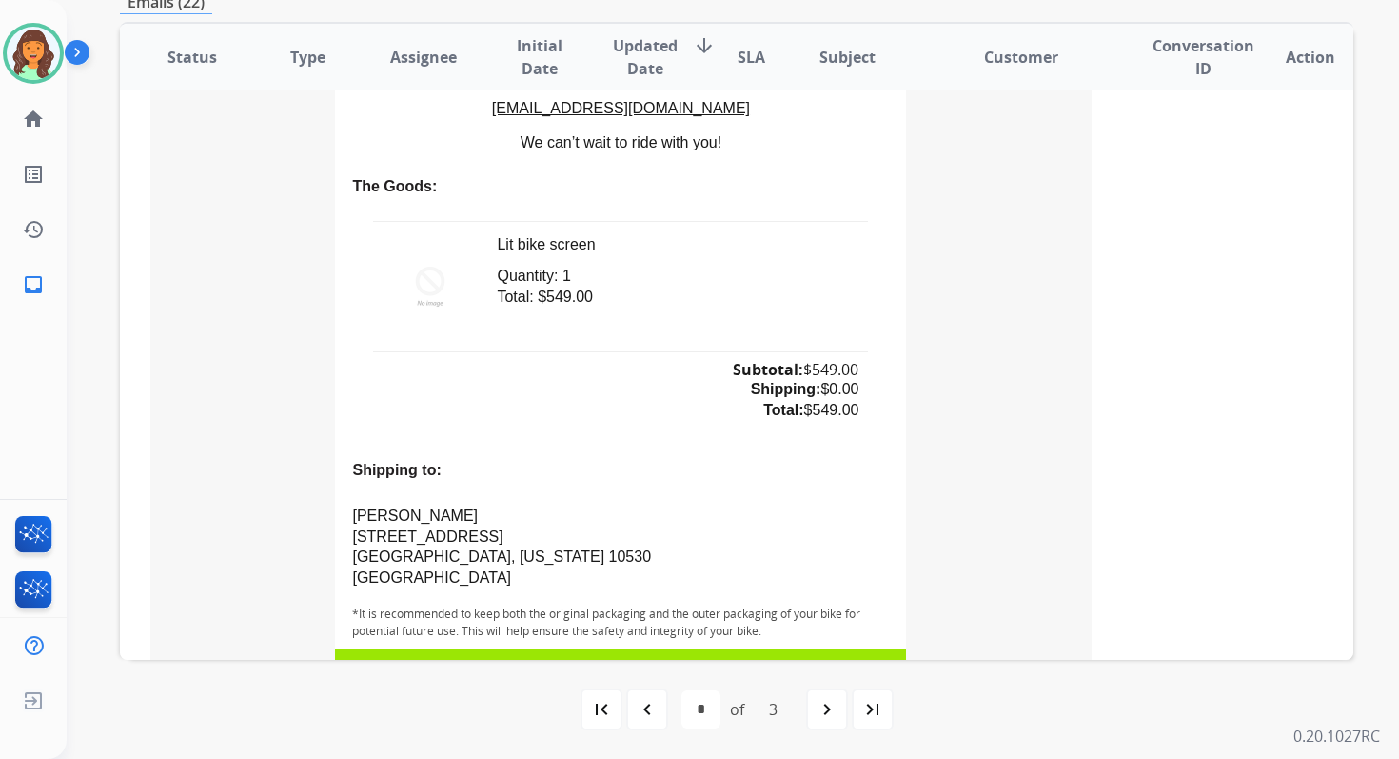
scroll to position [1115, 0]
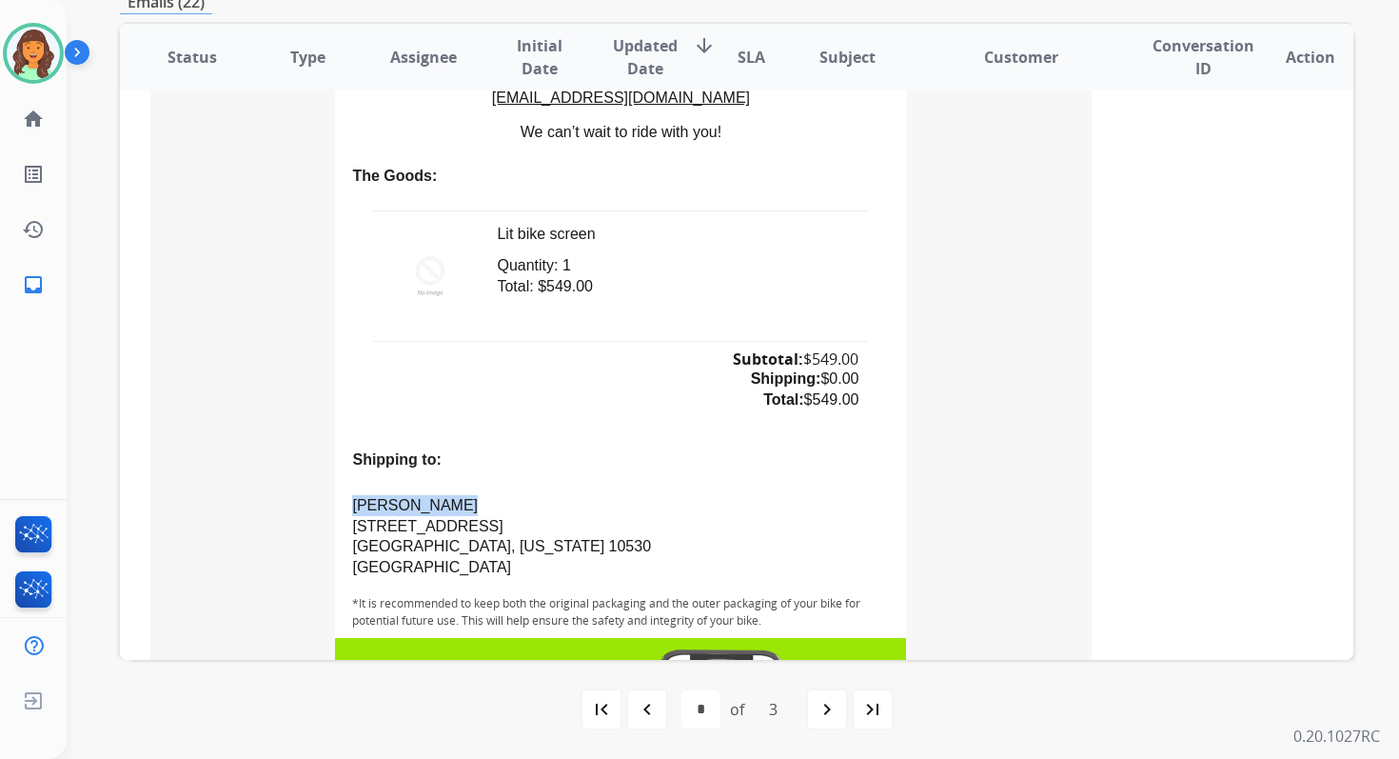
drag, startPoint x: 347, startPoint y: 505, endPoint x: 446, endPoint y: 505, distance: 99.0
click at [446, 505] on p "Leeani [PERSON_NAME] [STREET_ADDRESS][US_STATE]" at bounding box center [620, 536] width 537 height 83
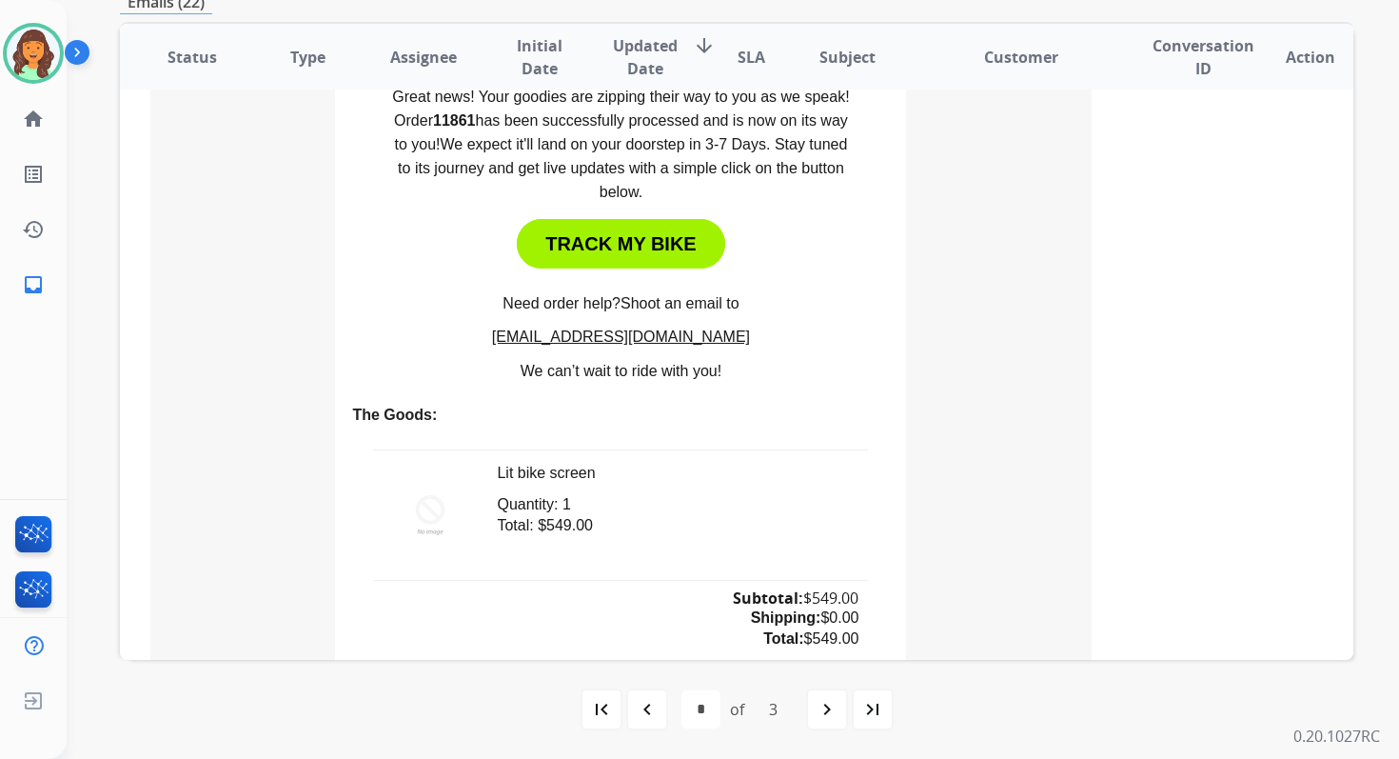
scroll to position [868, 0]
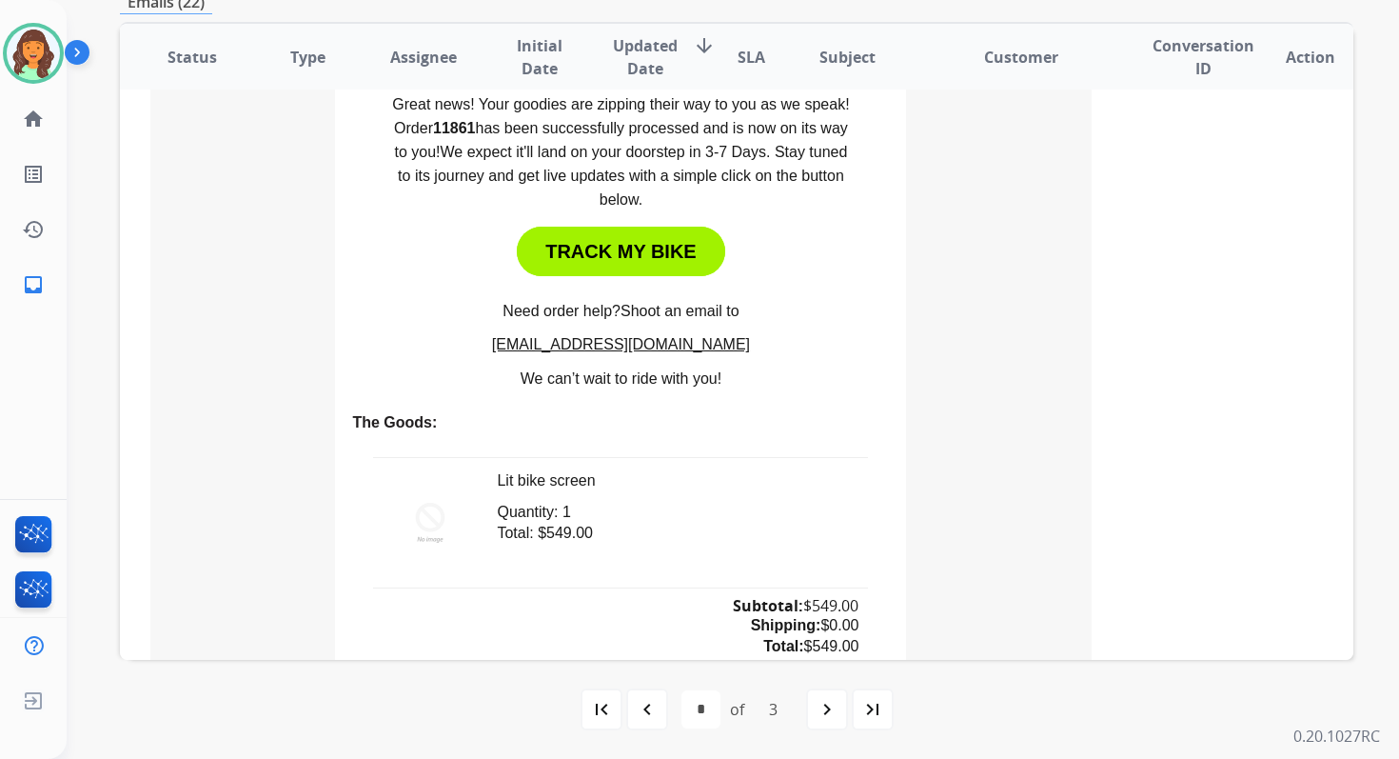
click at [605, 258] on link "TRACK MY BIKE" at bounding box center [621, 252] width 208 height 50
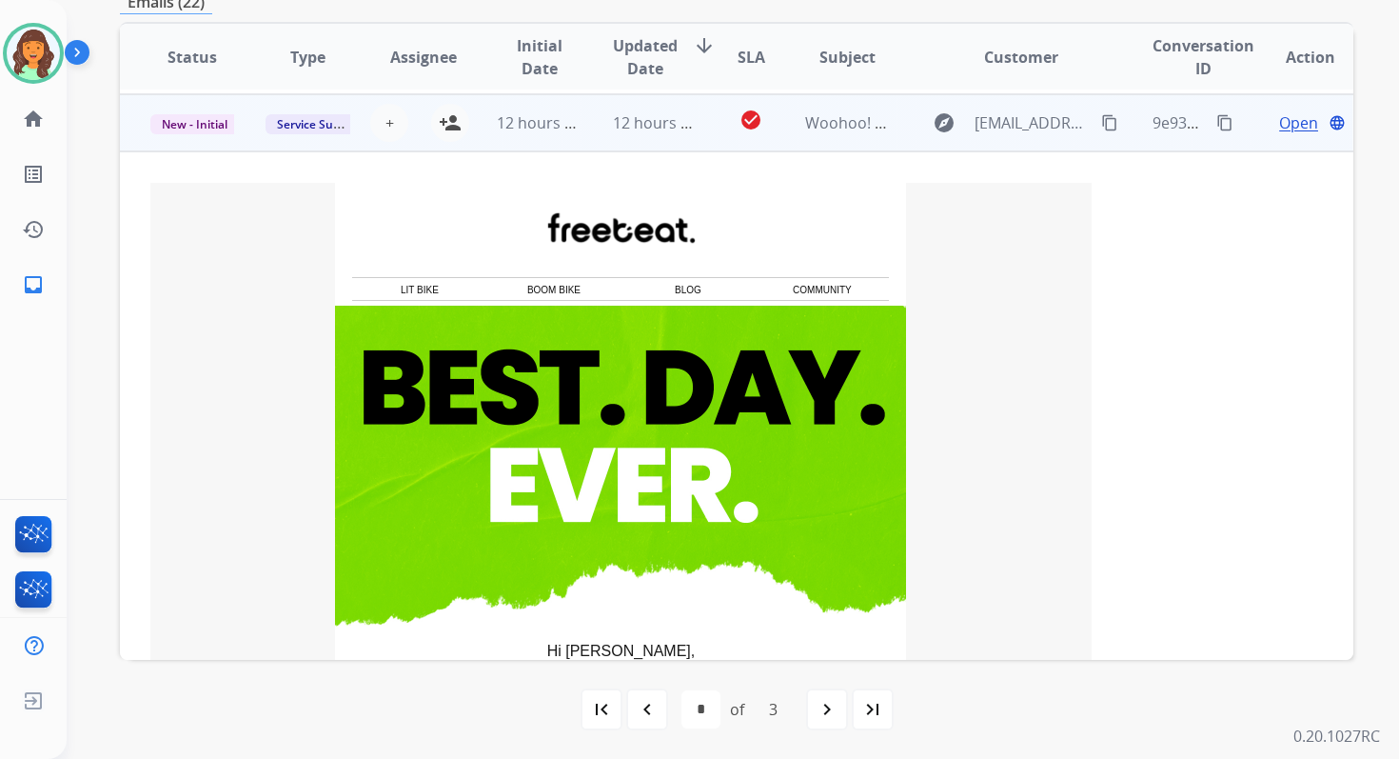
scroll to position [51, 0]
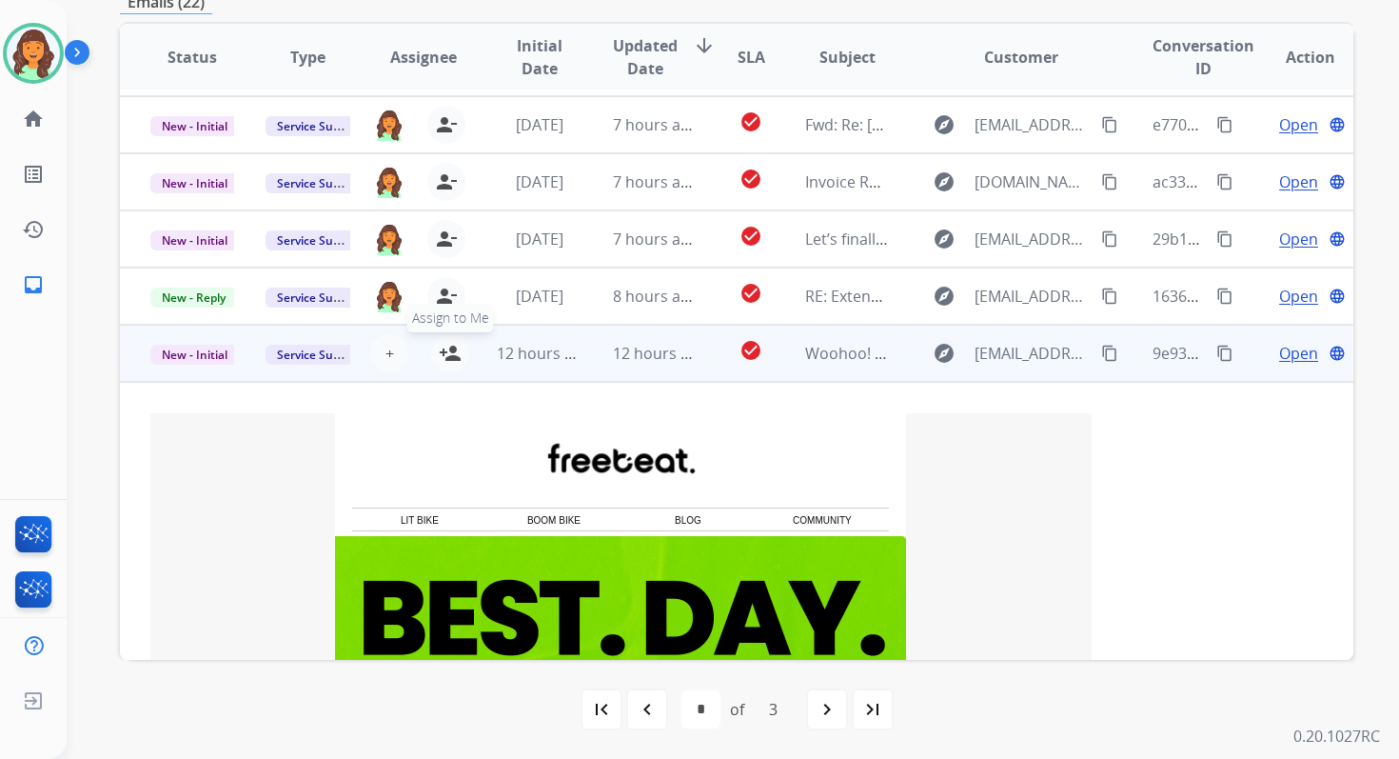
click at [442, 355] on mat-icon "person_add" at bounding box center [450, 353] width 23 height 23
click at [191, 362] on span "New - Initial" at bounding box center [194, 355] width 89 height 20
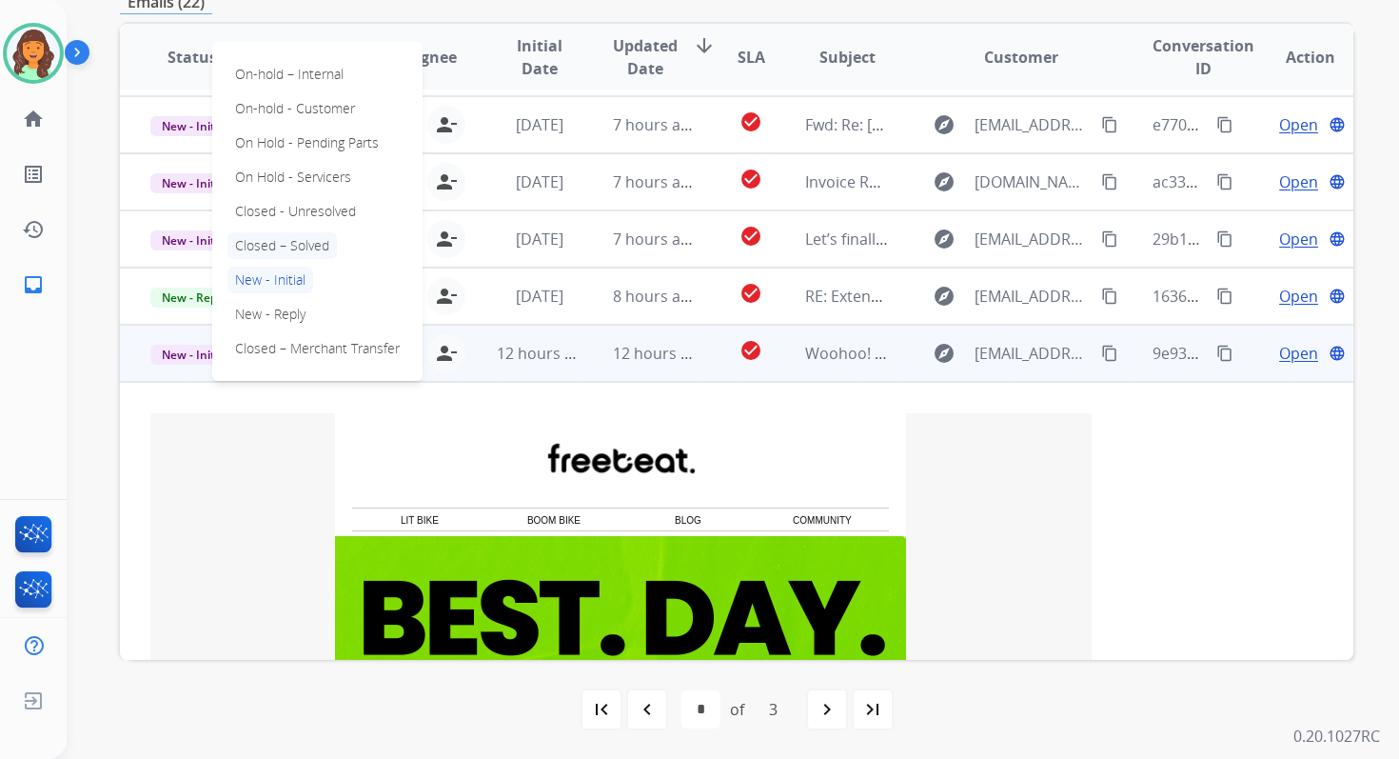
click at [273, 240] on p "Closed – Solved" at bounding box center [282, 245] width 109 height 27
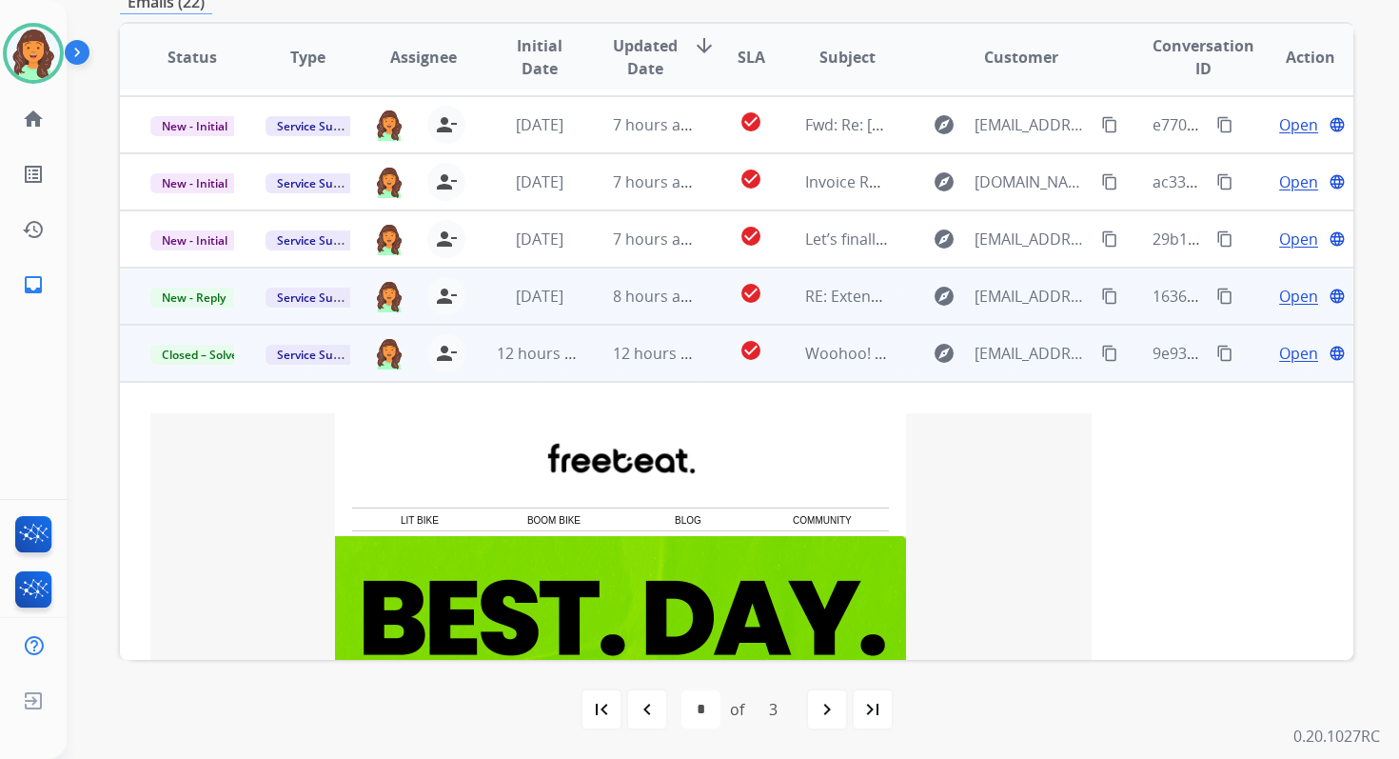
click at [698, 300] on td "check_circle" at bounding box center [736, 296] width 77 height 57
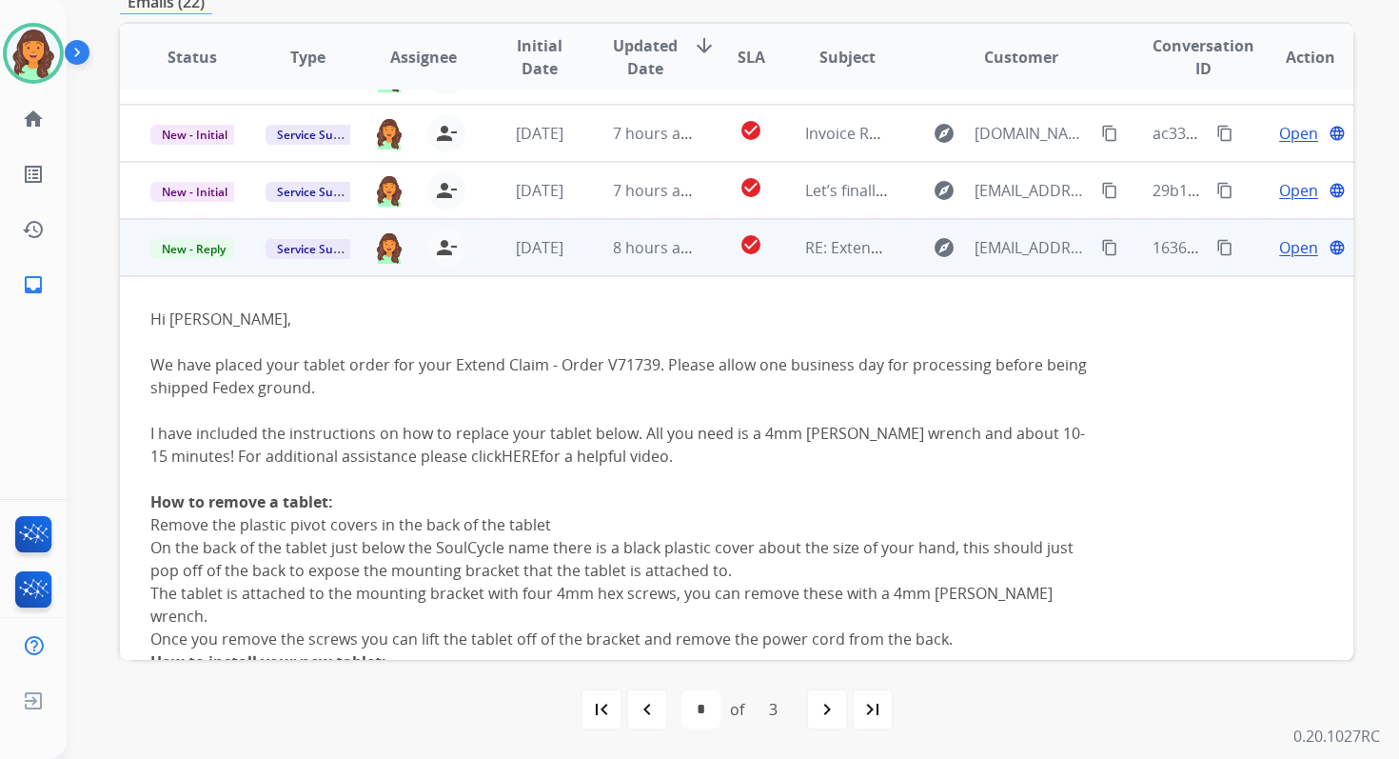
scroll to position [228, 0]
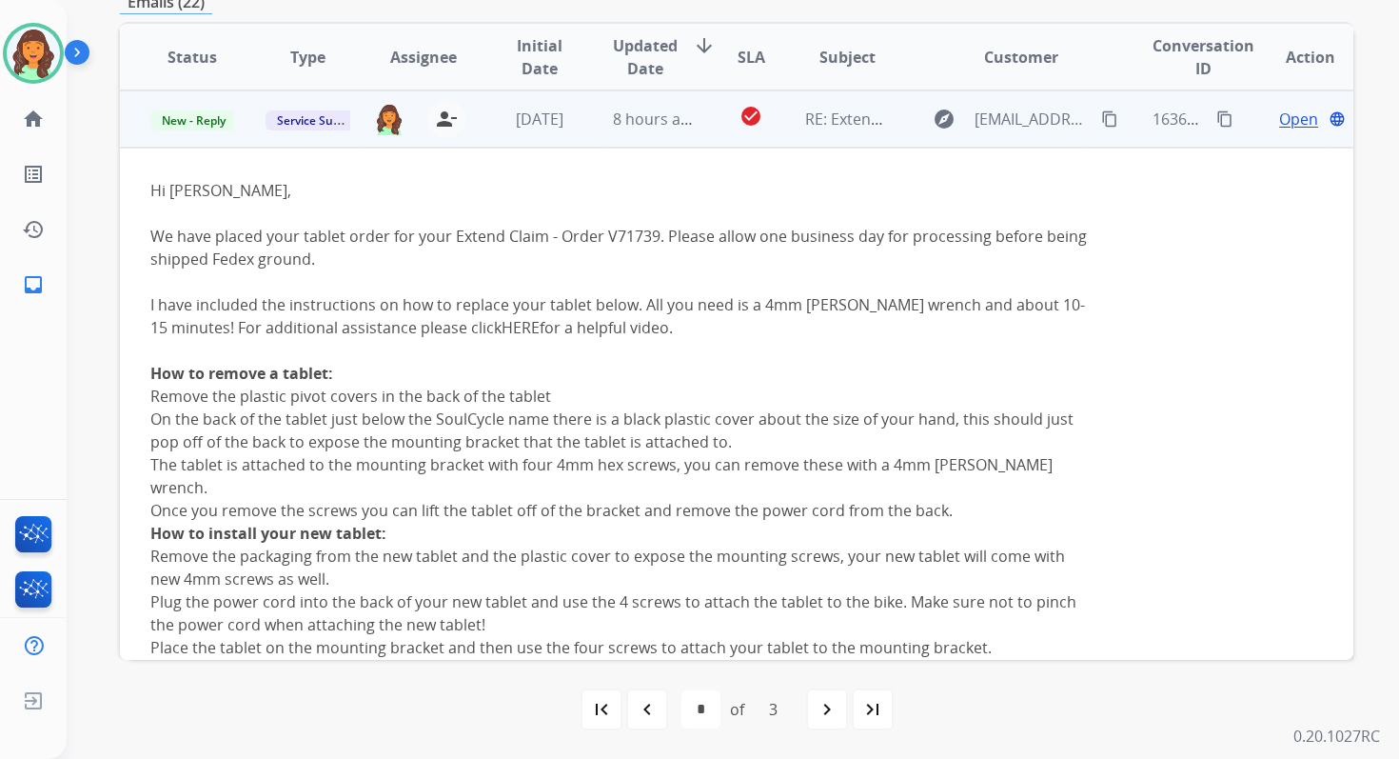
click at [1279, 121] on span "Open" at bounding box center [1298, 119] width 39 height 23
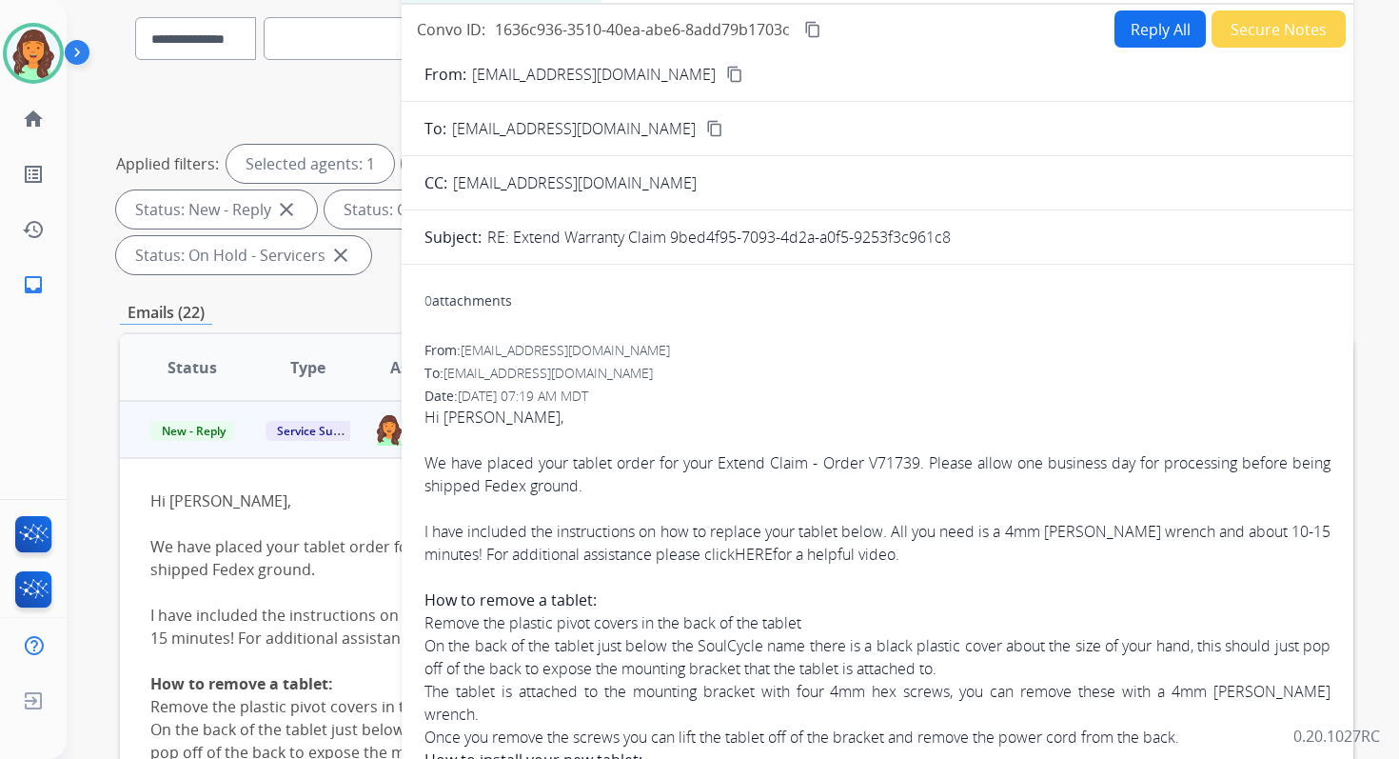
scroll to position [52, 0]
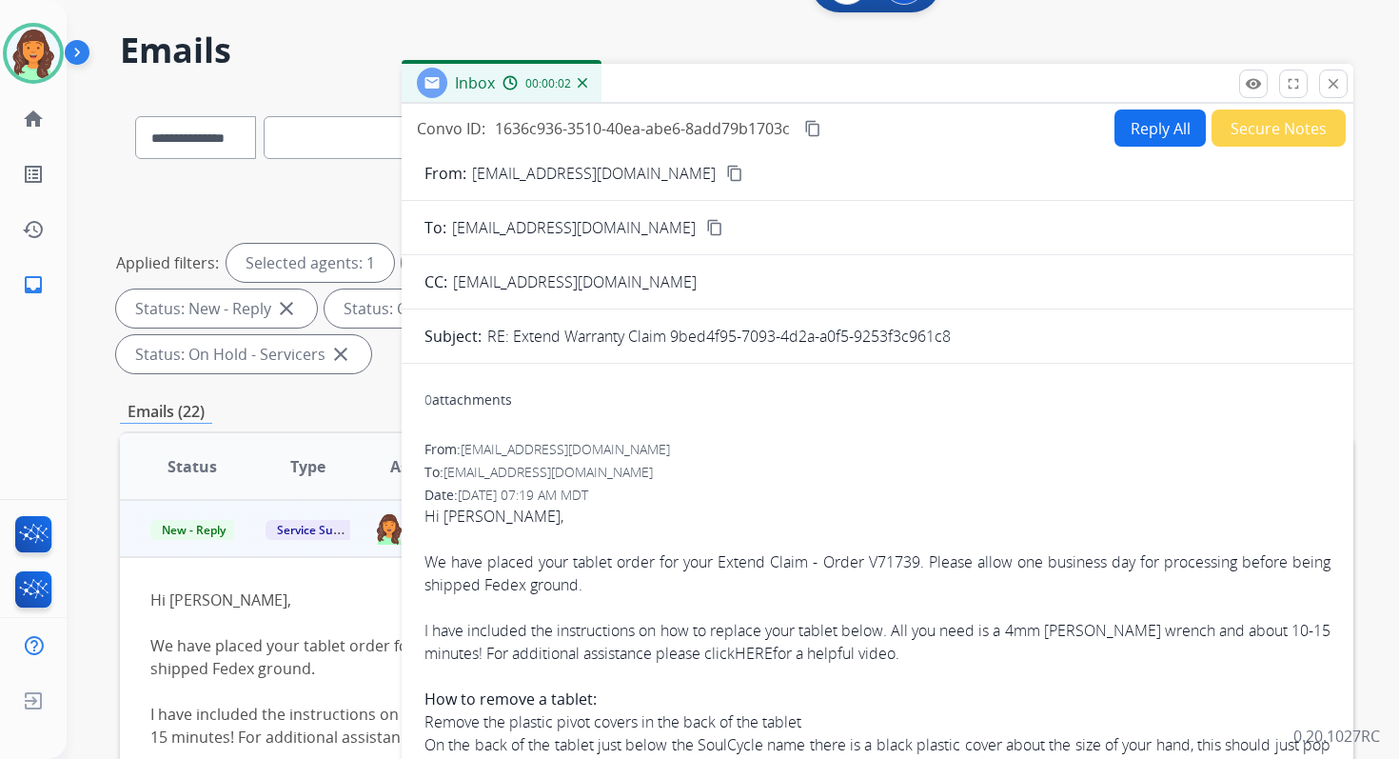
drag, startPoint x: 672, startPoint y: 338, endPoint x: 1054, endPoint y: 340, distance: 381.8
click at [1047, 339] on div "RE: Extend Warranty Claim 9bed4f95-7093-4d2a-a0f5-9253f3c961c8" at bounding box center [908, 336] width 843 height 23
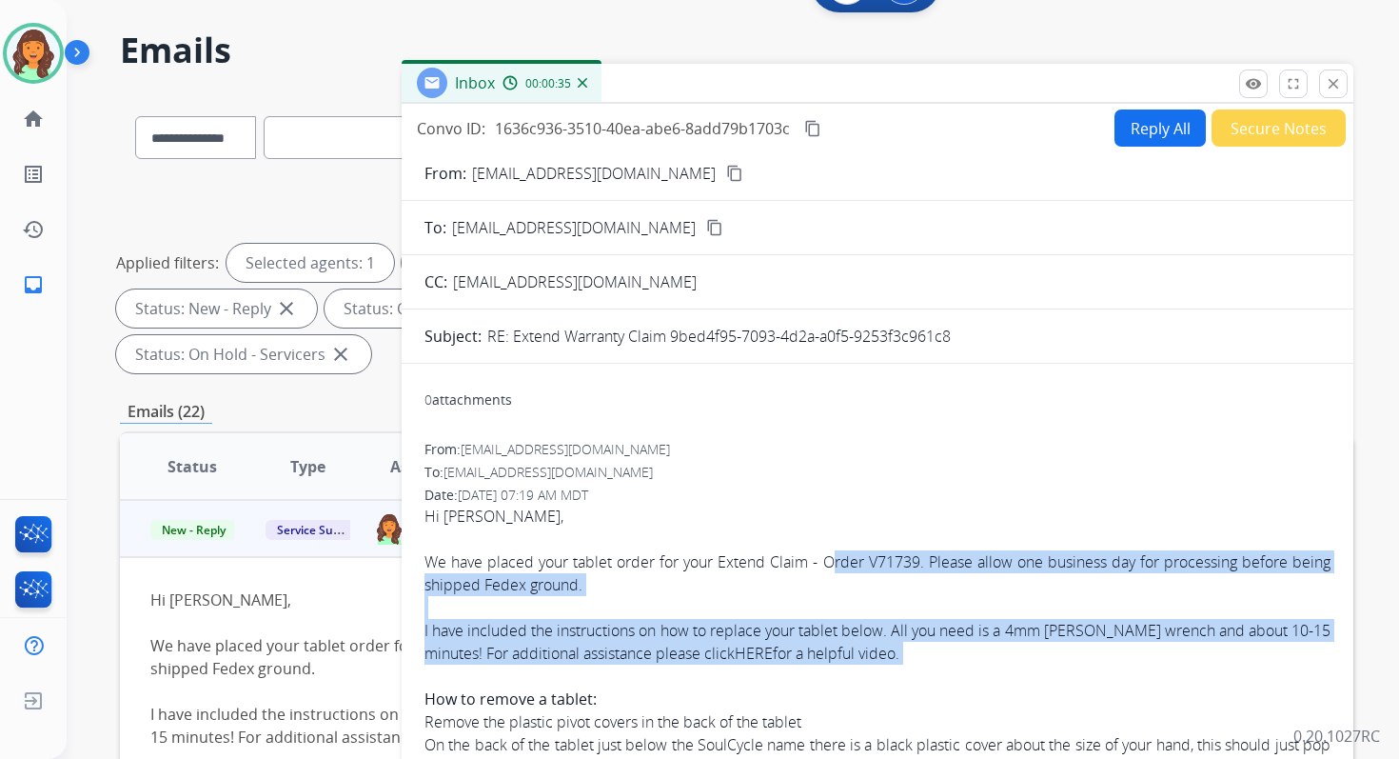
drag, startPoint x: 839, startPoint y: 561, endPoint x: 1001, endPoint y: 665, distance: 193.6
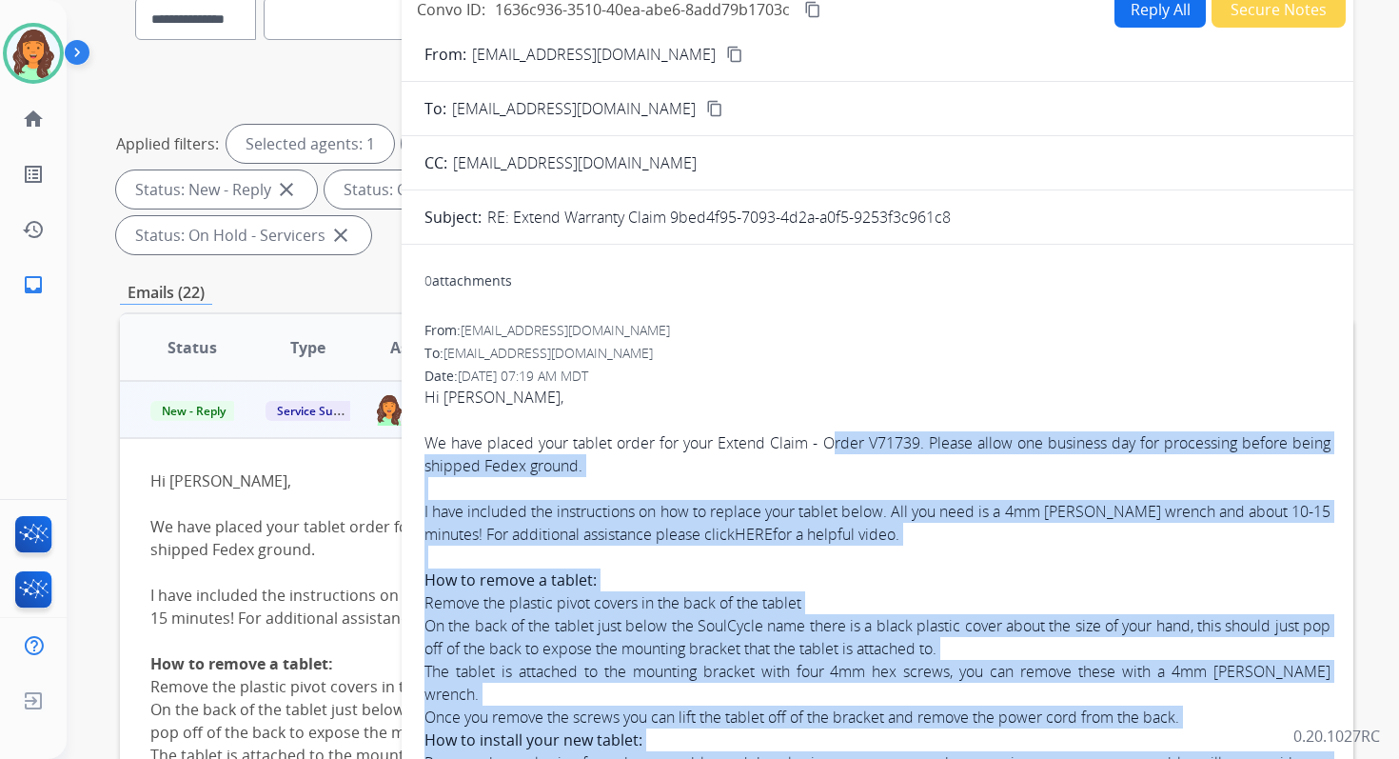
scroll to position [173, 0]
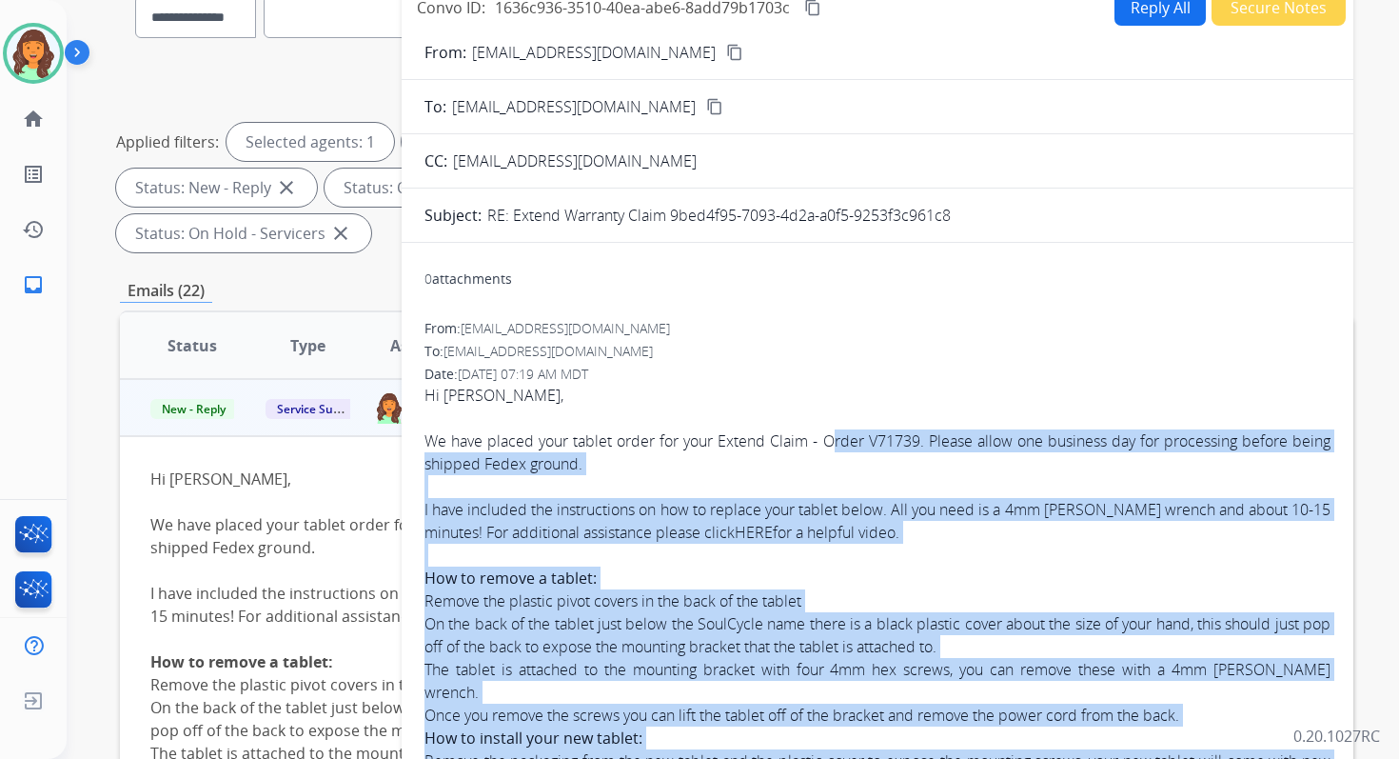
drag, startPoint x: 841, startPoint y: 564, endPoint x: 968, endPoint y: 755, distance: 230.0
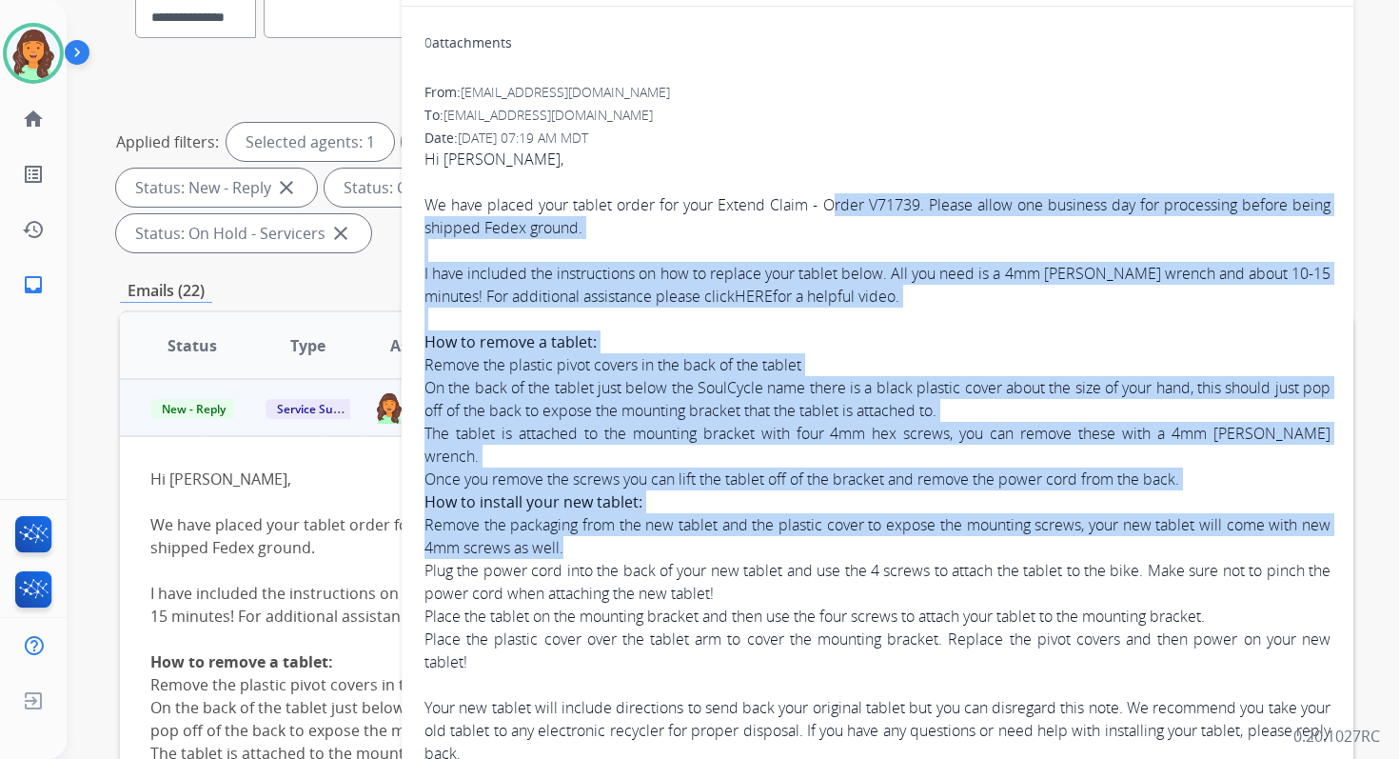
scroll to position [241, 0]
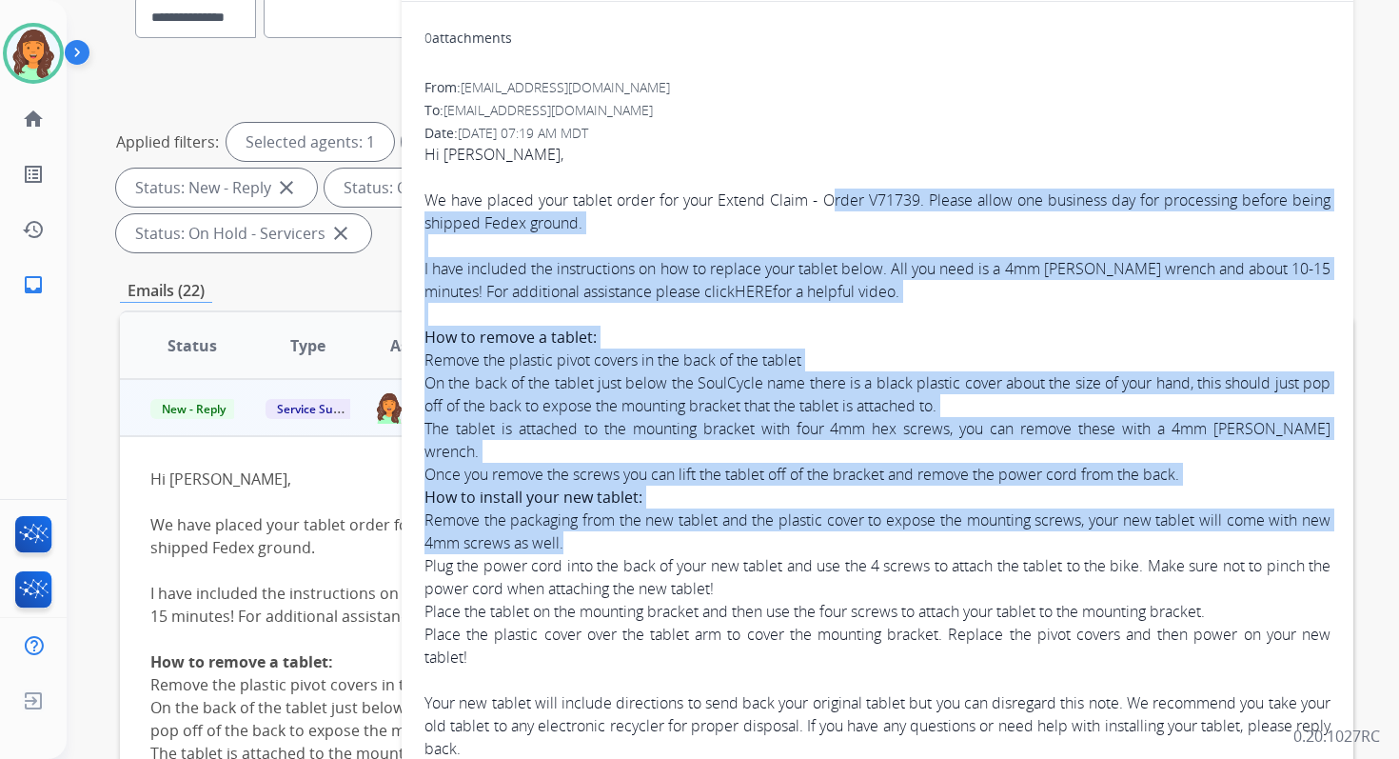
click at [841, 197] on span "Hi [PERSON_NAME], We have placed your tablet order for your Extend Claim - Orde…" at bounding box center [878, 577] width 906 height 869
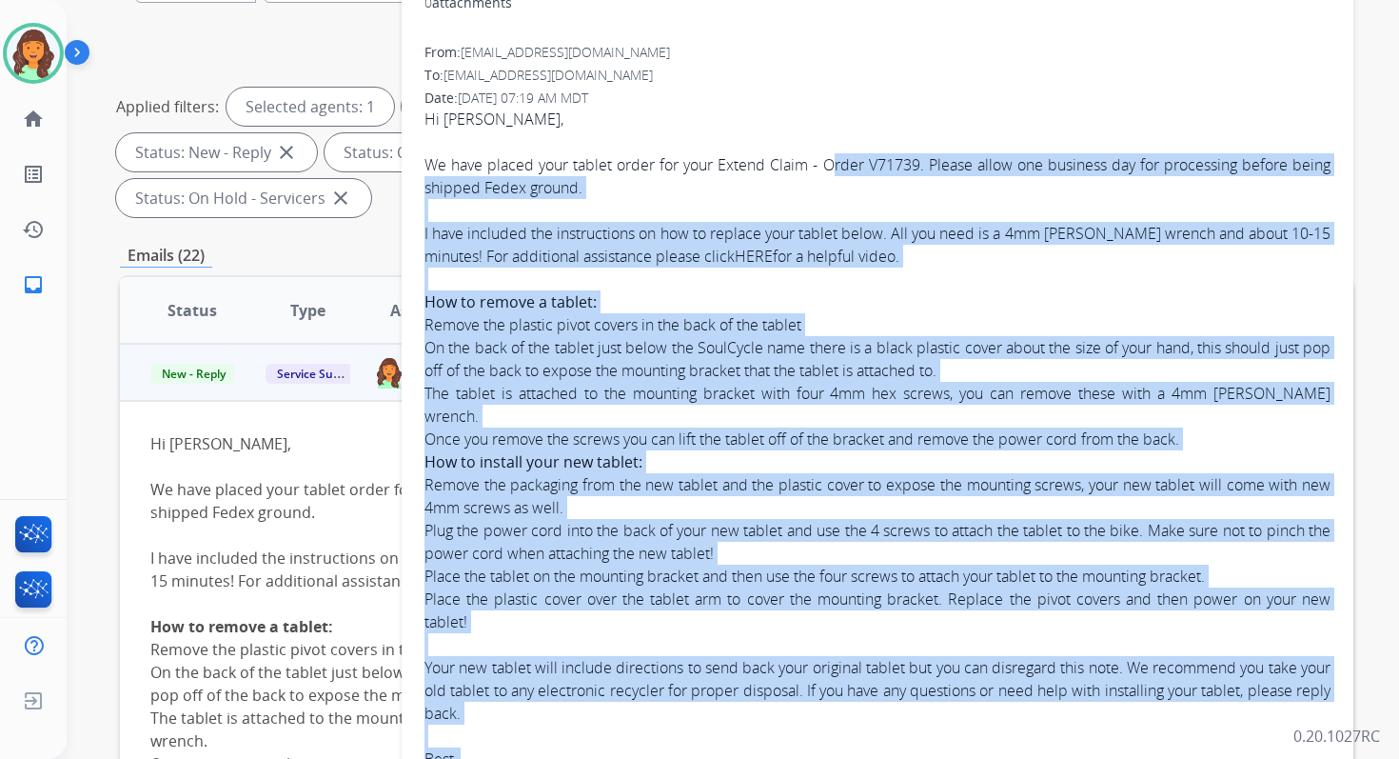
scroll to position [252, 0]
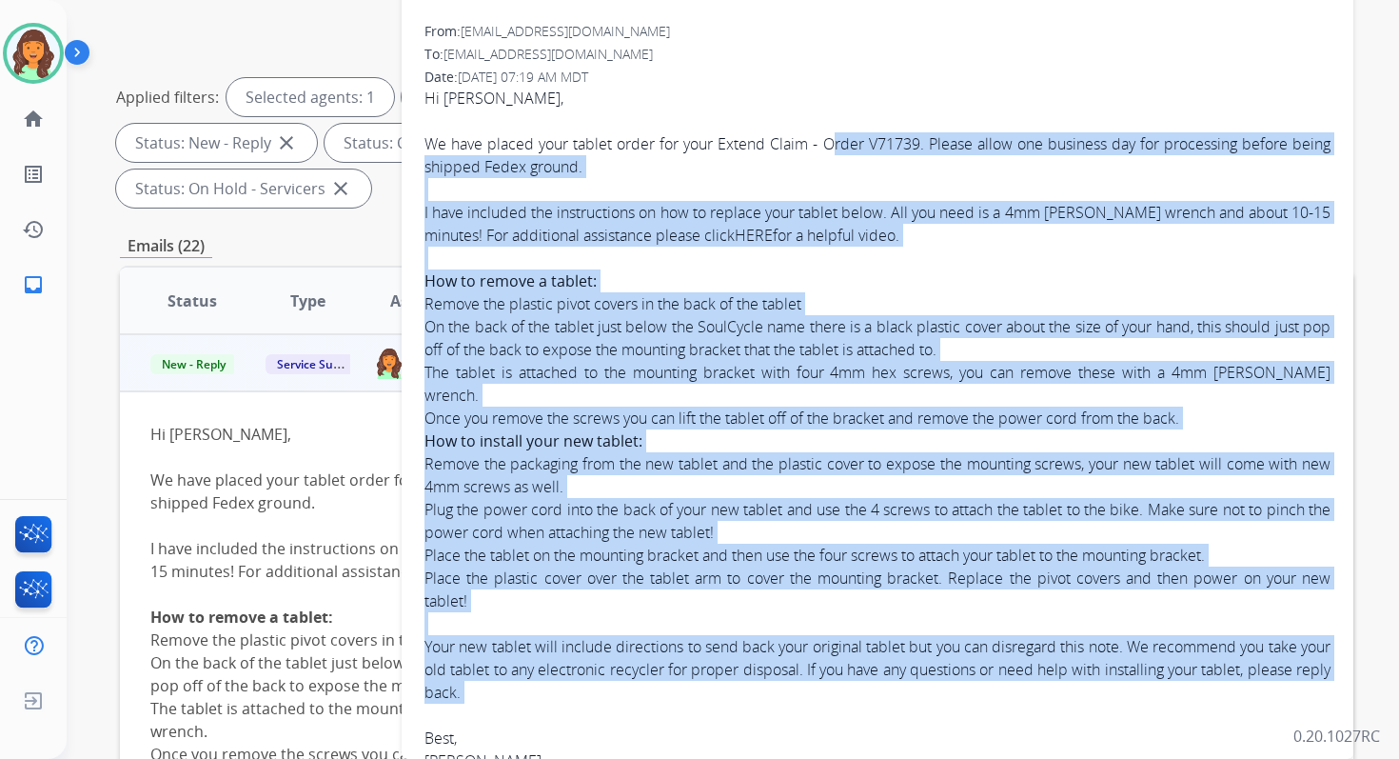
drag, startPoint x: 839, startPoint y: 198, endPoint x: 921, endPoint y: 698, distance: 506.5
click at [921, 698] on span "Hi [PERSON_NAME], We have placed your tablet order for your Extend Claim - Orde…" at bounding box center [878, 521] width 906 height 869
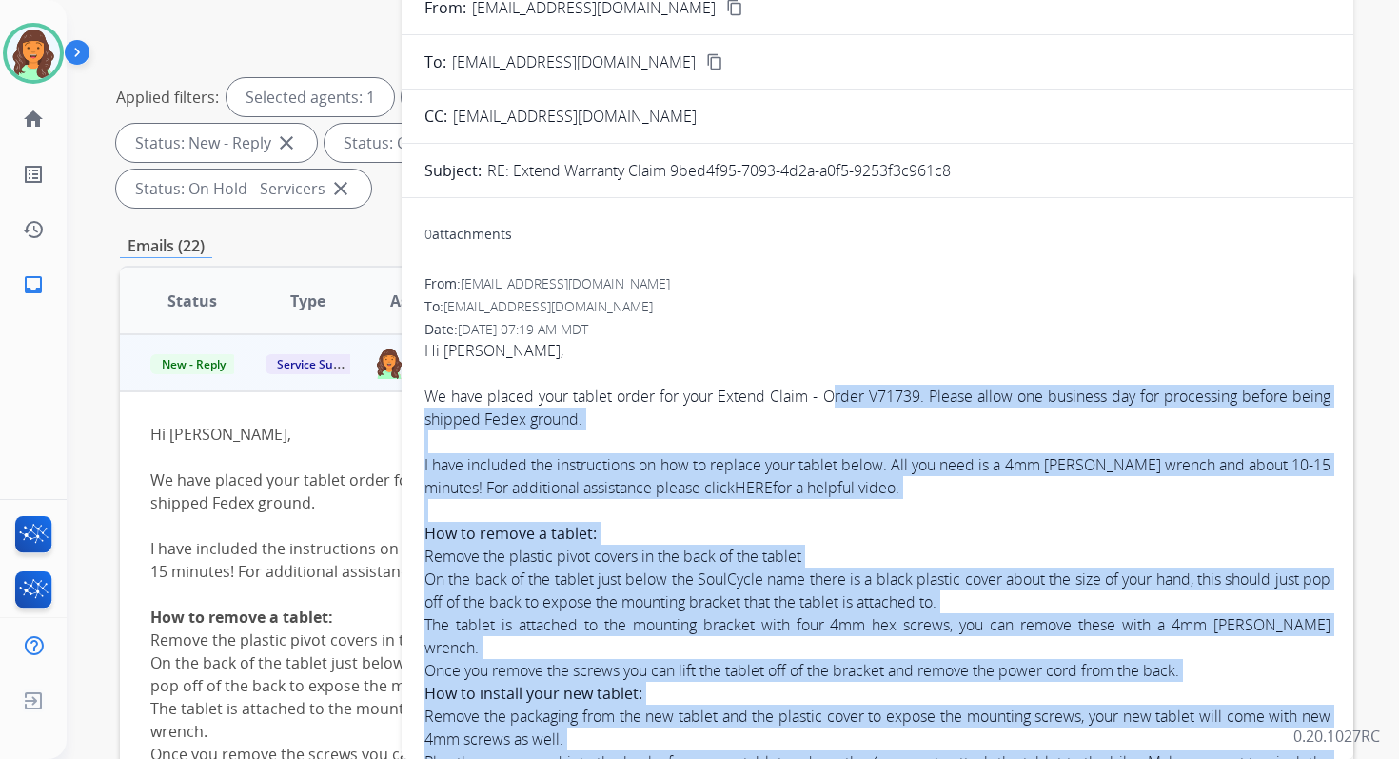
scroll to position [0, 0]
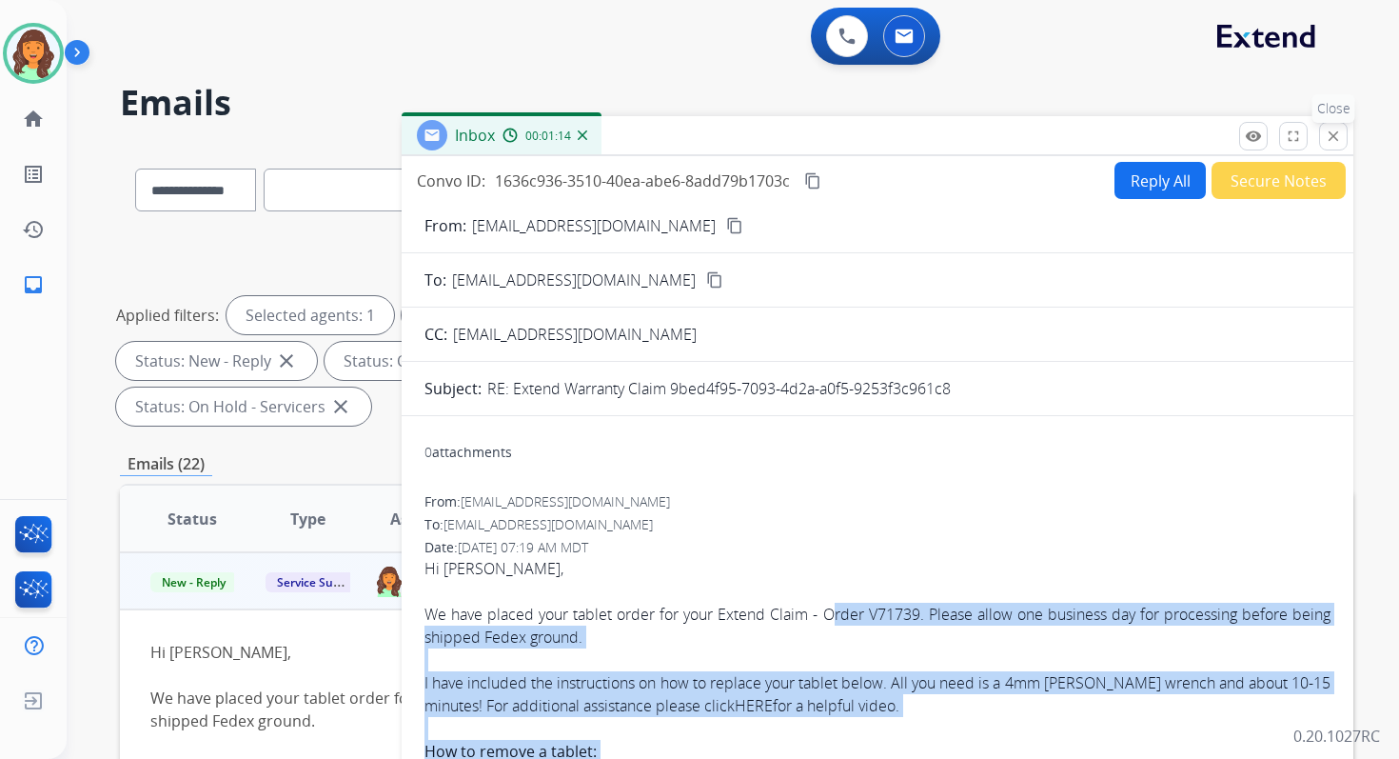
click at [1342, 146] on button "close Close" at bounding box center [1333, 136] width 29 height 29
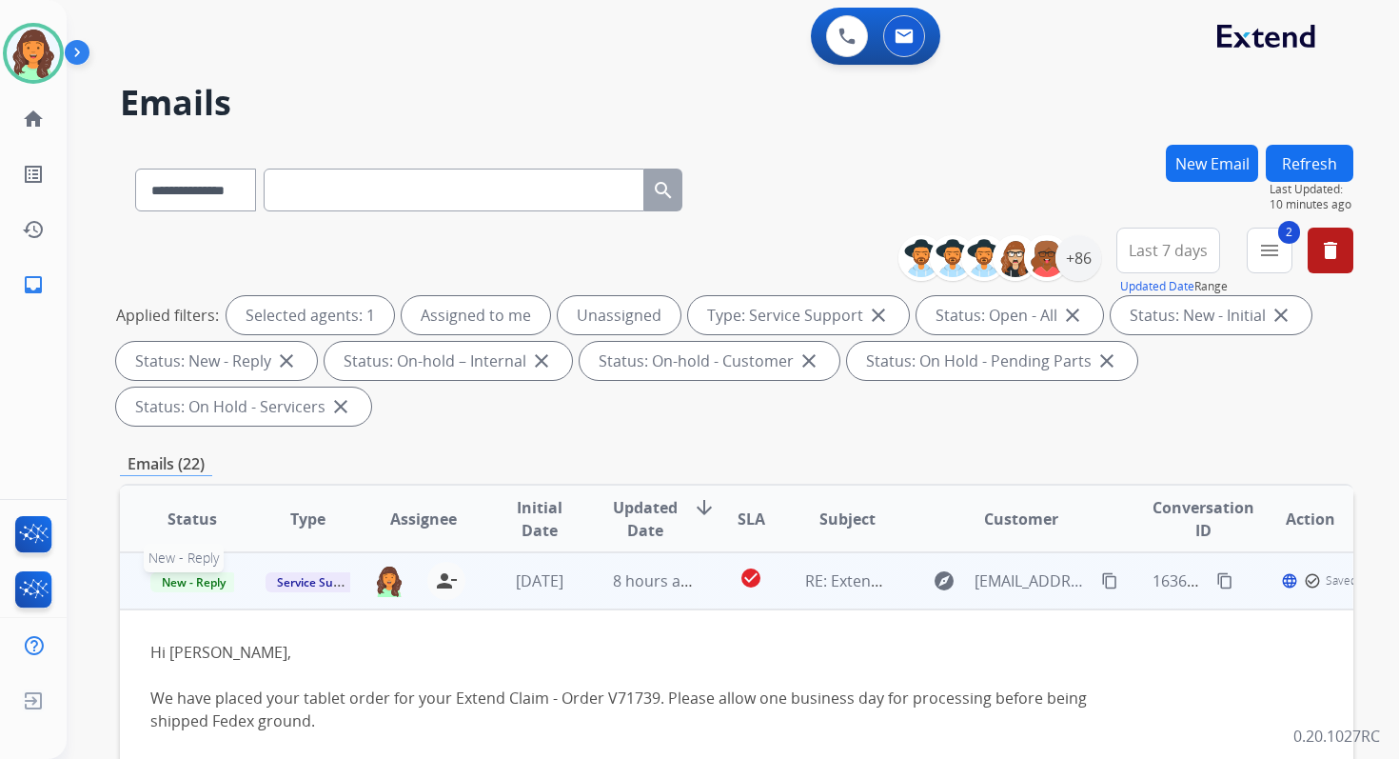
click at [179, 579] on span "New - Reply" at bounding box center [193, 582] width 87 height 20
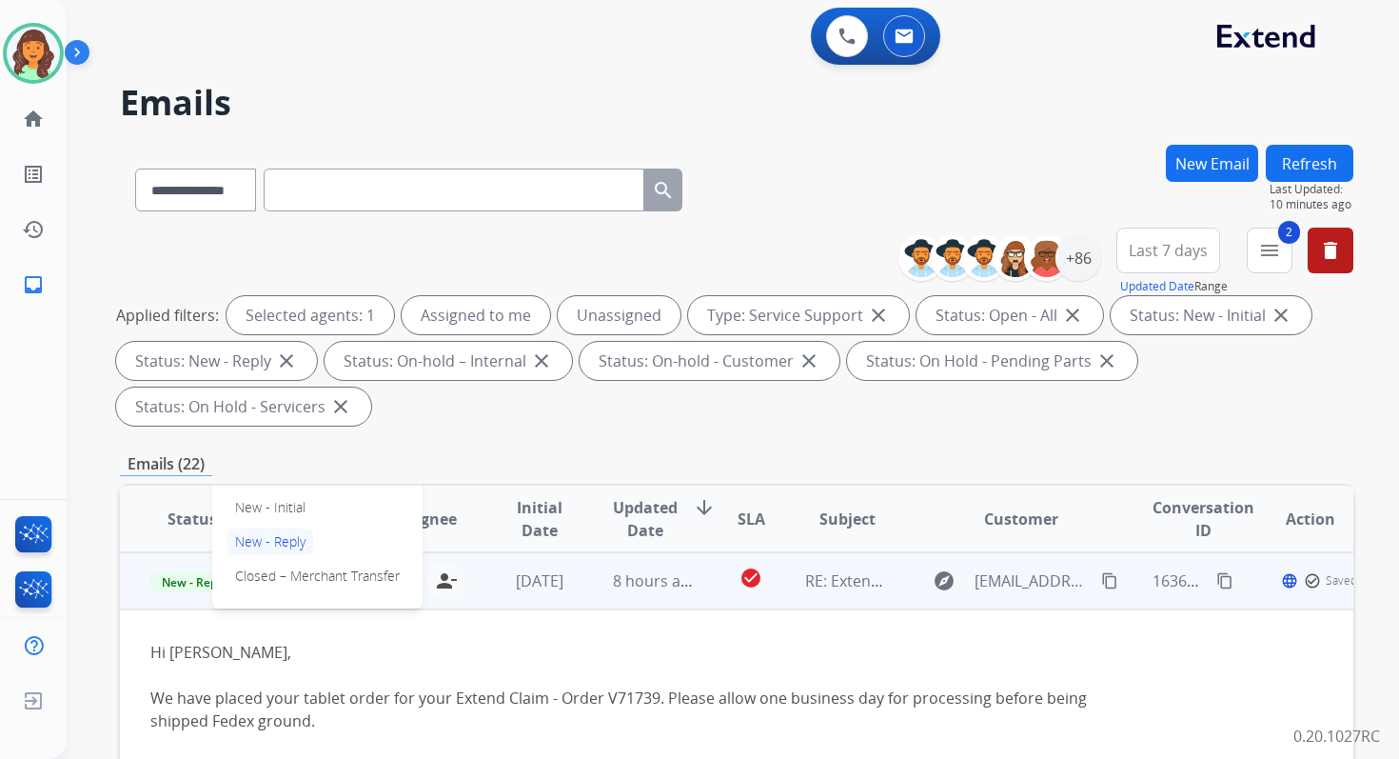
scroll to position [181, 0]
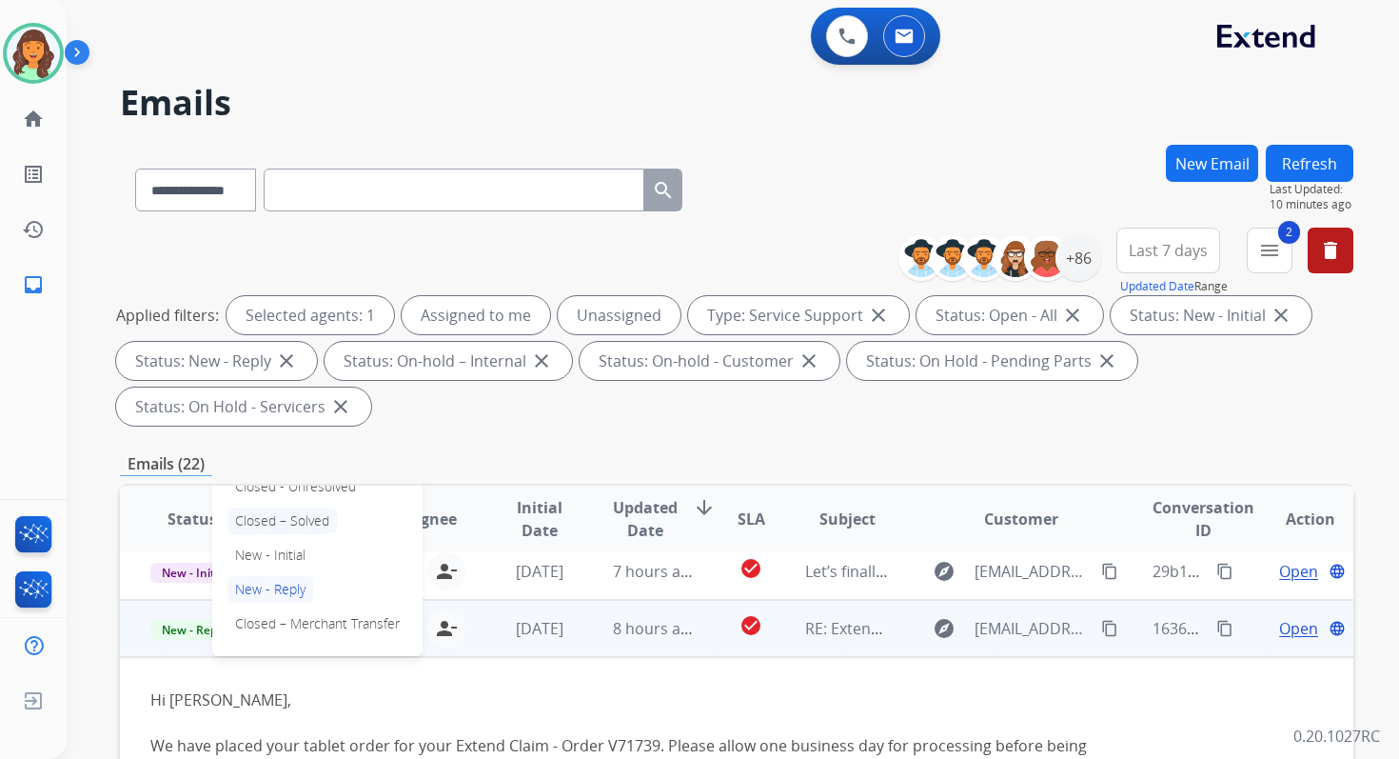
click at [290, 518] on p "Closed – Solved" at bounding box center [282, 520] width 109 height 27
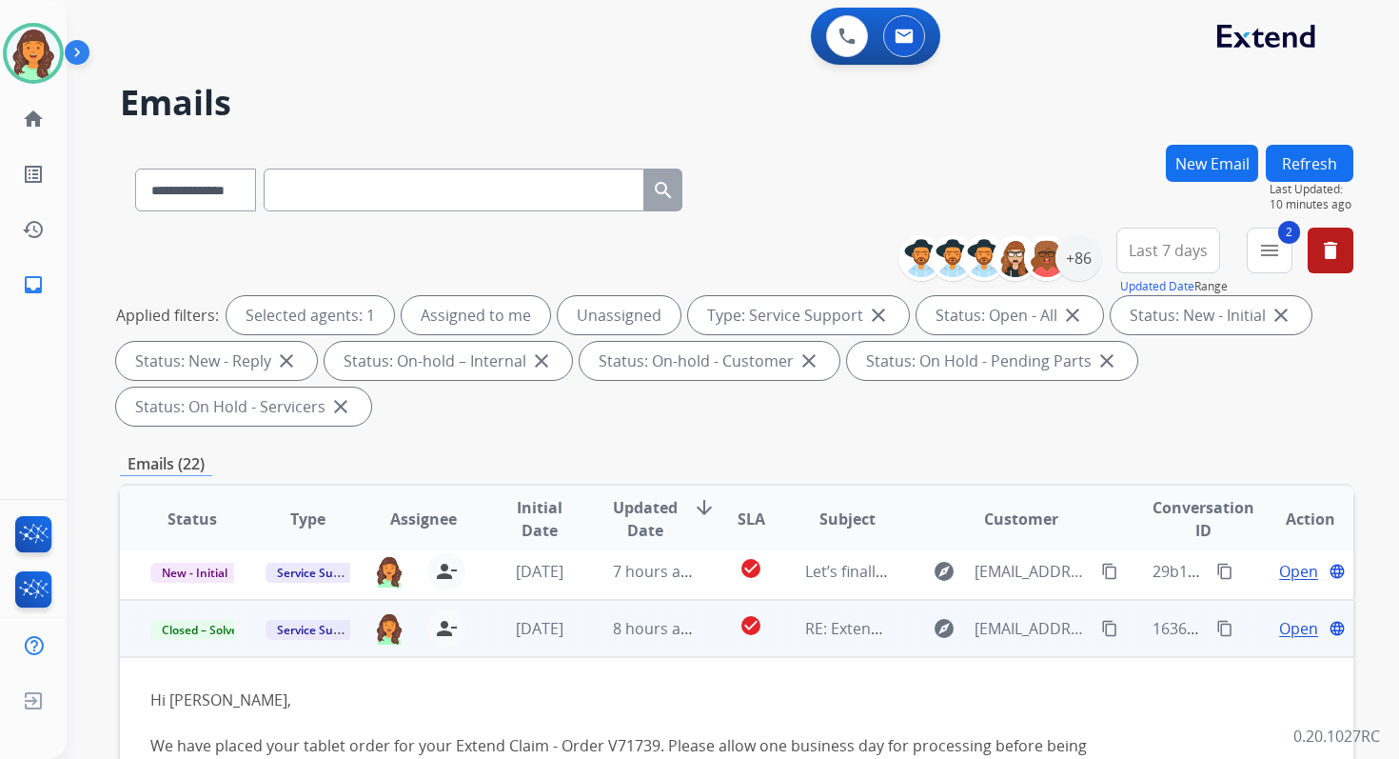
click at [1299, 164] on button "Refresh" at bounding box center [1310, 163] width 88 height 37
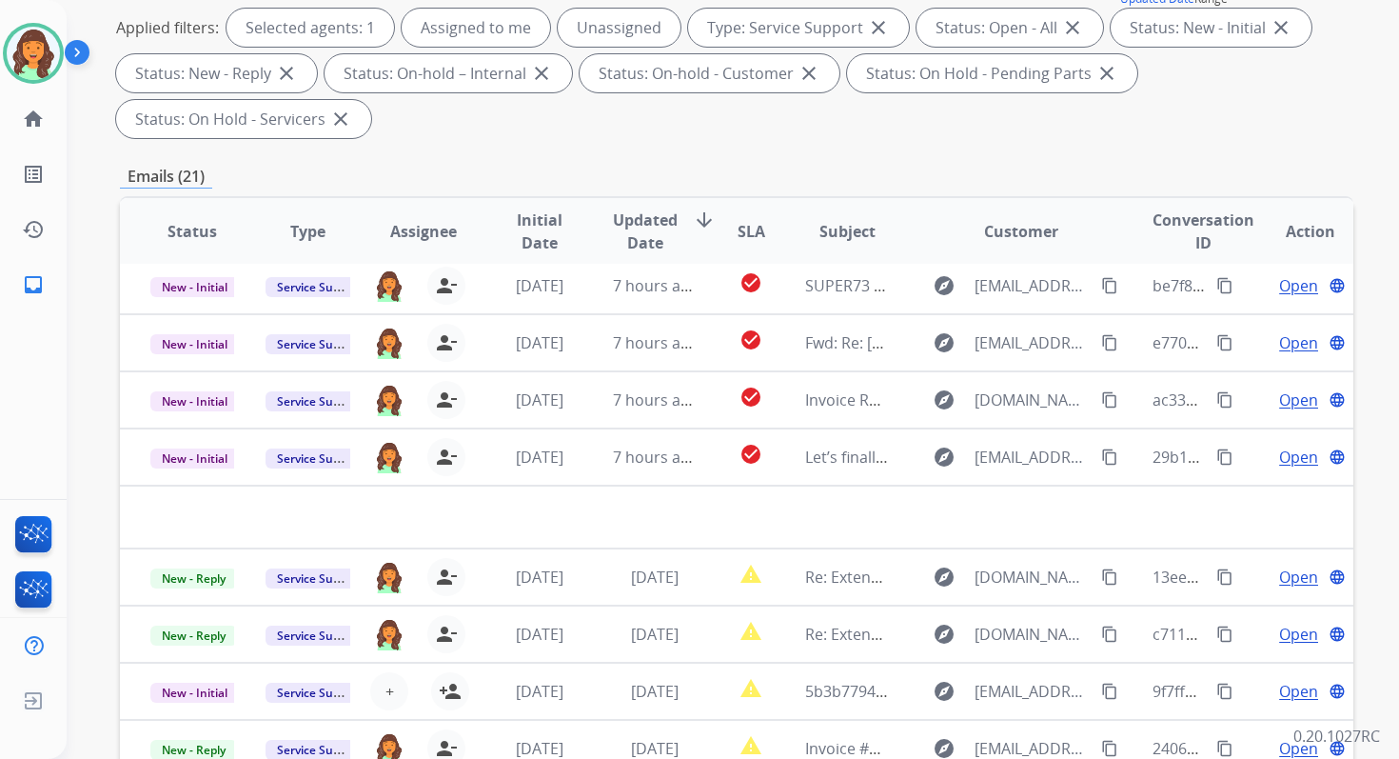
scroll to position [462, 0]
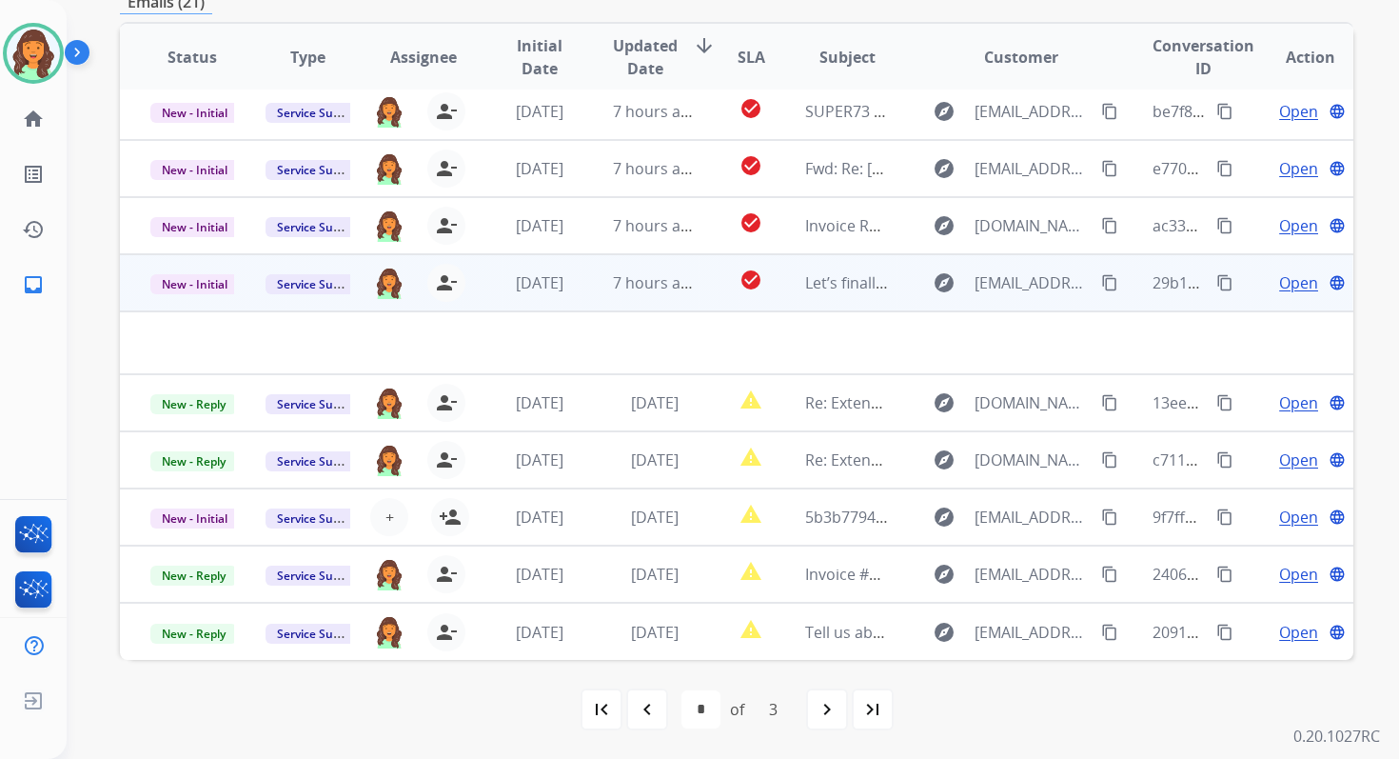
click at [643, 299] on td "7 hours ago" at bounding box center [640, 282] width 115 height 57
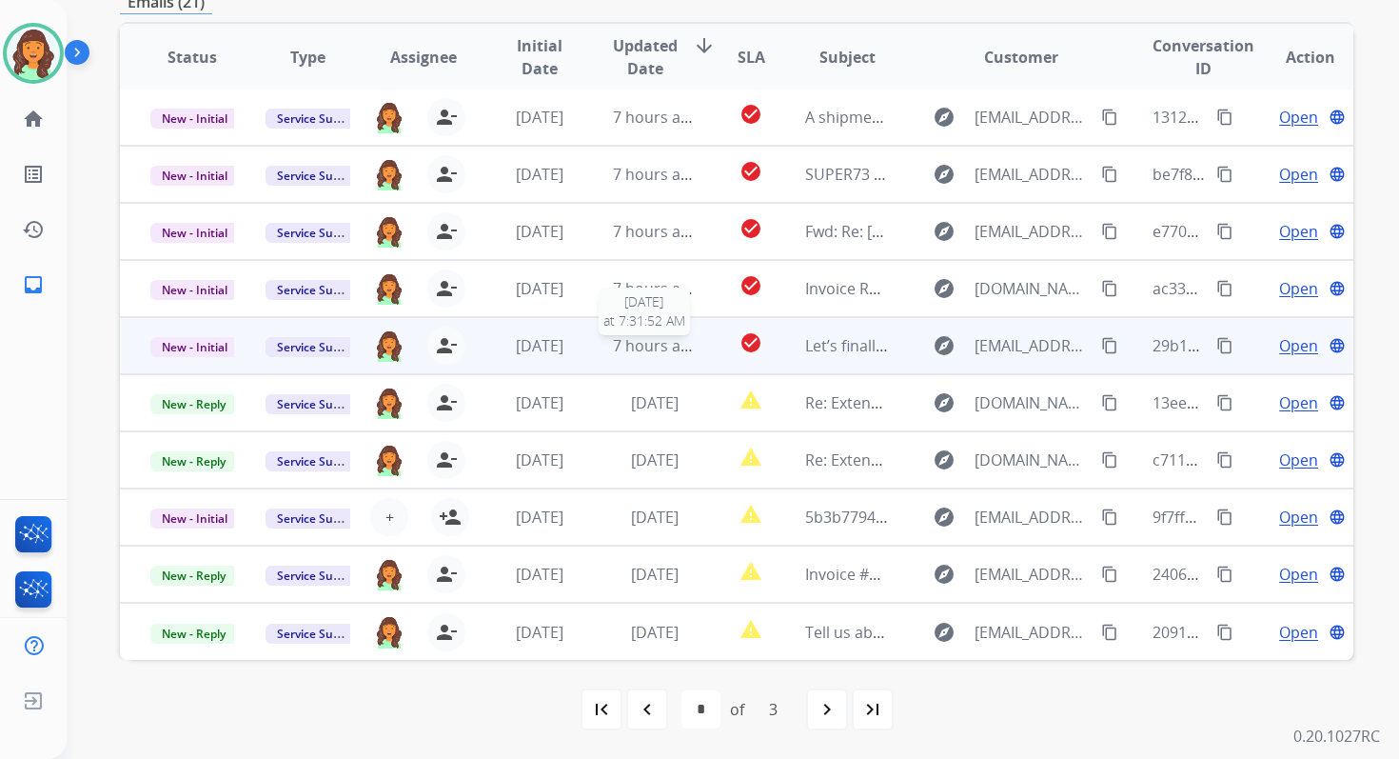
click at [650, 337] on span "7 hours ago" at bounding box center [656, 345] width 86 height 21
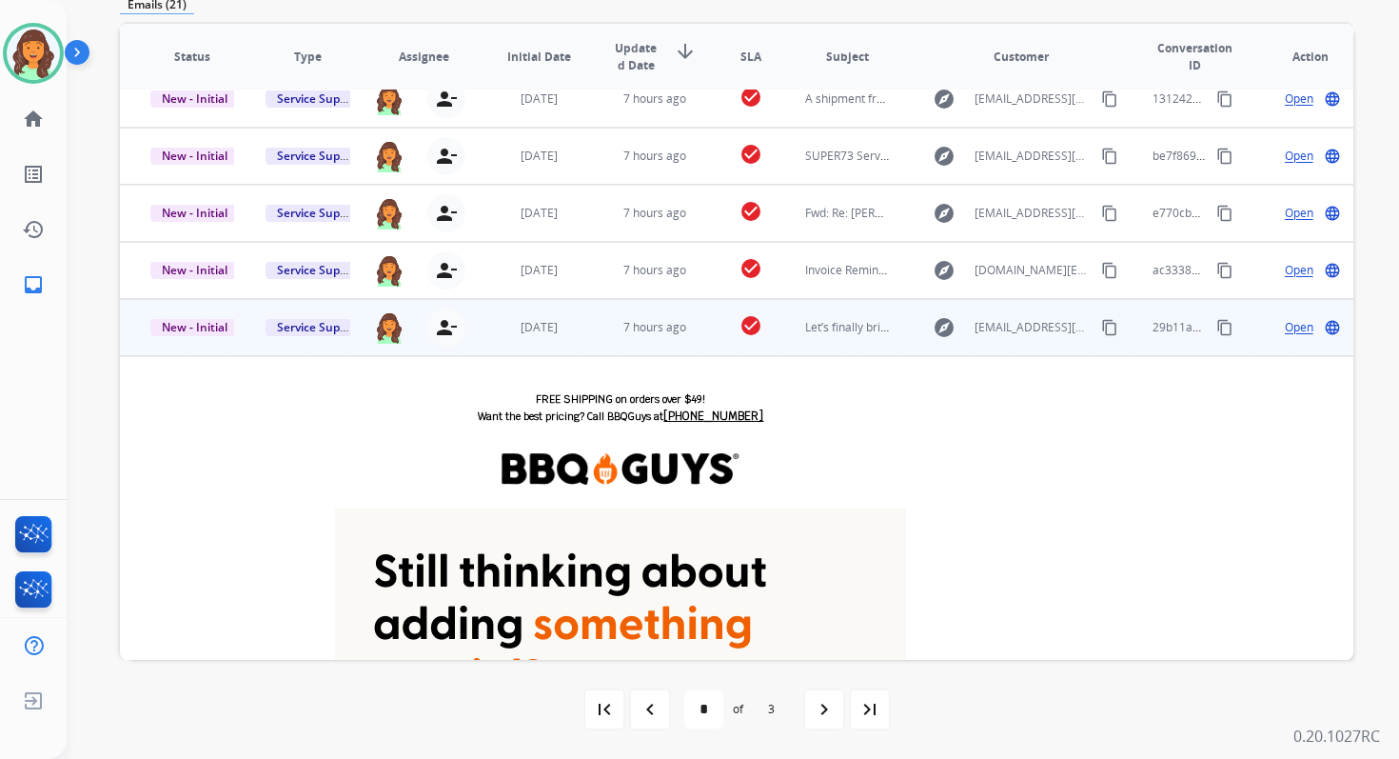
scroll to position [0, 0]
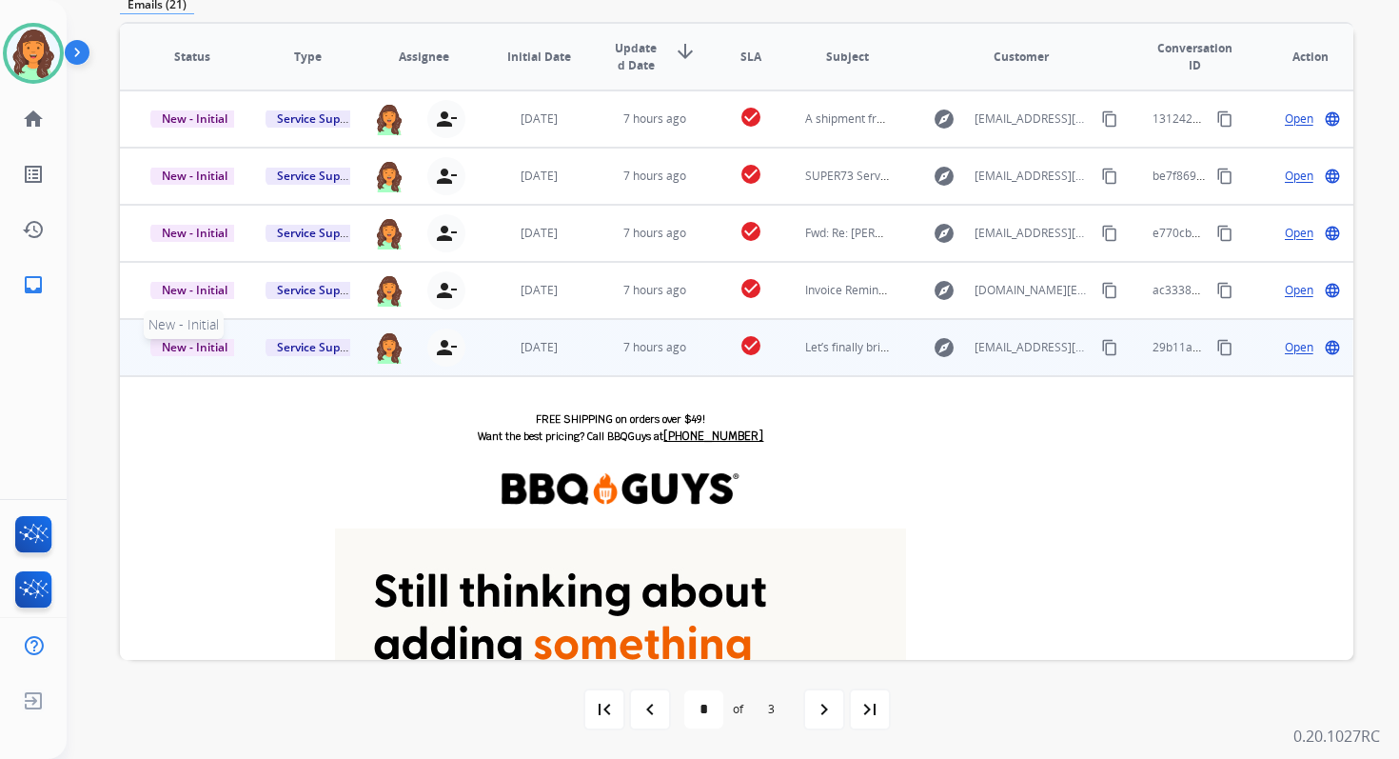
click at [203, 344] on span "New - Initial" at bounding box center [194, 347] width 89 height 20
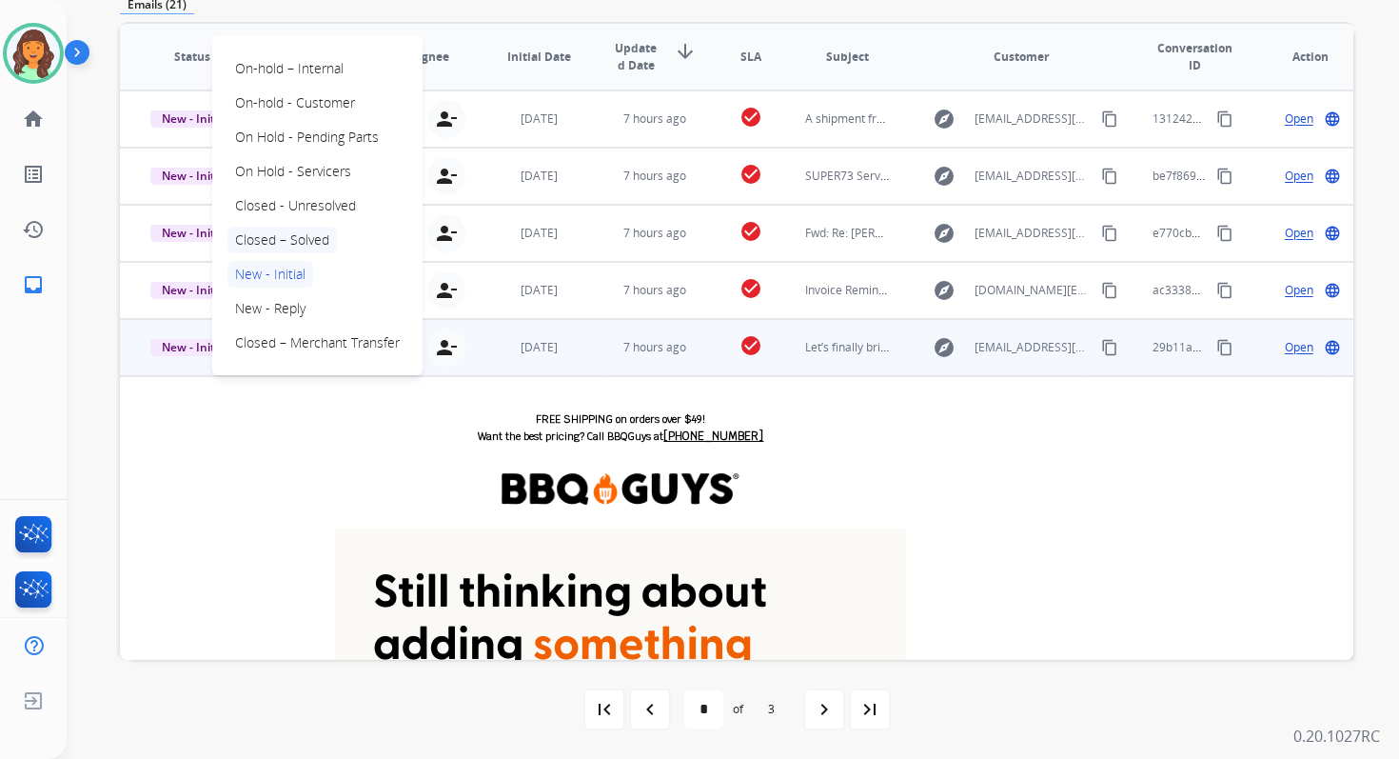
click at [284, 232] on p "Closed – Solved" at bounding box center [282, 240] width 109 height 27
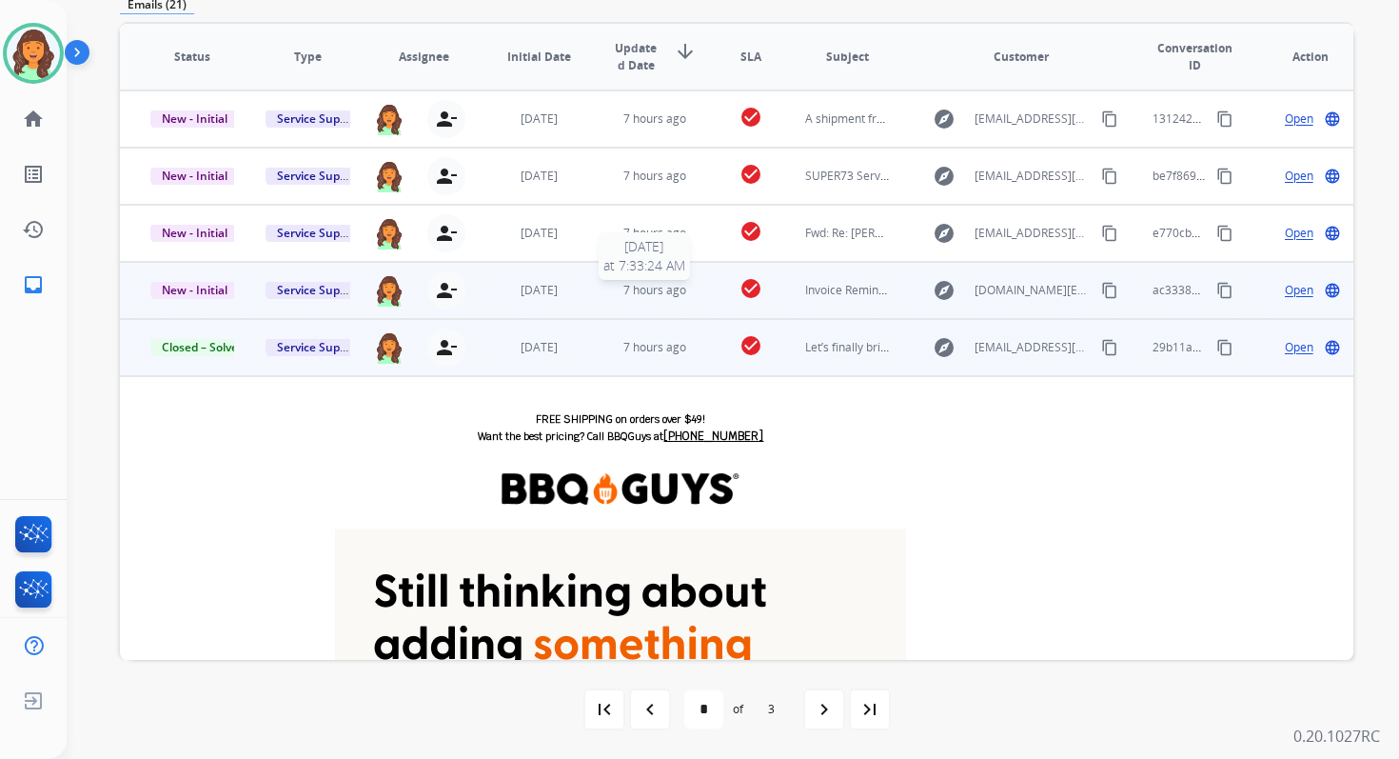
click at [630, 295] on span "7 hours ago" at bounding box center [655, 290] width 63 height 16
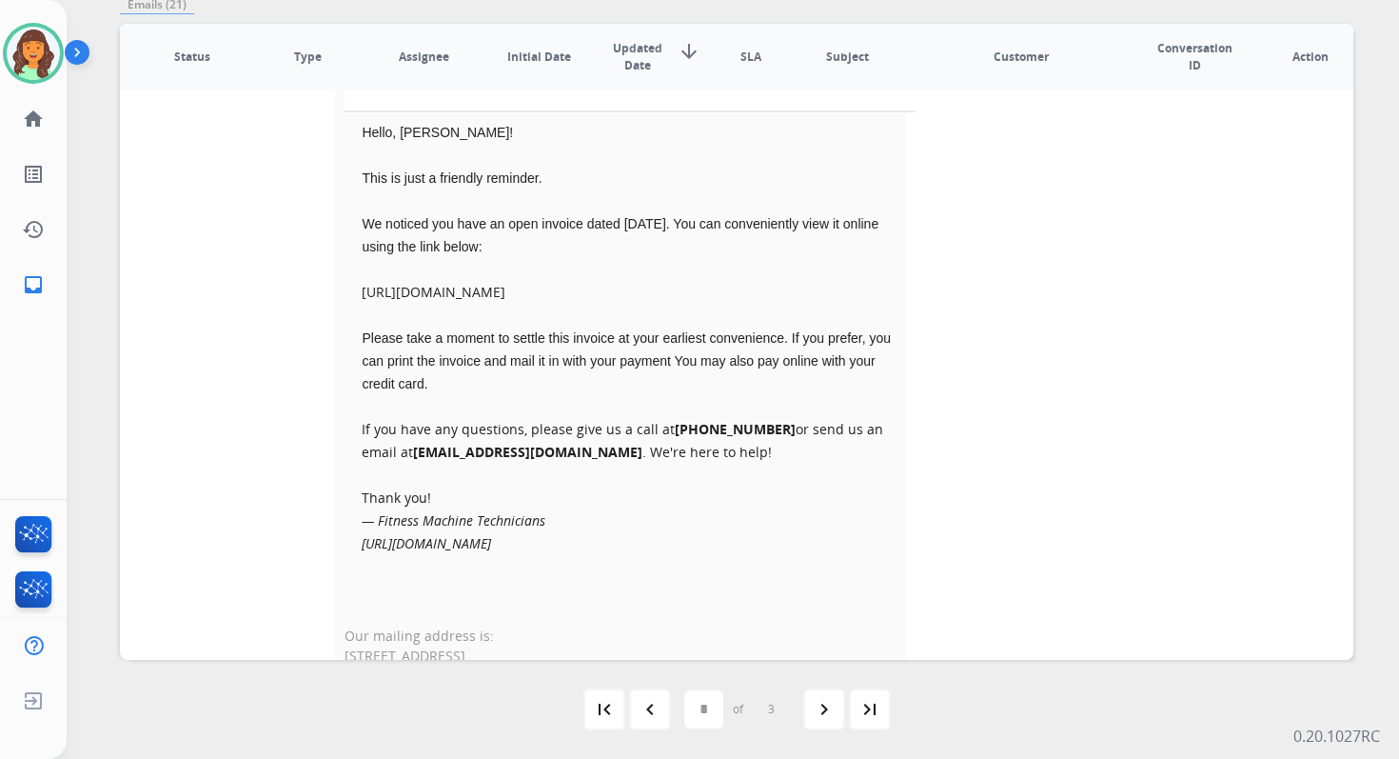
scroll to position [437, 0]
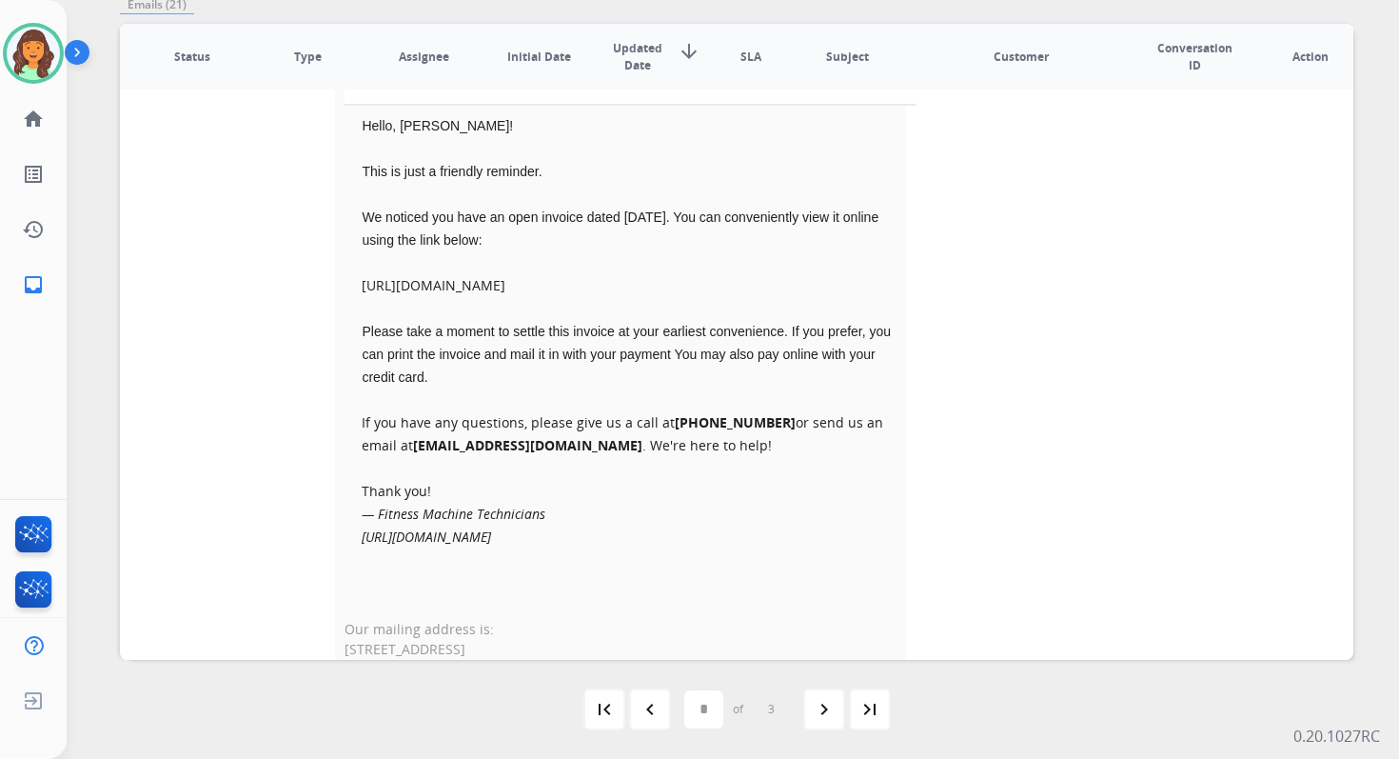
click at [506, 279] on link "[URL][DOMAIN_NAME]" at bounding box center [434, 285] width 144 height 18
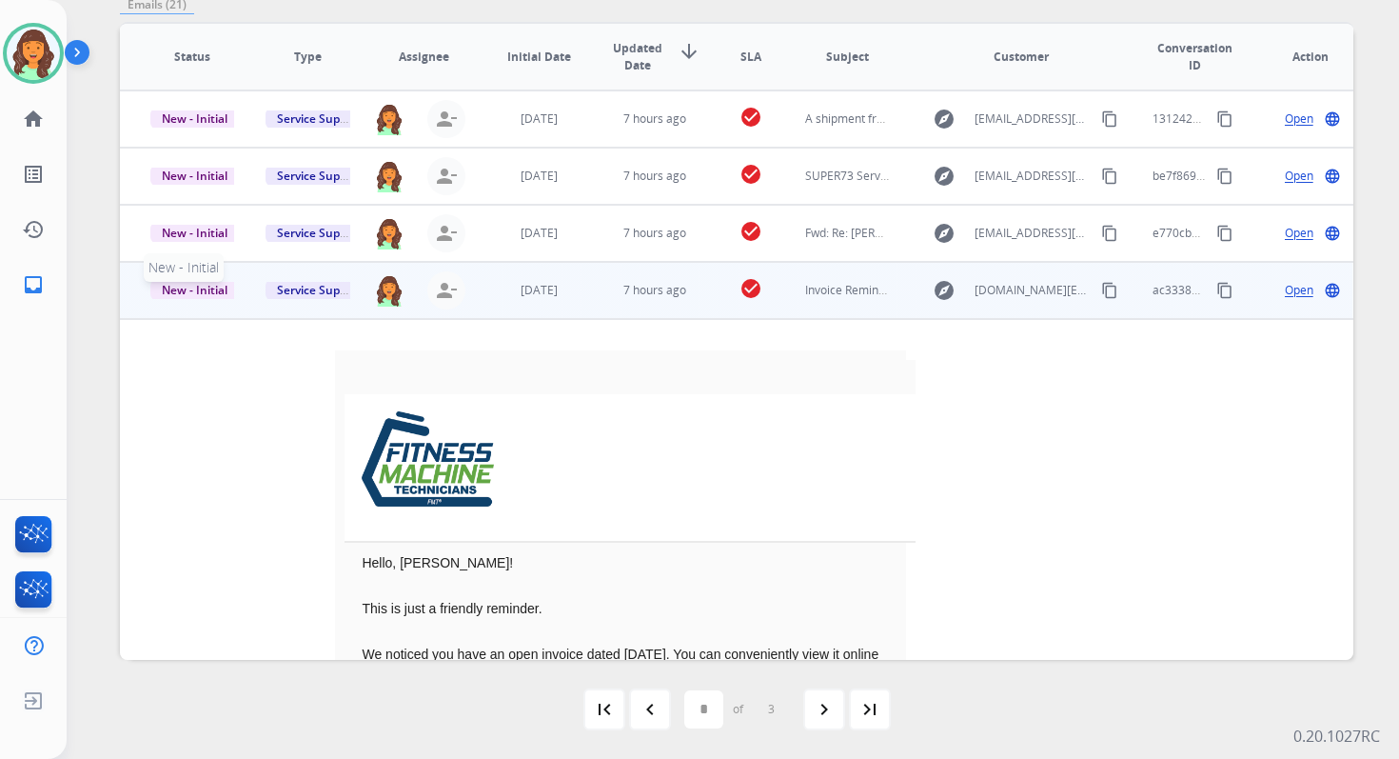
click at [198, 291] on span "New - Initial" at bounding box center [194, 290] width 89 height 20
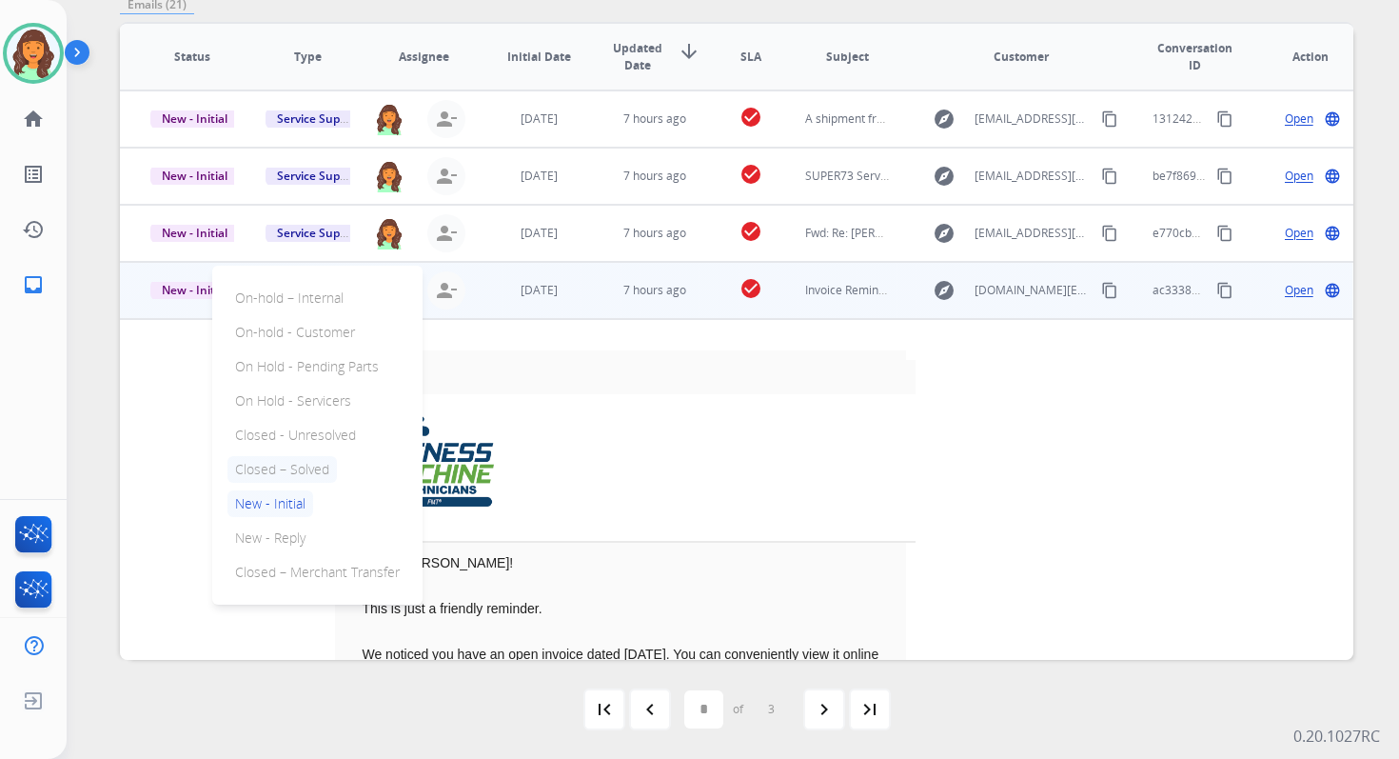
click at [287, 471] on p "Closed – Solved" at bounding box center [282, 469] width 109 height 27
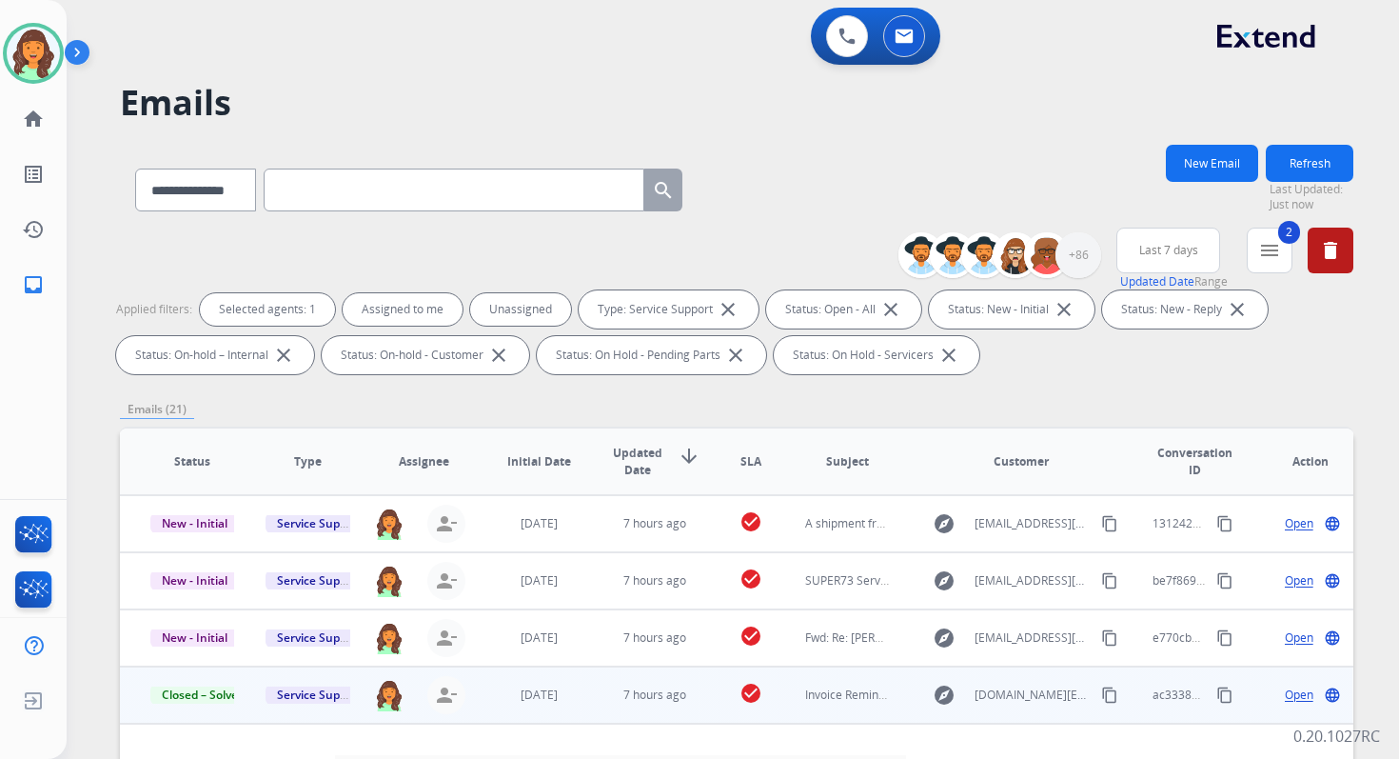
click at [1307, 166] on button "Refresh" at bounding box center [1310, 163] width 88 height 37
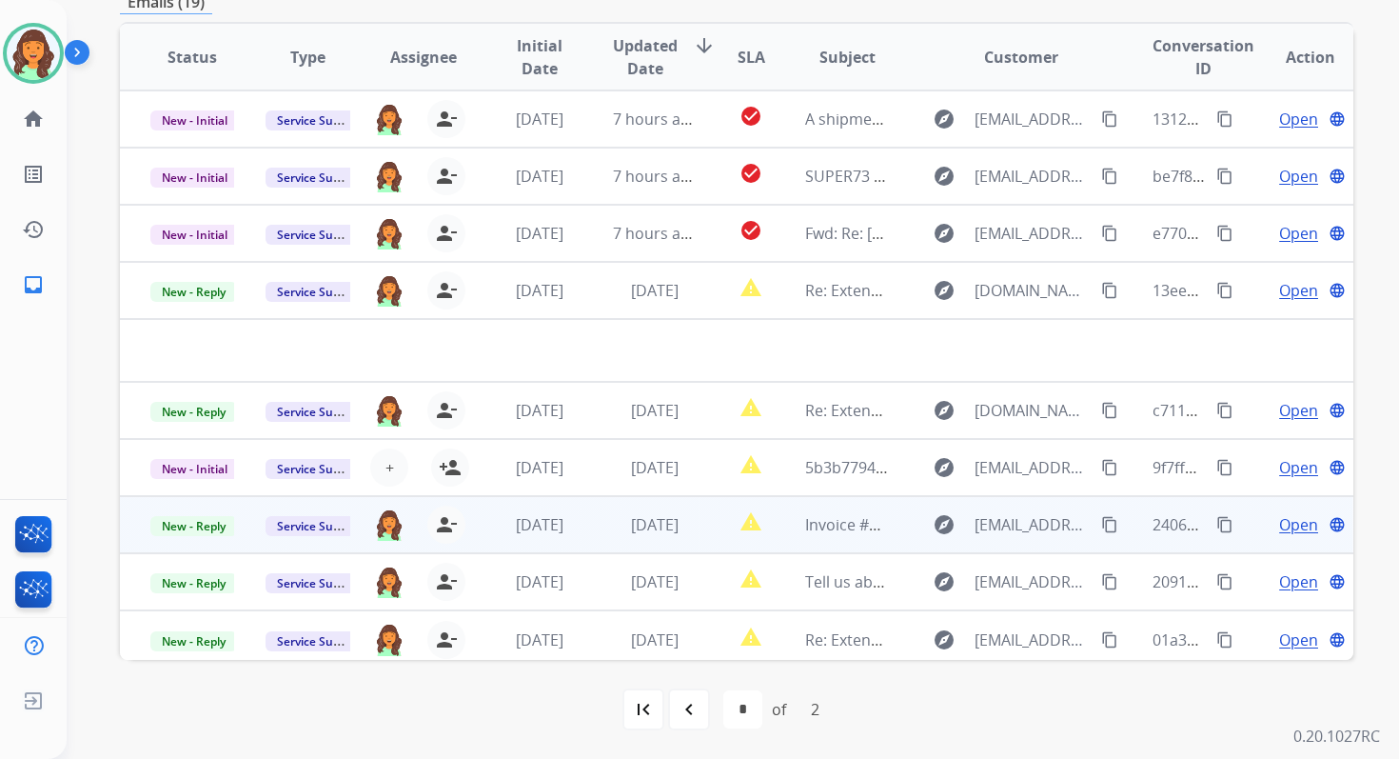
scroll to position [8, 0]
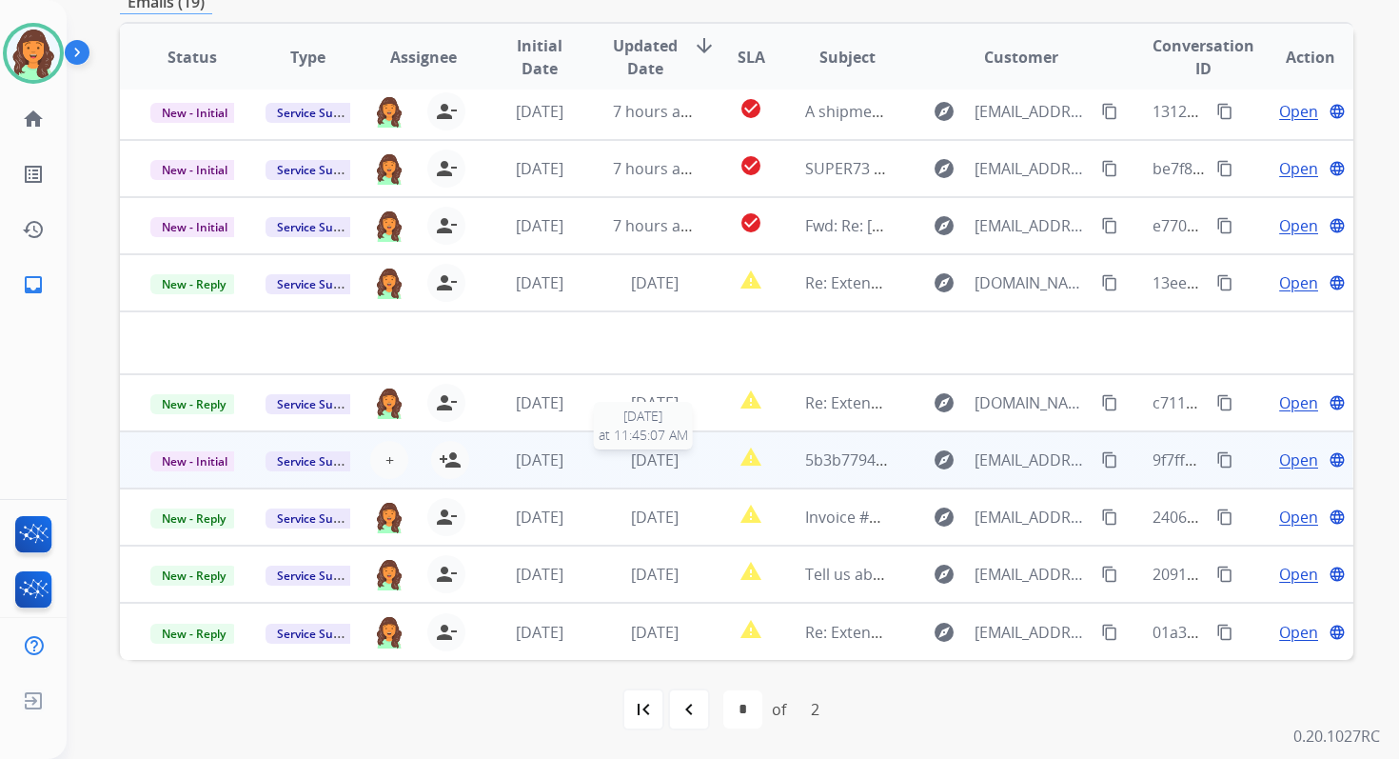
click at [645, 460] on span "[DATE]" at bounding box center [655, 459] width 48 height 21
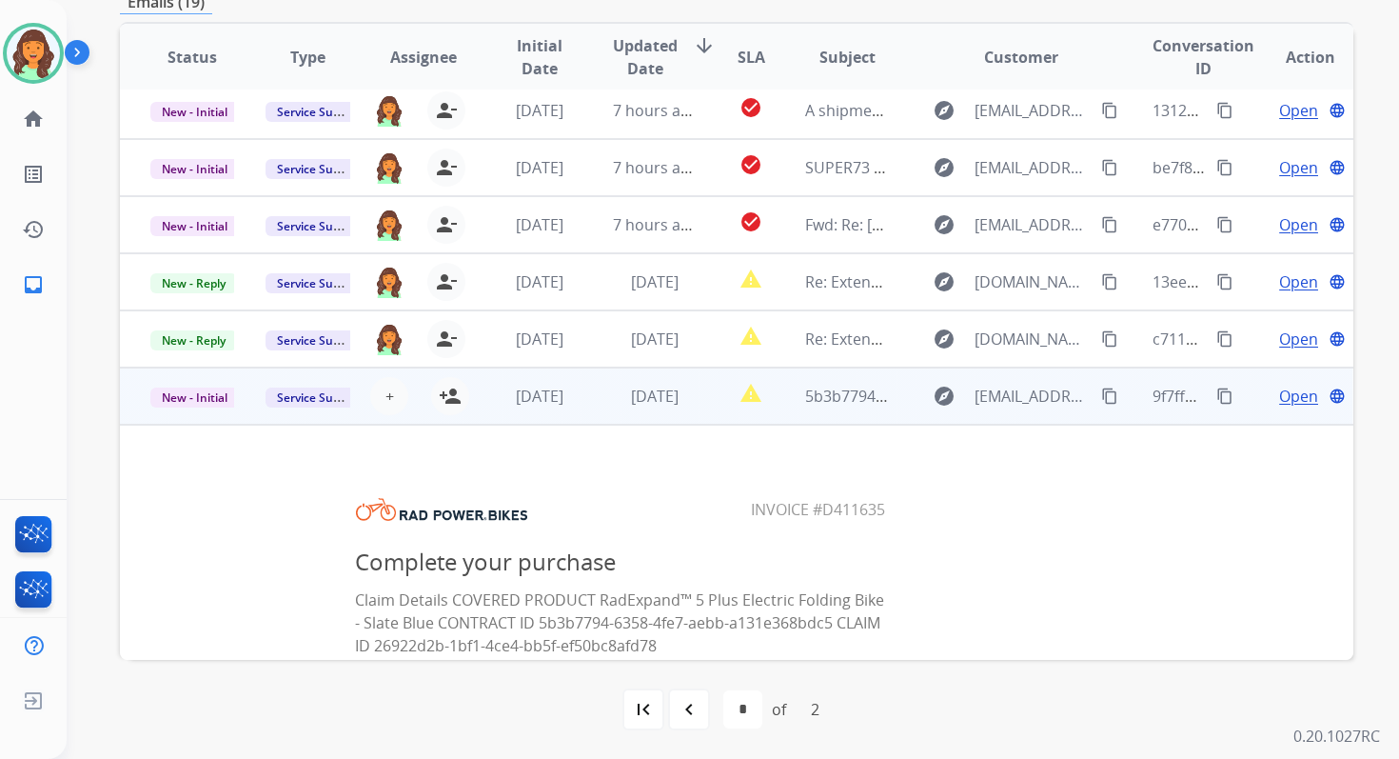
scroll to position [0, 0]
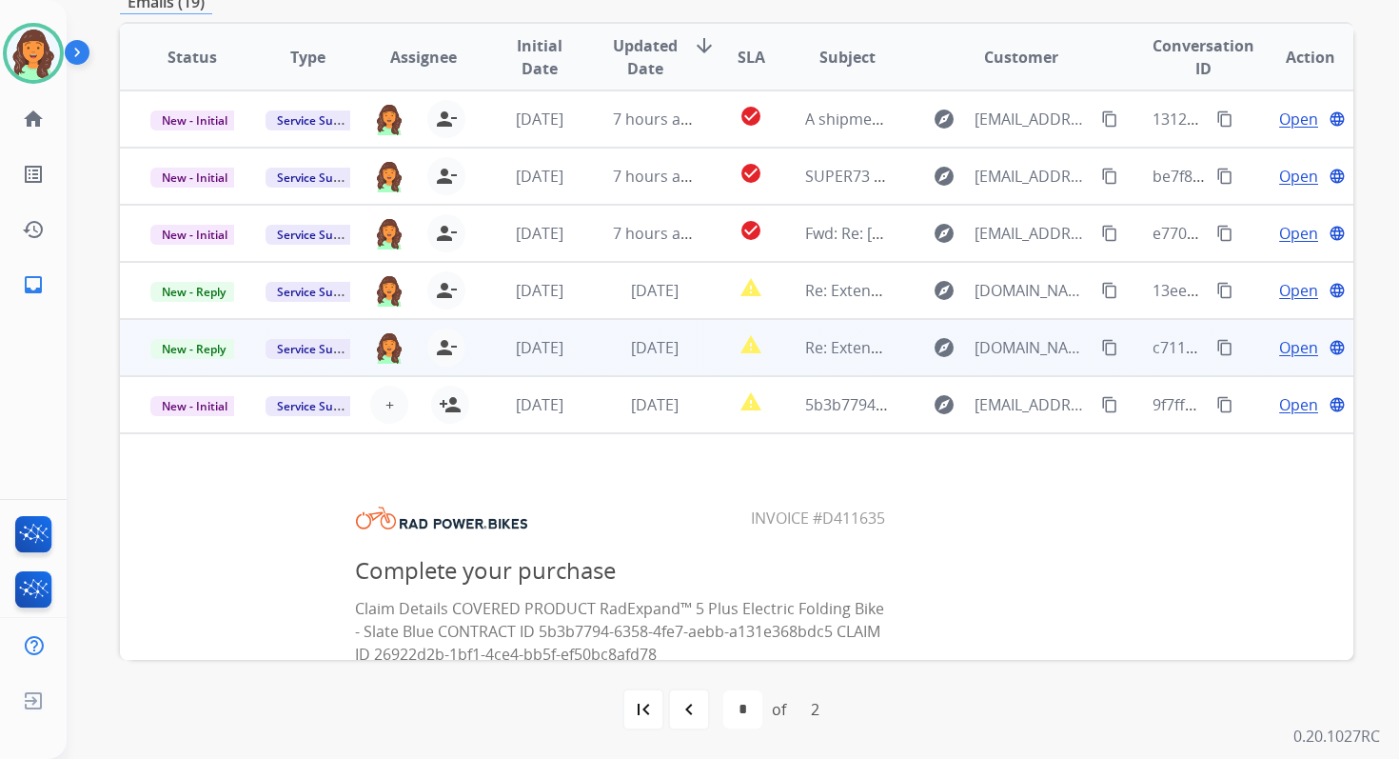
click at [649, 367] on td "[DATE]" at bounding box center [640, 347] width 115 height 57
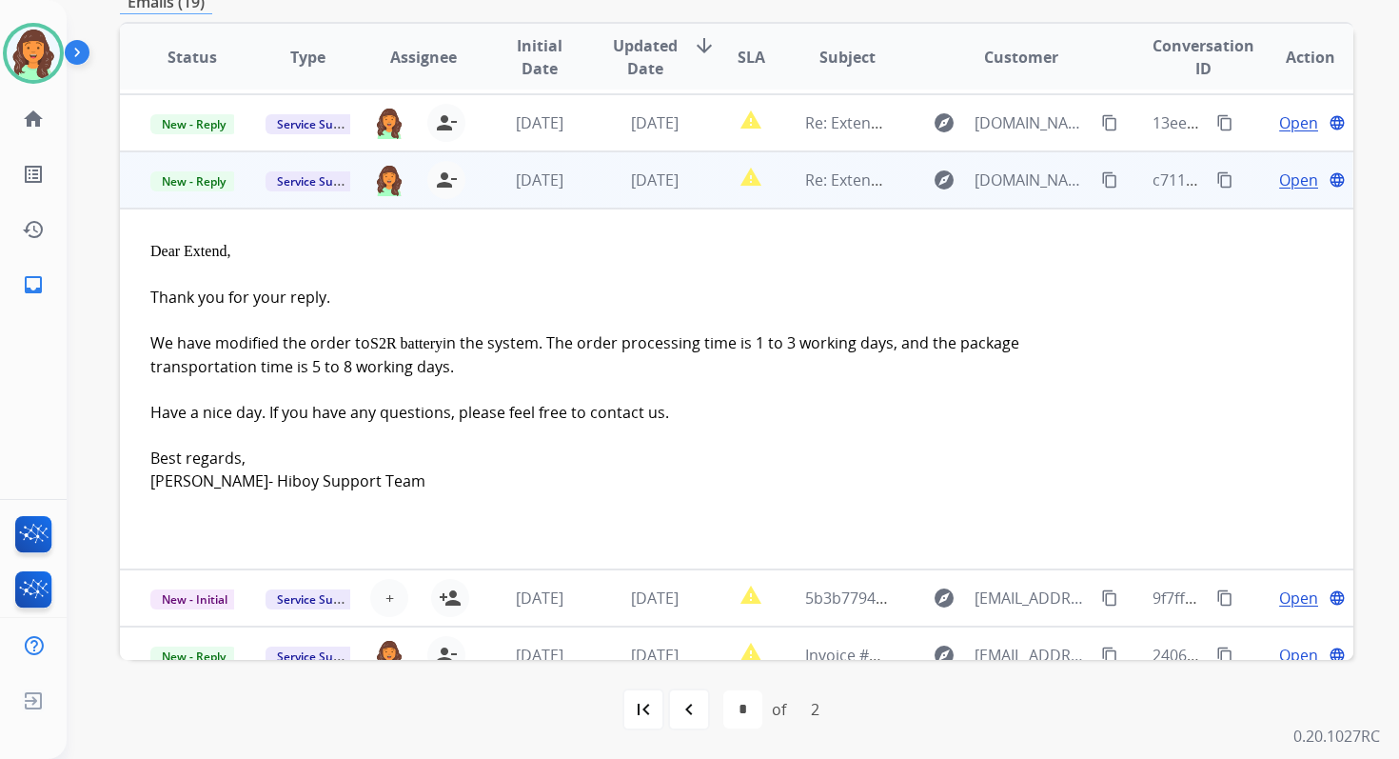
scroll to position [228, 0]
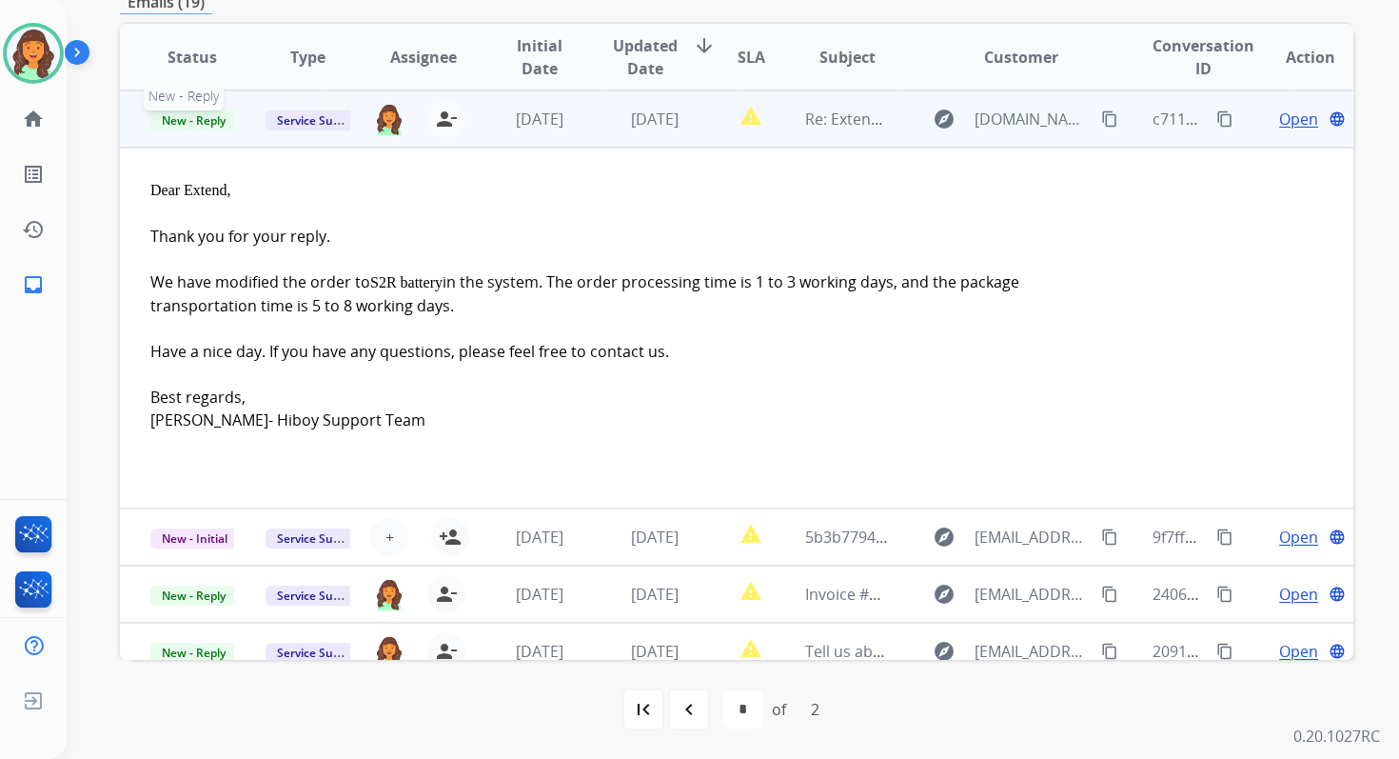
click at [208, 120] on span "New - Reply" at bounding box center [193, 120] width 87 height 20
click at [186, 125] on span "New - Reply" at bounding box center [193, 120] width 87 height 20
click at [201, 116] on span "New - Reply" at bounding box center [193, 120] width 87 height 20
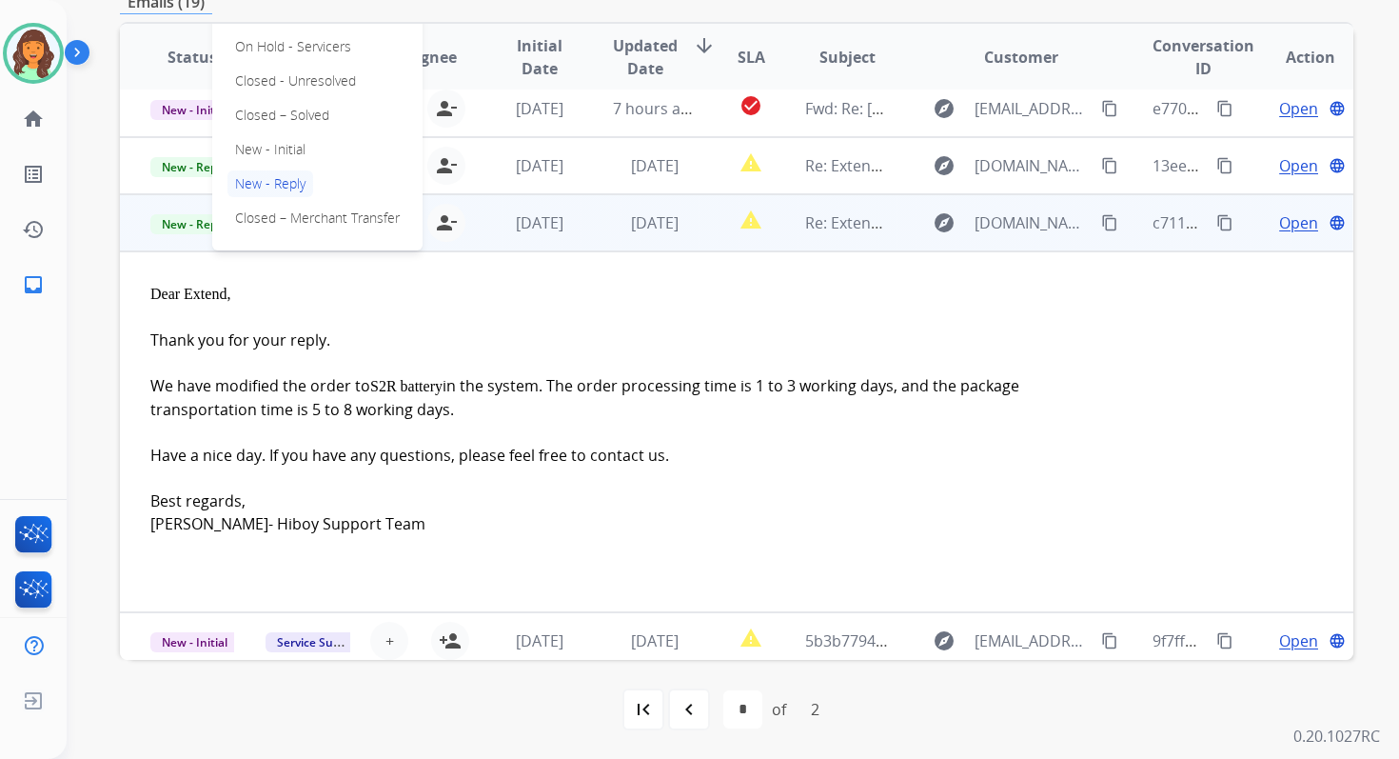
scroll to position [116, 0]
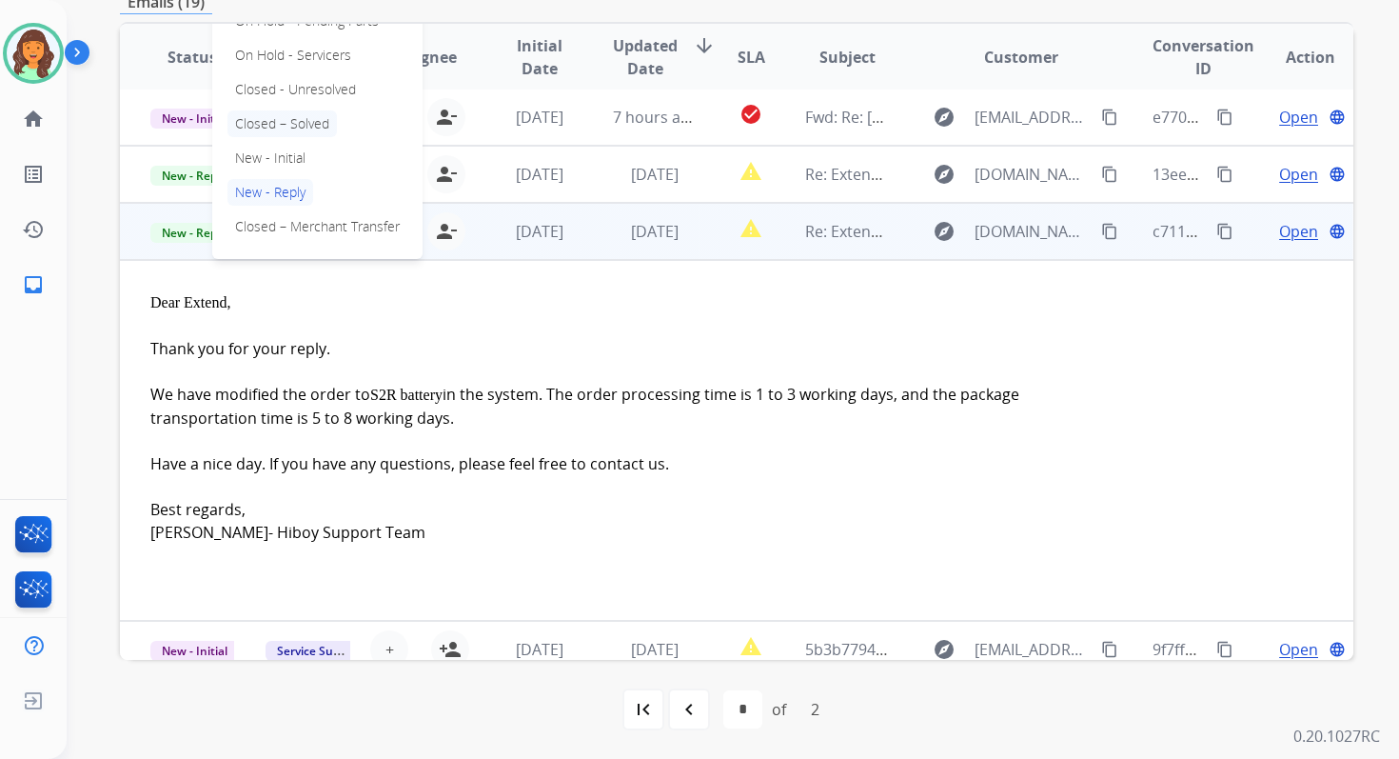
click at [281, 123] on p "Closed – Solved" at bounding box center [282, 123] width 109 height 27
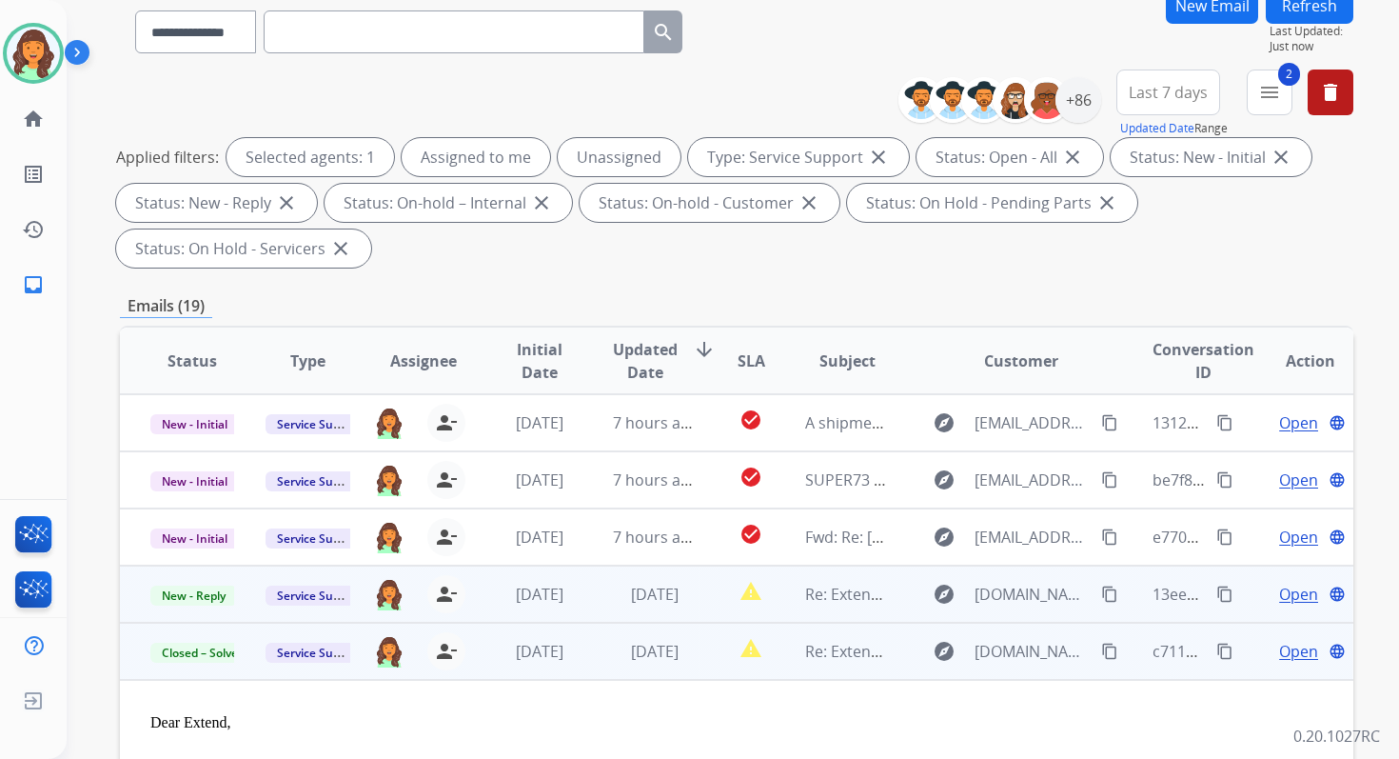
scroll to position [0, 0]
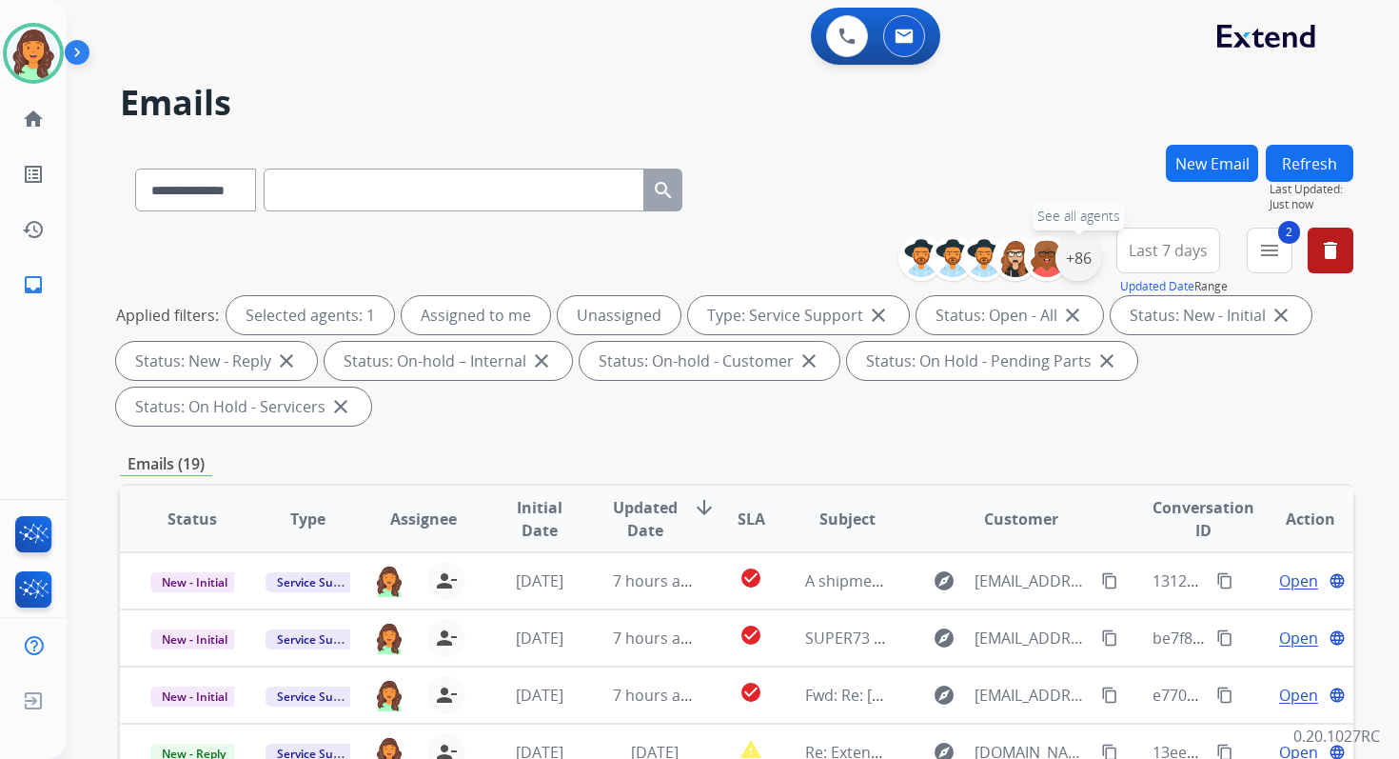
click at [1085, 259] on div "+86" at bounding box center [1079, 258] width 46 height 46
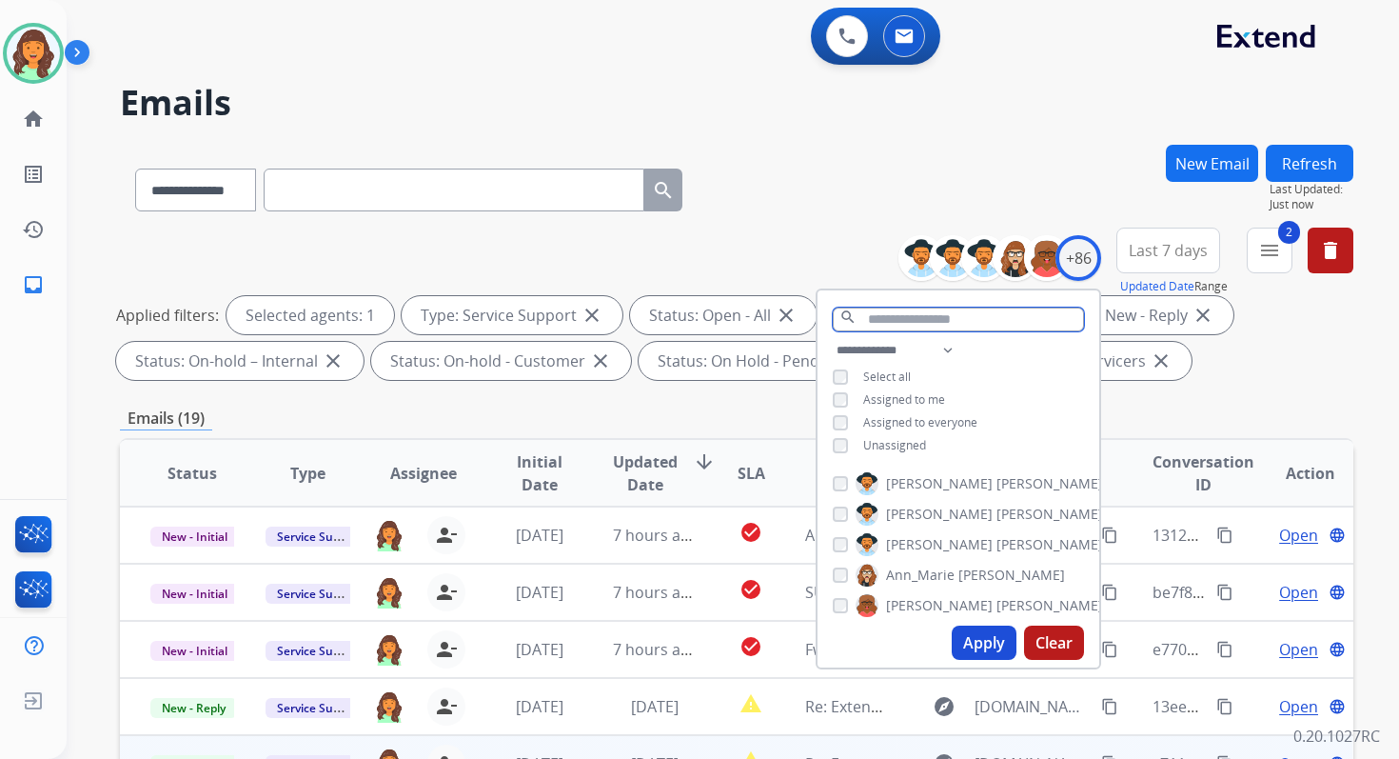
click at [900, 325] on input "text" at bounding box center [958, 319] width 251 height 24
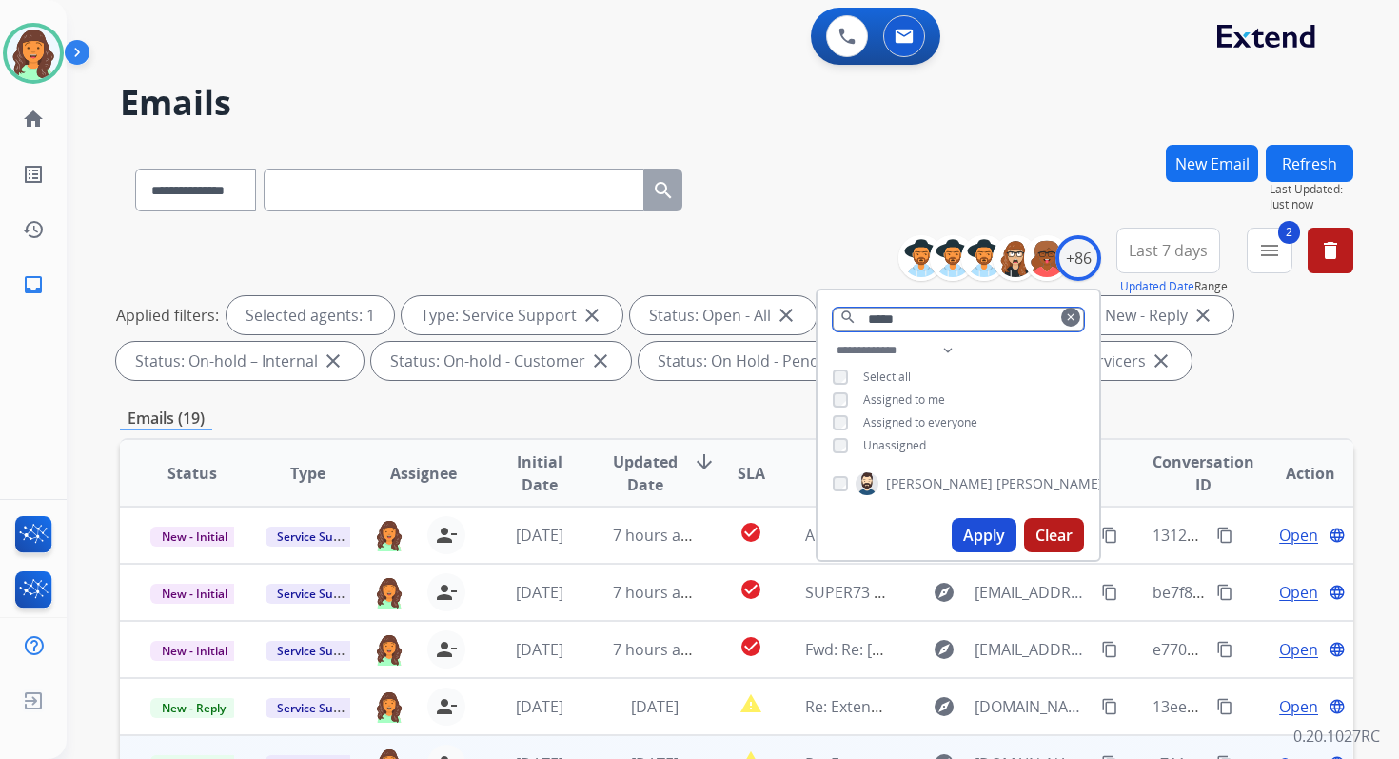
type input "*****"
click at [965, 536] on button "Apply" at bounding box center [984, 535] width 65 height 34
select select "*"
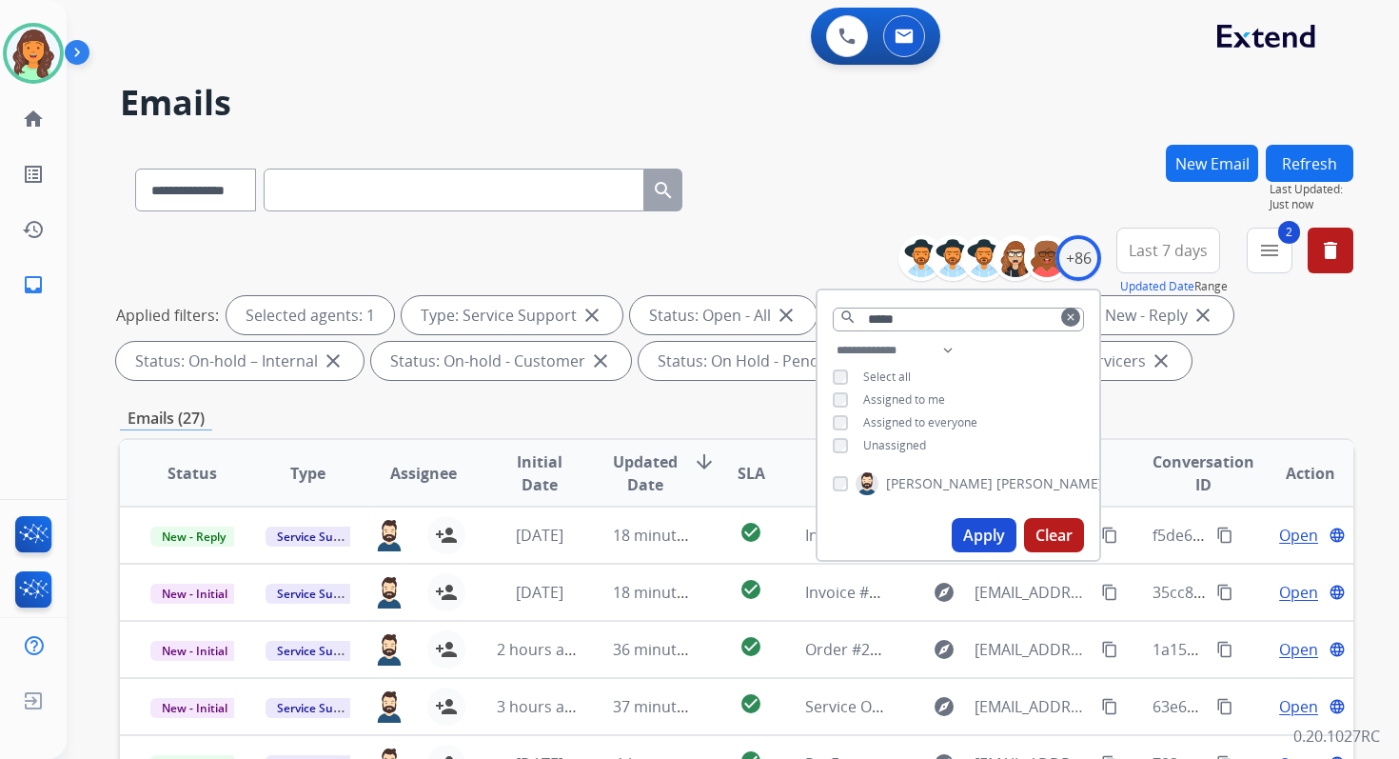
scroll to position [416, 0]
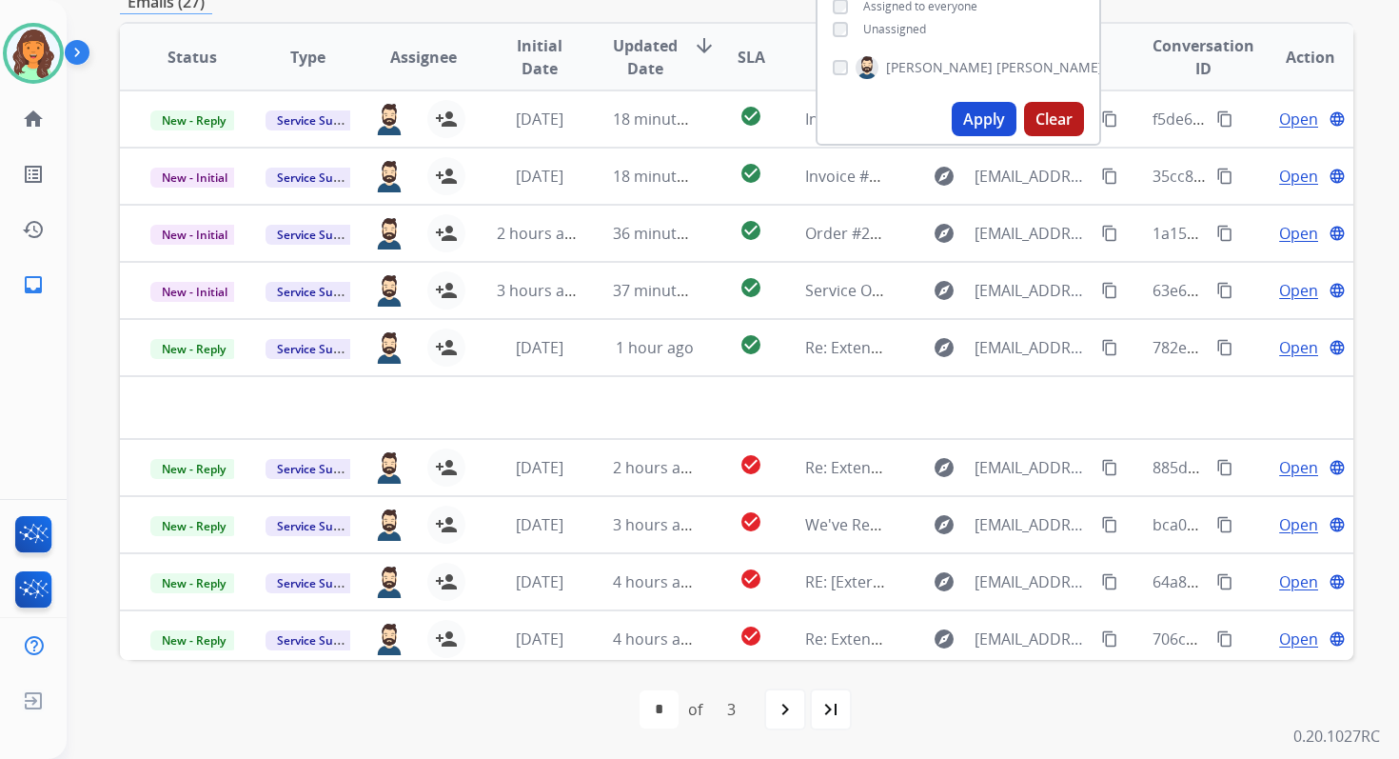
click at [575, 666] on div "first_page navigate_before * * * of 3 navigate_next last_page" at bounding box center [737, 709] width 1234 height 99
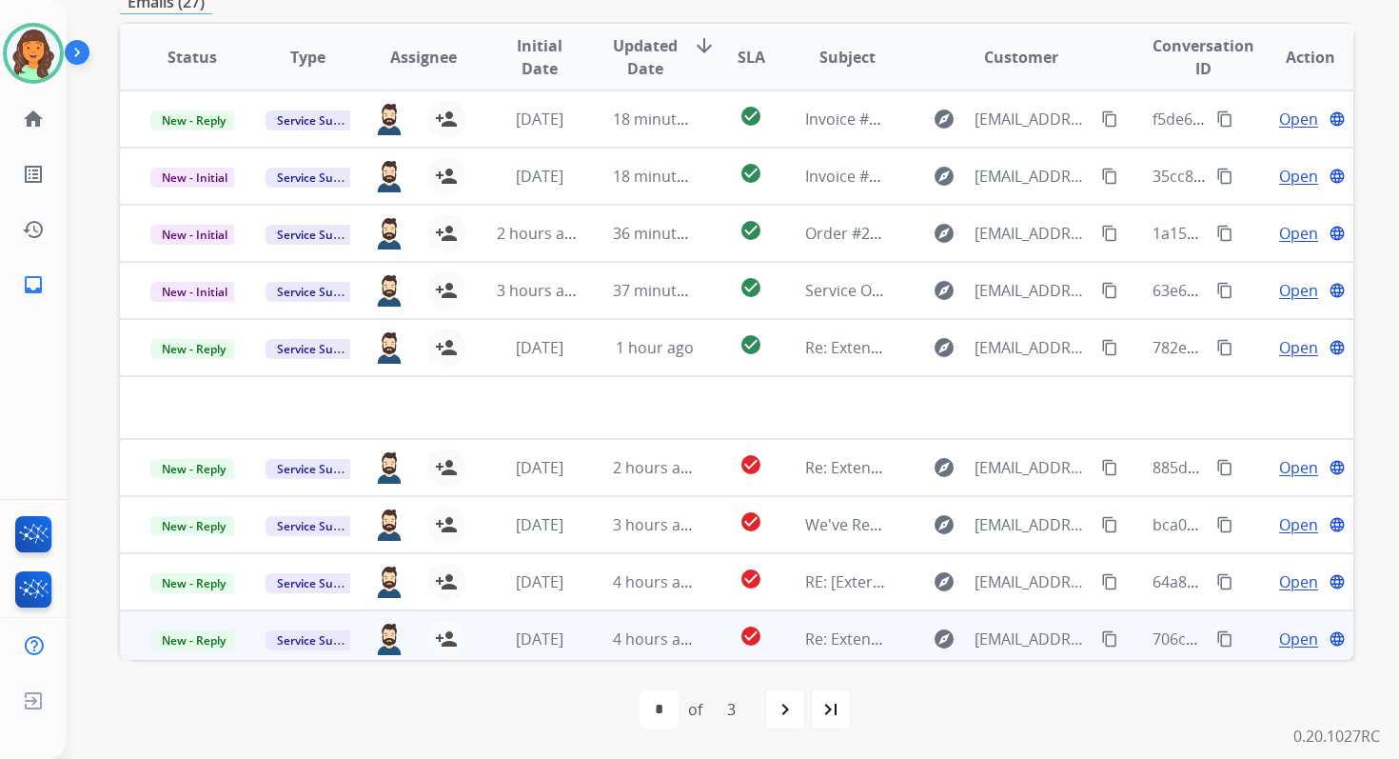
click at [576, 640] on td "[DATE]" at bounding box center [523, 638] width 115 height 57
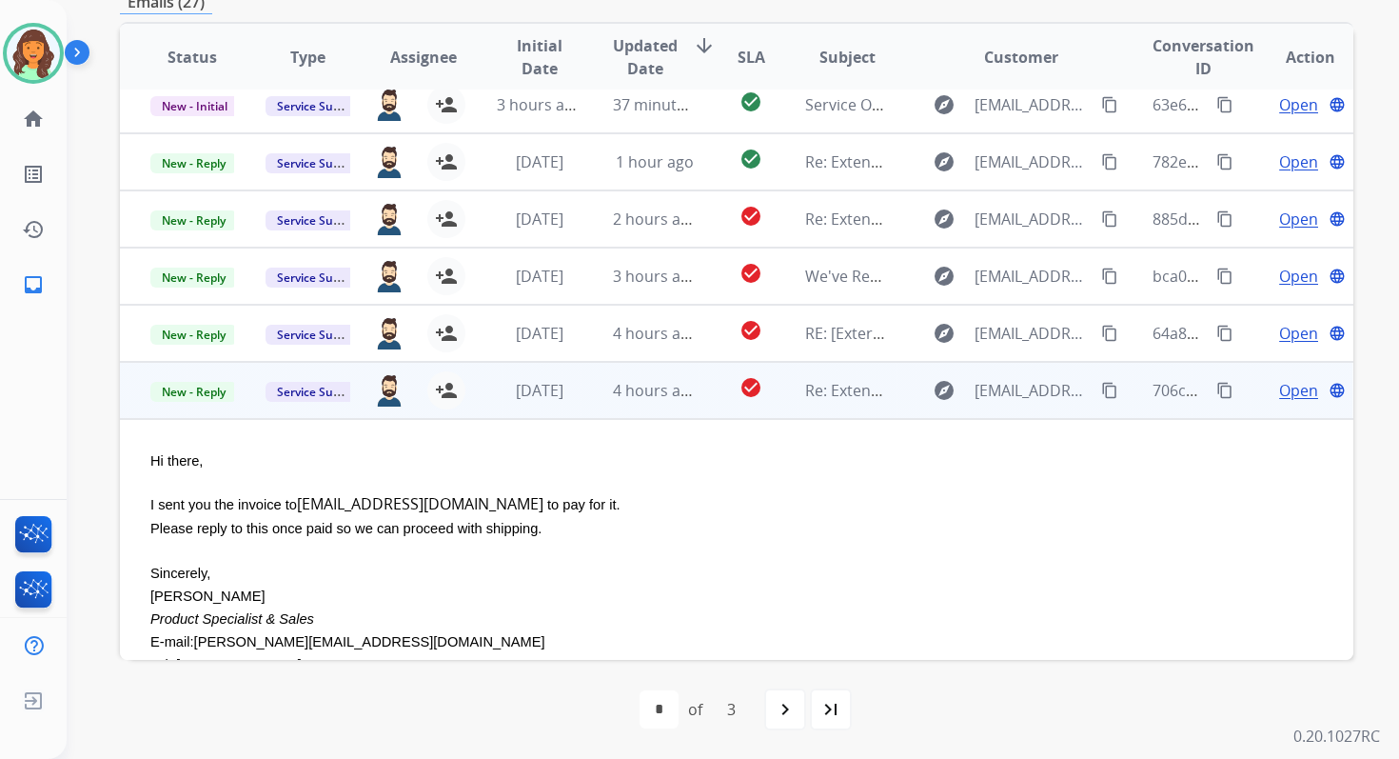
scroll to position [386, 0]
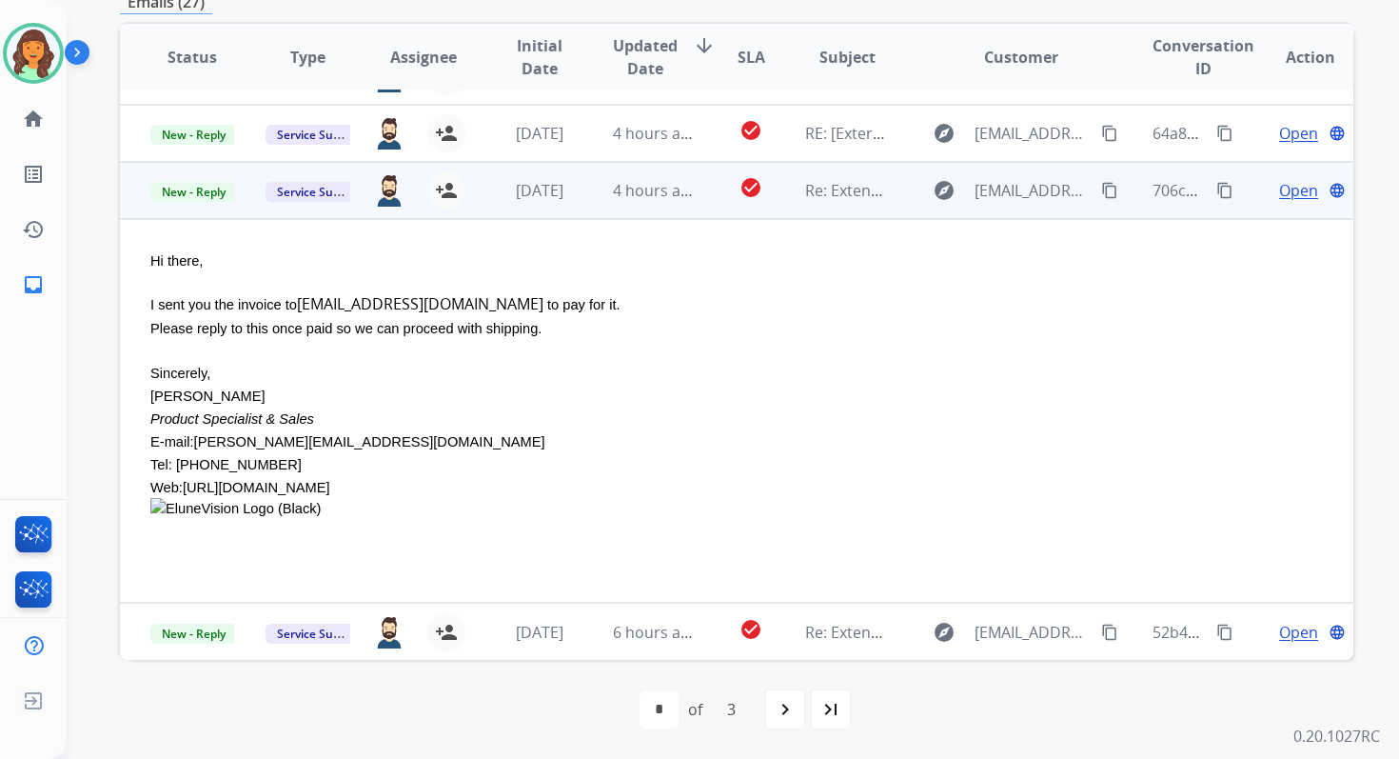
click at [1279, 187] on span "Open" at bounding box center [1298, 190] width 39 height 23
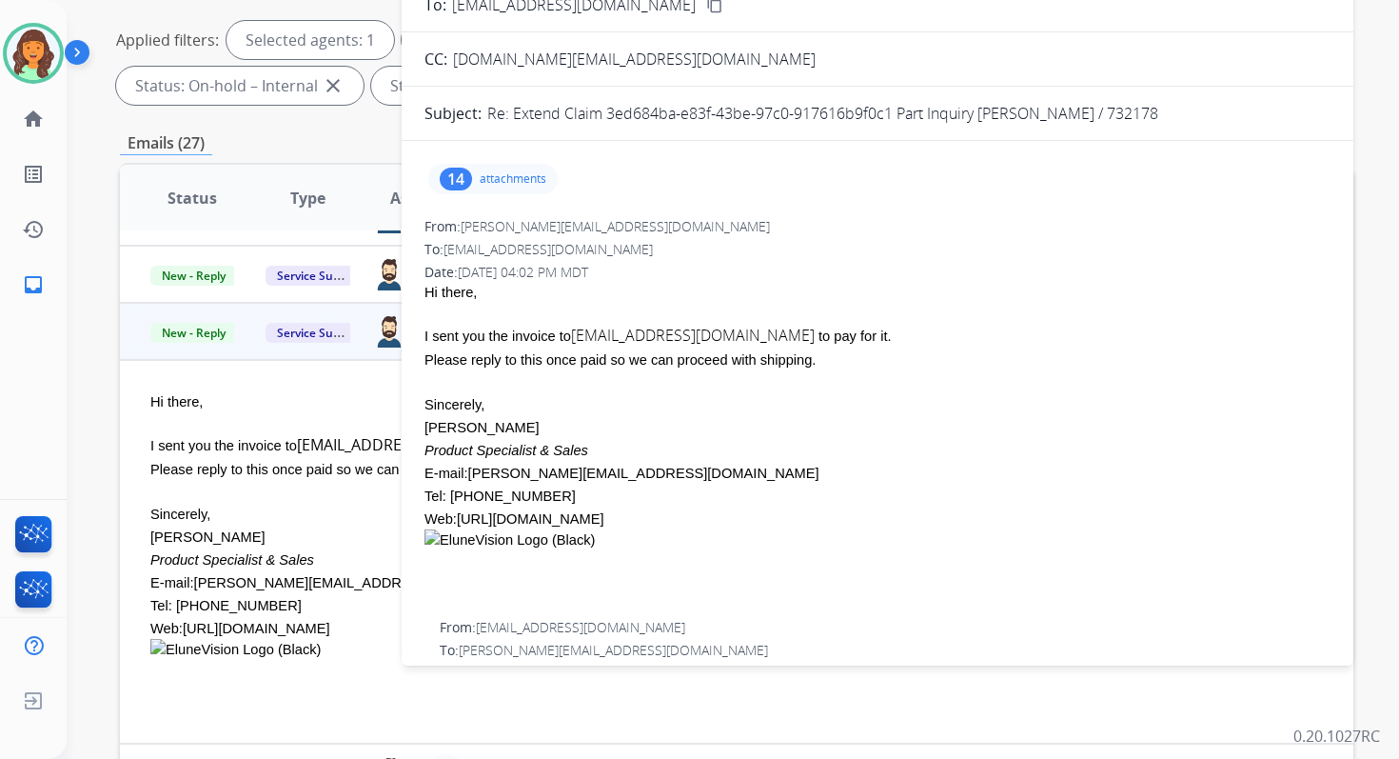
scroll to position [0, 0]
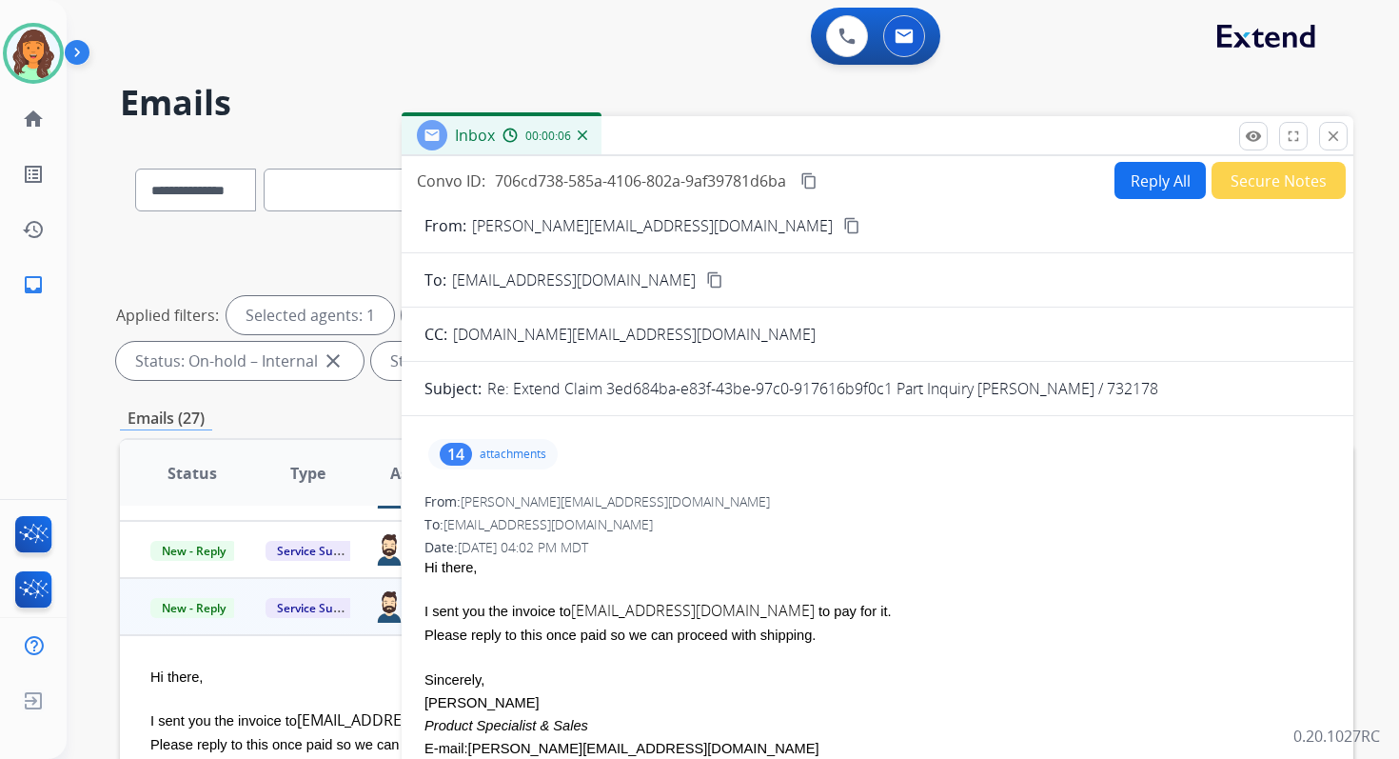
click at [813, 173] on mat-icon "content_copy" at bounding box center [809, 180] width 17 height 17
drag, startPoint x: 513, startPoint y: 385, endPoint x: 1215, endPoint y: 388, distance: 701.6
click at [1215, 388] on div "Re: Extend Claim 3ed684ba-e83f-43be-97c0-917616b9f0c1 Part Inquiry [PERSON_NAME…" at bounding box center [908, 388] width 843 height 23
click at [1338, 137] on mat-icon "close" at bounding box center [1333, 136] width 17 height 17
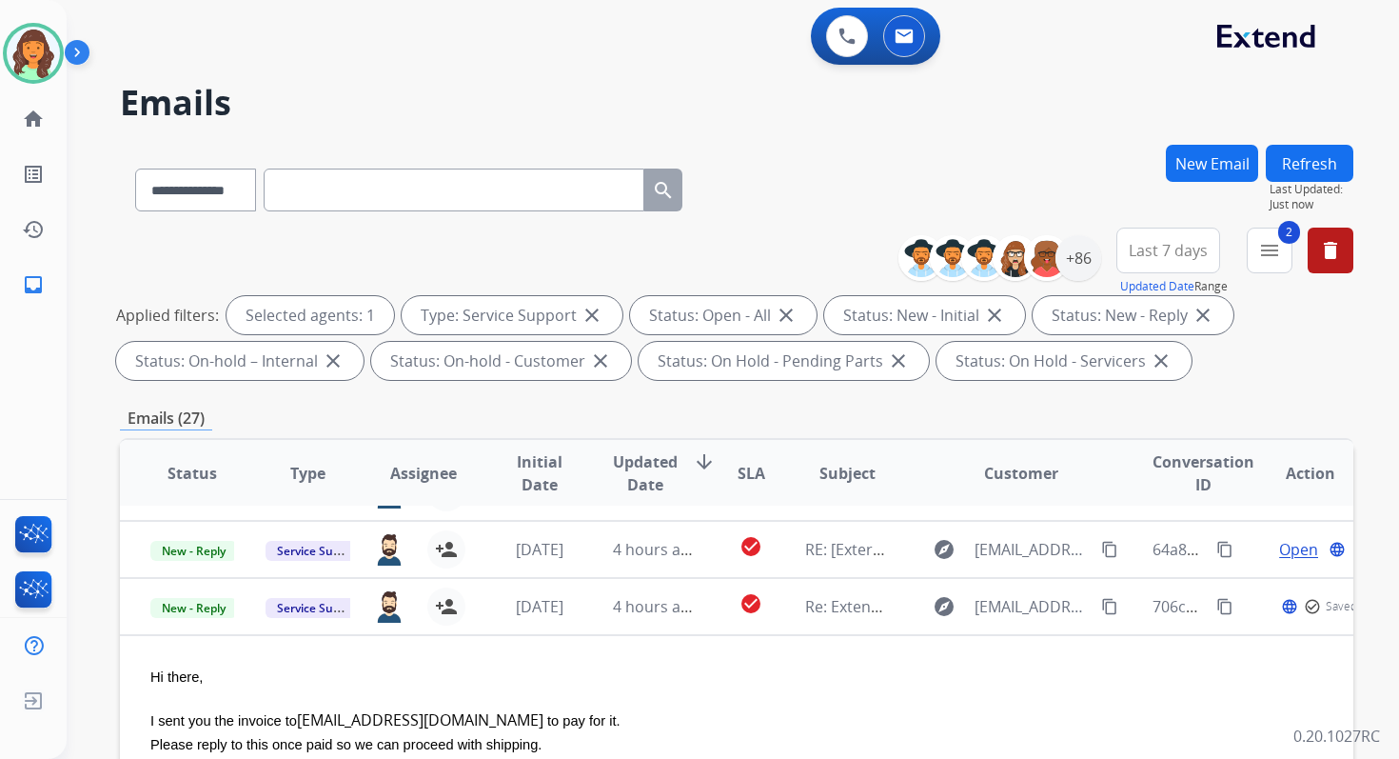
scroll to position [416, 0]
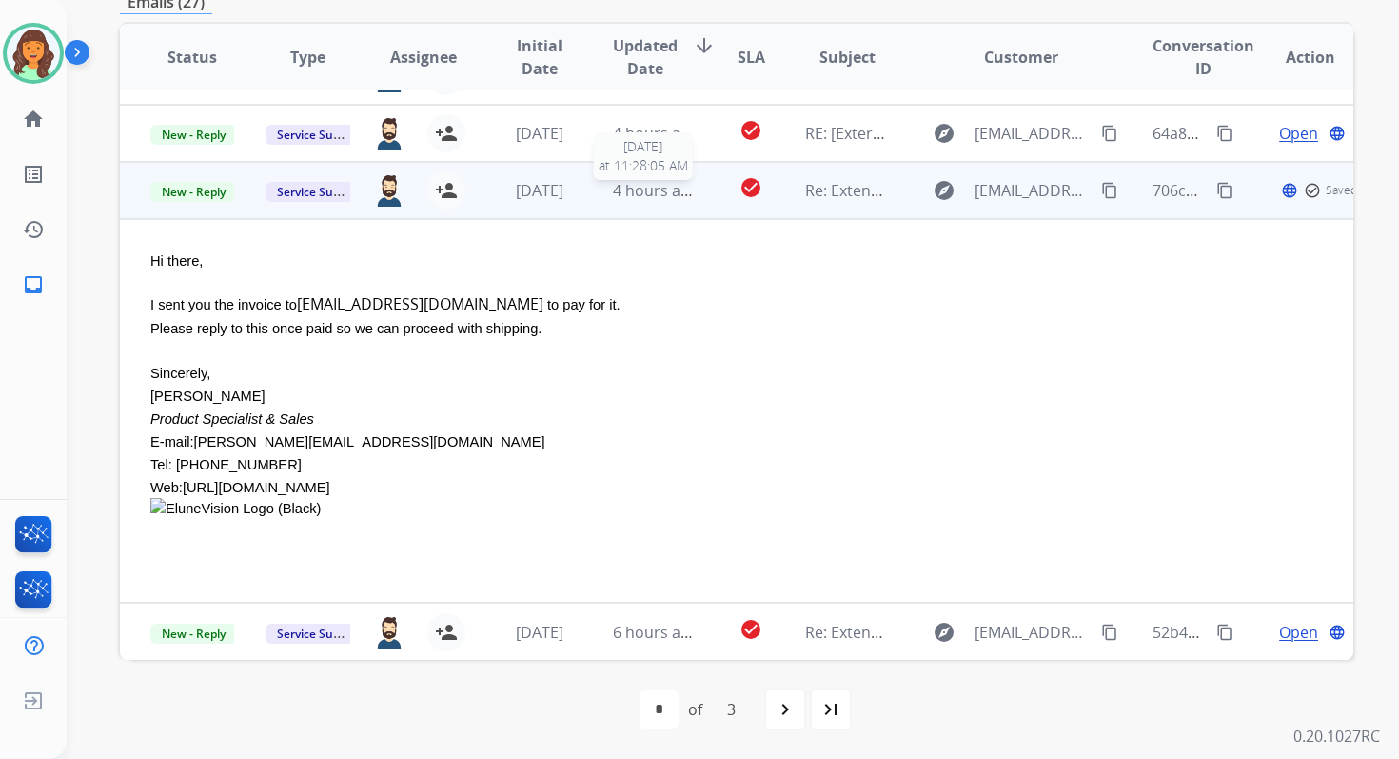
click at [629, 183] on span "4 hours ago" at bounding box center [656, 190] width 86 height 21
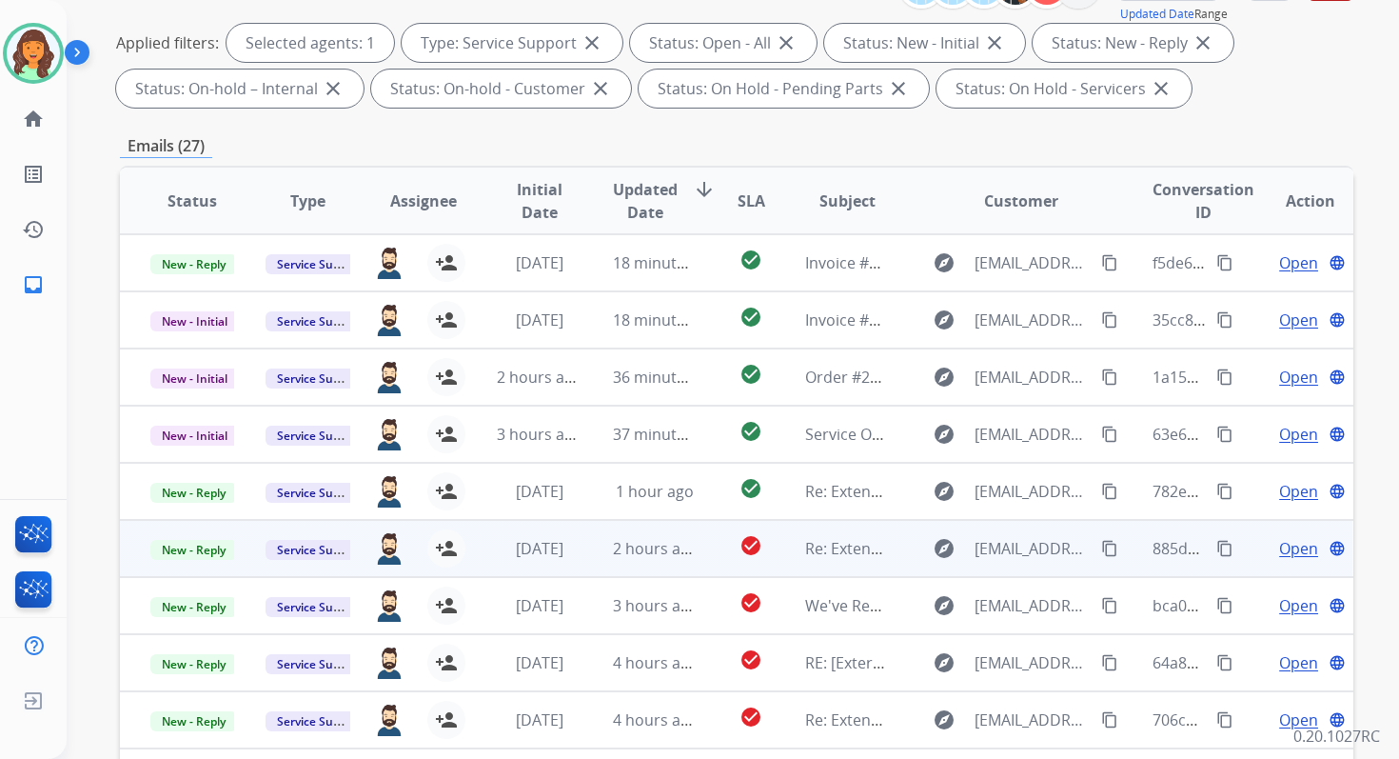
scroll to position [0, 0]
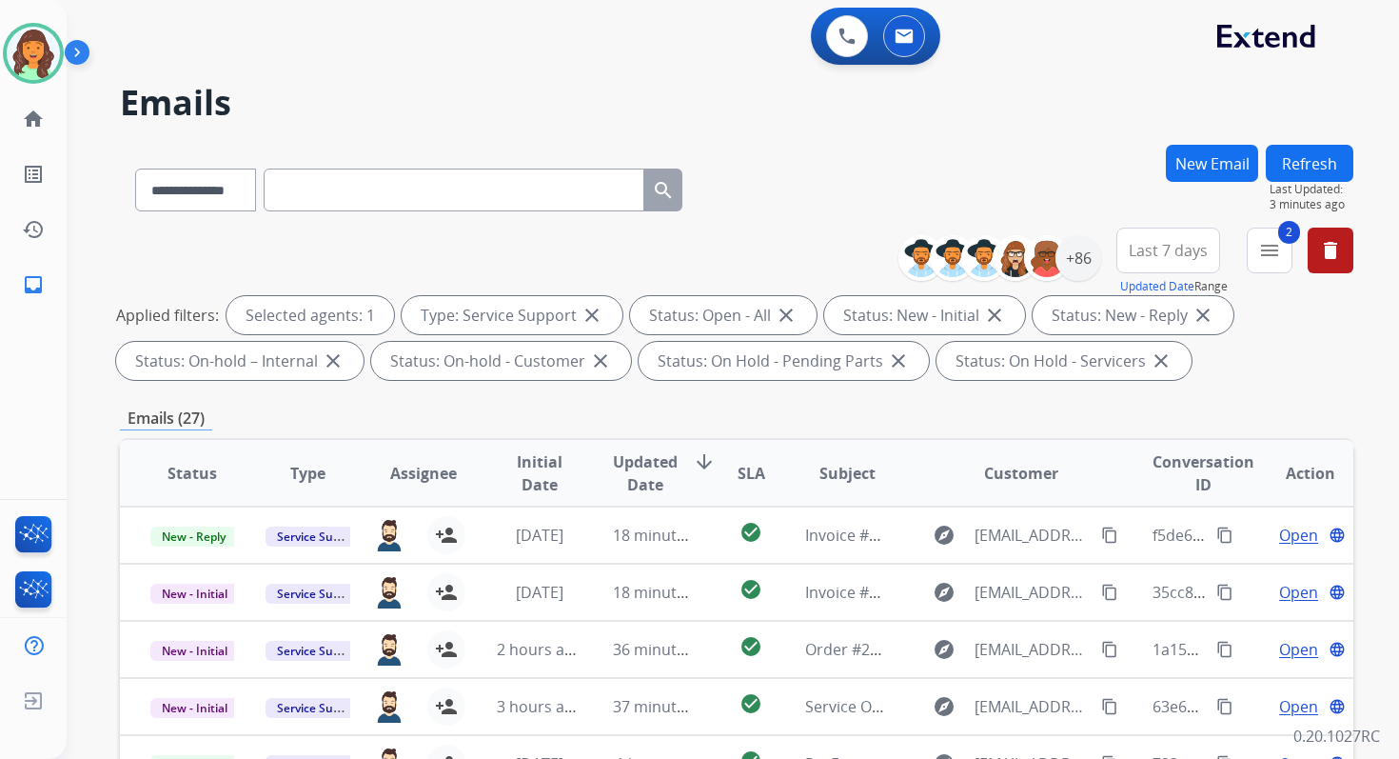
click at [557, 401] on div "**********" at bounding box center [737, 660] width 1234 height 1030
click at [1093, 247] on div "+86" at bounding box center [1079, 258] width 46 height 46
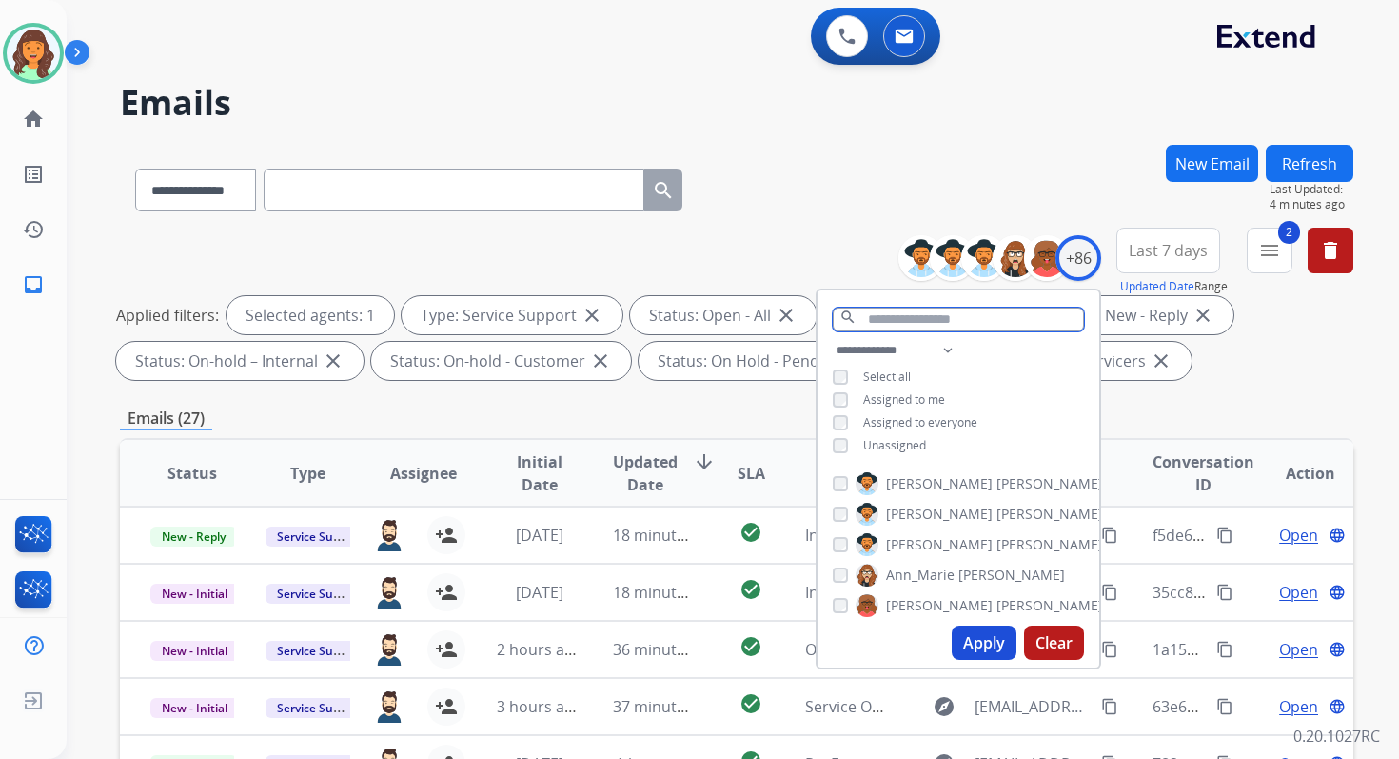
click at [905, 317] on input "text" at bounding box center [958, 319] width 251 height 24
click at [892, 321] on input "**" at bounding box center [958, 319] width 251 height 24
type input "**"
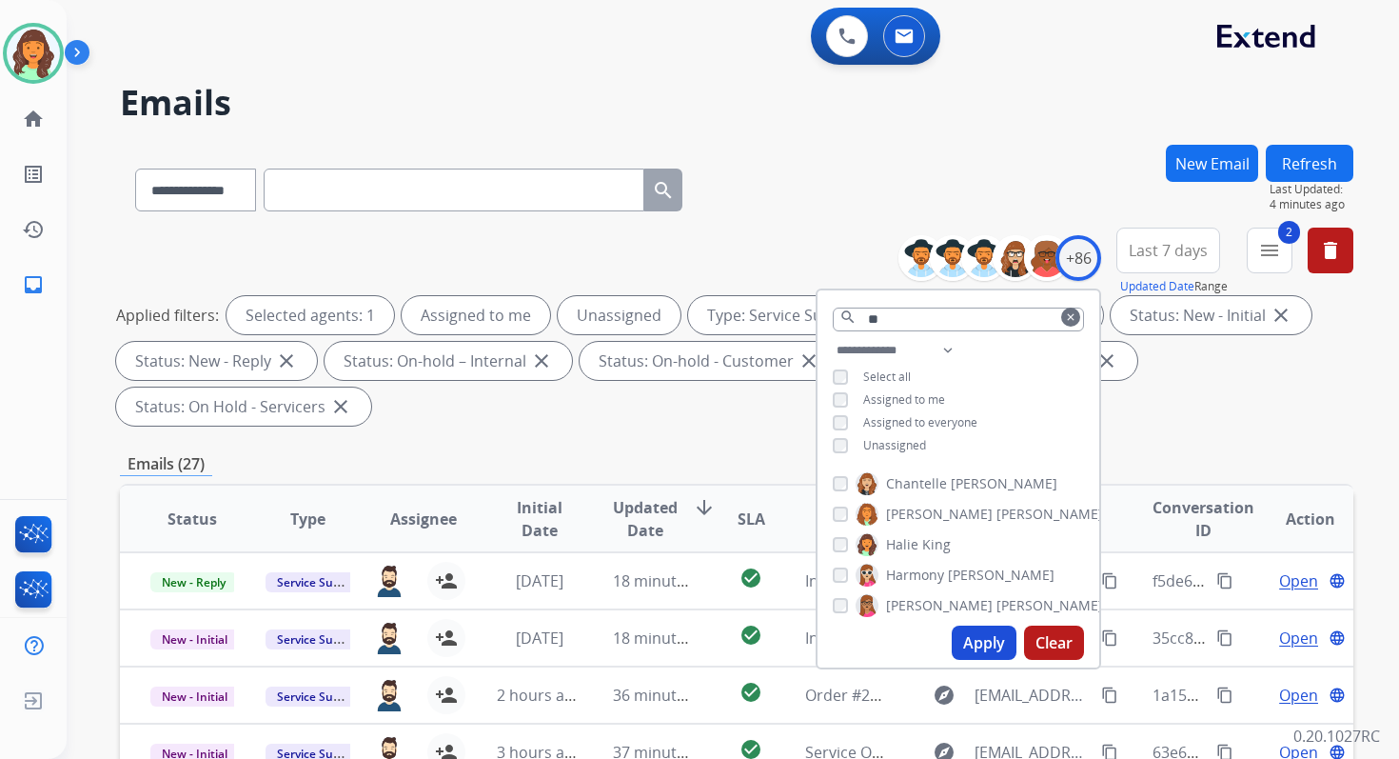
click at [986, 636] on button "Apply" at bounding box center [984, 642] width 65 height 34
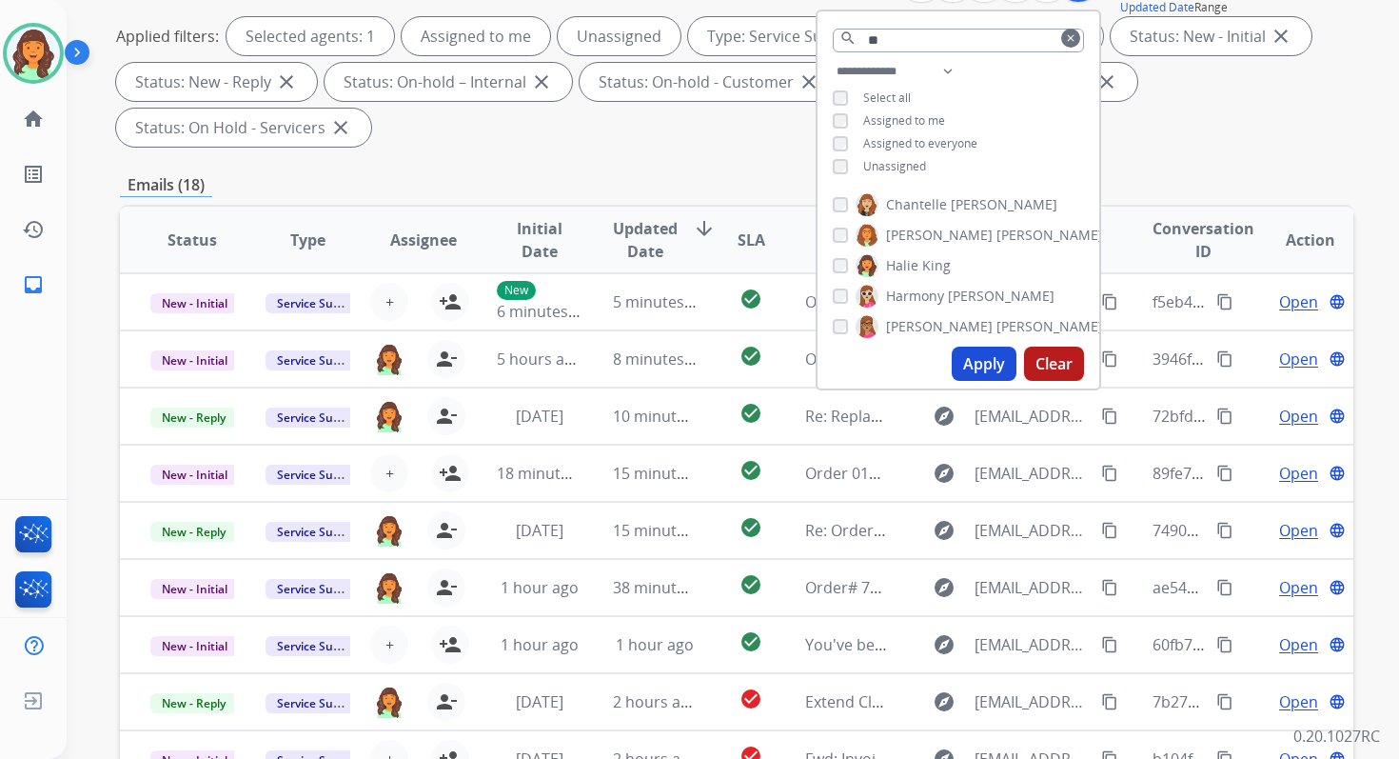
scroll to position [462, 0]
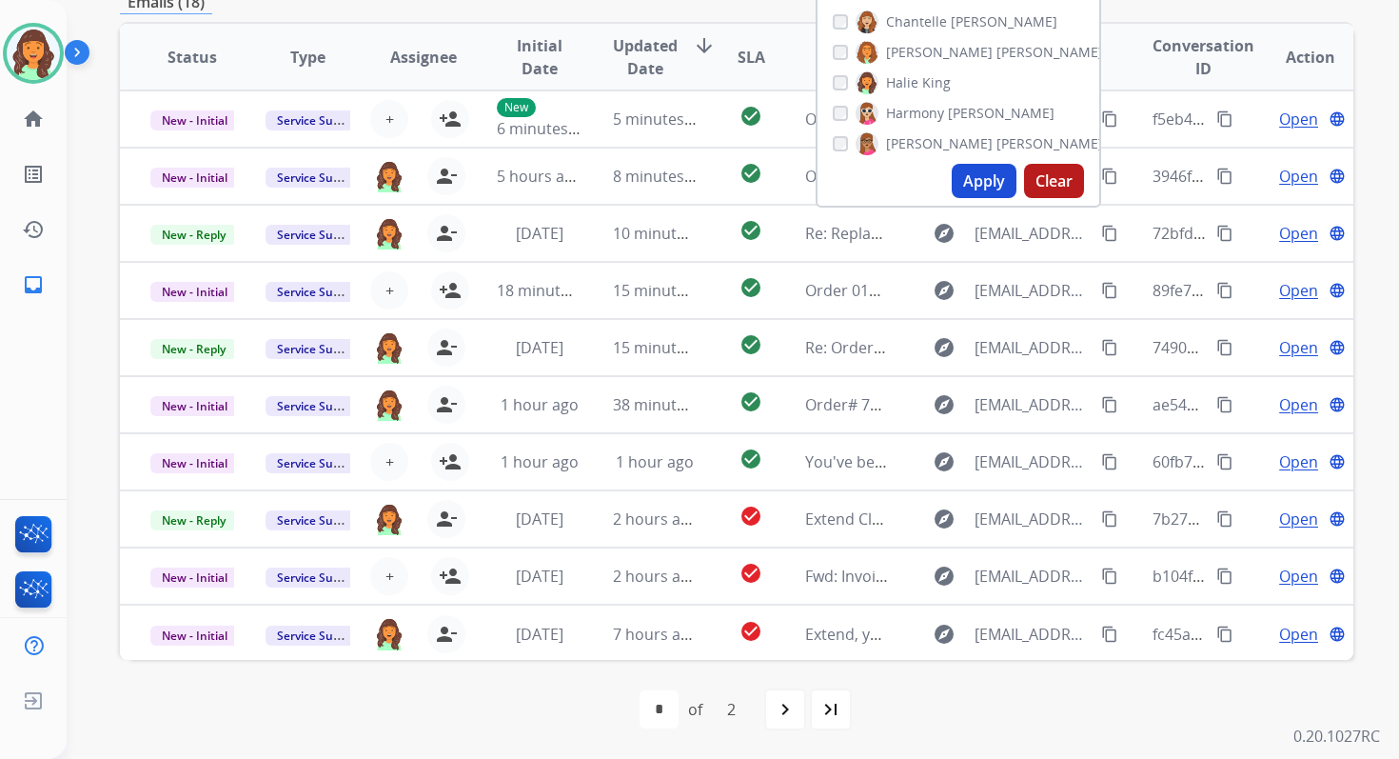
click at [397, 697] on div "first_page navigate_before * * of 2 navigate_next last_page" at bounding box center [737, 709] width 1234 height 38
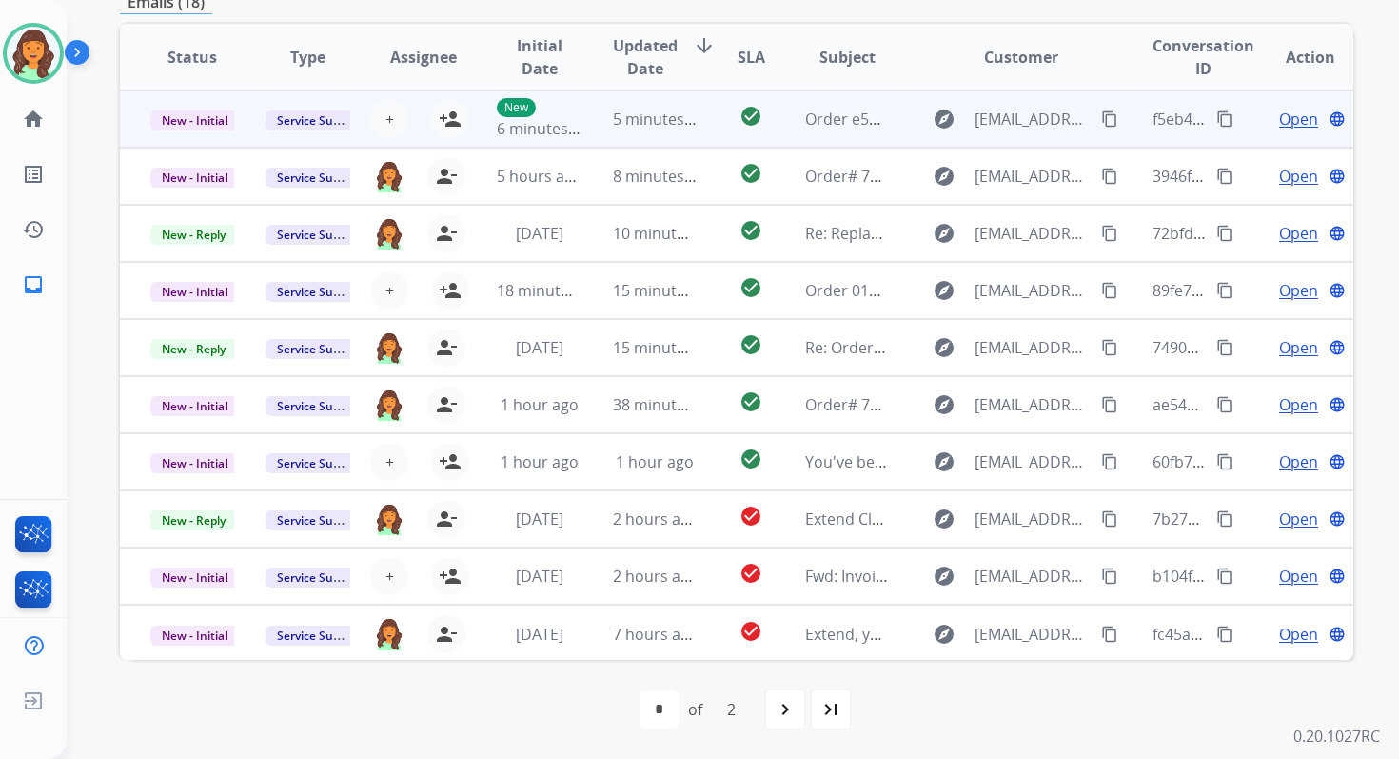
click at [587, 105] on td "5 minutes ago" at bounding box center [640, 118] width 115 height 57
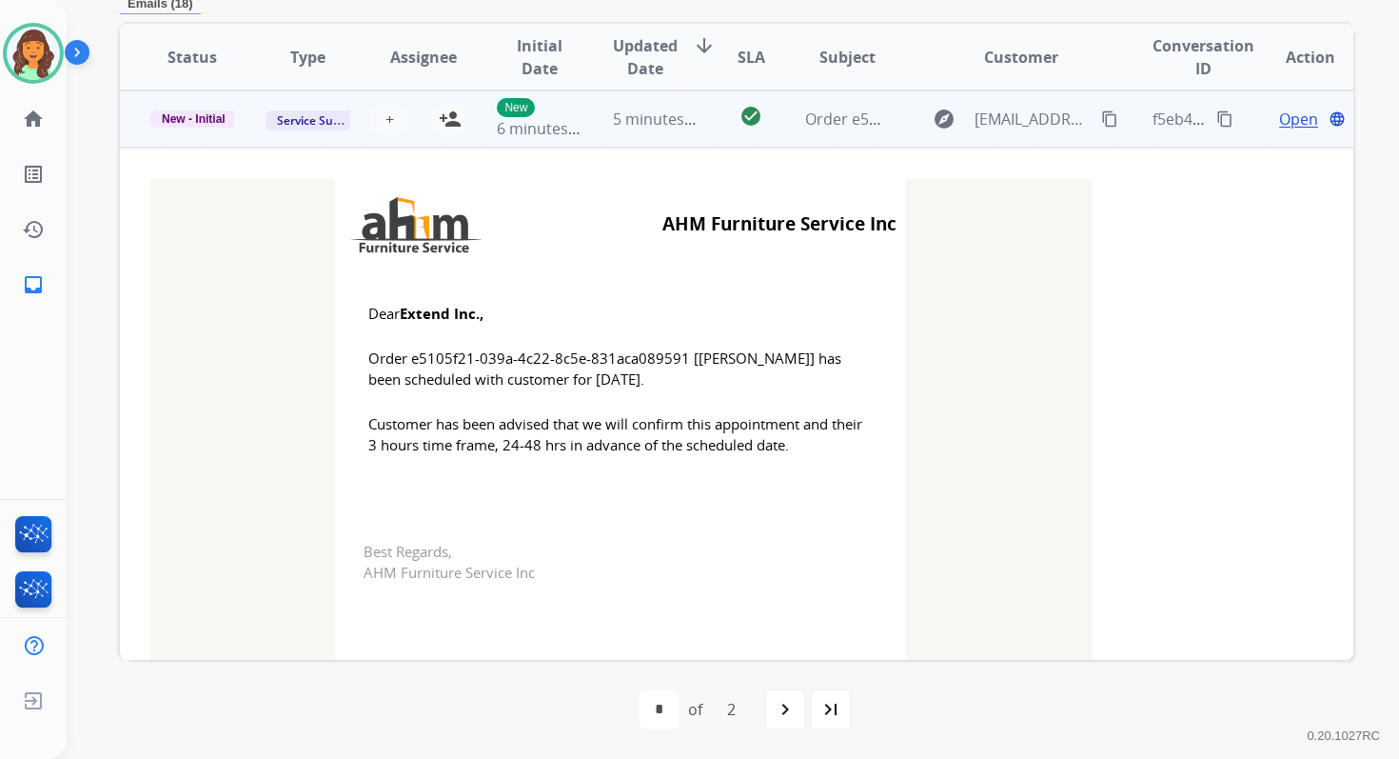
scroll to position [457, 0]
click at [448, 121] on mat-icon "person_add" at bounding box center [450, 120] width 23 height 23
click at [203, 113] on span "New - Initial" at bounding box center [193, 119] width 87 height 17
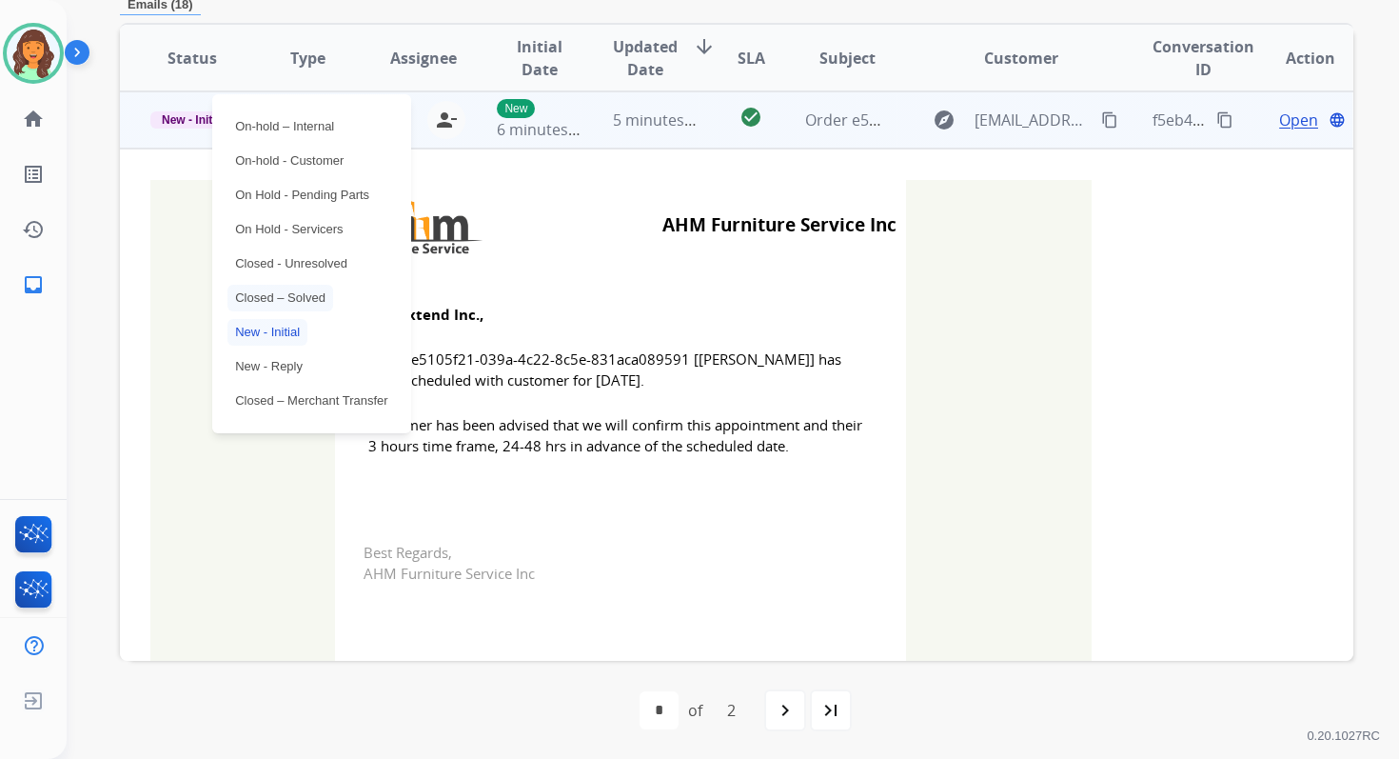
click at [289, 297] on p "Closed – Solved" at bounding box center [281, 298] width 106 height 27
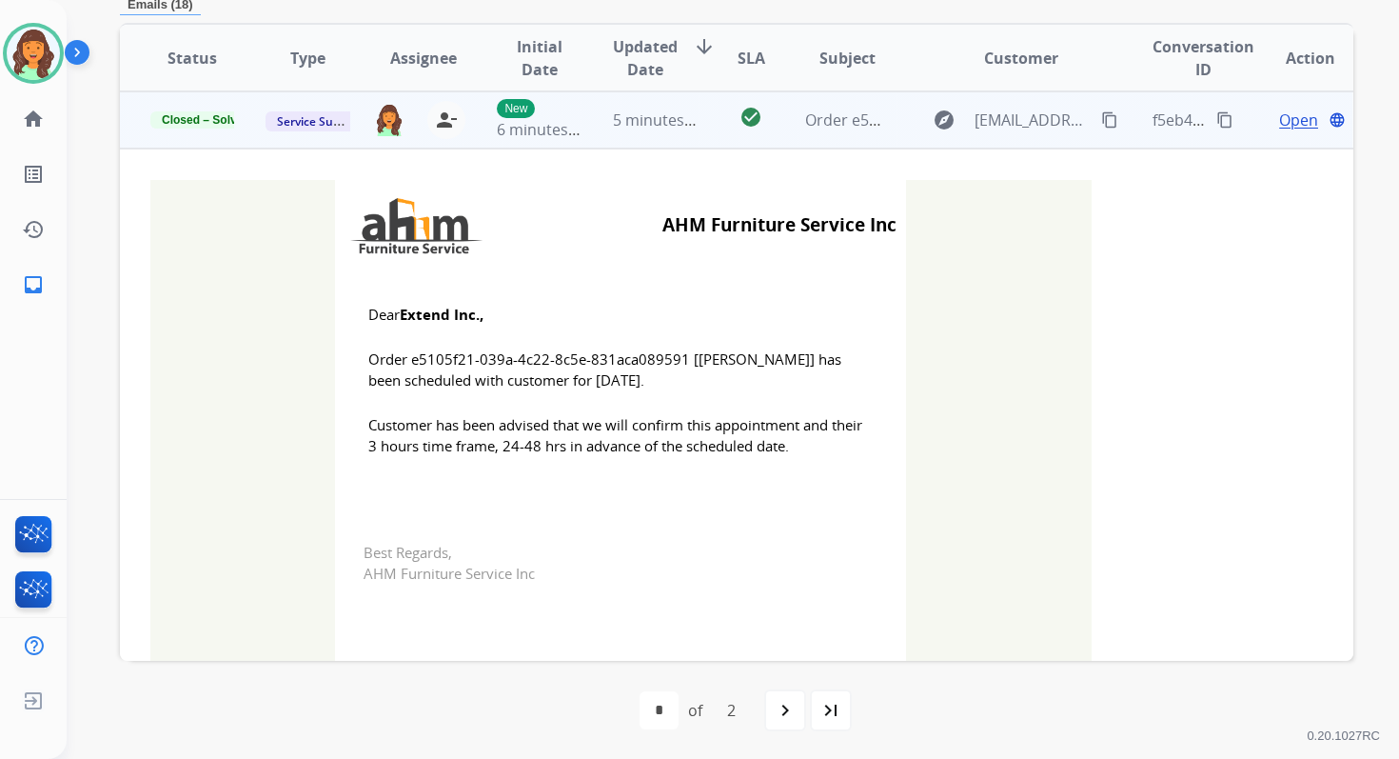
click at [664, 94] on td "5 minutes ago" at bounding box center [640, 119] width 115 height 57
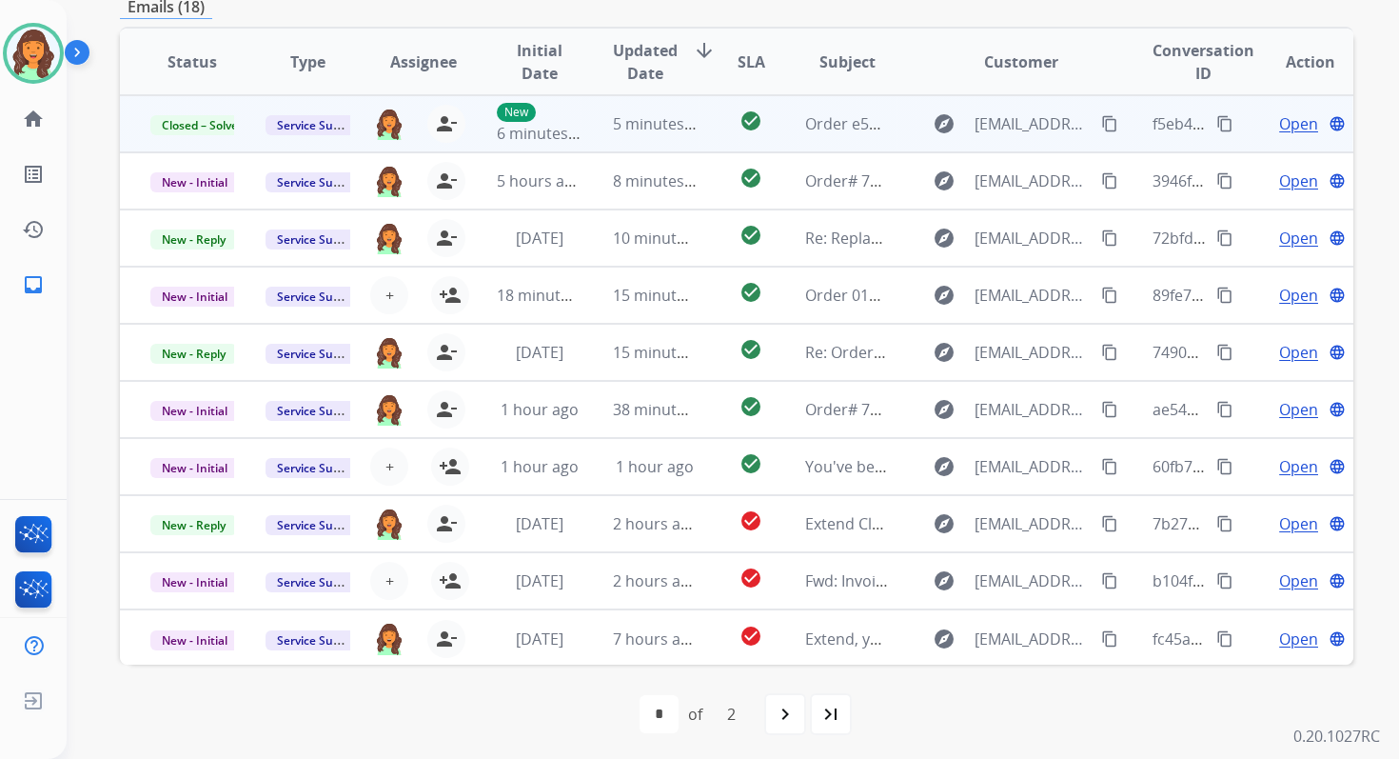
scroll to position [456, 0]
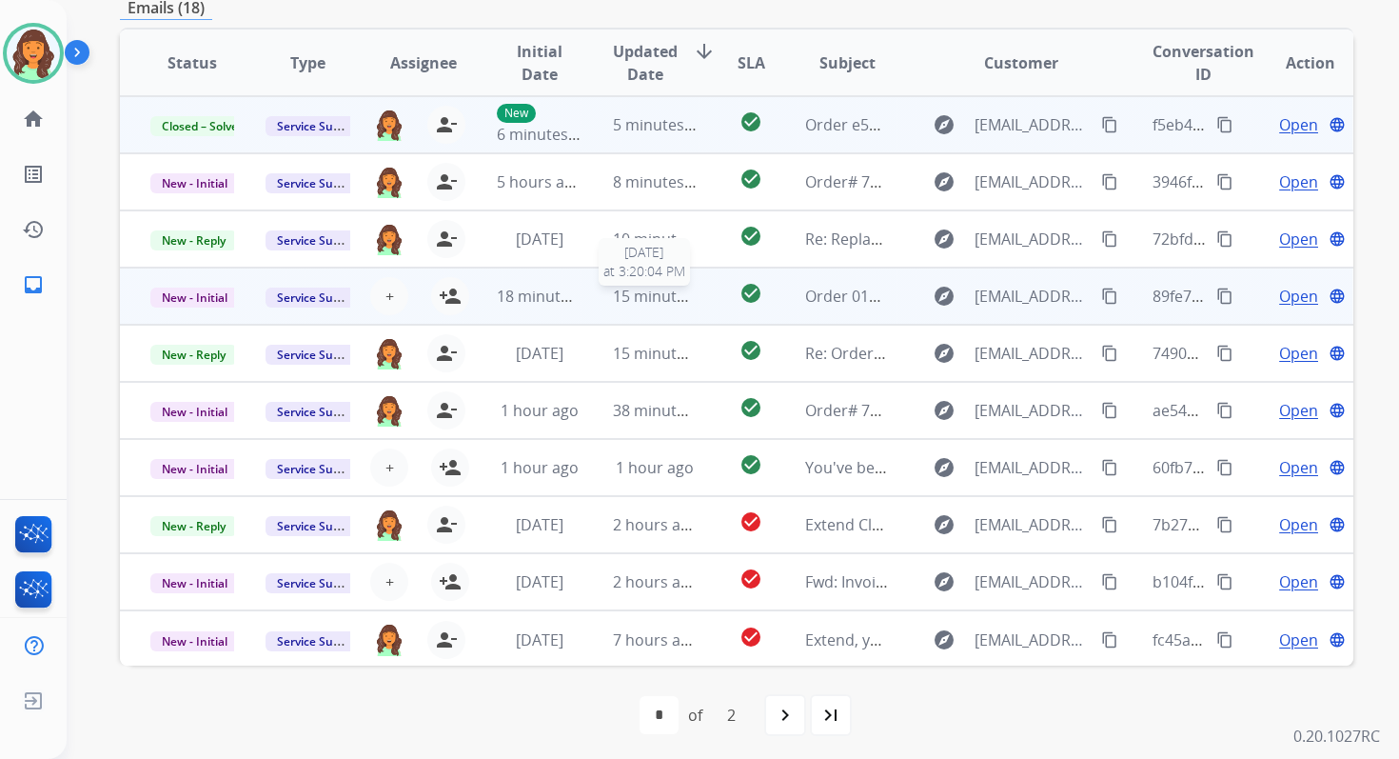
click at [626, 307] on div "15 minutes ago" at bounding box center [655, 296] width 84 height 23
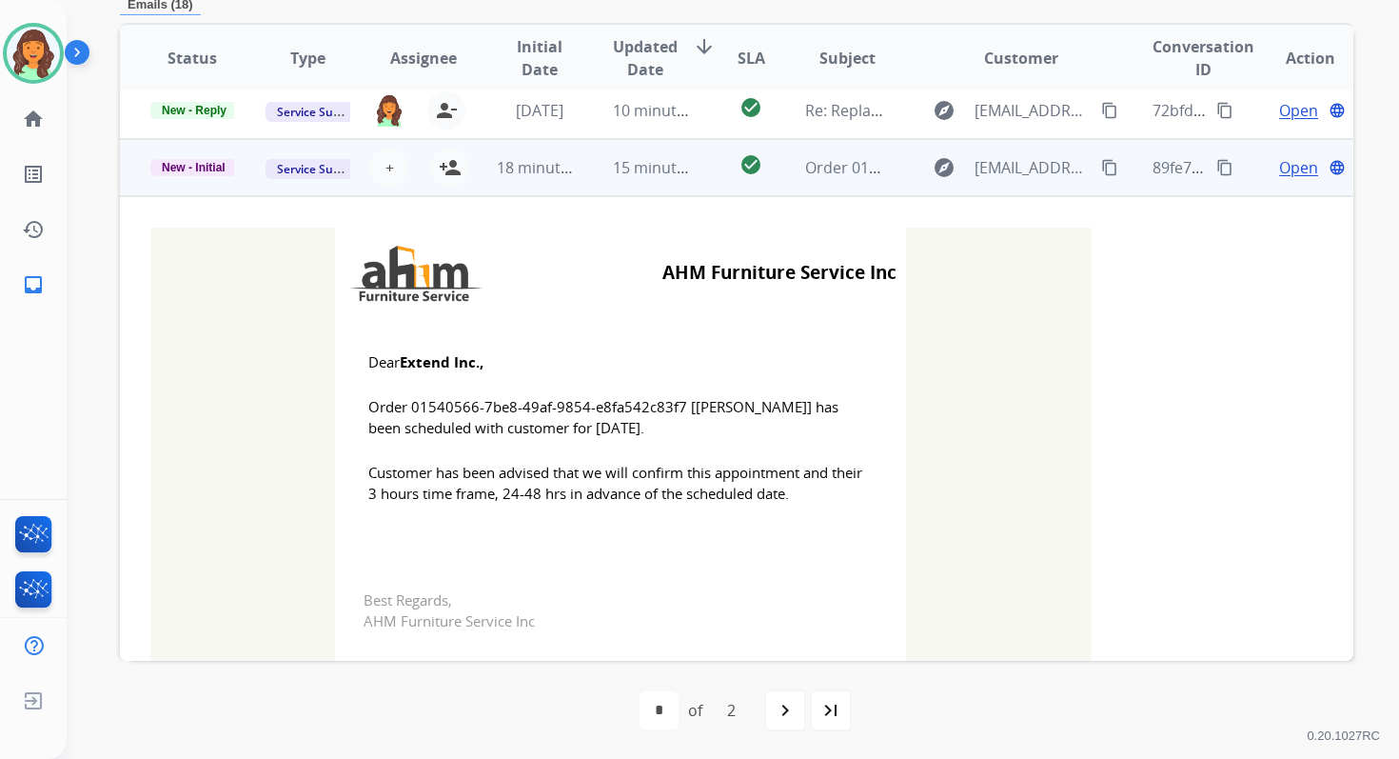
scroll to position [171, 0]
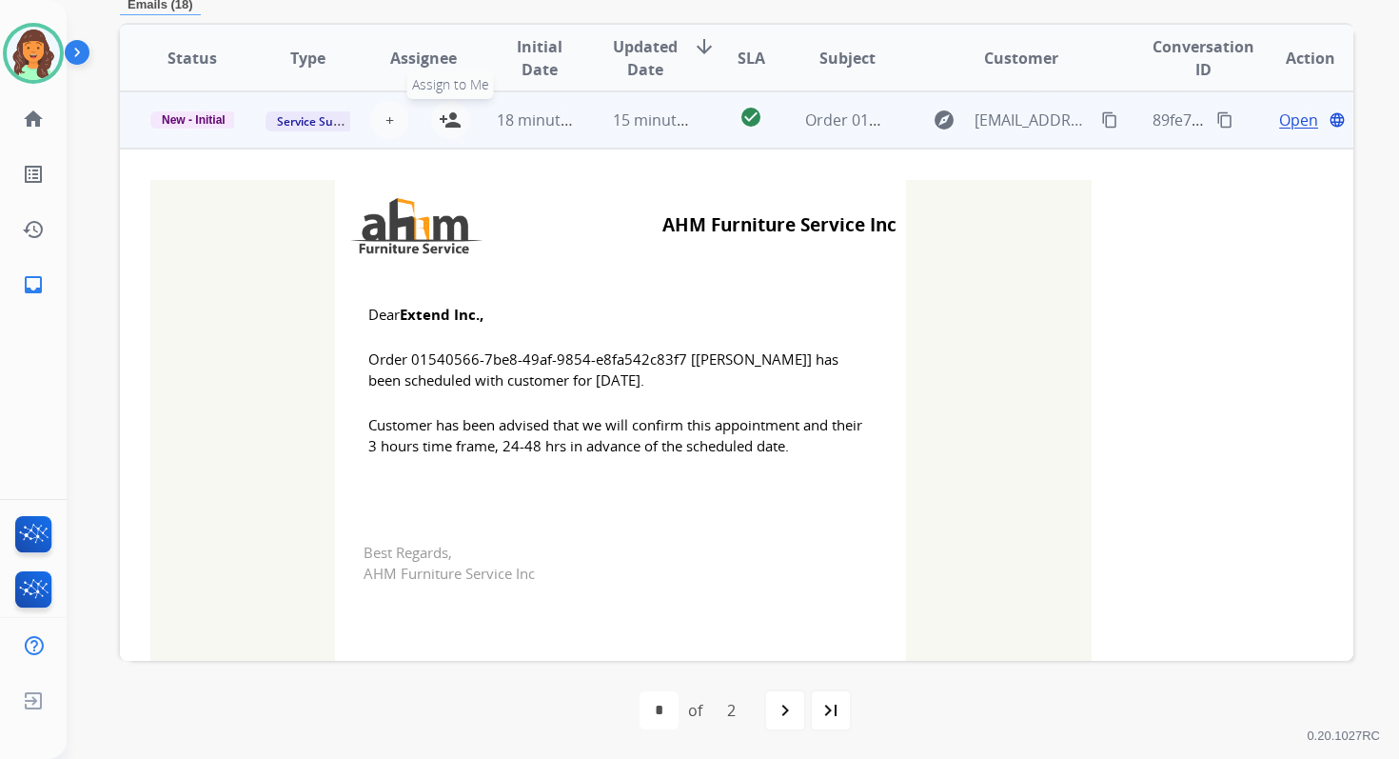
click at [453, 115] on mat-icon "person_add" at bounding box center [450, 120] width 23 height 23
click at [199, 115] on span "New - Initial" at bounding box center [193, 119] width 87 height 17
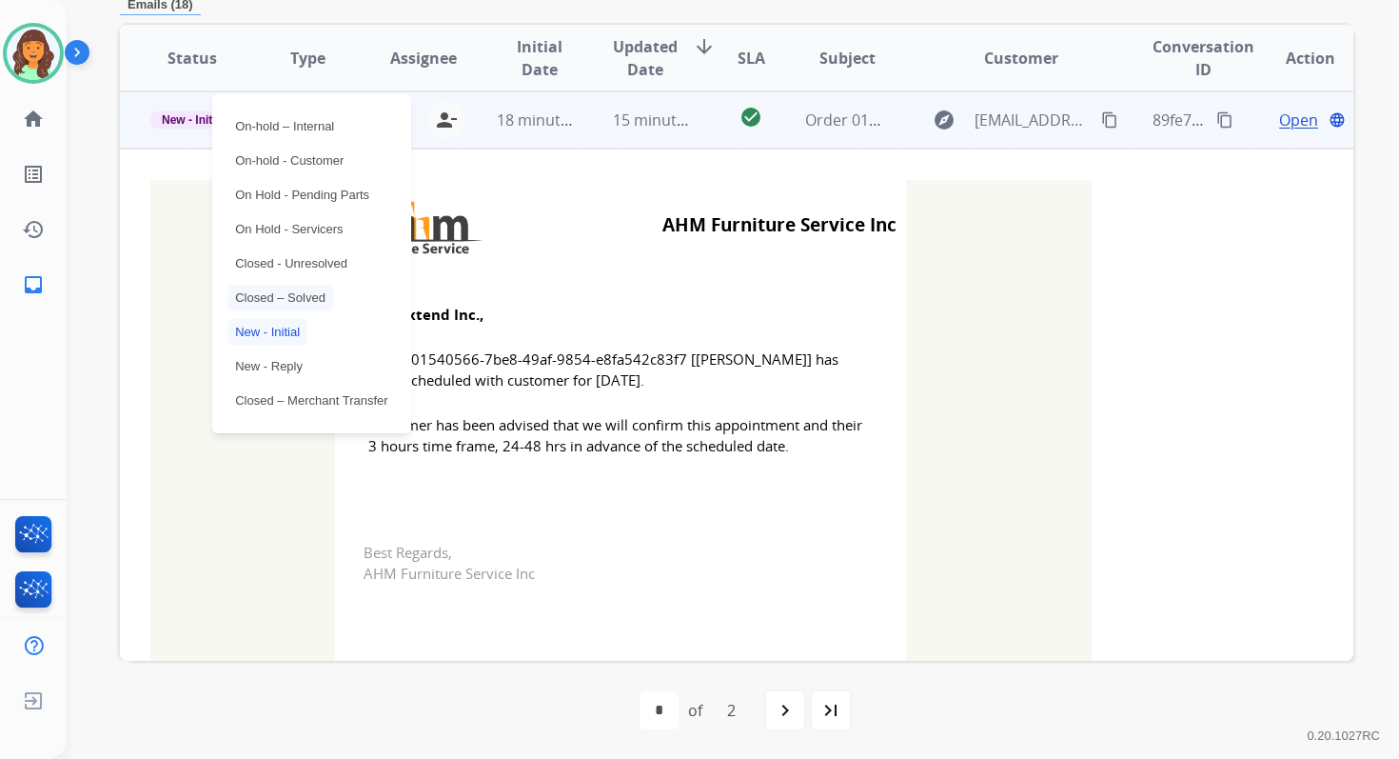
click at [281, 305] on p "Closed – Solved" at bounding box center [281, 298] width 106 height 27
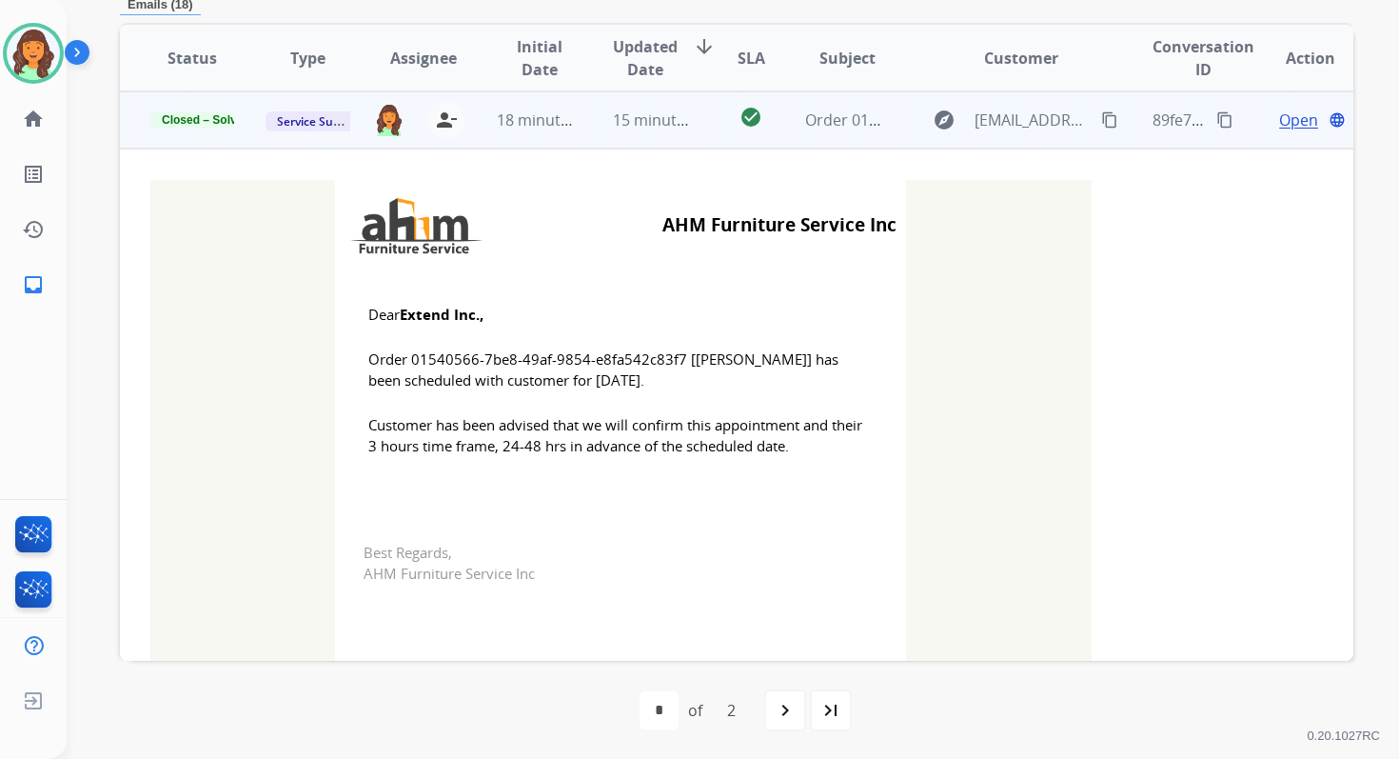
click at [618, 114] on span "15 minutes ago" at bounding box center [668, 119] width 110 height 21
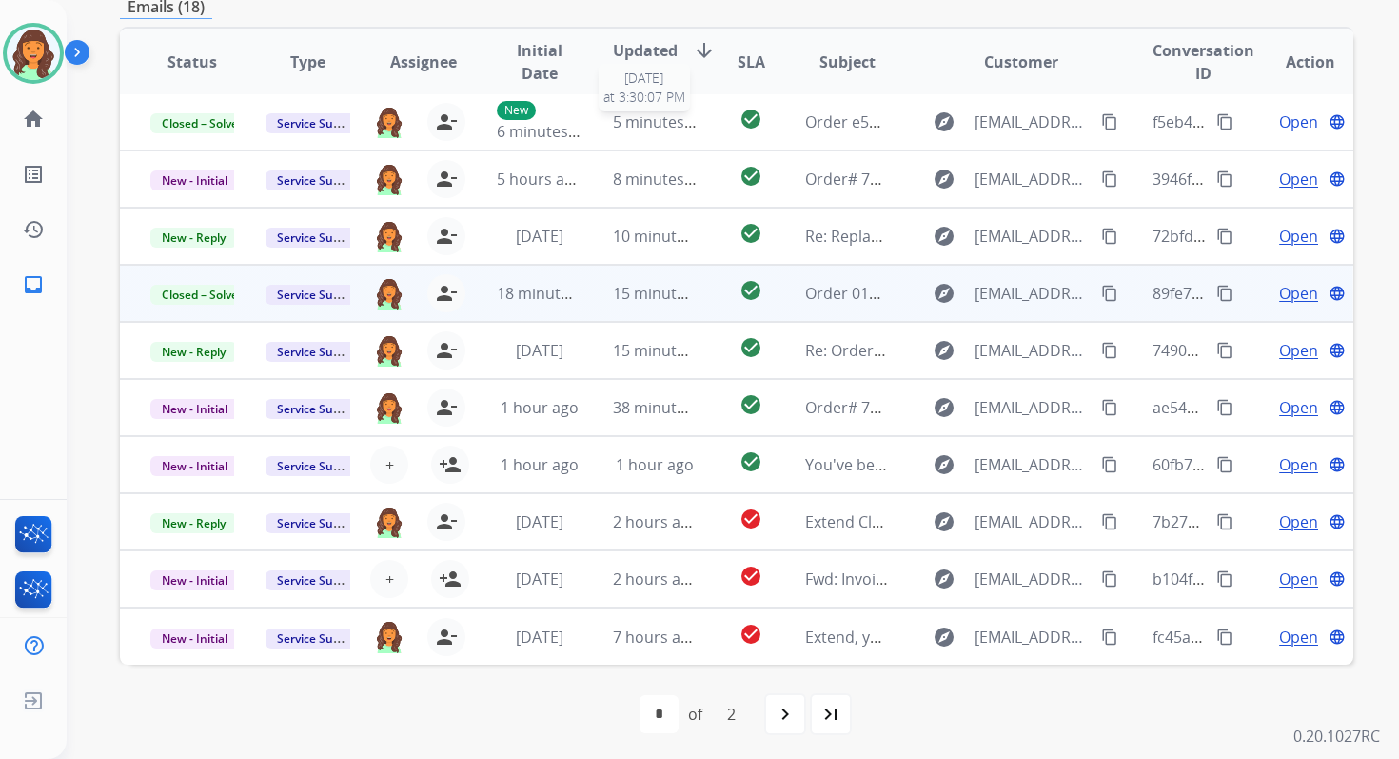
scroll to position [456, 0]
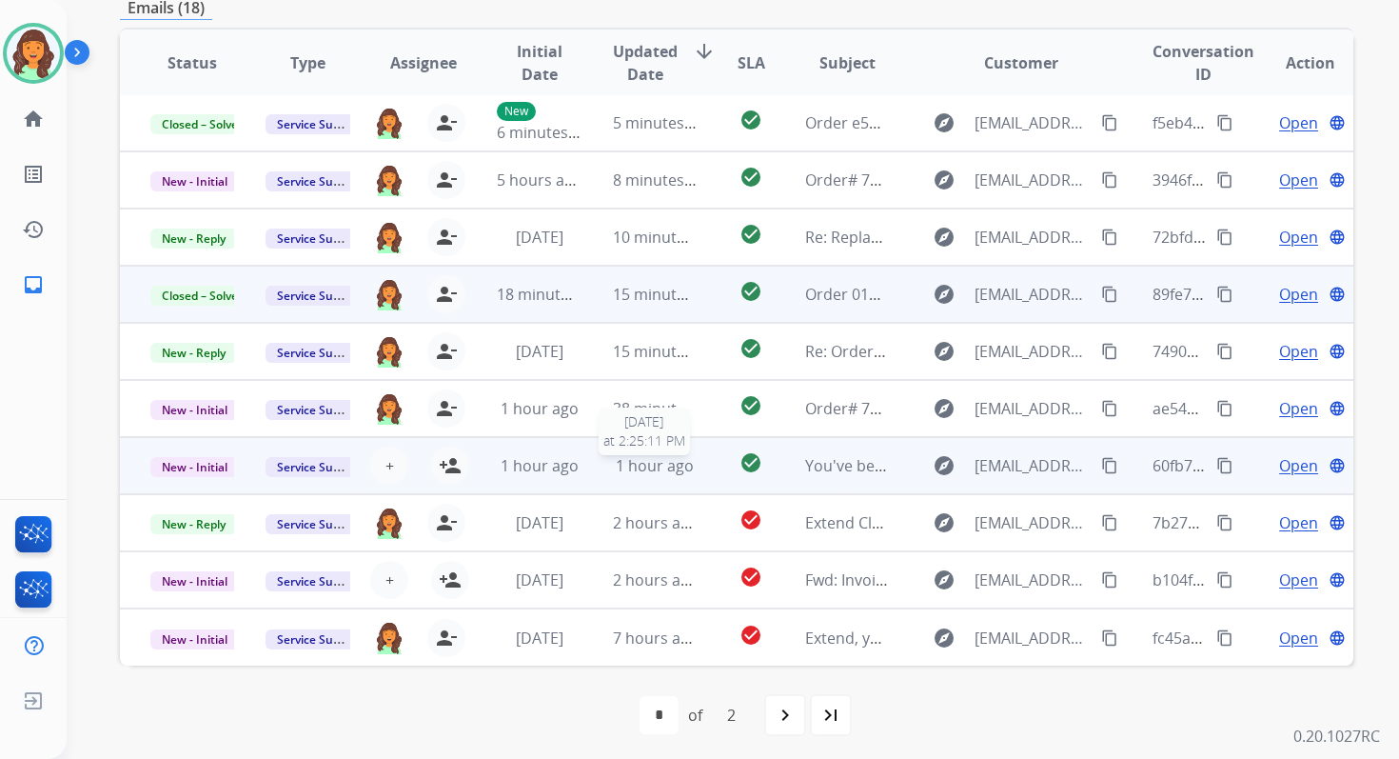
click at [647, 466] on span "1 hour ago" at bounding box center [655, 465] width 78 height 21
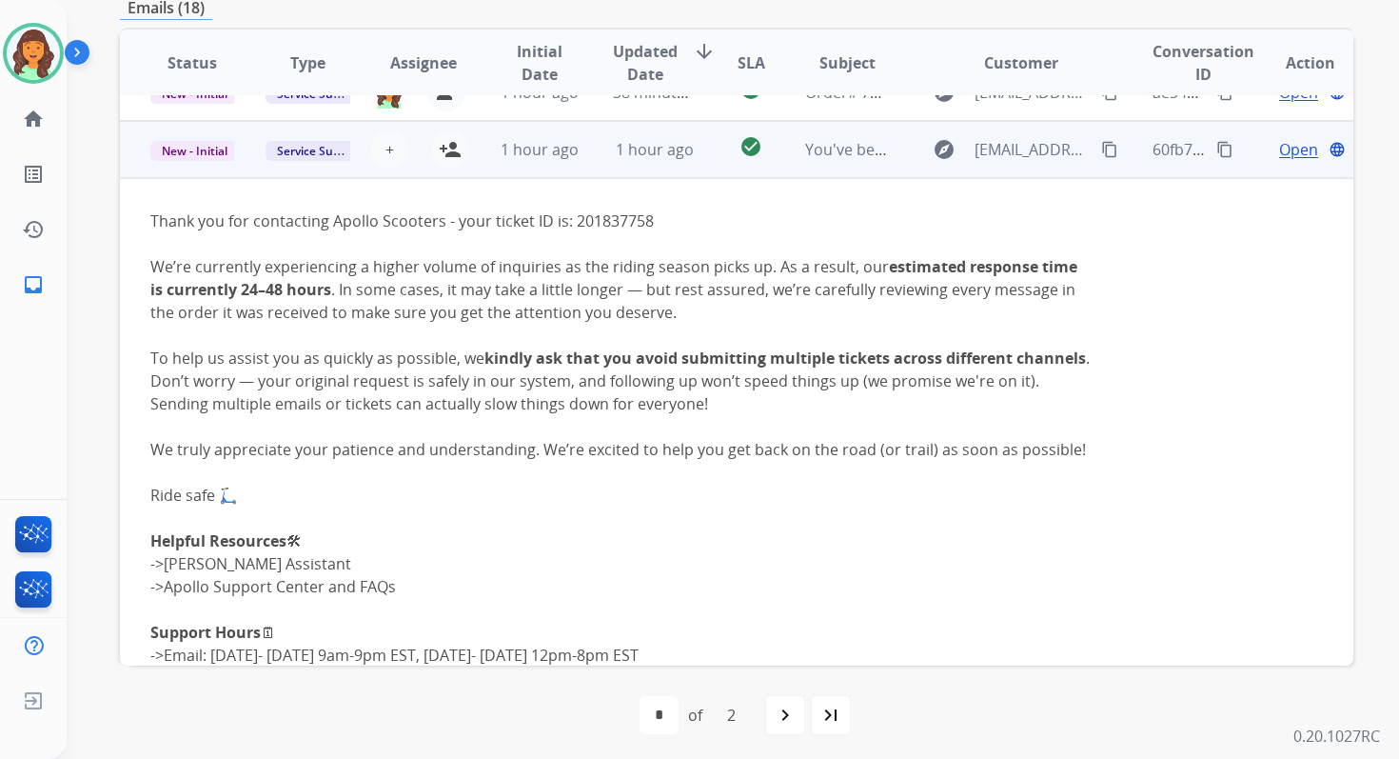
scroll to position [343, 0]
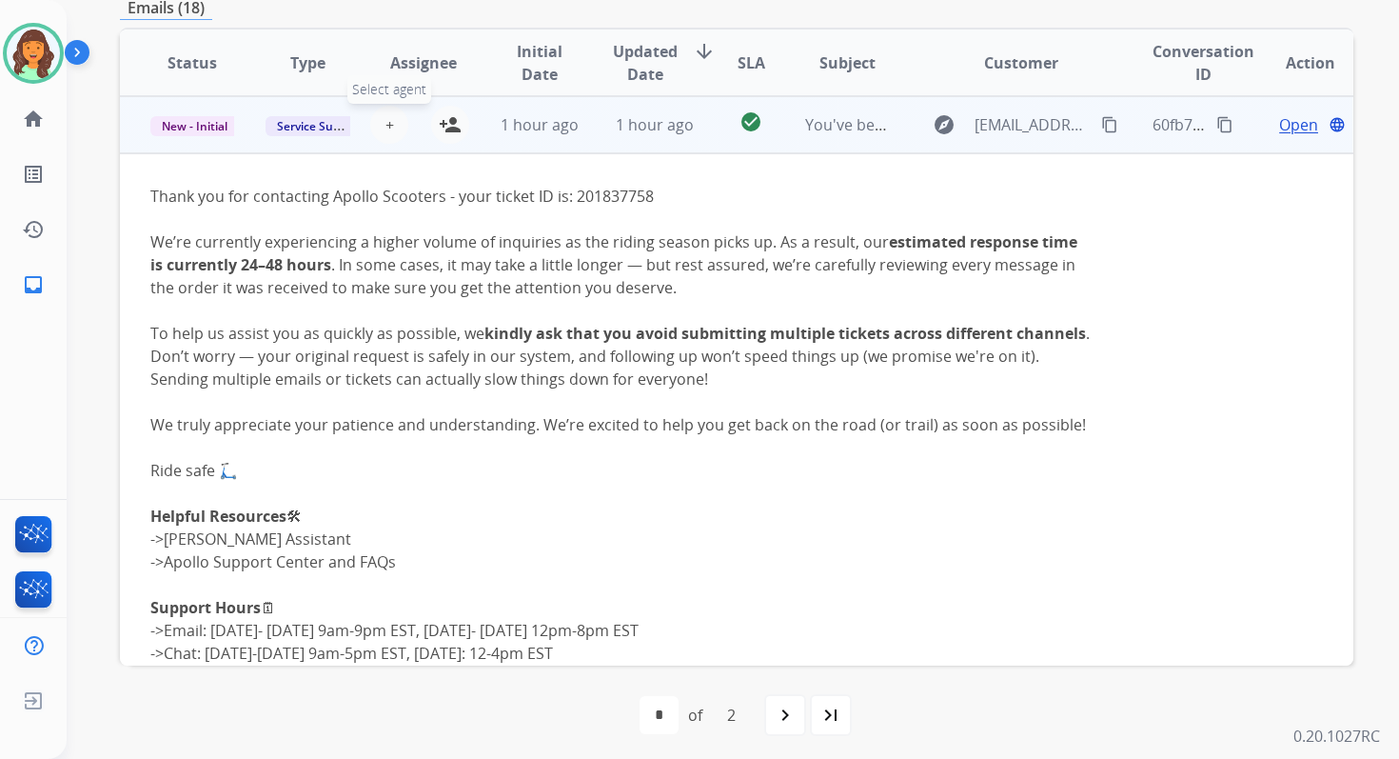
click at [387, 115] on span "+" at bounding box center [390, 124] width 9 height 23
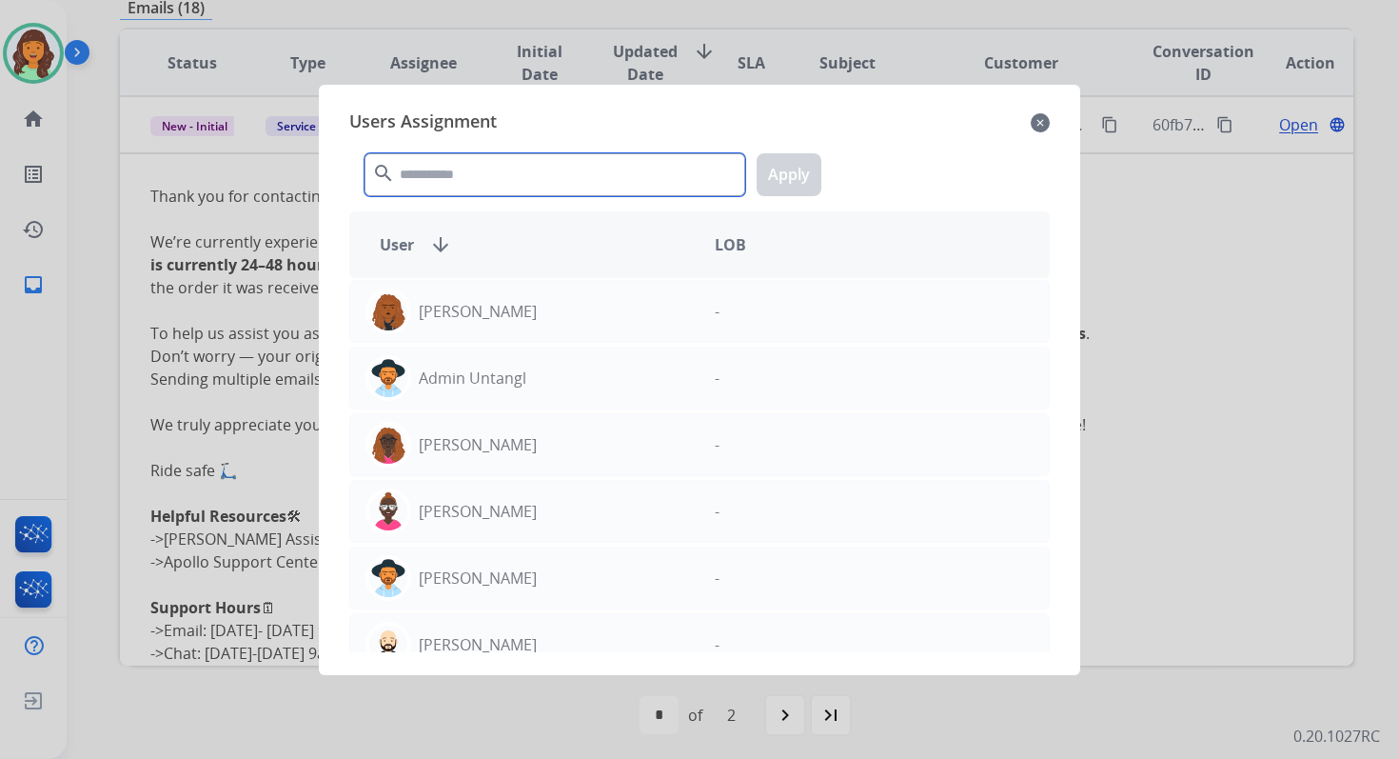
click at [471, 192] on input "text" at bounding box center [555, 174] width 381 height 43
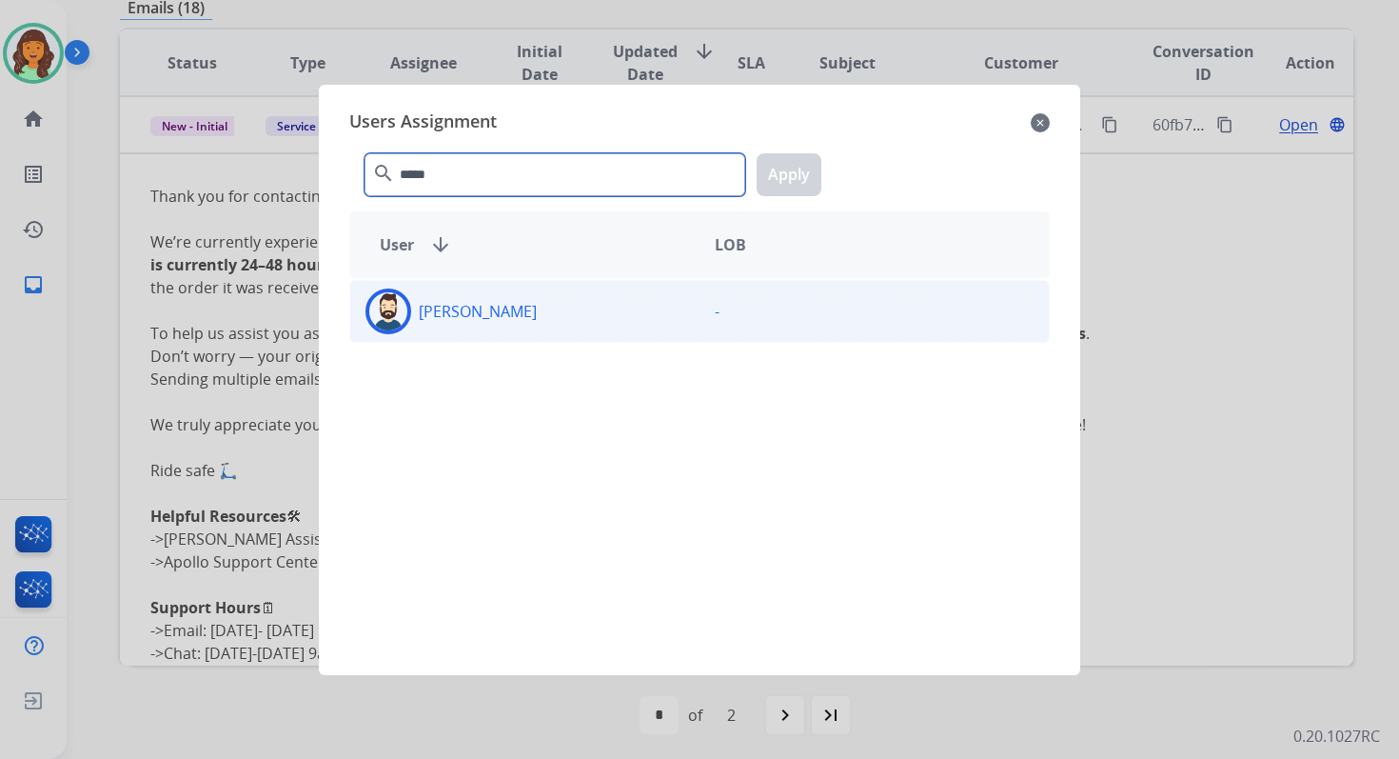
type input "*****"
click at [501, 309] on div "[PERSON_NAME]" at bounding box center [524, 311] width 349 height 46
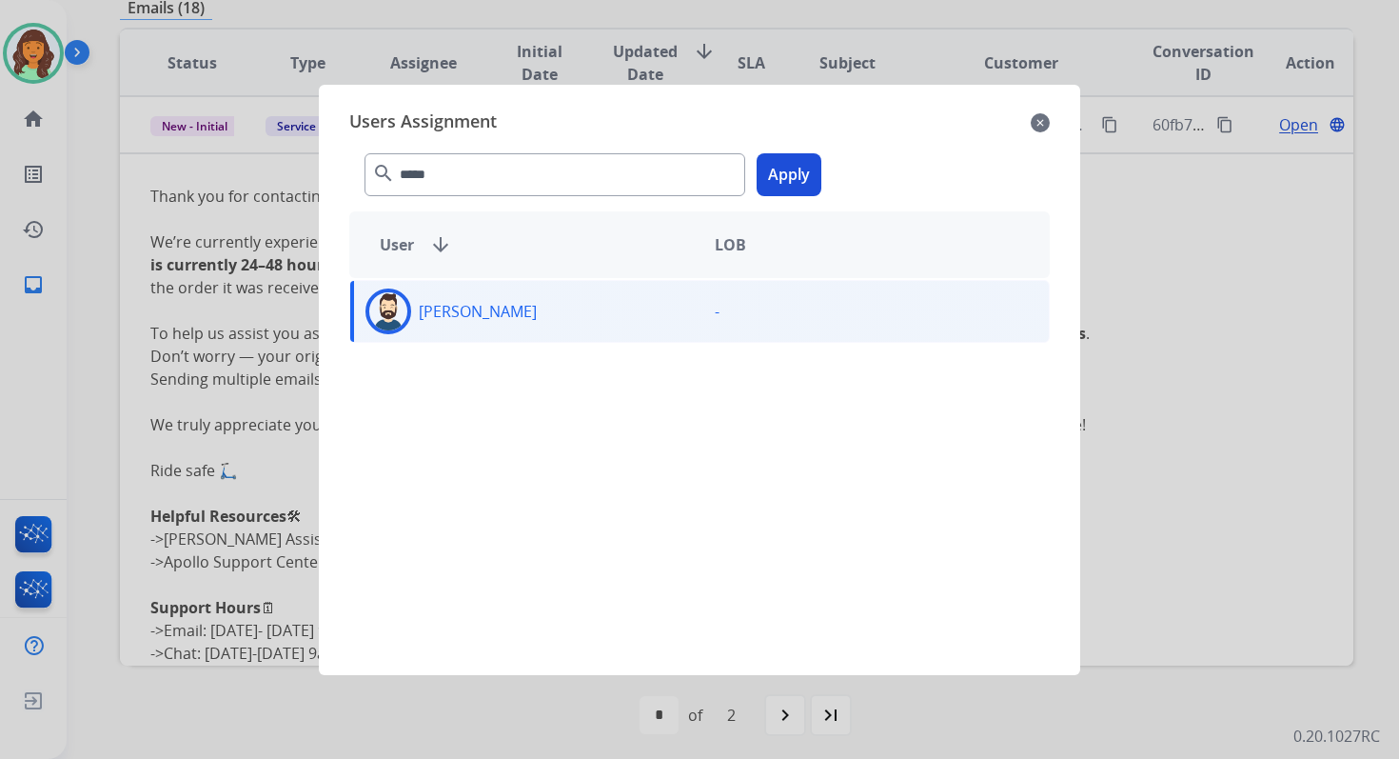
click at [793, 175] on button "Apply" at bounding box center [789, 174] width 65 height 43
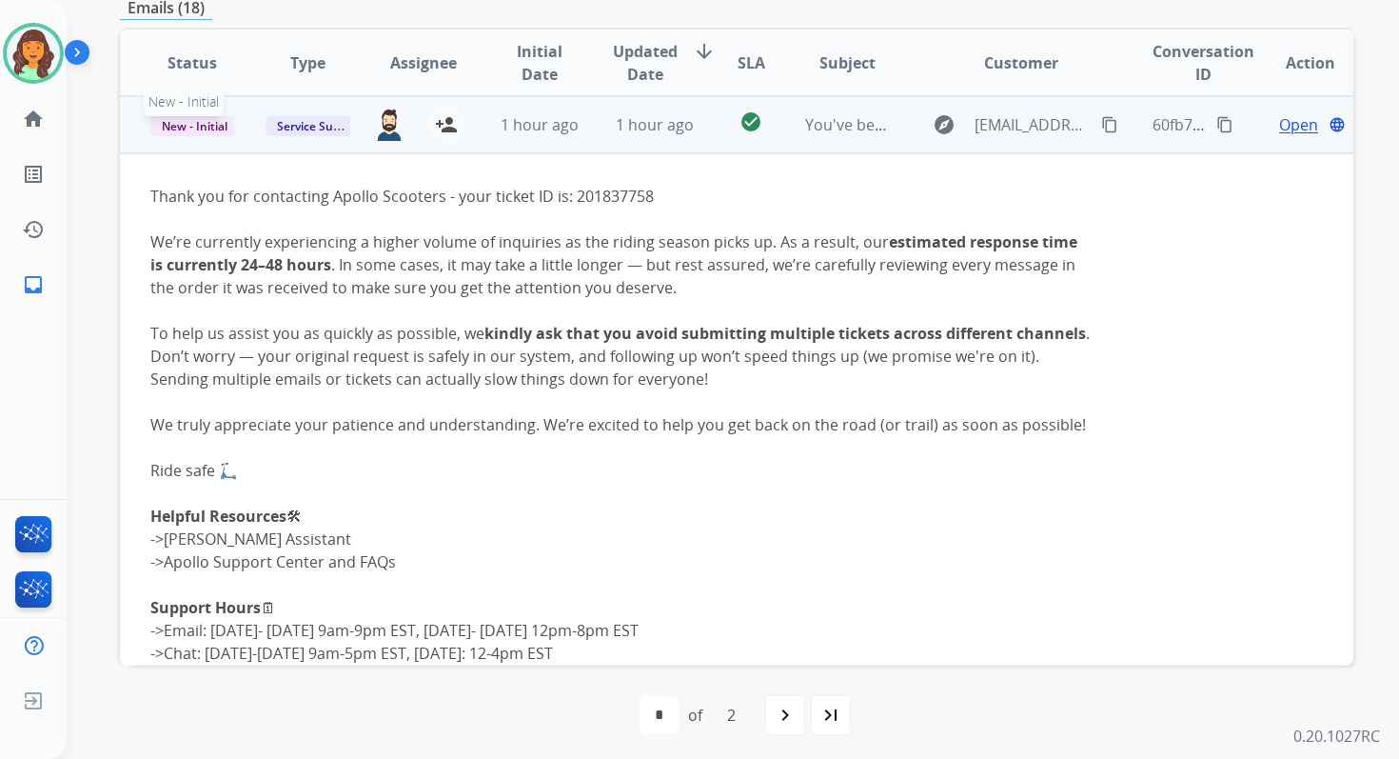
click at [194, 122] on span "New - Initial" at bounding box center [194, 126] width 89 height 20
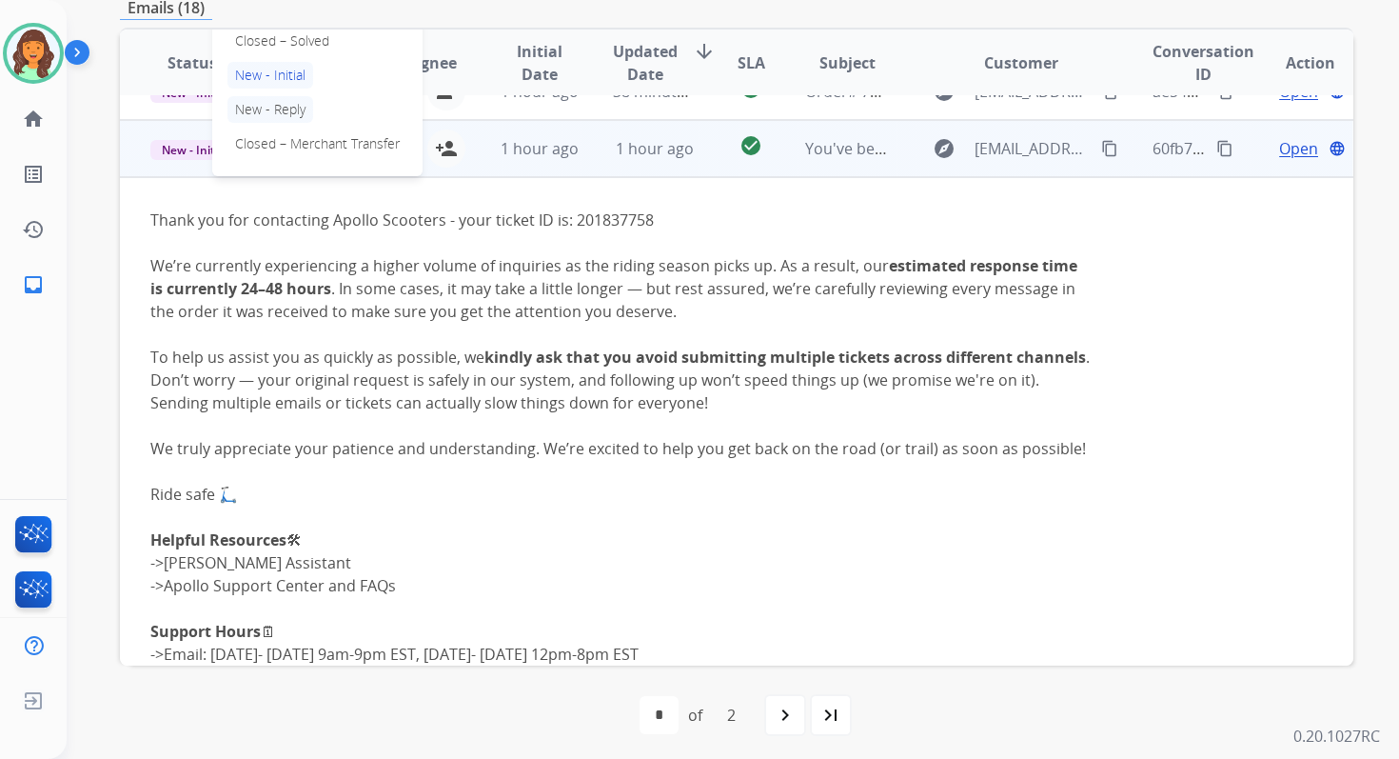
scroll to position [284, 0]
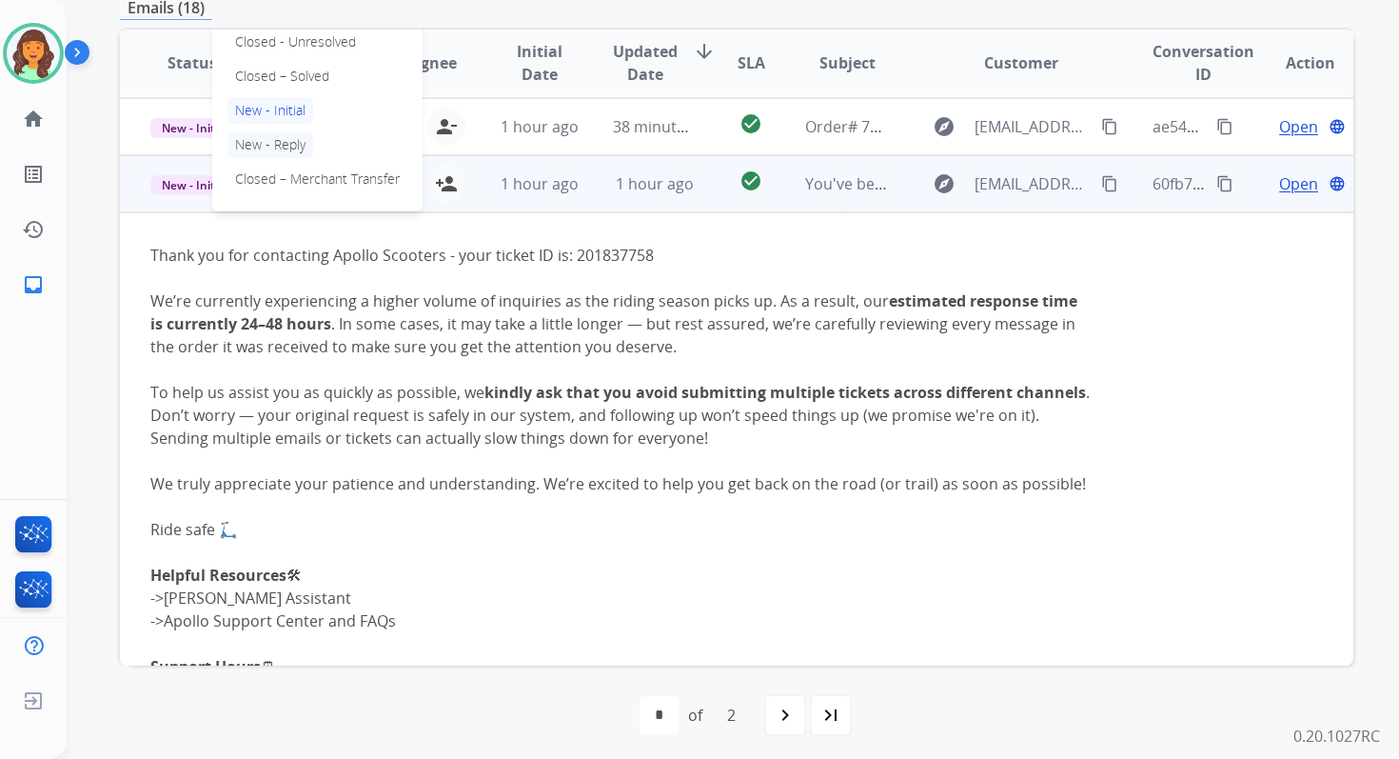
click at [284, 74] on p "Closed – Solved" at bounding box center [282, 76] width 109 height 27
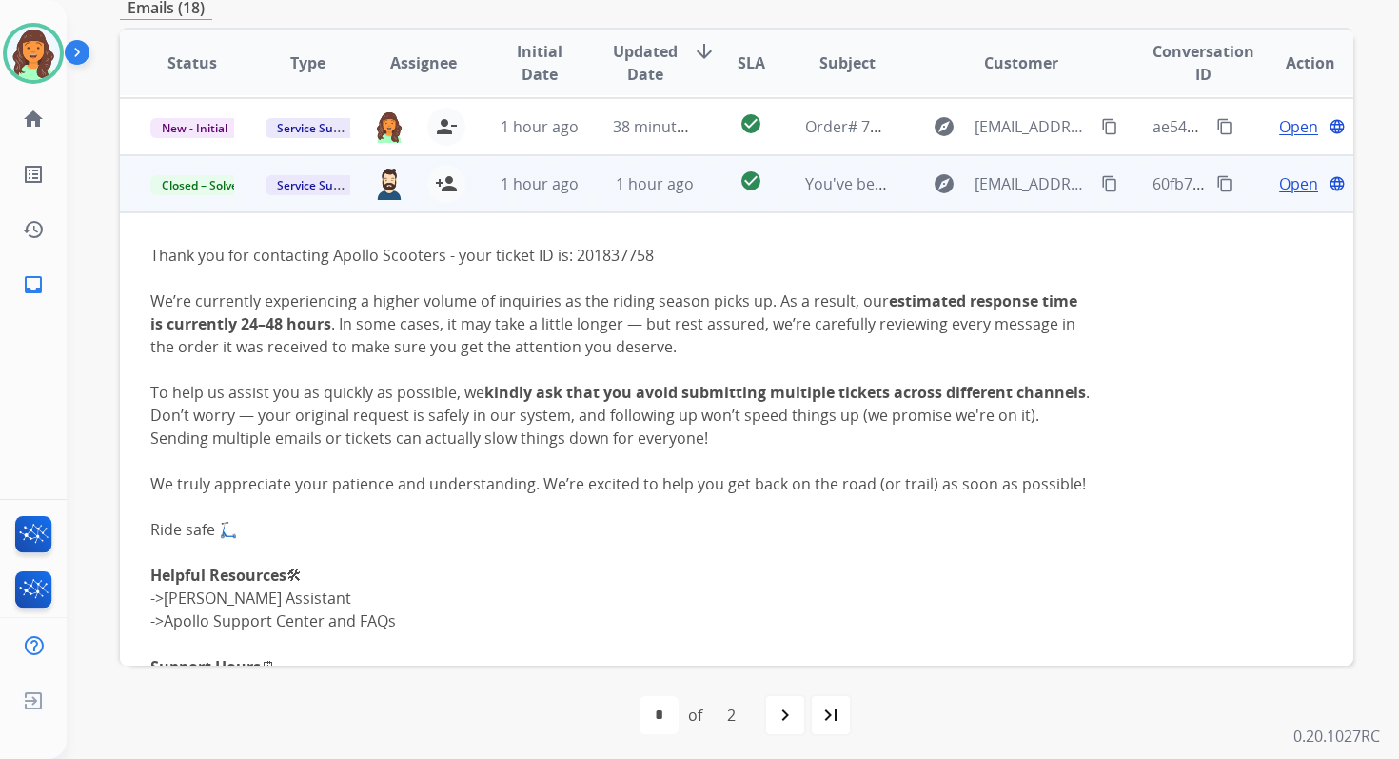
click at [698, 177] on td "check_circle" at bounding box center [736, 183] width 77 height 57
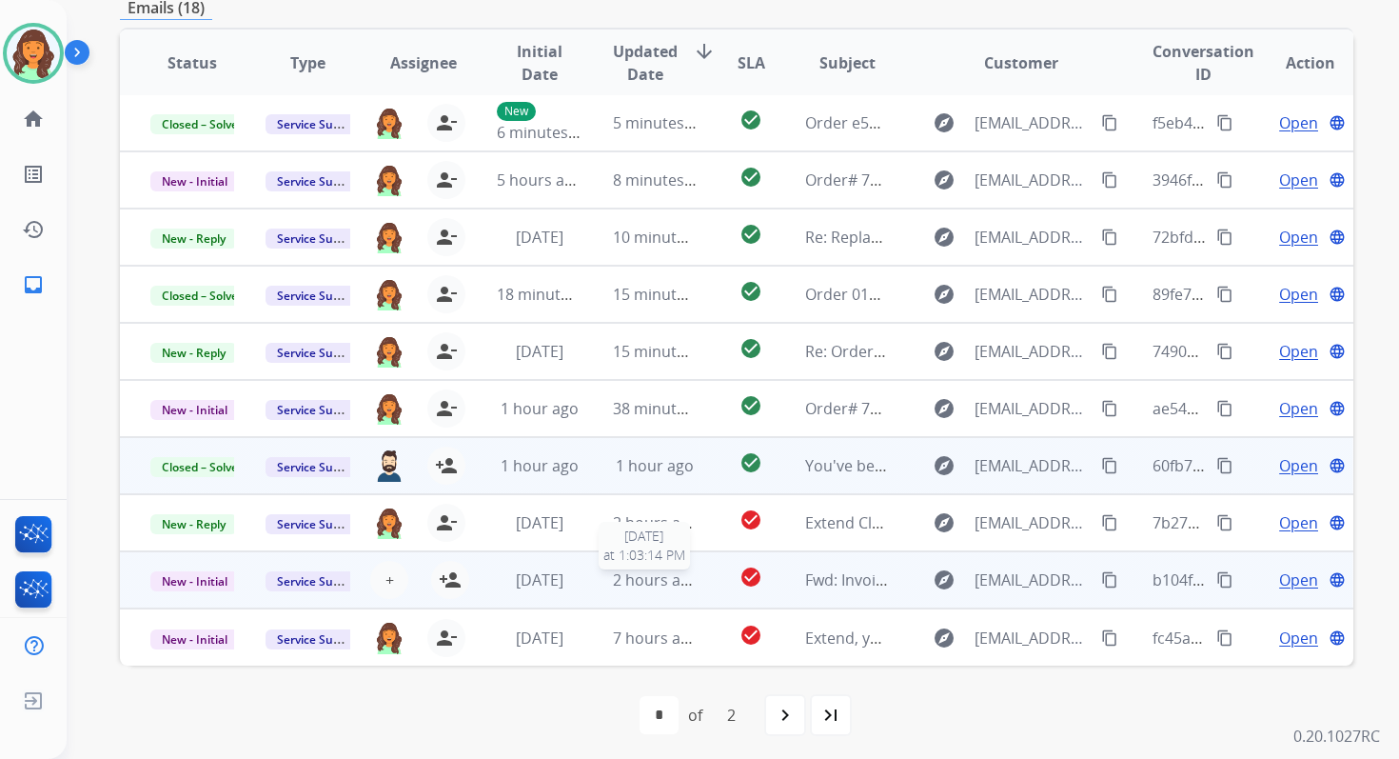
click at [613, 574] on span "2 hours ago" at bounding box center [656, 579] width 86 height 21
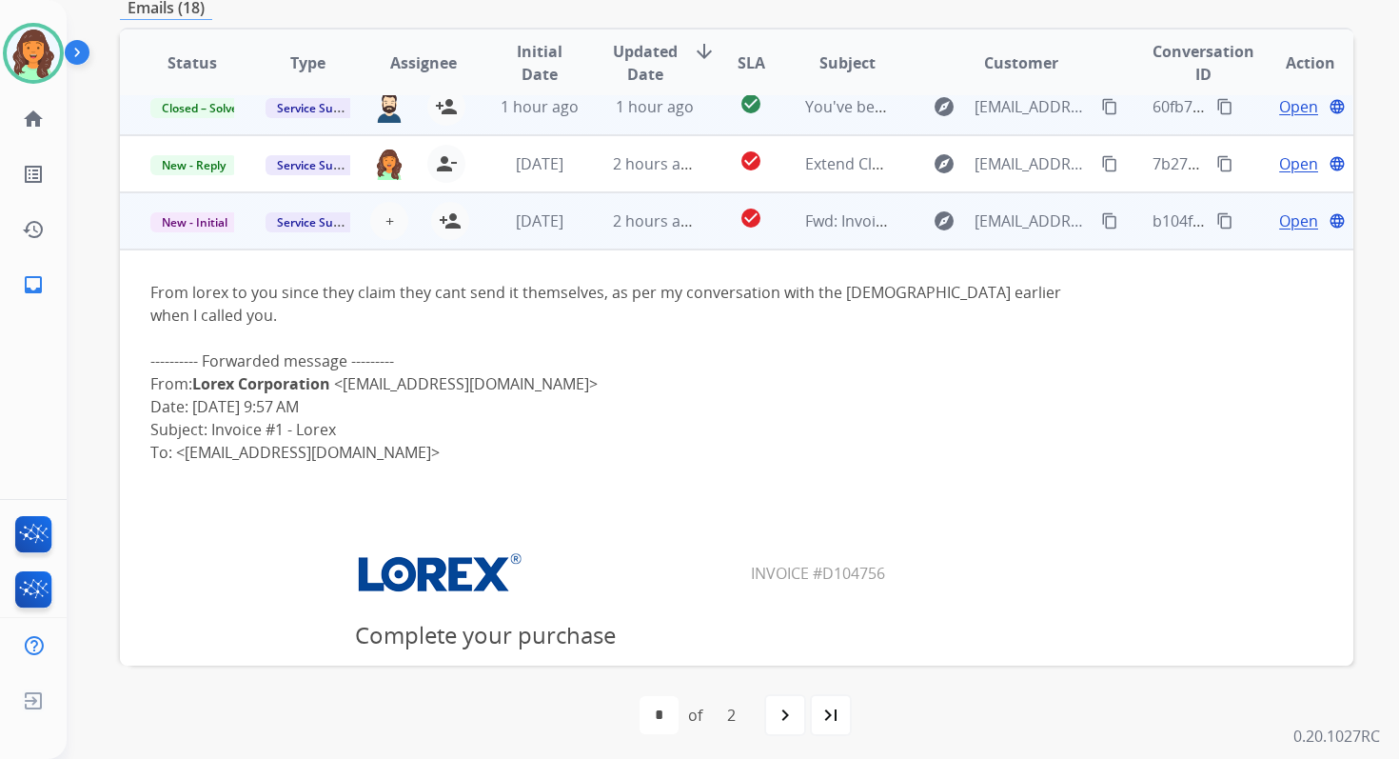
scroll to position [358, 0]
click at [1279, 228] on span "Open" at bounding box center [1298, 223] width 39 height 23
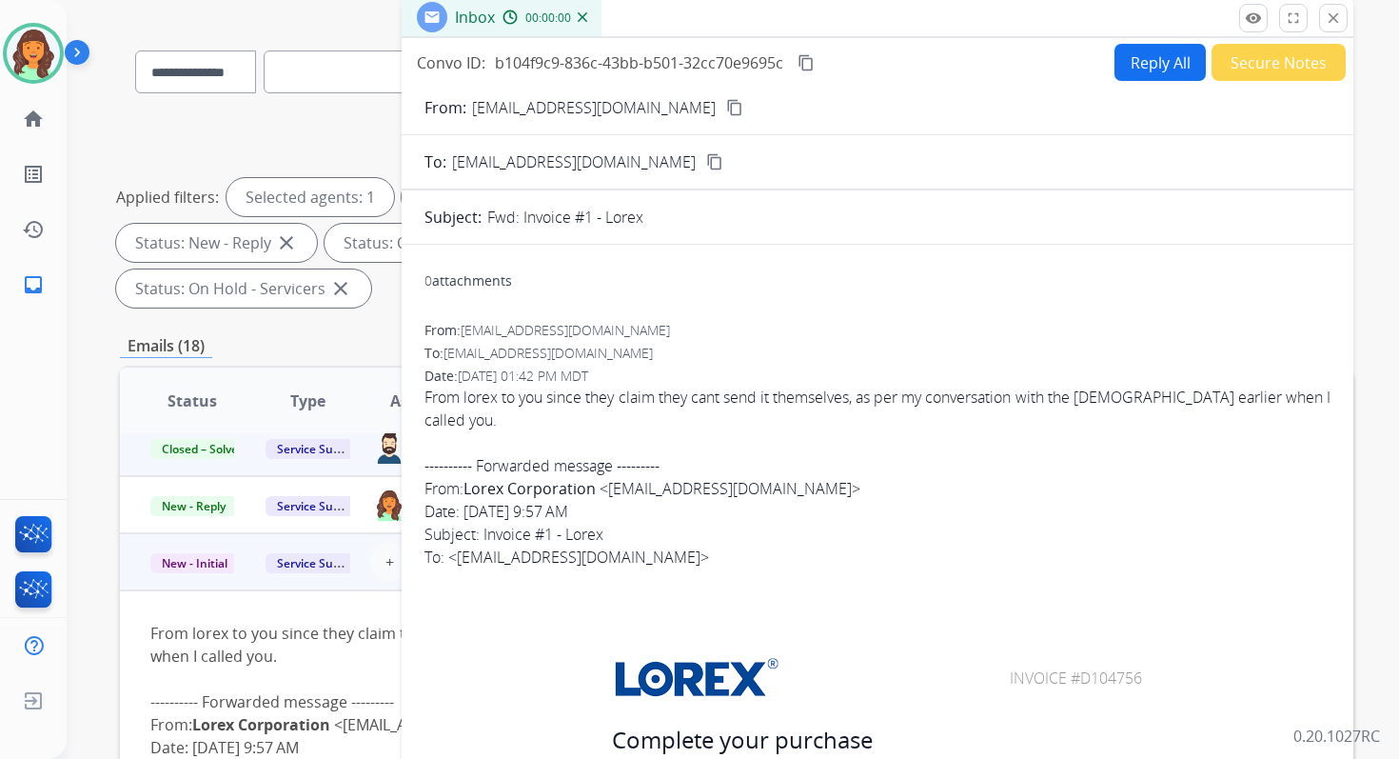
scroll to position [46, 0]
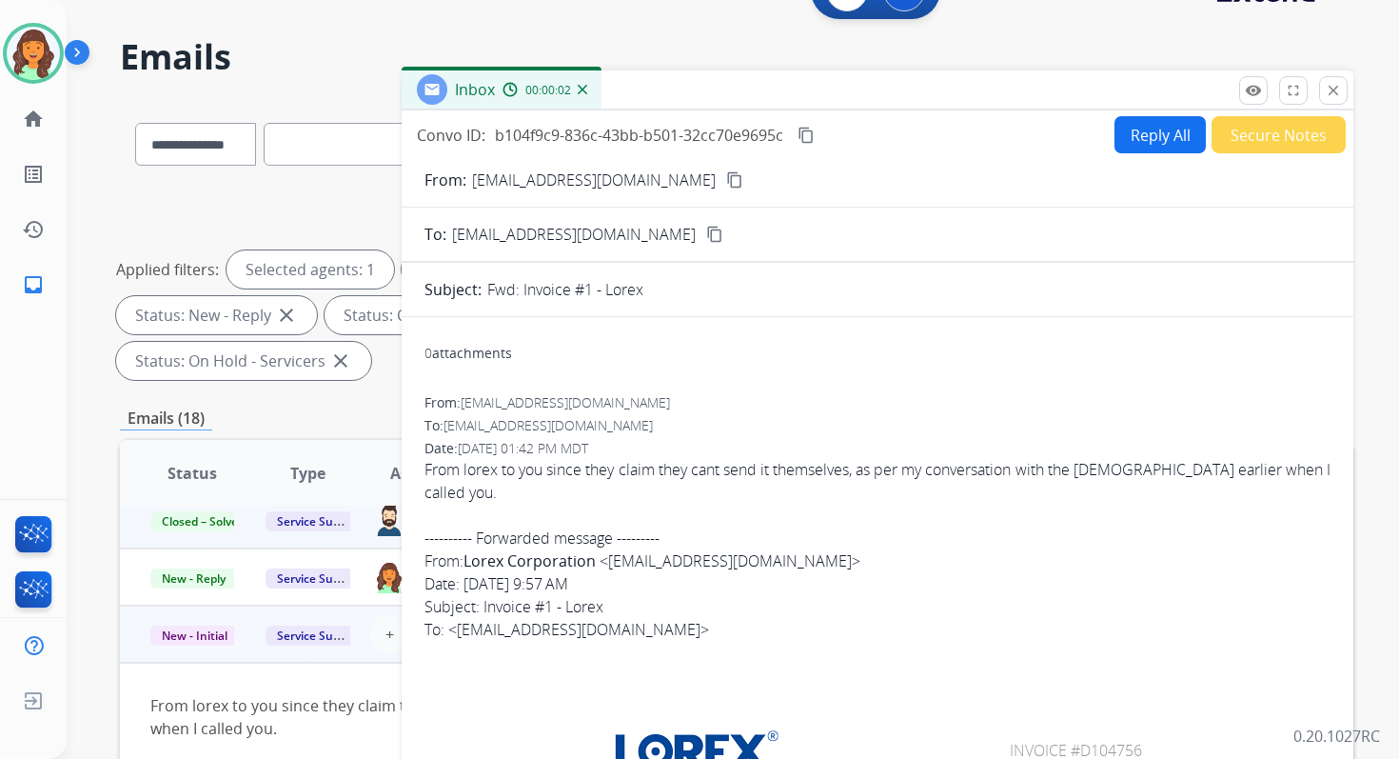
click at [1239, 82] on div "Inbox 00:00:02" at bounding box center [878, 90] width 952 height 40
click at [1247, 82] on mat-icon "remove_red_eye" at bounding box center [1253, 90] width 17 height 17
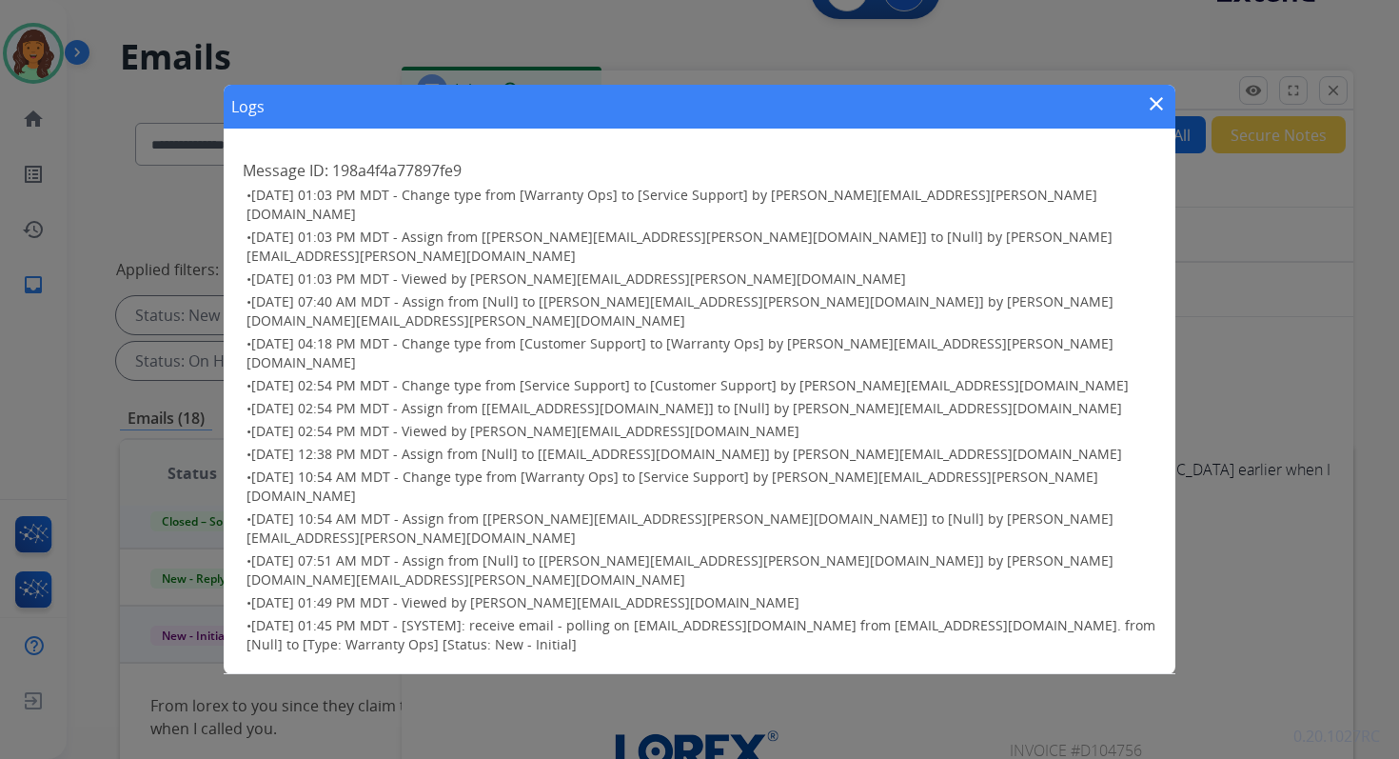
click at [1151, 115] on mat-icon "close" at bounding box center [1156, 103] width 23 height 23
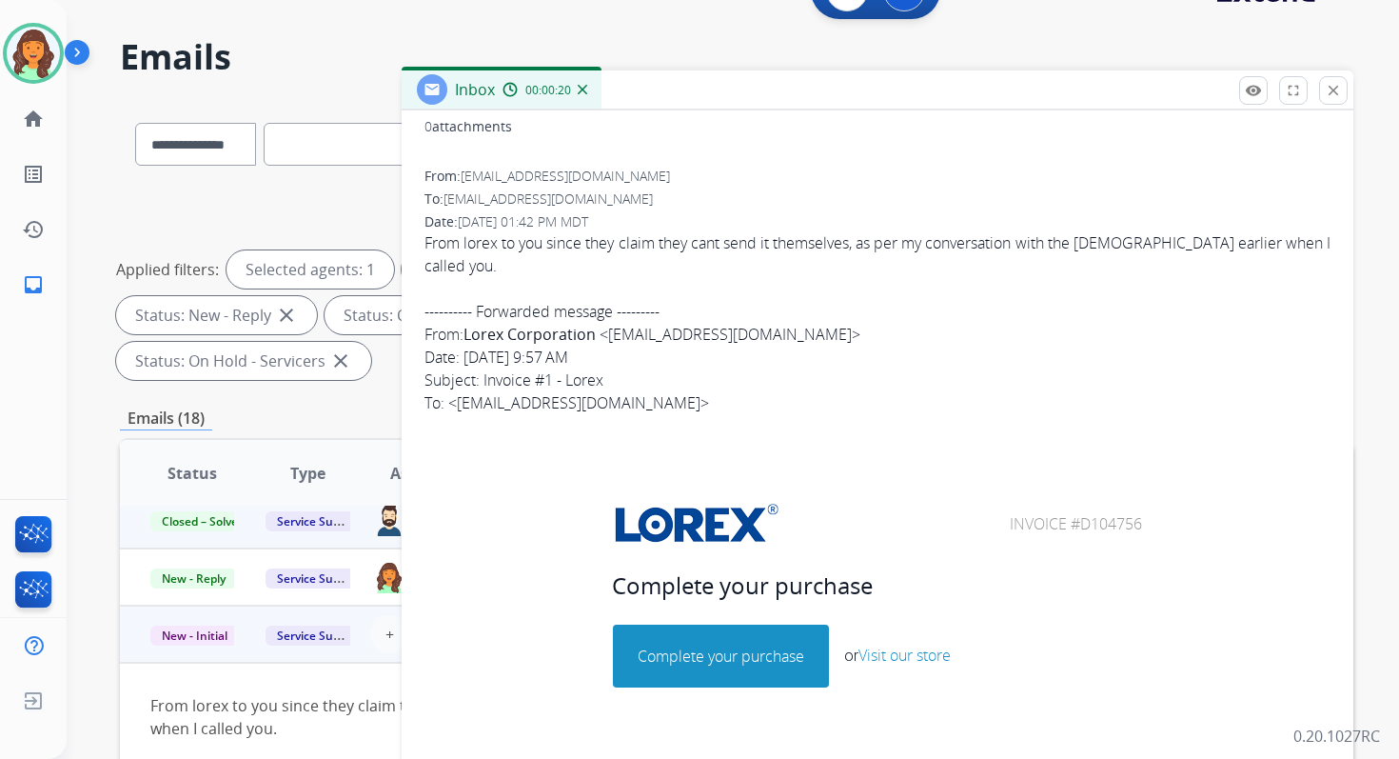
scroll to position [0, 0]
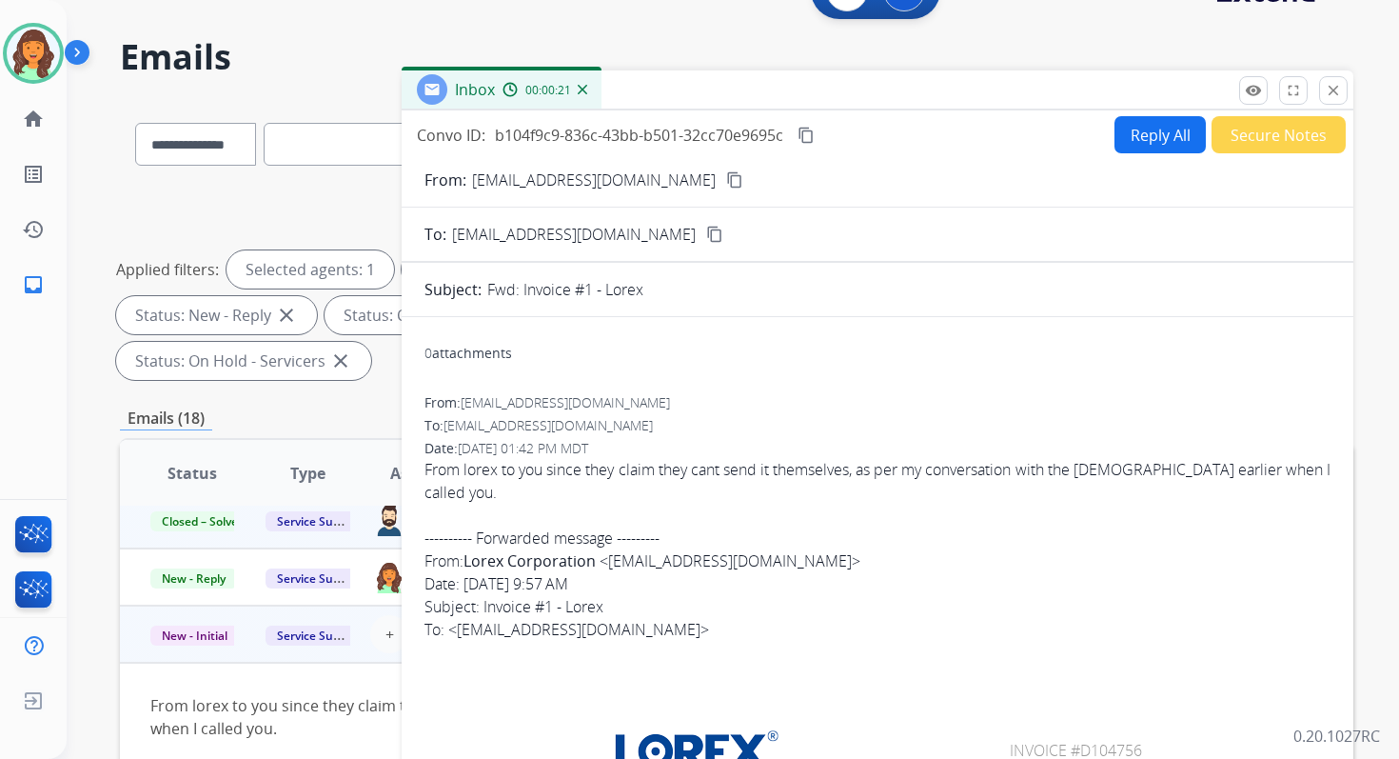
click at [726, 180] on mat-icon "content_copy" at bounding box center [734, 179] width 17 height 17
click at [1338, 94] on mat-icon "close" at bounding box center [1333, 90] width 17 height 17
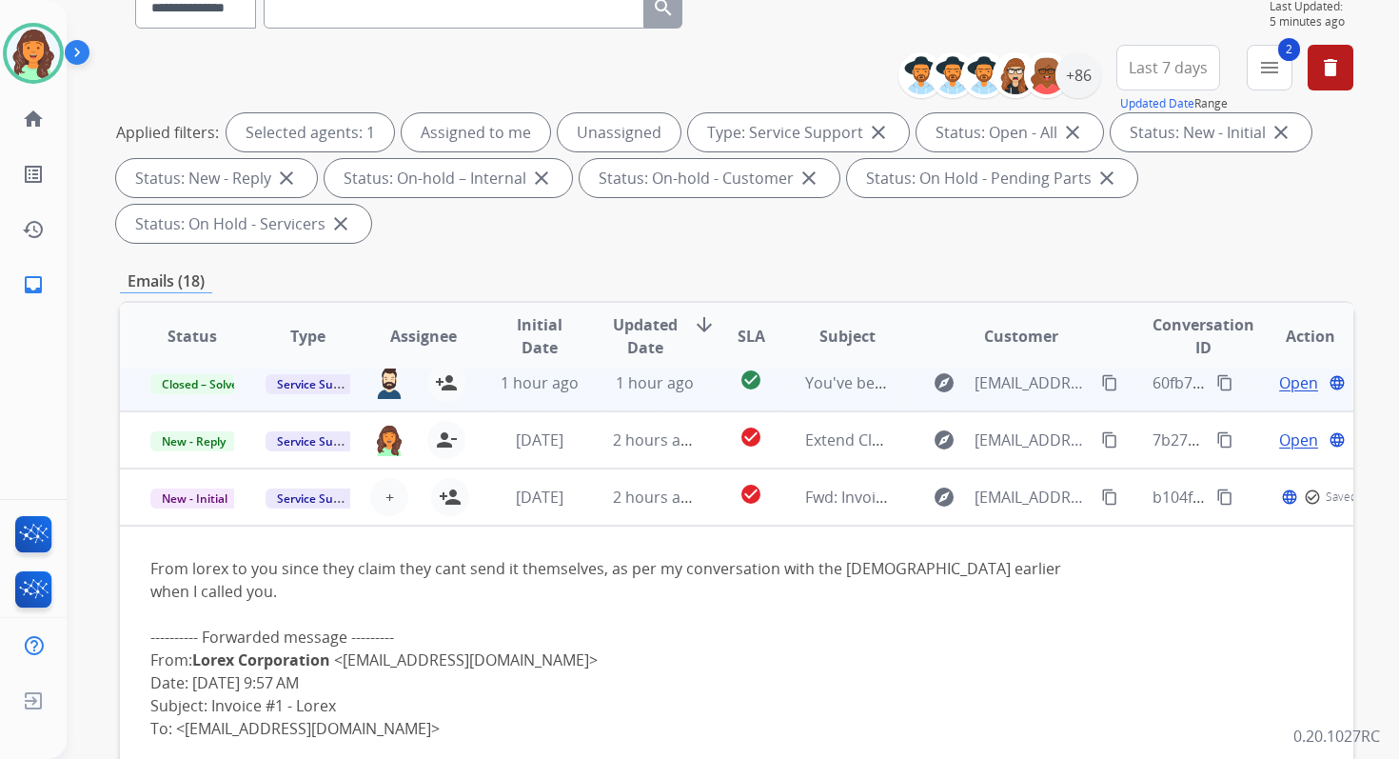
scroll to position [279, 0]
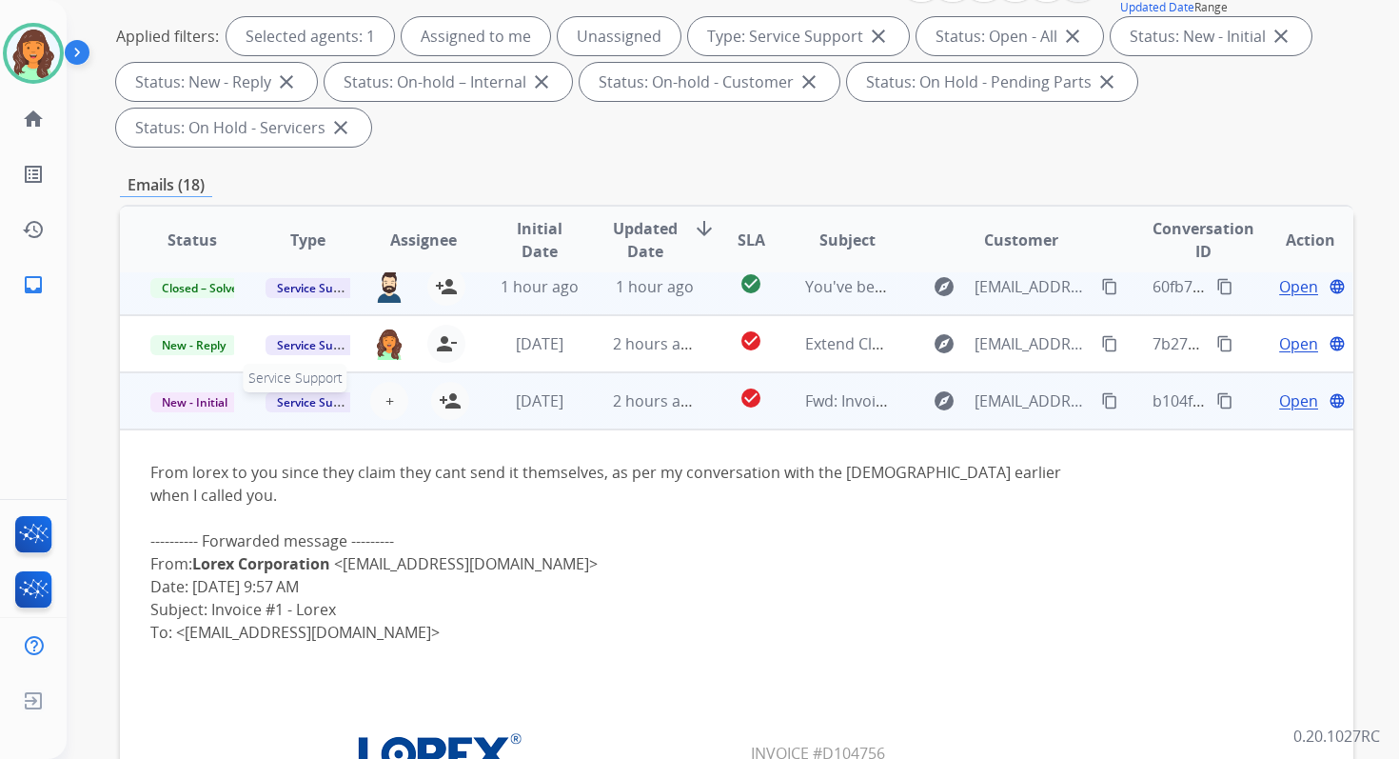
click at [320, 401] on span "Service Support" at bounding box center [320, 402] width 109 height 20
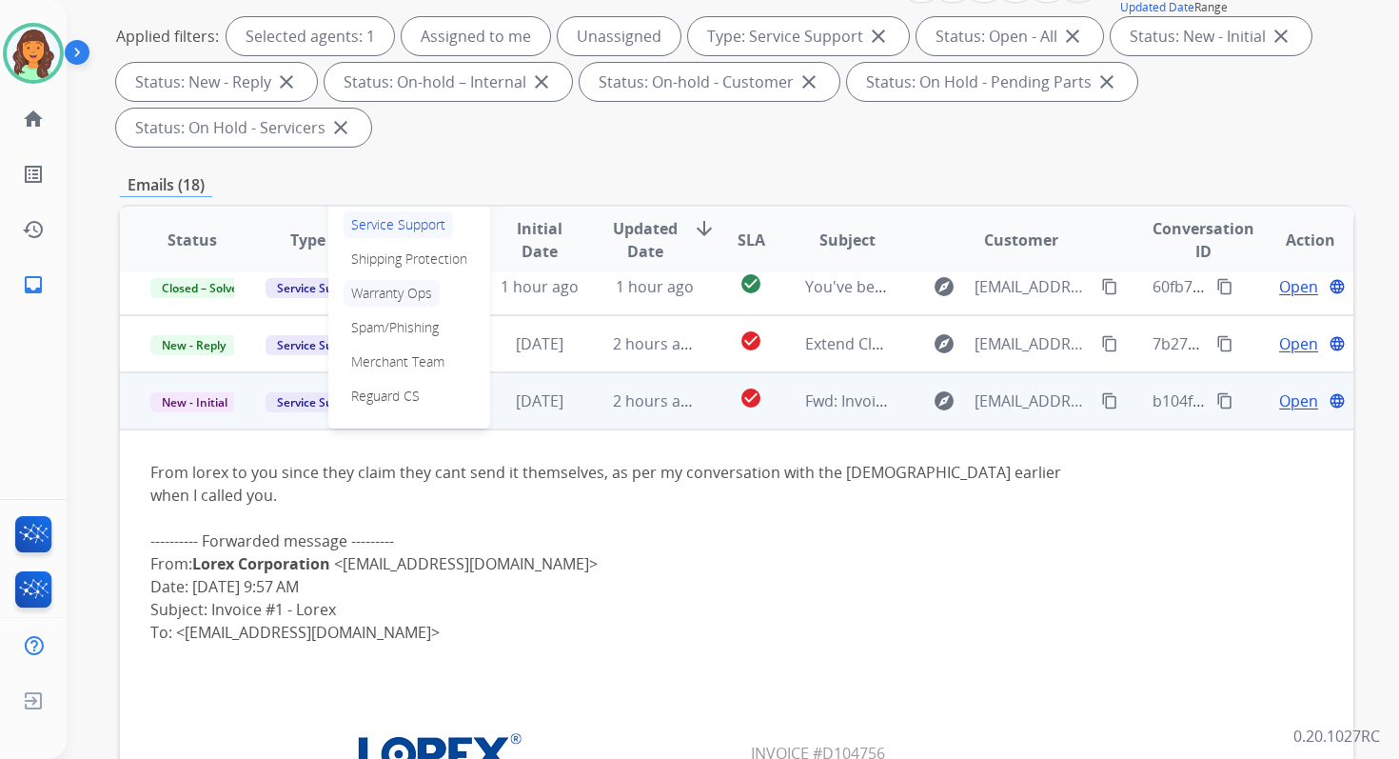
click at [393, 288] on p "Warranty Ops" at bounding box center [392, 293] width 96 height 27
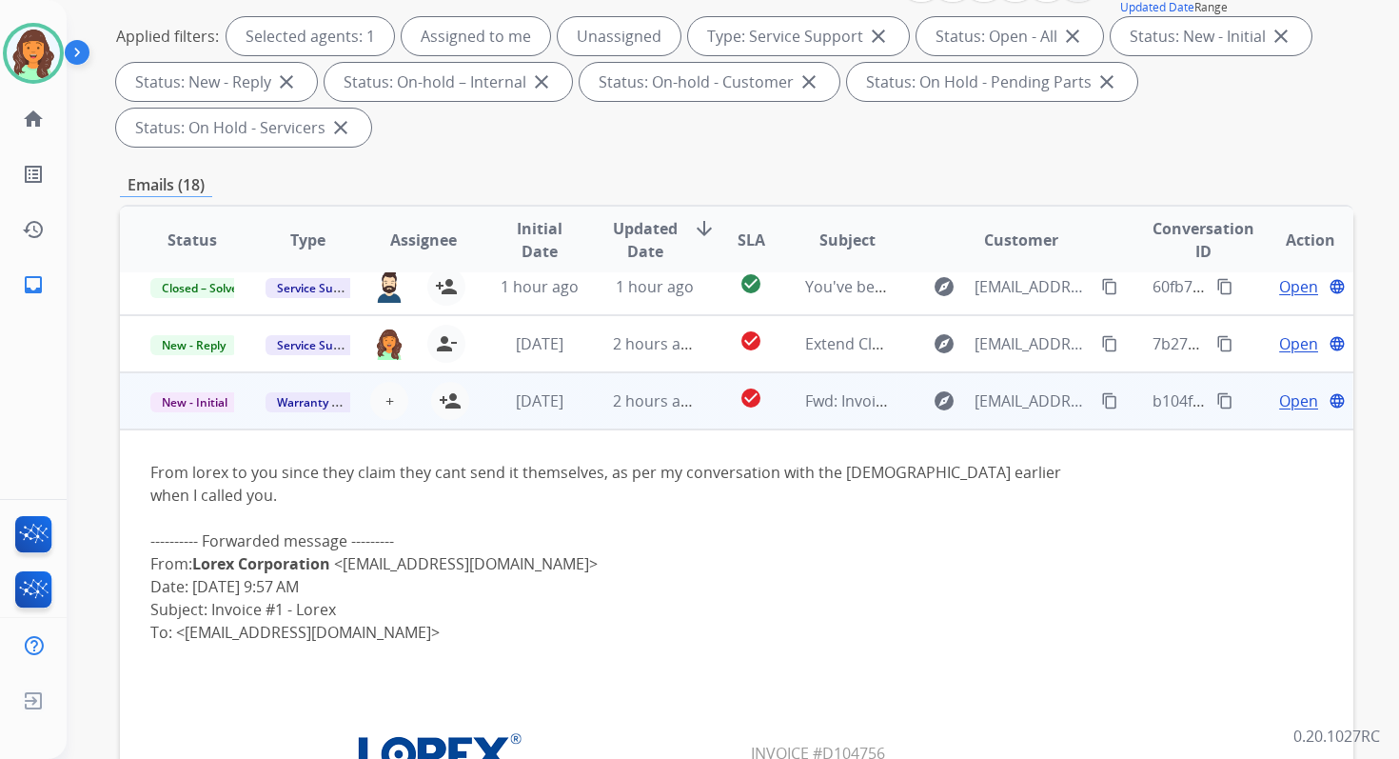
click at [1279, 392] on span "Open" at bounding box center [1298, 400] width 39 height 23
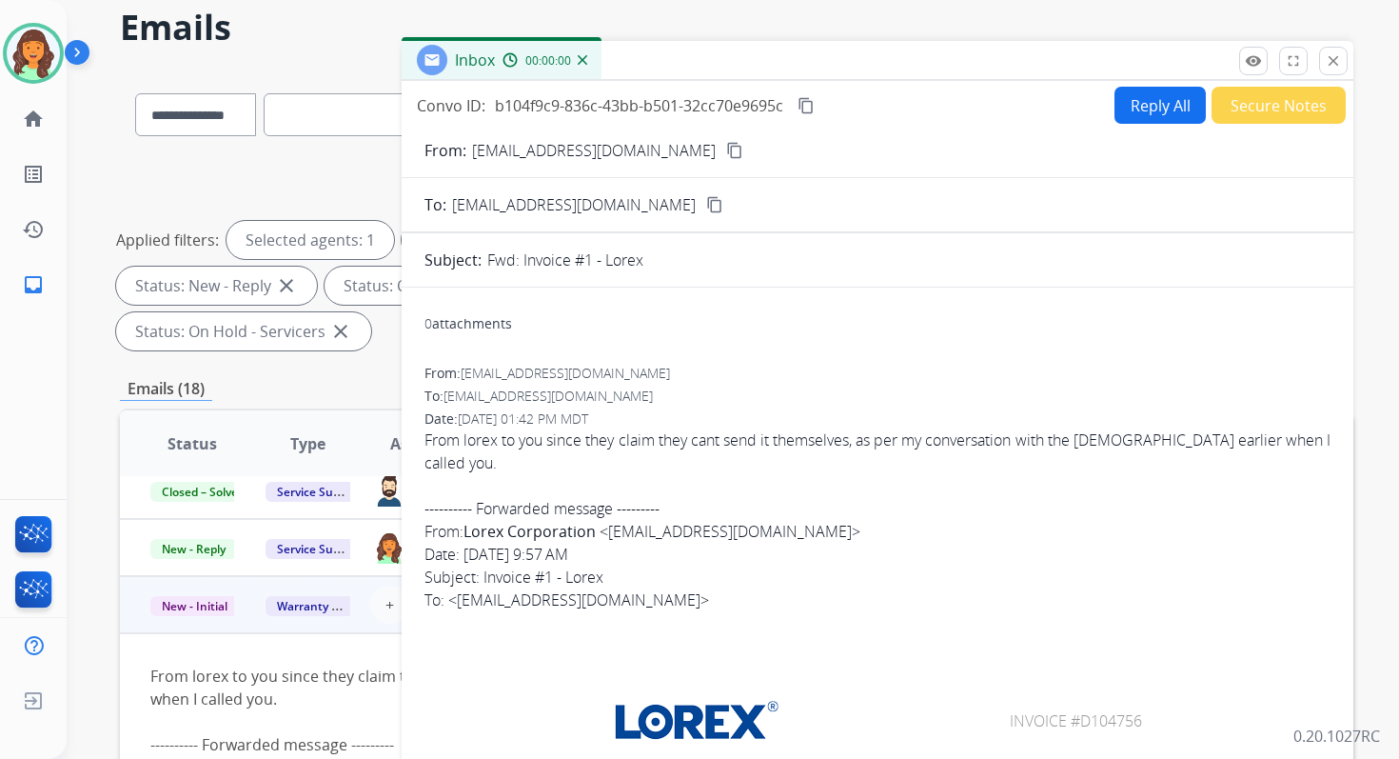
scroll to position [0, 0]
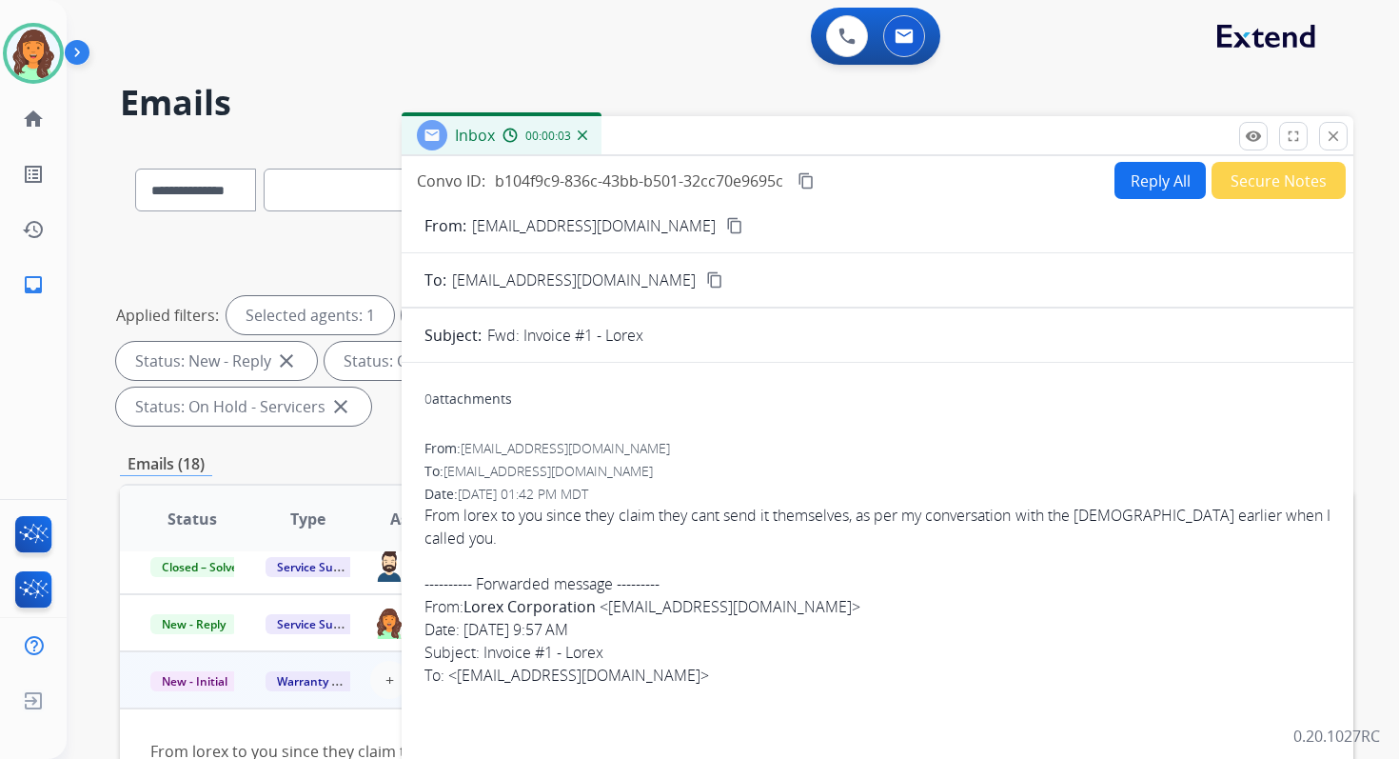
click at [815, 180] on button "content_copy" at bounding box center [806, 180] width 23 height 23
click at [802, 181] on mat-icon "content_copy" at bounding box center [806, 180] width 17 height 17
click at [1335, 128] on mat-icon "close" at bounding box center [1333, 136] width 17 height 17
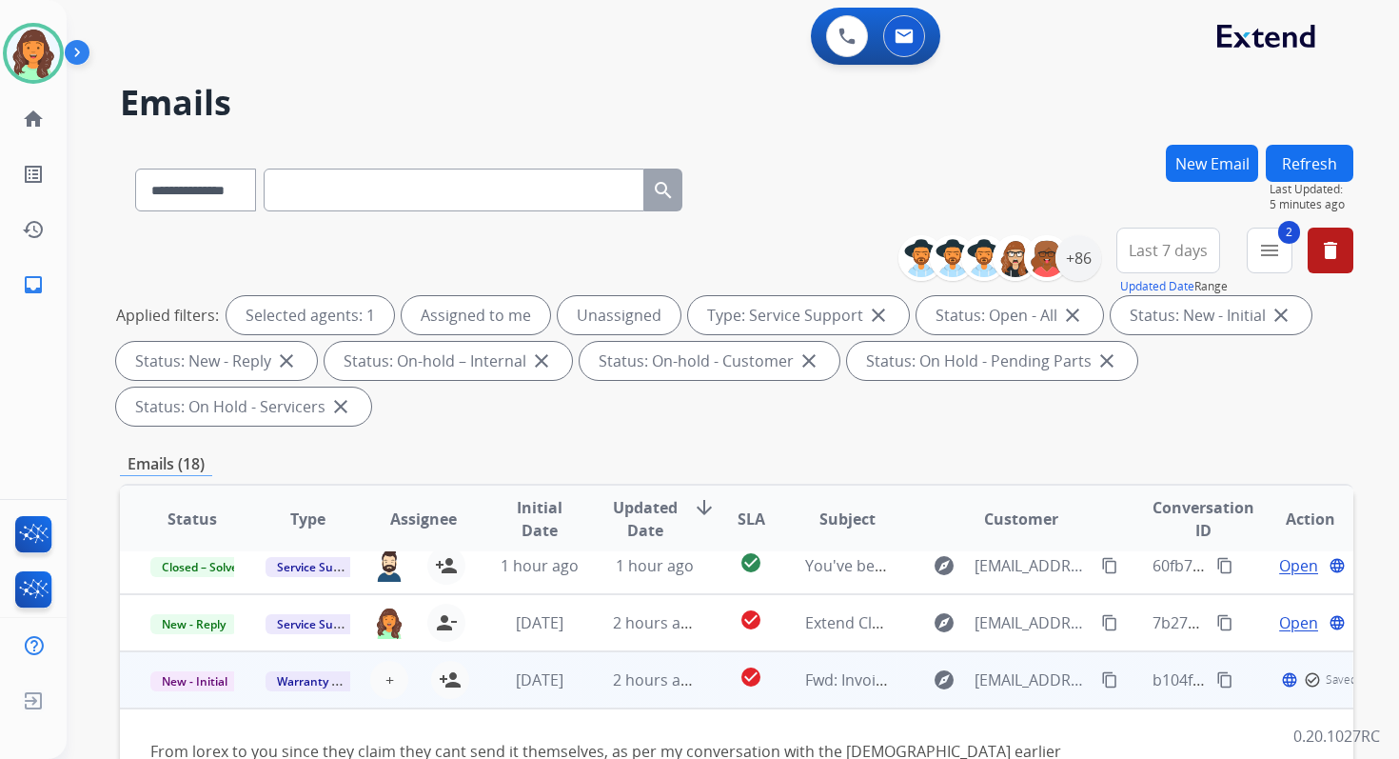
click at [1312, 158] on button "Refresh" at bounding box center [1310, 163] width 88 height 37
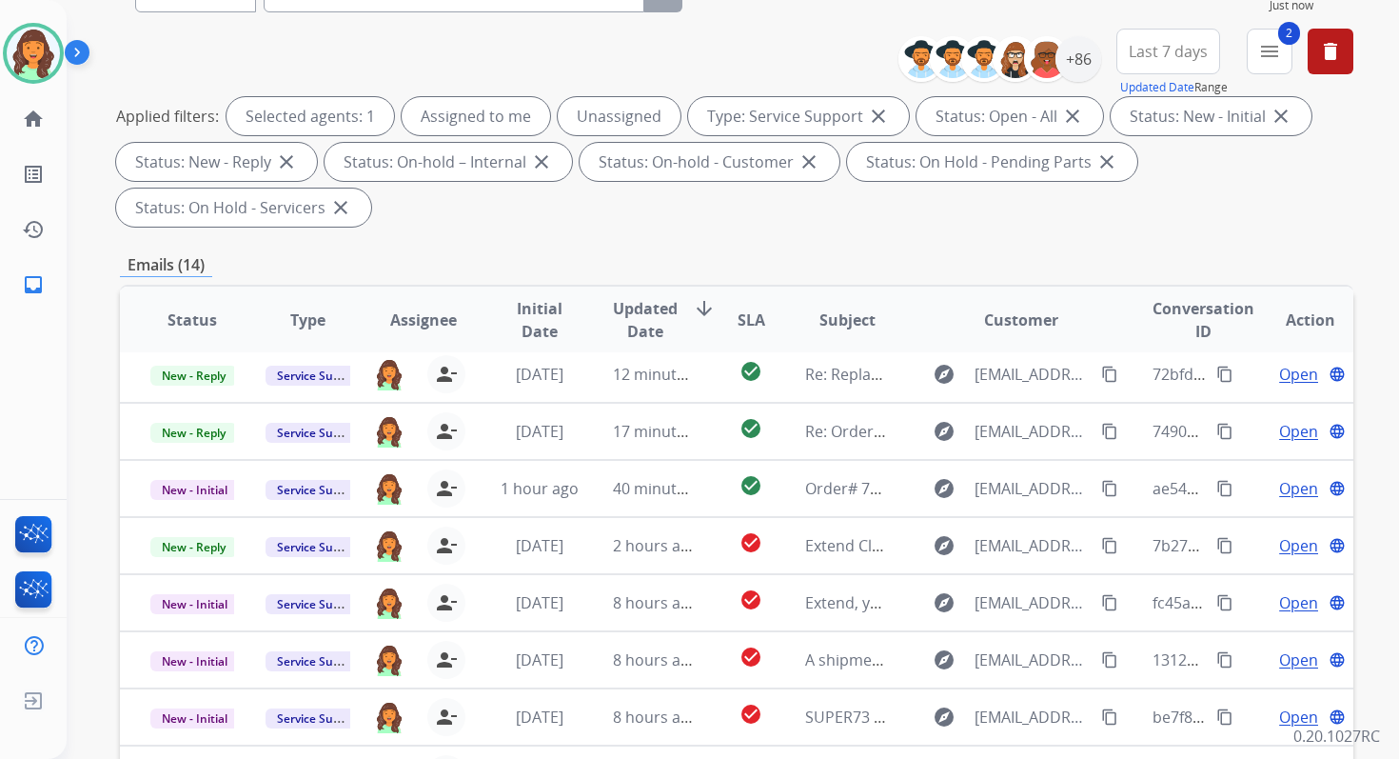
scroll to position [462, 0]
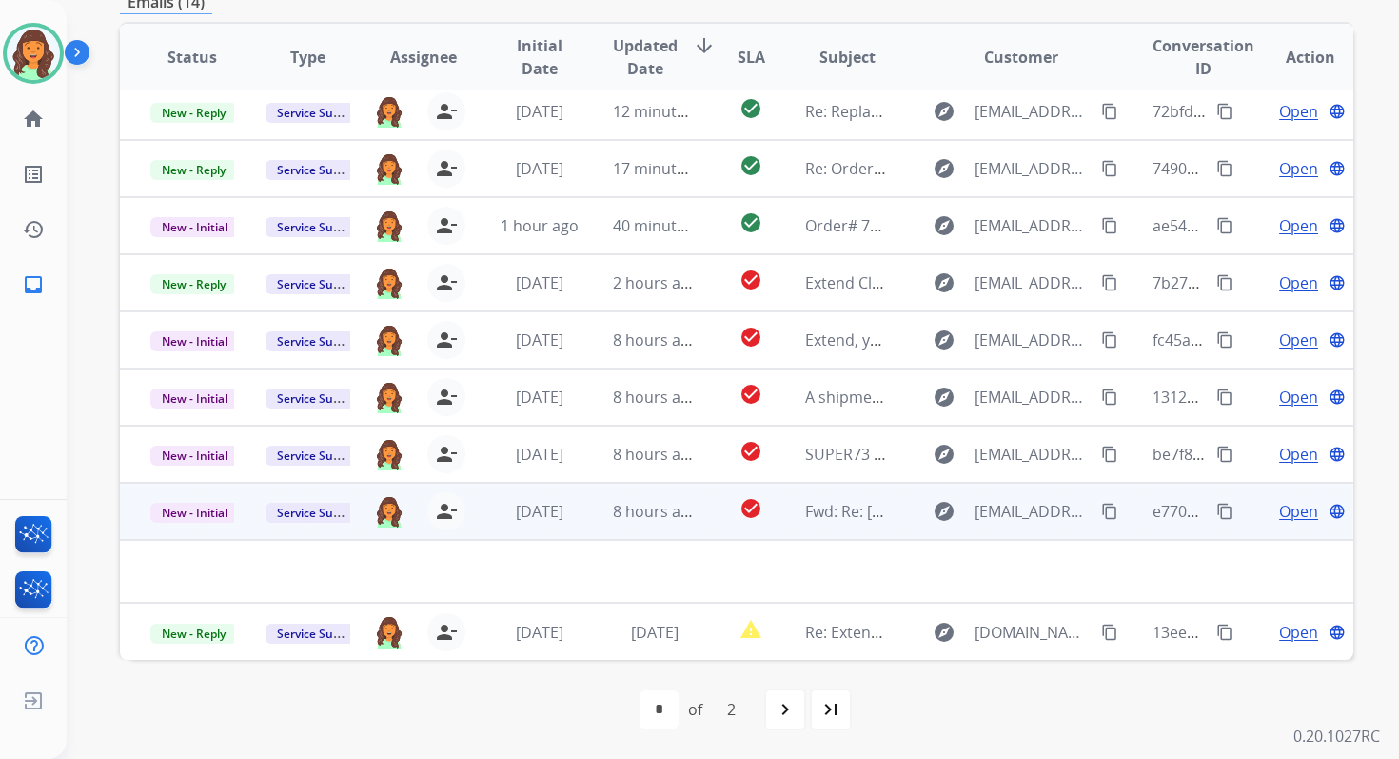
click at [584, 523] on td "8 hours ago" at bounding box center [640, 511] width 115 height 57
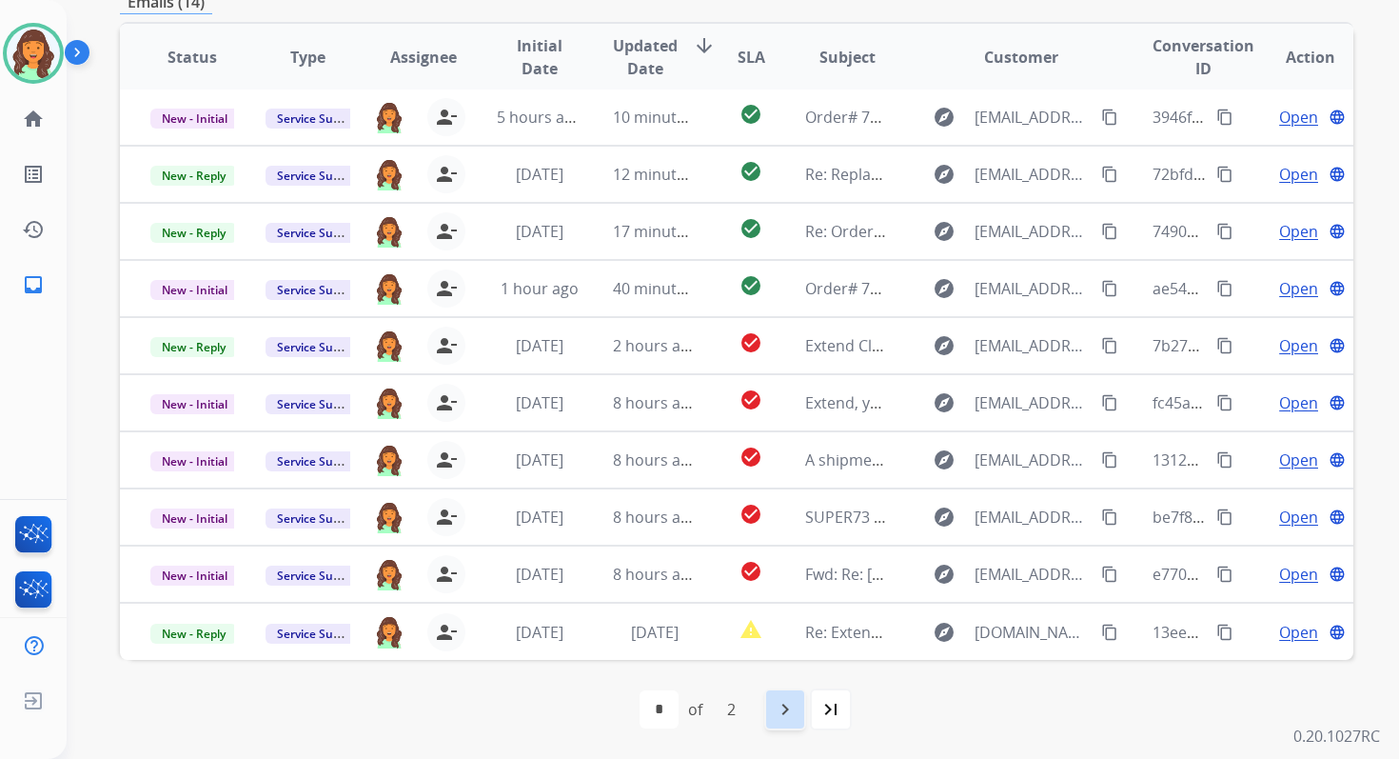
click at [779, 708] on mat-icon "navigate_next" at bounding box center [785, 709] width 23 height 23
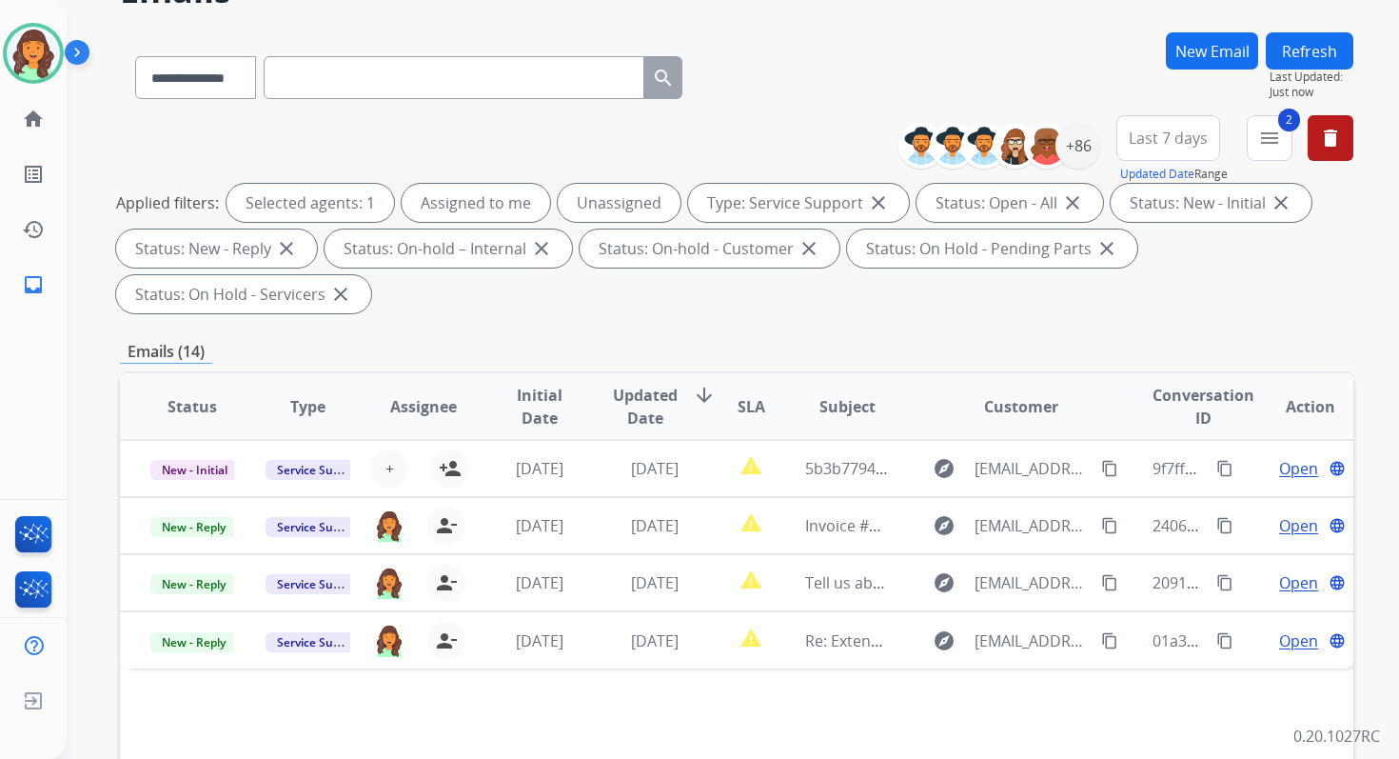
scroll to position [462, 0]
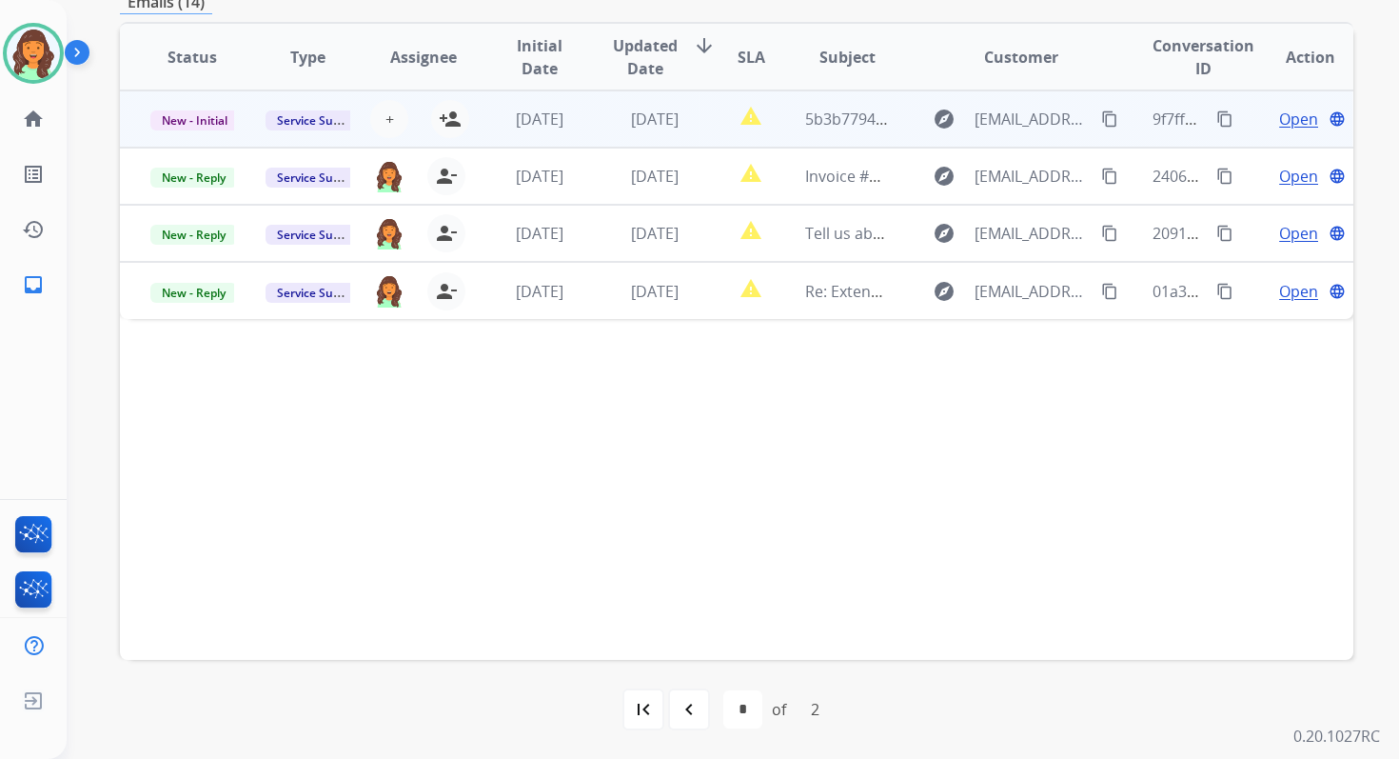
click at [704, 146] on td "report_problem" at bounding box center [736, 118] width 77 height 57
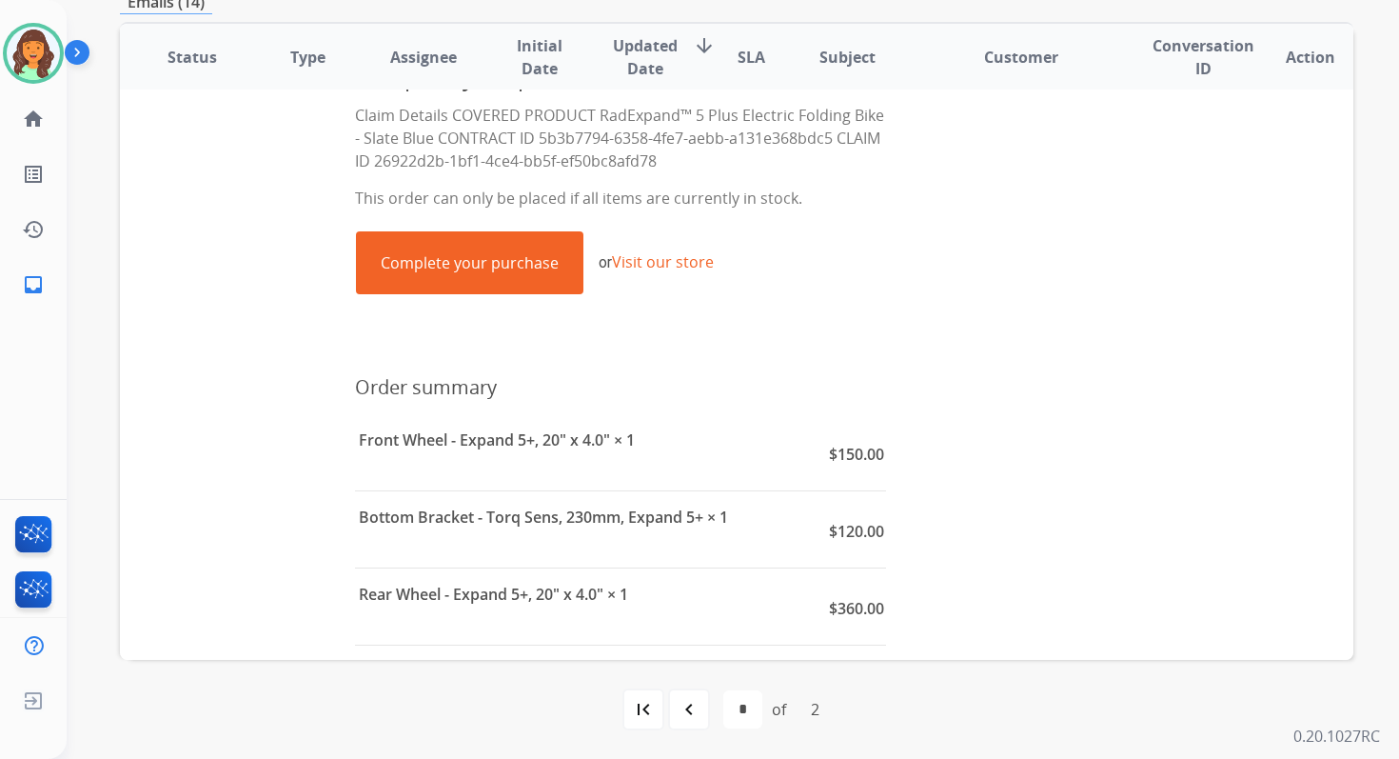
scroll to position [176, 0]
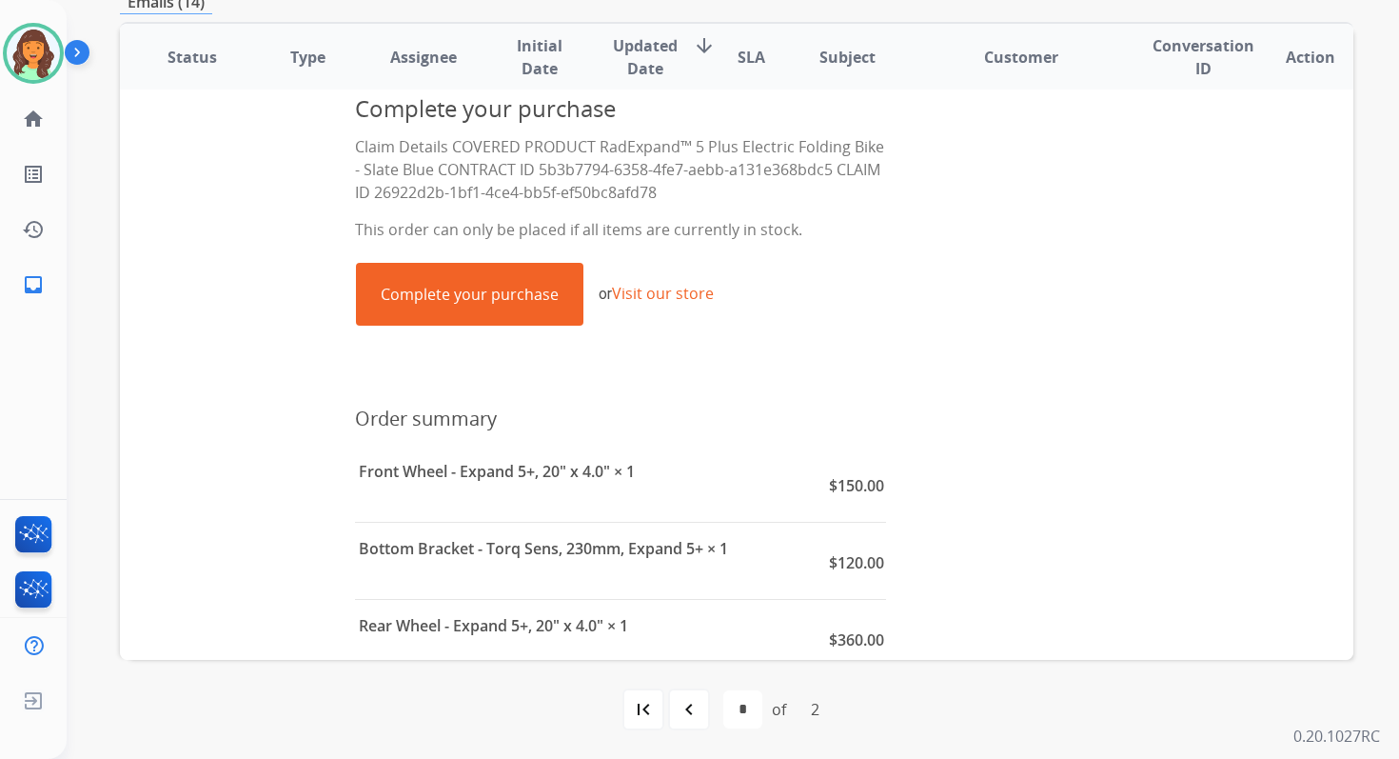
click at [481, 271] on link "Complete your purchase" at bounding box center [470, 294] width 226 height 61
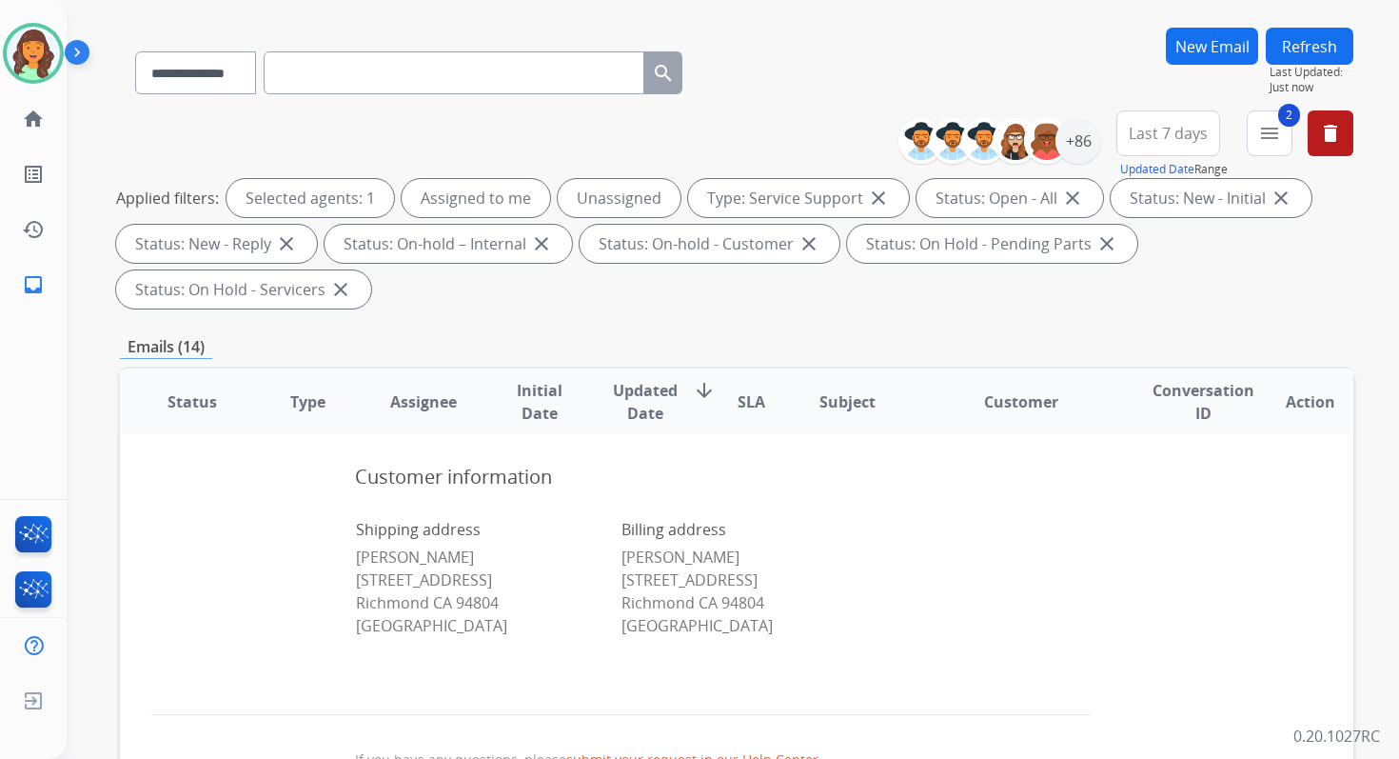
scroll to position [462, 0]
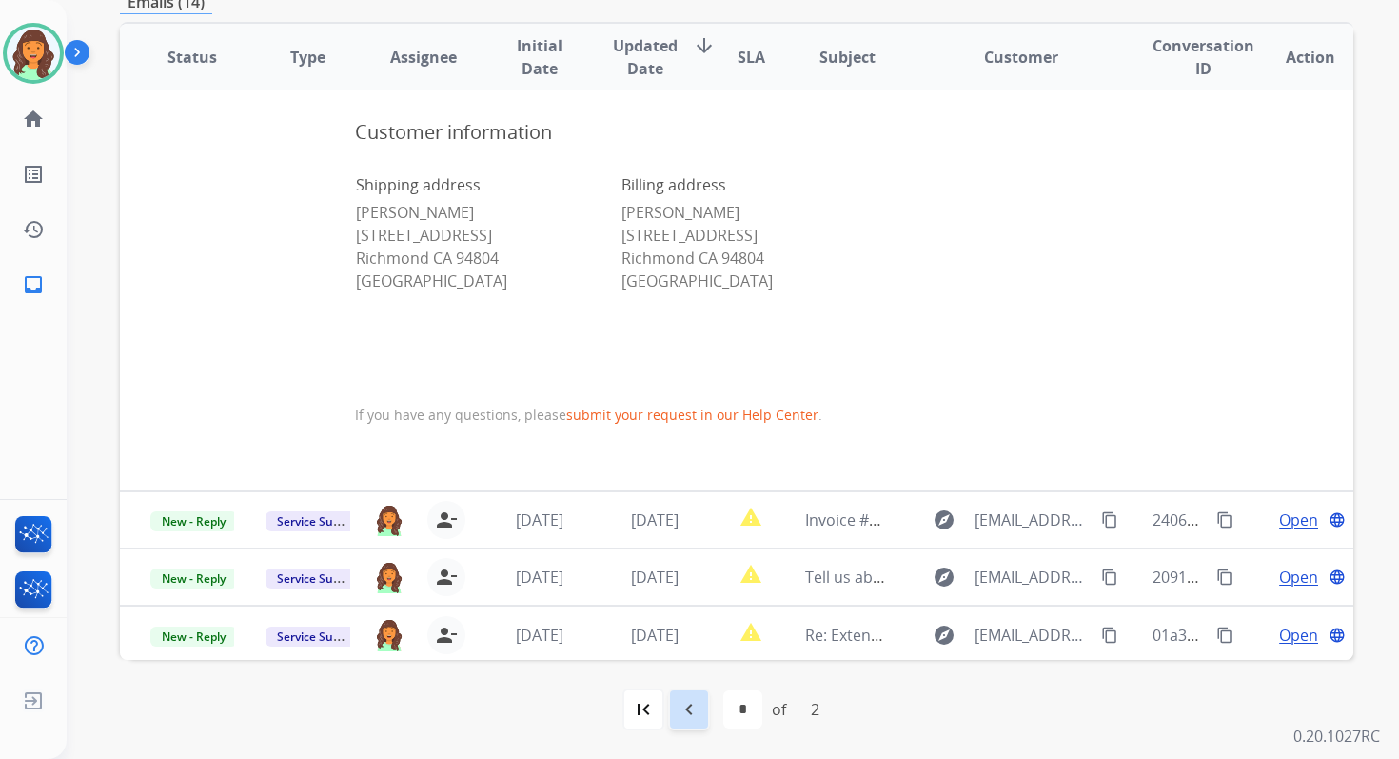
click at [682, 699] on mat-icon "navigate_before" at bounding box center [689, 709] width 23 height 23
select select "*"
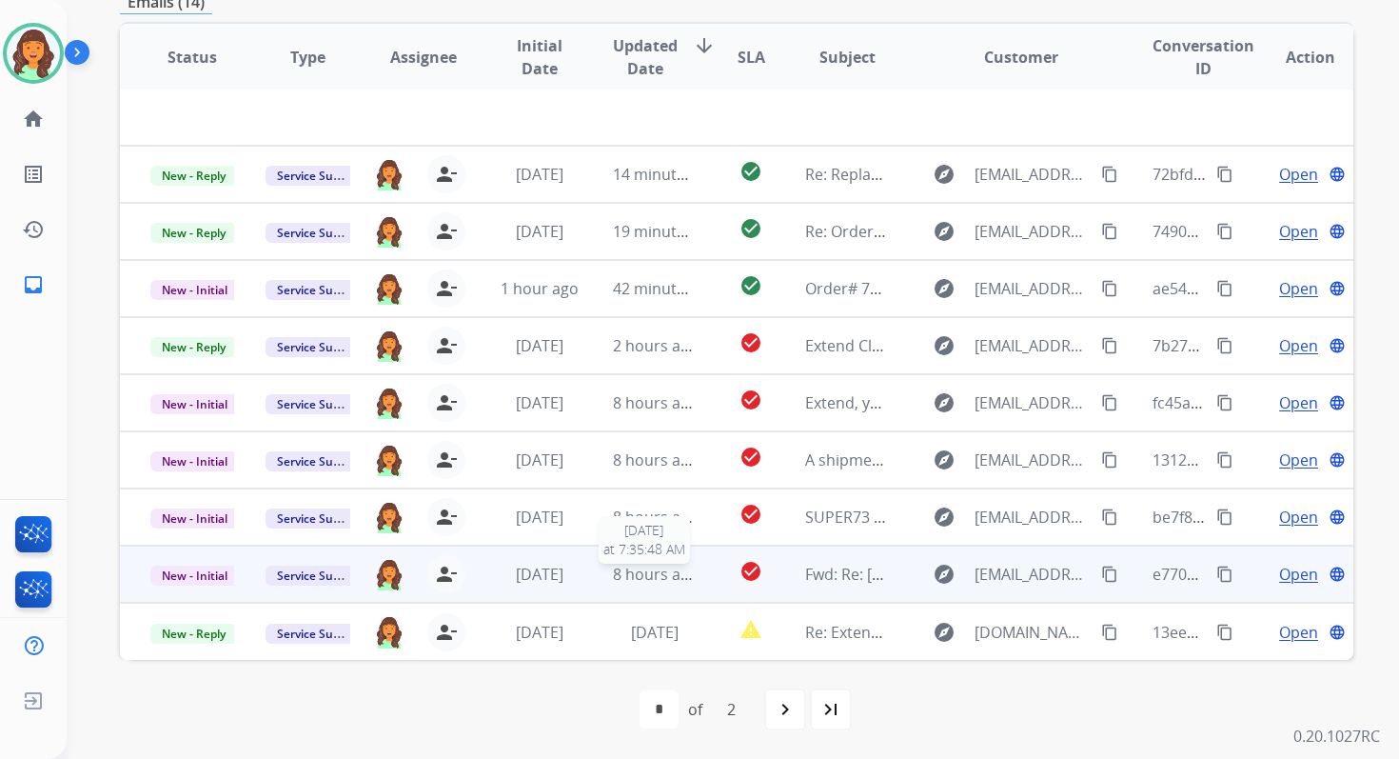
click at [649, 576] on span "8 hours ago" at bounding box center [656, 574] width 86 height 21
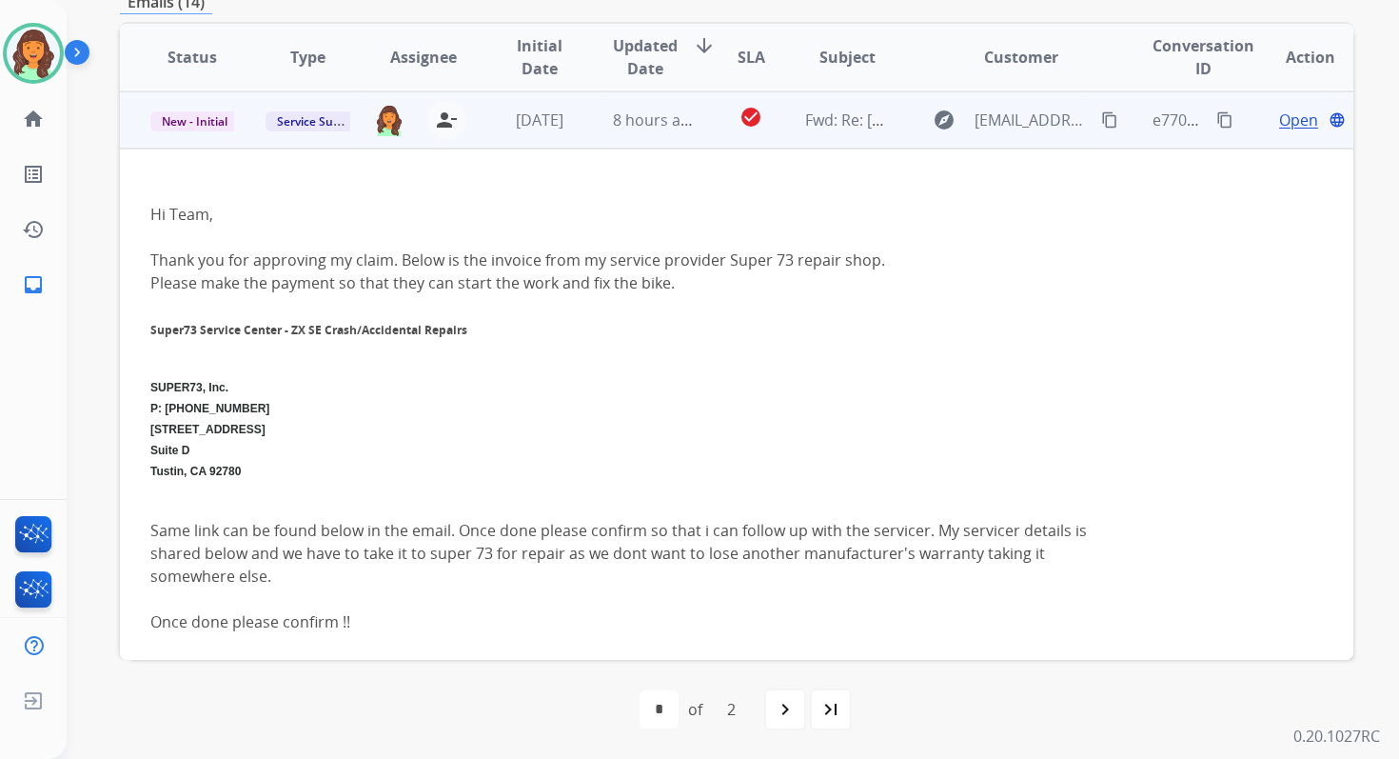
scroll to position [457, 0]
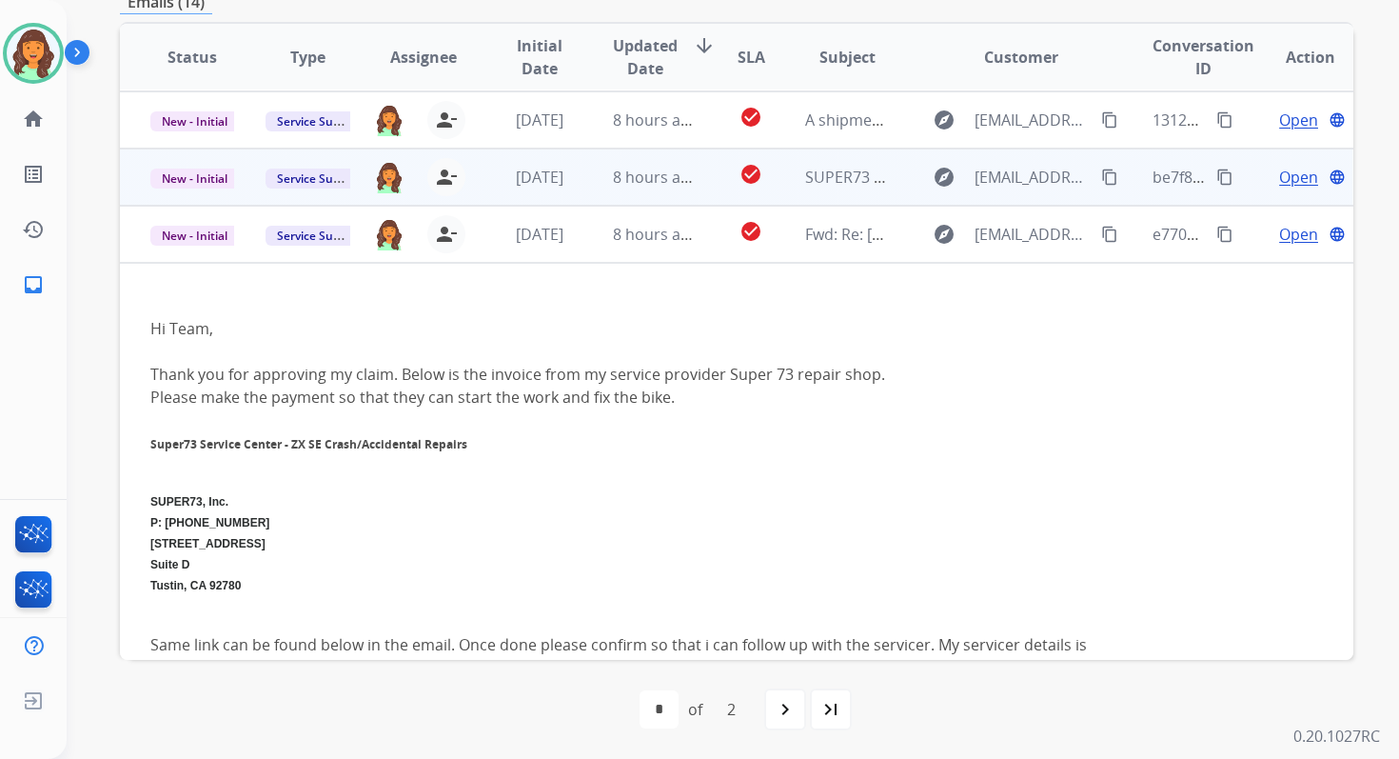
click at [616, 190] on td "8 hours ago" at bounding box center [640, 177] width 115 height 57
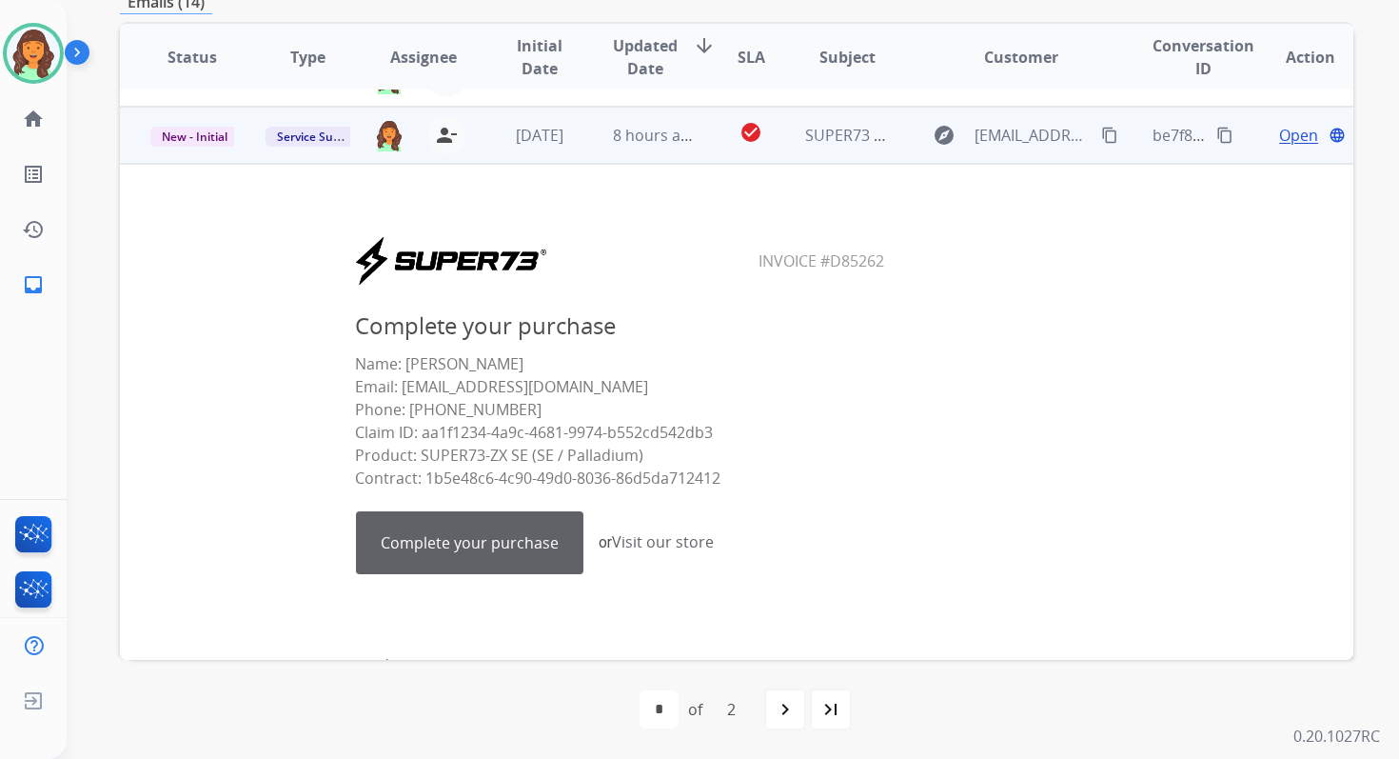
scroll to position [400, 0]
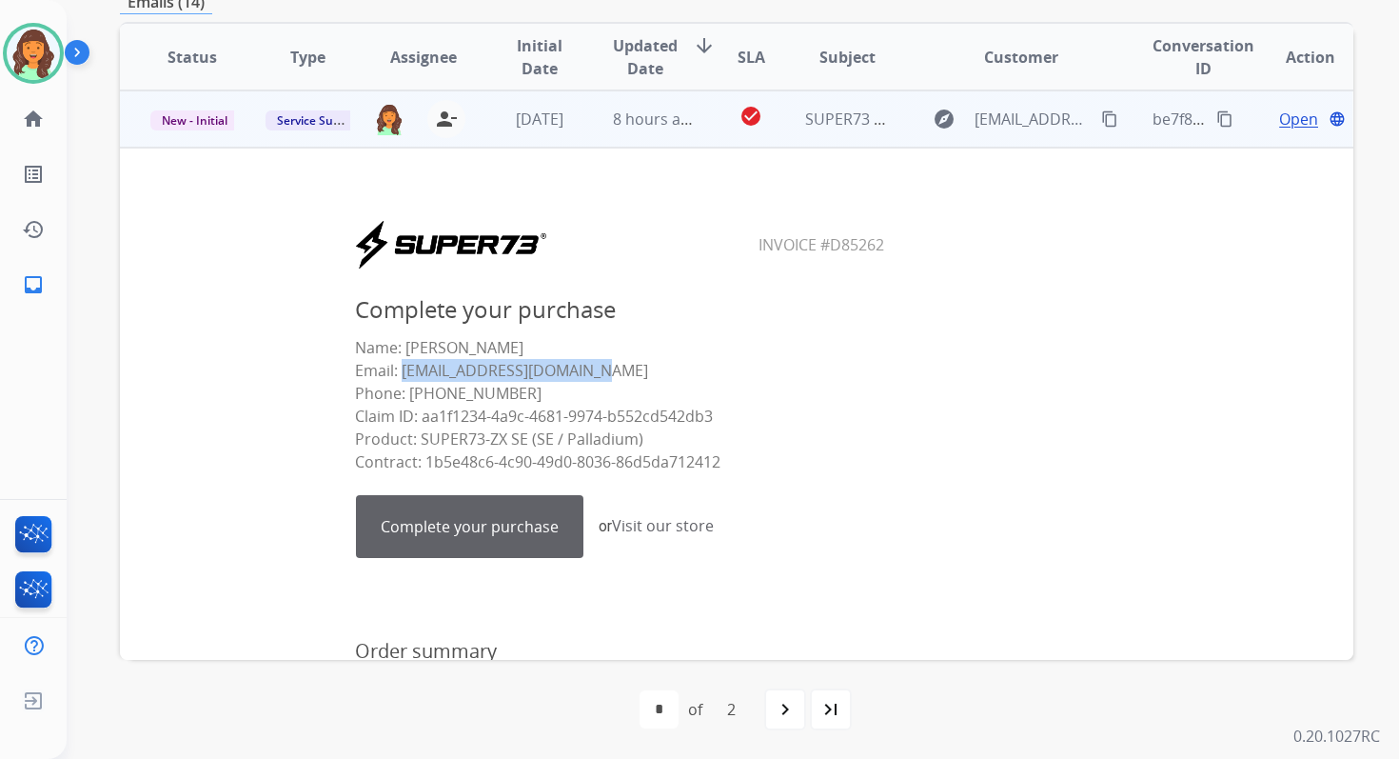
drag, startPoint x: 395, startPoint y: 372, endPoint x: 645, endPoint y: 373, distance: 250.4
click at [645, 373] on p "Name: [PERSON_NAME] Email: [EMAIL_ADDRESS][DOMAIN_NAME] Phone: [PHONE_NUMBER] C…" at bounding box center [620, 404] width 531 height 137
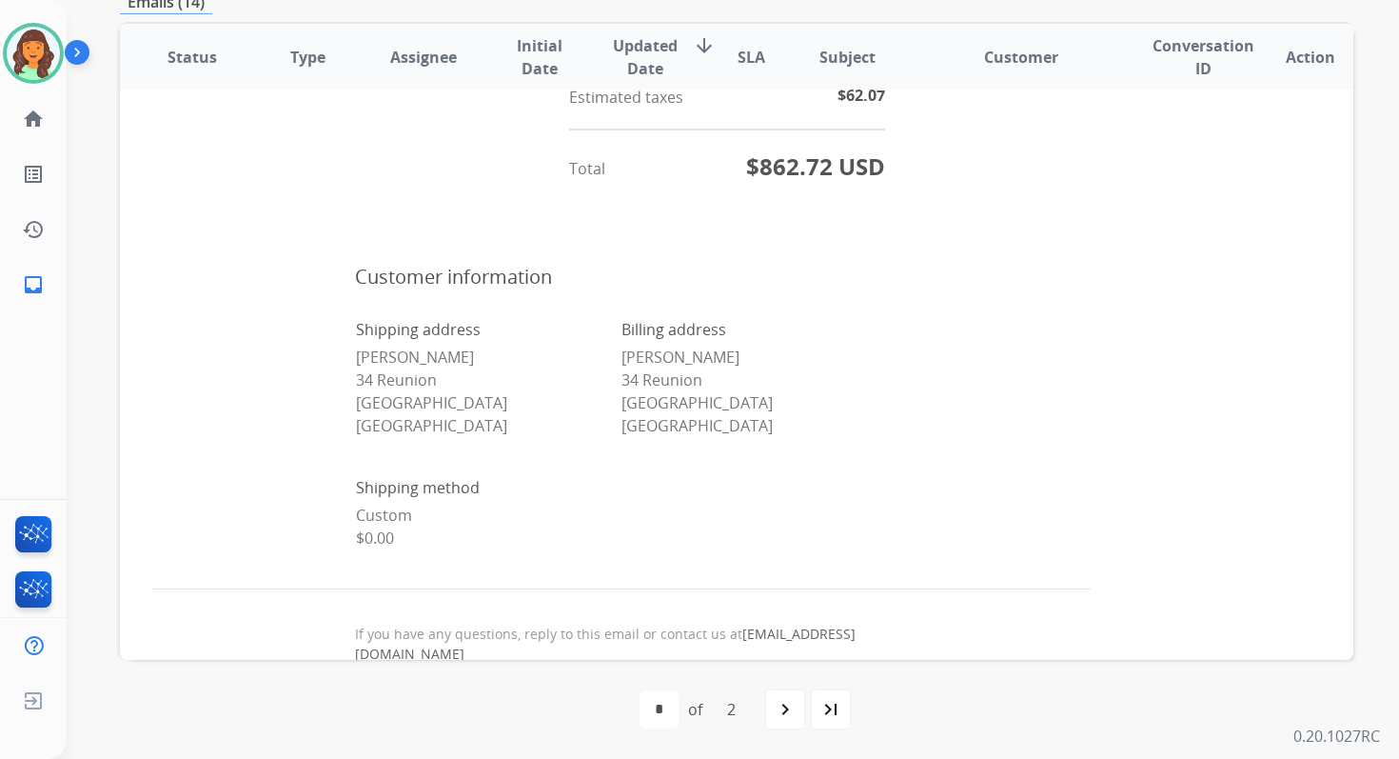
scroll to position [1694, 0]
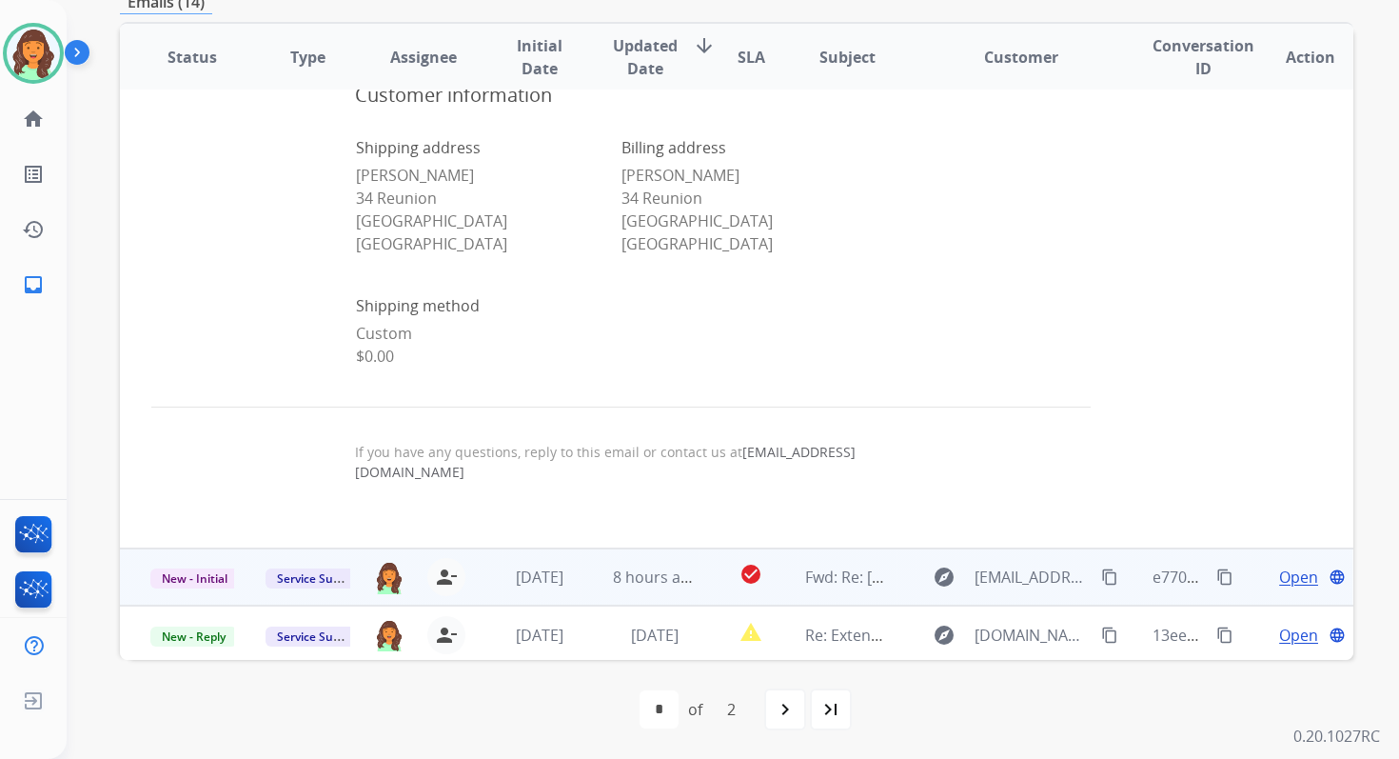
click at [605, 574] on td "8 hours ago" at bounding box center [640, 576] width 115 height 57
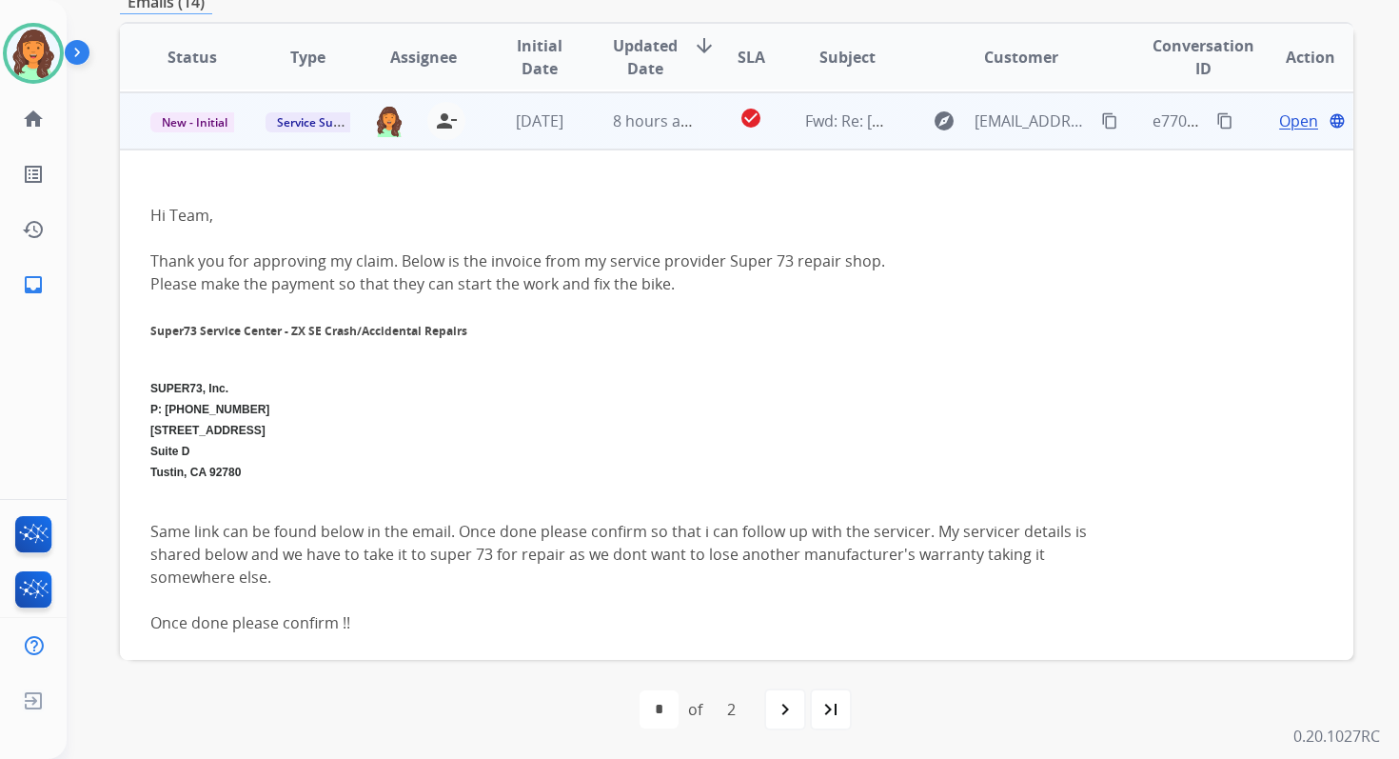
scroll to position [450, 0]
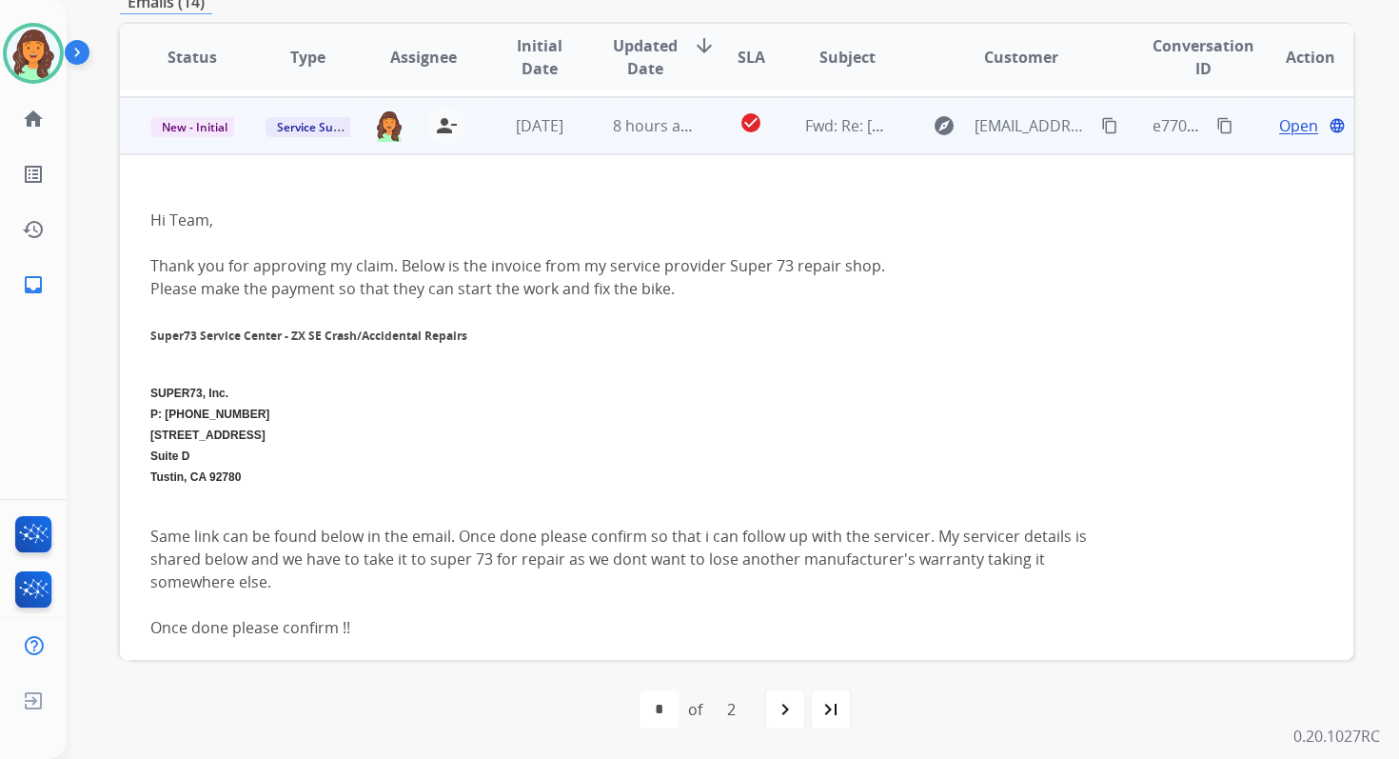
click at [1279, 118] on span "Open" at bounding box center [1298, 125] width 39 height 23
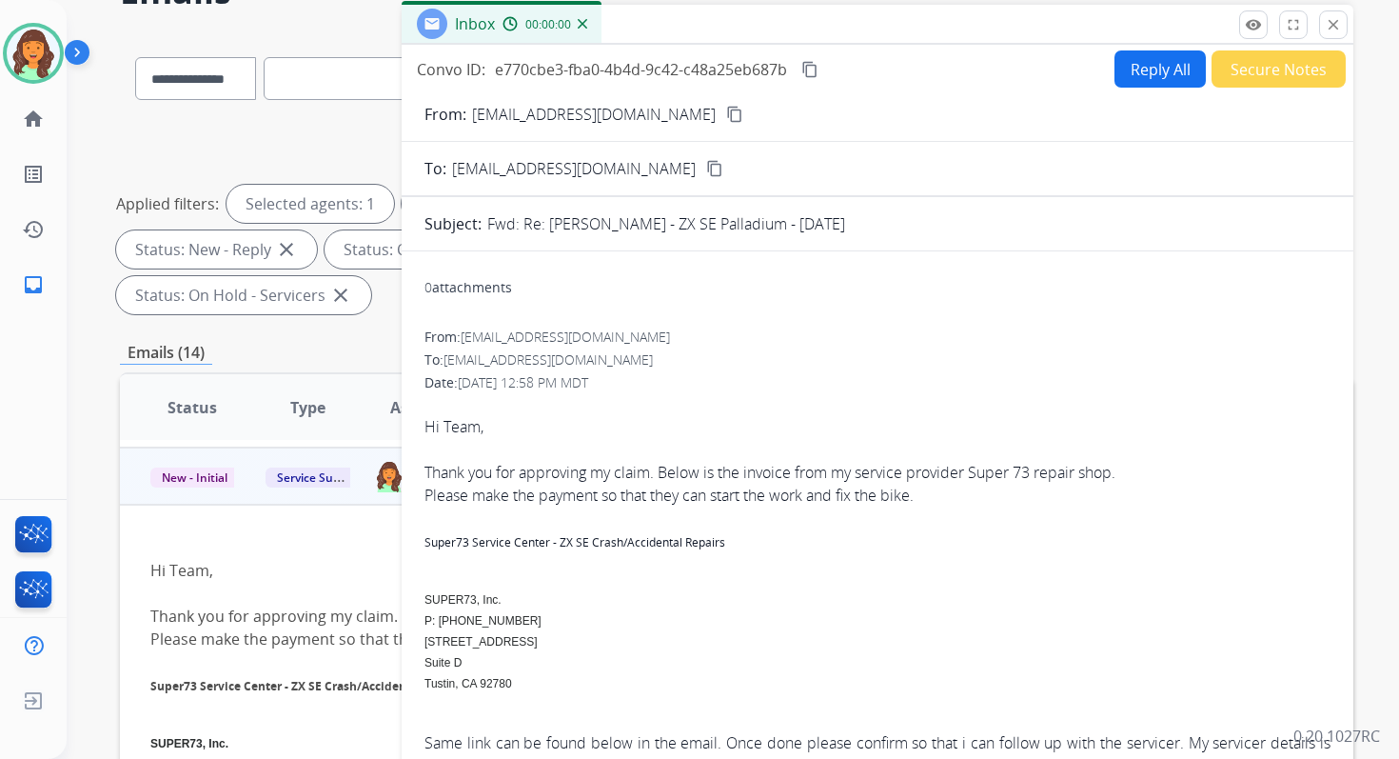
scroll to position [33, 0]
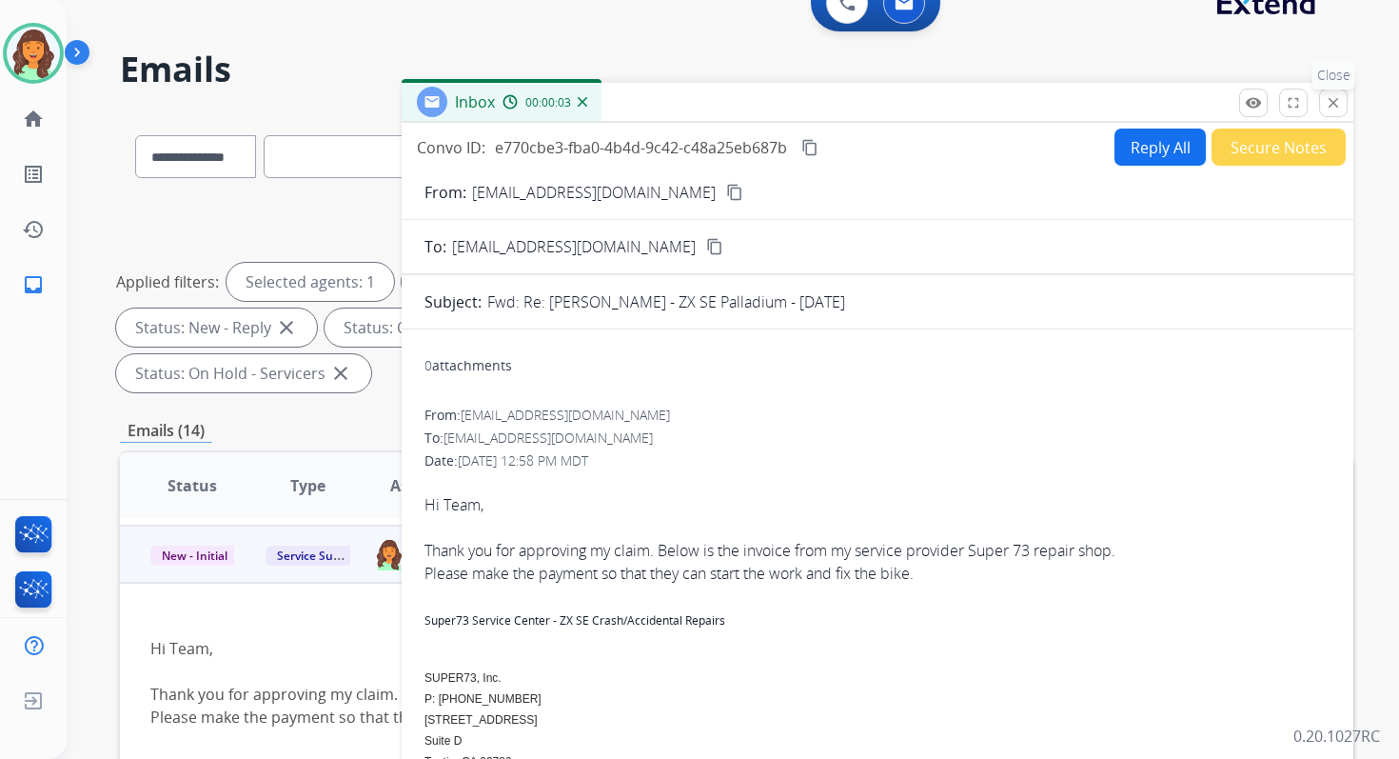
click at [1339, 104] on mat-icon "close" at bounding box center [1333, 102] width 17 height 17
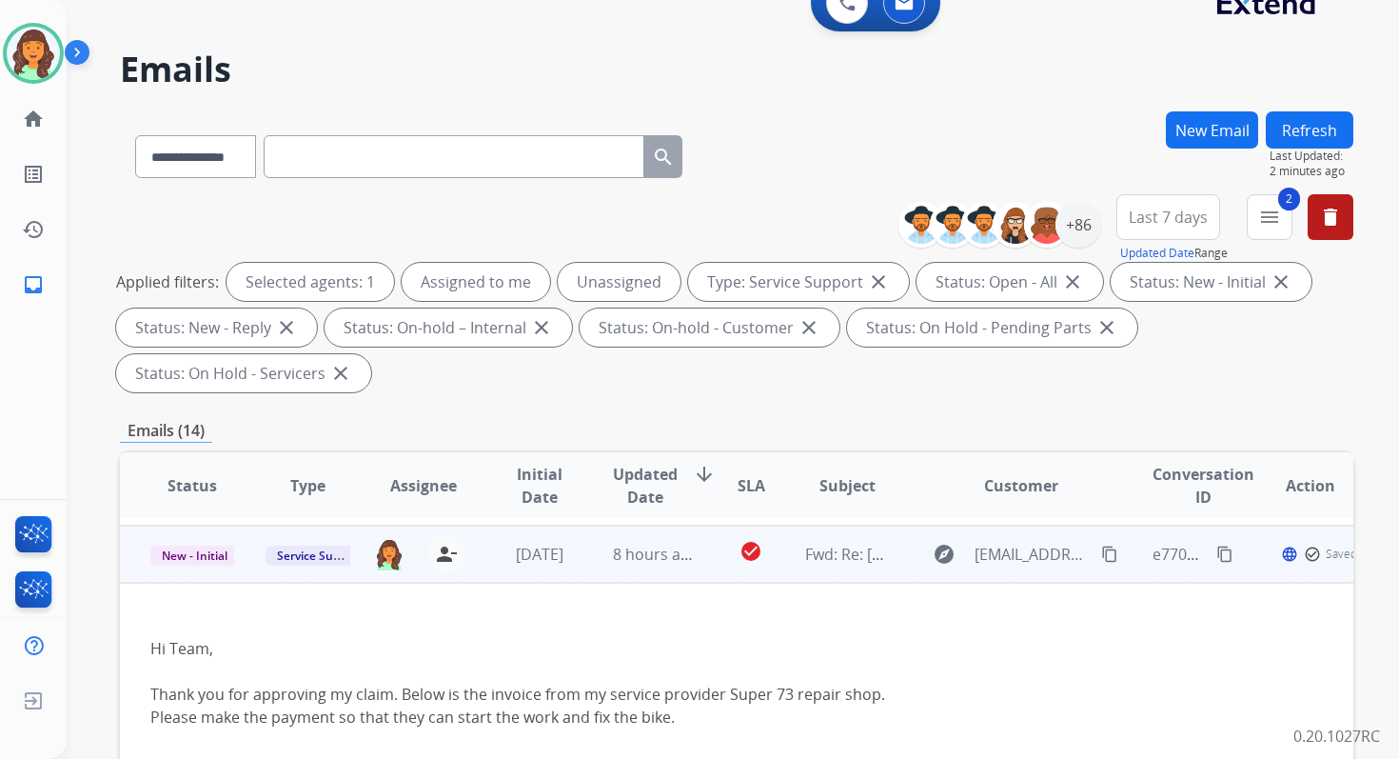
scroll to position [385, 0]
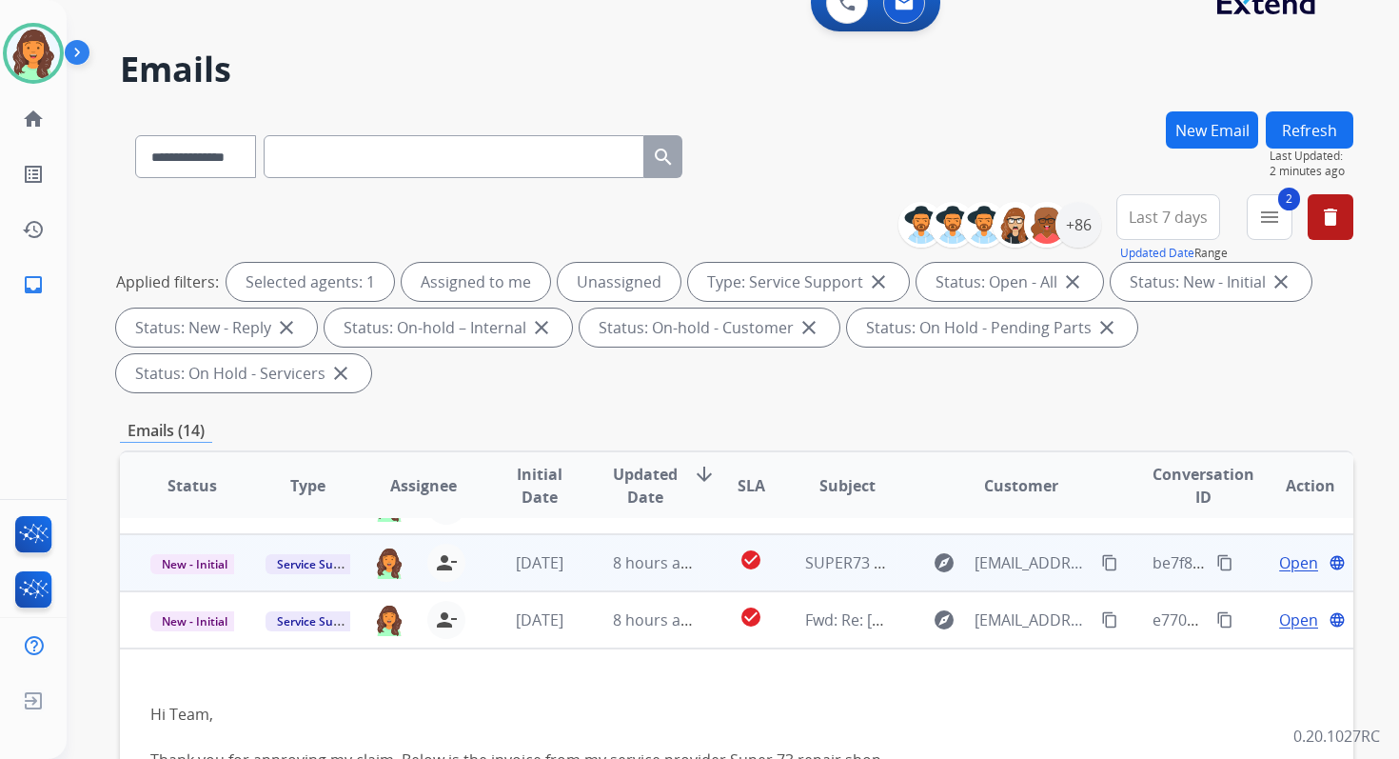
click at [1283, 557] on span "Open" at bounding box center [1298, 562] width 39 height 23
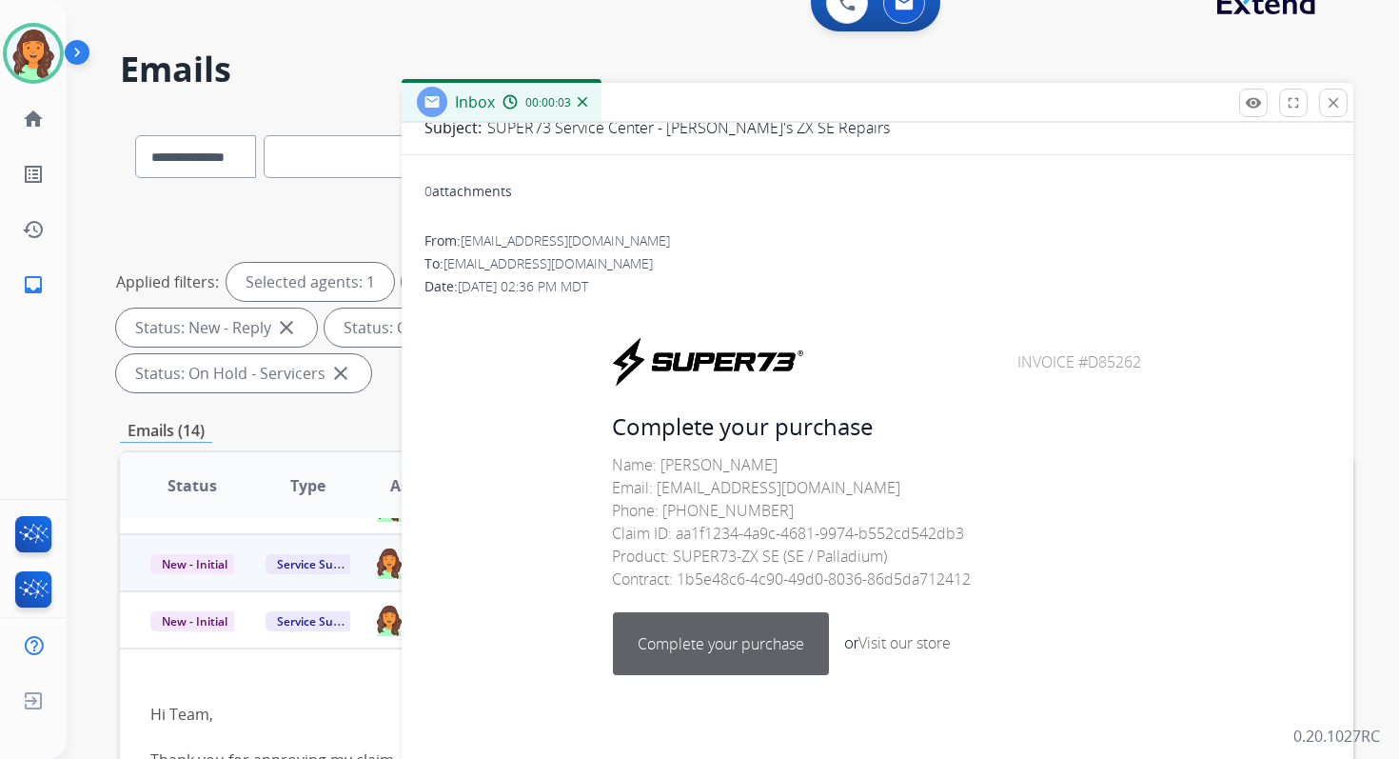
scroll to position [488, 0]
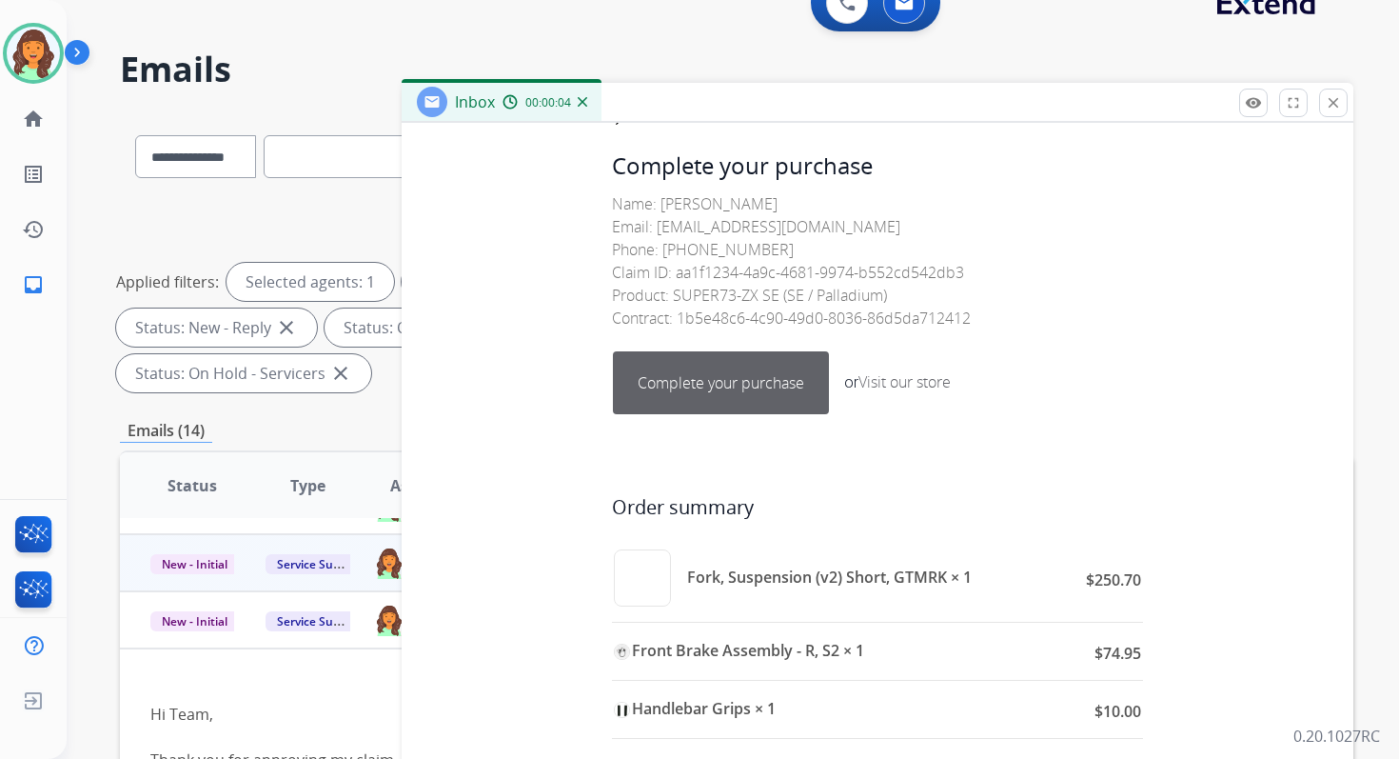
click at [723, 367] on link "Complete your purchase" at bounding box center [721, 382] width 214 height 61
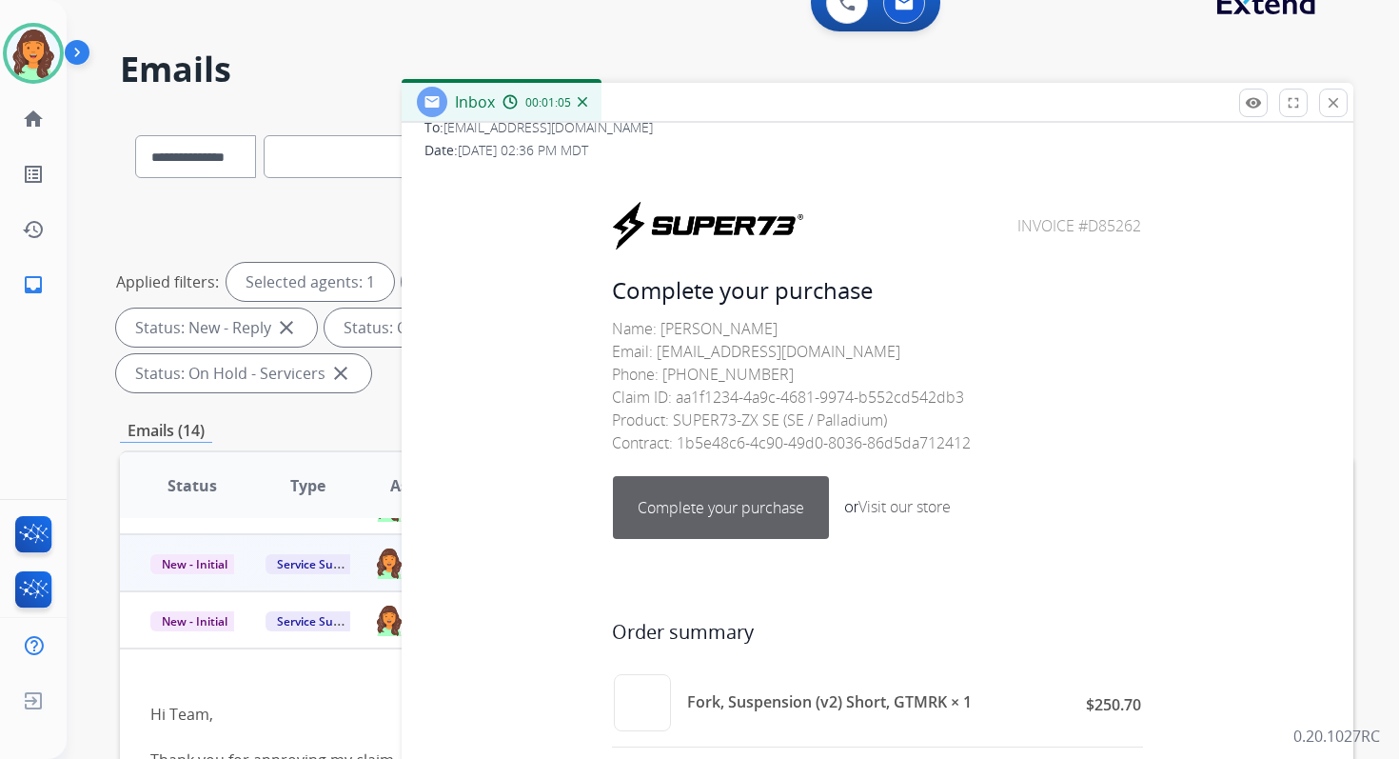
scroll to position [320, 0]
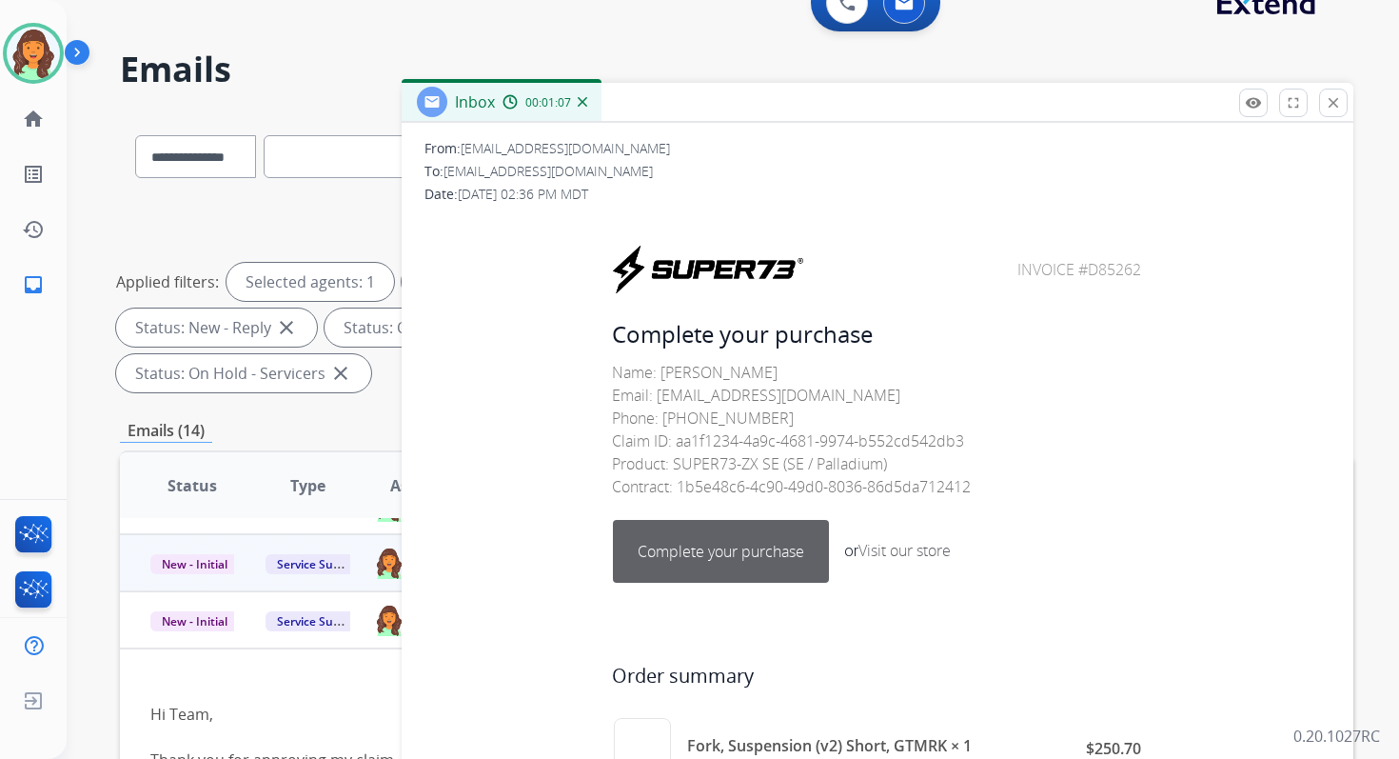
drag, startPoint x: 1072, startPoint y: 272, endPoint x: 1157, endPoint y: 277, distance: 84.9
click at [1157, 277] on center "Invoice #D85262" at bounding box center [877, 269] width 902 height 51
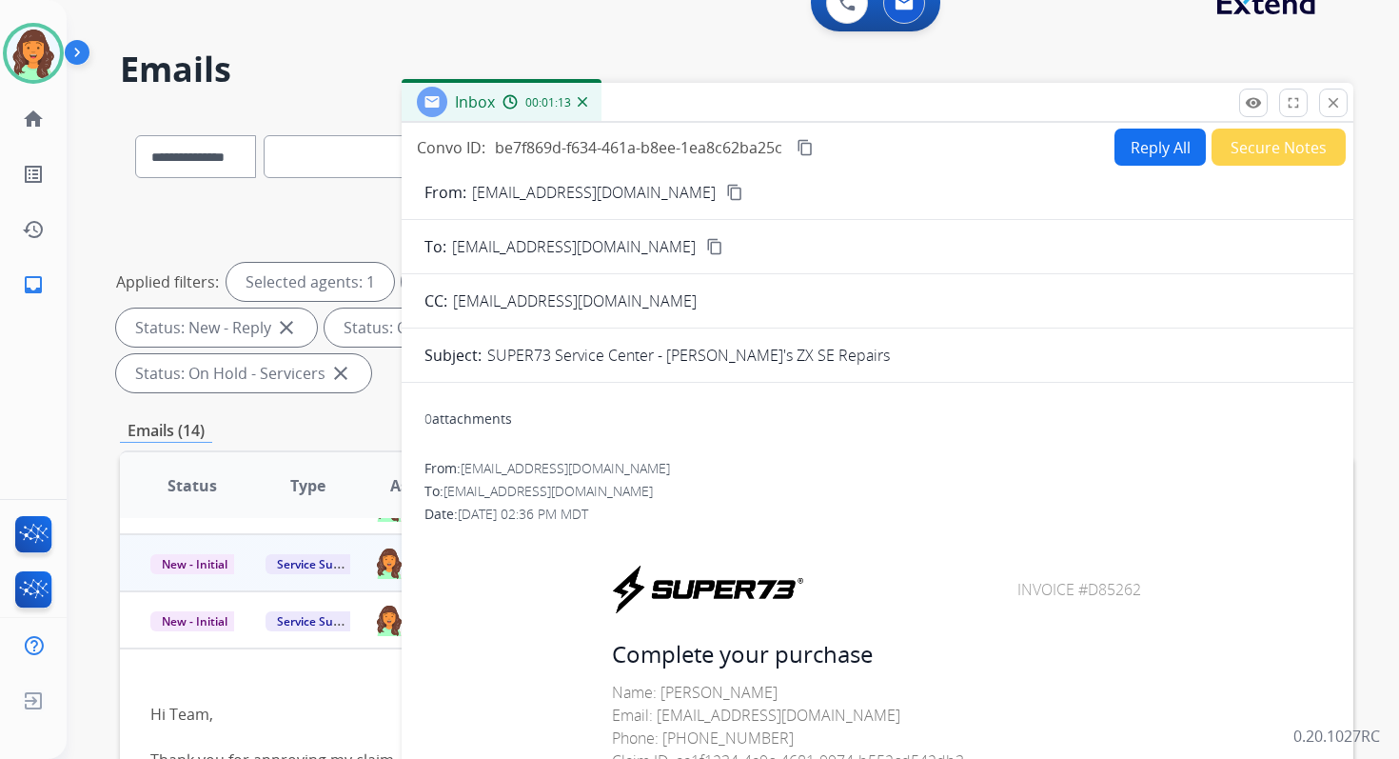
click at [805, 147] on mat-icon "content_copy" at bounding box center [805, 147] width 17 height 17
click at [1328, 104] on mat-icon "close" at bounding box center [1333, 102] width 17 height 17
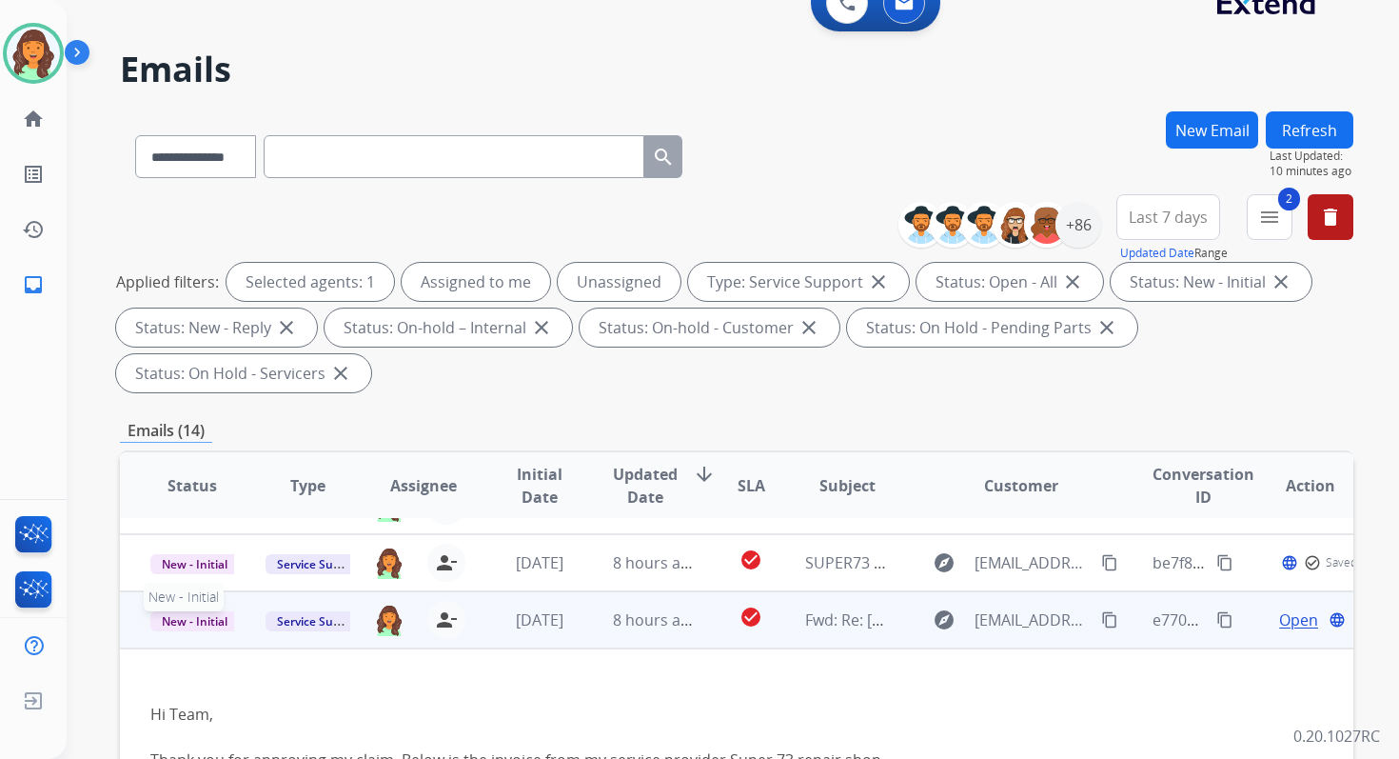
click at [215, 618] on span "New - Initial" at bounding box center [194, 621] width 89 height 20
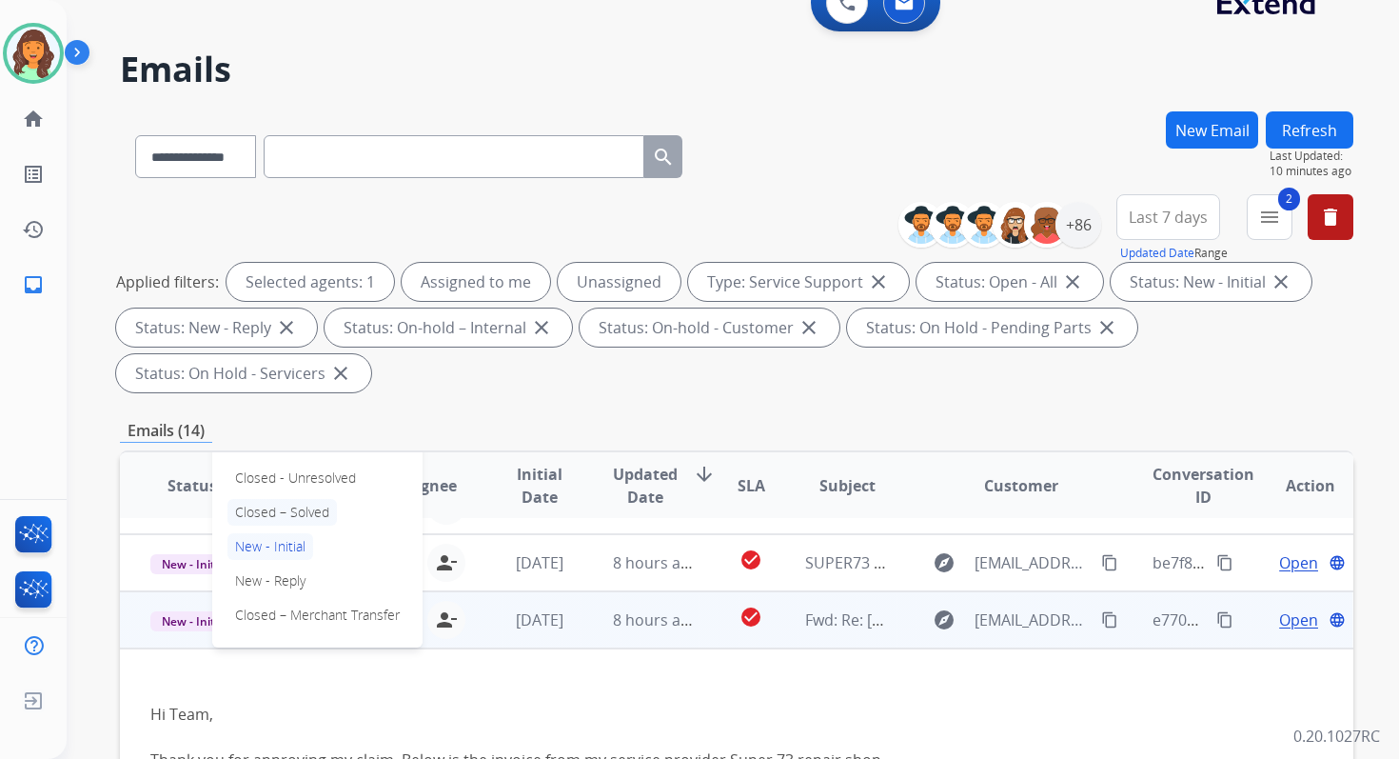
click at [278, 513] on p "Closed – Solved" at bounding box center [282, 512] width 109 height 27
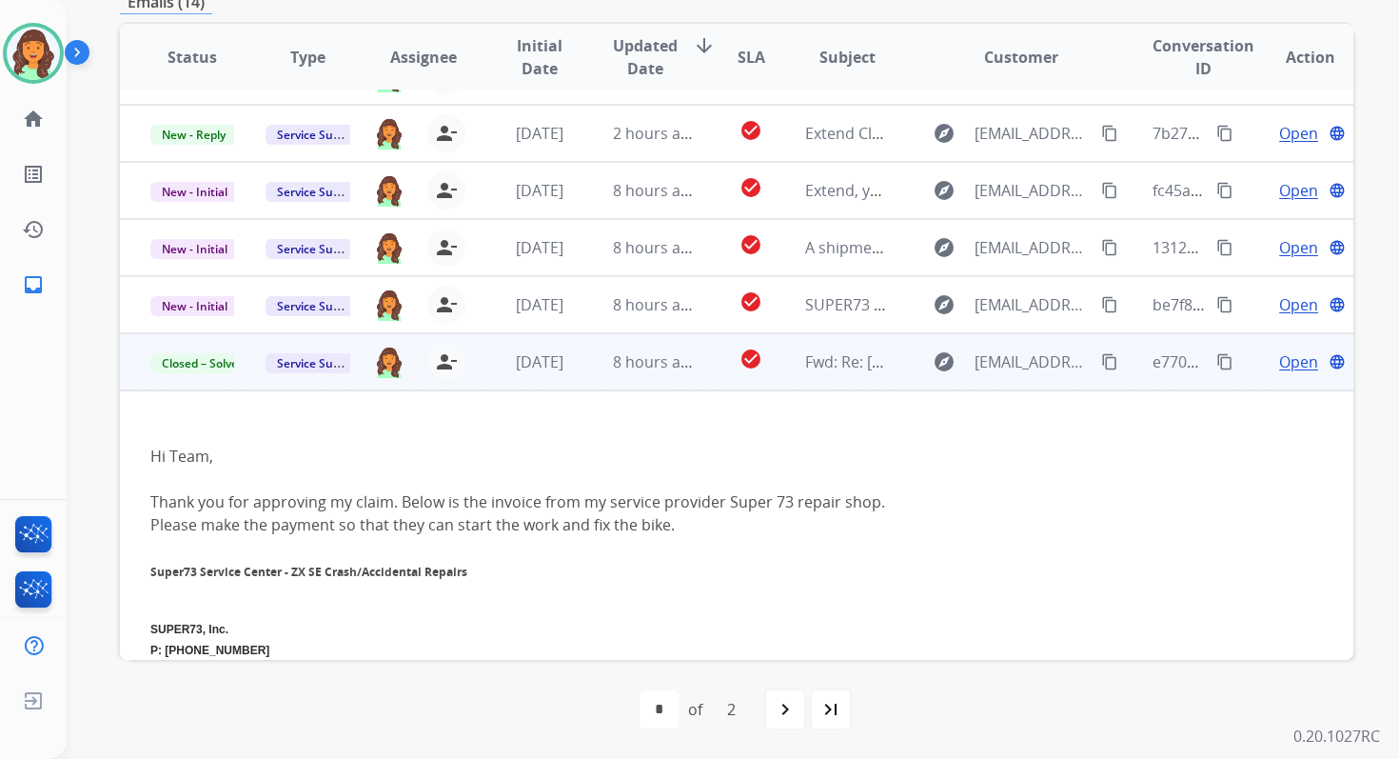
scroll to position [117, 0]
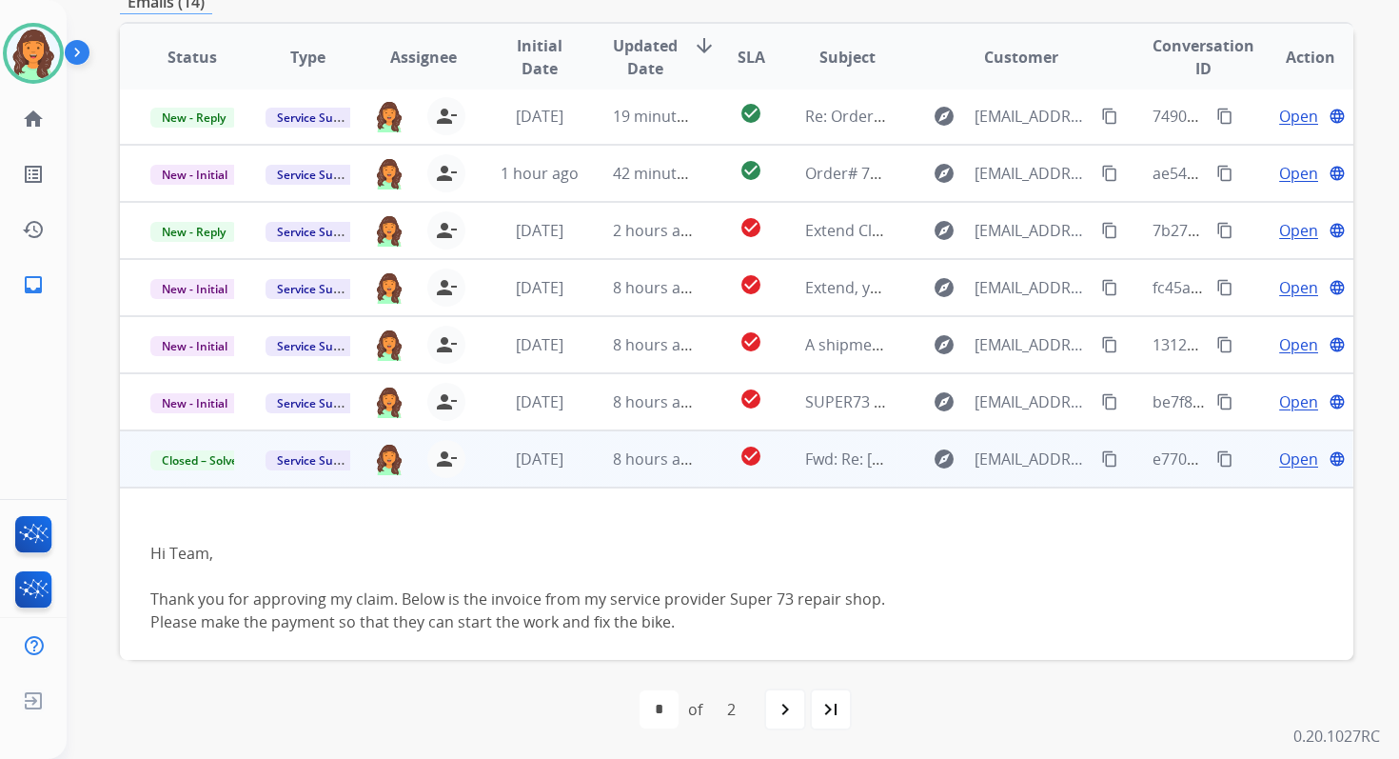
click at [1290, 459] on span "Open" at bounding box center [1298, 458] width 39 height 23
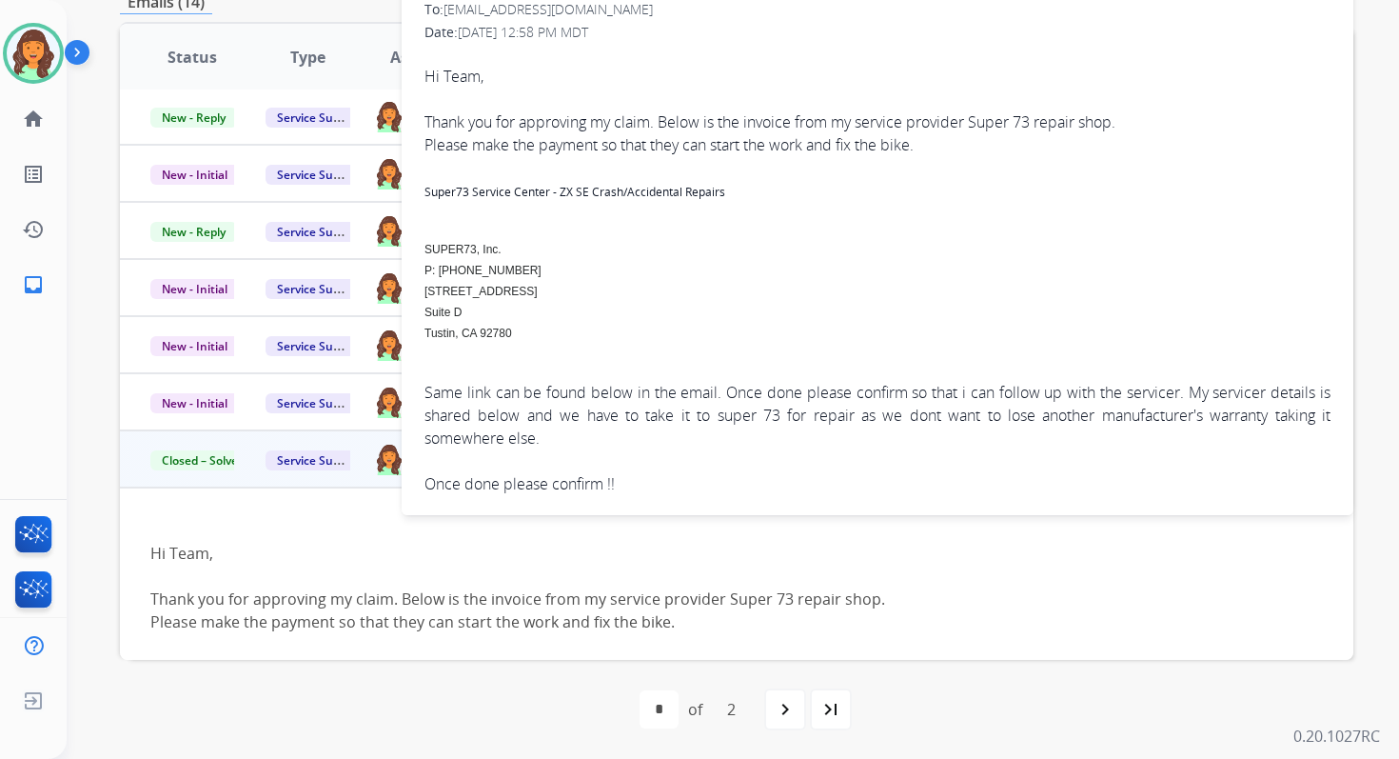
scroll to position [4, 0]
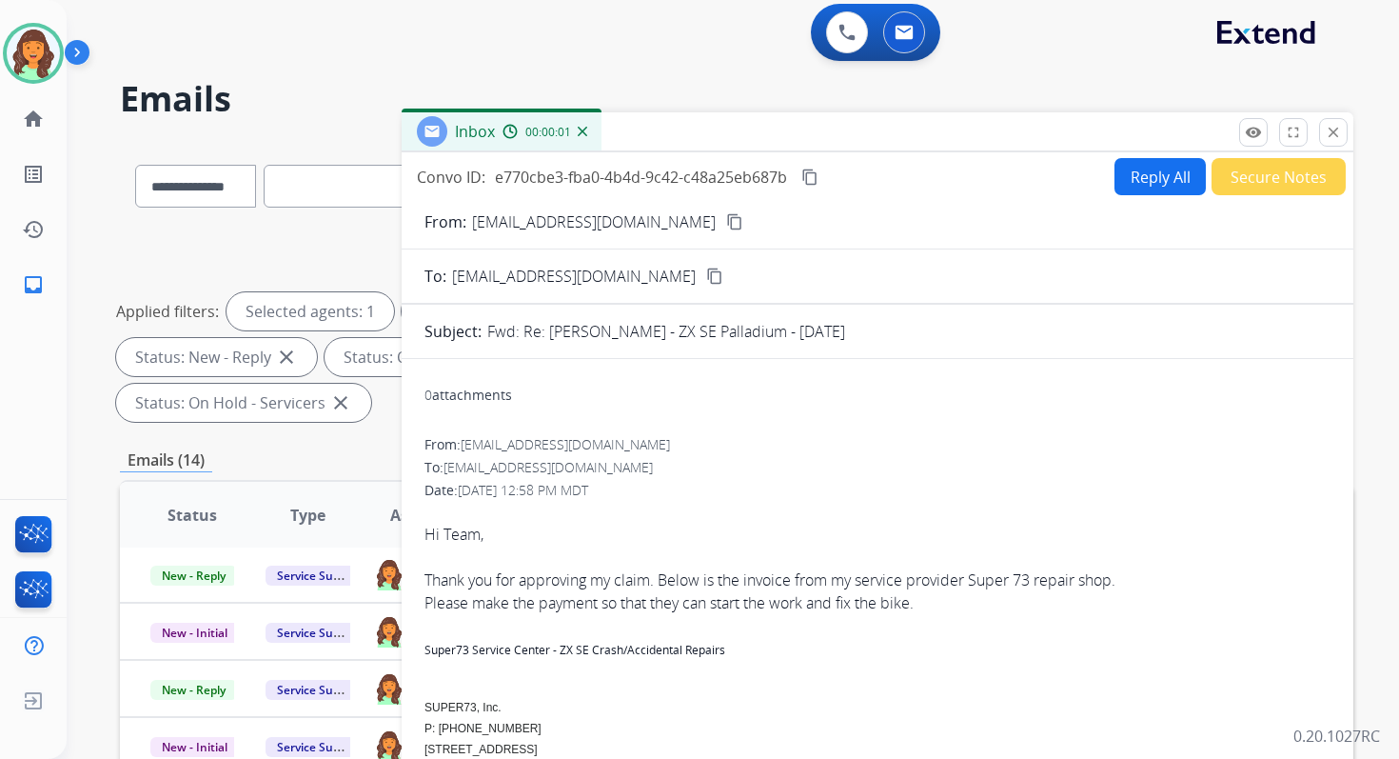
click at [1160, 175] on button "Reply All" at bounding box center [1160, 176] width 91 height 37
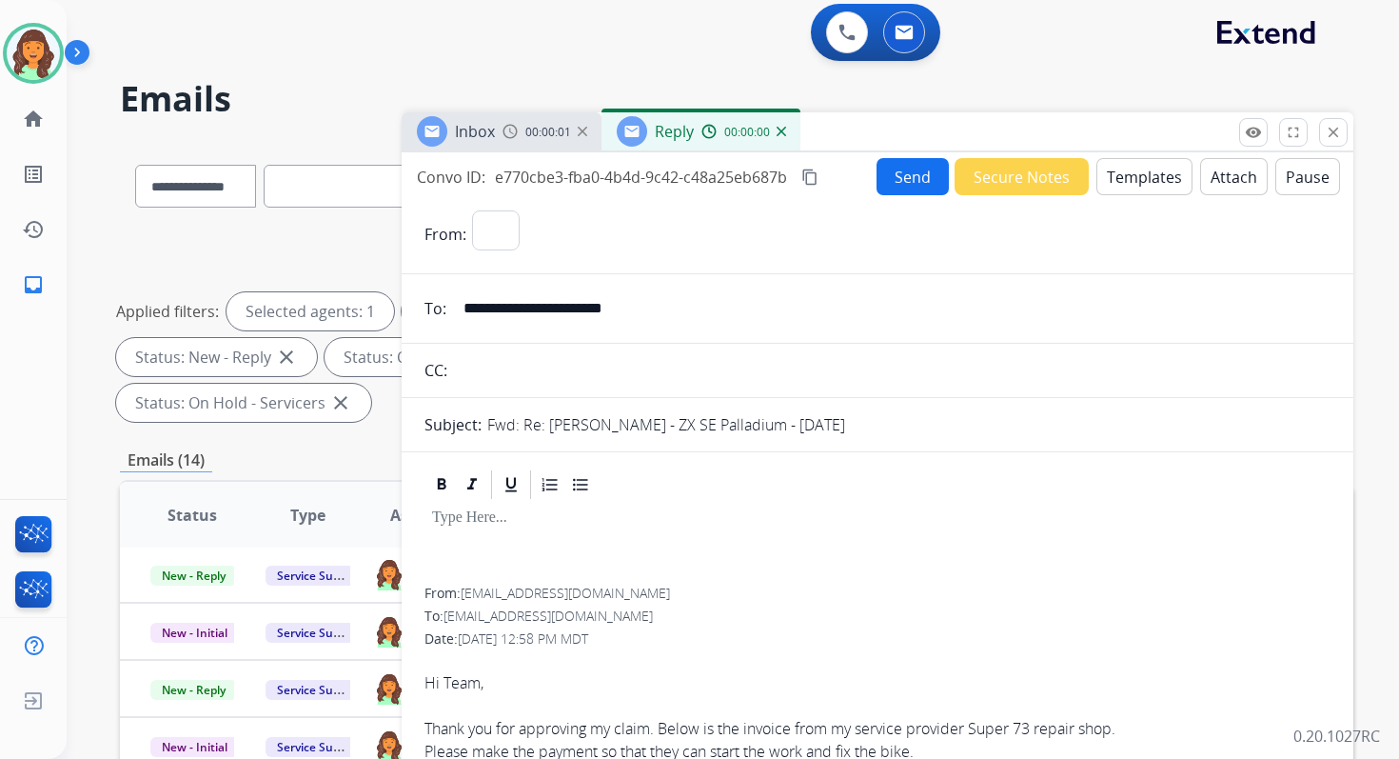
select select "**********"
click at [1160, 175] on button "Templates" at bounding box center [1145, 176] width 96 height 37
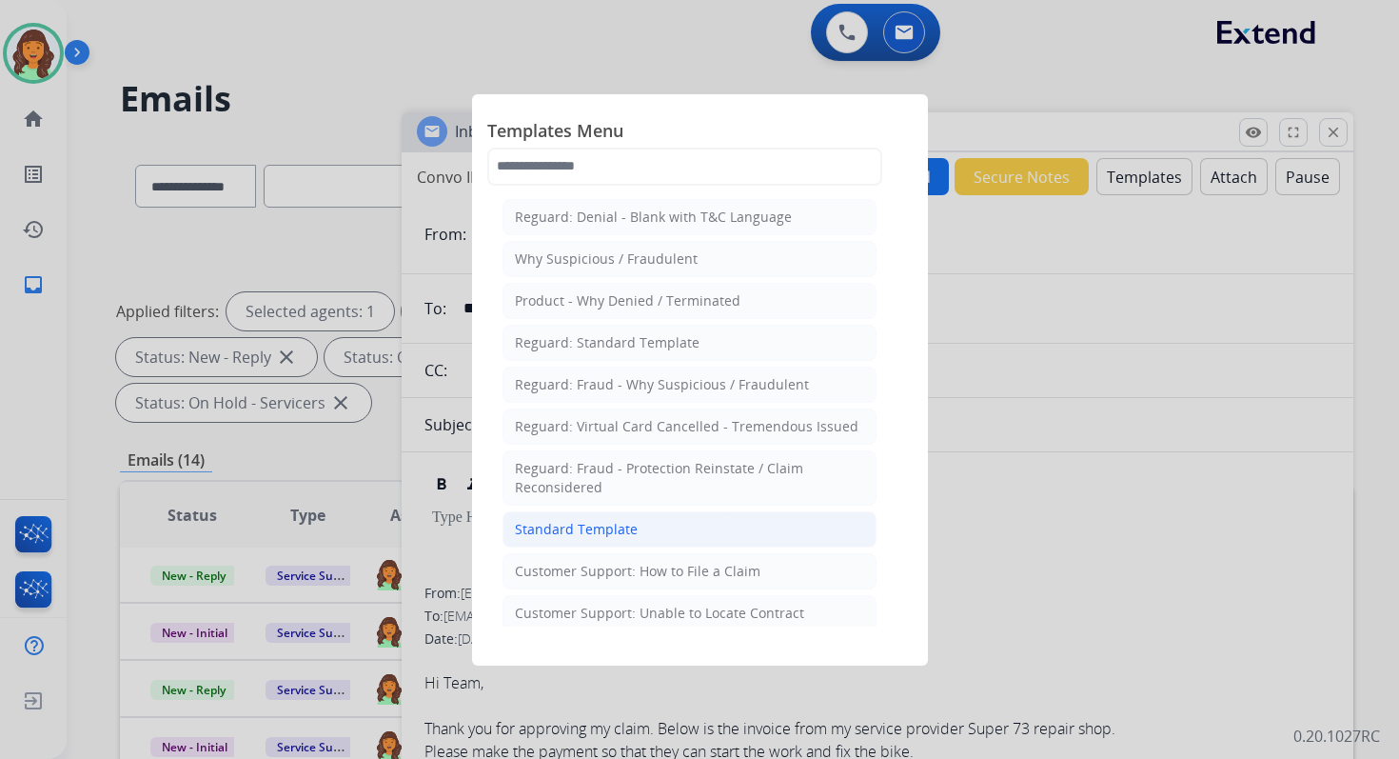
click at [612, 529] on div "Standard Template" at bounding box center [576, 529] width 123 height 19
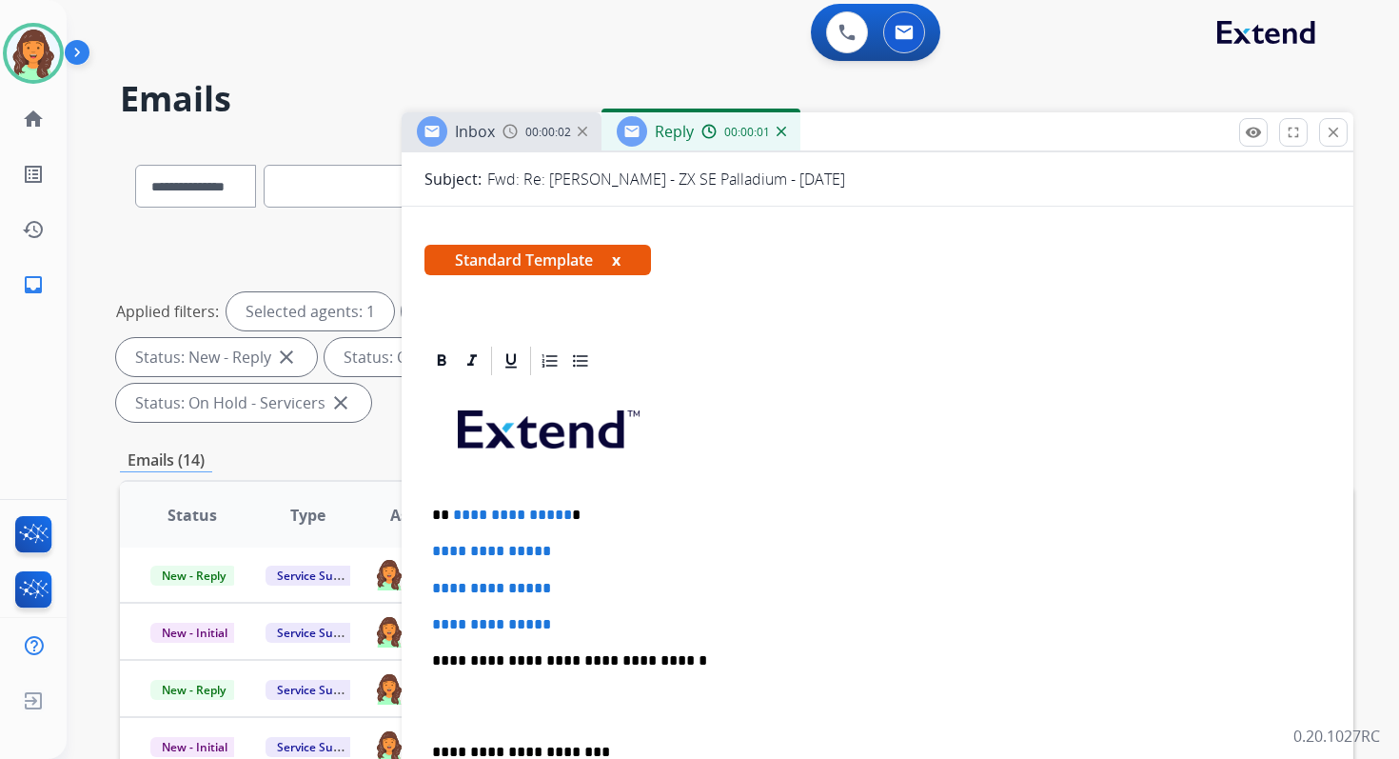
scroll to position [348, 0]
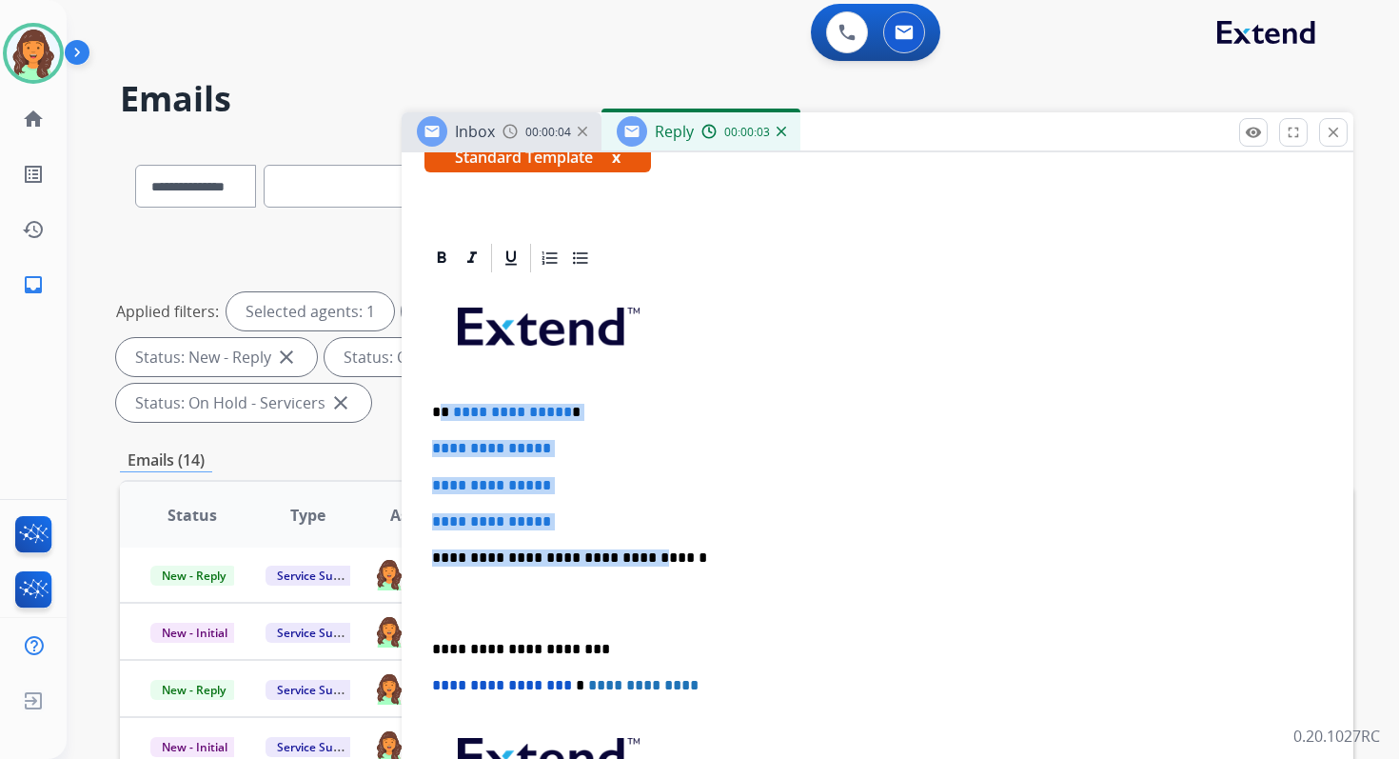
drag, startPoint x: 445, startPoint y: 407, endPoint x: 629, endPoint y: 555, distance: 237.0
click at [629, 555] on div "**********" at bounding box center [878, 602] width 906 height 655
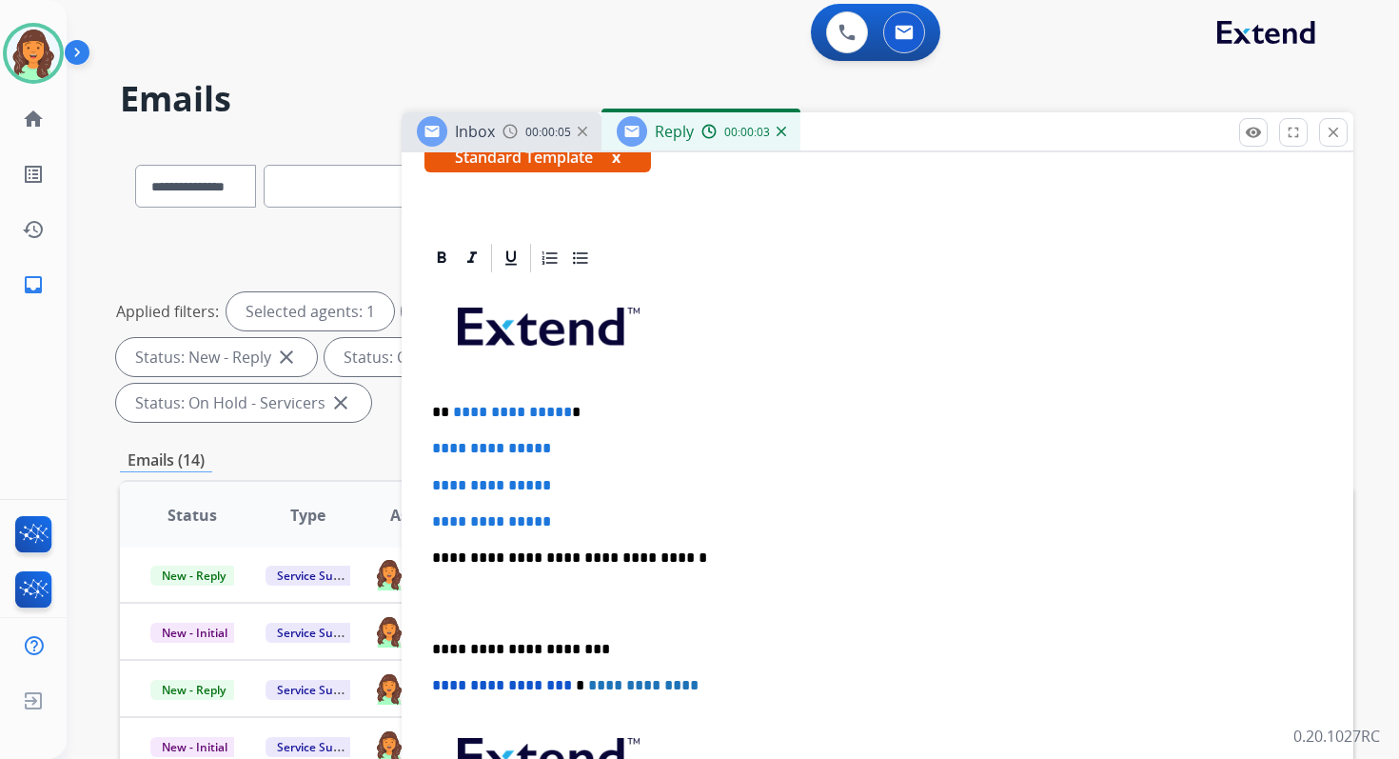
click at [620, 552] on p "**********" at bounding box center [870, 557] width 876 height 17
drag, startPoint x: 449, startPoint y: 409, endPoint x: 593, endPoint y: 517, distance: 179.5
click at [593, 517] on div "**********" at bounding box center [878, 602] width 906 height 655
drag, startPoint x: 593, startPoint y: 517, endPoint x: 450, endPoint y: 410, distance: 178.2
click at [450, 410] on div "**********" at bounding box center [878, 602] width 906 height 655
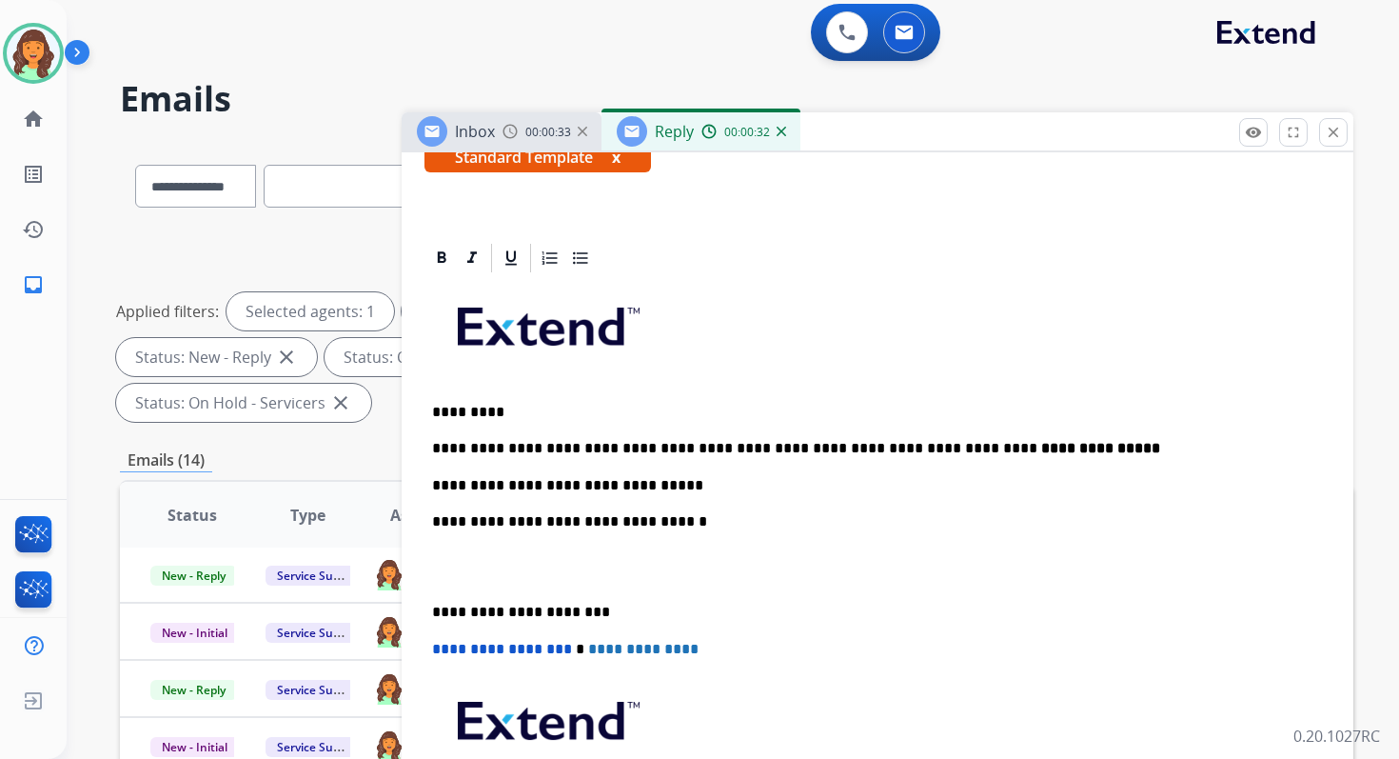
click at [637, 521] on p "**********" at bounding box center [870, 521] width 876 height 17
click at [516, 605] on p "**********" at bounding box center [870, 612] width 876 height 17
click at [435, 647] on span "**********" at bounding box center [502, 649] width 140 height 14
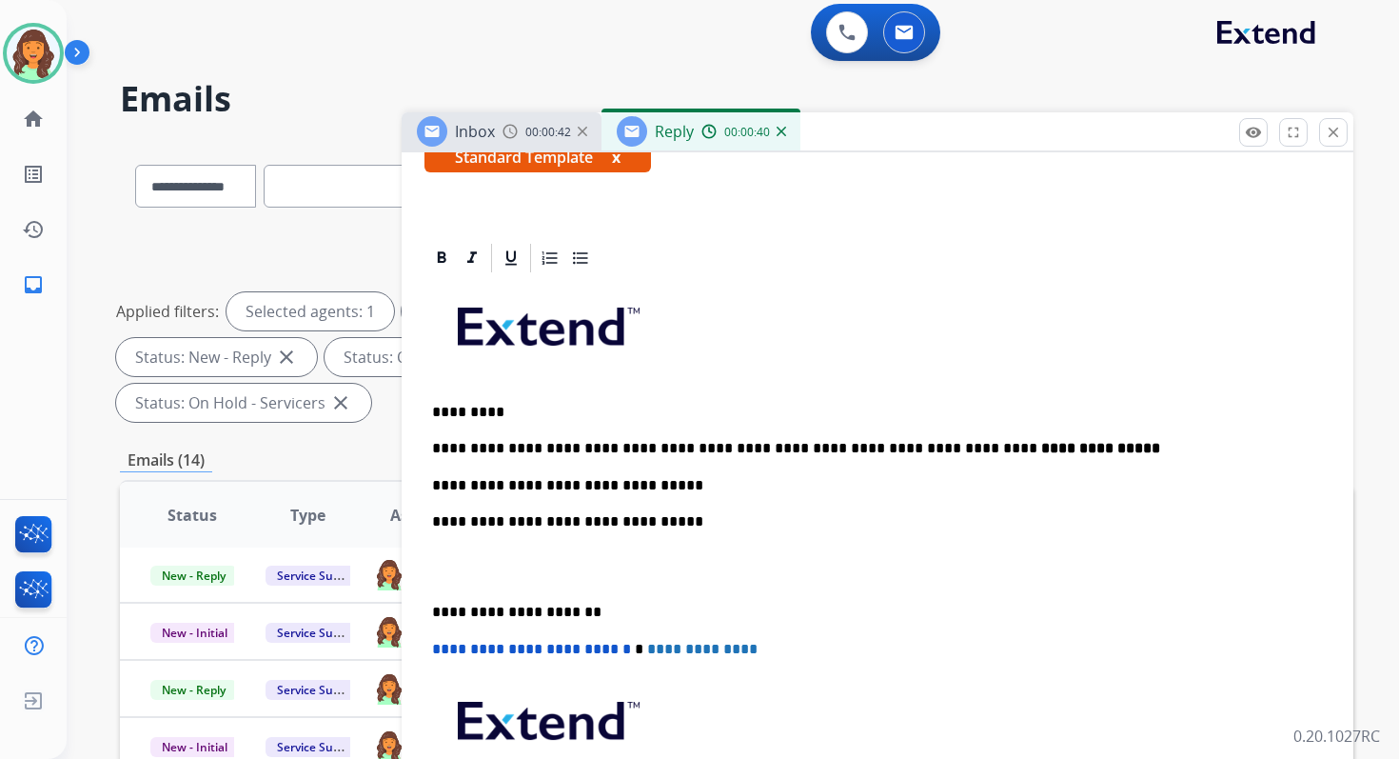
click at [443, 653] on span "**********" at bounding box center [531, 649] width 199 height 14
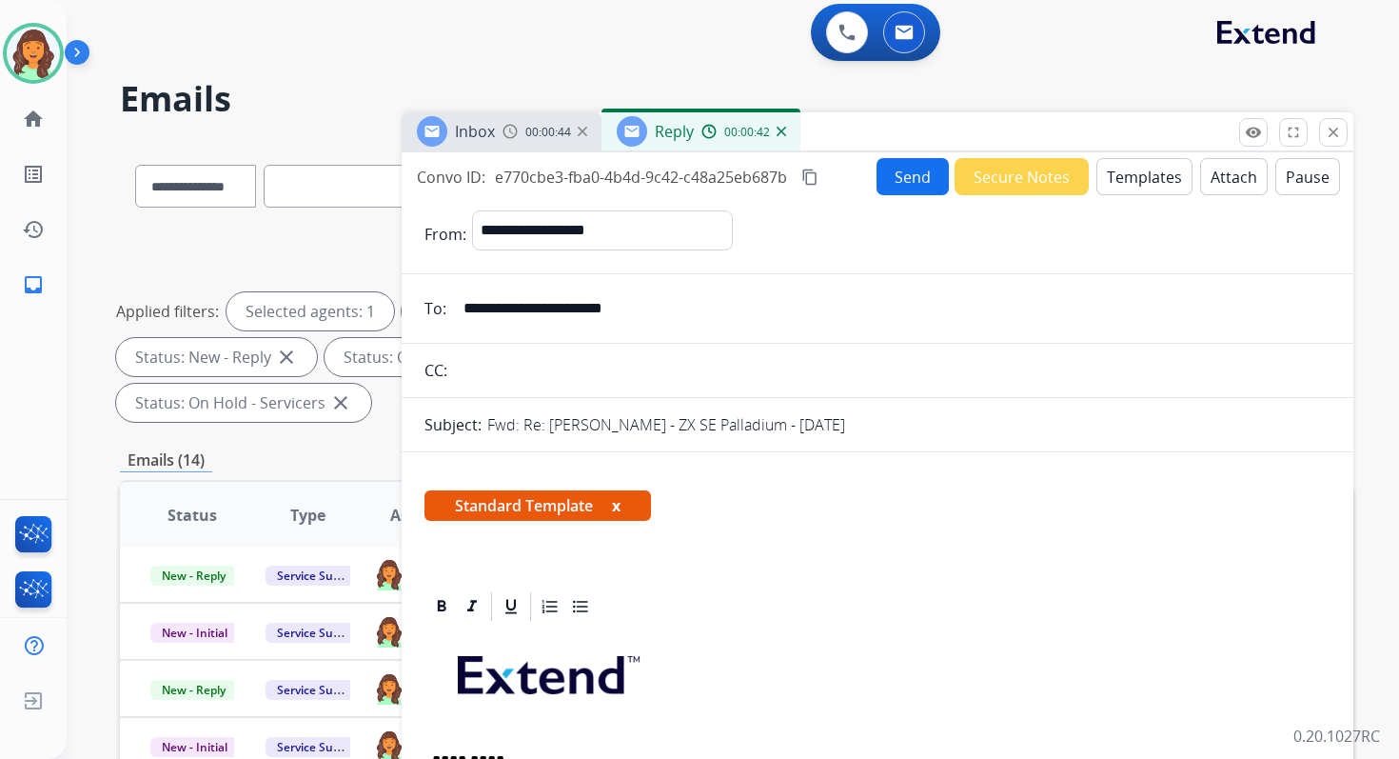
click at [809, 170] on mat-icon "content_copy" at bounding box center [810, 177] width 17 height 17
click at [909, 170] on button "Send" at bounding box center [913, 176] width 72 height 37
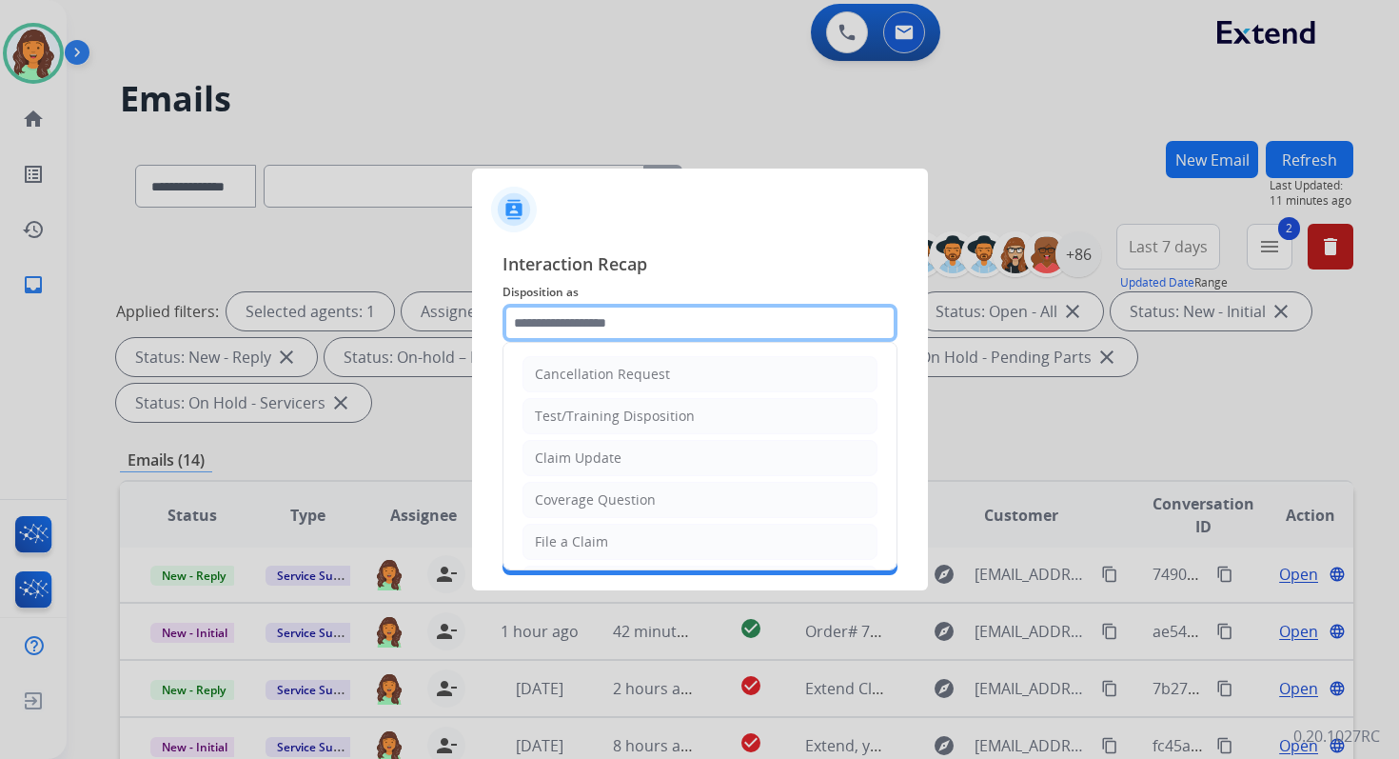
click at [599, 319] on input "text" at bounding box center [700, 323] width 395 height 38
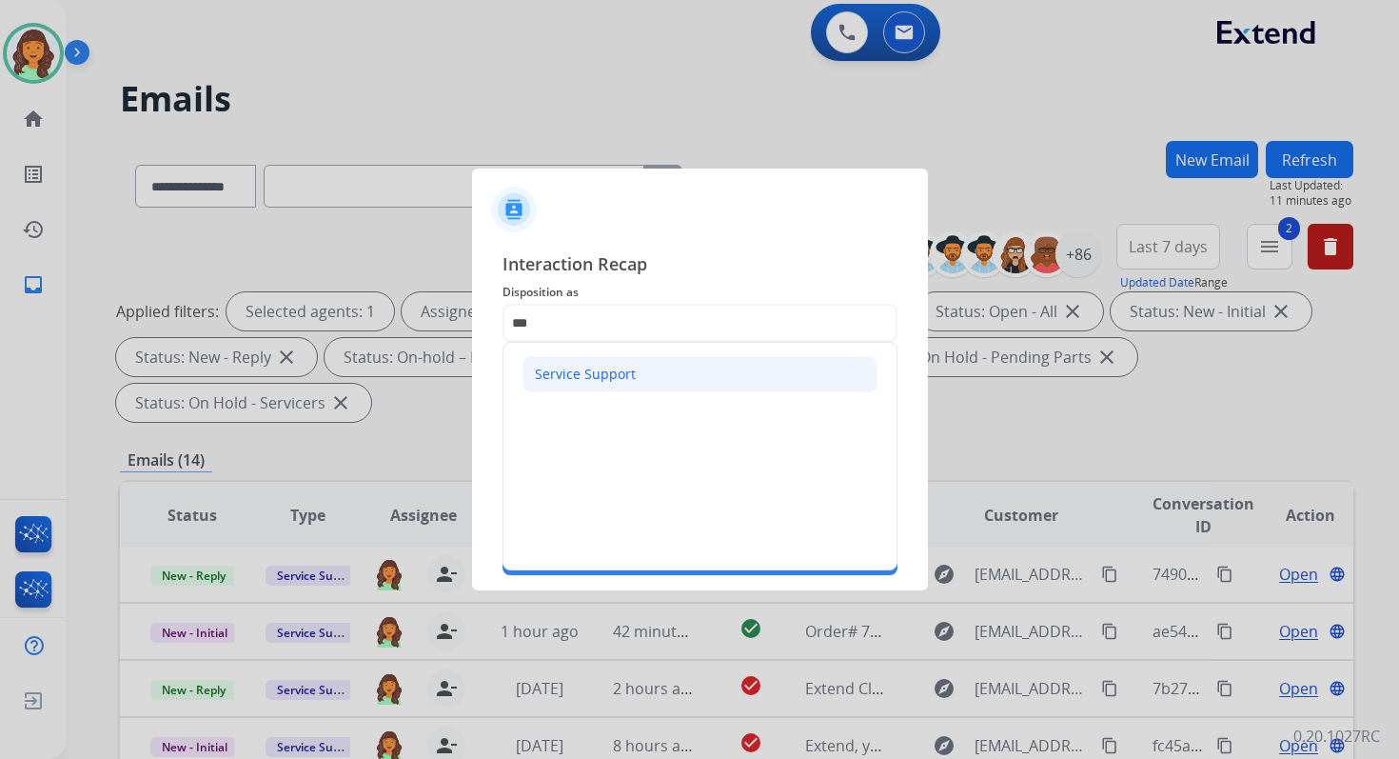
click at [587, 370] on div "Service Support" at bounding box center [585, 374] width 101 height 19
type input "**********"
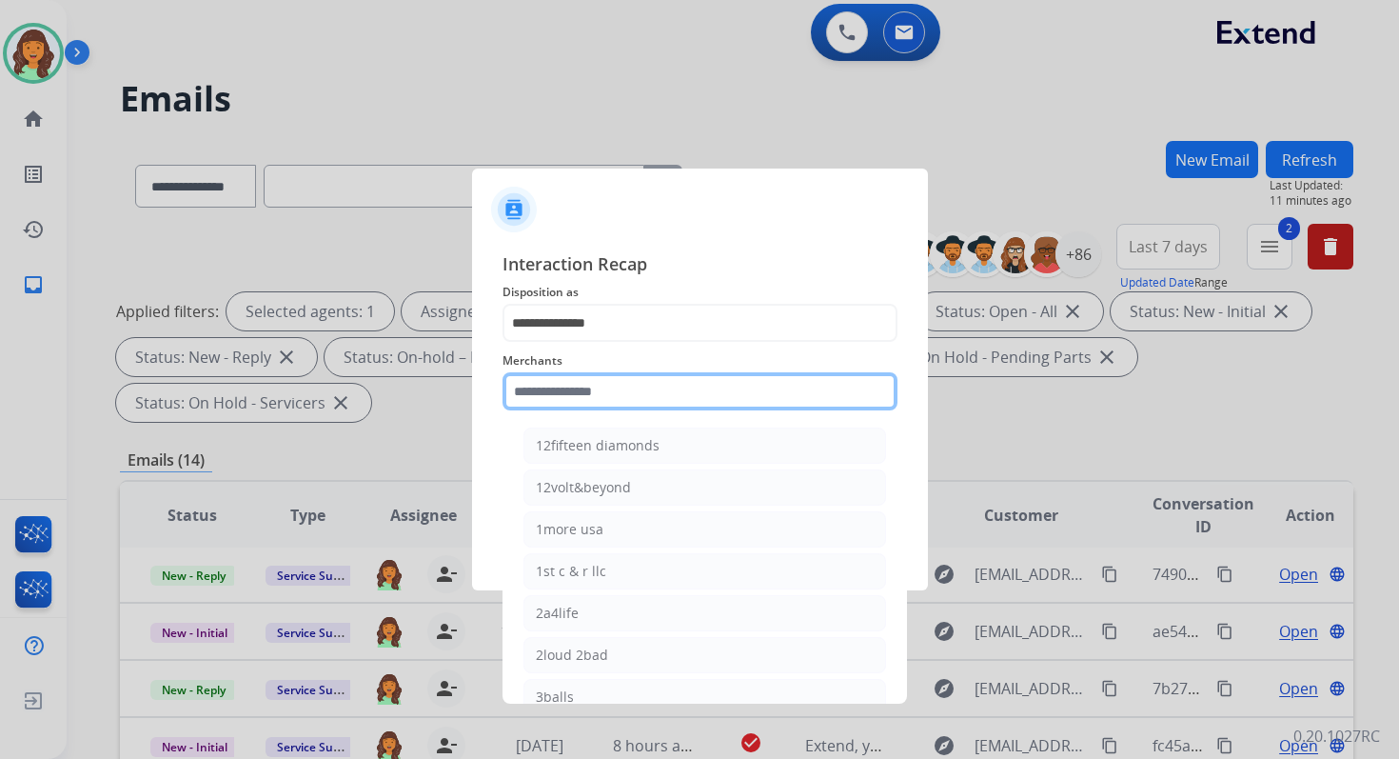
click at [589, 391] on input "text" at bounding box center [700, 391] width 395 height 38
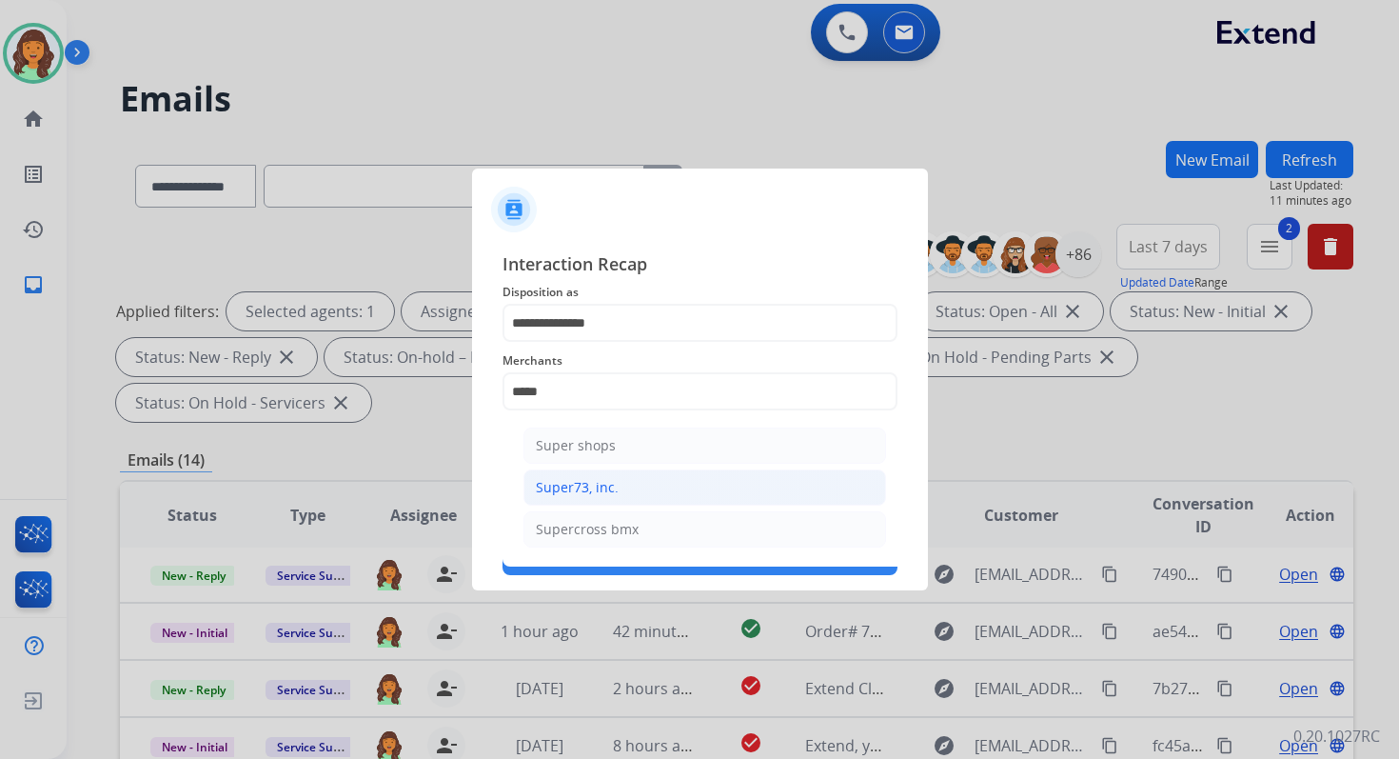
click at [591, 478] on div "Super73, inc." at bounding box center [577, 487] width 83 height 19
type input "**********"
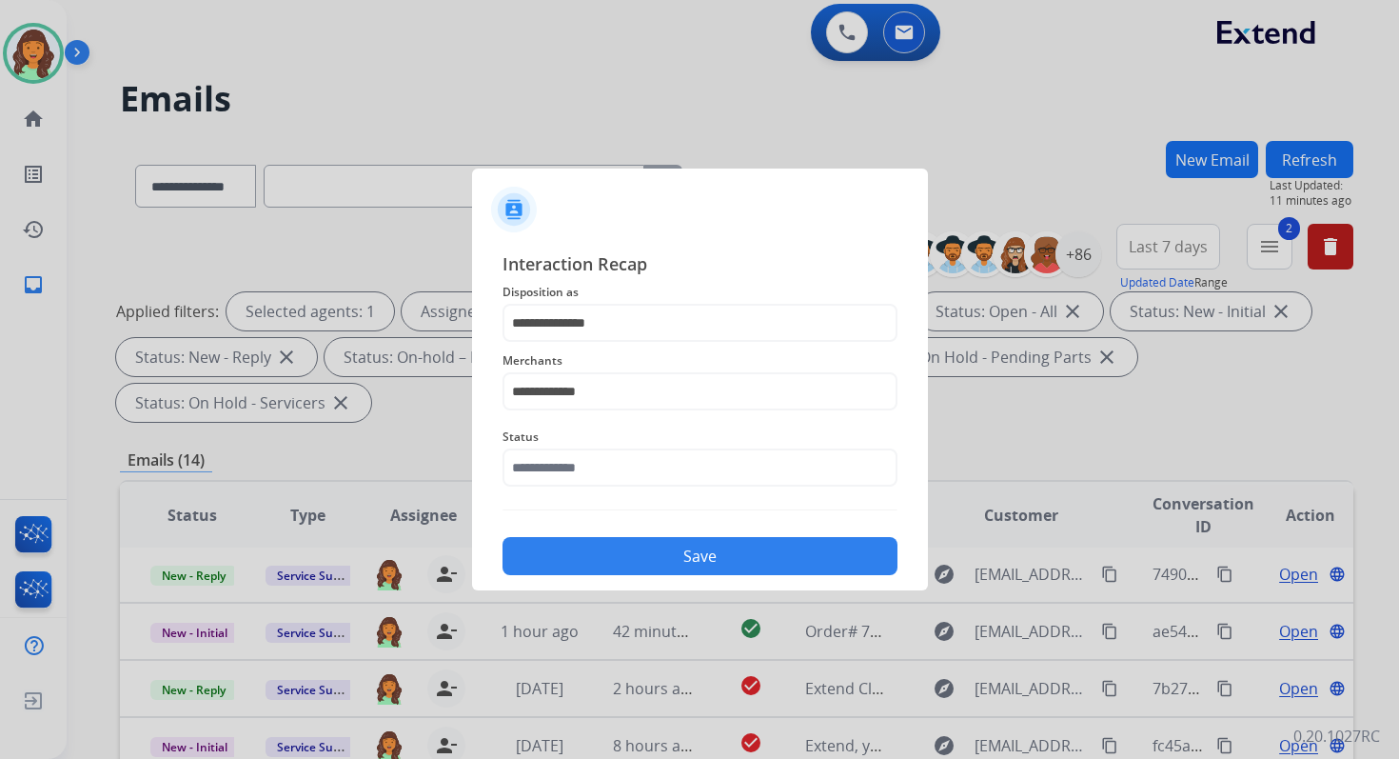
click at [598, 496] on div "**********" at bounding box center [700, 412] width 395 height 325
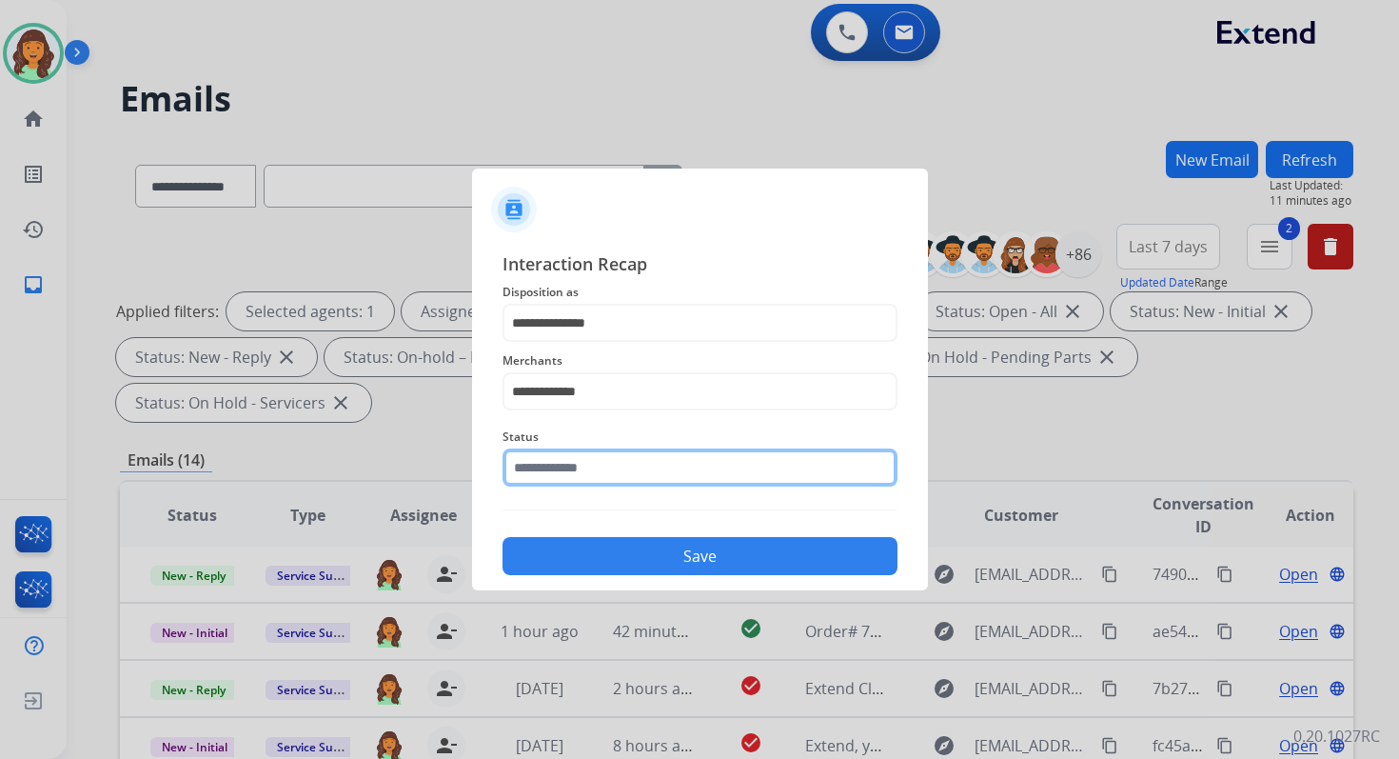
click at [598, 458] on input "text" at bounding box center [700, 467] width 395 height 38
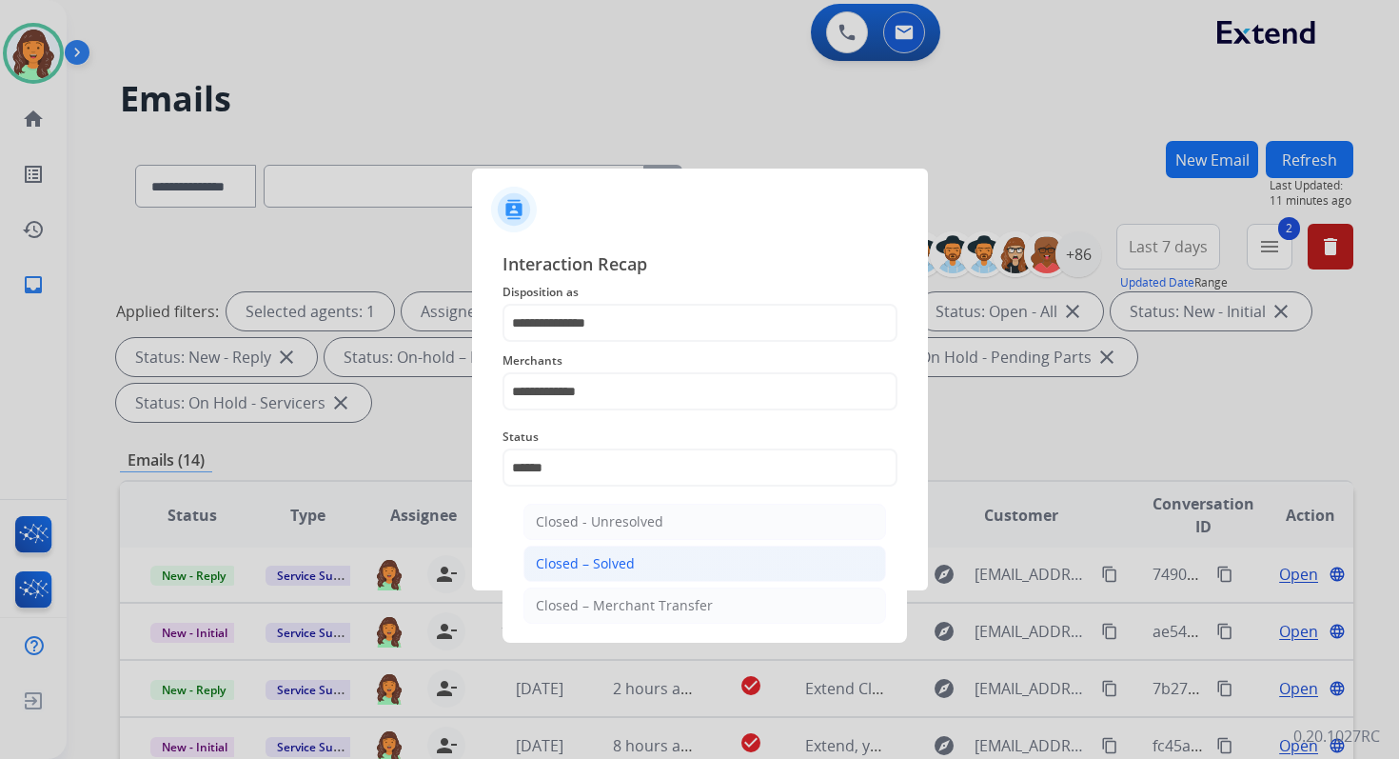
click at [618, 562] on div "Closed – Solved" at bounding box center [585, 563] width 99 height 19
type input "**********"
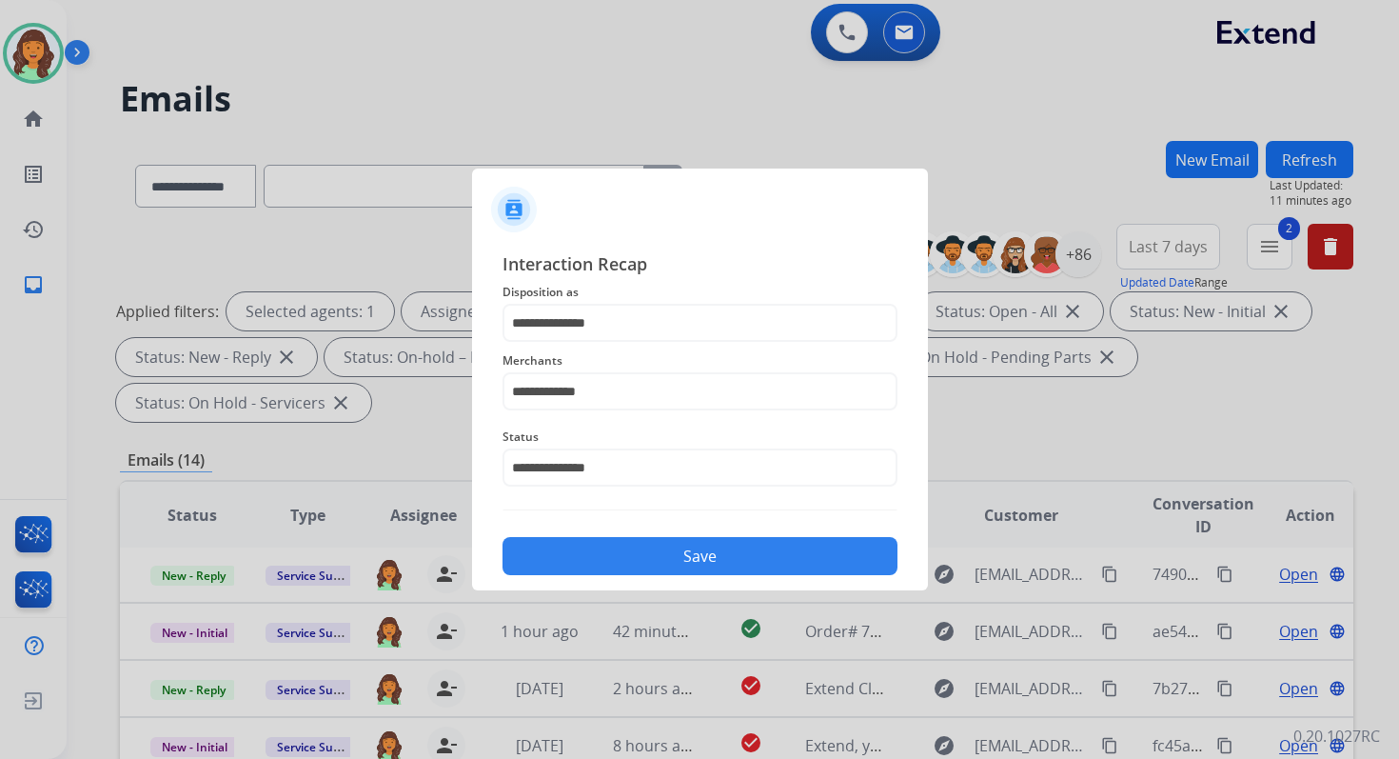
click at [618, 562] on button "Save" at bounding box center [700, 556] width 395 height 38
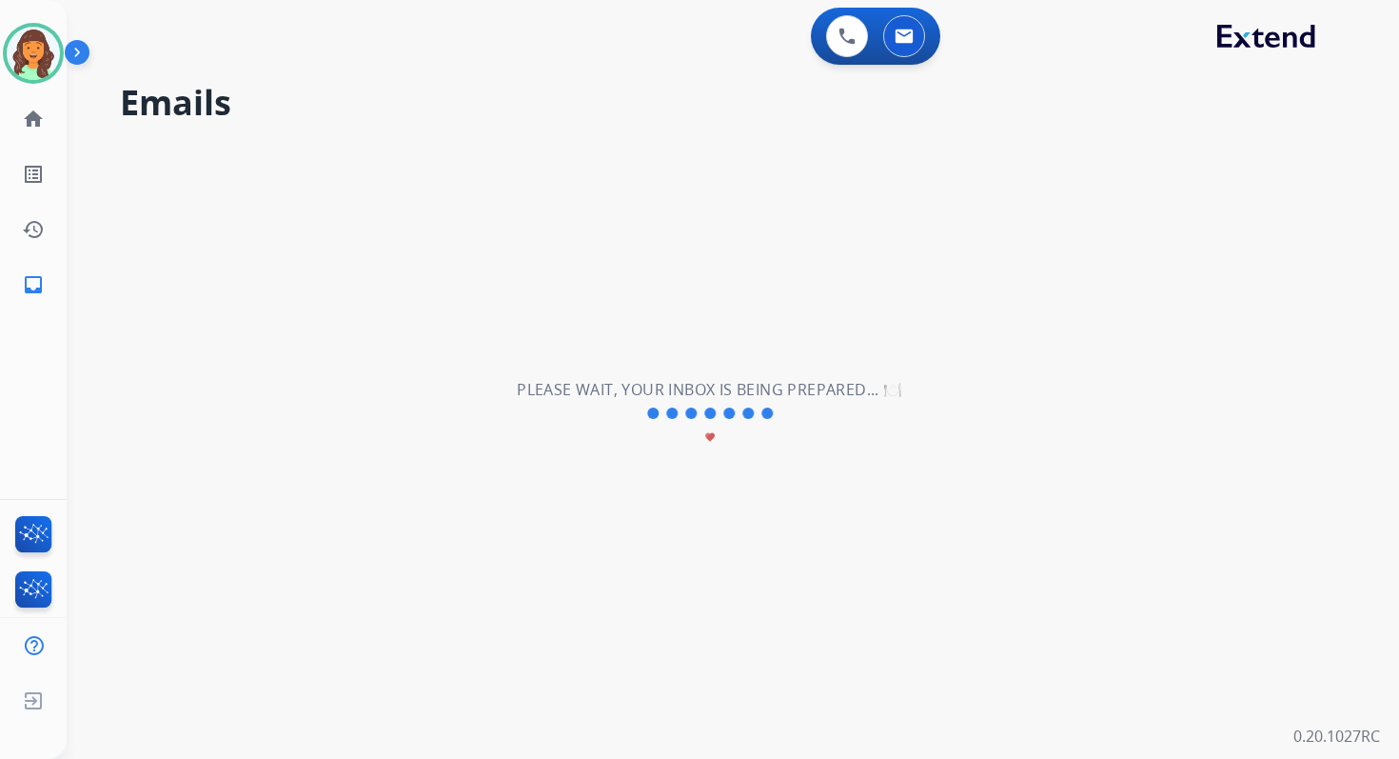
scroll to position [65, 0]
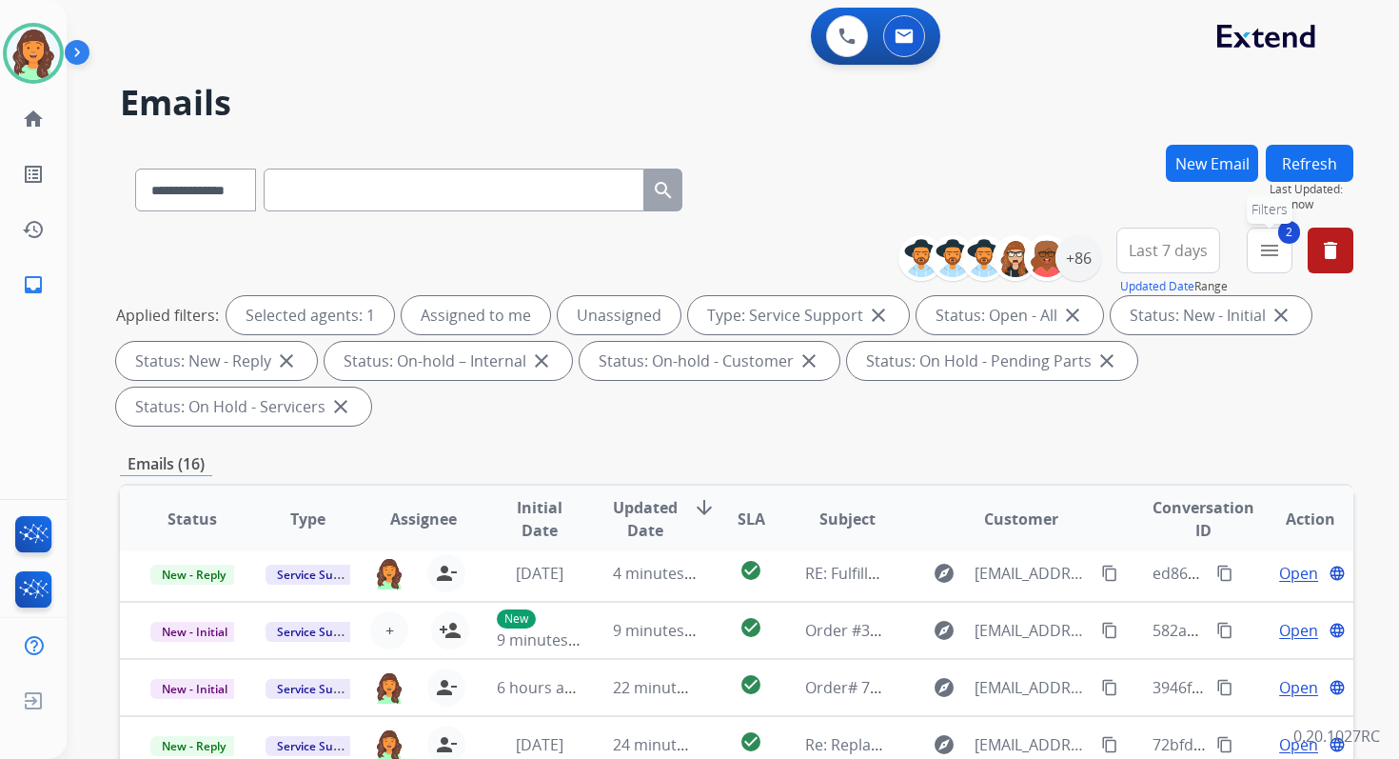
click at [1279, 249] on mat-icon "menu" at bounding box center [1270, 250] width 23 height 23
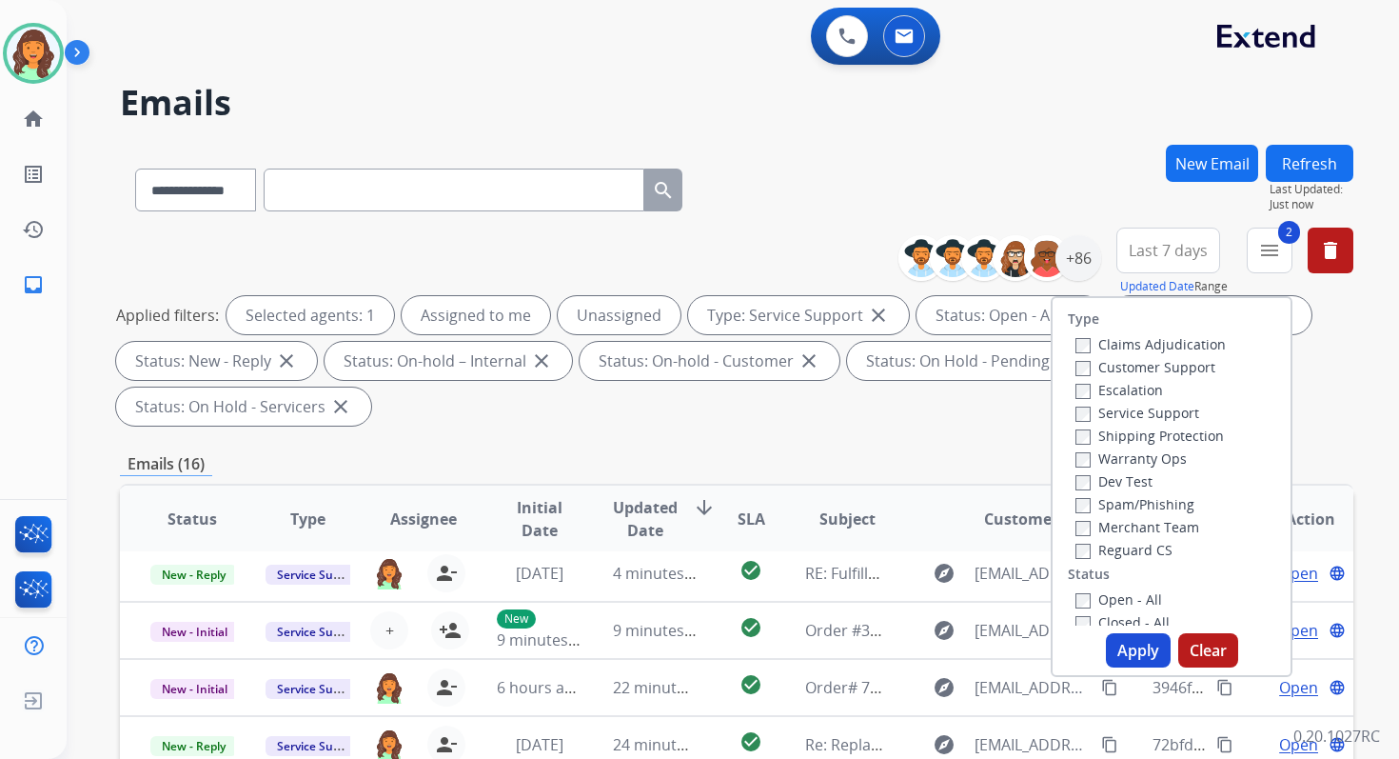
click at [1129, 649] on button "Apply" at bounding box center [1138, 650] width 65 height 34
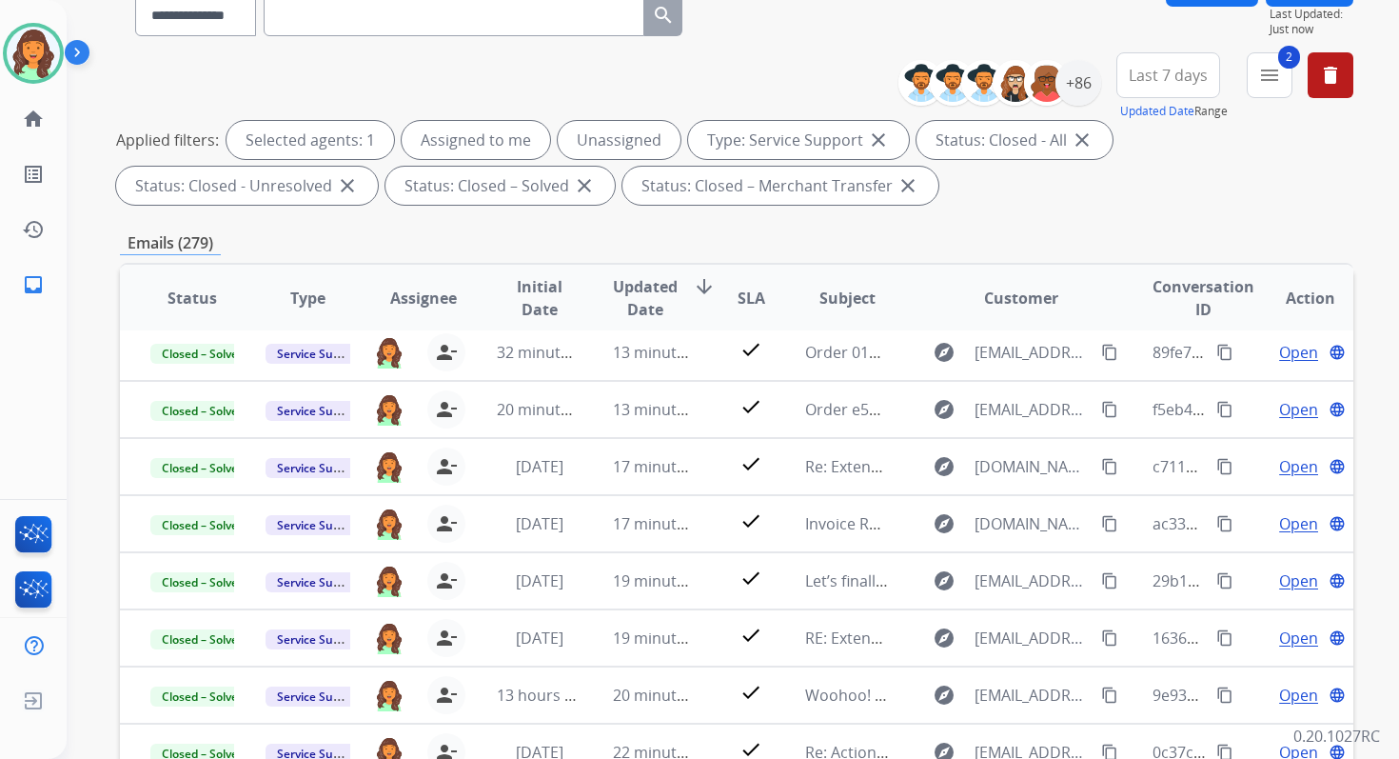
scroll to position [416, 0]
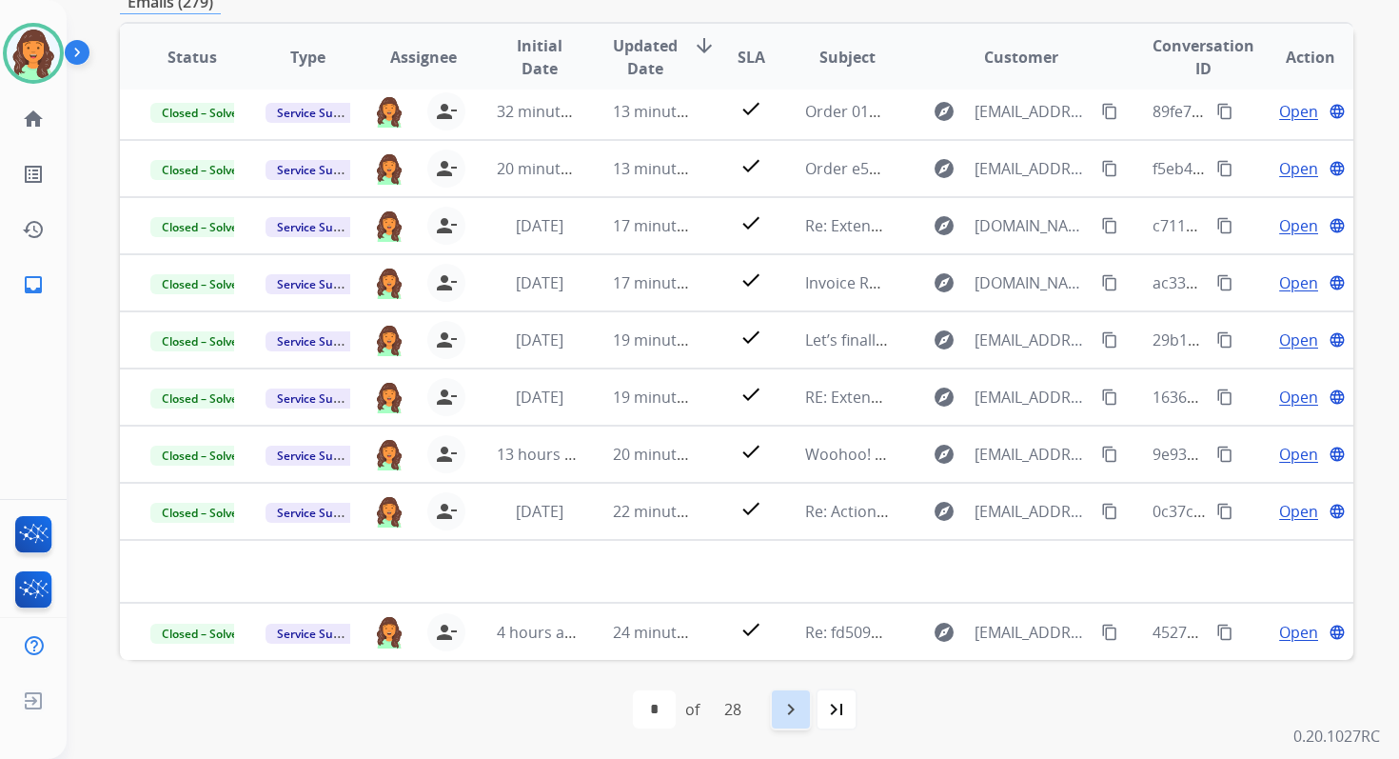
click at [785, 706] on mat-icon "navigate_next" at bounding box center [791, 709] width 23 height 23
click at [834, 705] on mat-icon "navigate_next" at bounding box center [833, 709] width 23 height 23
click at [838, 707] on mat-icon "navigate_next" at bounding box center [833, 709] width 23 height 23
select select "*"
click at [37, 704] on img at bounding box center [33, 701] width 34 height 36
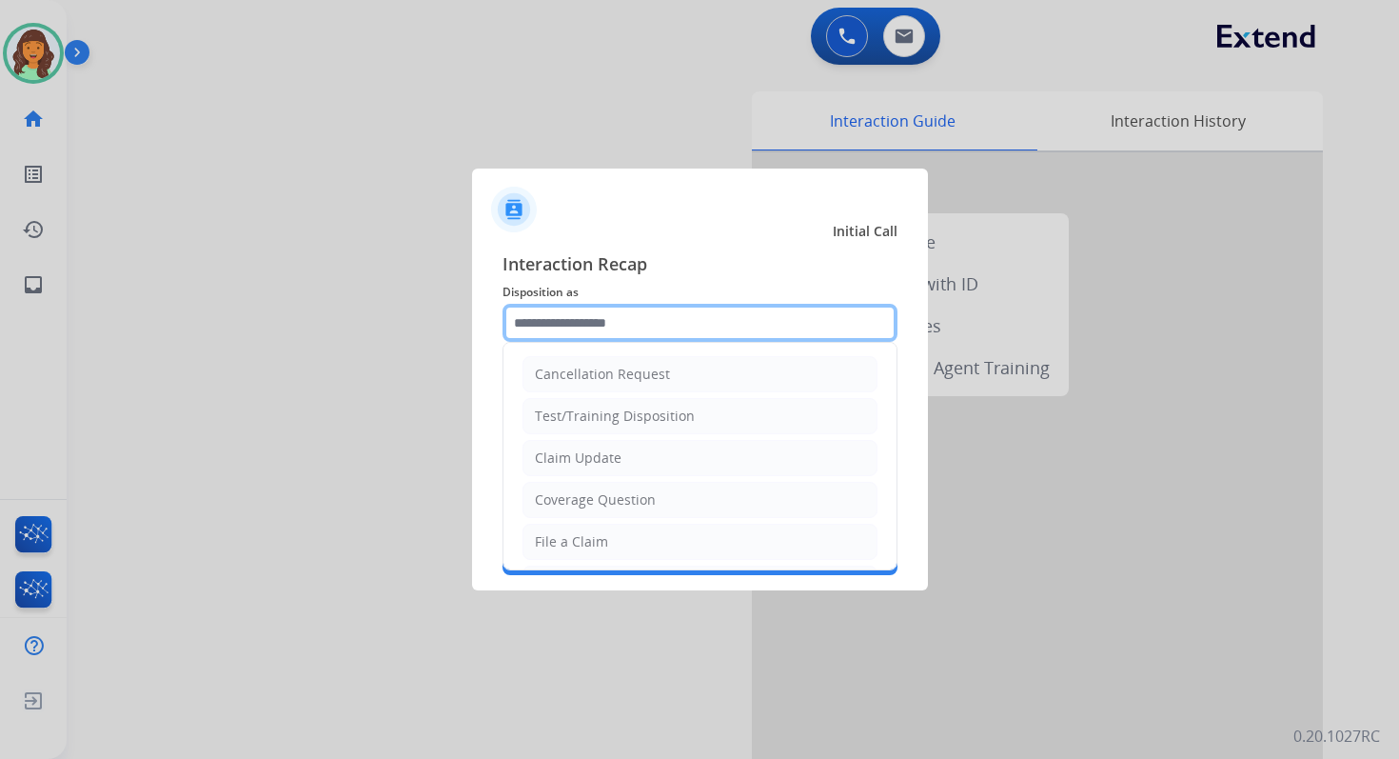
click at [656, 329] on input "text" at bounding box center [700, 323] width 395 height 38
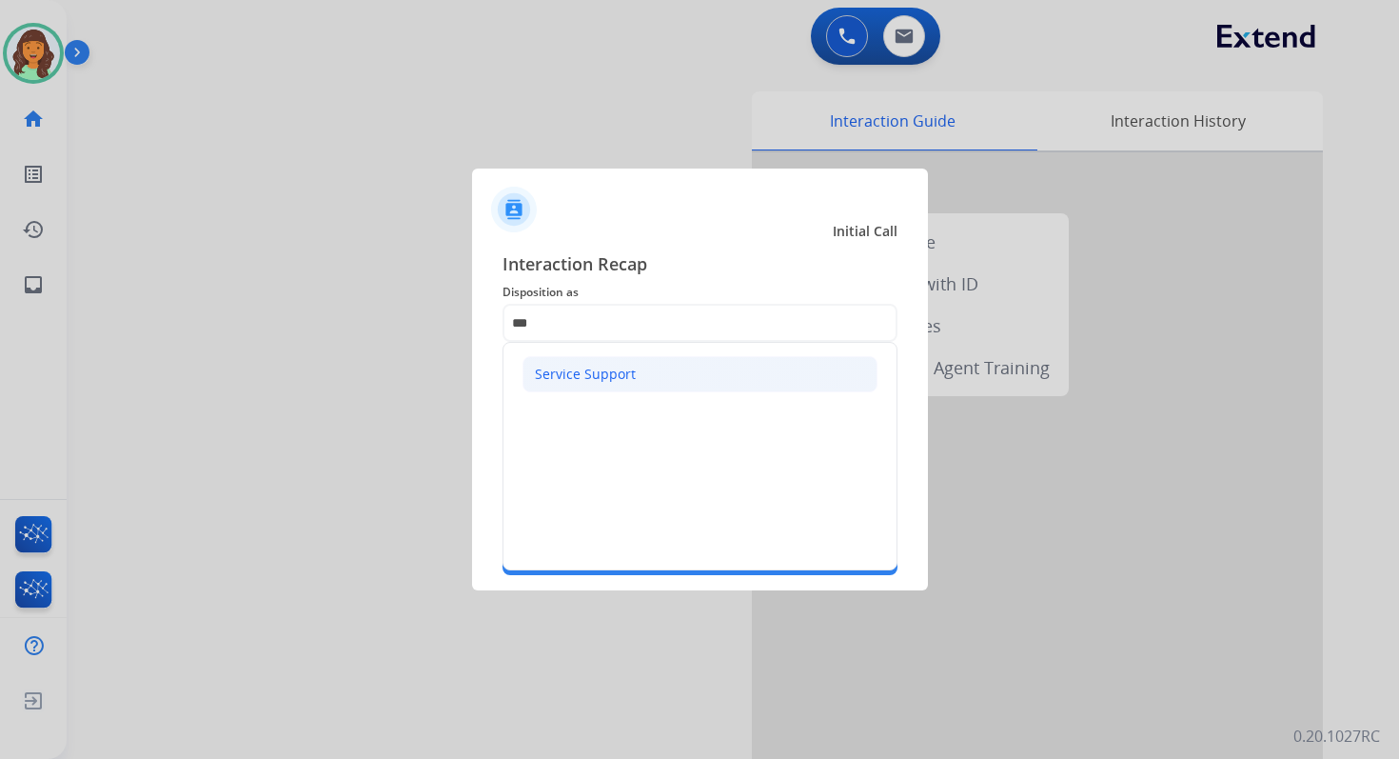
click at [640, 385] on li "Service Support" at bounding box center [700, 374] width 355 height 36
type input "**********"
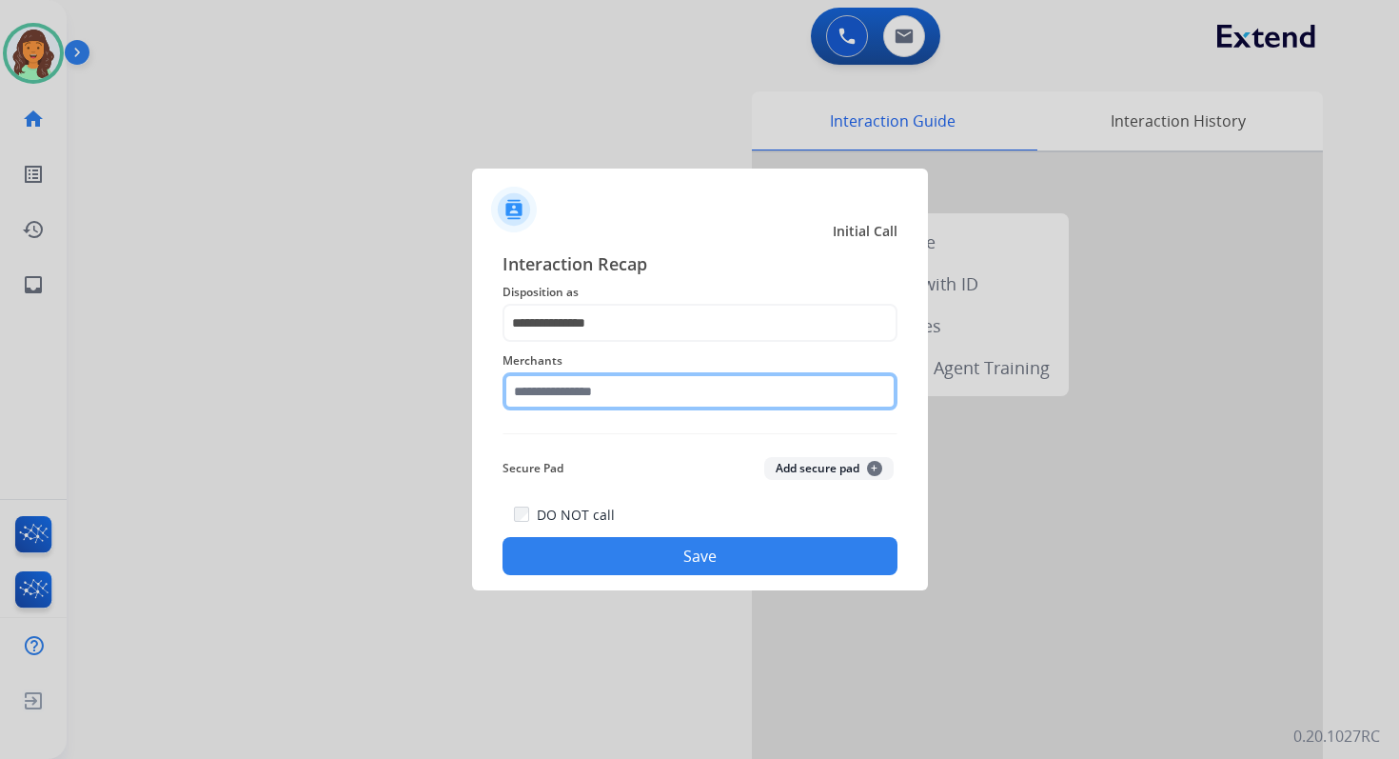
click at [635, 385] on input "text" at bounding box center [700, 391] width 395 height 38
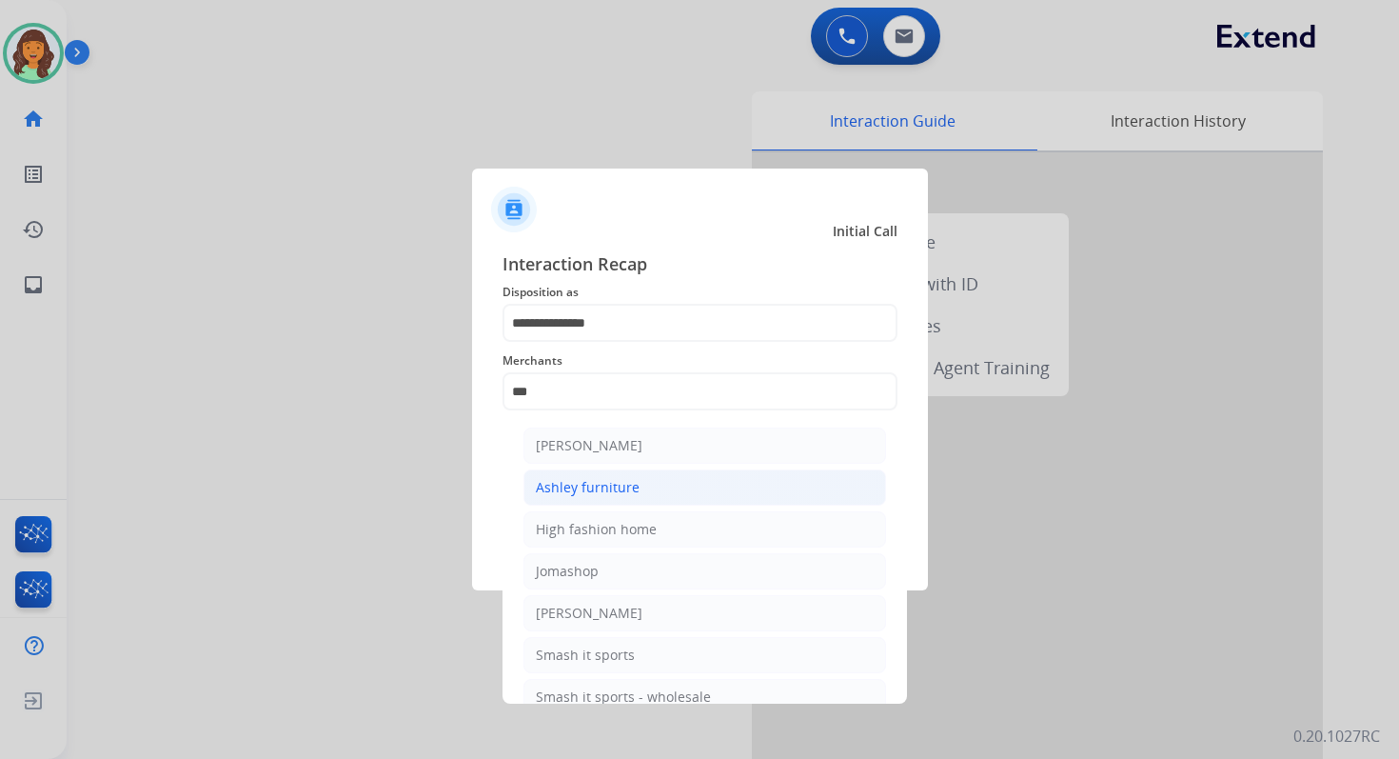
click at [603, 486] on div "Ashley furniture" at bounding box center [588, 487] width 104 height 19
type input "**********"
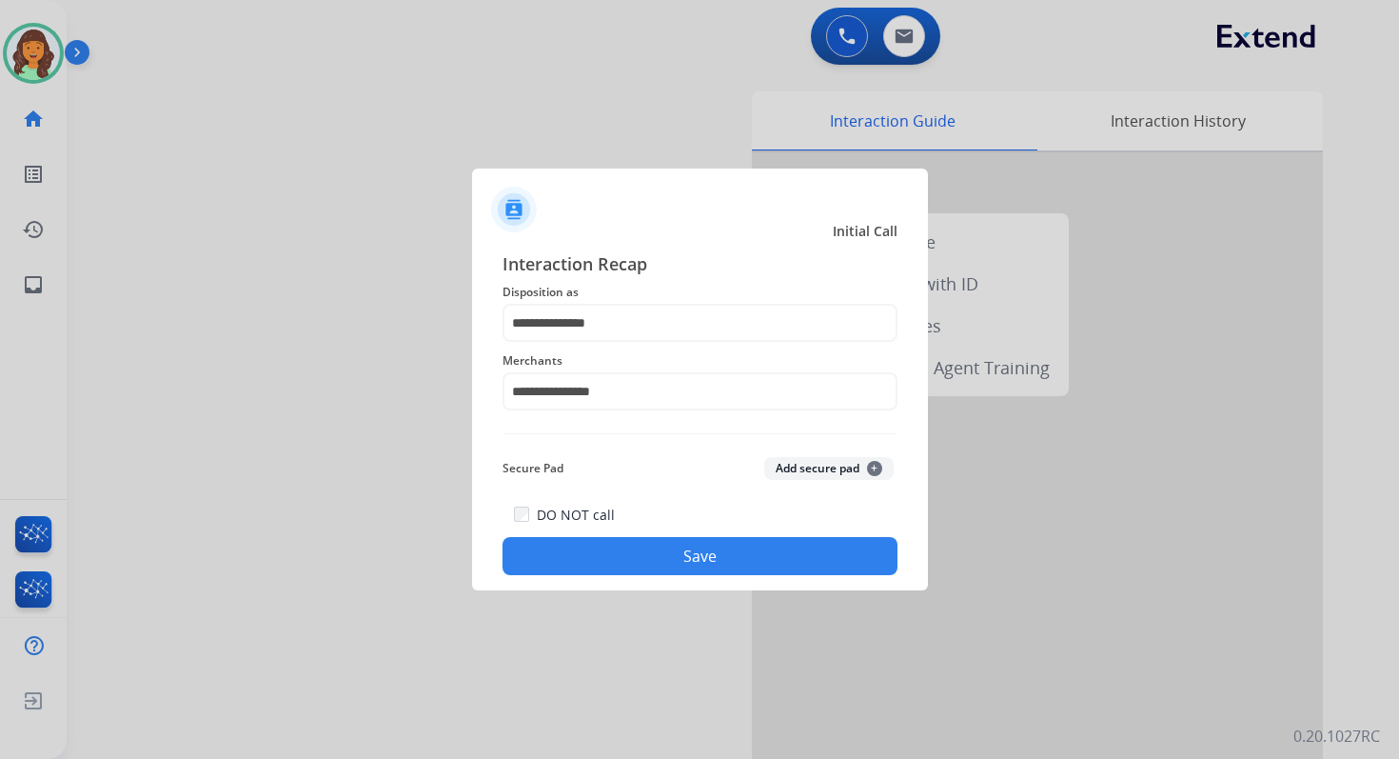
click at [716, 563] on button "Save" at bounding box center [700, 556] width 395 height 38
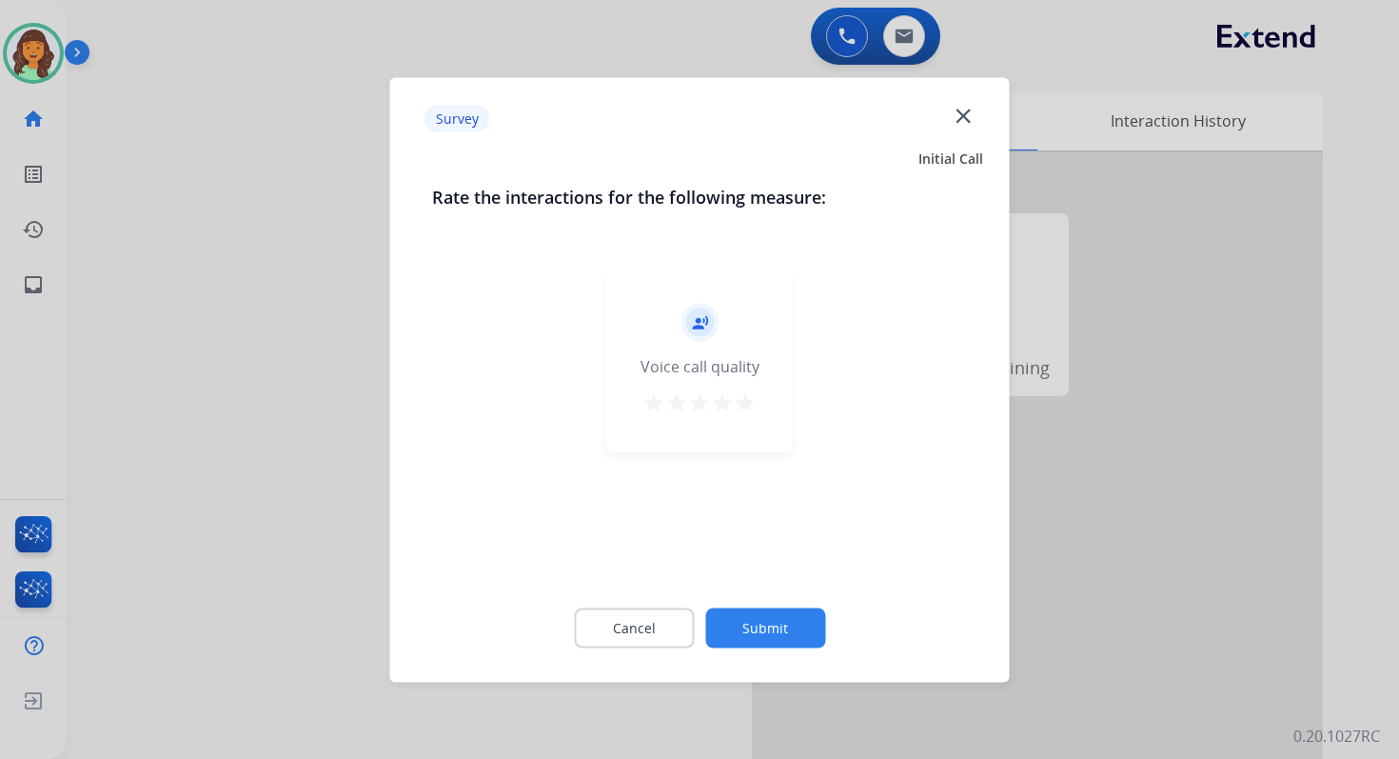
click at [778, 641] on button "Submit" at bounding box center [765, 627] width 120 height 40
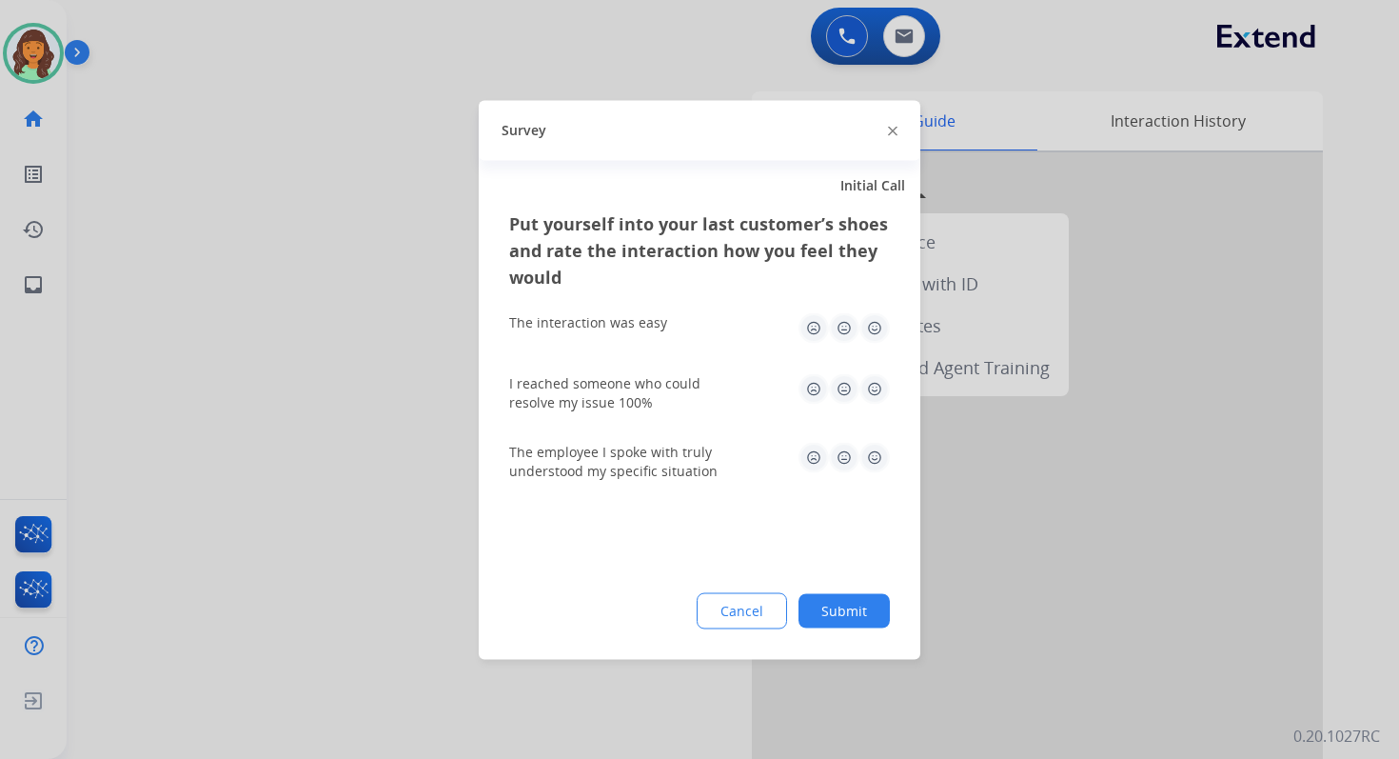
click at [866, 620] on button "Submit" at bounding box center [844, 610] width 91 height 34
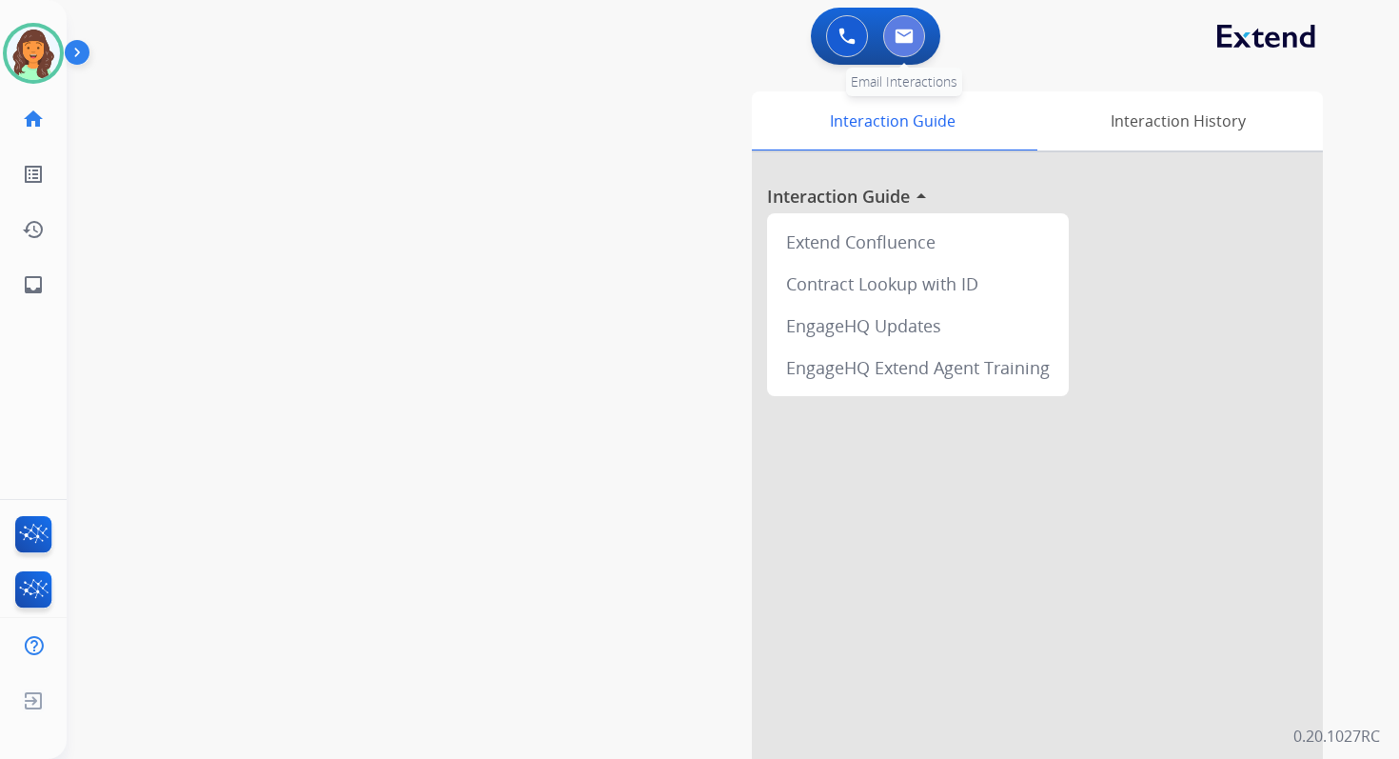
click at [920, 27] on button at bounding box center [904, 36] width 42 height 42
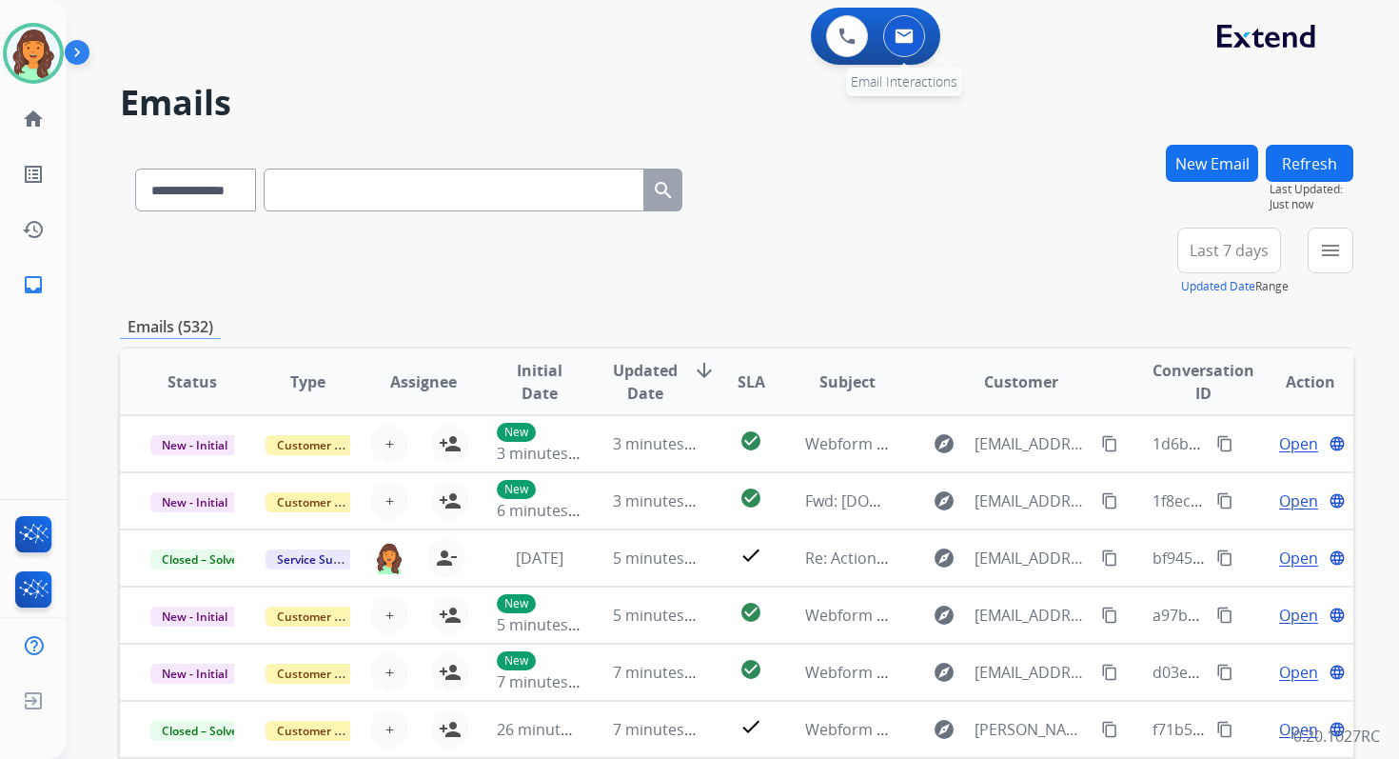
click at [905, 40] on img at bounding box center [904, 36] width 19 height 15
click at [244, 184] on select "**********" at bounding box center [194, 190] width 119 height 43
select select "**********"
click at [135, 169] on select "**********" at bounding box center [194, 190] width 119 height 43
click at [312, 190] on input "text" at bounding box center [454, 190] width 381 height 43
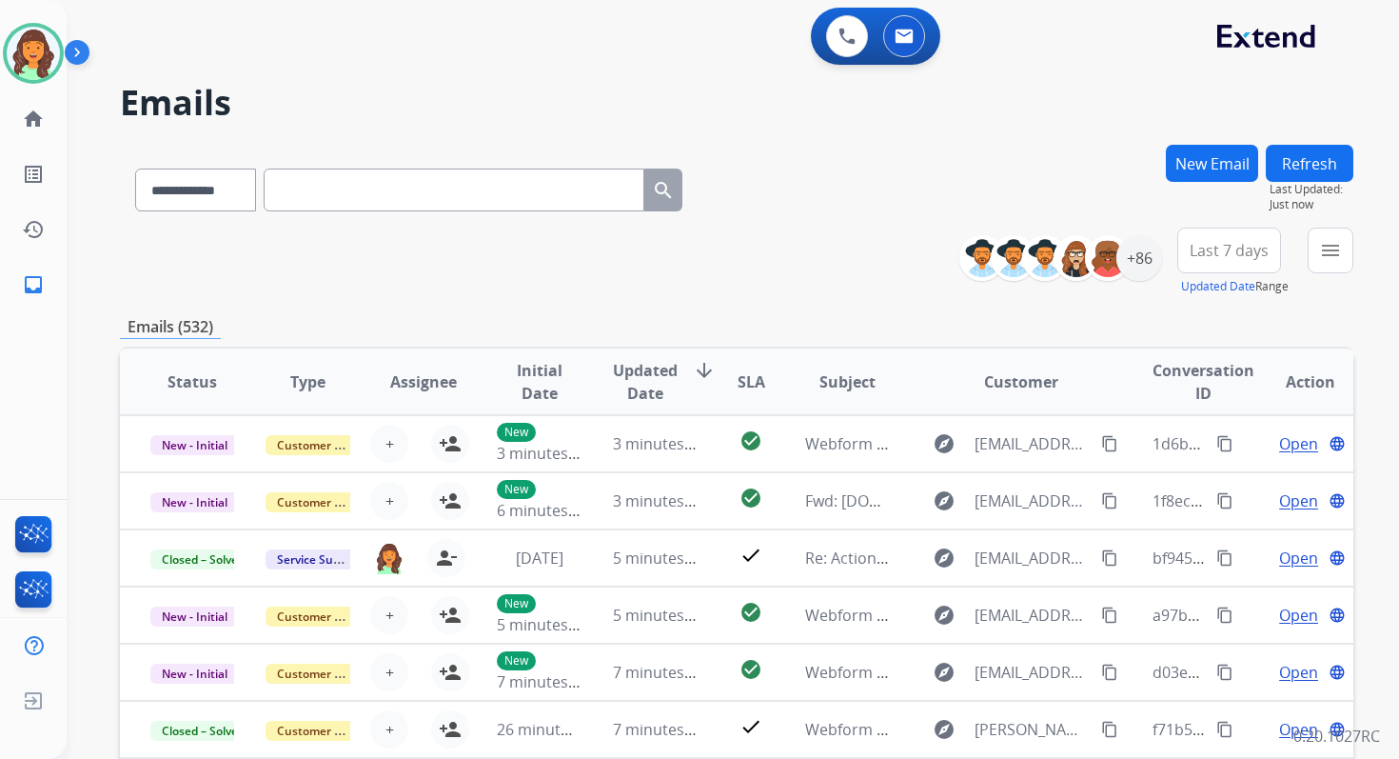
paste input "**********"
type input "**********"
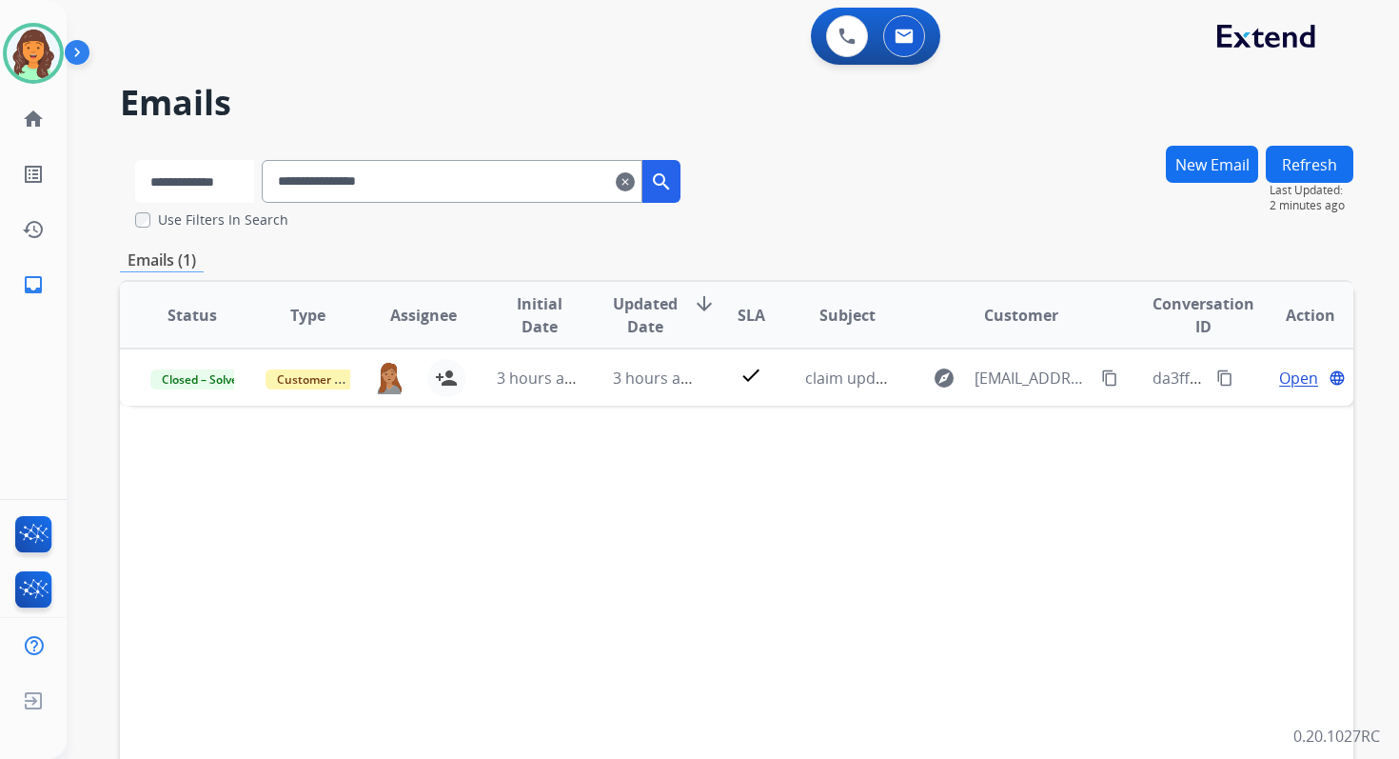
click at [213, 179] on select "**********" at bounding box center [194, 181] width 119 height 43
select select "**********"
click at [135, 160] on select "**********" at bounding box center [194, 181] width 119 height 43
click at [379, 172] on input "**********" at bounding box center [454, 181] width 381 height 43
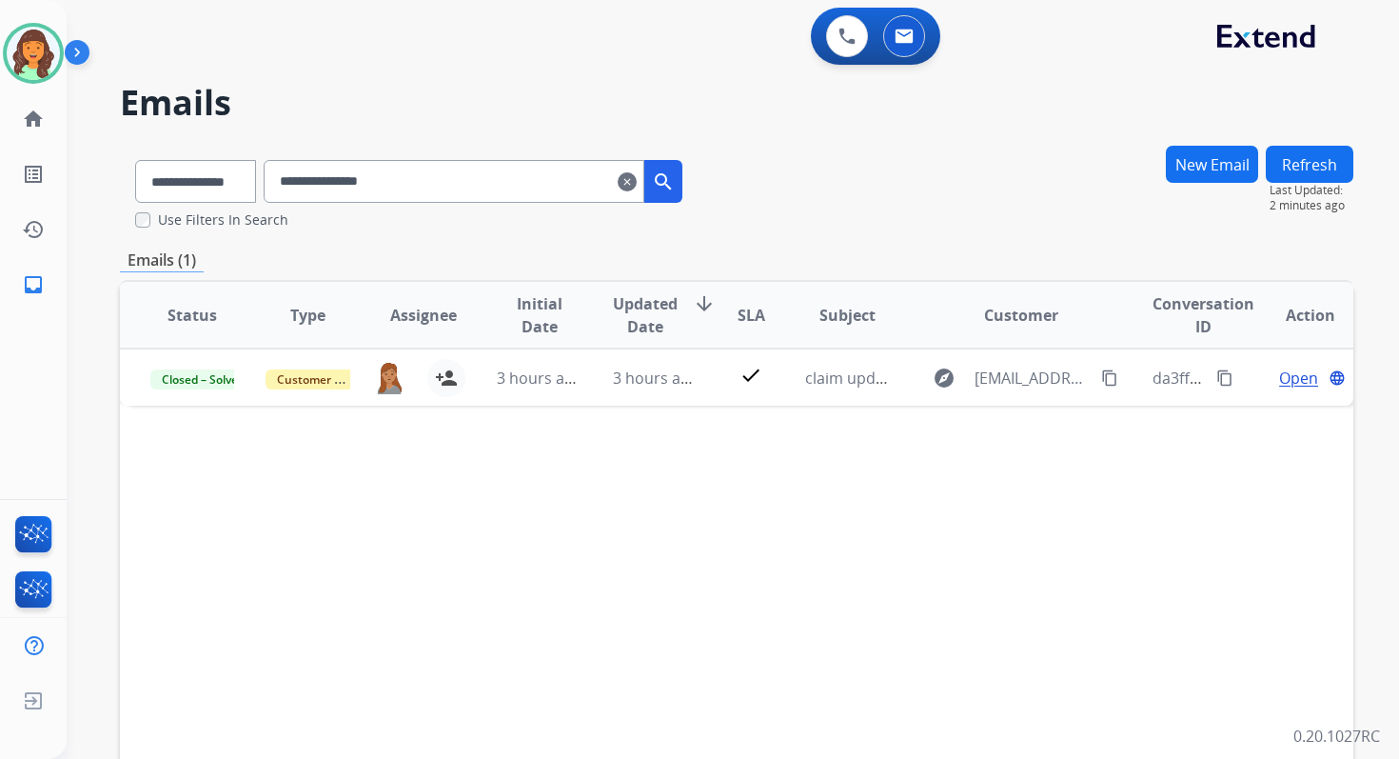
click at [379, 172] on input "**********" at bounding box center [454, 181] width 381 height 43
paste input "**********"
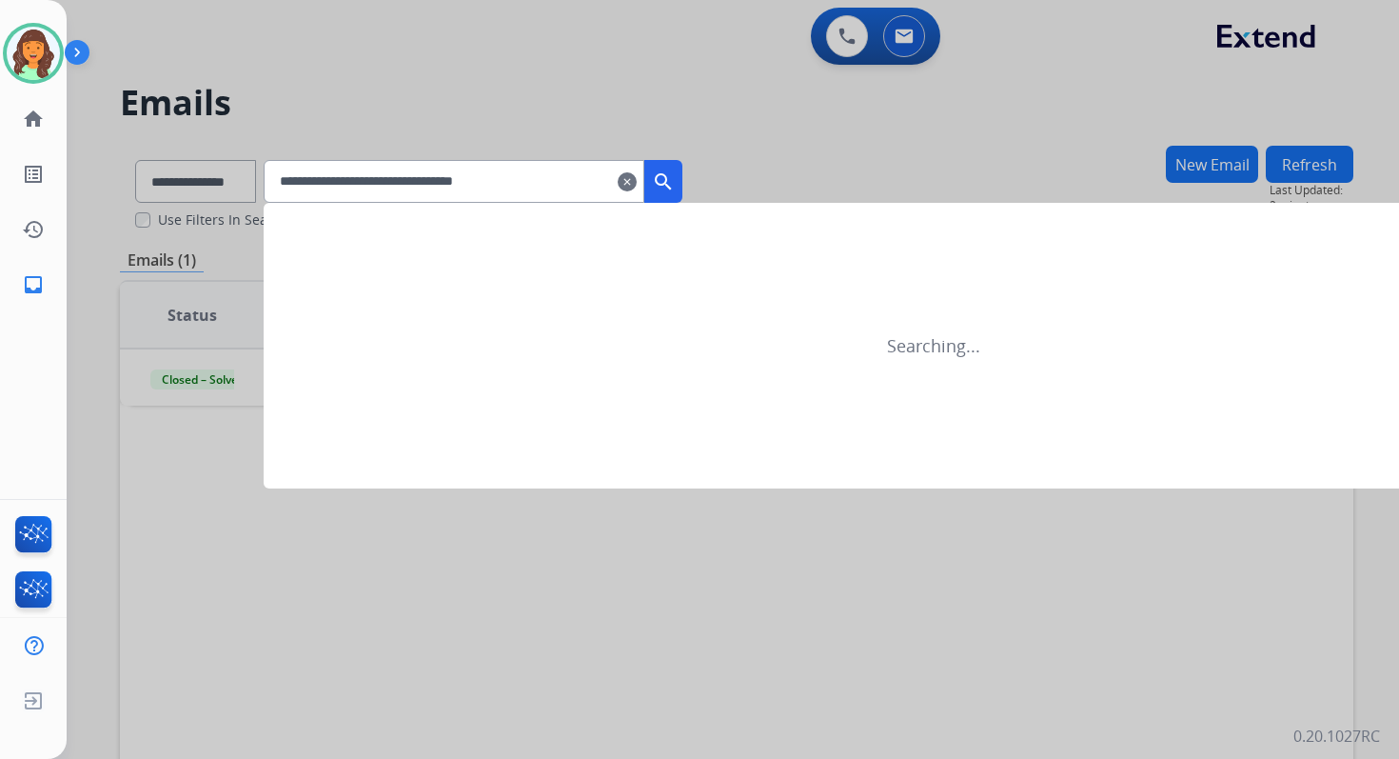
type input "**********"
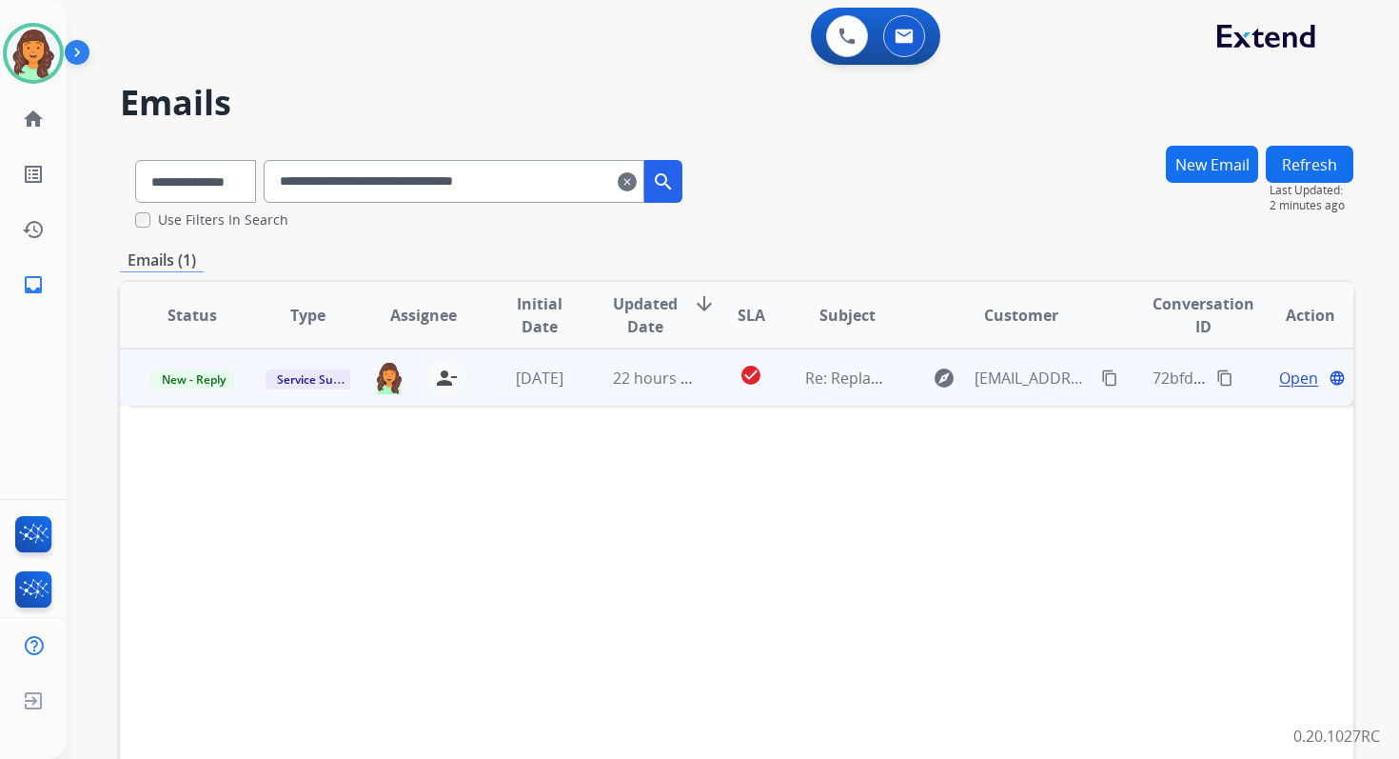
click at [1289, 380] on span "Open" at bounding box center [1298, 378] width 39 height 23
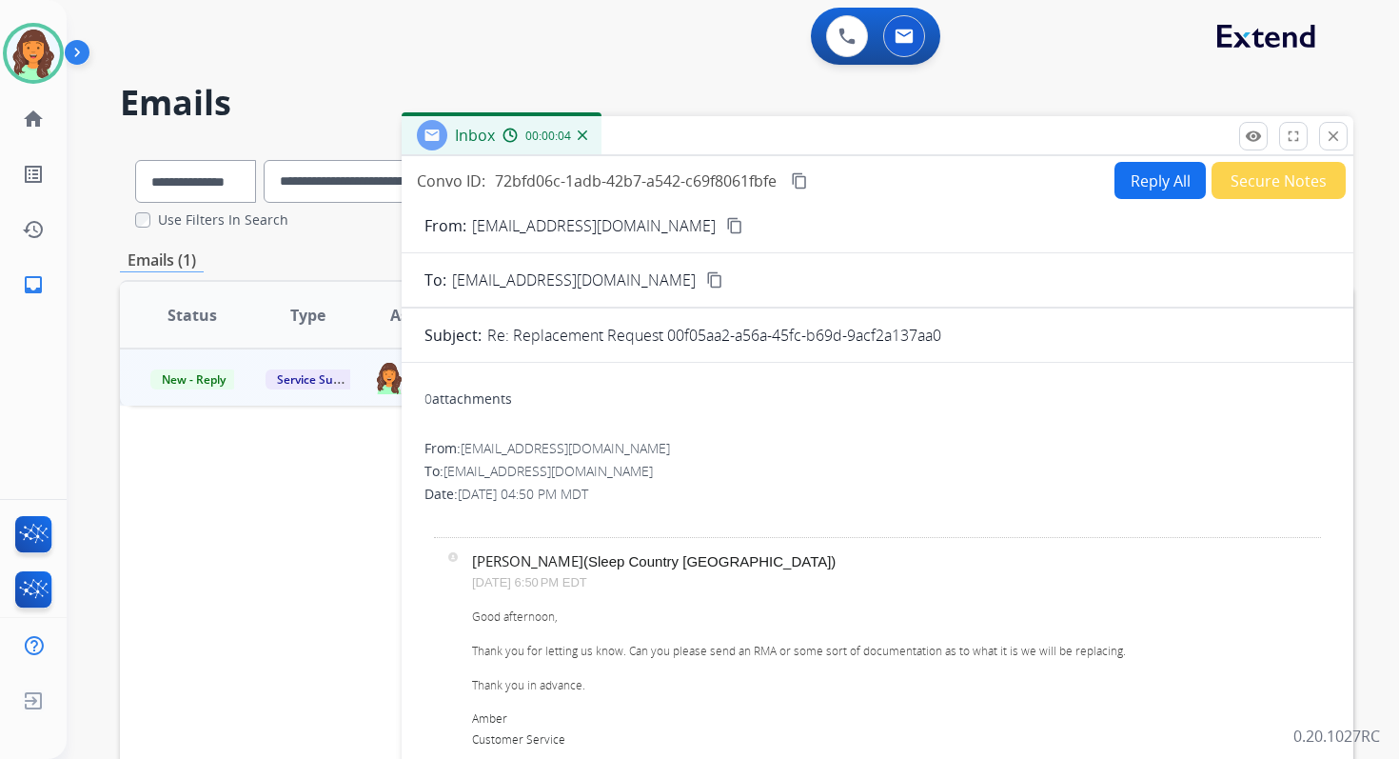
click at [1139, 193] on button "Reply All" at bounding box center [1160, 180] width 91 height 37
select select "**********"
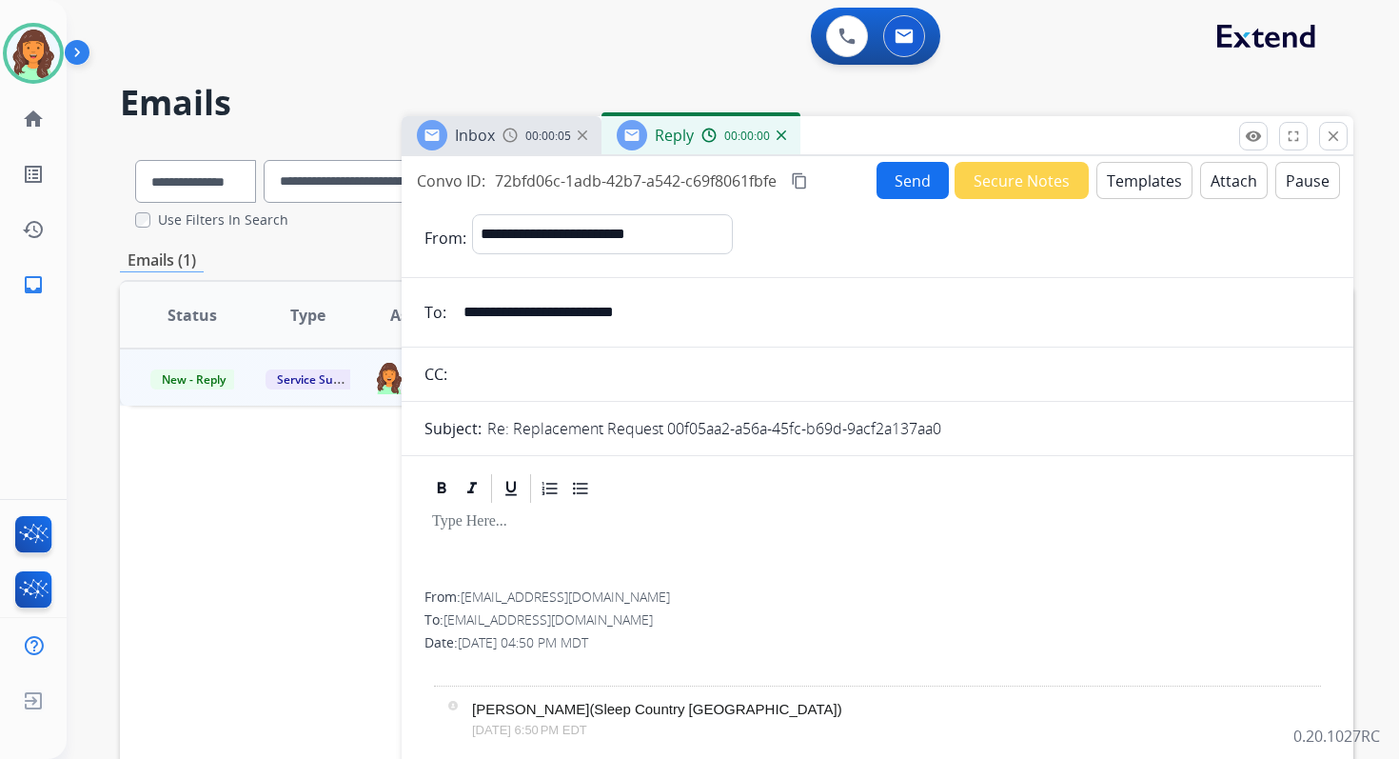
click at [1139, 193] on button "Templates" at bounding box center [1145, 180] width 96 height 37
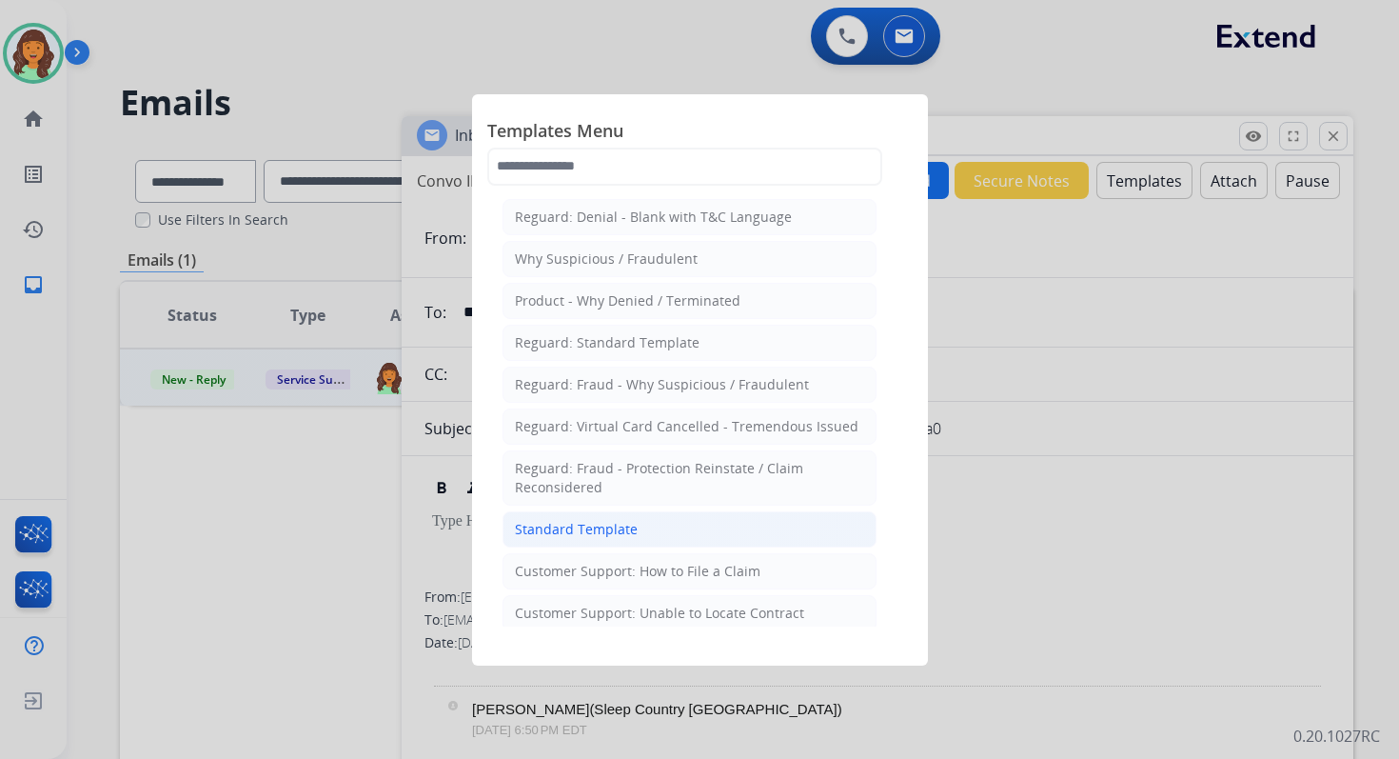
click at [606, 522] on div "Standard Template" at bounding box center [576, 529] width 123 height 19
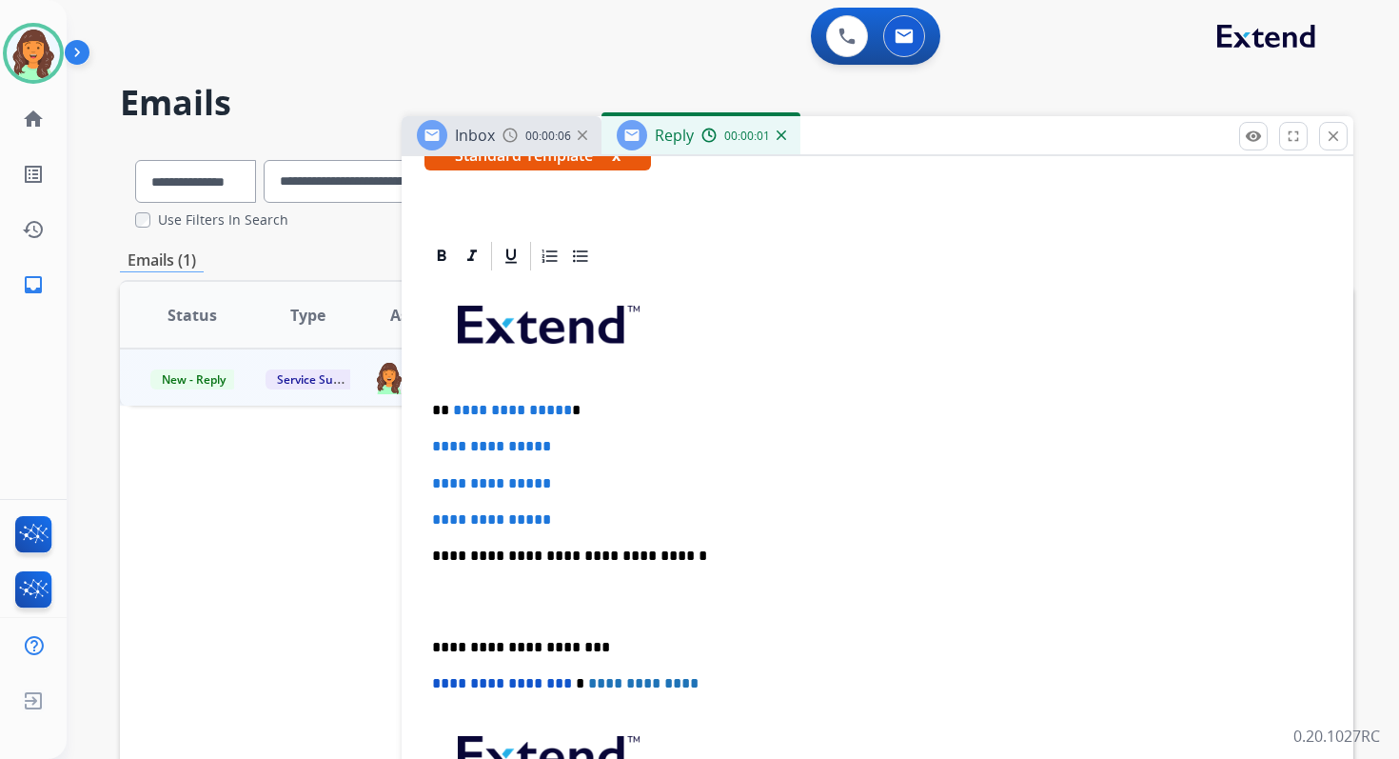
scroll to position [514, 0]
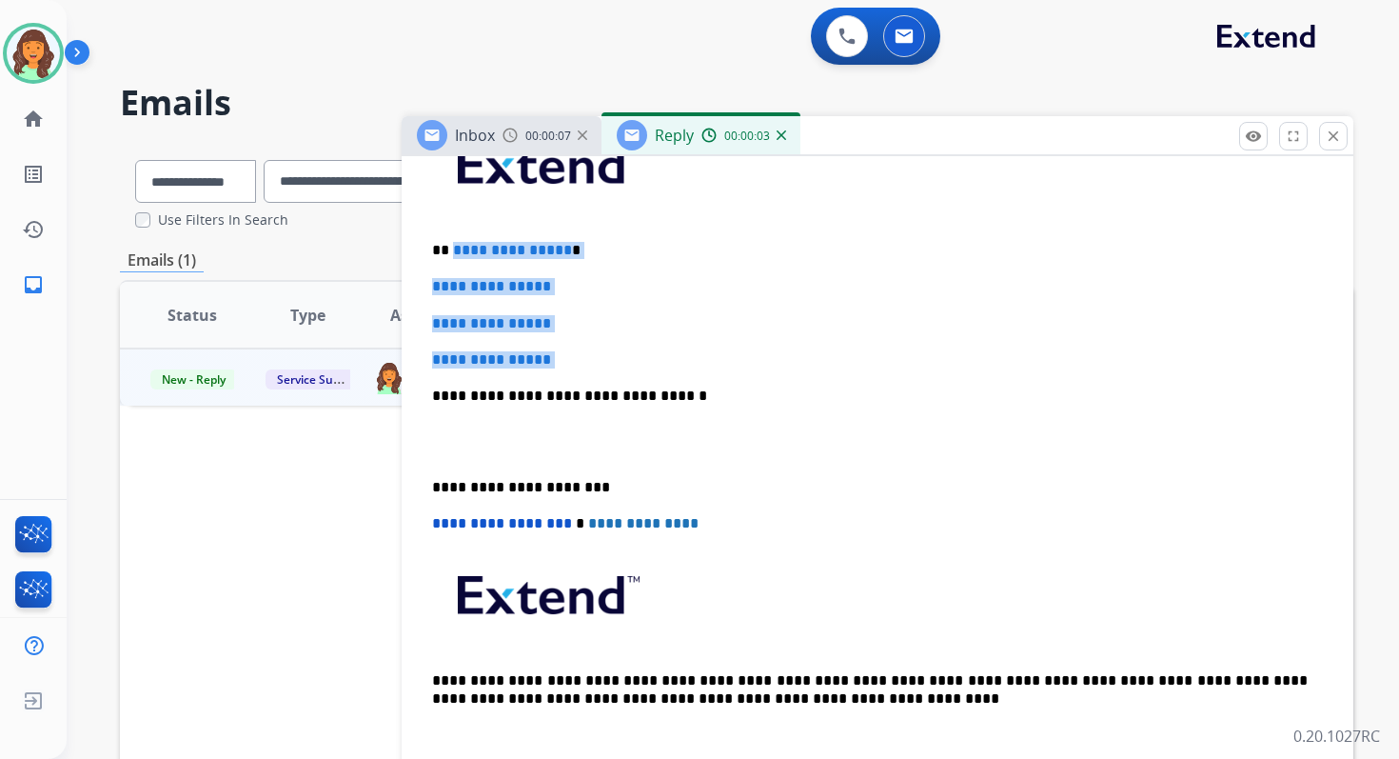
drag, startPoint x: 449, startPoint y: 252, endPoint x: 569, endPoint y: 386, distance: 179.3
click at [569, 386] on div "**********" at bounding box center [878, 440] width 906 height 655
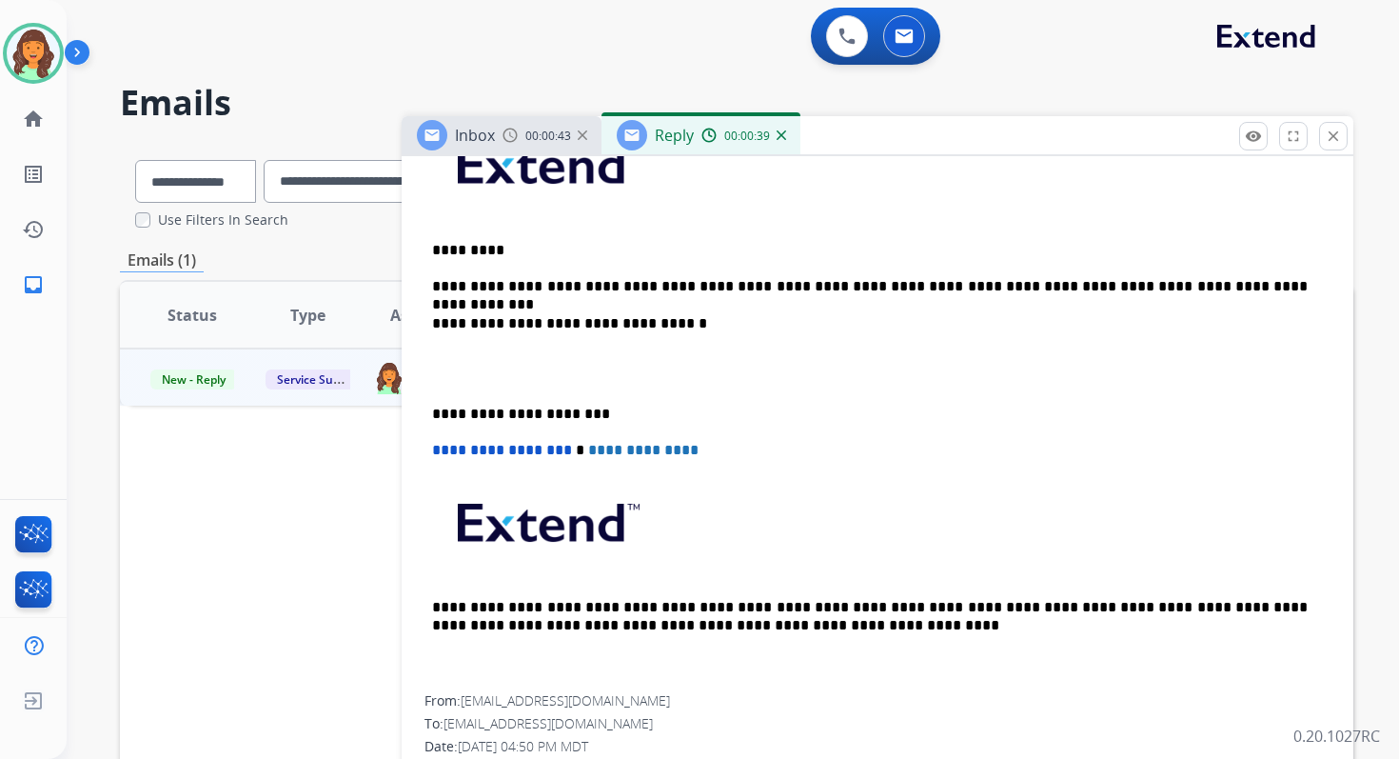
click at [642, 320] on p "**********" at bounding box center [870, 323] width 876 height 17
click at [517, 414] on p "**********" at bounding box center [870, 414] width 876 height 17
click at [440, 450] on span "**********" at bounding box center [502, 450] width 140 height 14
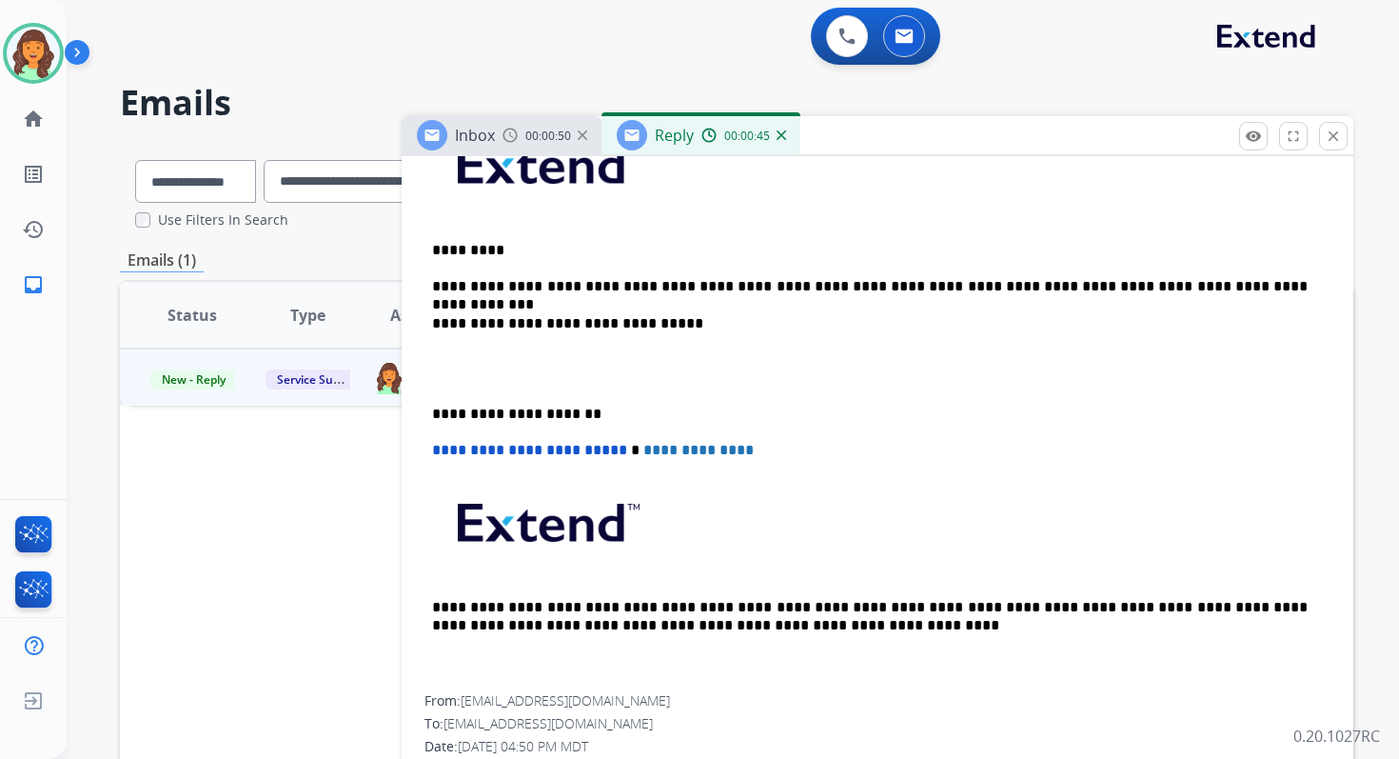
scroll to position [0, 0]
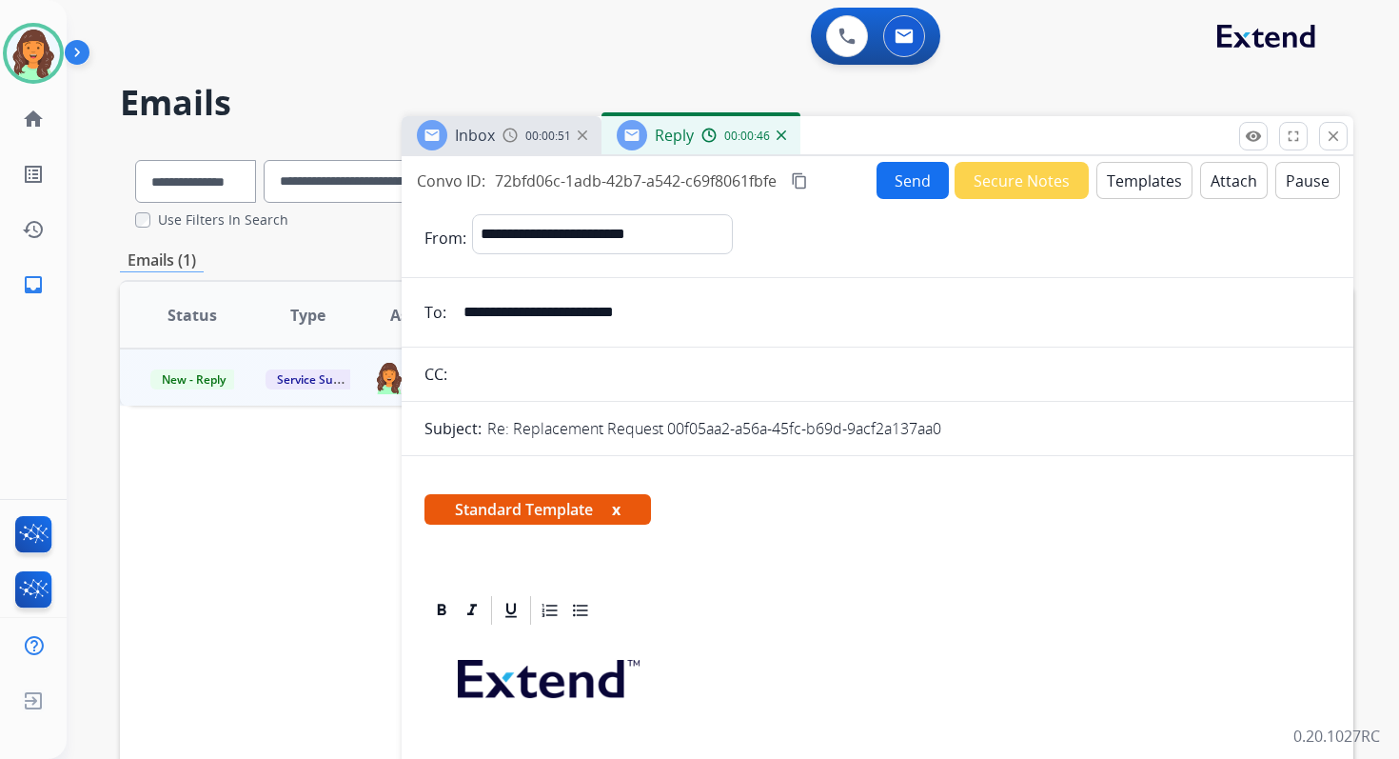
click at [801, 176] on mat-icon "content_copy" at bounding box center [799, 180] width 17 height 17
click at [903, 174] on button "Send" at bounding box center [913, 180] width 72 height 37
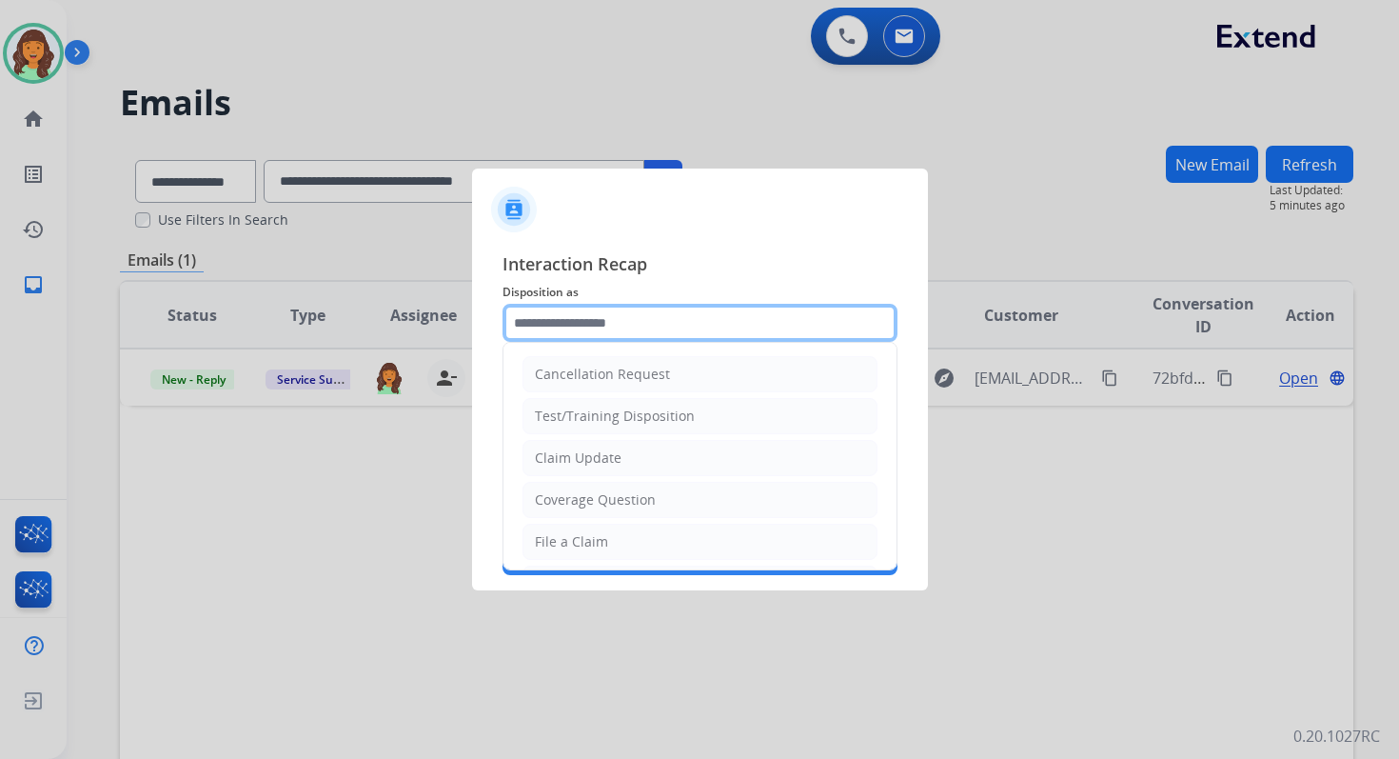
click at [634, 327] on input "text" at bounding box center [700, 323] width 395 height 38
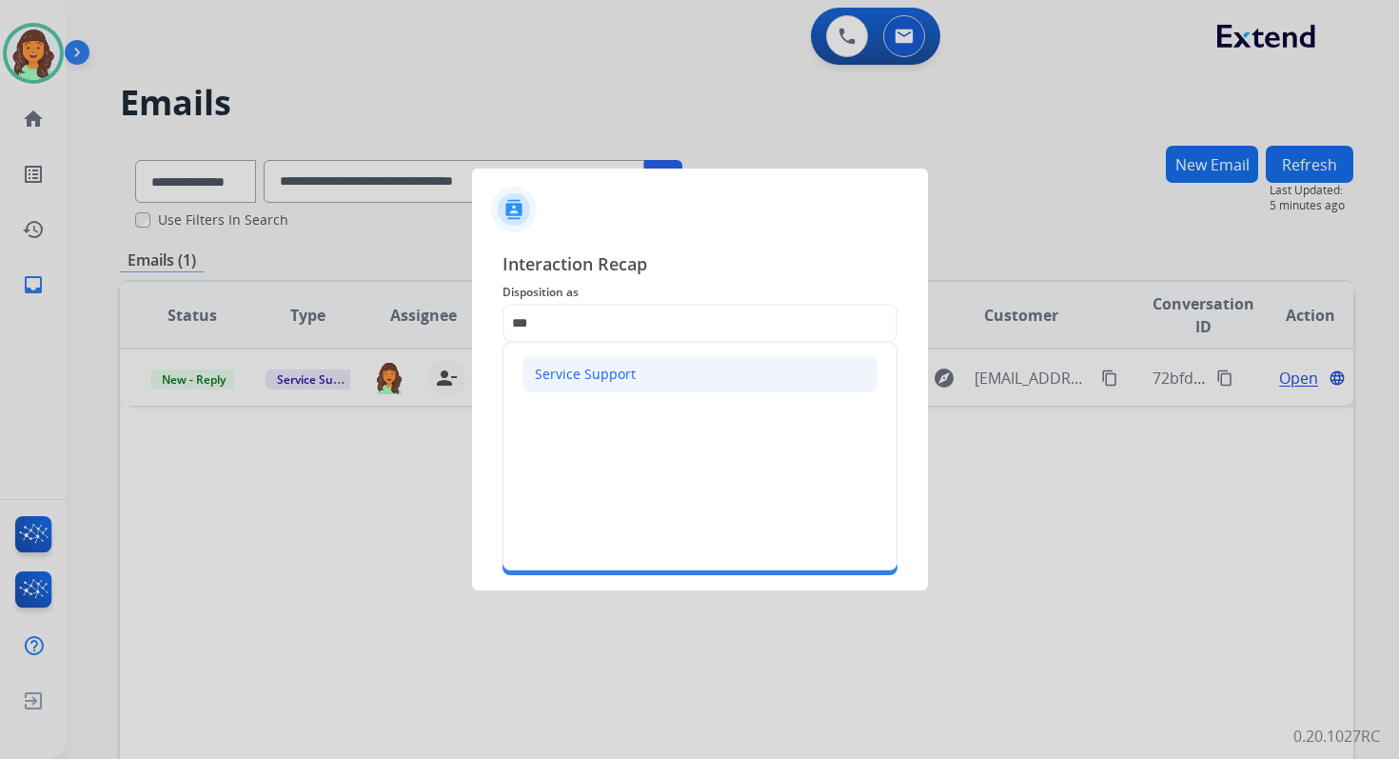
click at [609, 377] on div "Service Support" at bounding box center [585, 374] width 101 height 19
type input "**********"
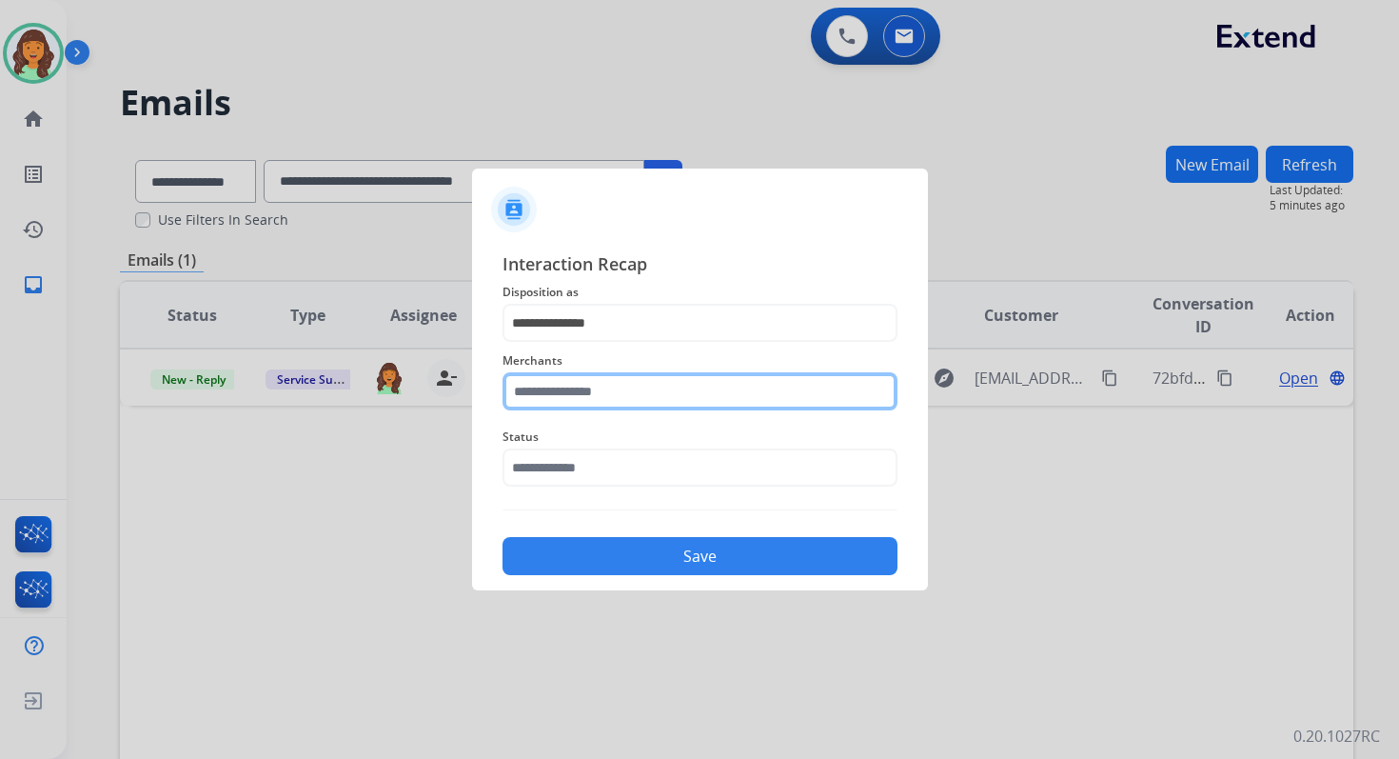
click at [609, 383] on input "text" at bounding box center [700, 391] width 395 height 38
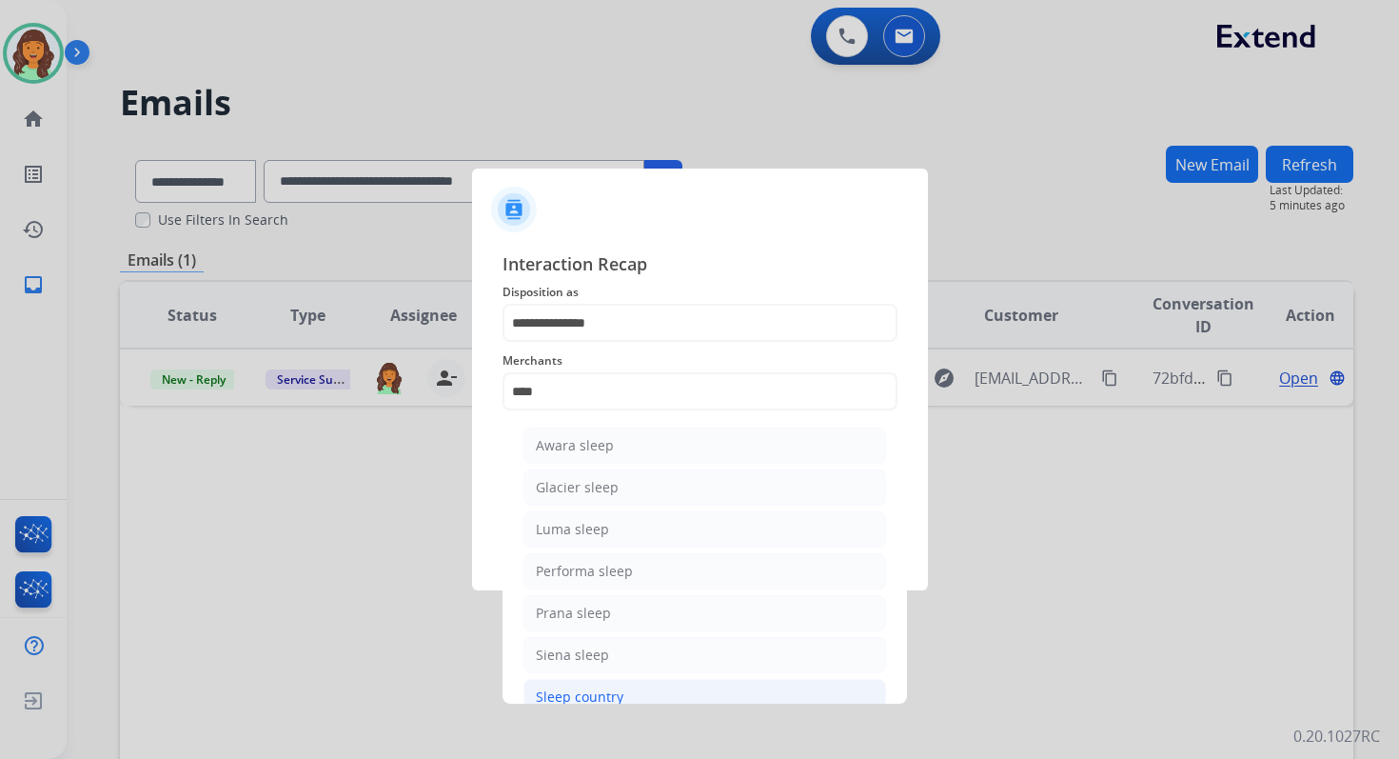
click at [592, 693] on div "Sleep country" at bounding box center [580, 696] width 88 height 19
type input "**********"
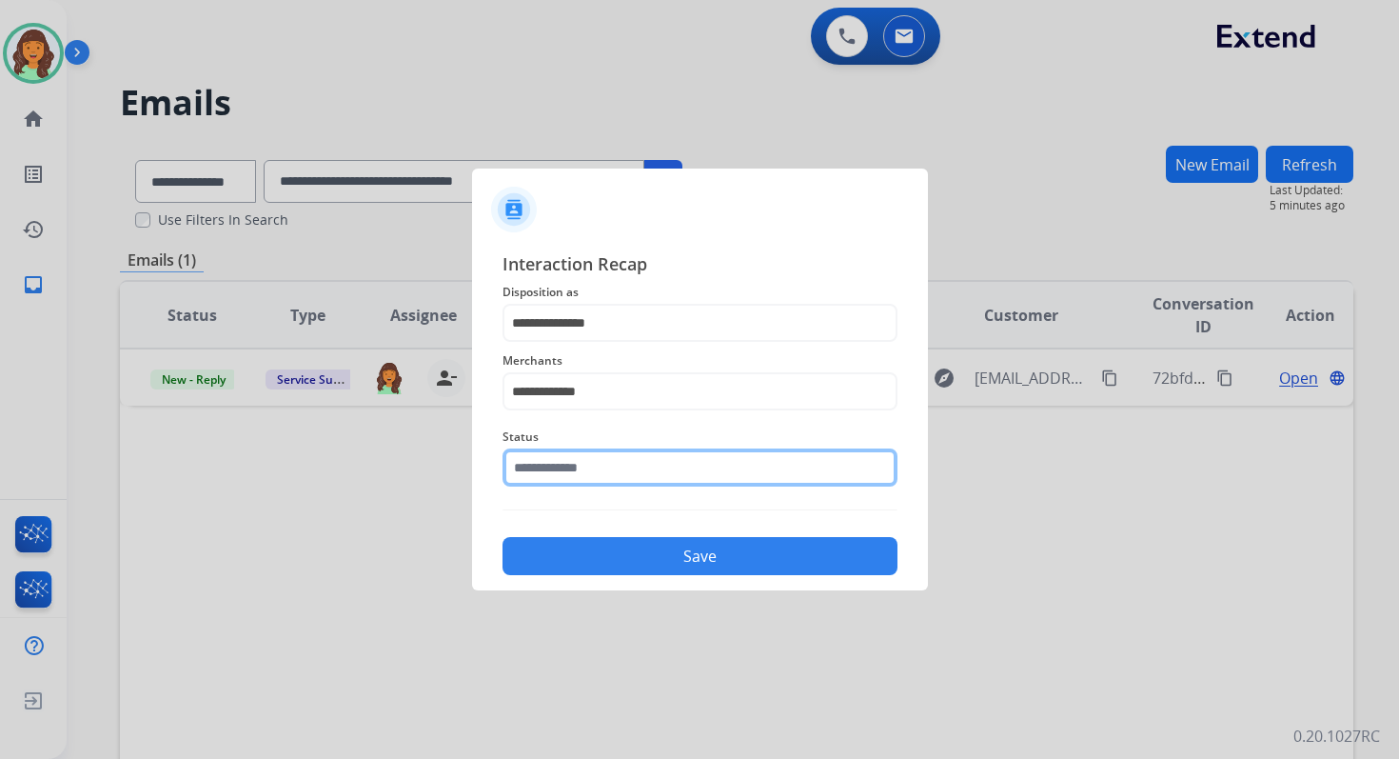
click at [586, 464] on input "text" at bounding box center [700, 467] width 395 height 38
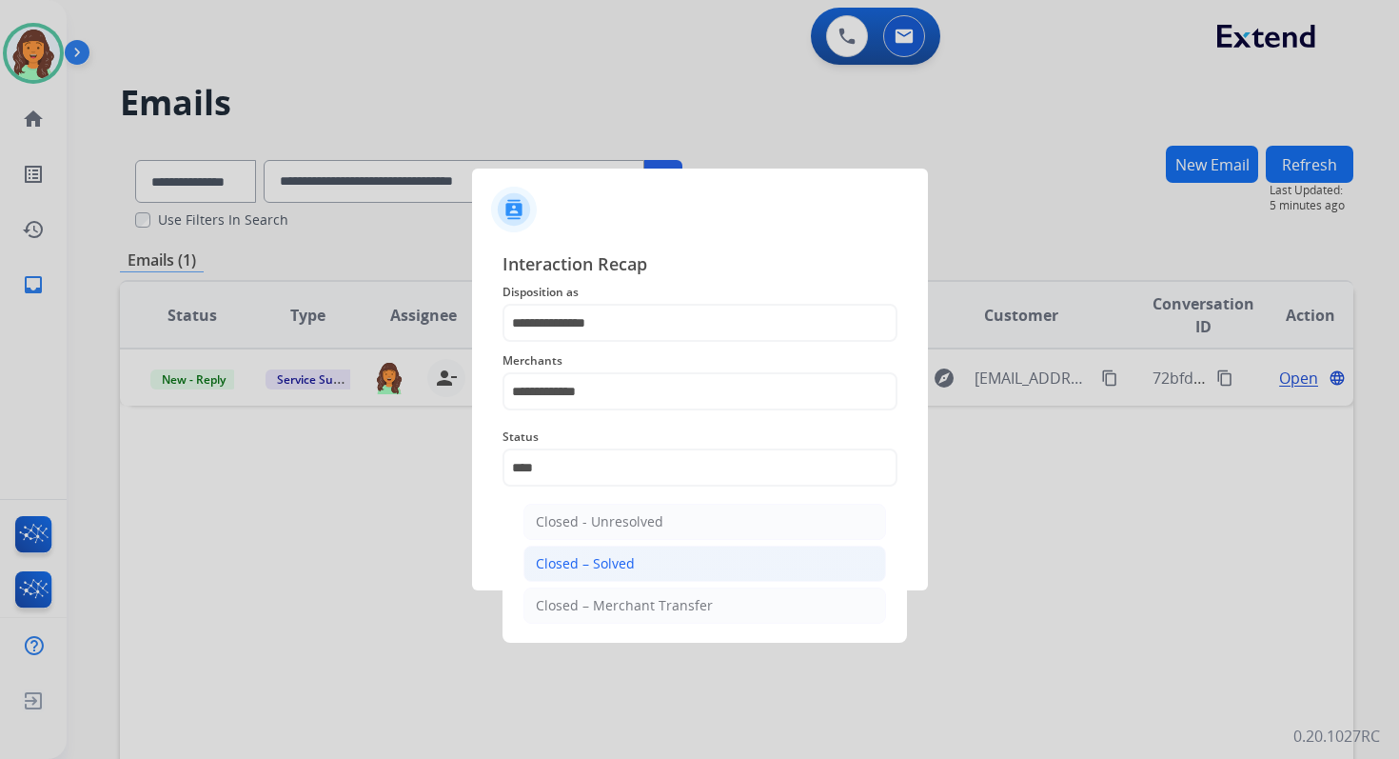
click at [607, 554] on div "Closed – Solved" at bounding box center [585, 563] width 99 height 19
type input "**********"
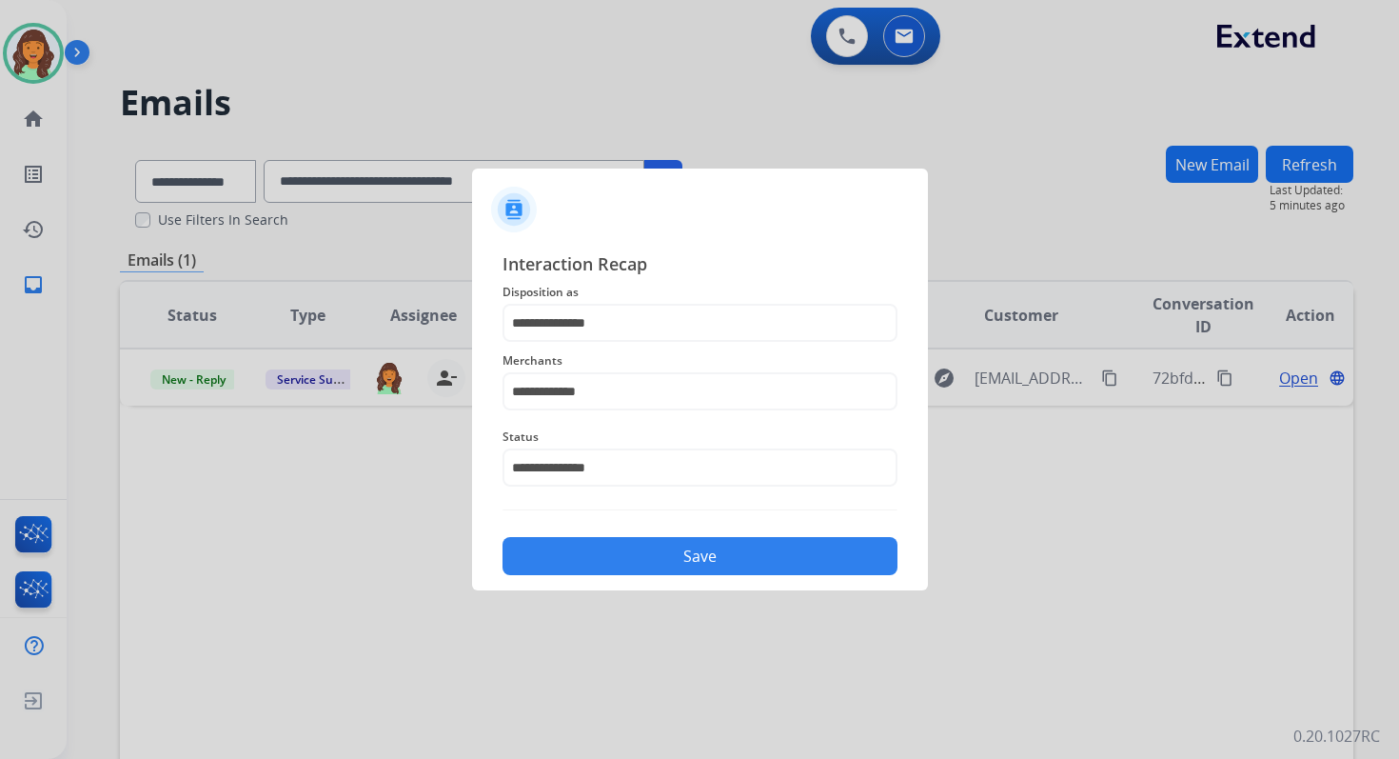
click at [607, 552] on button "Save" at bounding box center [700, 556] width 395 height 38
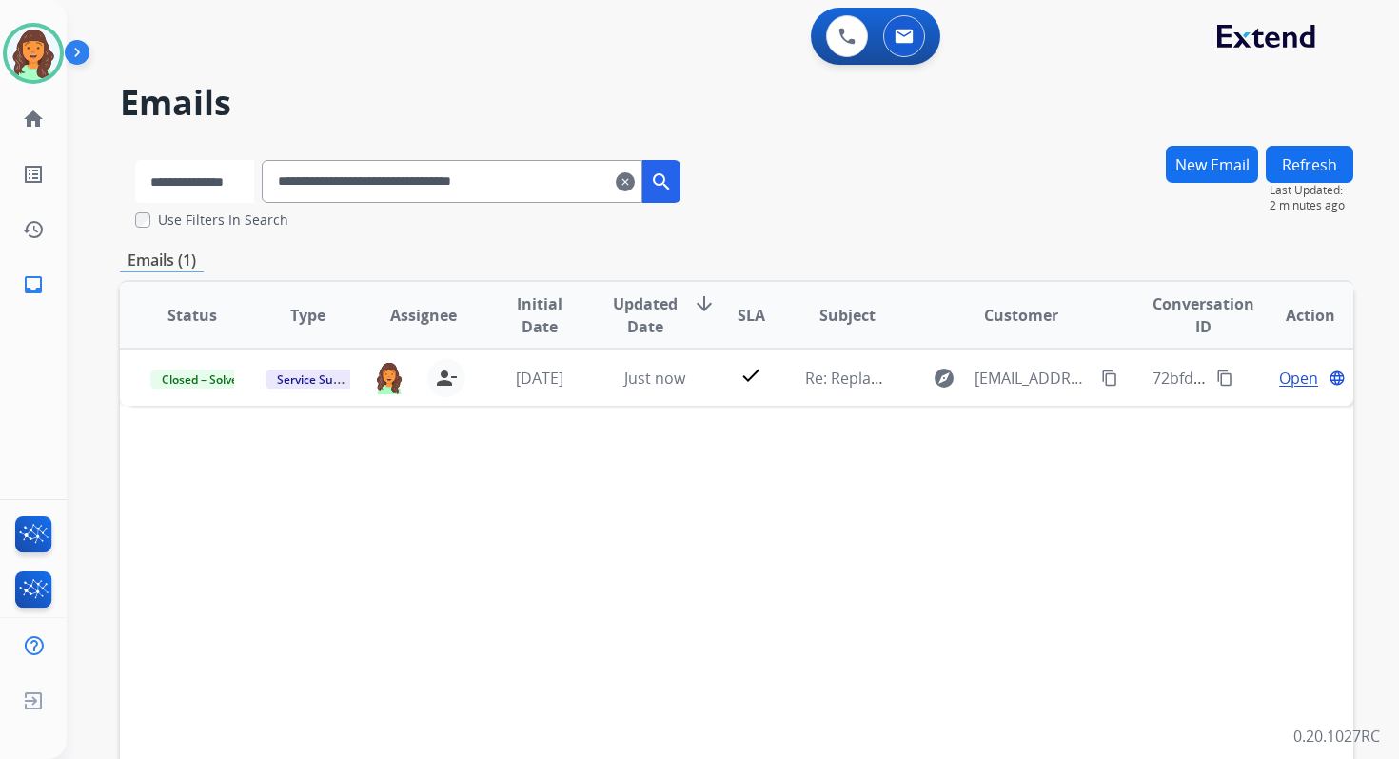
click at [225, 178] on select "**********" at bounding box center [194, 181] width 119 height 43
select select "*******"
click at [135, 160] on select "**********" at bounding box center [194, 181] width 119 height 43
click at [365, 188] on input "**********" at bounding box center [454, 181] width 381 height 43
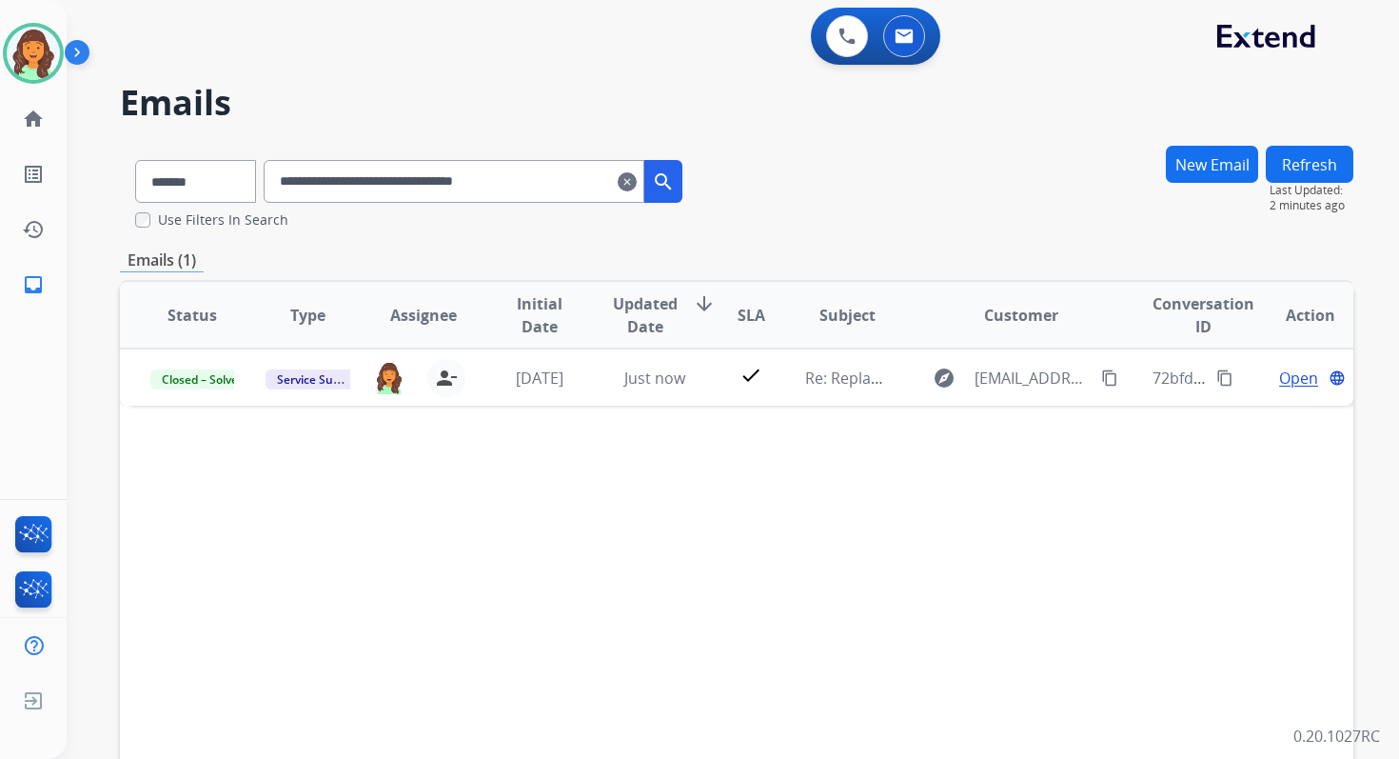
click at [365, 188] on input "**********" at bounding box center [454, 181] width 381 height 43
paste input "text"
type input "**********"
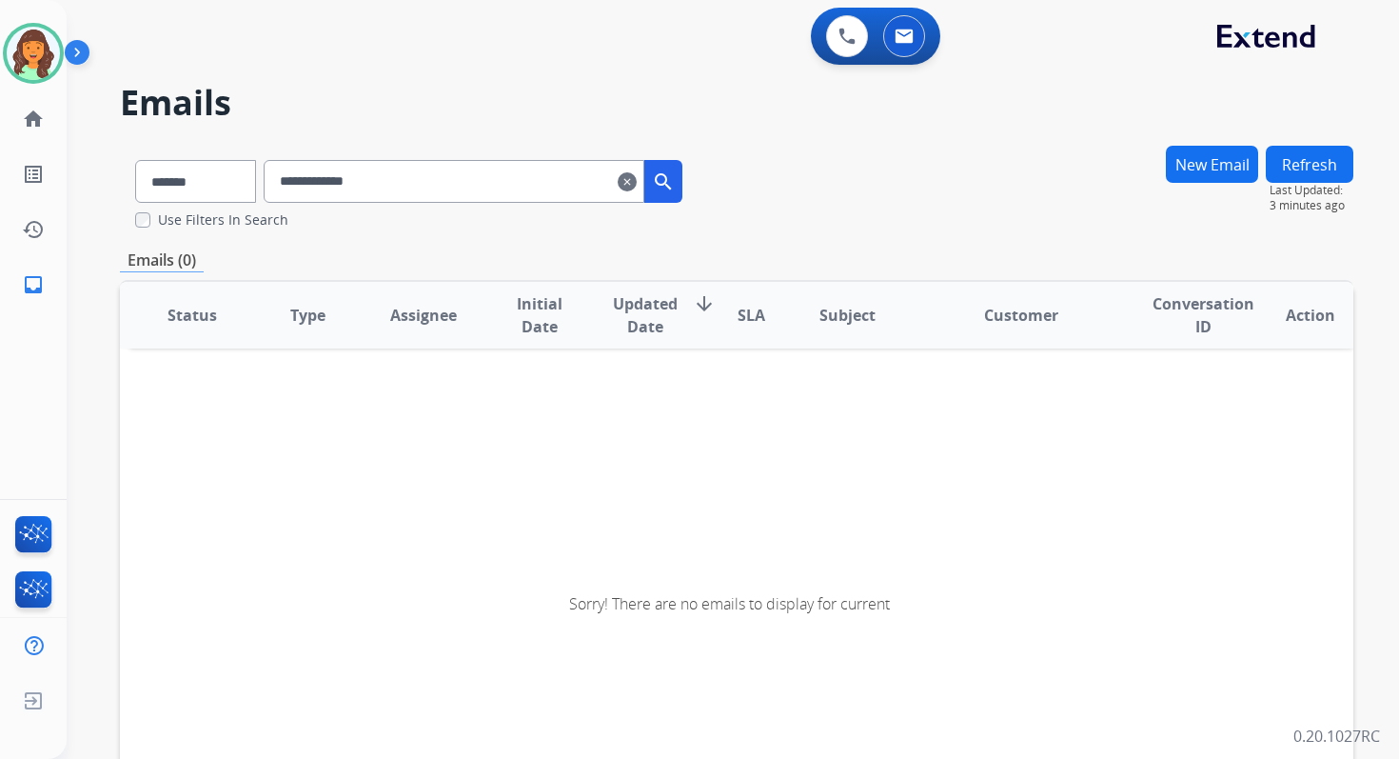
click at [426, 179] on input "**********" at bounding box center [454, 181] width 381 height 43
click at [179, 183] on select "**********" at bounding box center [194, 181] width 119 height 43
select select "**********"
click at [135, 160] on select "**********" at bounding box center [194, 181] width 119 height 43
click at [342, 175] on input "**********" at bounding box center [454, 181] width 381 height 43
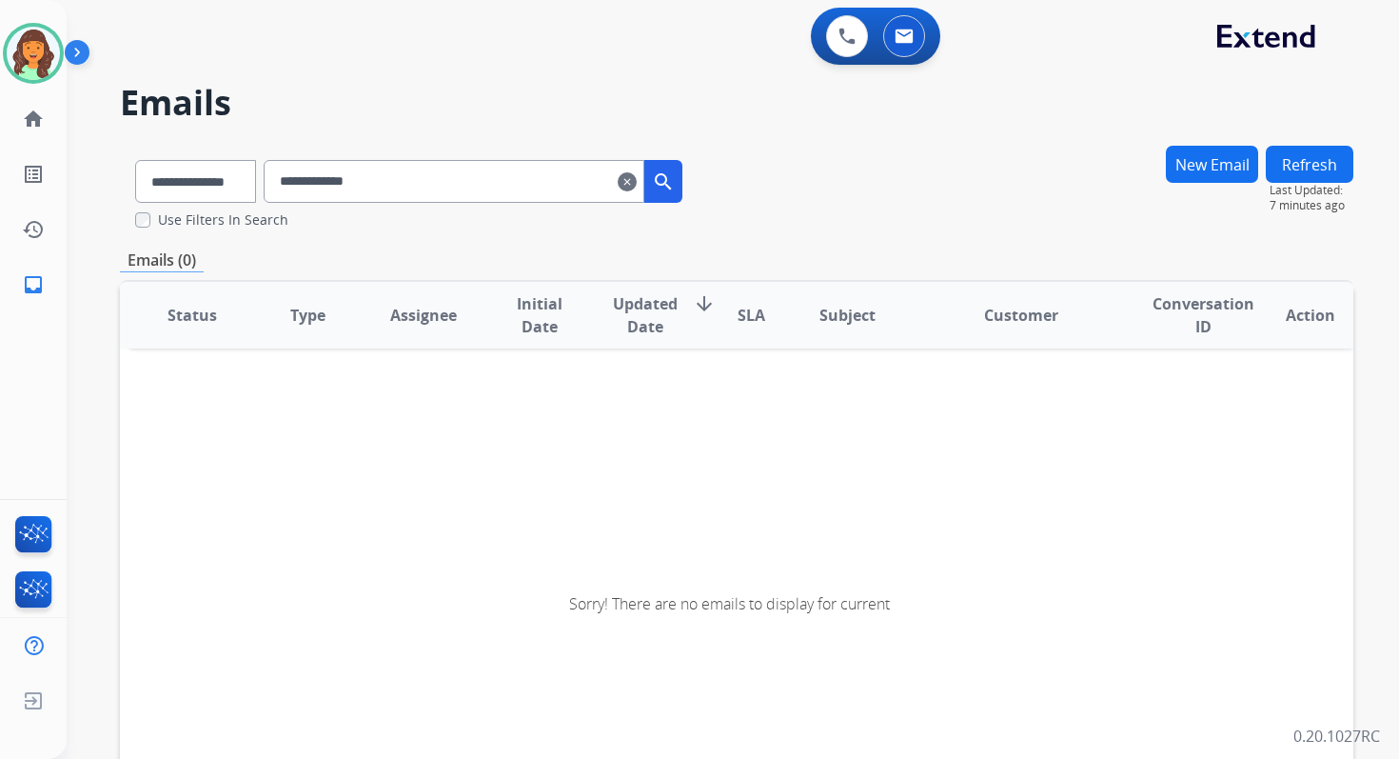
click at [342, 175] on input "**********" at bounding box center [454, 181] width 381 height 43
paste input "**********"
type input "**********"
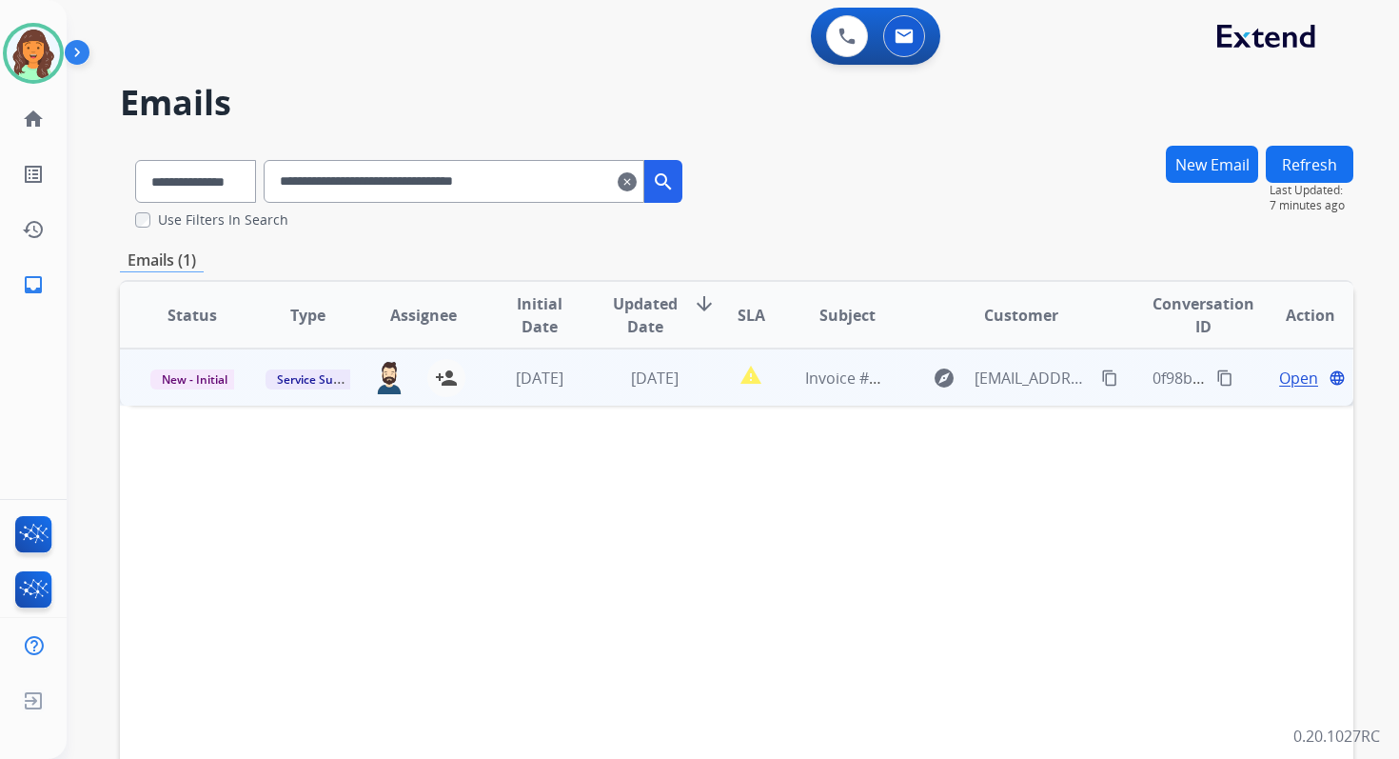
click at [1283, 380] on span "Open" at bounding box center [1298, 378] width 39 height 23
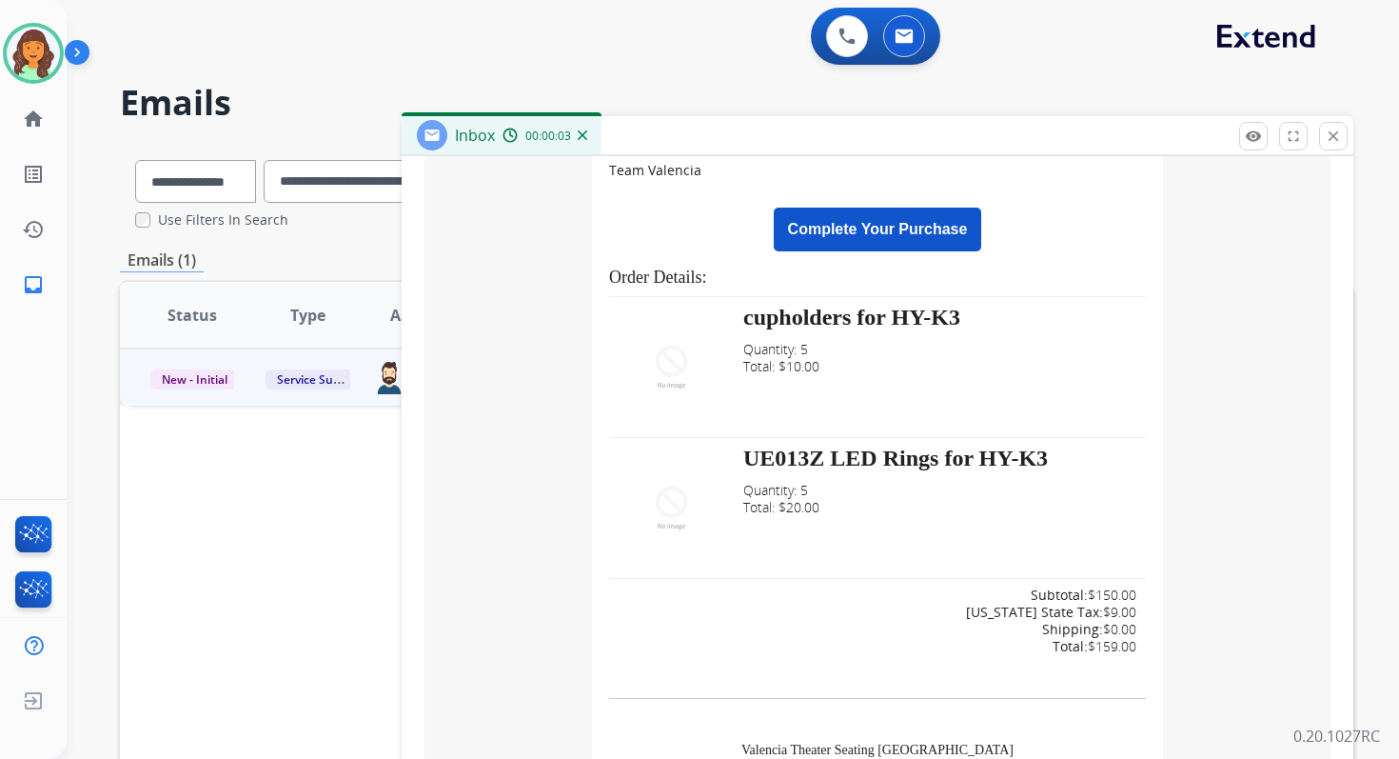
scroll to position [717, 0]
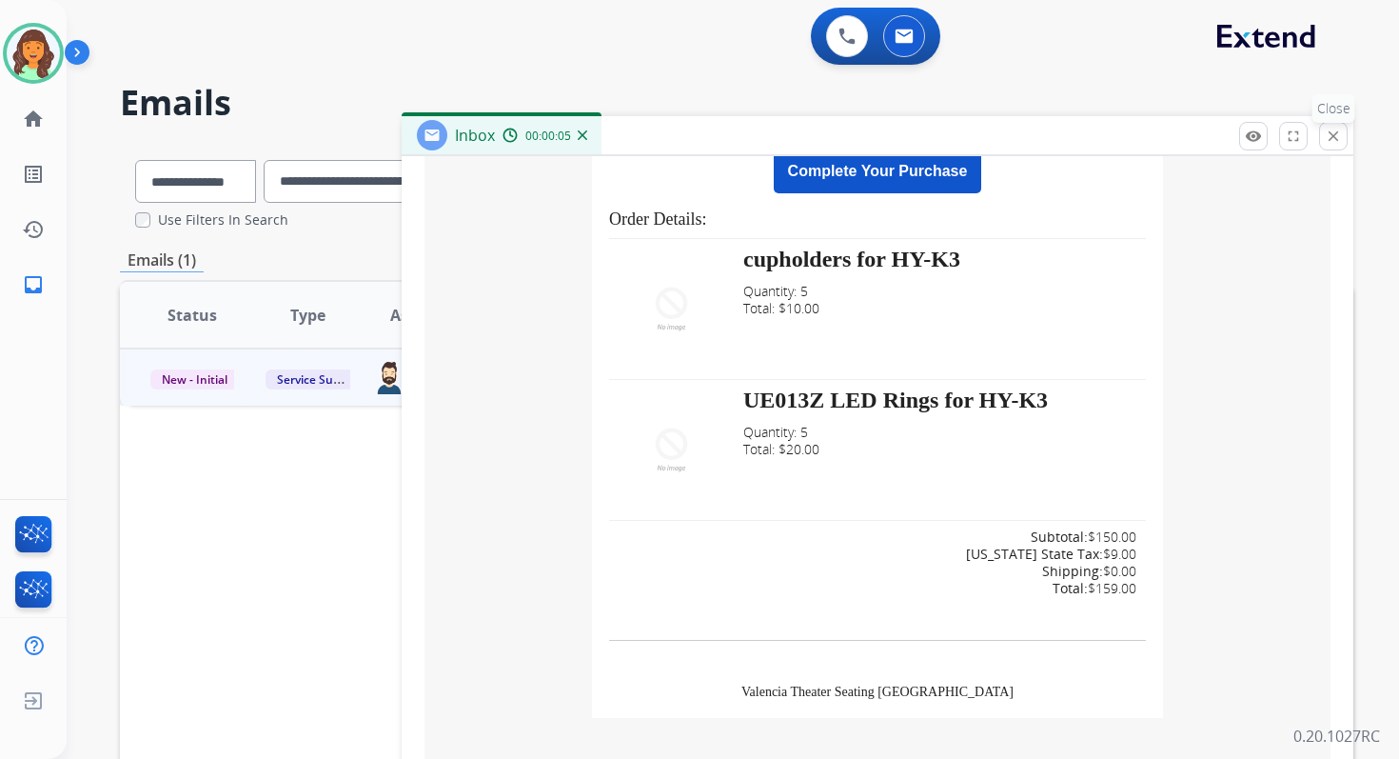
click at [1342, 130] on button "close Close" at bounding box center [1333, 136] width 29 height 29
